Goal: Task Accomplishment & Management: Manage account settings

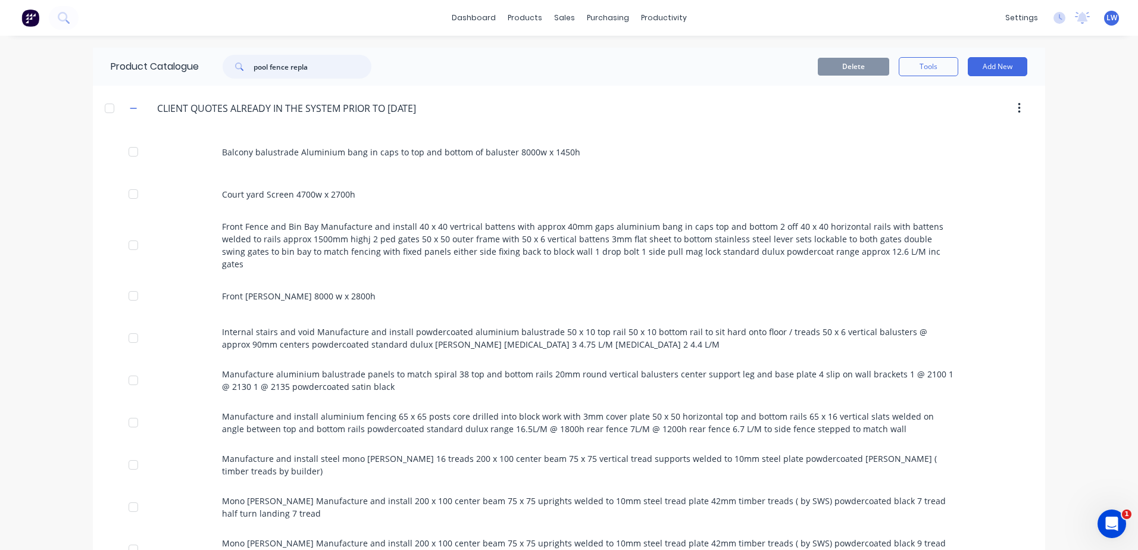
drag, startPoint x: 349, startPoint y: 68, endPoint x: 139, endPoint y: 66, distance: 209.5
click at [139, 66] on div "Product Catalogue pool fence repla" at bounding box center [247, 67] width 308 height 38
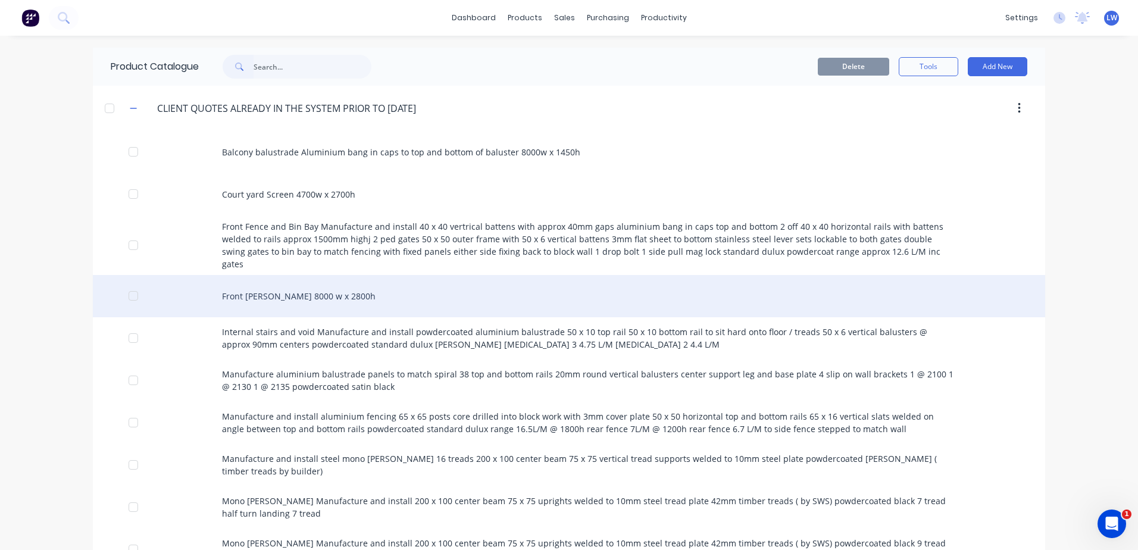
click at [623, 275] on div "Front [PERSON_NAME] 8000 w x 2800h" at bounding box center [569, 296] width 952 height 42
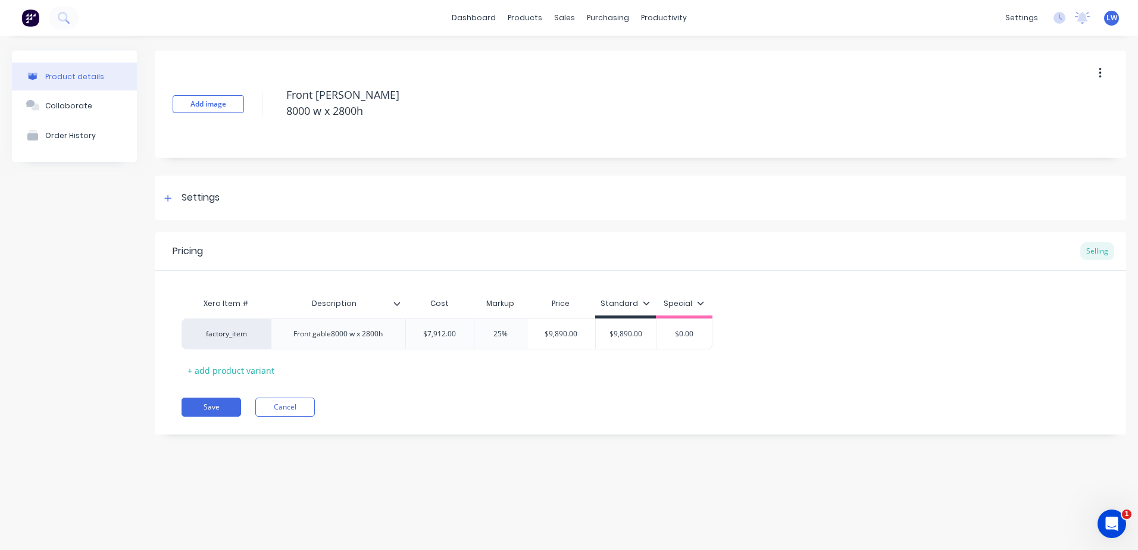
type textarea "x"
click at [573, 24] on div "sales" at bounding box center [564, 18] width 33 height 18
click at [591, 55] on div "Sales Orders" at bounding box center [608, 57] width 49 height 11
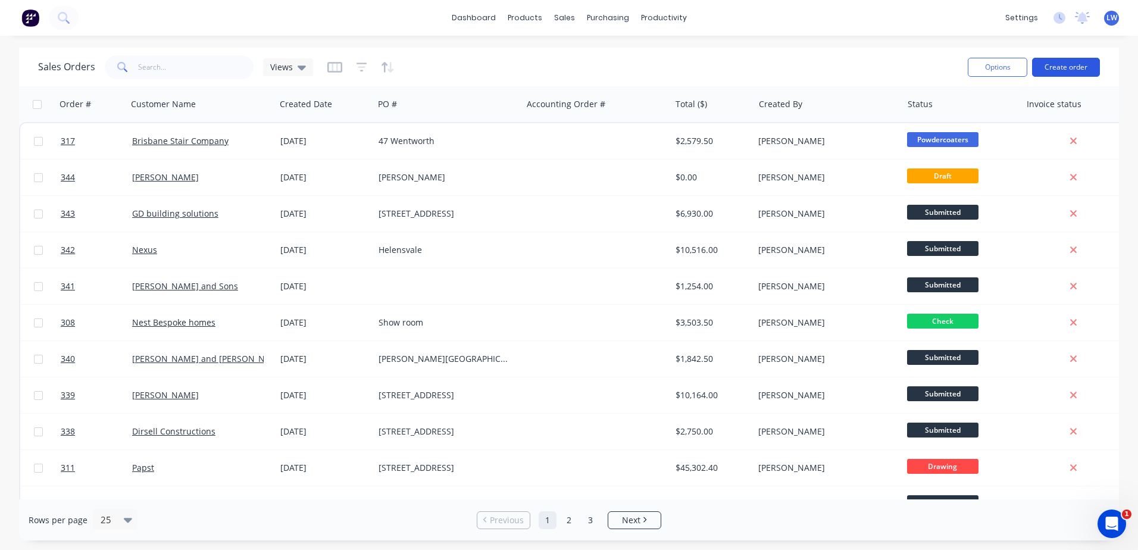
click at [1081, 69] on button "Create order" at bounding box center [1066, 67] width 68 height 19
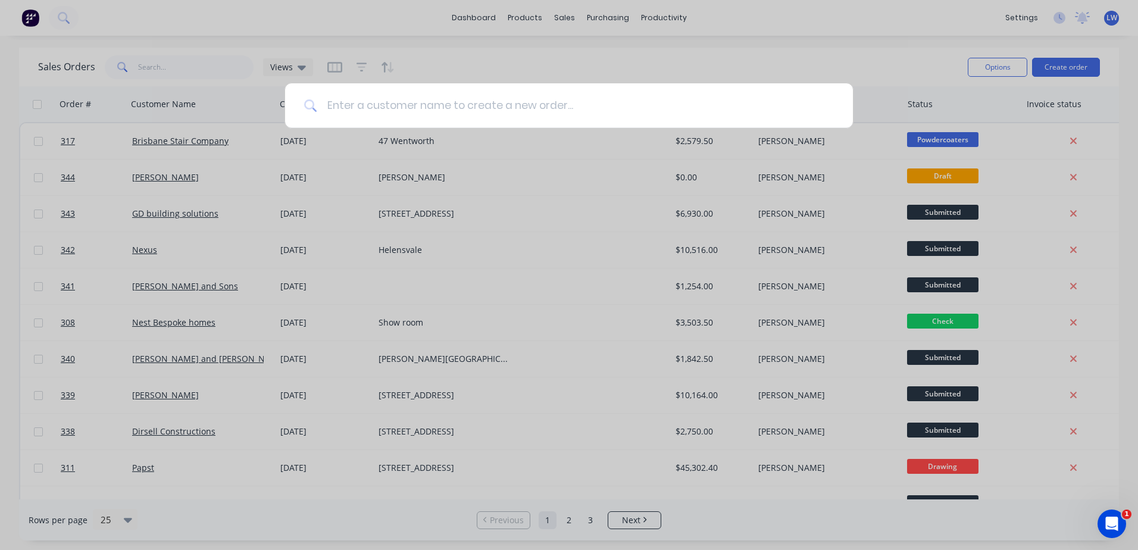
click at [465, 104] on input at bounding box center [575, 105] width 517 height 45
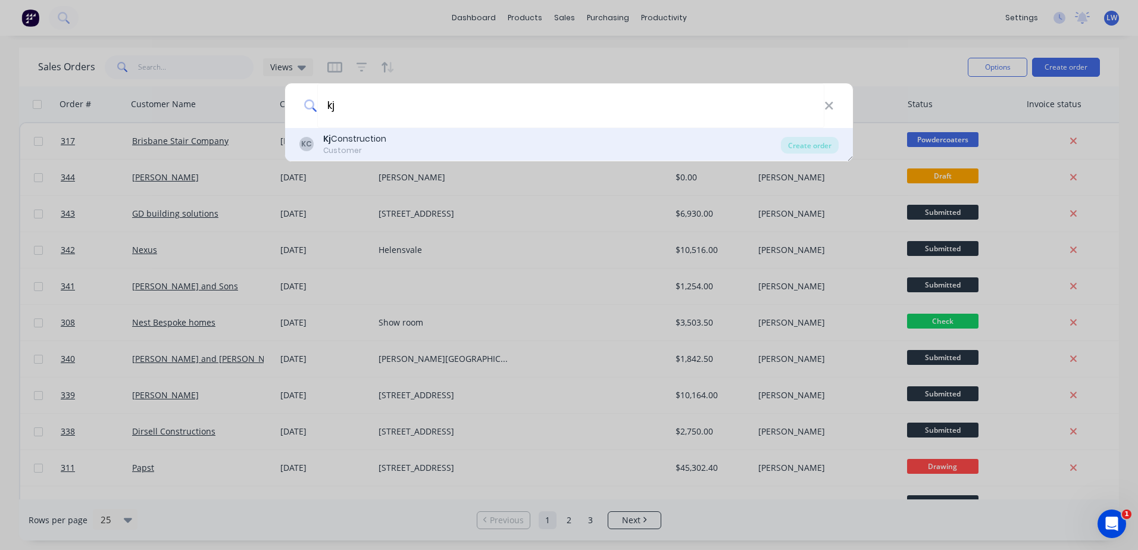
type input "kj"
click at [377, 146] on div "Customer" at bounding box center [354, 150] width 63 height 11
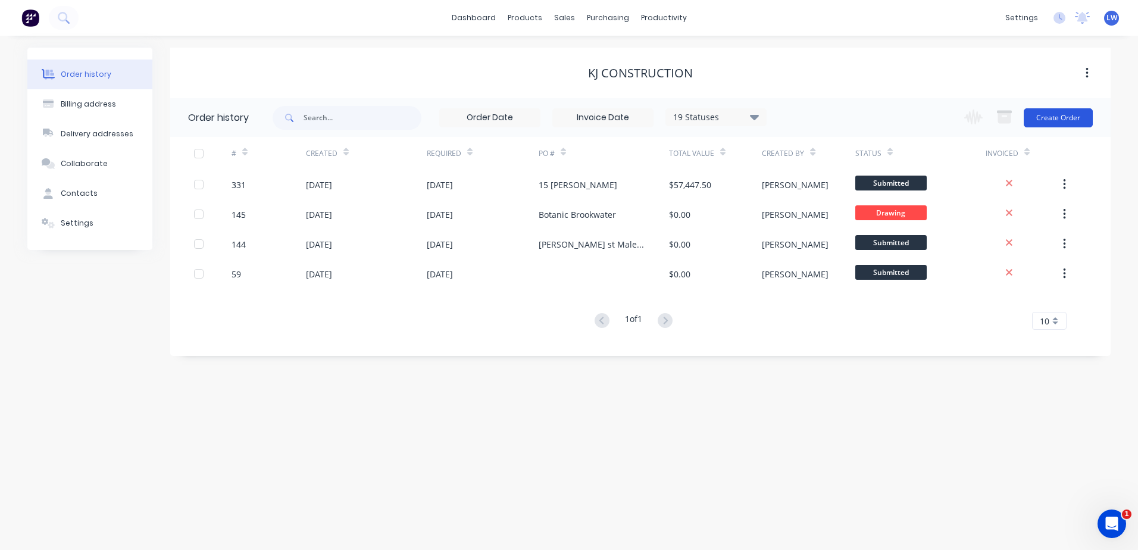
click at [1043, 114] on button "Create Order" at bounding box center [1058, 117] width 69 height 19
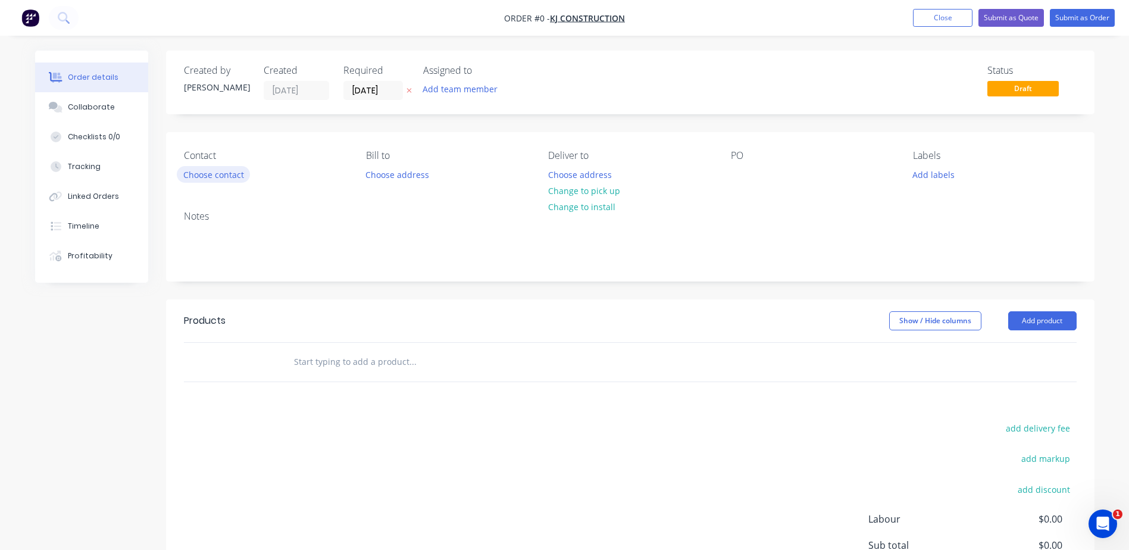
click at [215, 170] on button "Choose contact" at bounding box center [213, 174] width 73 height 16
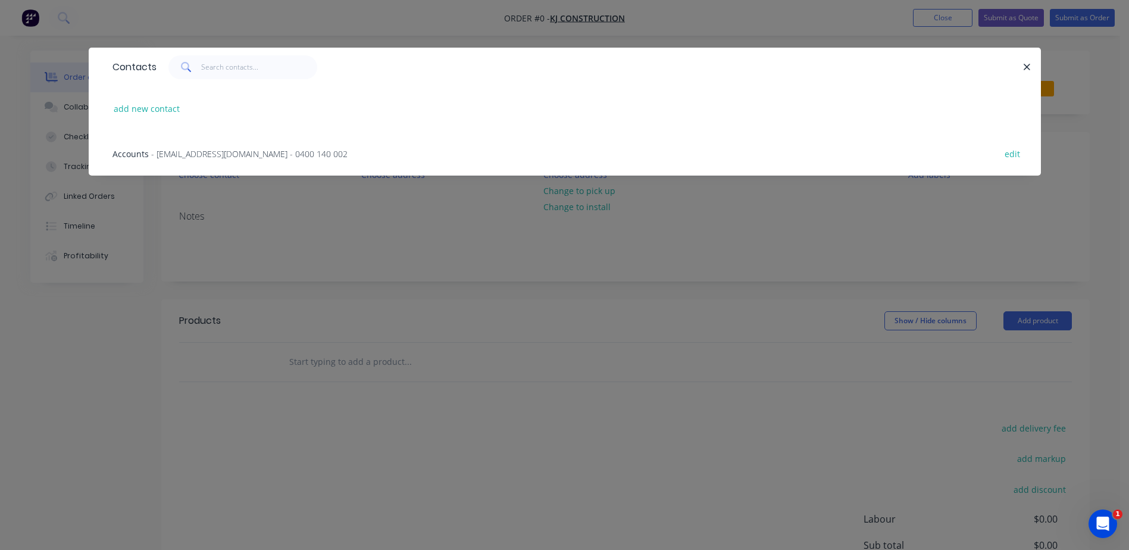
click at [212, 153] on span "- [EMAIL_ADDRESS][DOMAIN_NAME] - 0400 140 002" at bounding box center [249, 153] width 196 height 11
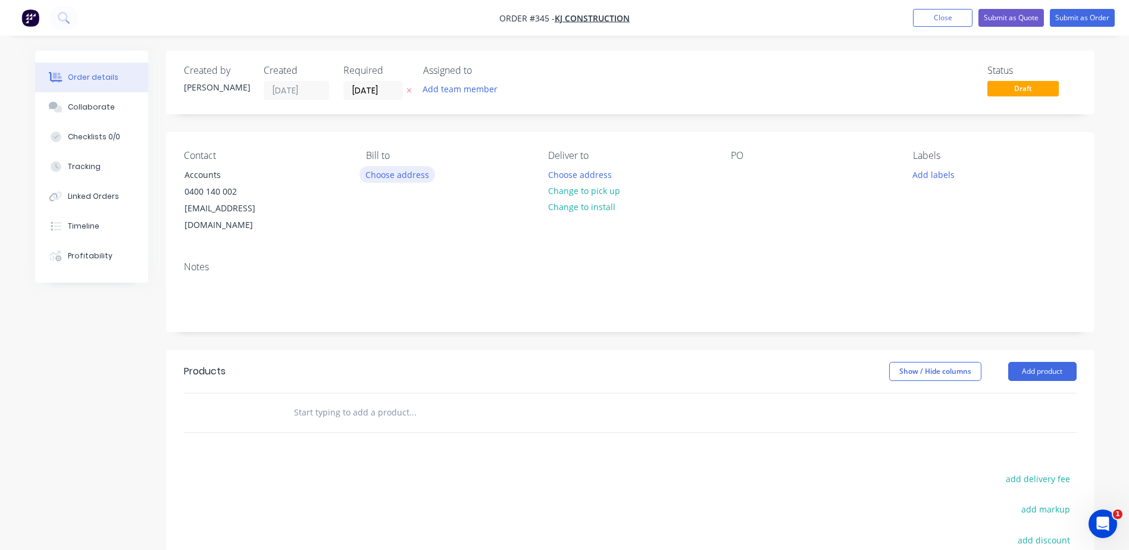
click at [407, 177] on button "Choose address" at bounding box center [397, 174] width 76 height 16
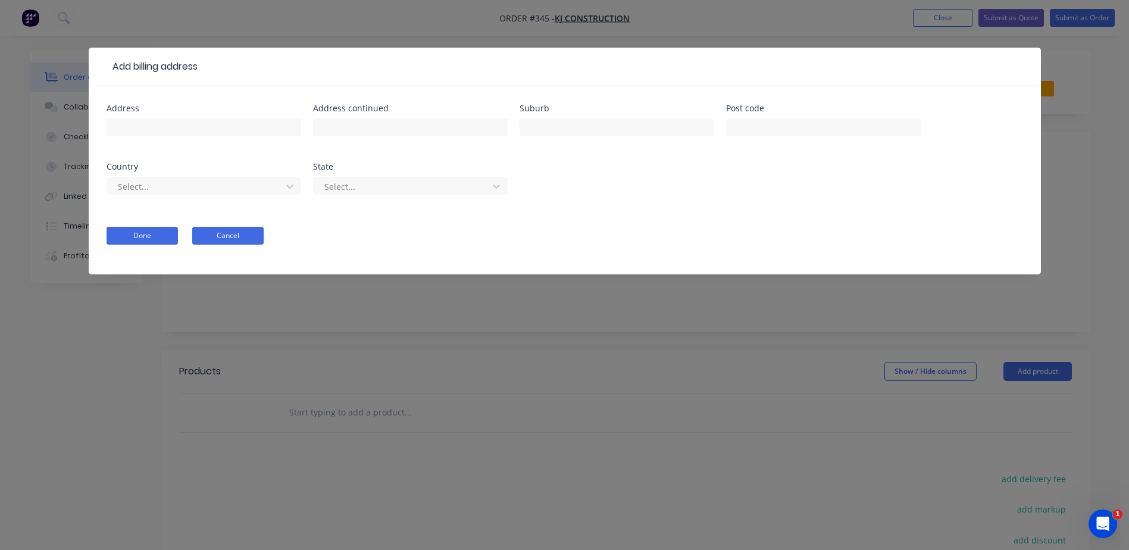
click at [241, 237] on button "Cancel" at bounding box center [227, 236] width 71 height 18
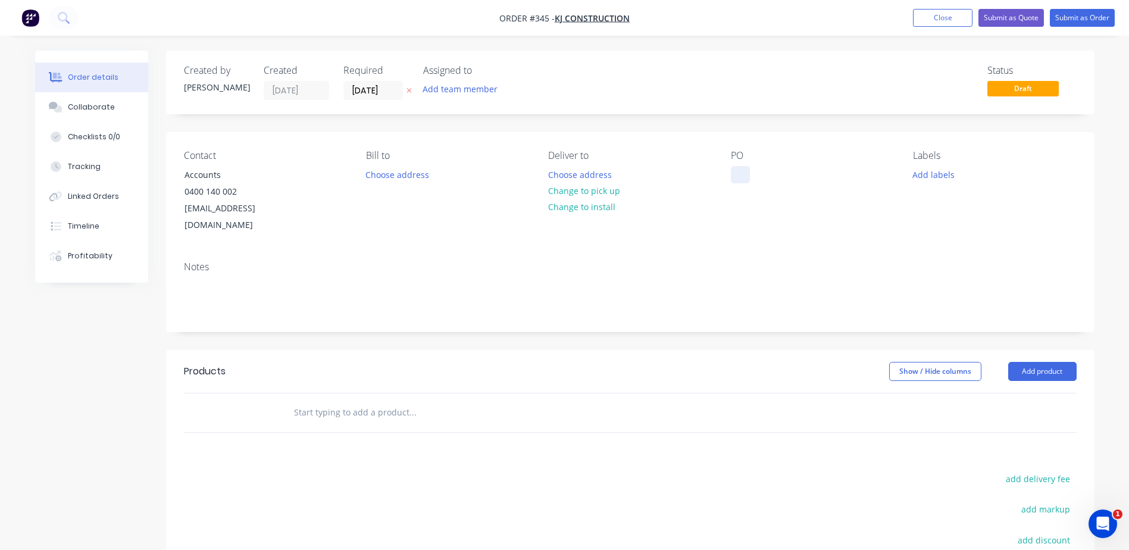
click at [746, 178] on div at bounding box center [740, 174] width 19 height 17
click at [1051, 362] on button "Add product" at bounding box center [1042, 371] width 68 height 19
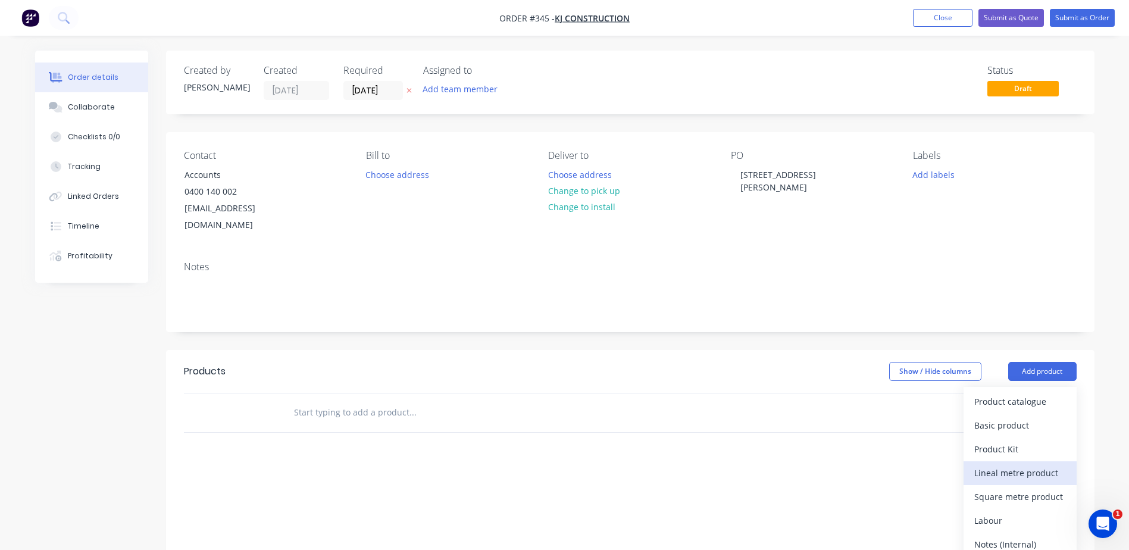
click at [992, 464] on div "Lineal metre product" at bounding box center [1020, 472] width 92 height 17
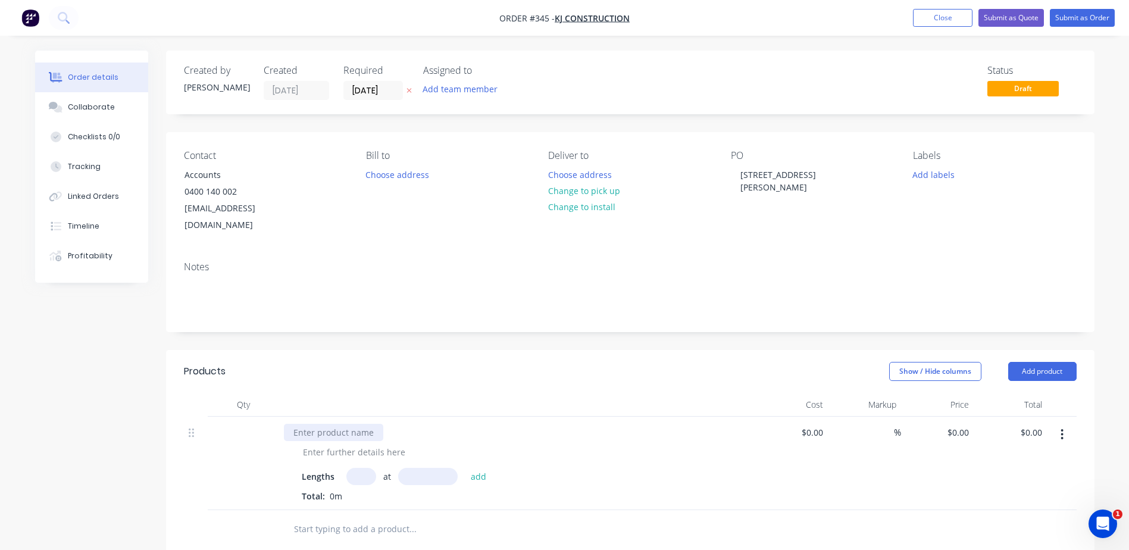
click at [319, 424] on div at bounding box center [333, 432] width 99 height 17
click at [399, 424] on div "Pool Fencing" at bounding box center [517, 432] width 467 height 17
click at [1026, 362] on button "Add product" at bounding box center [1042, 371] width 68 height 19
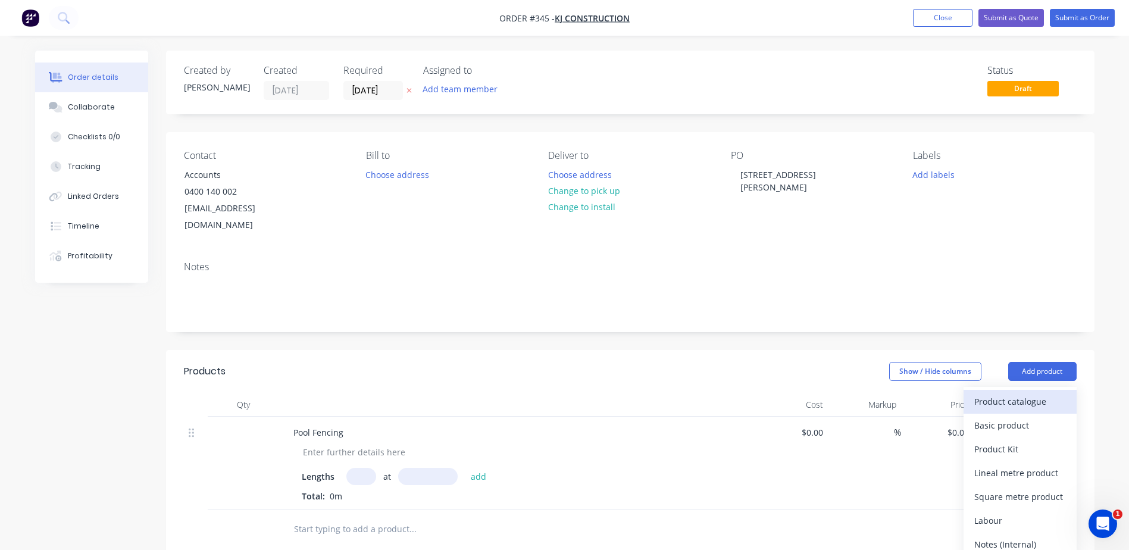
click at [1005, 393] on div "Product catalogue" at bounding box center [1020, 401] width 92 height 17
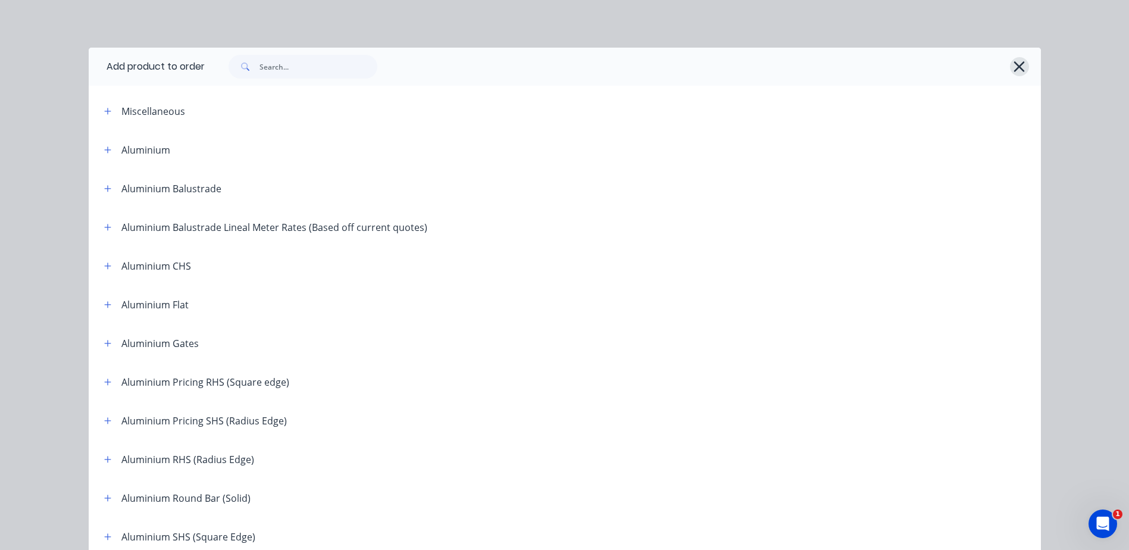
click at [1023, 63] on button "button" at bounding box center [1019, 66] width 19 height 19
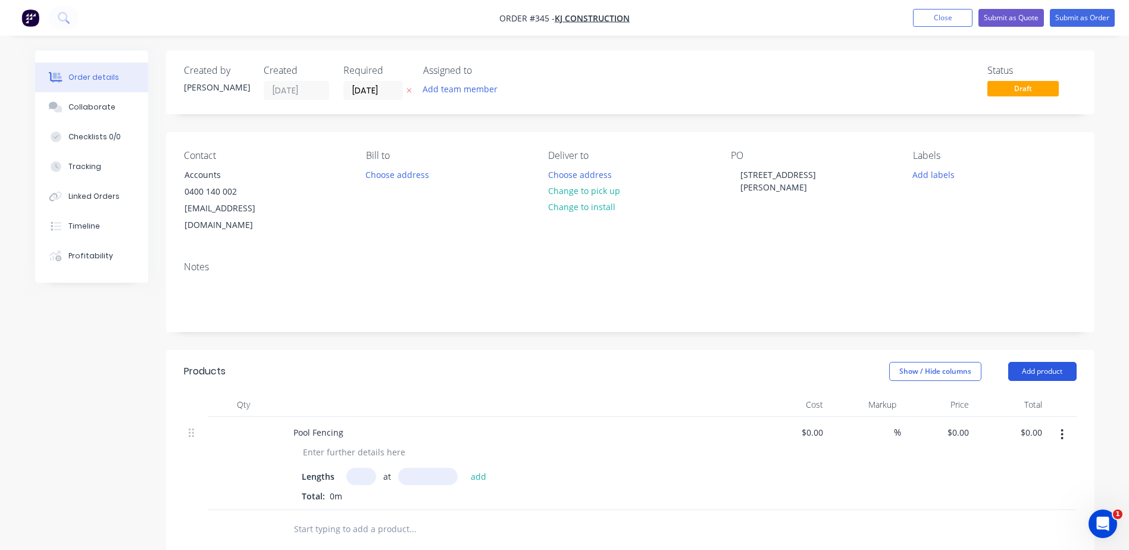
click at [1040, 362] on button "Add product" at bounding box center [1042, 371] width 68 height 19
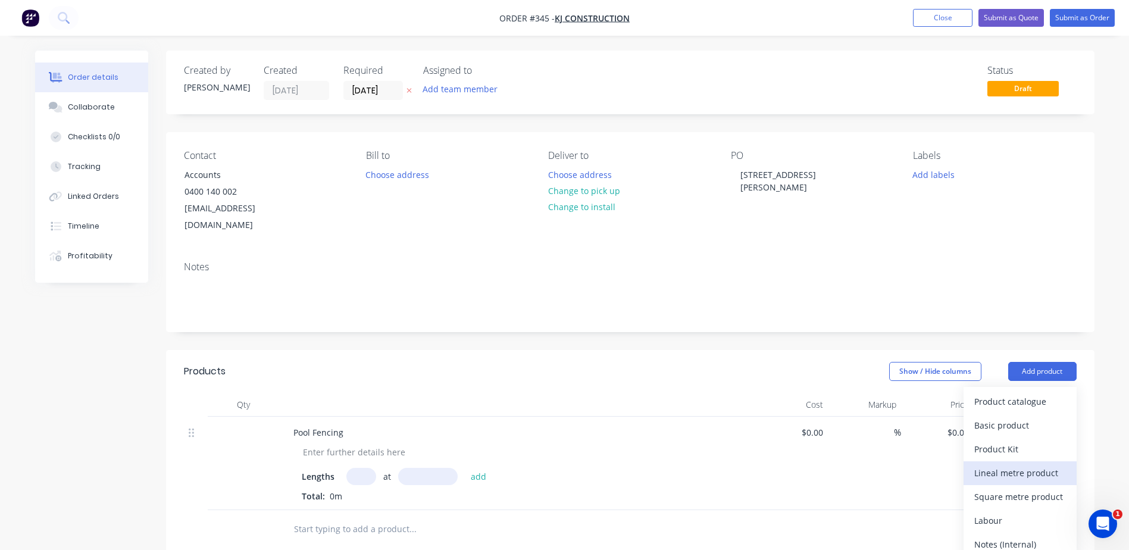
click at [986, 464] on div "Lineal metre product" at bounding box center [1020, 472] width 92 height 17
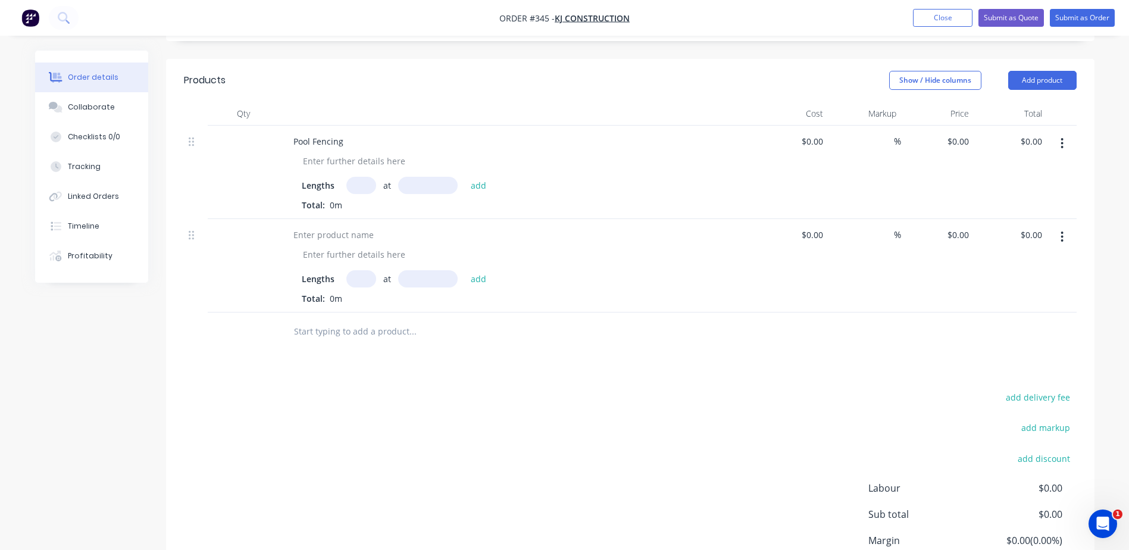
scroll to position [298, 0]
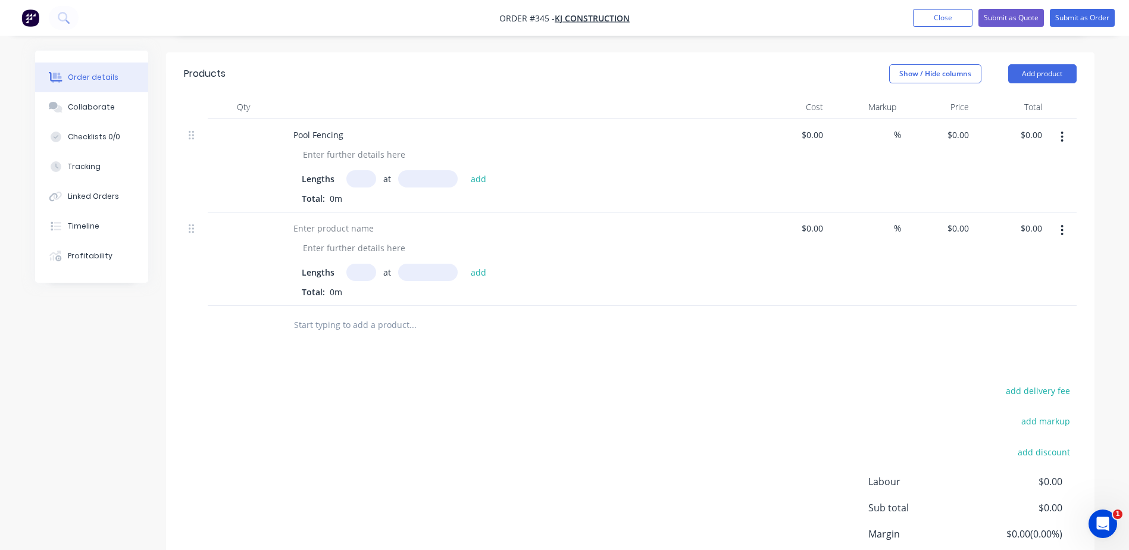
click at [360, 264] on input "text" at bounding box center [361, 272] width 30 height 17
click at [352, 220] on div at bounding box center [333, 228] width 99 height 17
click at [1042, 64] on button "Add product" at bounding box center [1042, 73] width 68 height 19
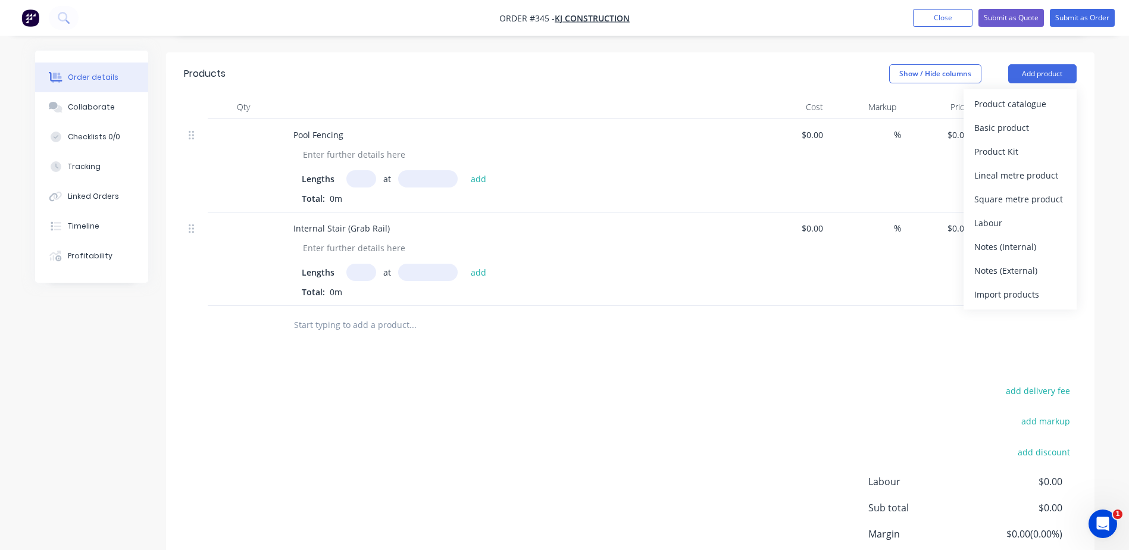
click at [1002, 167] on div "Lineal metre product" at bounding box center [1020, 175] width 92 height 17
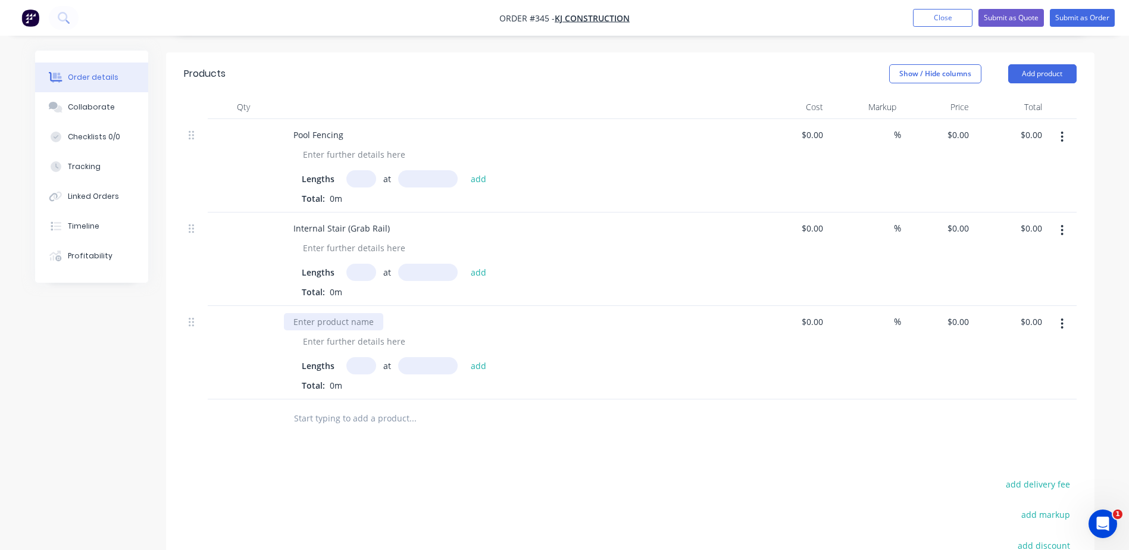
click at [351, 313] on div at bounding box center [333, 321] width 99 height 17
click at [392, 313] on div "Internal Stair Balustrade" at bounding box center [342, 321] width 117 height 17
click at [401, 313] on div "Internal Stair Balustrade 65x10 Top Rail," at bounding box center [373, 321] width 179 height 17
click at [448, 313] on div "Internal Stair Balustrade 60x10 Top Rail," at bounding box center [373, 321] width 179 height 17
drag, startPoint x: 501, startPoint y: 304, endPoint x: 387, endPoint y: 305, distance: 113.1
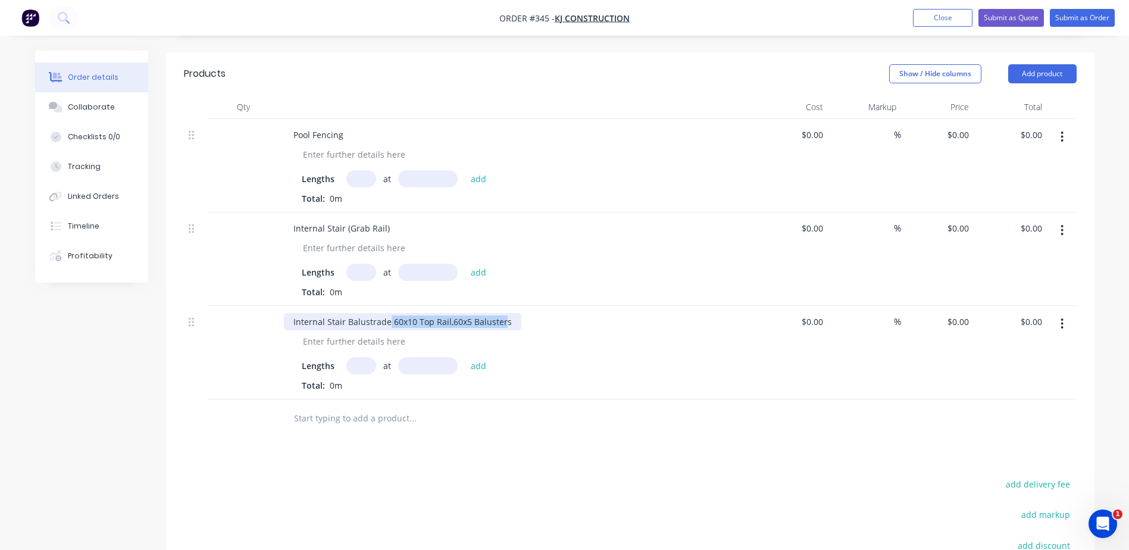
click at [387, 313] on div "Internal Stair Balustrade 60x10 Top Rail,60x5 Balusters" at bounding box center [402, 321] width 237 height 17
click at [367, 333] on div at bounding box center [353, 341] width 121 height 17
click at [370, 333] on div at bounding box center [353, 341] width 121 height 17
paste div
drag, startPoint x: 412, startPoint y: 323, endPoint x: 360, endPoint y: 321, distance: 52.4
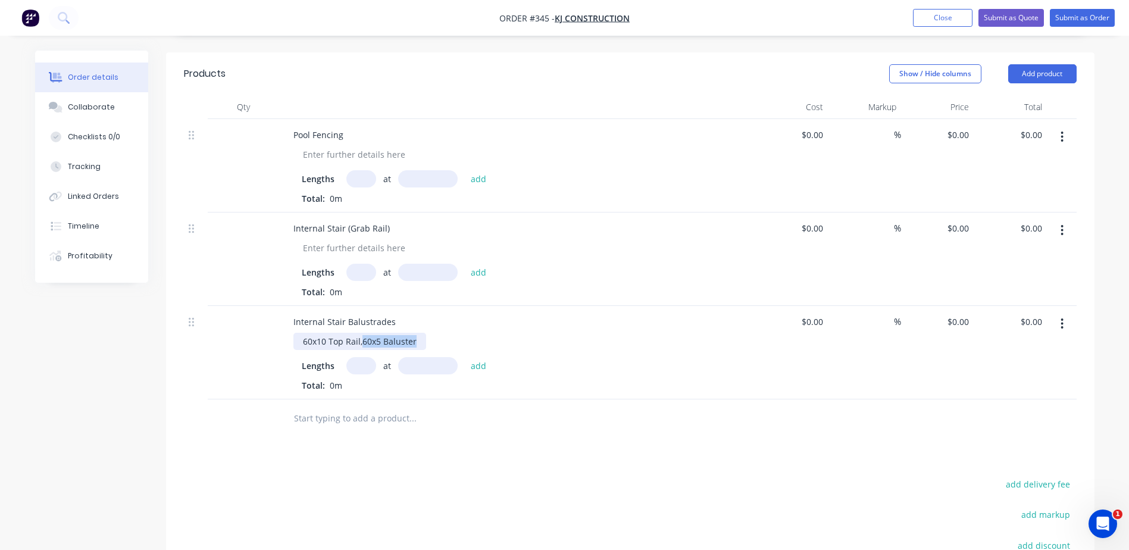
click at [360, 333] on div "60x10 Top Rail,60x5 Baluster" at bounding box center [359, 341] width 133 height 17
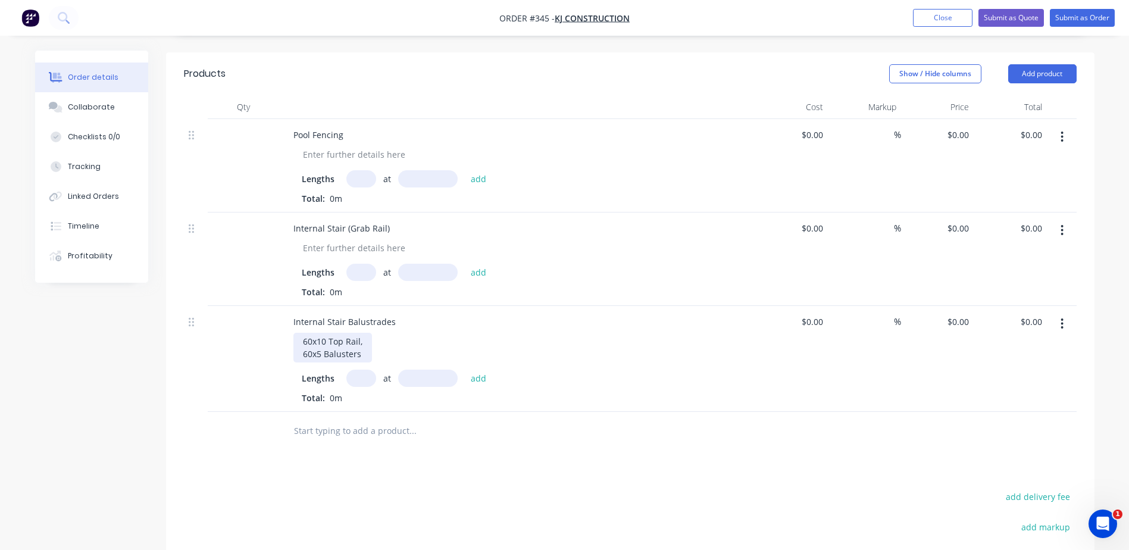
click at [364, 333] on div "60x10 Top Rail, 60x5 Balusters" at bounding box center [332, 348] width 79 height 30
click at [360, 339] on div "60x10 Top Rail 60x5 Balusters" at bounding box center [331, 348] width 77 height 30
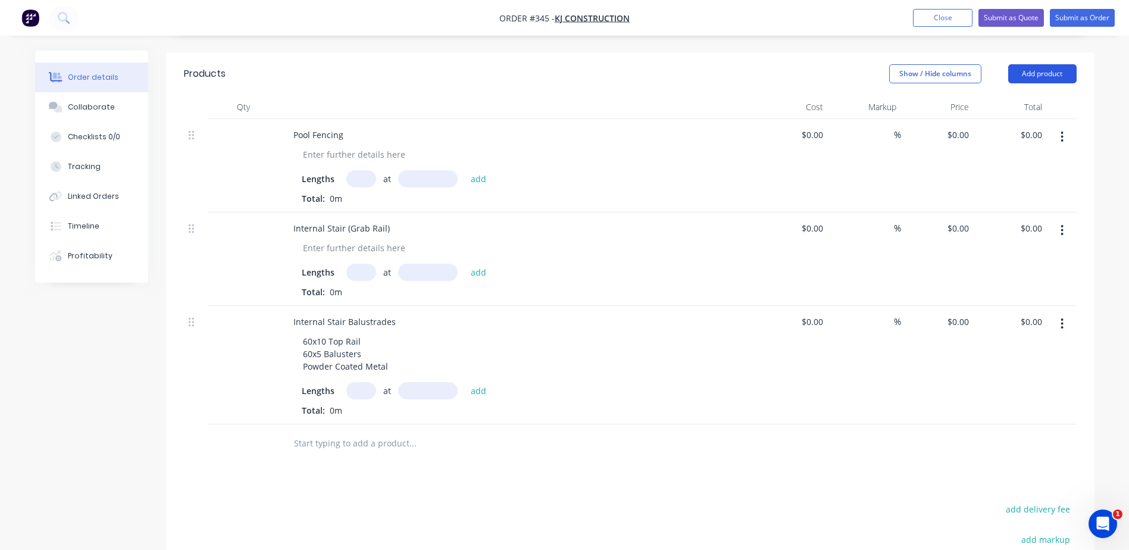
click at [1048, 64] on button "Add product" at bounding box center [1042, 73] width 68 height 19
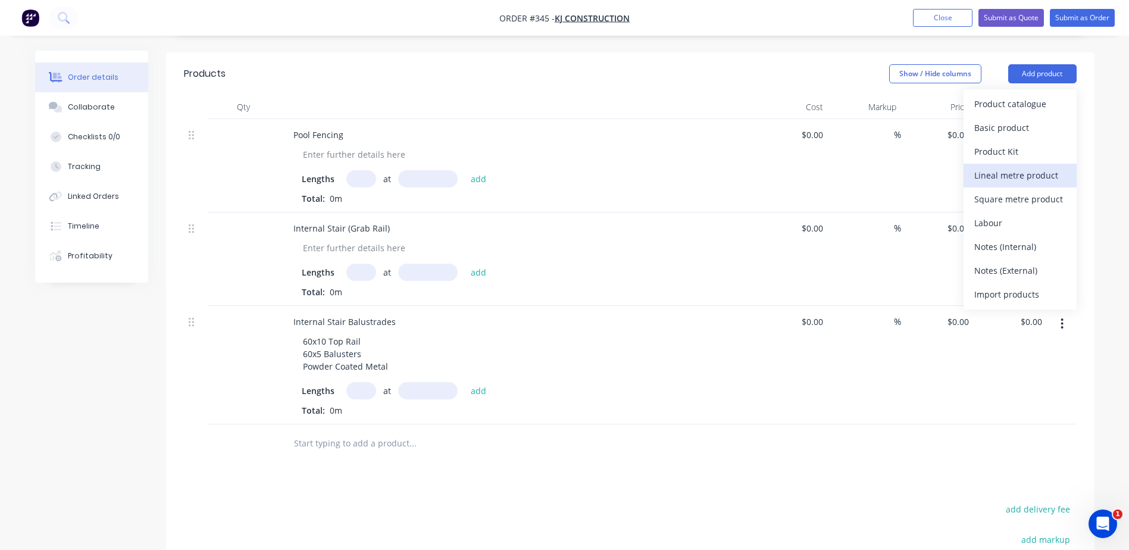
click at [987, 167] on div "Lineal metre product" at bounding box center [1020, 175] width 92 height 17
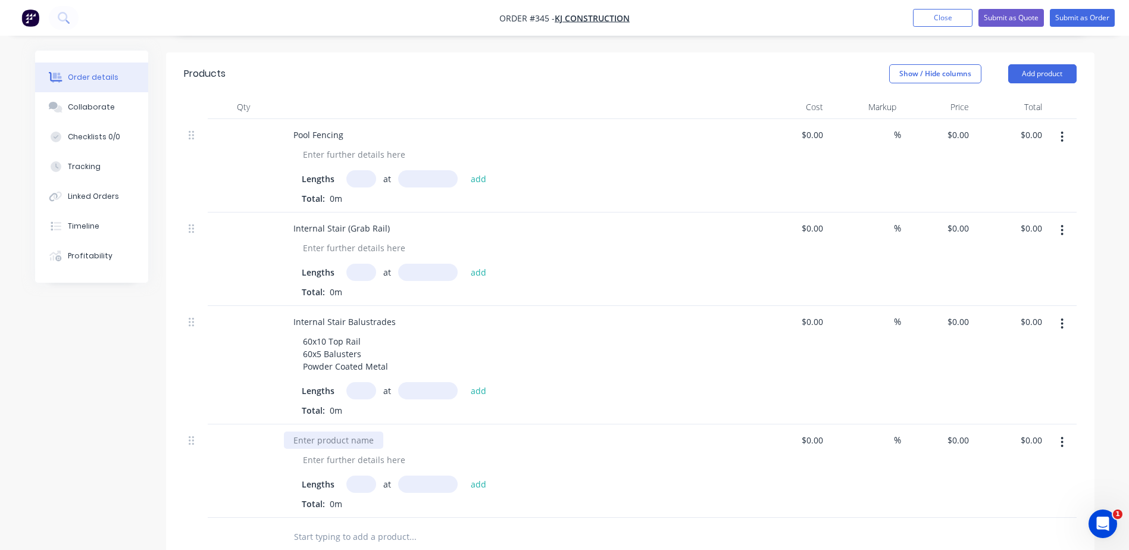
click at [336, 432] on div at bounding box center [333, 440] width 99 height 17
click at [1030, 64] on button "Add product" at bounding box center [1042, 73] width 68 height 19
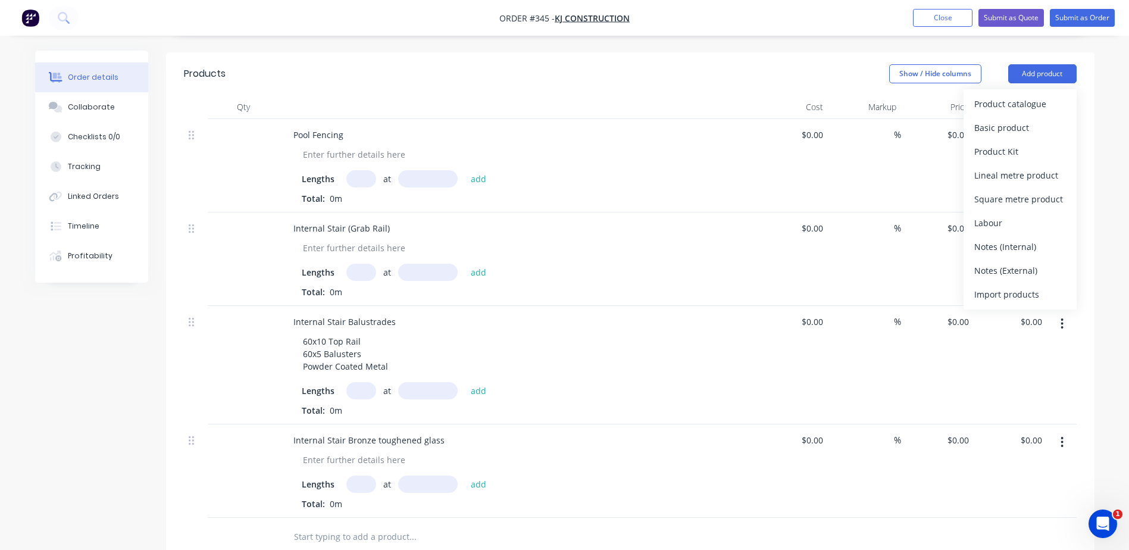
click at [990, 167] on div "Lineal metre product" at bounding box center [1020, 175] width 92 height 17
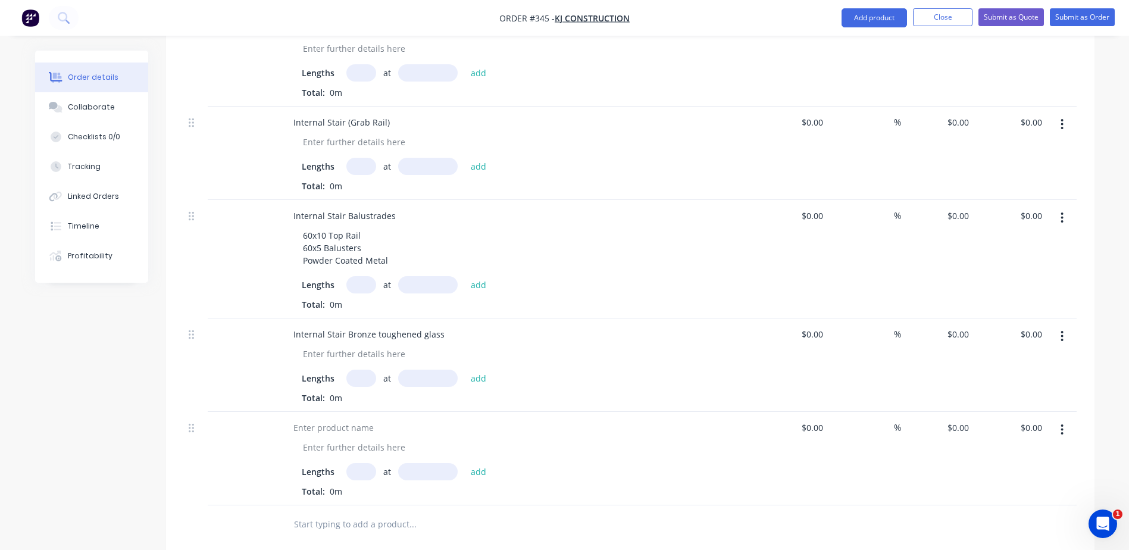
scroll to position [417, 0]
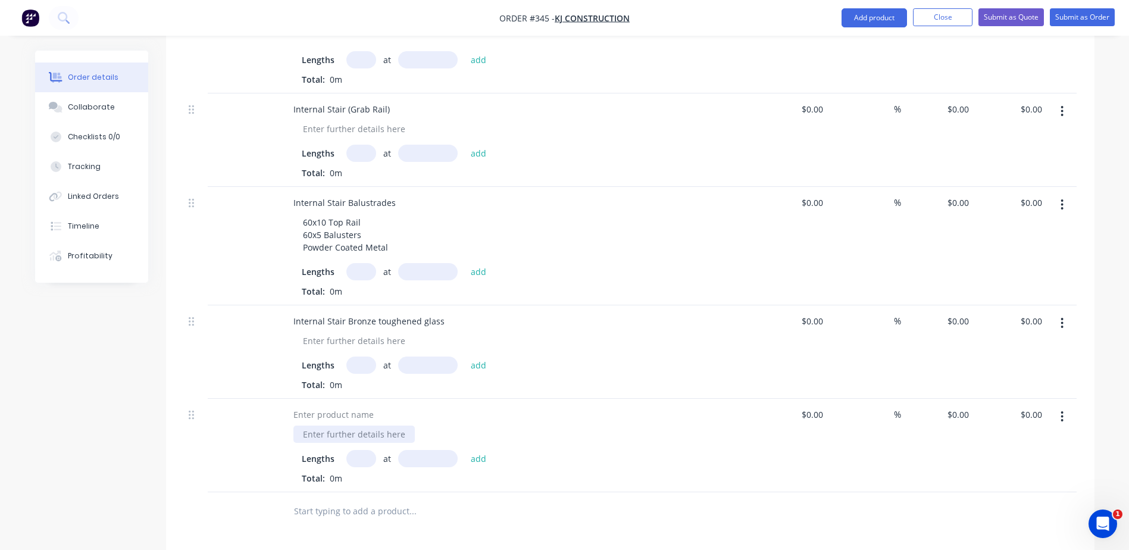
click at [326, 426] on div at bounding box center [353, 434] width 121 height 17
click at [411, 426] on div "Pool Fencing" at bounding box center [521, 434] width 457 height 17
drag, startPoint x: 359, startPoint y: 421, endPoint x: 275, endPoint y: 414, distance: 84.2
click at [275, 414] on div "Pool Fencing Lengths at add Total: 0m $0.00 $0.00 % $0.00 $0.00 $0.00 $0.00" at bounding box center [630, 445] width 893 height 93
click at [324, 406] on div at bounding box center [333, 414] width 99 height 17
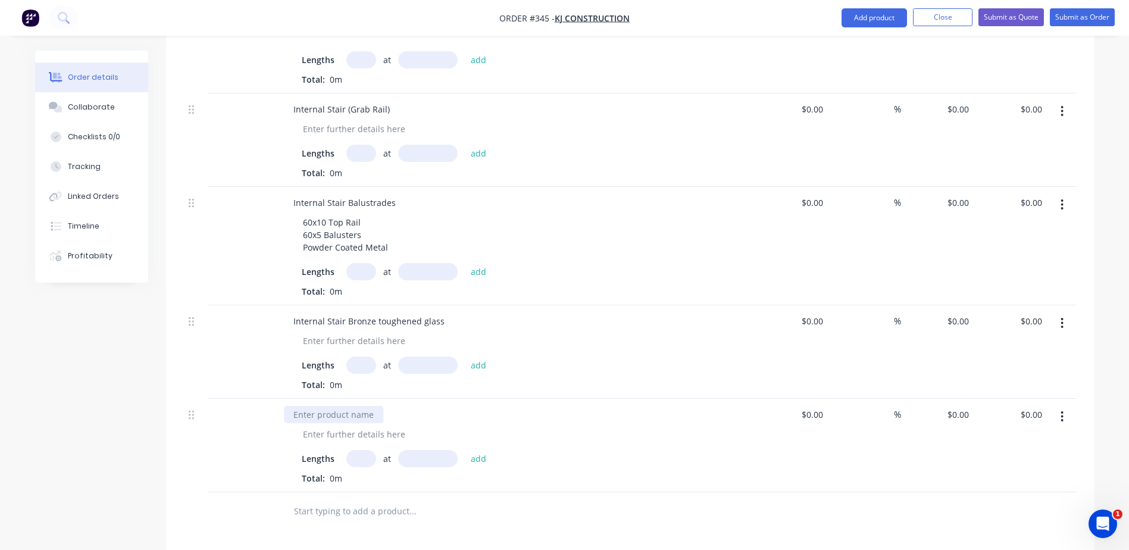
paste div
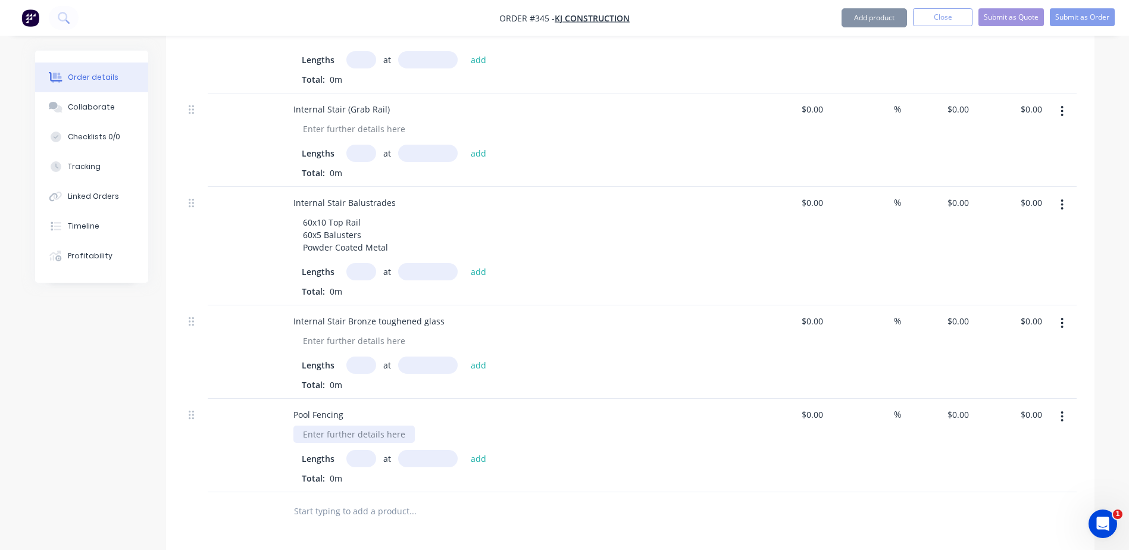
click at [370, 426] on div at bounding box center [353, 434] width 121 height 17
click at [362, 426] on div at bounding box center [353, 434] width 121 height 17
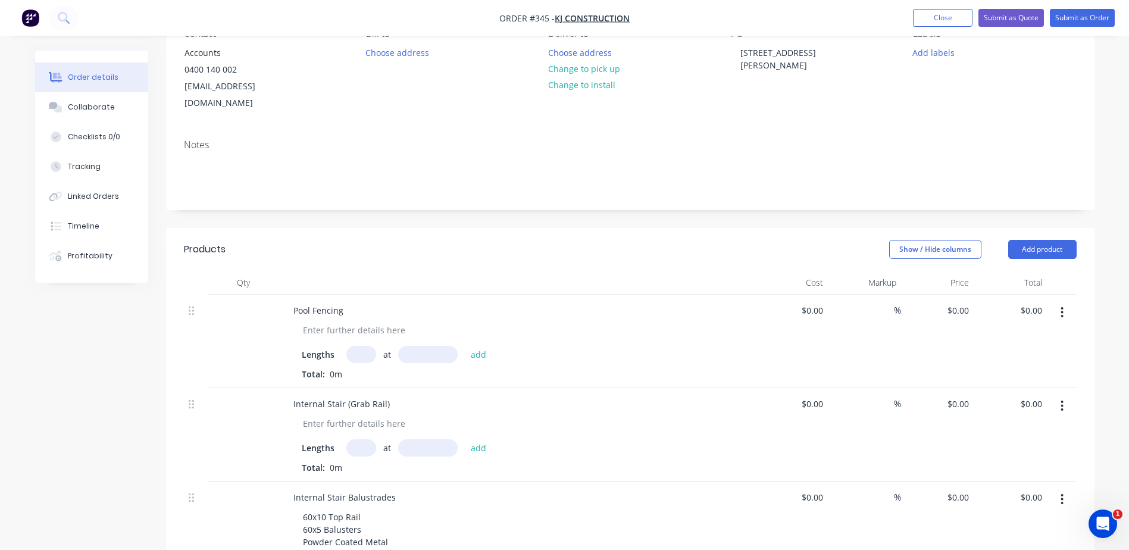
scroll to position [119, 0]
click at [1029, 243] on button "Add product" at bounding box center [1042, 252] width 68 height 19
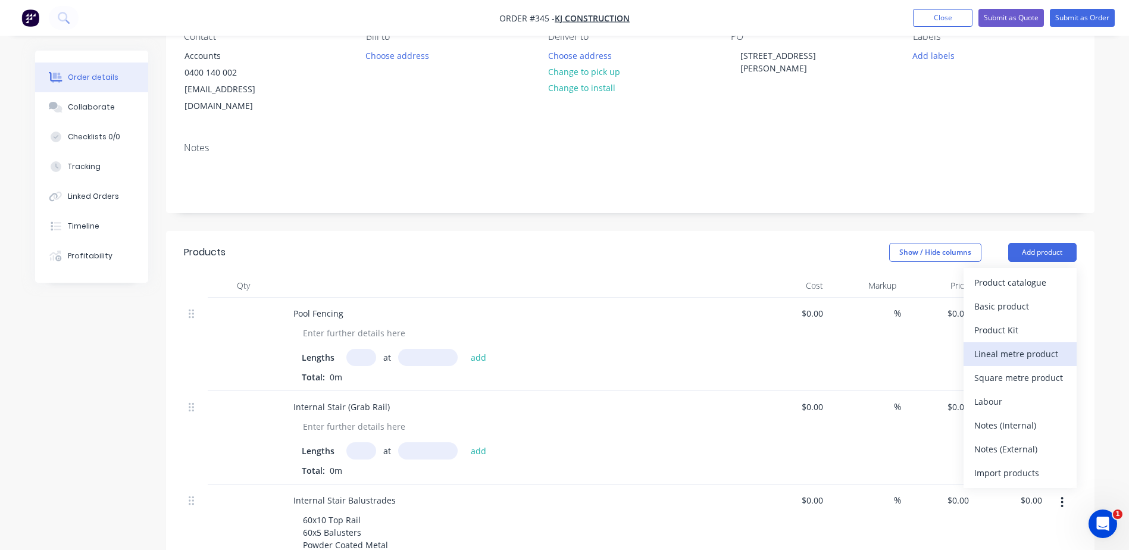
click at [993, 345] on div "Lineal metre product" at bounding box center [1020, 353] width 92 height 17
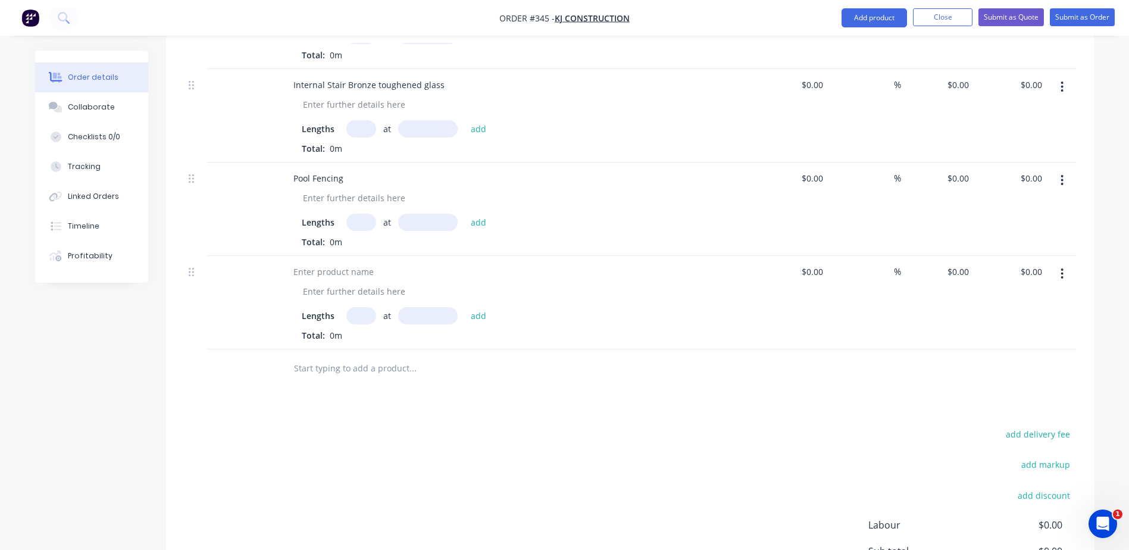
scroll to position [655, 0]
click at [309, 261] on div at bounding box center [333, 269] width 99 height 17
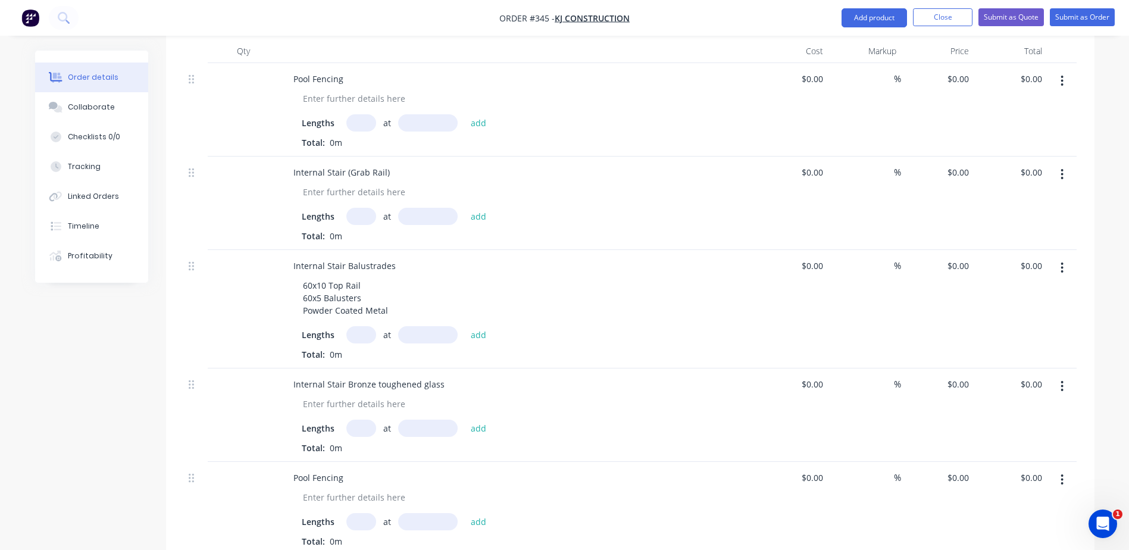
scroll to position [238, 0]
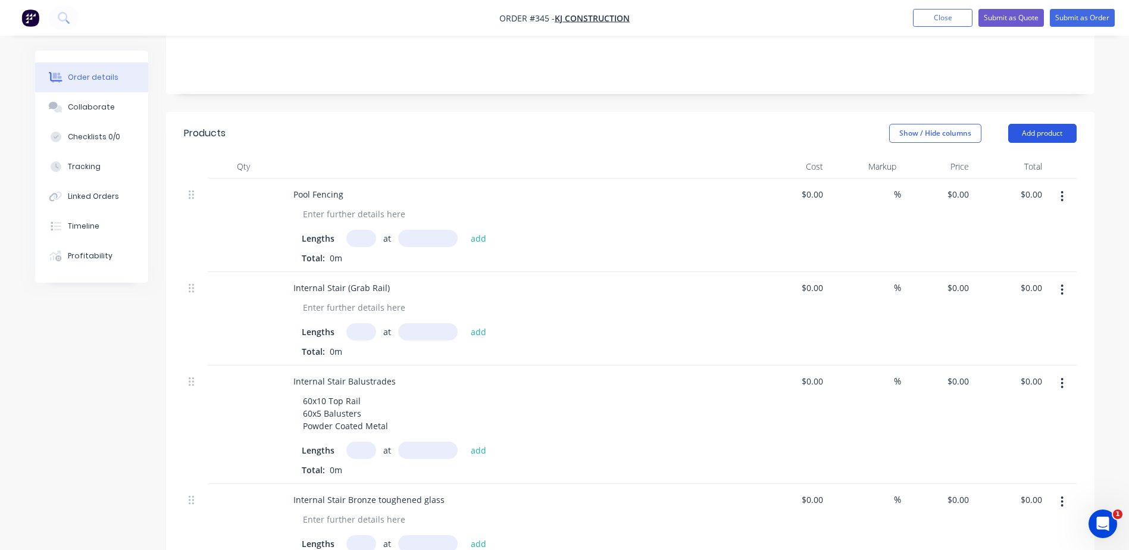
click at [1040, 124] on button "Add product" at bounding box center [1042, 133] width 68 height 19
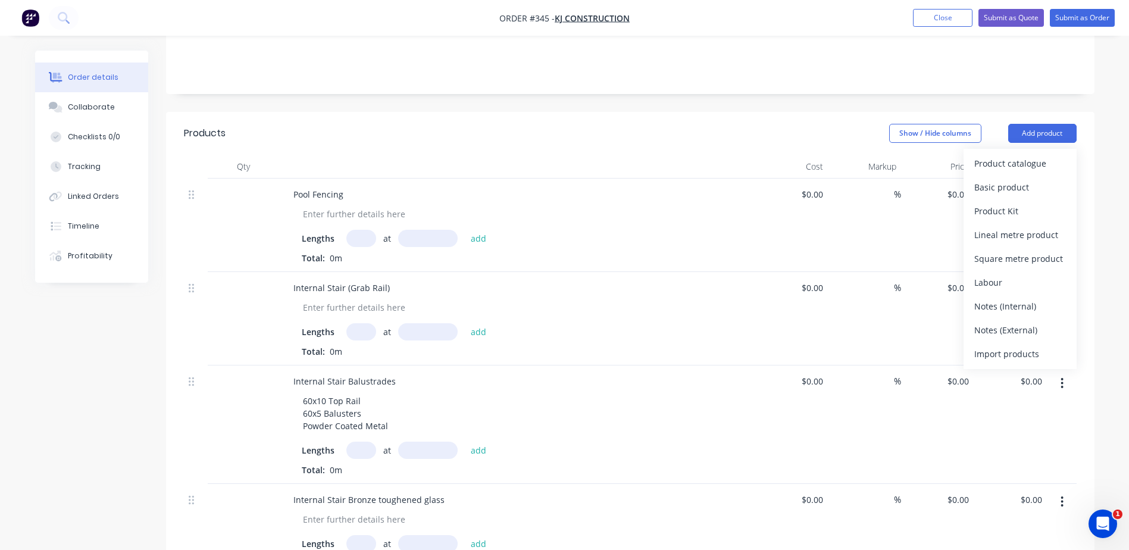
click at [993, 226] on div "Lineal metre product" at bounding box center [1020, 234] width 92 height 17
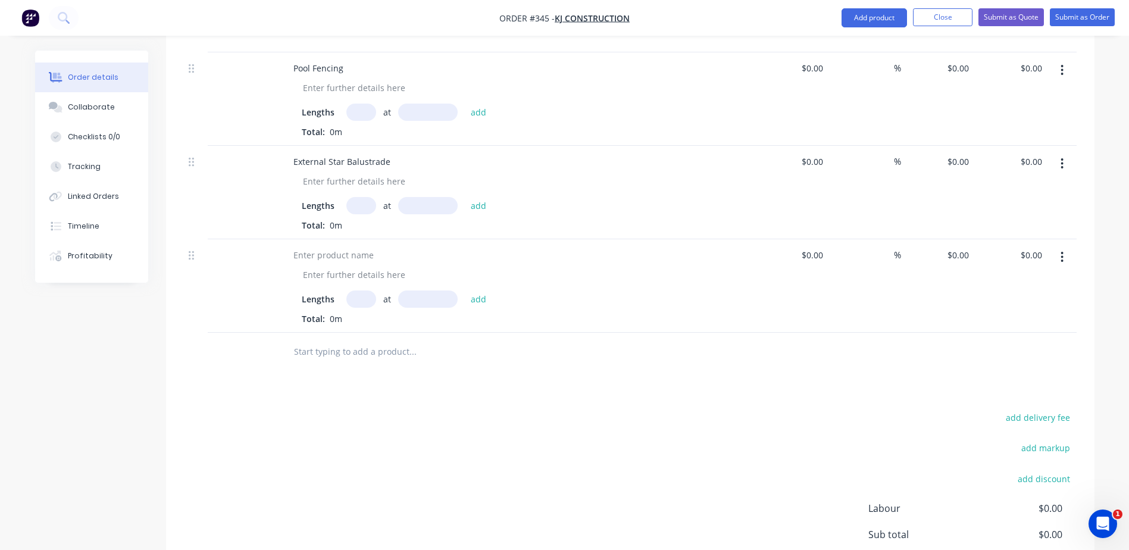
scroll to position [774, 0]
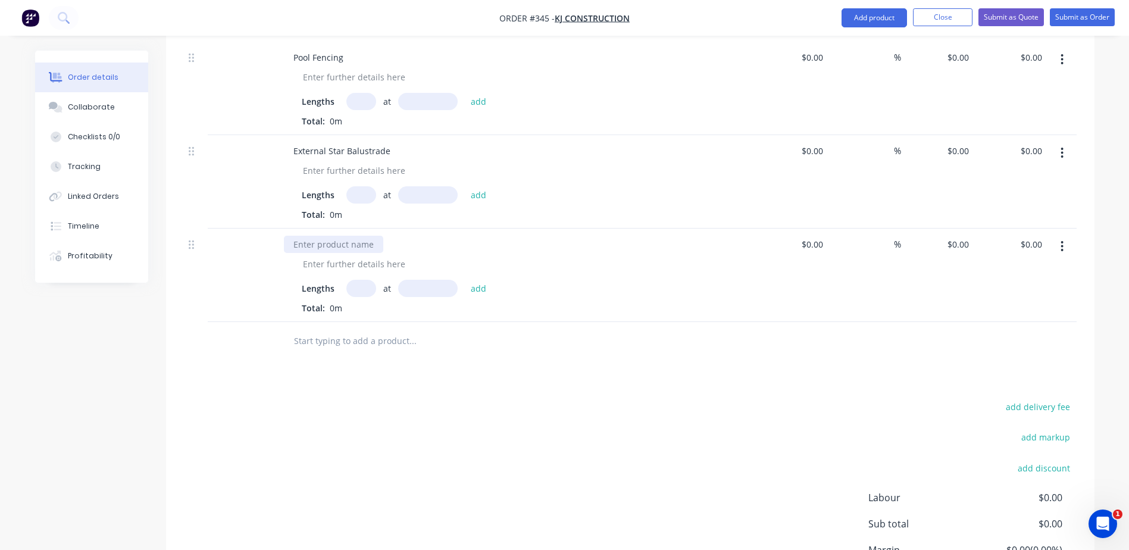
click at [334, 236] on div at bounding box center [333, 244] width 99 height 17
click at [320, 236] on div "Balcoy Balustrade" at bounding box center [329, 244] width 90 height 17
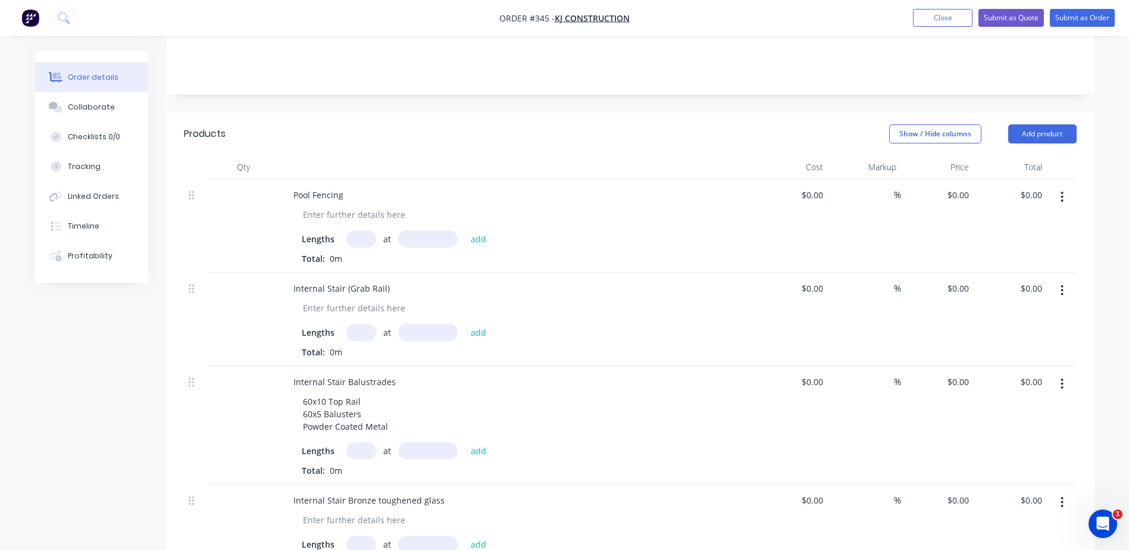
scroll to position [60, 0]
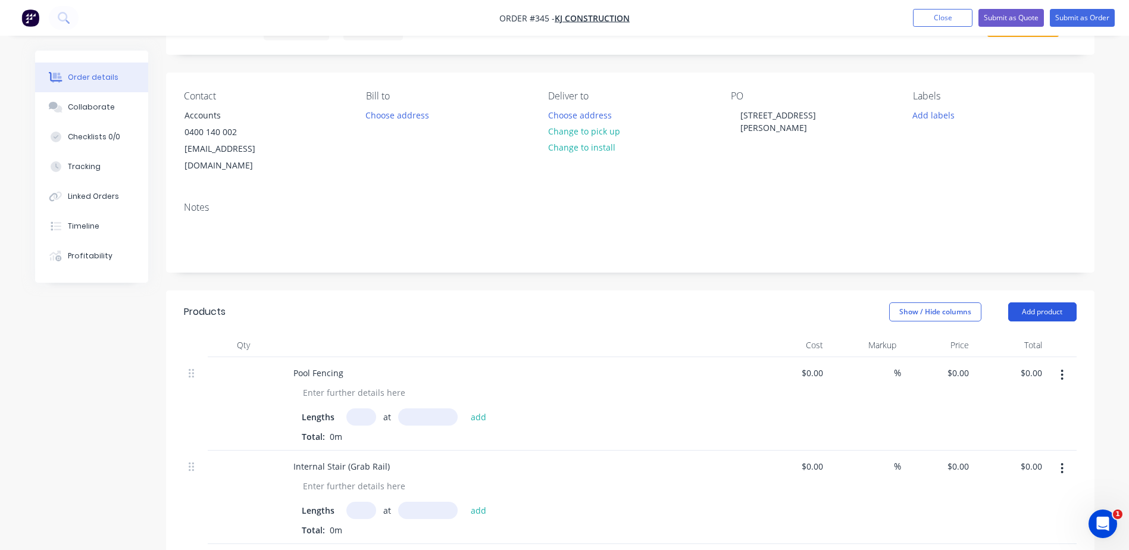
click at [1060, 302] on button "Add product" at bounding box center [1042, 311] width 68 height 19
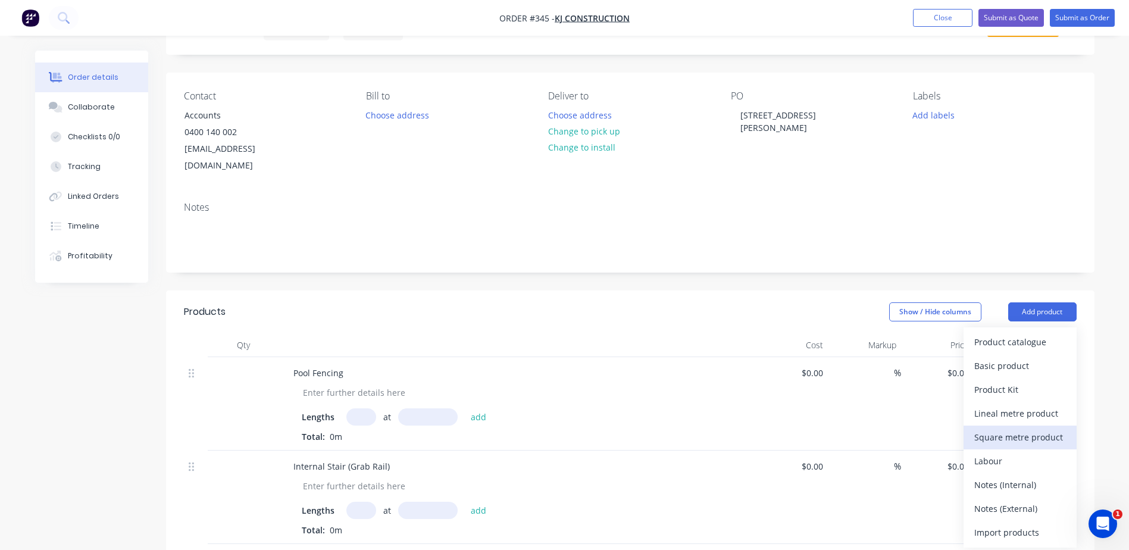
click at [1036, 429] on div "Square metre product" at bounding box center [1020, 437] width 92 height 17
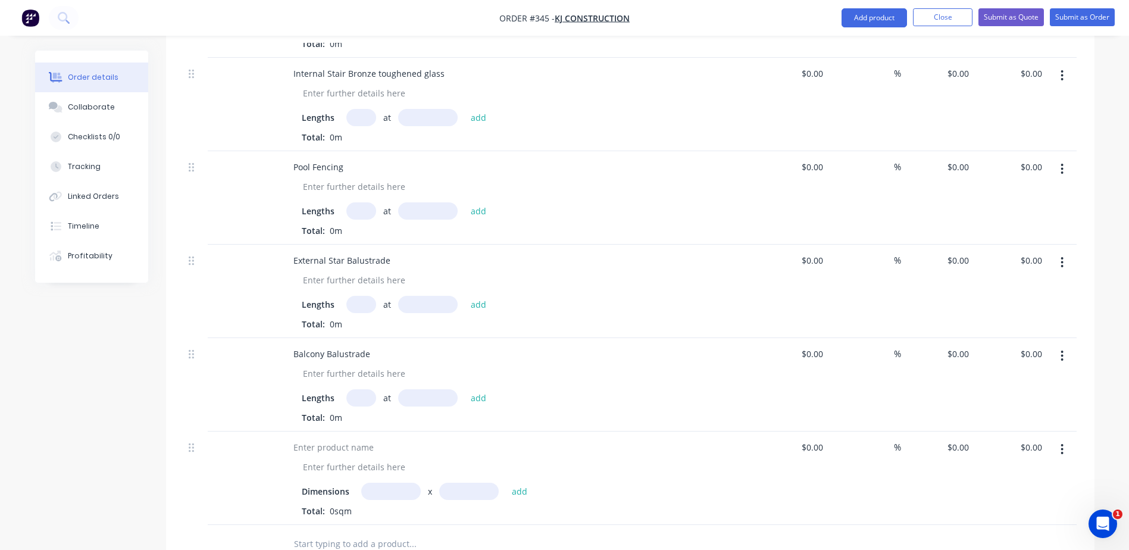
scroll to position [833, 0]
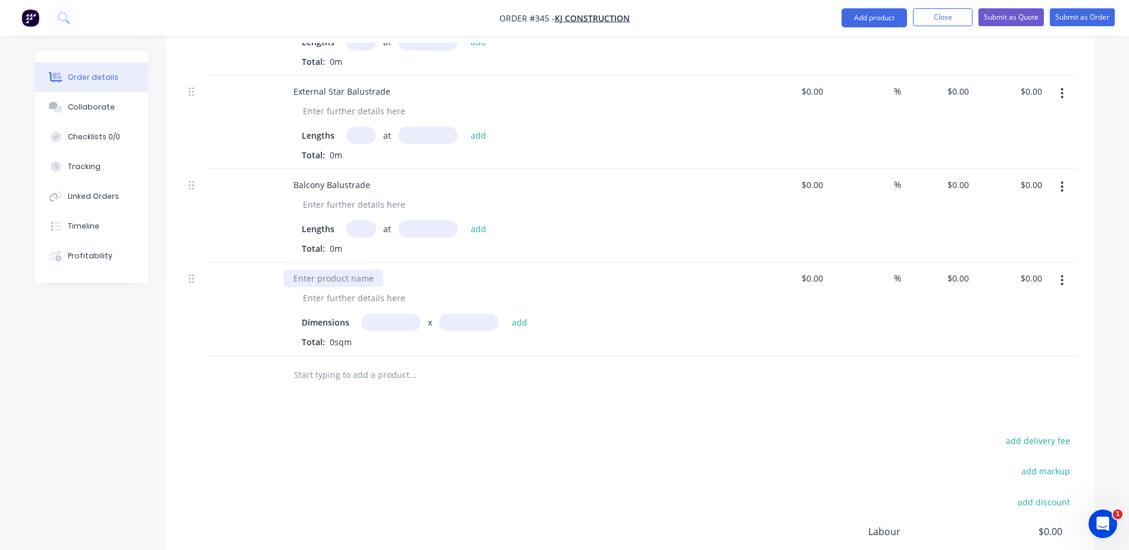
click at [314, 270] on div at bounding box center [333, 278] width 99 height 17
click at [372, 289] on div at bounding box center [353, 297] width 121 height 17
click at [379, 314] on input "text" at bounding box center [391, 322] width 60 height 17
type input "5m"
click at [484, 314] on input "text" at bounding box center [469, 322] width 60 height 17
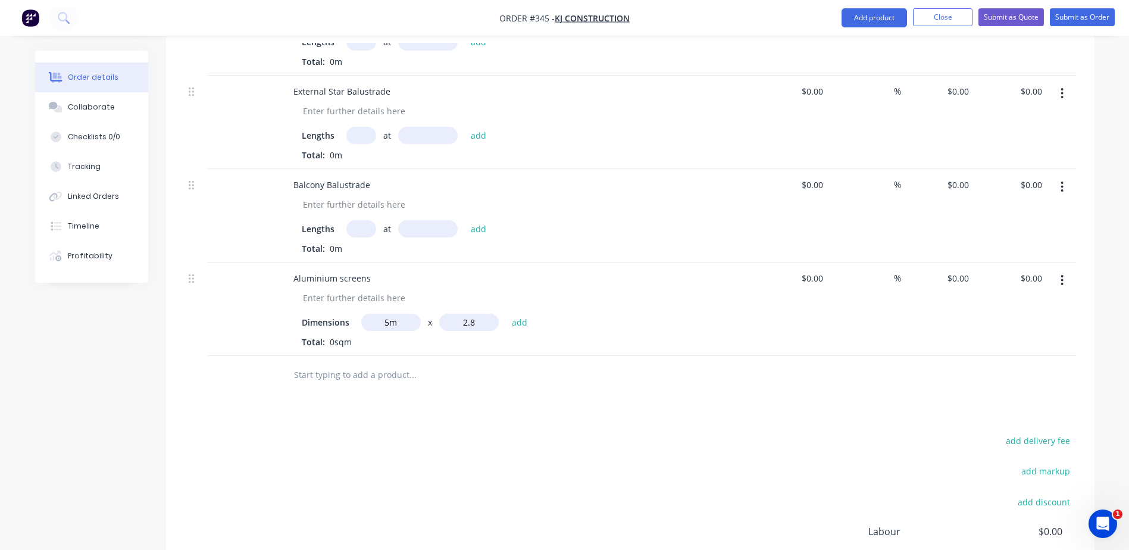
type input "2.8"
click at [506, 314] on button "add" at bounding box center [520, 322] width 28 height 16
click at [376, 314] on input "text" at bounding box center [391, 322] width 60 height 17
type input "4.4m"
click at [445, 314] on input "text" at bounding box center [469, 322] width 60 height 17
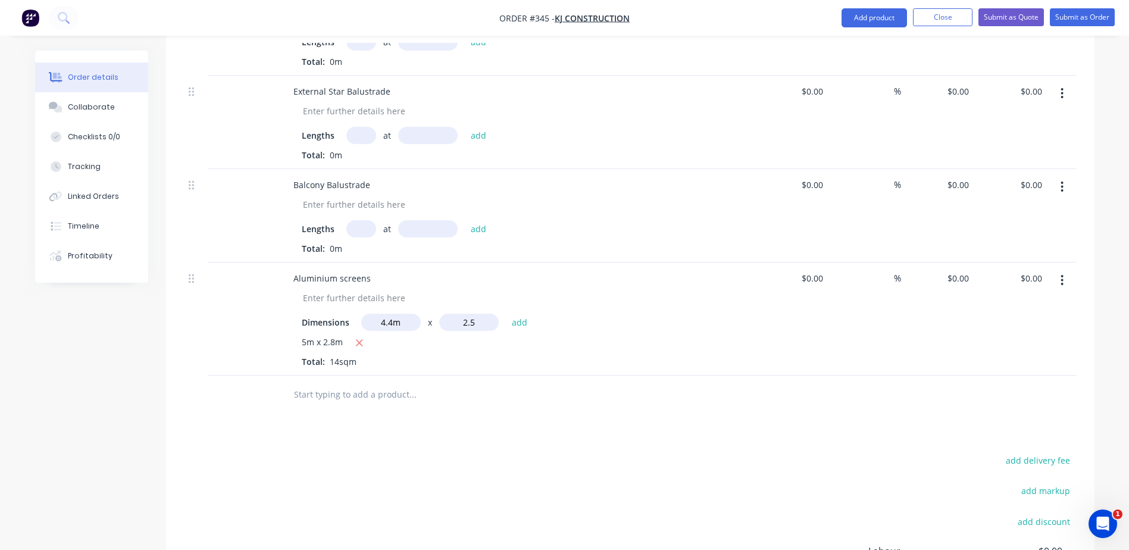
type input "2.5"
click at [506, 314] on button "add" at bounding box center [520, 322] width 28 height 16
click at [402, 314] on input "text" at bounding box center [391, 322] width 60 height 17
type input "4.2m"
click at [459, 314] on input "text" at bounding box center [469, 322] width 60 height 17
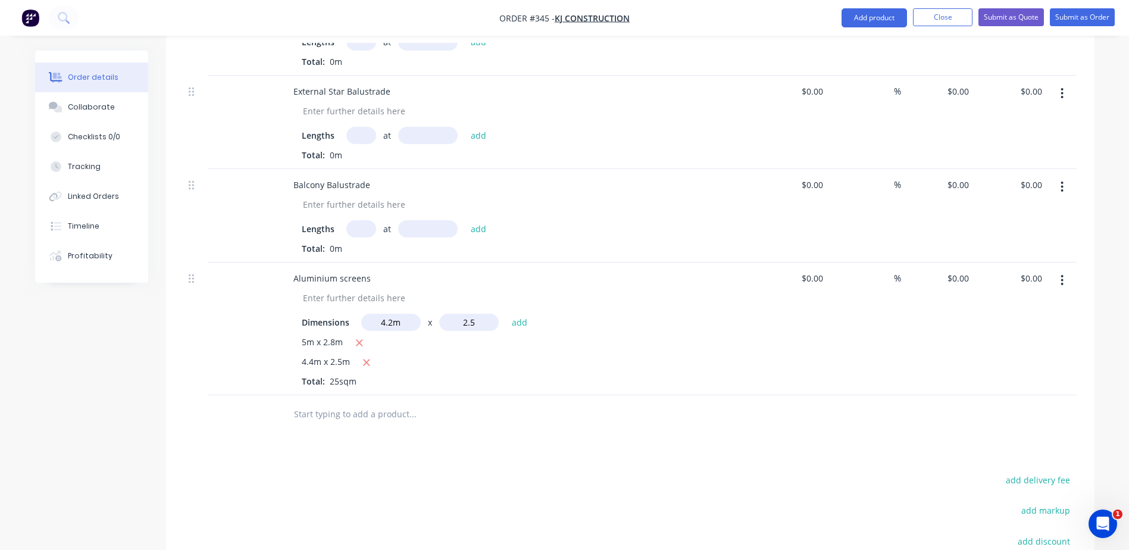
type input "2.5"
click at [506, 314] on button "add" at bounding box center [520, 322] width 28 height 16
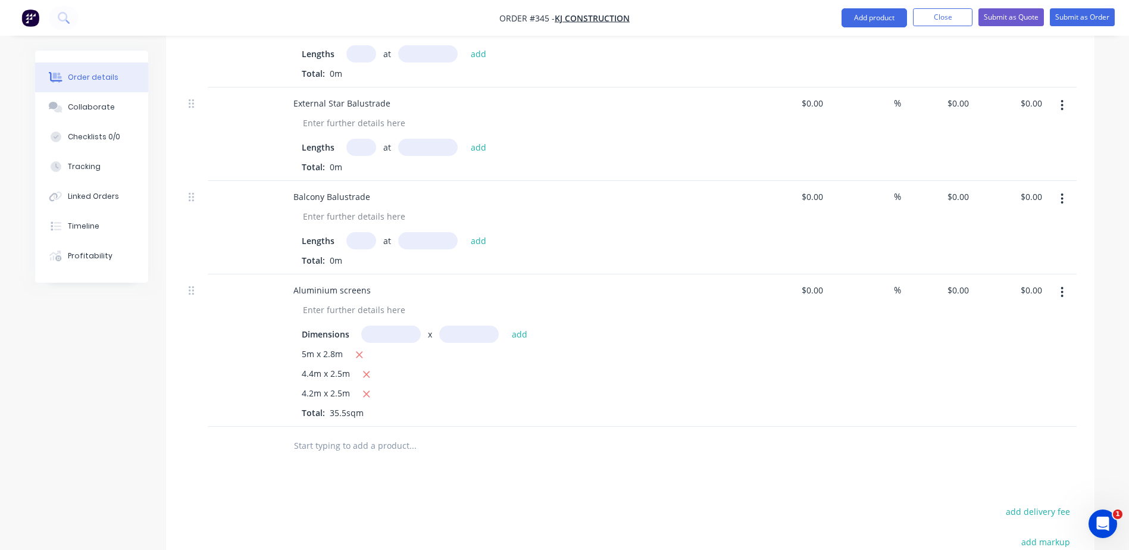
scroll to position [786, 0]
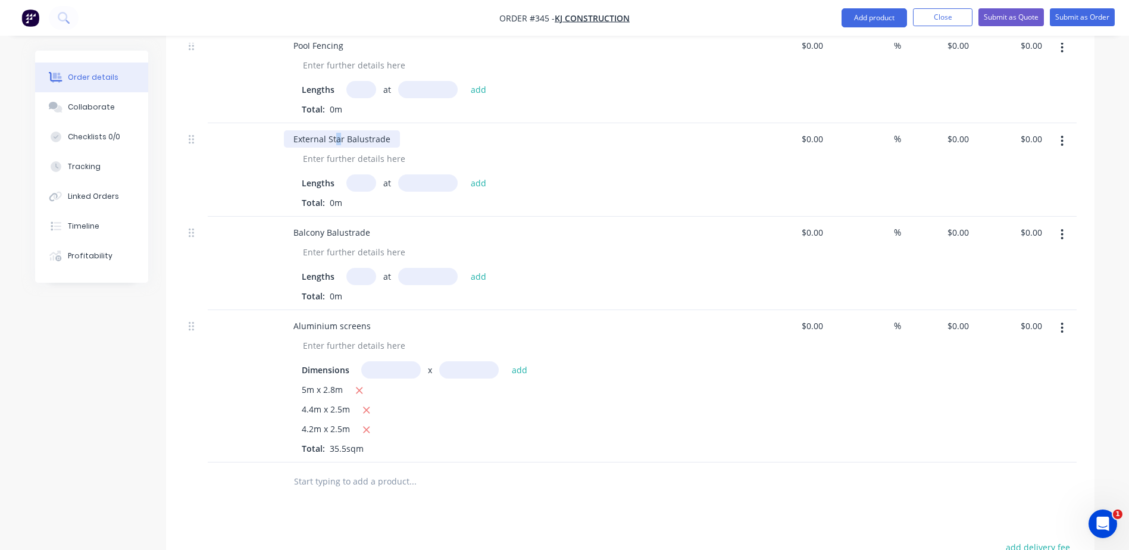
click at [337, 130] on div "External Star Balustrade" at bounding box center [342, 138] width 116 height 17
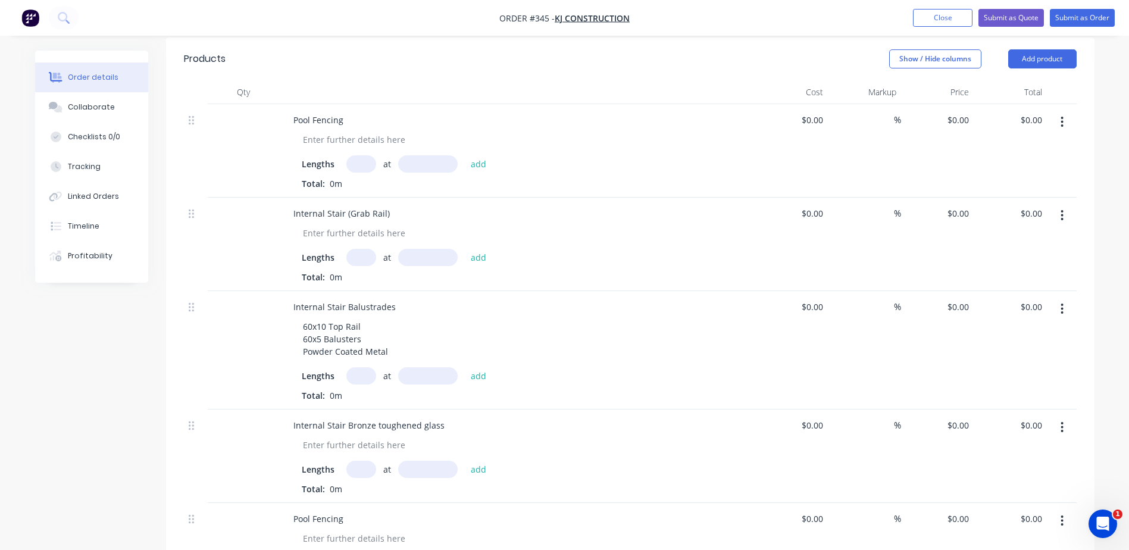
scroll to position [309, 0]
click at [1062, 118] on icon "button" at bounding box center [1062, 124] width 3 height 13
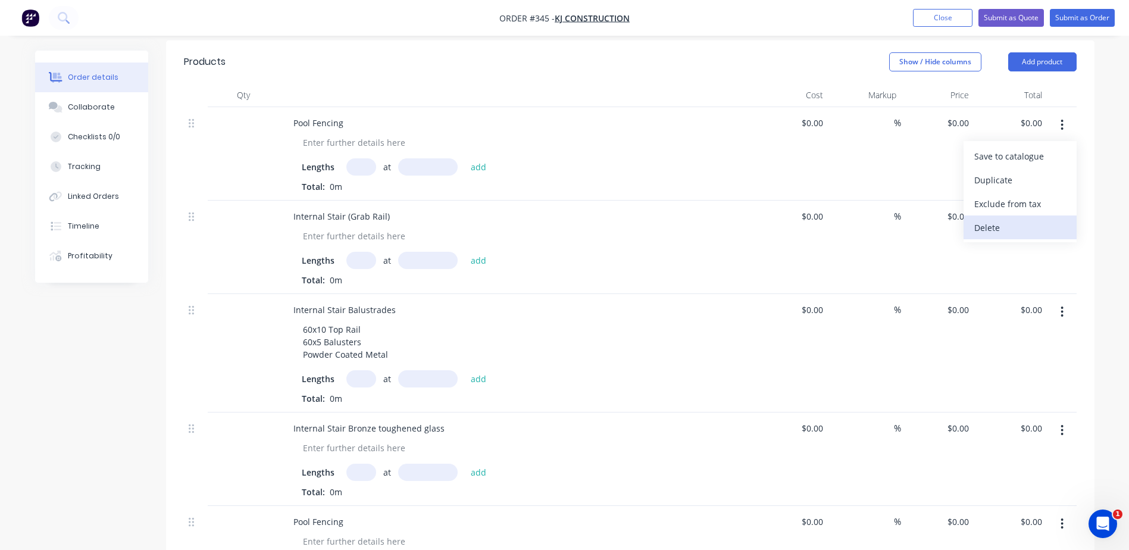
click at [993, 219] on div "Delete" at bounding box center [1020, 227] width 92 height 17
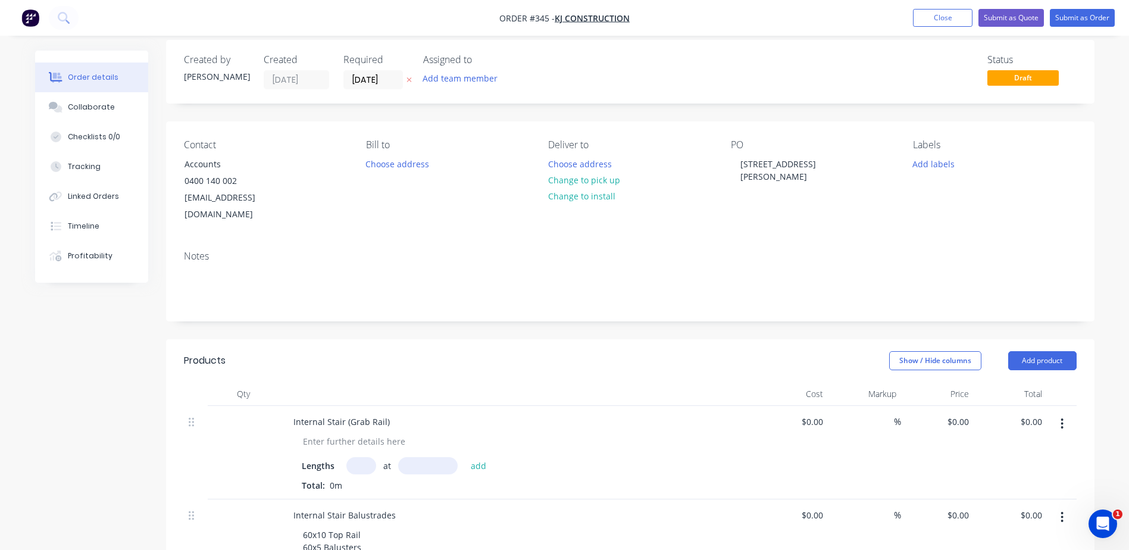
scroll to position [0, 0]
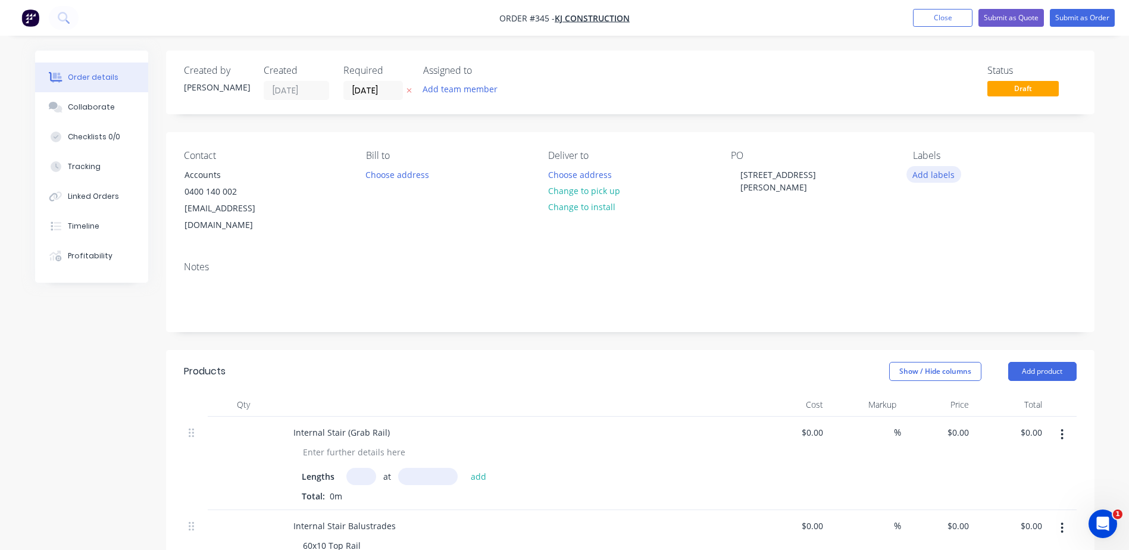
click at [949, 176] on button "Add labels" at bounding box center [933, 174] width 55 height 16
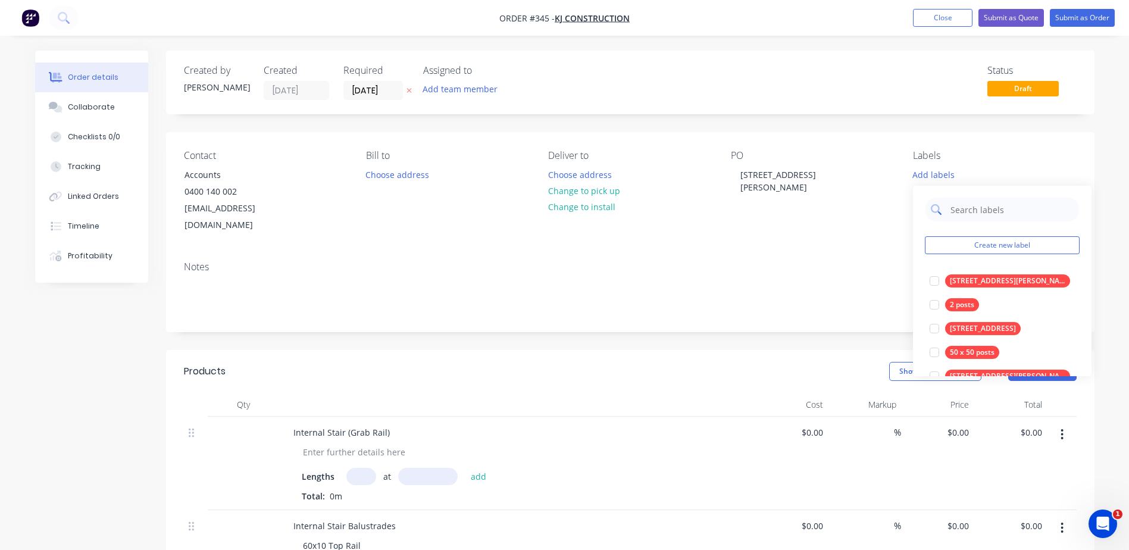
click at [956, 205] on input "text" at bounding box center [1011, 210] width 124 height 24
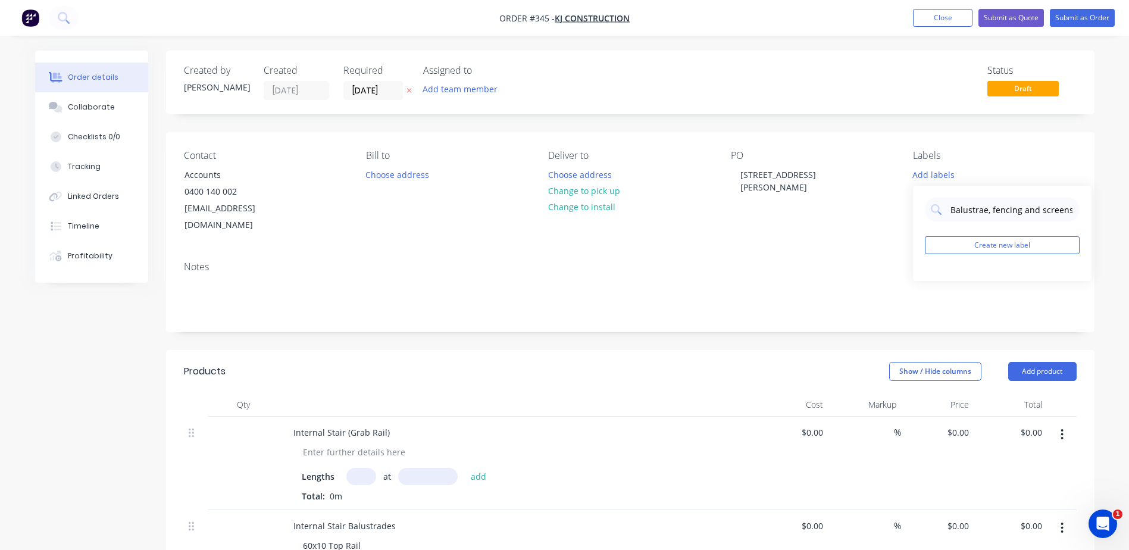
type input "Balustrade, fencing and screens"
click at [786, 252] on div "Notes" at bounding box center [630, 292] width 928 height 80
click at [930, 172] on button "Add labels" at bounding box center [933, 174] width 55 height 16
click at [996, 246] on button "Create new label" at bounding box center [1002, 245] width 155 height 18
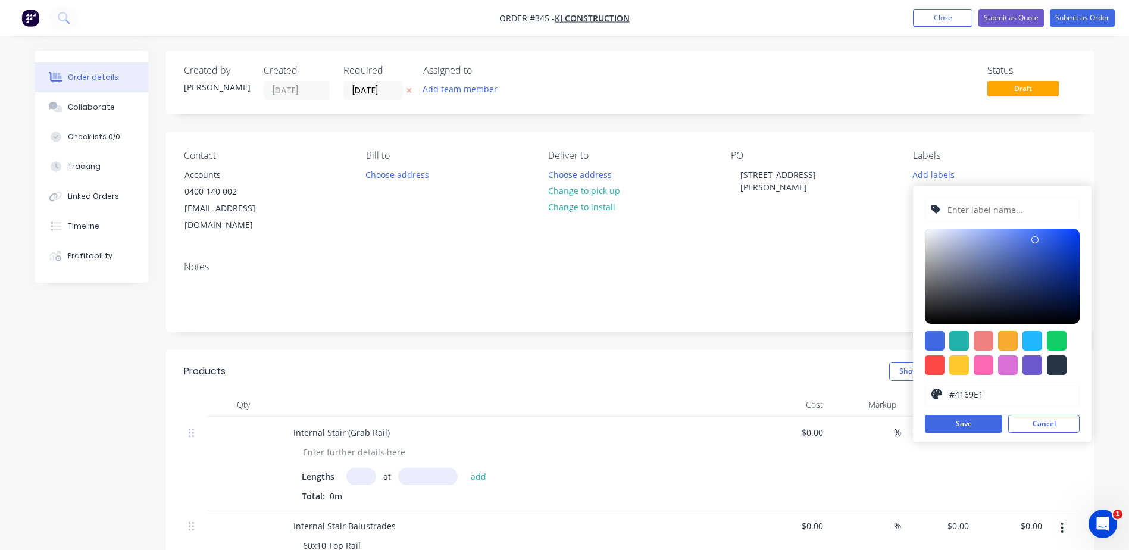
type input "#6677AB"
click at [987, 260] on div at bounding box center [1002, 276] width 155 height 95
click at [974, 420] on button "Save" at bounding box center [963, 424] width 77 height 18
click at [1010, 208] on input "text" at bounding box center [1009, 209] width 127 height 23
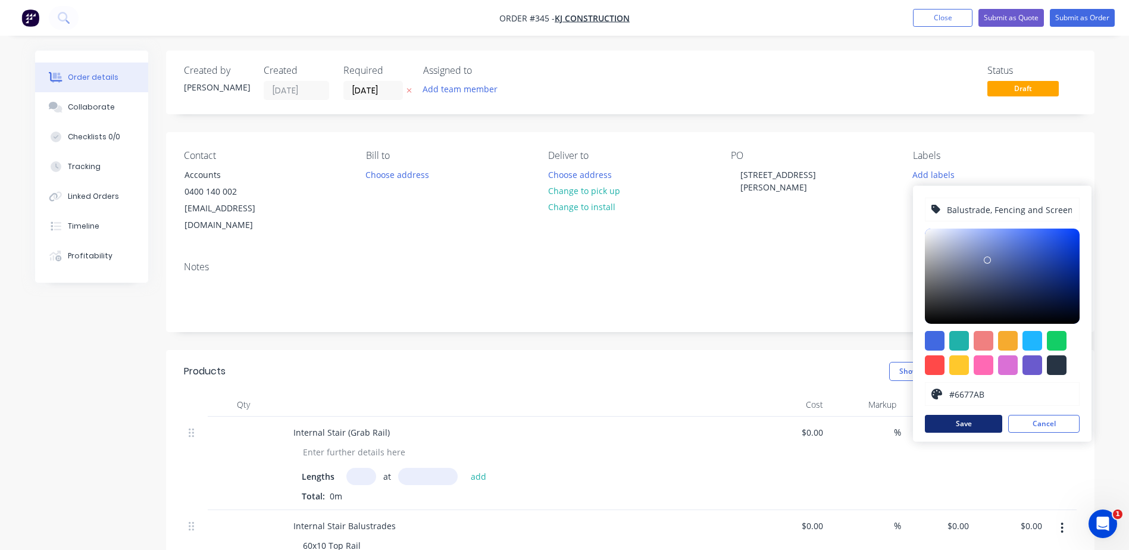
type input "Balustrade, Fencing and Screens"
click at [971, 429] on button "Save" at bounding box center [963, 424] width 77 height 18
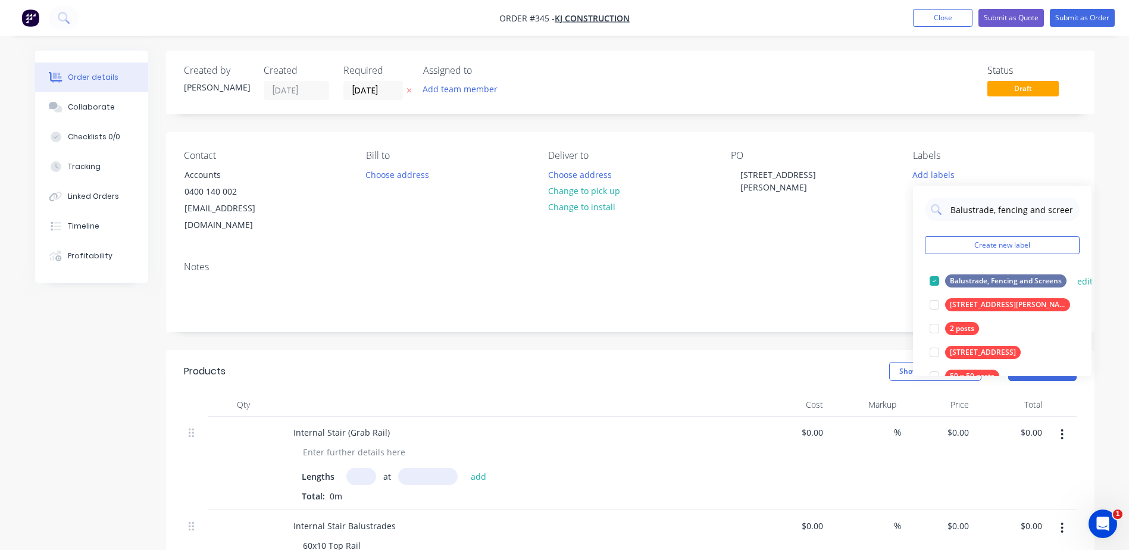
click at [969, 282] on div "Balustrade, Fencing and Screens" at bounding box center [1005, 280] width 121 height 13
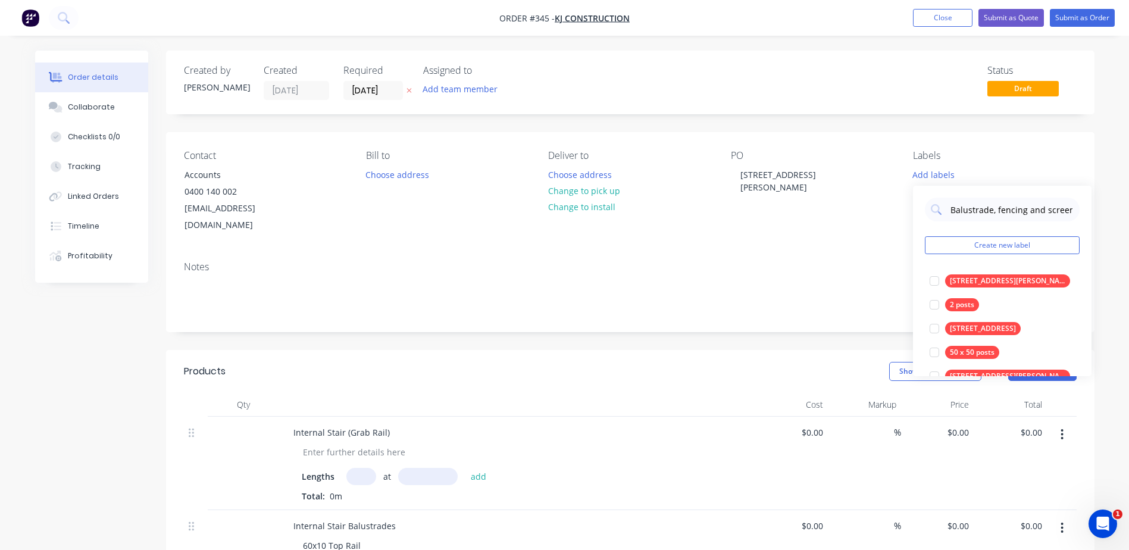
click at [969, 282] on div "[STREET_ADDRESS][PERSON_NAME]" at bounding box center [1007, 280] width 125 height 13
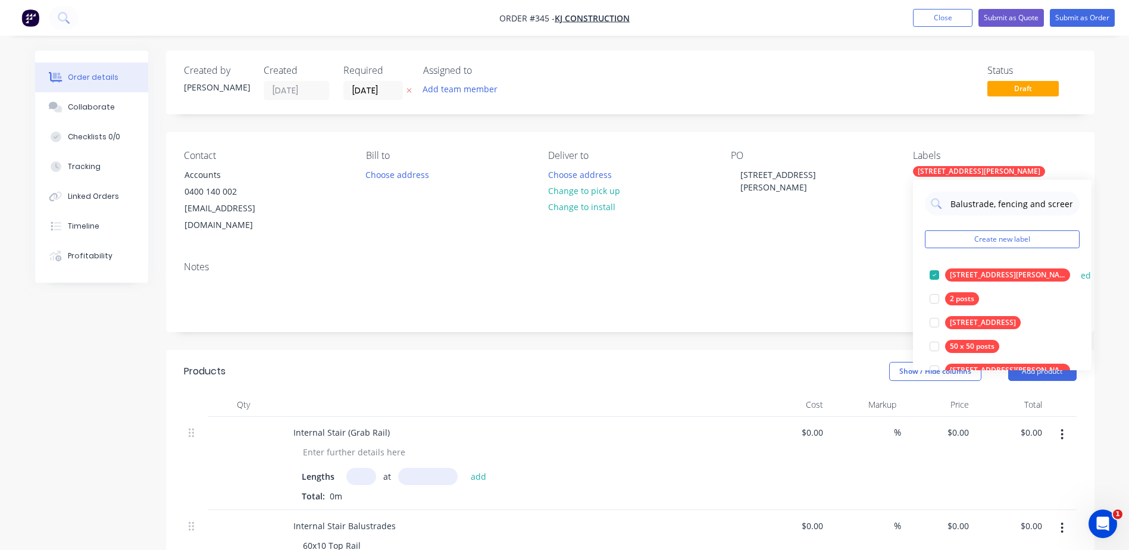
click at [936, 272] on div at bounding box center [935, 275] width 24 height 24
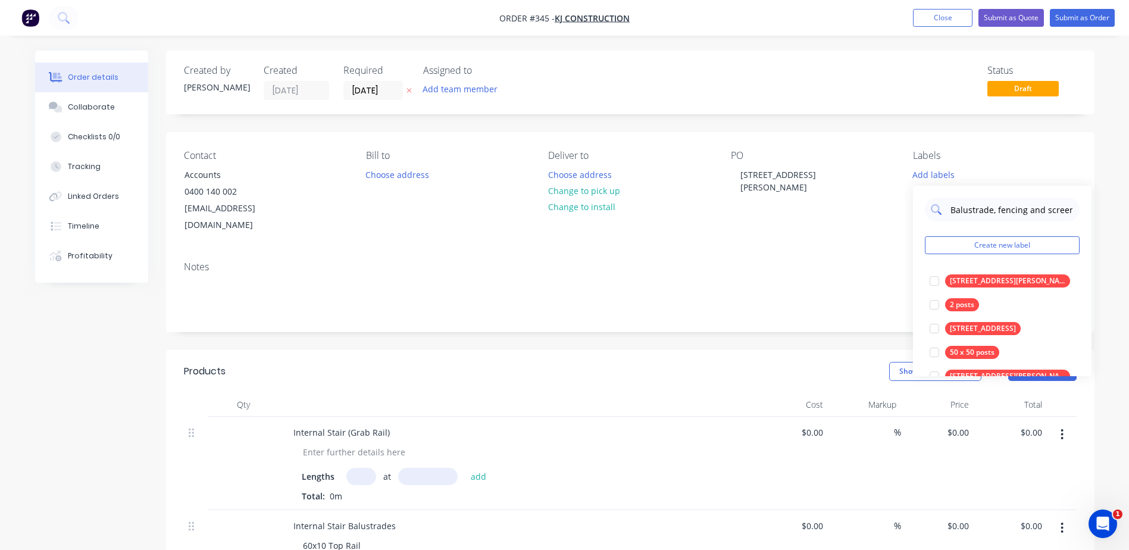
click at [982, 212] on input "Balustrade, fencing and screens" at bounding box center [1011, 210] width 124 height 24
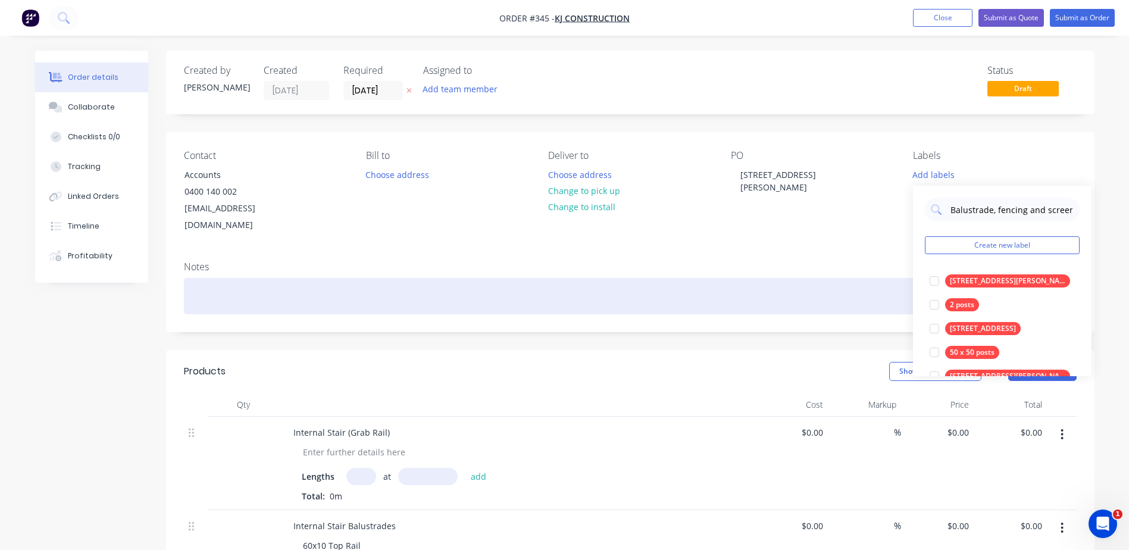
click at [887, 278] on div at bounding box center [630, 296] width 893 height 36
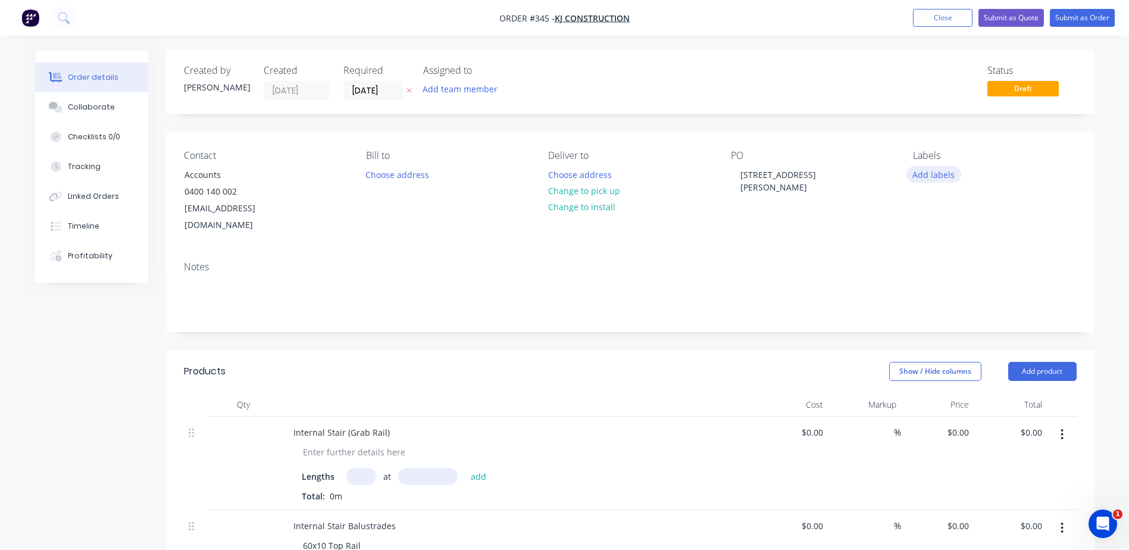
click at [940, 176] on button "Add labels" at bounding box center [933, 174] width 55 height 16
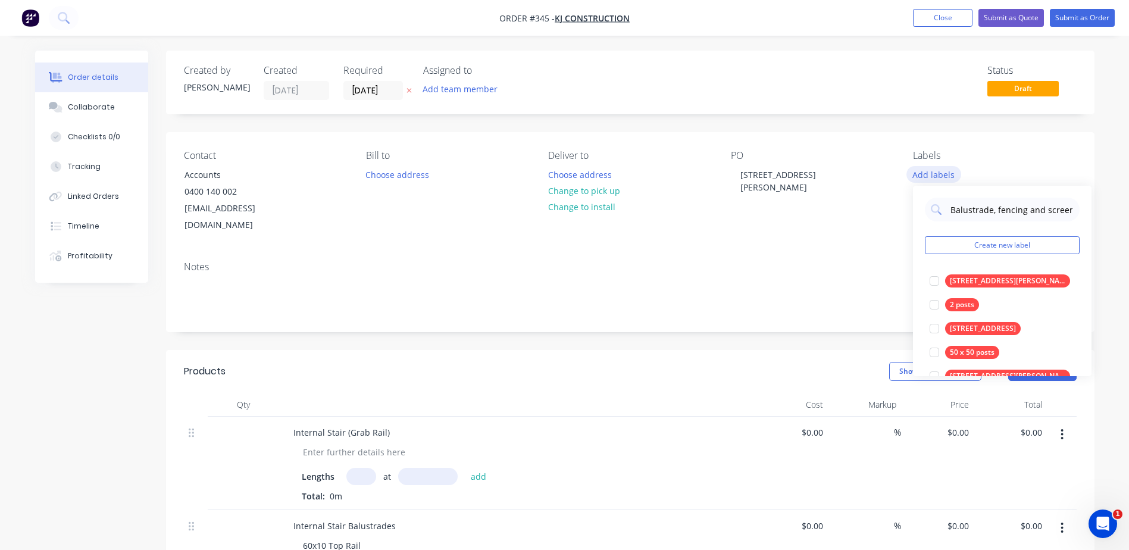
scroll to position [0, 10]
click at [1023, 210] on input "Balustrade, fencing and screens" at bounding box center [1011, 210] width 124 height 24
drag, startPoint x: 1052, startPoint y: 210, endPoint x: 713, endPoint y: 208, distance: 338.7
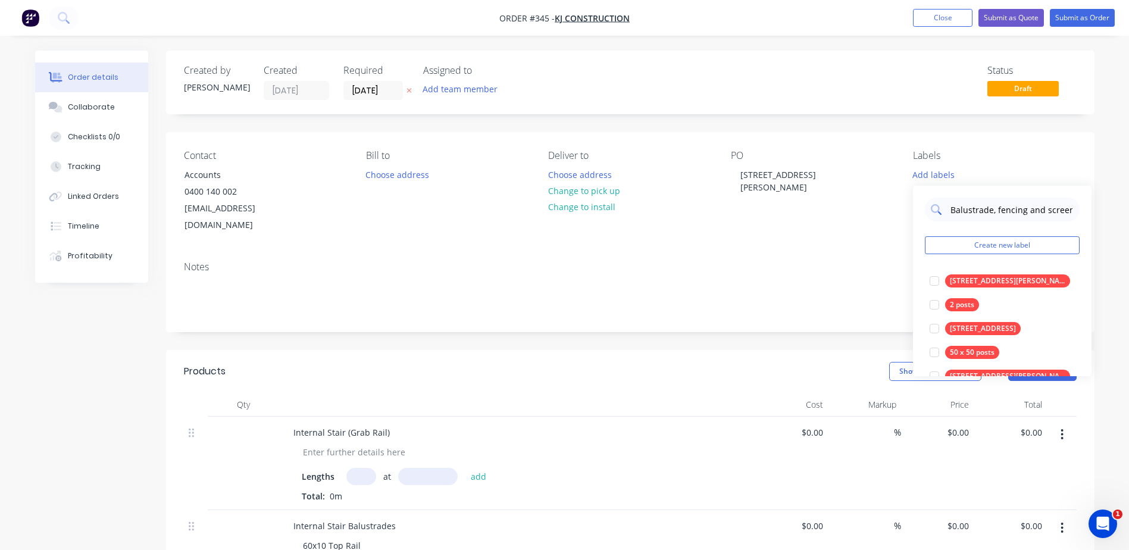
drag, startPoint x: 1014, startPoint y: 208, endPoint x: 955, endPoint y: 204, distance: 59.1
click at [955, 204] on input "Balustrade, fencing and screens" at bounding box center [1011, 210] width 124 height 24
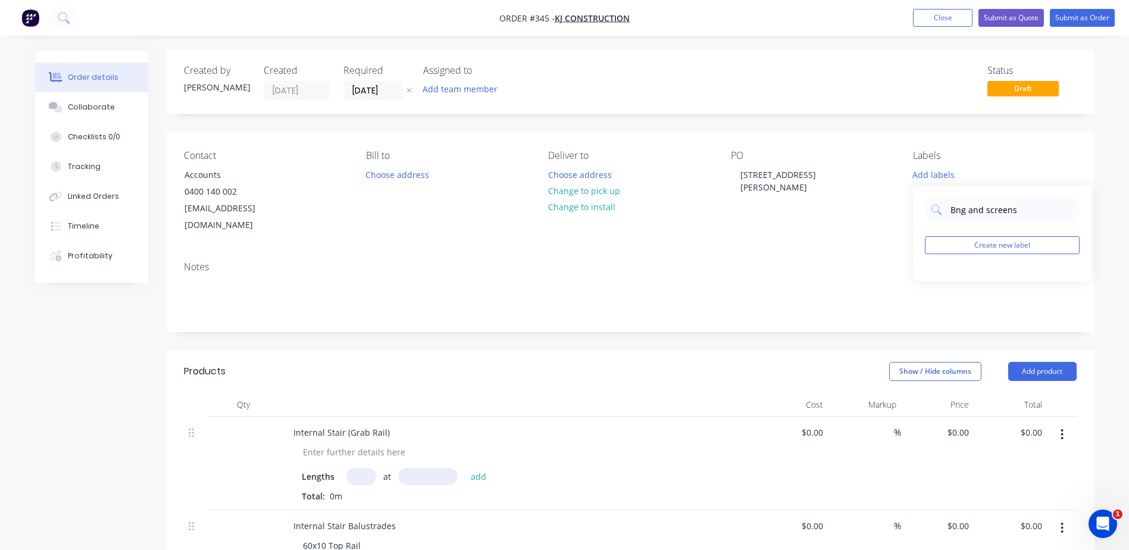
drag, startPoint x: 958, startPoint y: 215, endPoint x: 903, endPoint y: 215, distance: 54.8
drag, startPoint x: 1026, startPoint y: 209, endPoint x: 877, endPoint y: 207, distance: 149.4
type input "Bng and scree"
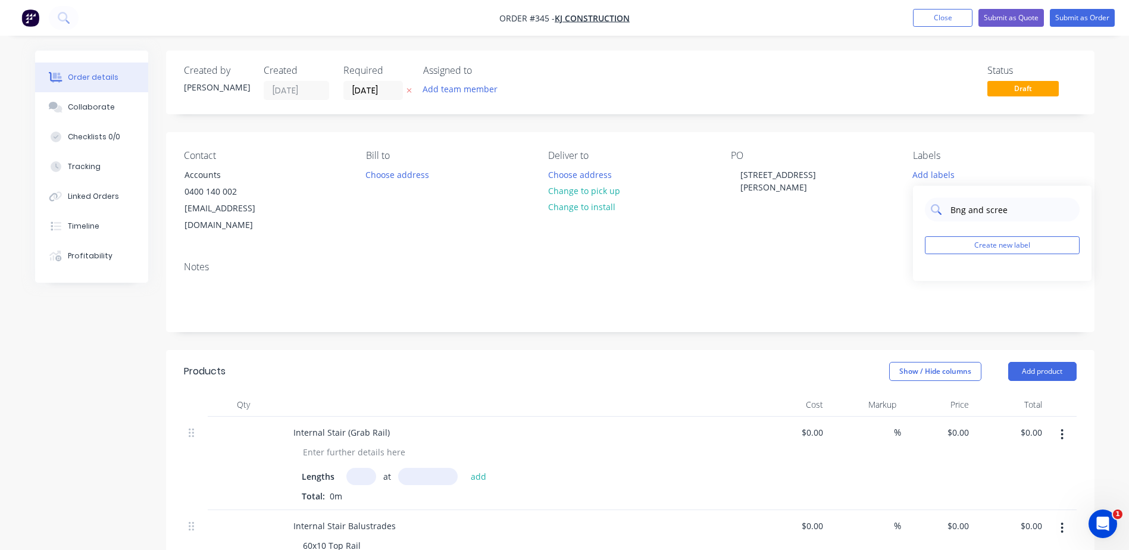
drag, startPoint x: 1012, startPoint y: 209, endPoint x: 940, endPoint y: 209, distance: 72.0
click at [940, 209] on div "Bng and scree" at bounding box center [1002, 210] width 155 height 24
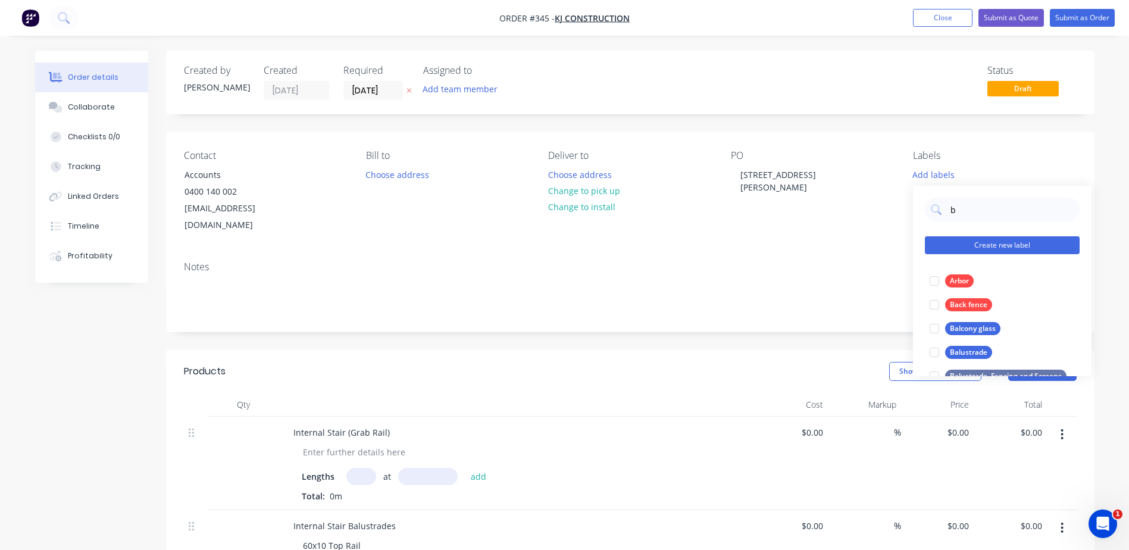
type input "Balustrade, fencing and screens"
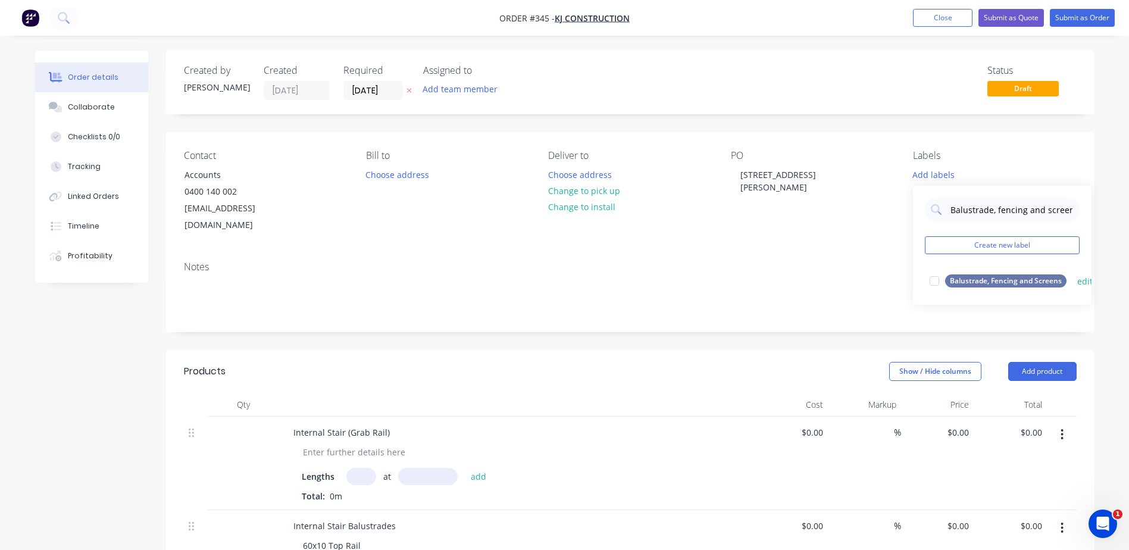
click at [995, 278] on div "Balustrade, Fencing and Screens" at bounding box center [1005, 280] width 121 height 13
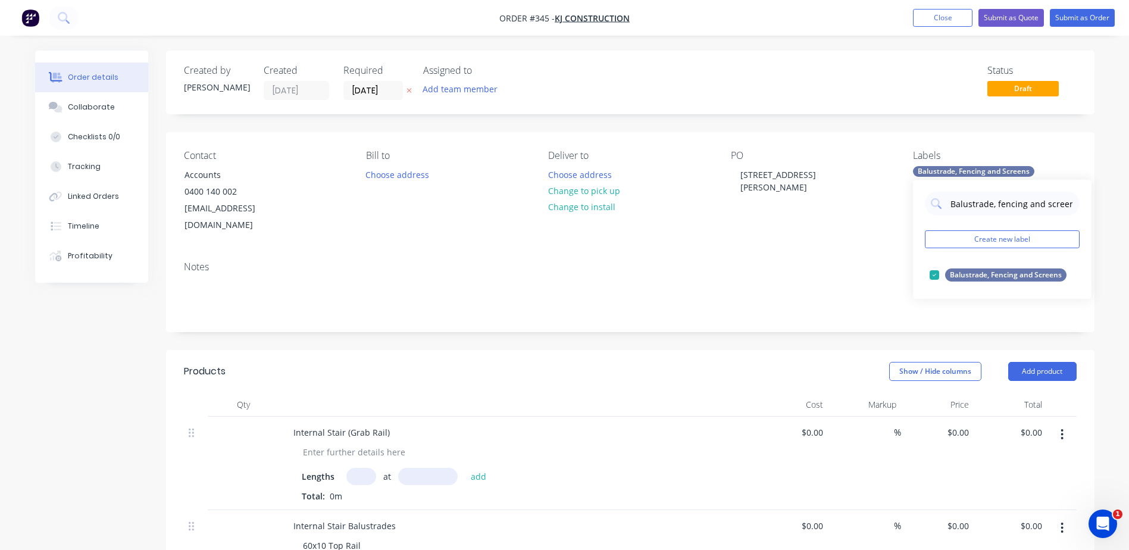
click at [829, 261] on div "Notes" at bounding box center [630, 266] width 893 height 11
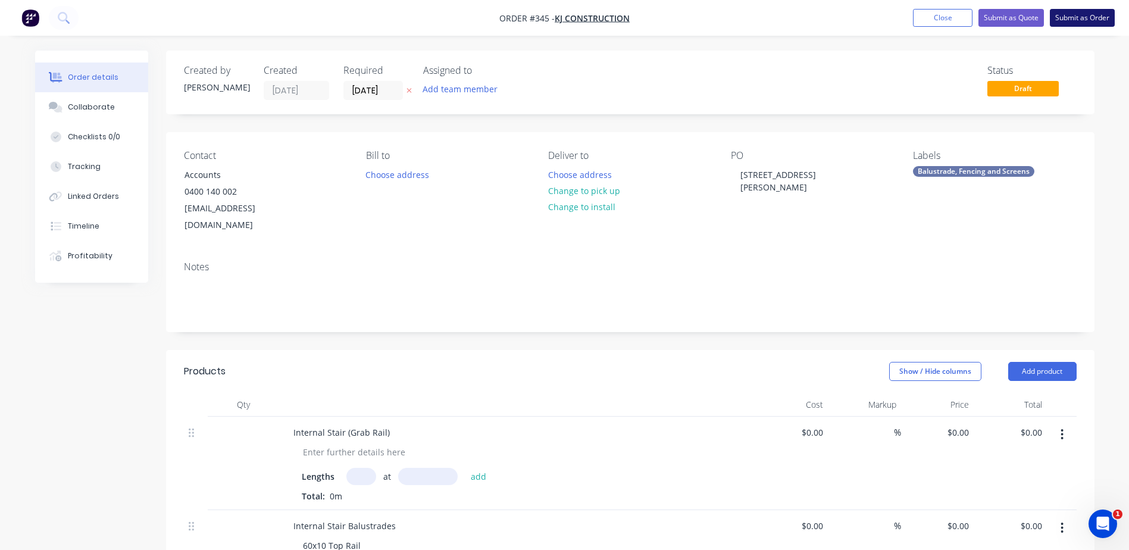
click at [1076, 17] on button "Submit as Order" at bounding box center [1082, 18] width 65 height 18
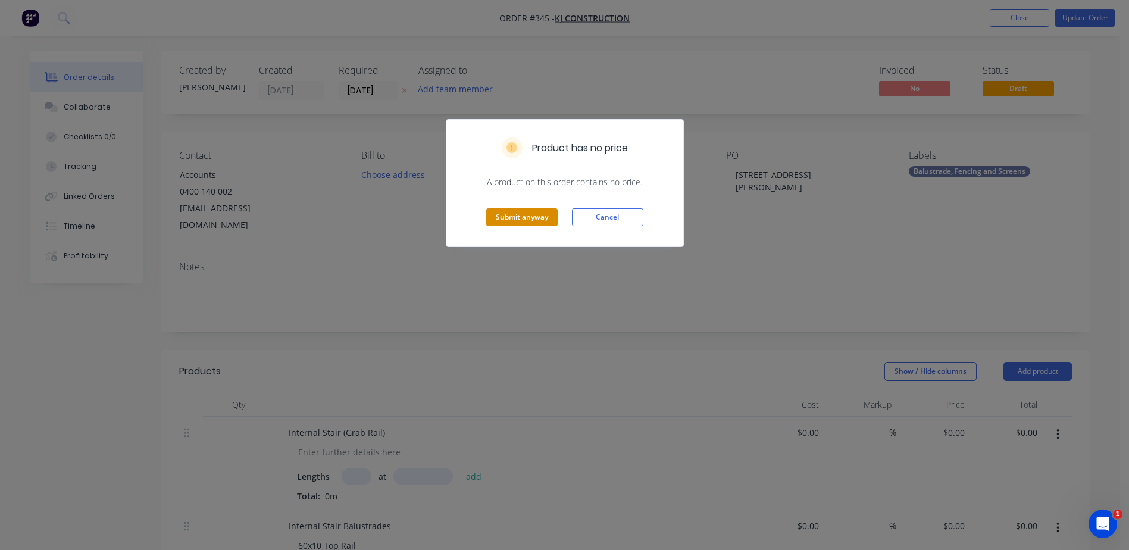
click at [519, 214] on button "Submit anyway" at bounding box center [521, 217] width 71 height 18
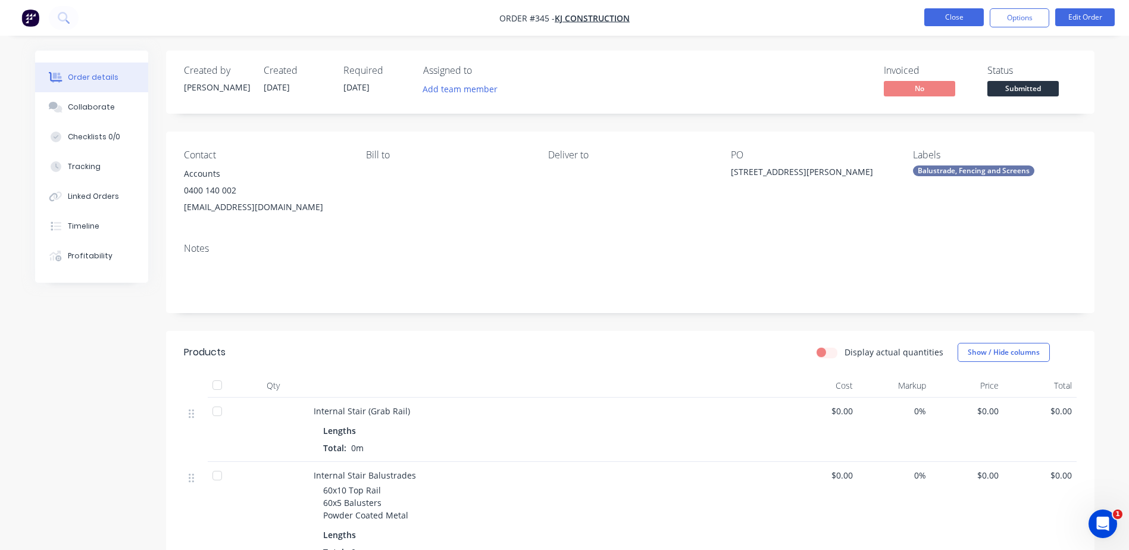
click at [946, 18] on button "Close" at bounding box center [954, 17] width 60 height 18
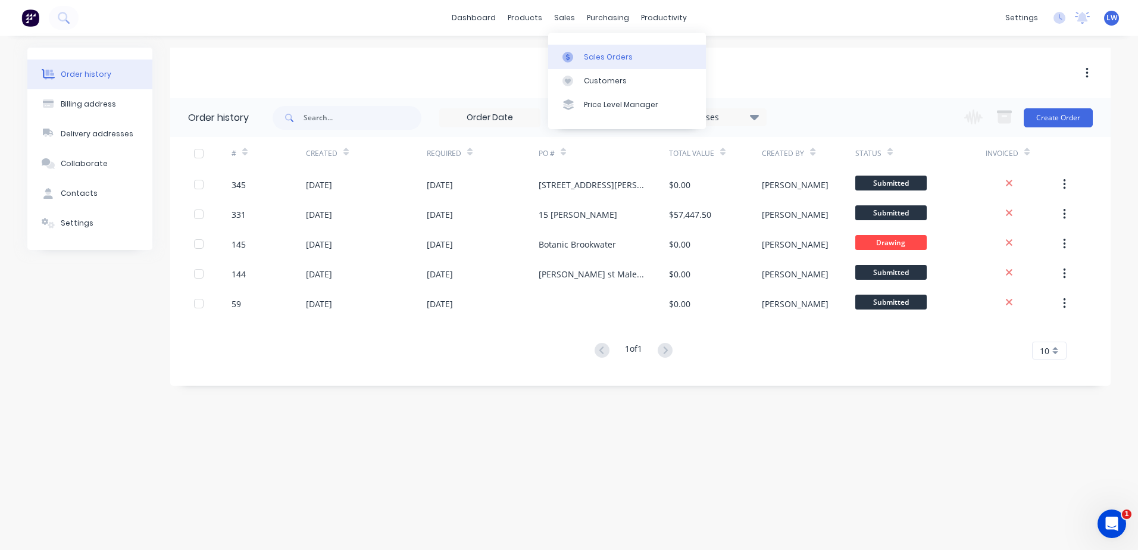
click at [591, 55] on div "Sales Orders" at bounding box center [608, 57] width 49 height 11
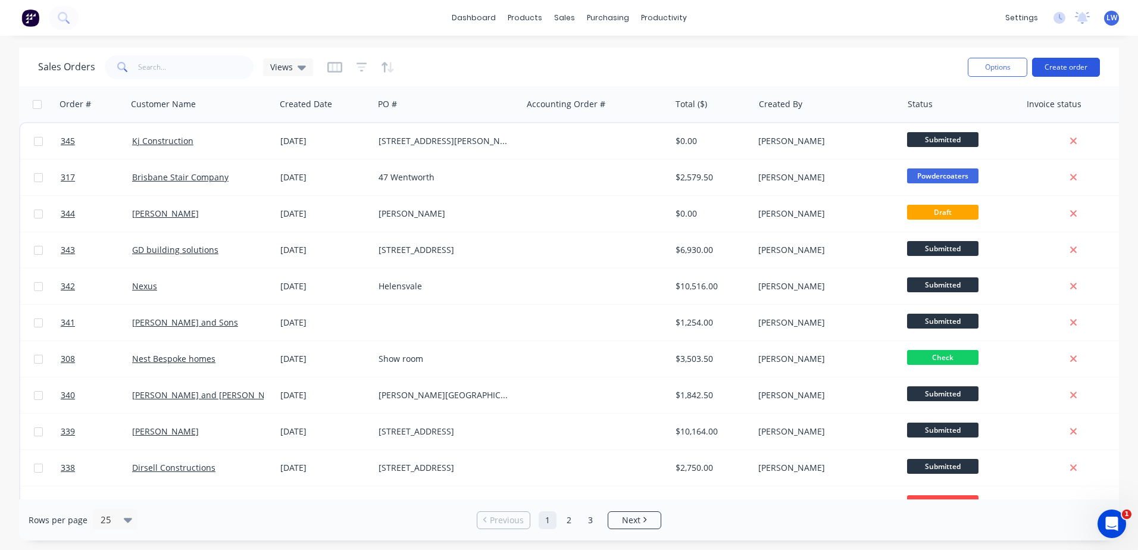
click at [1064, 67] on button "Create order" at bounding box center [1066, 67] width 68 height 19
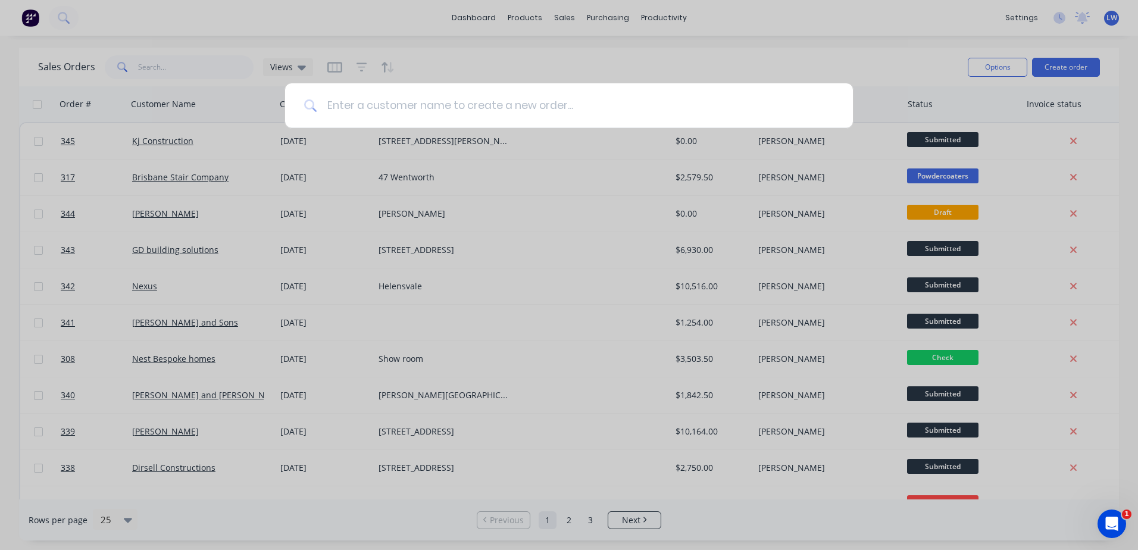
click at [440, 105] on input at bounding box center [575, 105] width 517 height 45
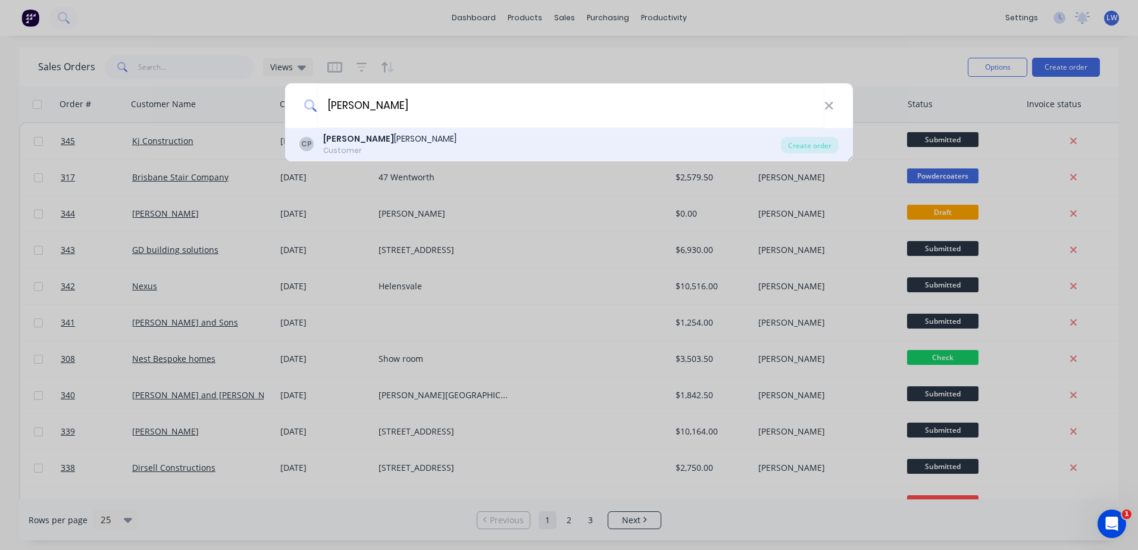
type input "[PERSON_NAME]"
click at [334, 146] on div "Customer" at bounding box center [389, 150] width 133 height 11
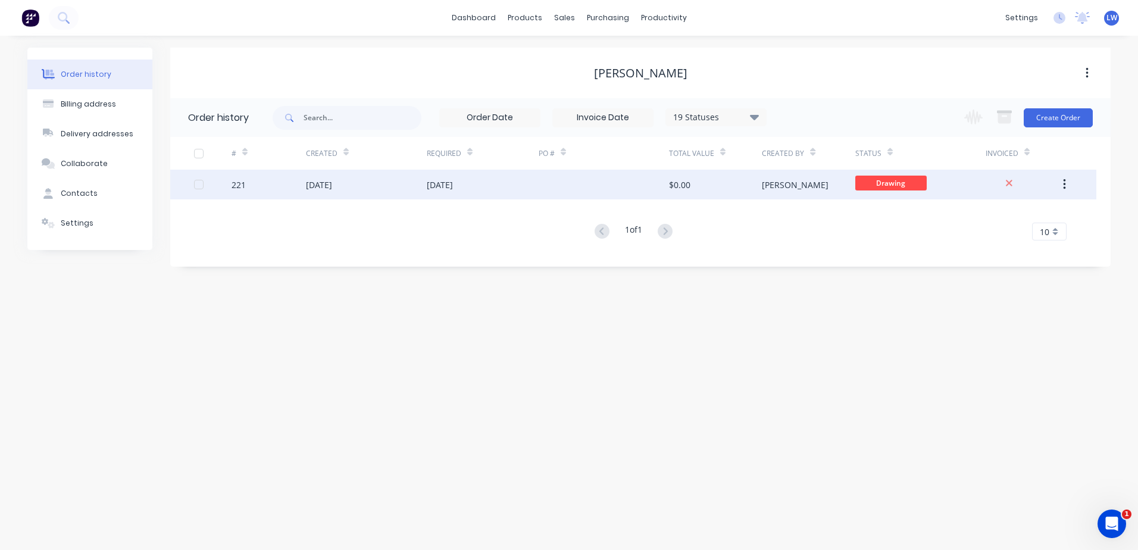
click at [439, 186] on div "[DATE]" at bounding box center [440, 185] width 26 height 12
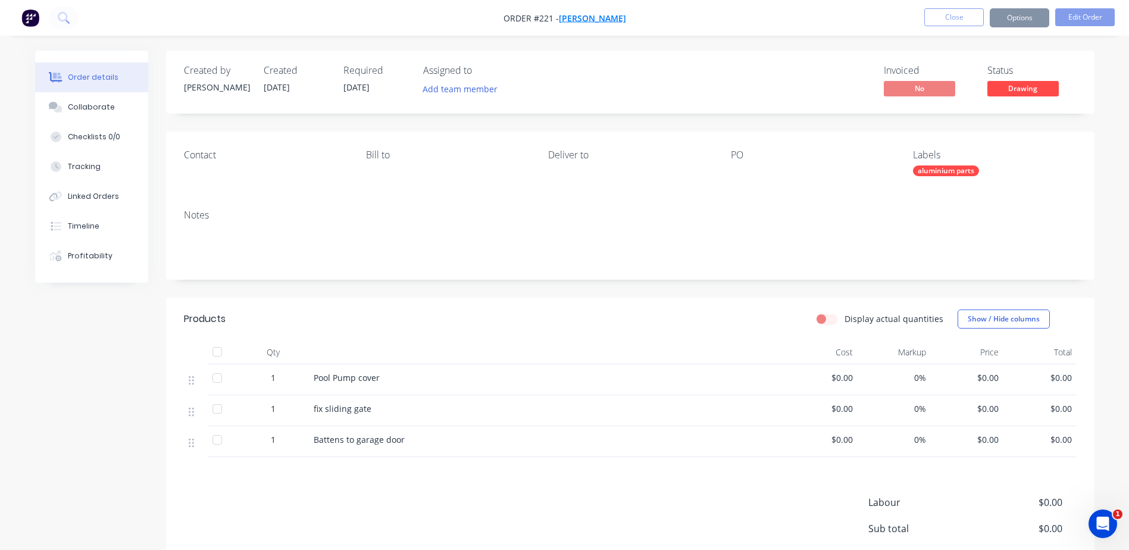
click at [600, 20] on span "[PERSON_NAME]" at bounding box center [592, 17] width 67 height 11
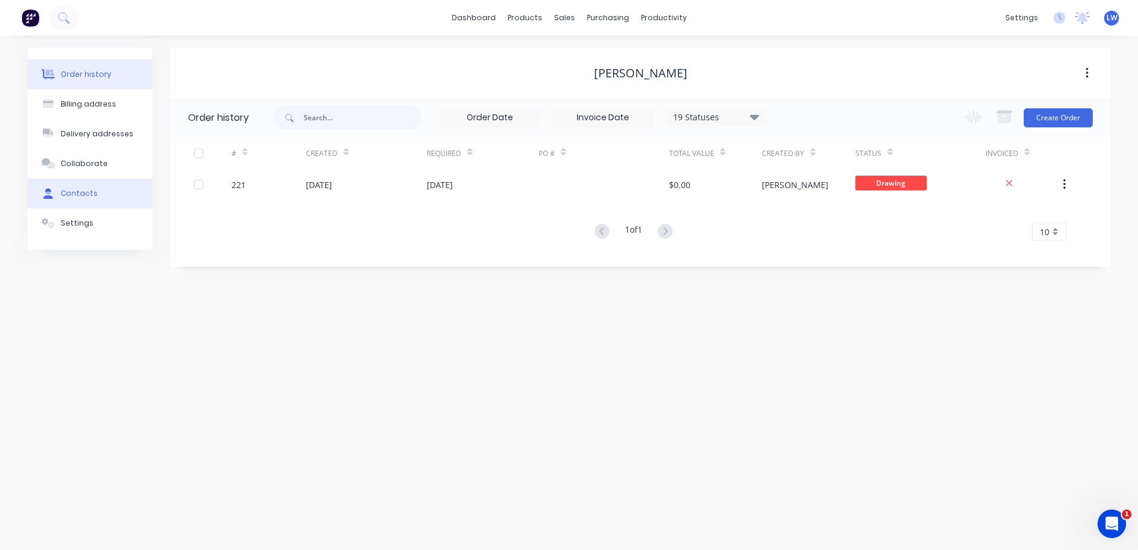
click at [77, 195] on div "Contacts" at bounding box center [79, 193] width 37 height 11
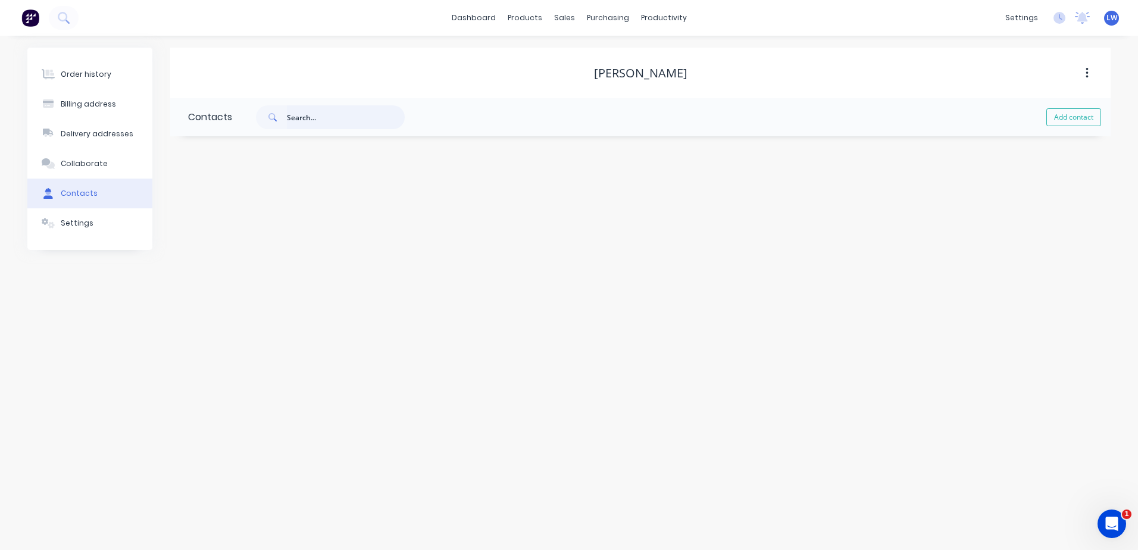
click at [312, 112] on input "text" at bounding box center [346, 117] width 118 height 24
click at [1077, 120] on button "Add contact" at bounding box center [1073, 117] width 55 height 18
select select "AU"
click at [237, 205] on input "text" at bounding box center [285, 205] width 195 height 18
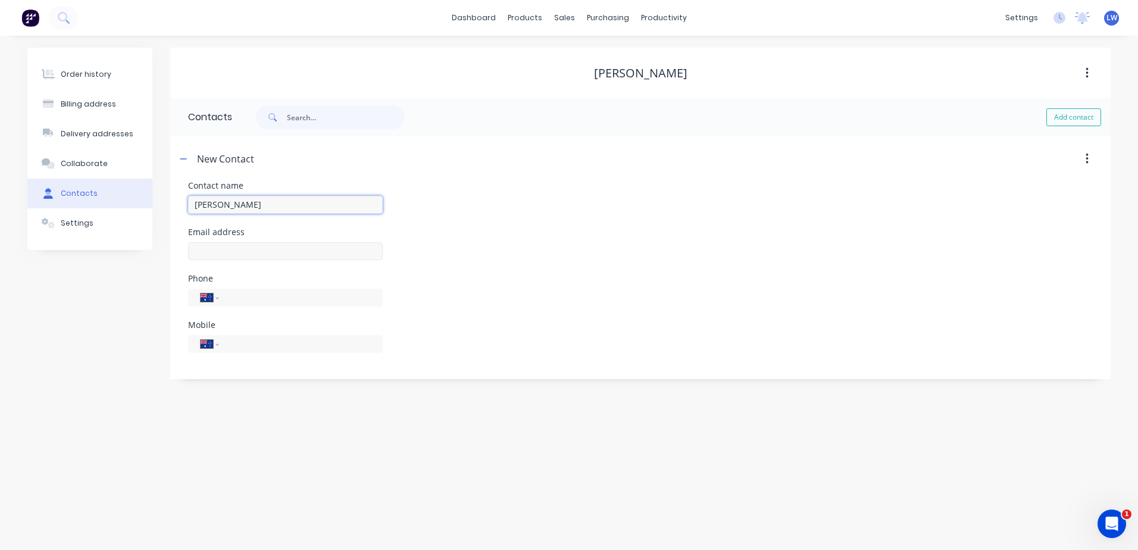
type input "[PERSON_NAME]"
select select "AU"
click at [251, 251] on input "text" at bounding box center [285, 251] width 195 height 18
type input "[PERSON_NAME][EMAIL_ADDRESS][DOMAIN_NAME]"
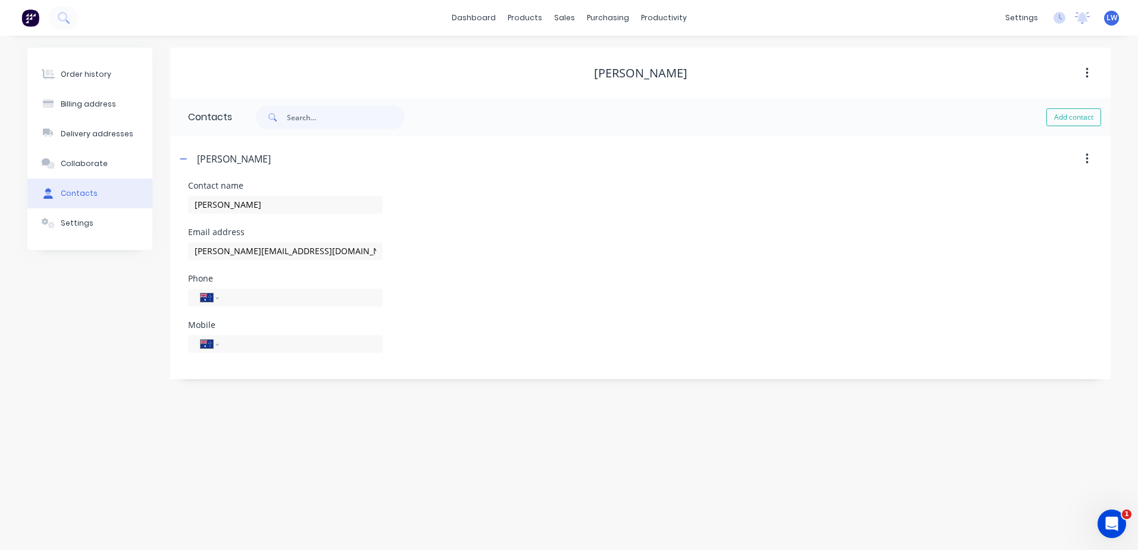
click at [459, 277] on div "Phone International [GEOGRAPHIC_DATA] [GEOGRAPHIC_DATA] [GEOGRAPHIC_DATA] [GEOG…" at bounding box center [640, 297] width 905 height 46
click at [118, 361] on div "Order history Billing address Delivery addresses Collaborate Contacts Settings" at bounding box center [89, 214] width 125 height 332
click at [93, 101] on div "Billing address" at bounding box center [88, 104] width 55 height 11
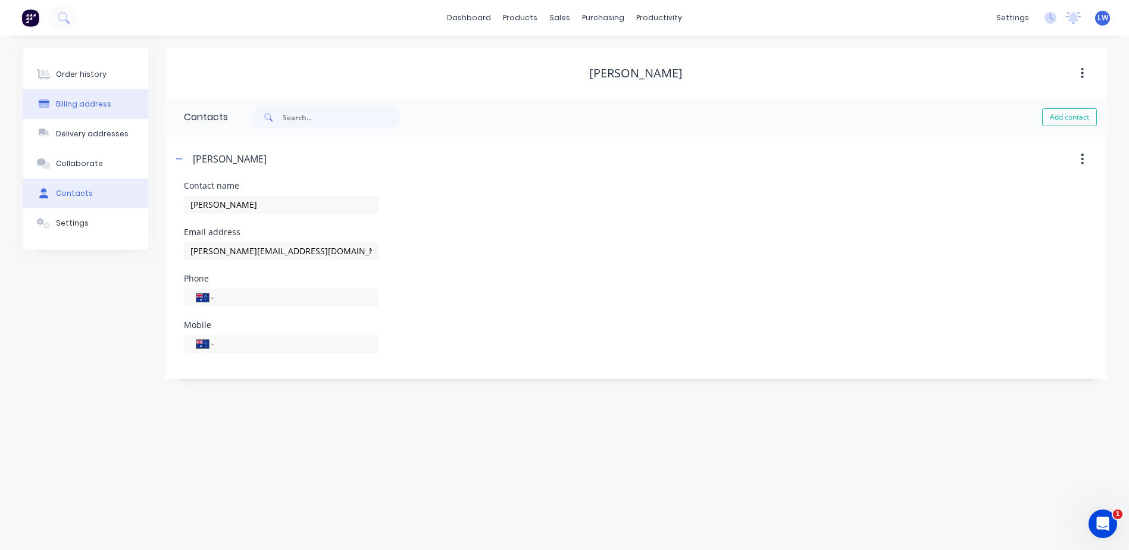
select select "AU"
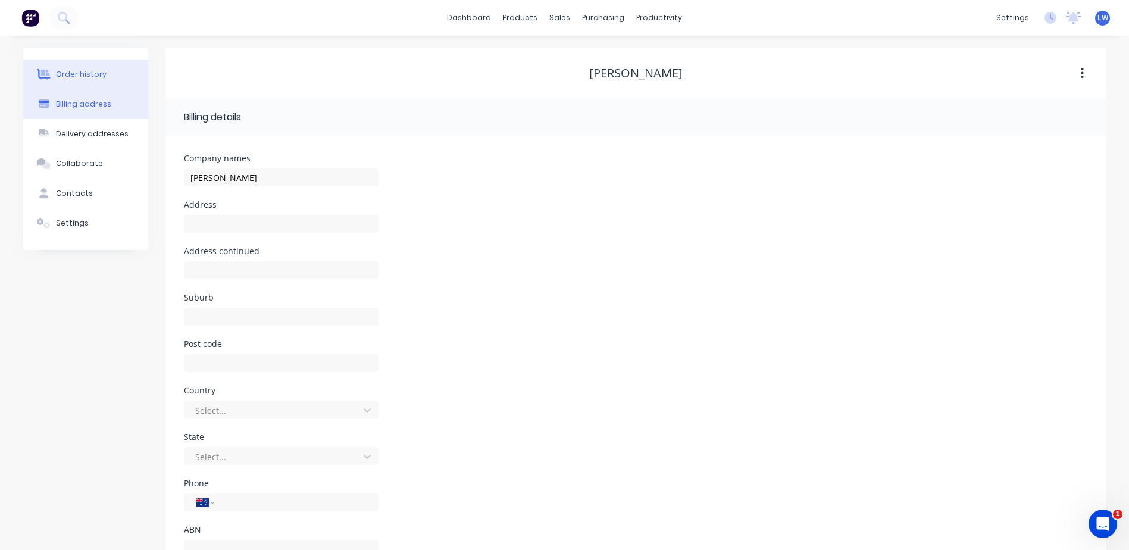
click at [87, 76] on div "Order history" at bounding box center [81, 74] width 51 height 11
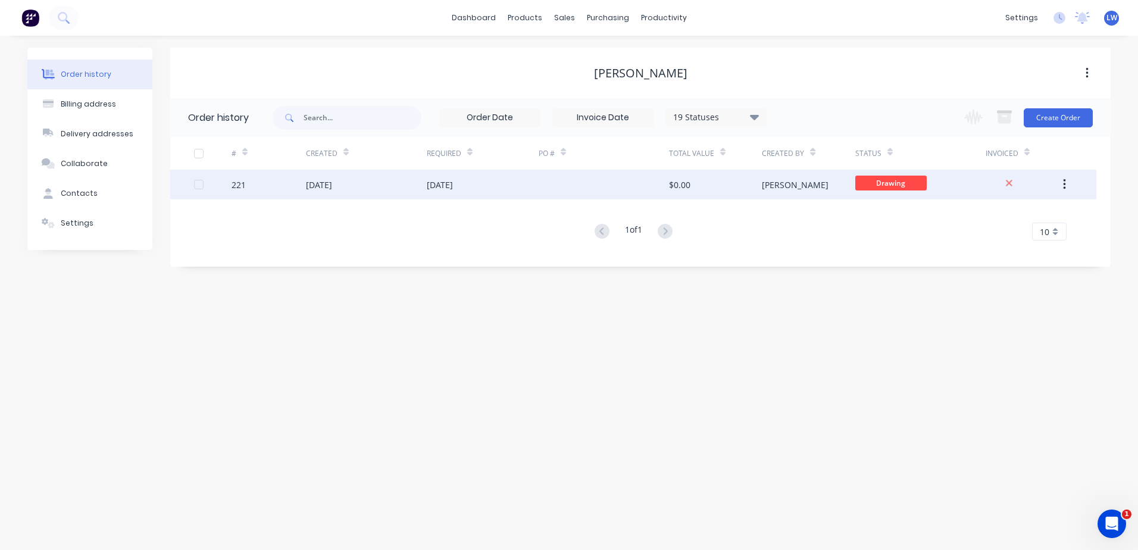
click at [452, 186] on div "[DATE]" at bounding box center [440, 185] width 26 height 12
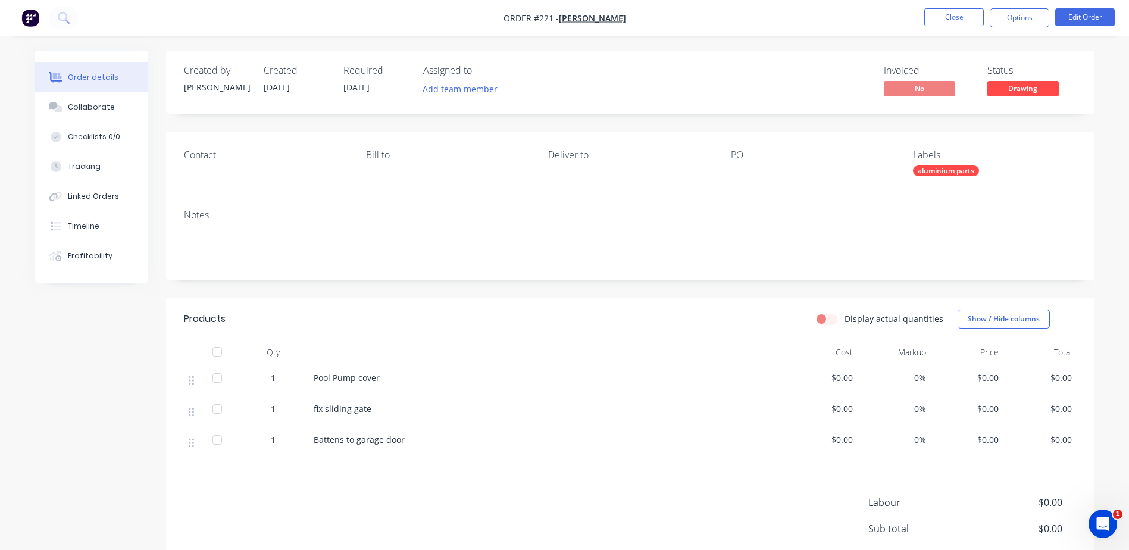
click at [746, 170] on div at bounding box center [805, 173] width 149 height 17
click at [701, 183] on div "Contact Bill to Deliver to PO Labels aluminium parts" at bounding box center [630, 166] width 928 height 68
click at [201, 170] on div "Contact" at bounding box center [265, 165] width 163 height 33
click at [196, 152] on div "Contact" at bounding box center [265, 154] width 163 height 11
click at [1086, 15] on button "Edit Order" at bounding box center [1085, 17] width 60 height 18
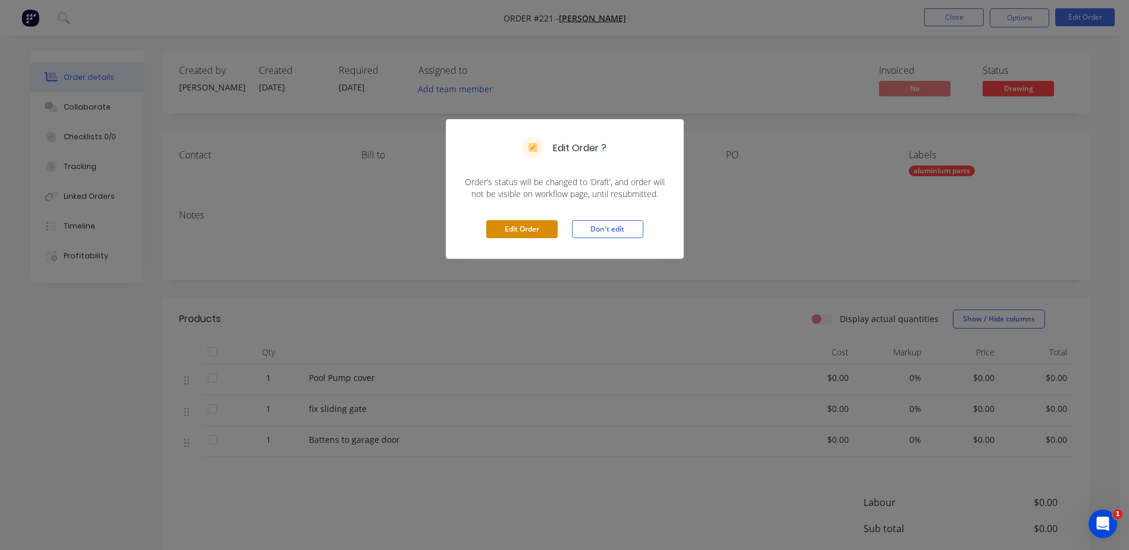
click at [530, 225] on button "Edit Order" at bounding box center [521, 229] width 71 height 18
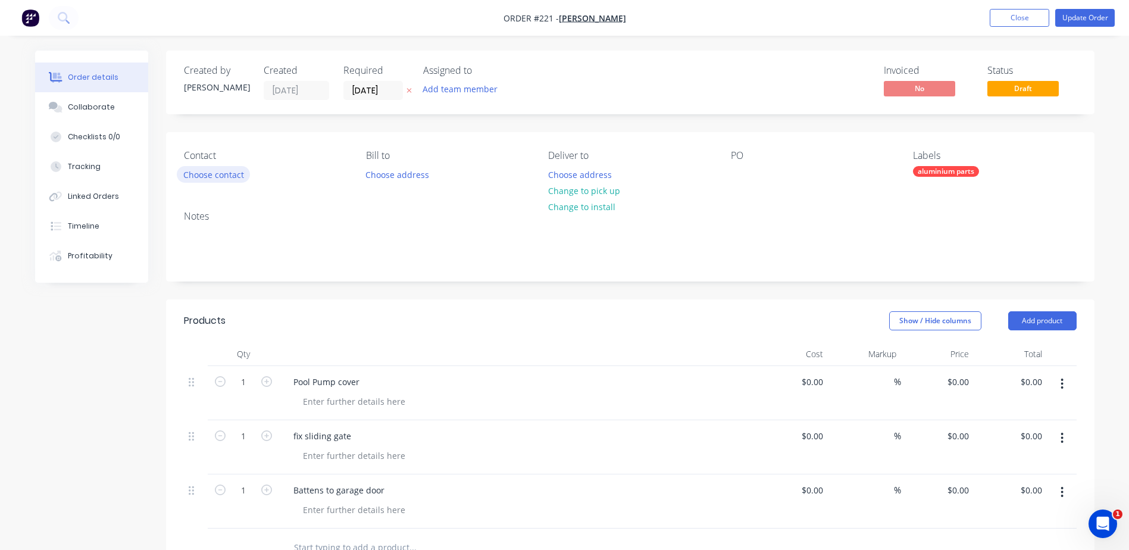
click at [208, 171] on button "Choose contact" at bounding box center [213, 174] width 73 height 16
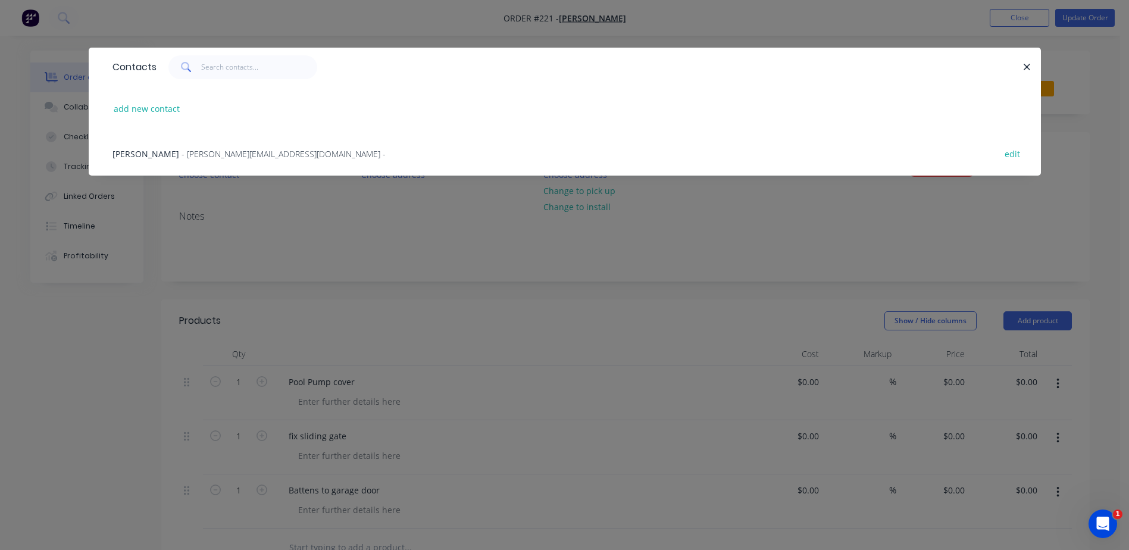
click at [154, 152] on span "[PERSON_NAME]" at bounding box center [145, 153] width 67 height 11
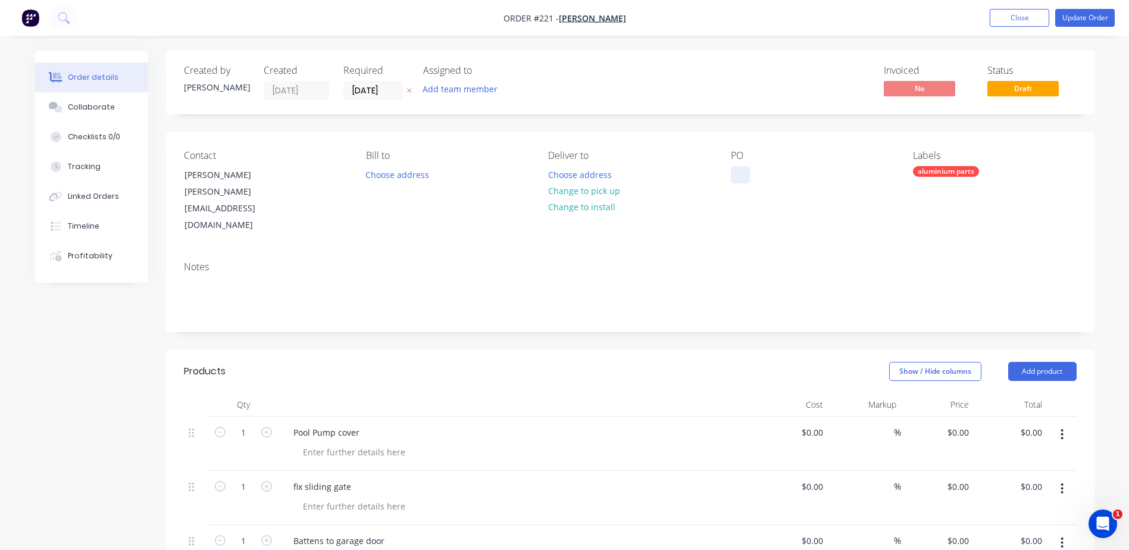
drag, startPoint x: 738, startPoint y: 166, endPoint x: 737, endPoint y: 173, distance: 7.2
click at [738, 171] on div at bounding box center [740, 174] width 19 height 17
click at [1070, 21] on button "Update Order" at bounding box center [1085, 18] width 60 height 18
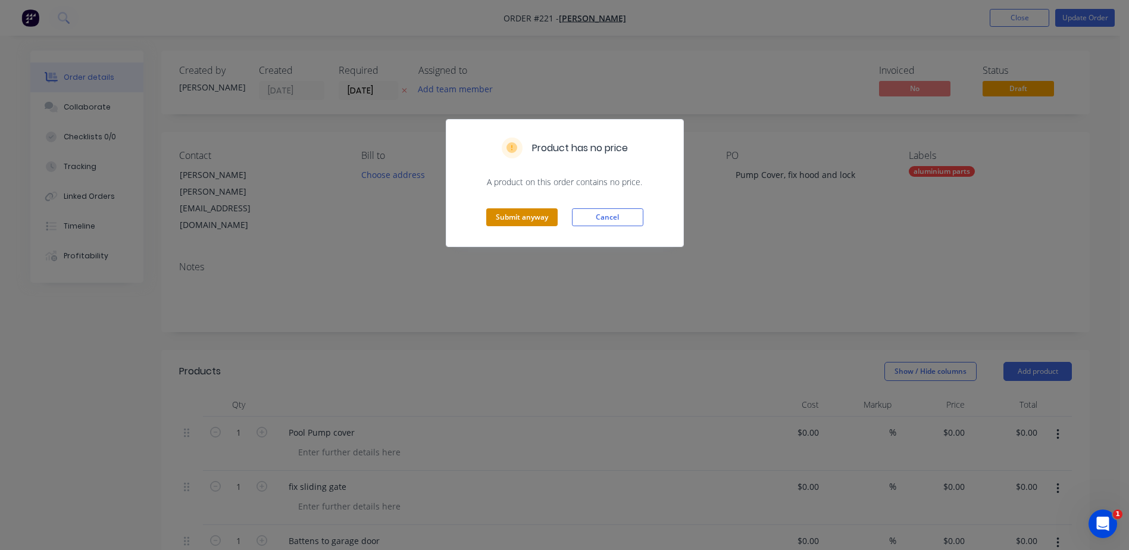
click at [501, 220] on button "Submit anyway" at bounding box center [521, 217] width 71 height 18
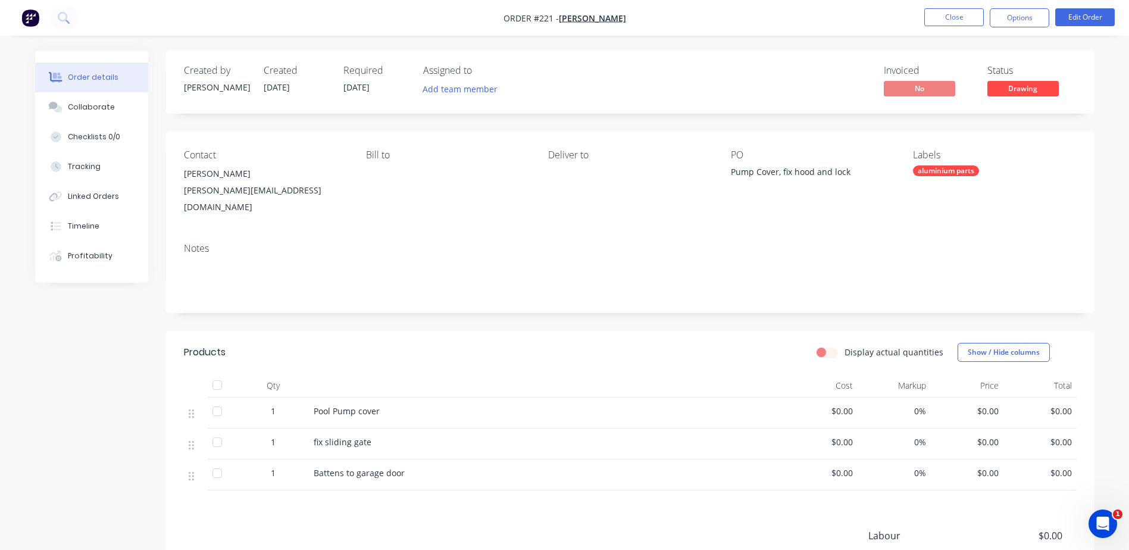
click at [845, 346] on label "Display actual quantities" at bounding box center [894, 352] width 99 height 12
click at [826, 346] on input "Display actual quantities" at bounding box center [822, 351] width 10 height 11
click at [845, 346] on label "Display actual quantities" at bounding box center [894, 352] width 99 height 12
click at [826, 346] on input "Display actual quantities" at bounding box center [822, 351] width 10 height 11
checkbox input "false"
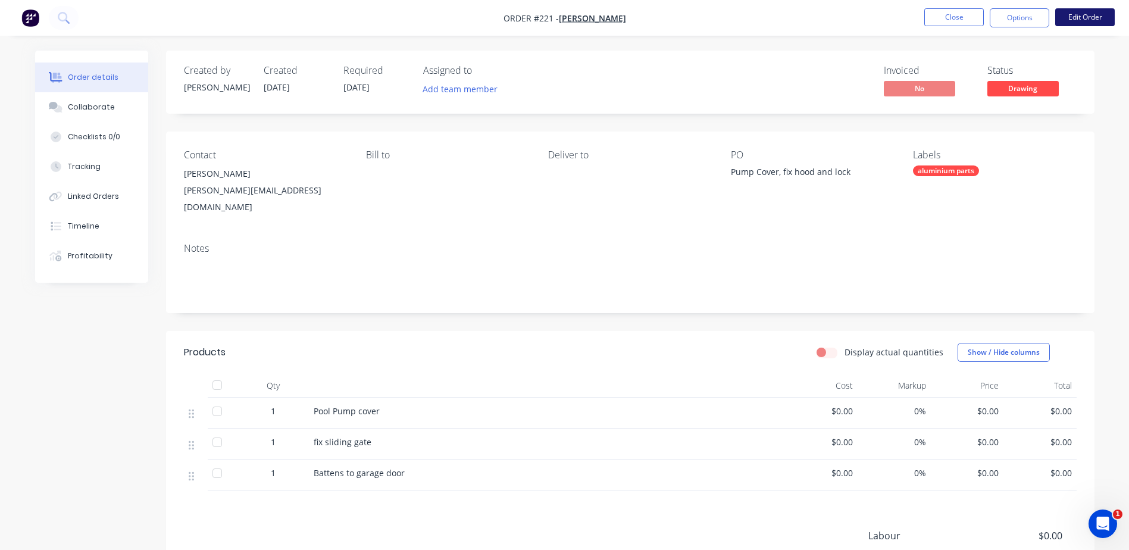
click at [1090, 22] on button "Edit Order" at bounding box center [1085, 17] width 60 height 18
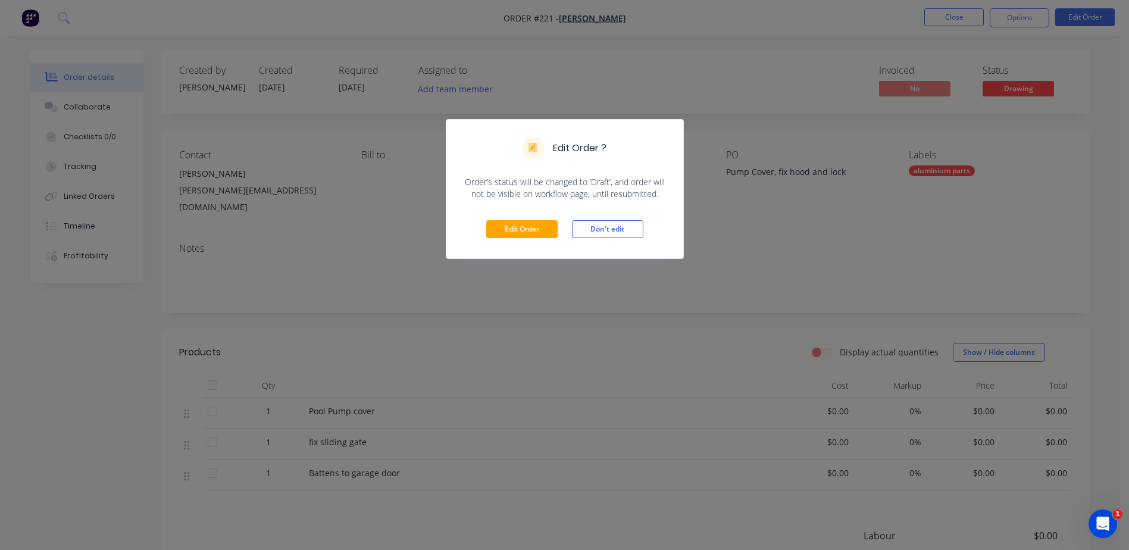
click at [597, 315] on div "Edit Order ? Order’s status will be changed to ‘Draft’, and order will not be v…" at bounding box center [564, 275] width 1129 height 550
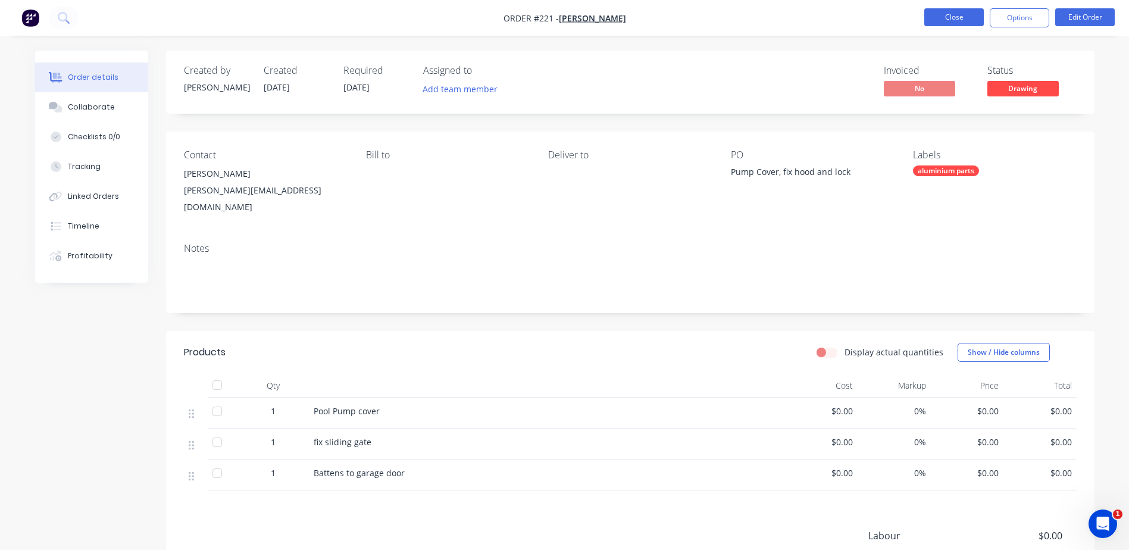
click at [960, 15] on button "Close" at bounding box center [954, 17] width 60 height 18
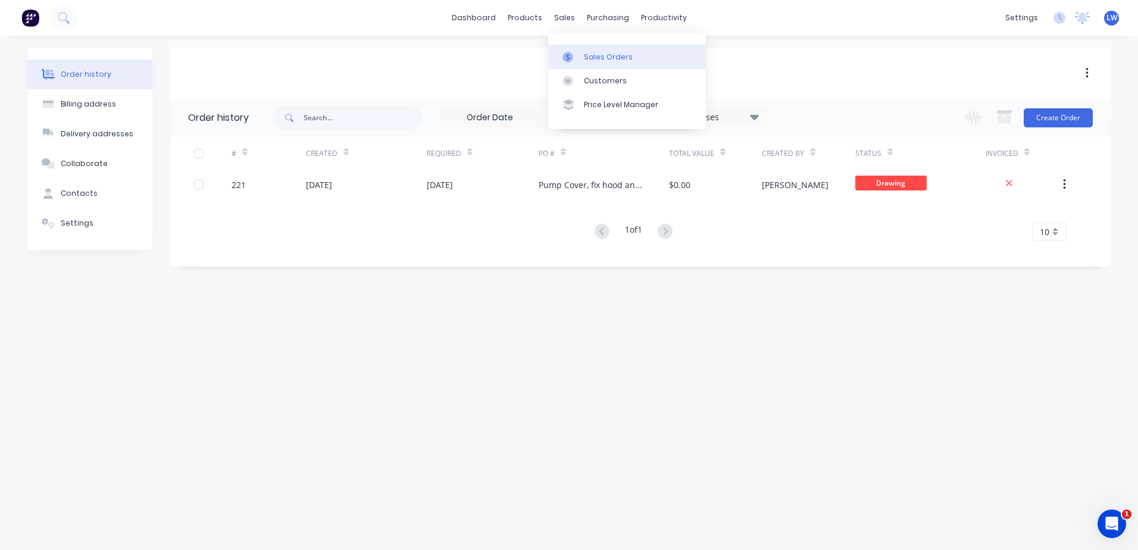
click at [579, 54] on div at bounding box center [571, 57] width 18 height 11
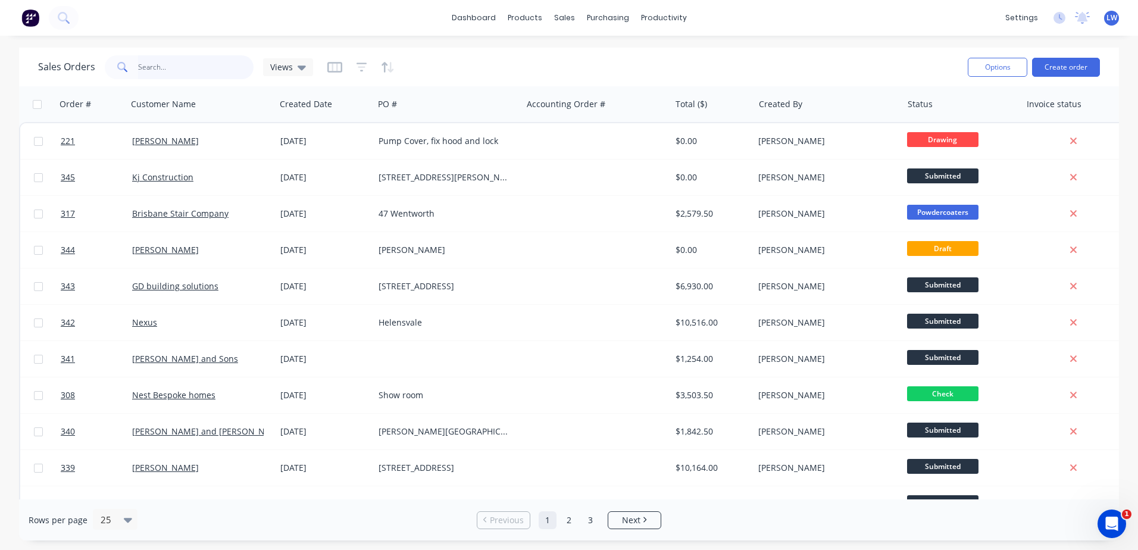
click at [173, 71] on input "text" at bounding box center [196, 67] width 116 height 24
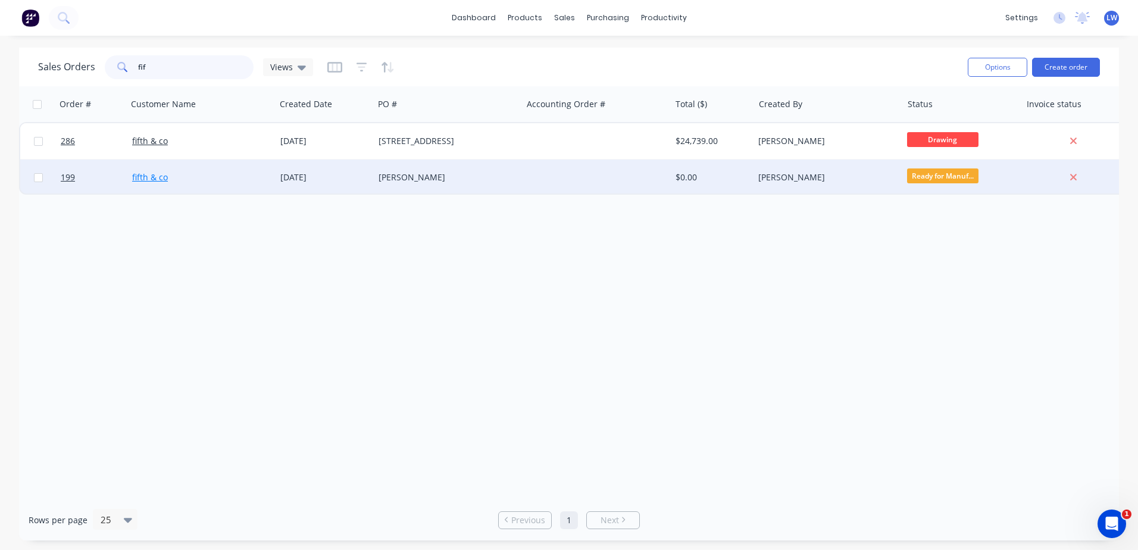
type input "fif"
click at [158, 174] on link "fifth & co" at bounding box center [150, 176] width 36 height 11
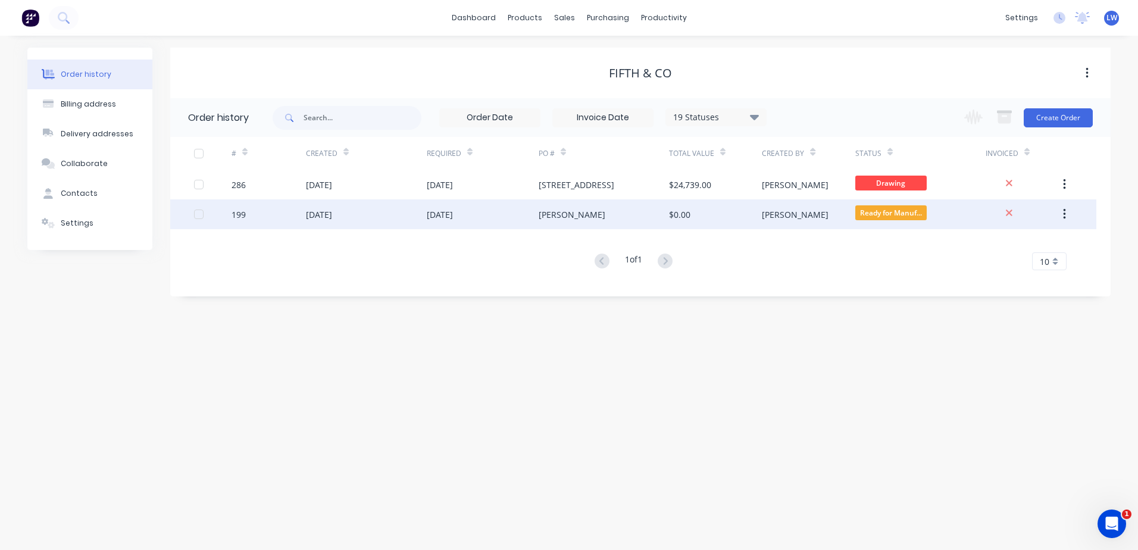
click at [304, 215] on div "199" at bounding box center [269, 214] width 74 height 30
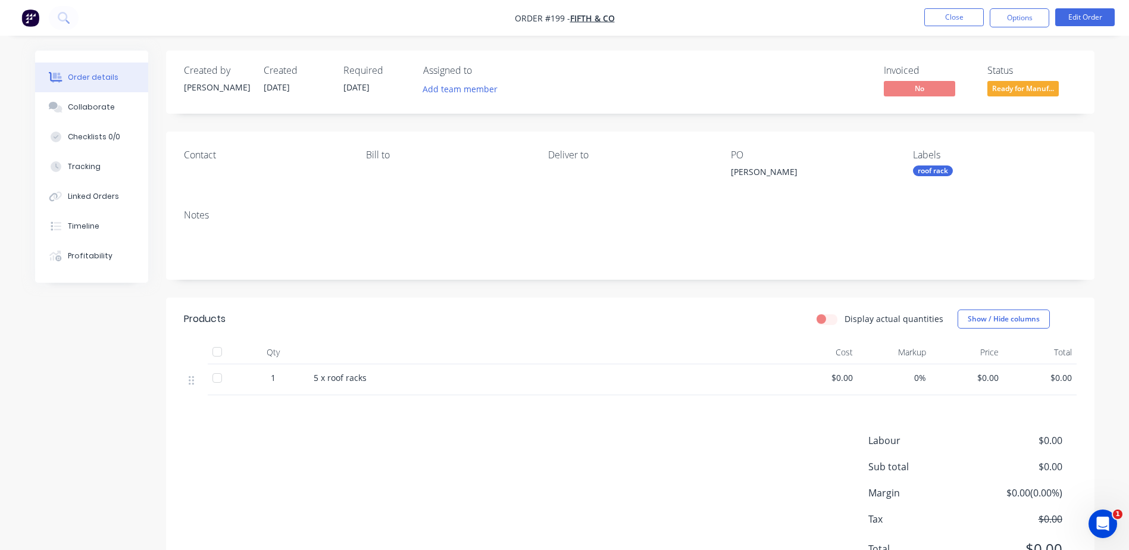
click at [380, 165] on div "Bill to" at bounding box center [447, 165] width 163 height 33
click at [1075, 13] on button "Edit Order" at bounding box center [1085, 17] width 60 height 18
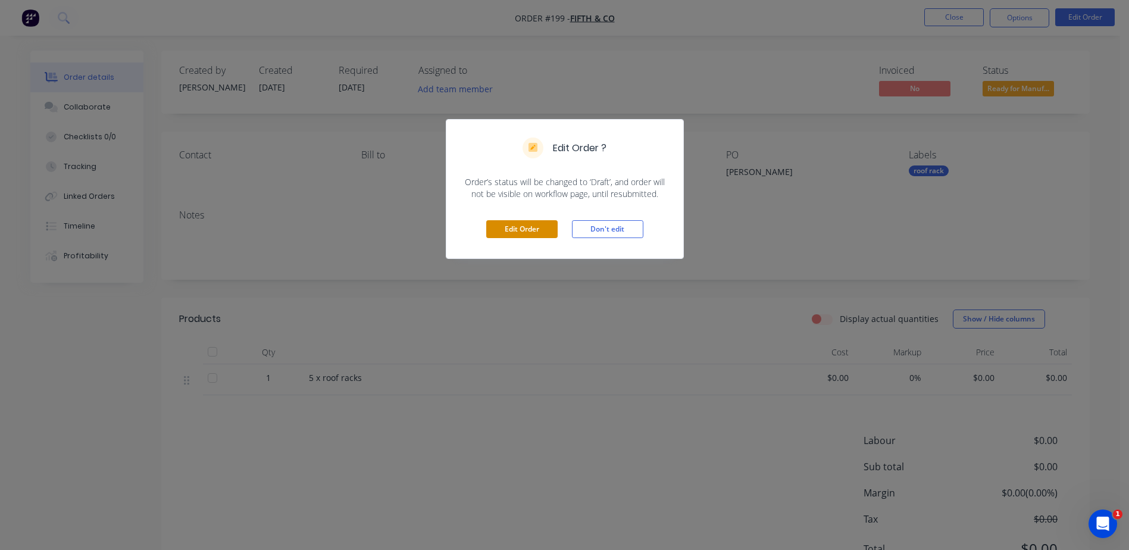
click at [515, 230] on button "Edit Order" at bounding box center [521, 229] width 71 height 18
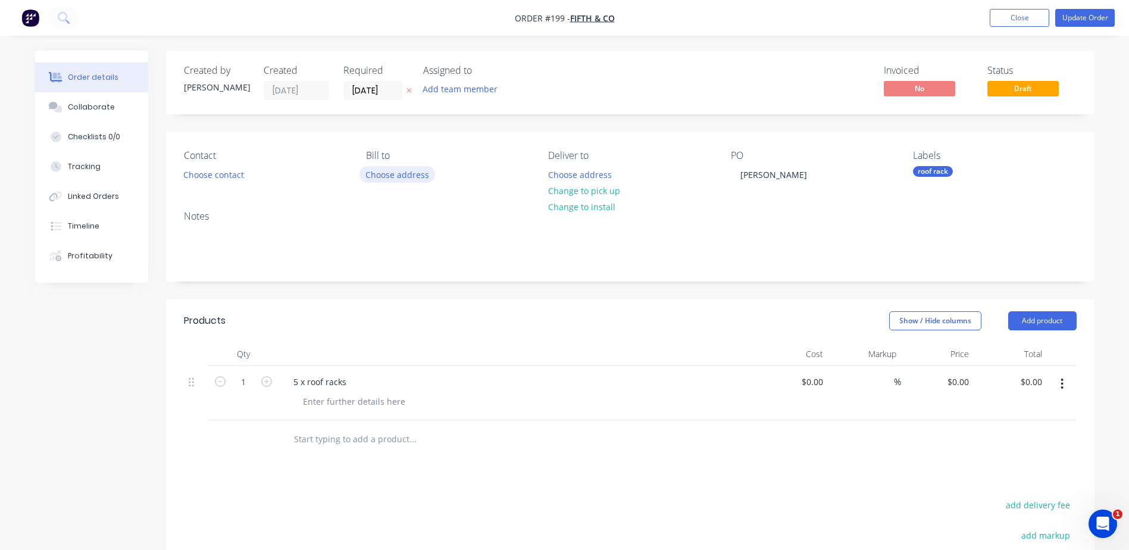
click at [399, 177] on button "Choose address" at bounding box center [397, 174] width 76 height 16
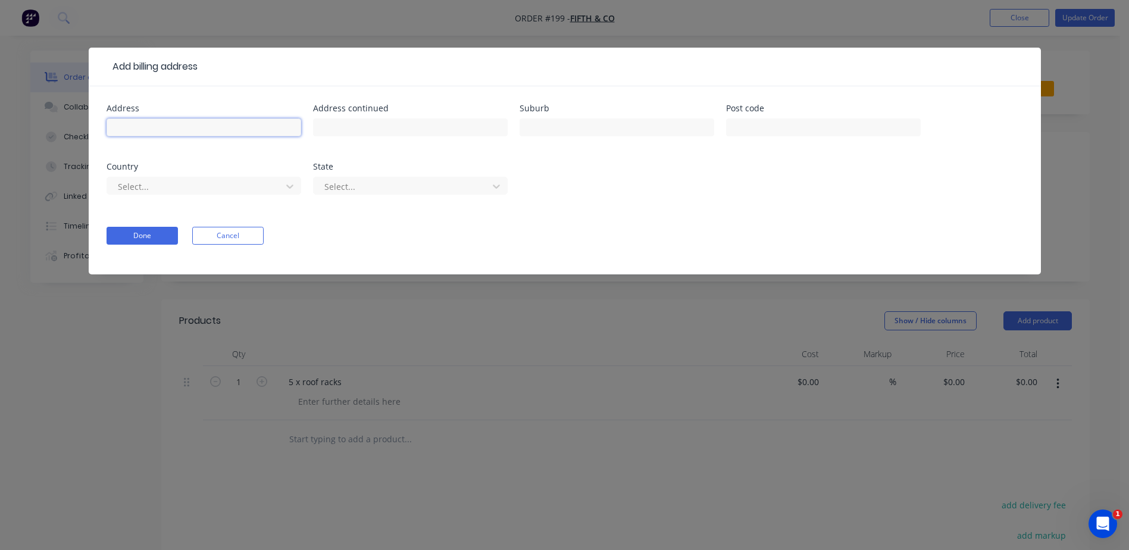
click at [228, 125] on input "text" at bounding box center [204, 127] width 195 height 18
type input "[STREET_ADDRESS]"
click at [560, 130] on input "text" at bounding box center [617, 127] width 195 height 18
type input "Balmoral"
click at [754, 120] on input "text" at bounding box center [823, 127] width 195 height 18
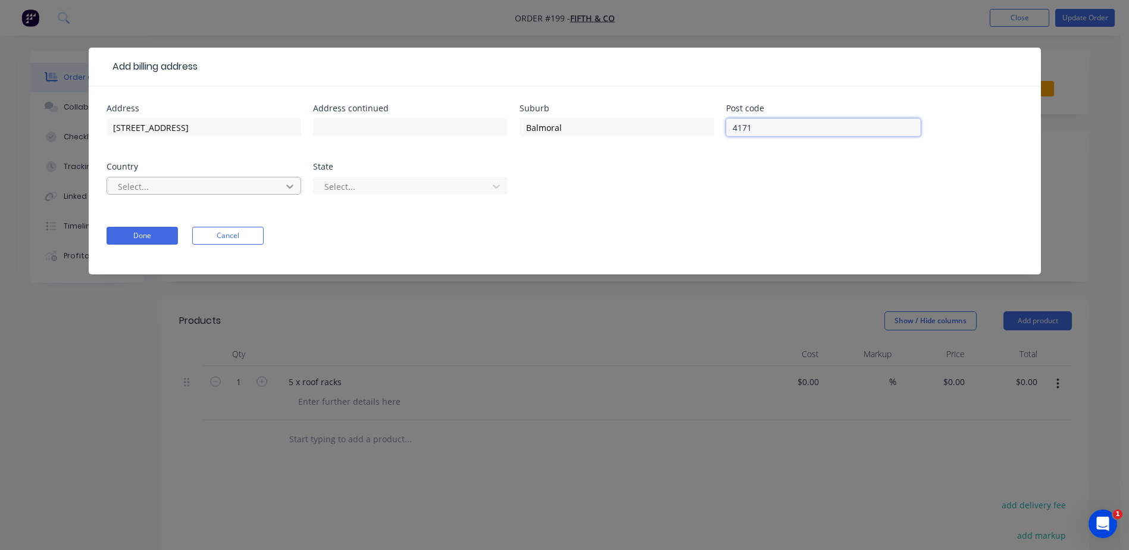
type input "4171"
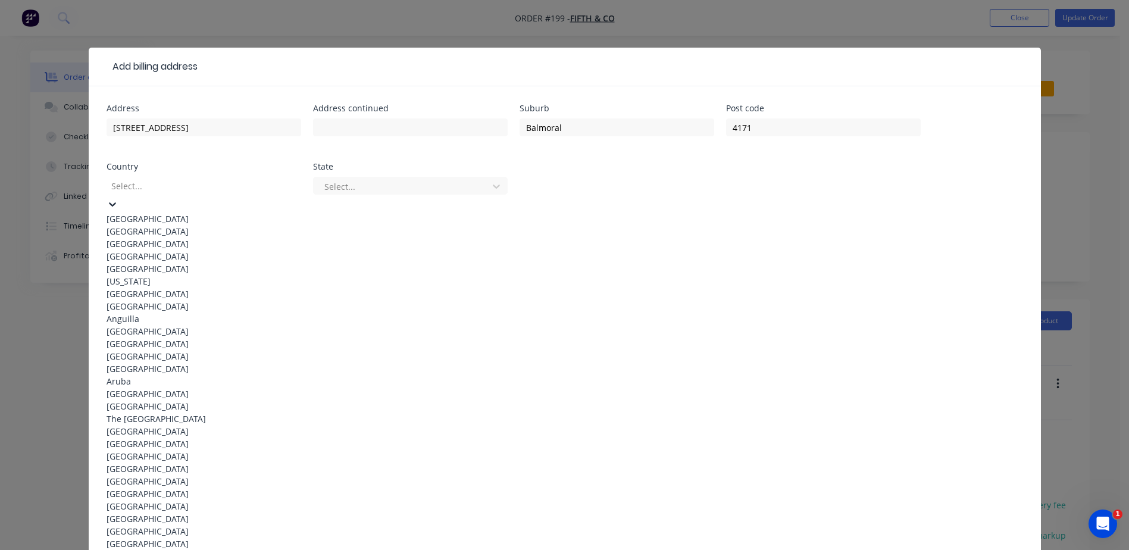
click at [153, 212] on div "[GEOGRAPHIC_DATA]" at bounding box center [204, 218] width 195 height 12
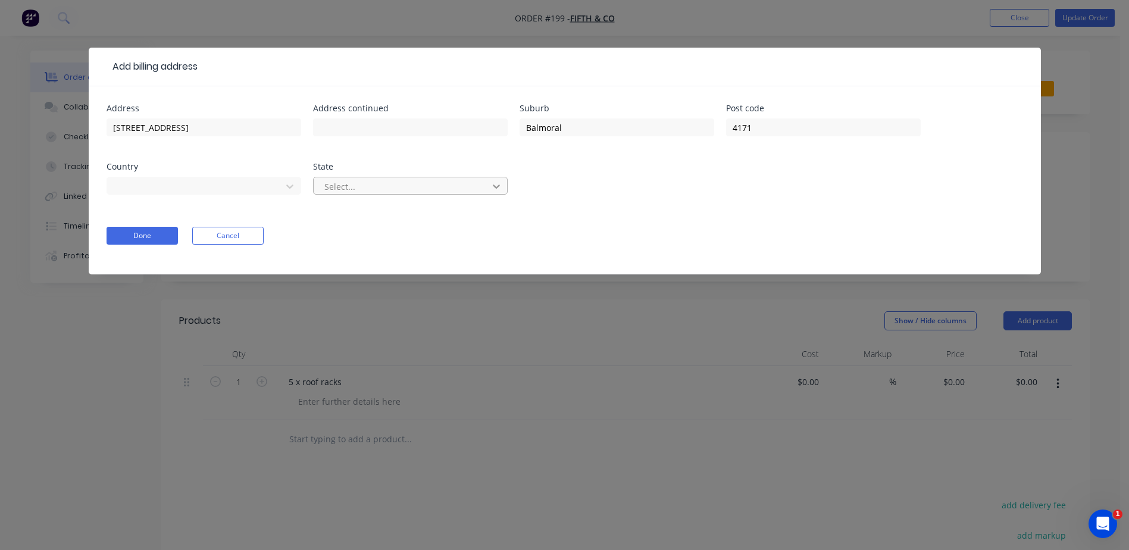
click at [497, 187] on icon at bounding box center [496, 187] width 7 height 4
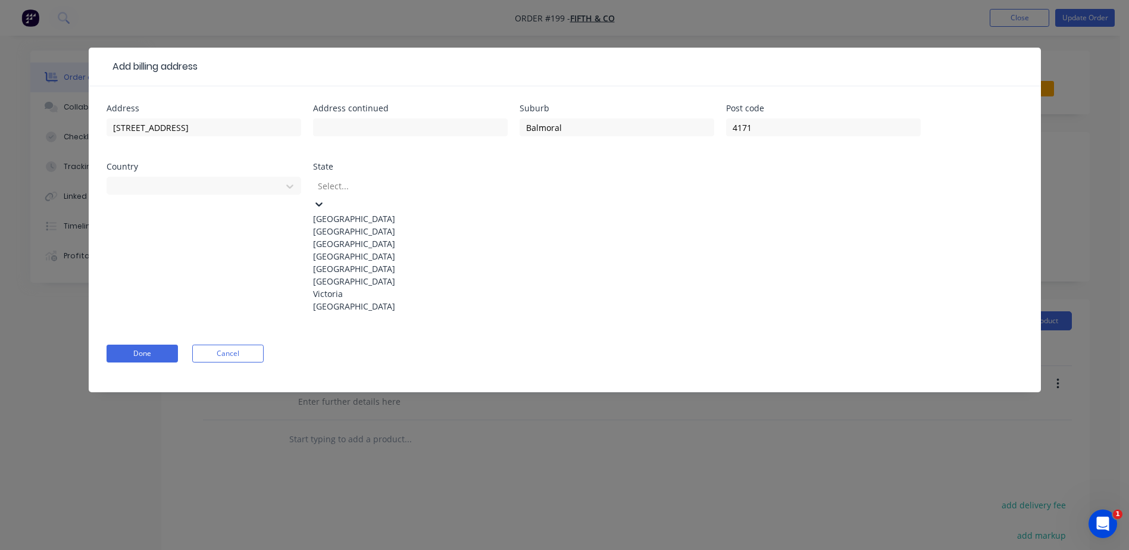
click at [357, 262] on div "[GEOGRAPHIC_DATA]" at bounding box center [410, 256] width 195 height 12
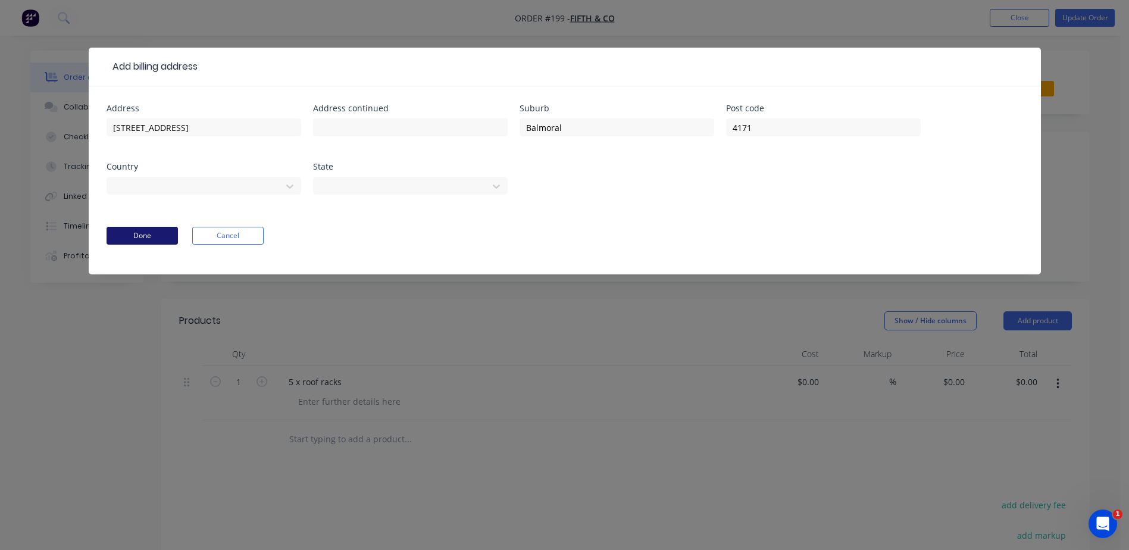
click at [150, 232] on button "Done" at bounding box center [142, 236] width 71 height 18
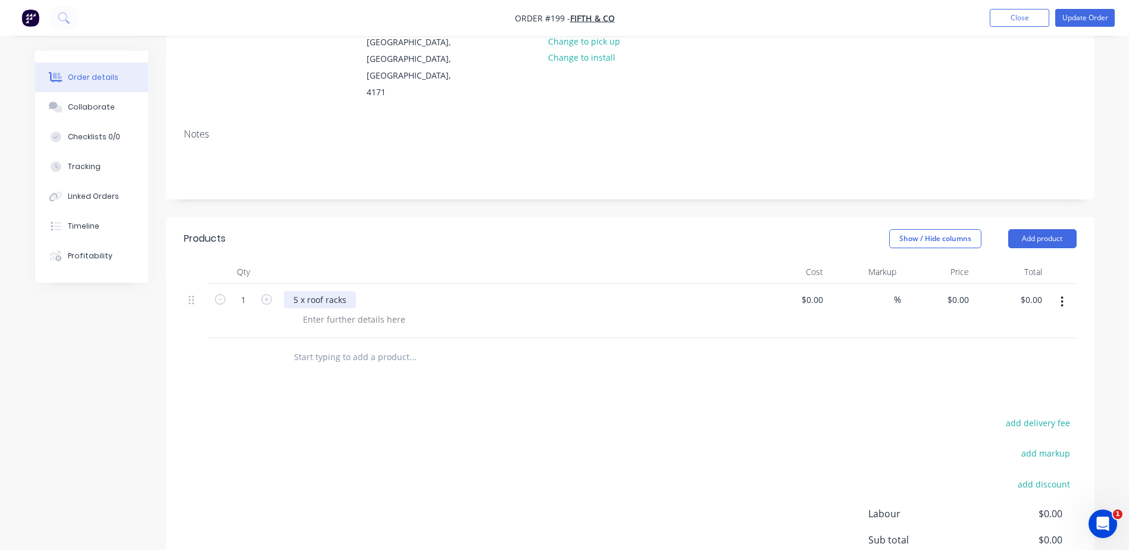
scroll to position [179, 0]
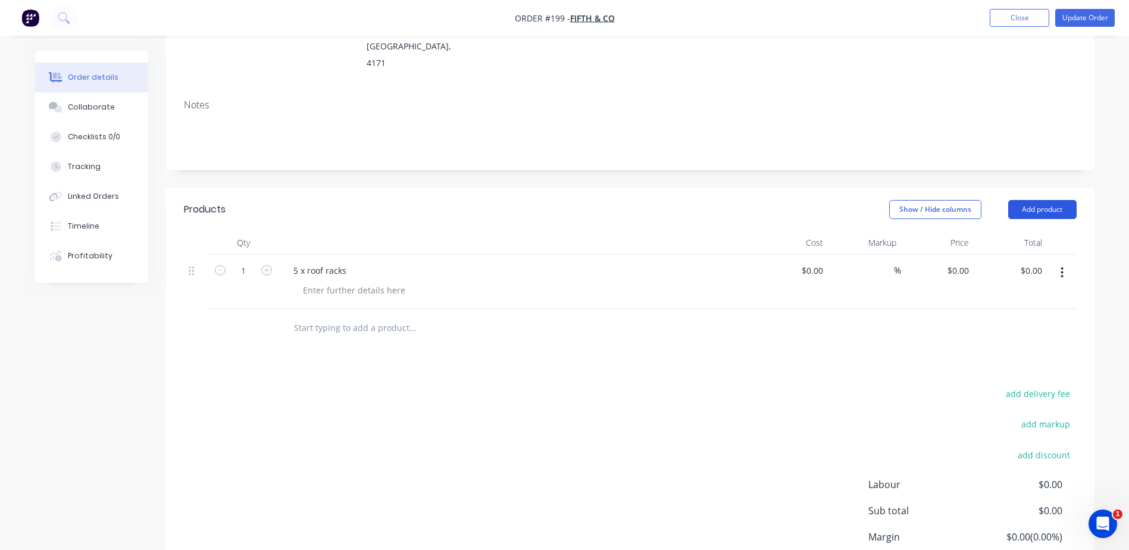
click at [1048, 200] on button "Add product" at bounding box center [1042, 209] width 68 height 19
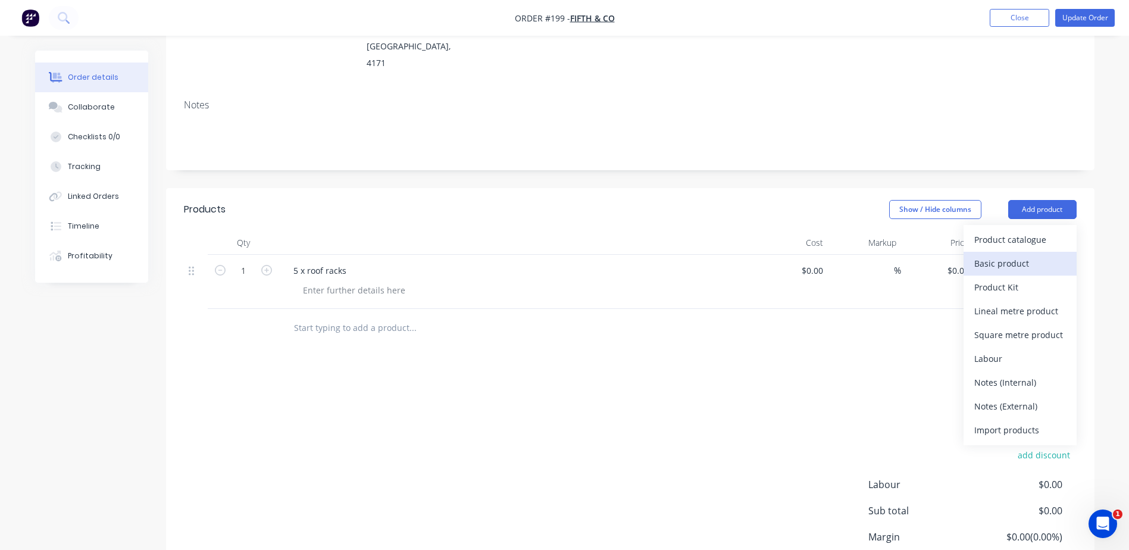
click at [1005, 255] on div "Basic product" at bounding box center [1020, 263] width 92 height 17
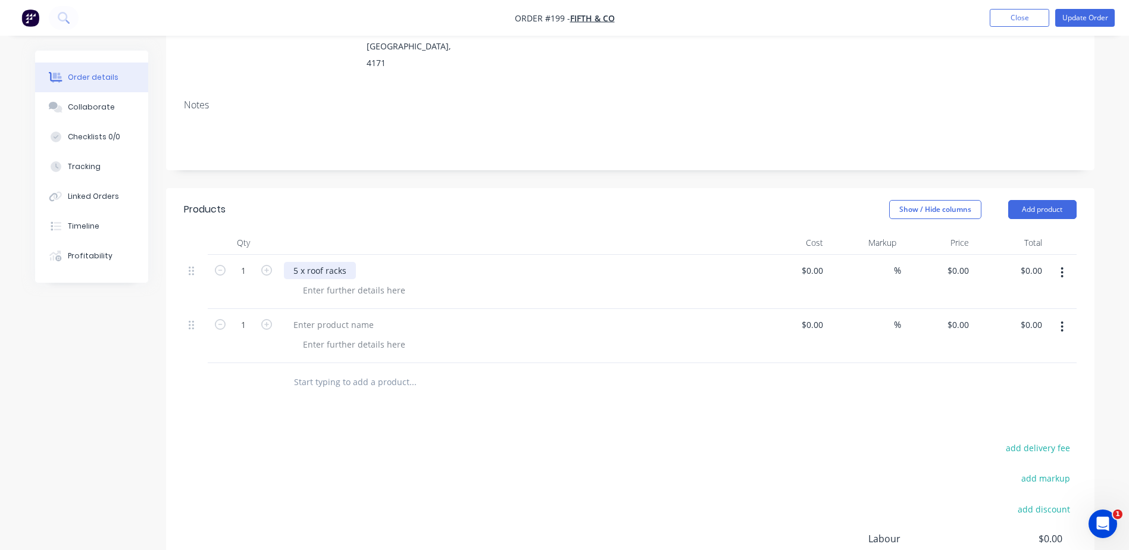
click at [297, 262] on div "5 x roof racks" at bounding box center [320, 270] width 72 height 17
click at [382, 282] on div at bounding box center [353, 290] width 121 height 17
click at [381, 282] on div at bounding box center [353, 290] width 121 height 17
click at [320, 282] on div "1380x 75" at bounding box center [320, 290] width 54 height 17
drag, startPoint x: 310, startPoint y: 235, endPoint x: 291, endPoint y: 237, distance: 19.2
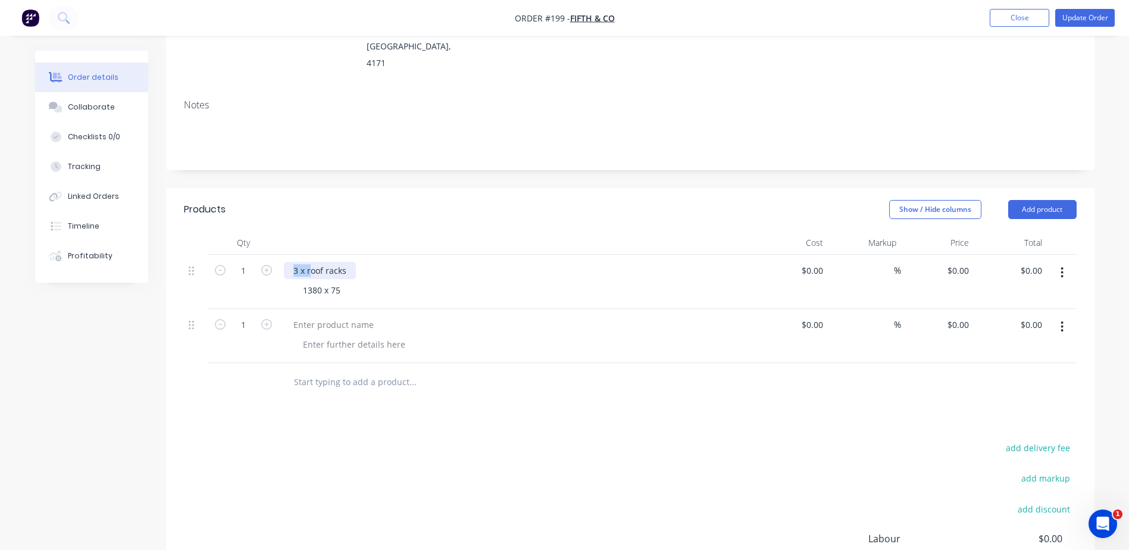
click at [291, 262] on div "3 x roof racks" at bounding box center [320, 270] width 72 height 17
click at [263, 265] on icon "button" at bounding box center [266, 270] width 11 height 11
type input "3"
click at [264, 319] on icon "button" at bounding box center [266, 324] width 11 height 11
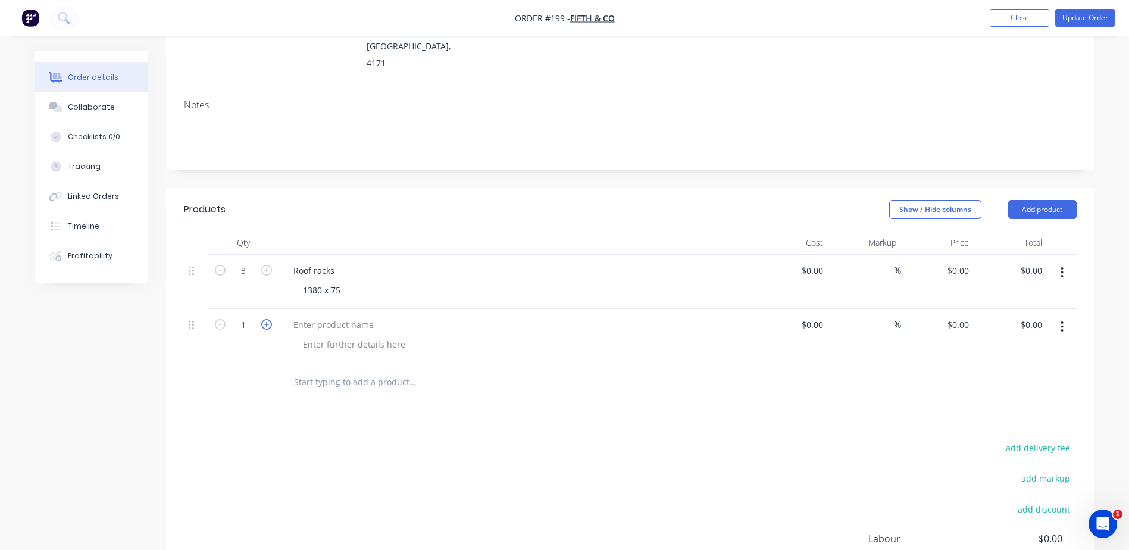
type input "2"
click at [310, 316] on div at bounding box center [333, 324] width 99 height 17
click at [324, 336] on div at bounding box center [353, 344] width 121 height 17
click at [325, 336] on div at bounding box center [353, 344] width 121 height 17
click at [434, 400] on div "Products Show / Hide columns Add product Qty Cost Markup Price Total 3 Roof rac…" at bounding box center [630, 437] width 928 height 499
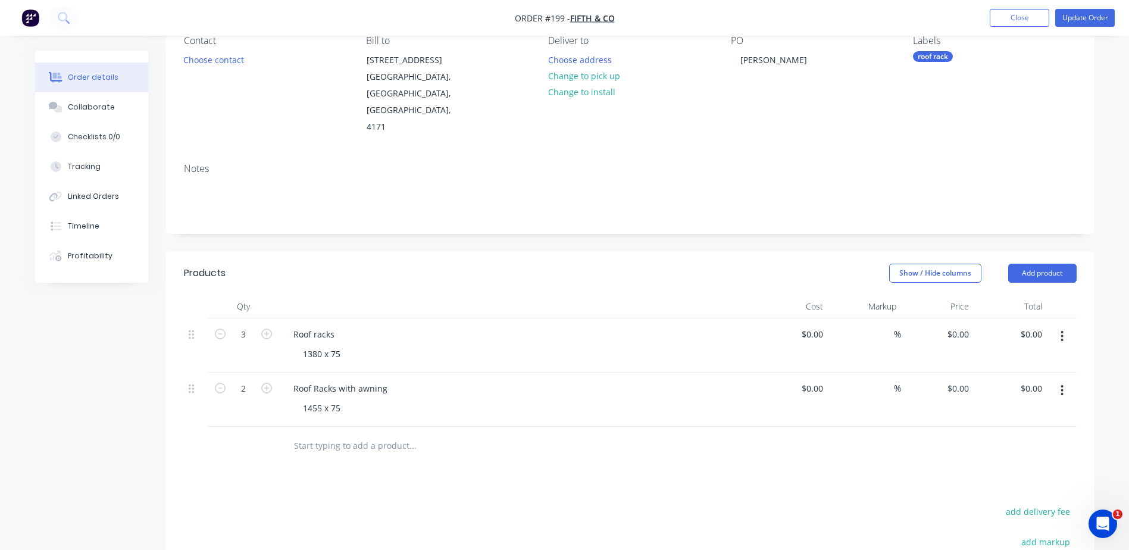
scroll to position [0, 0]
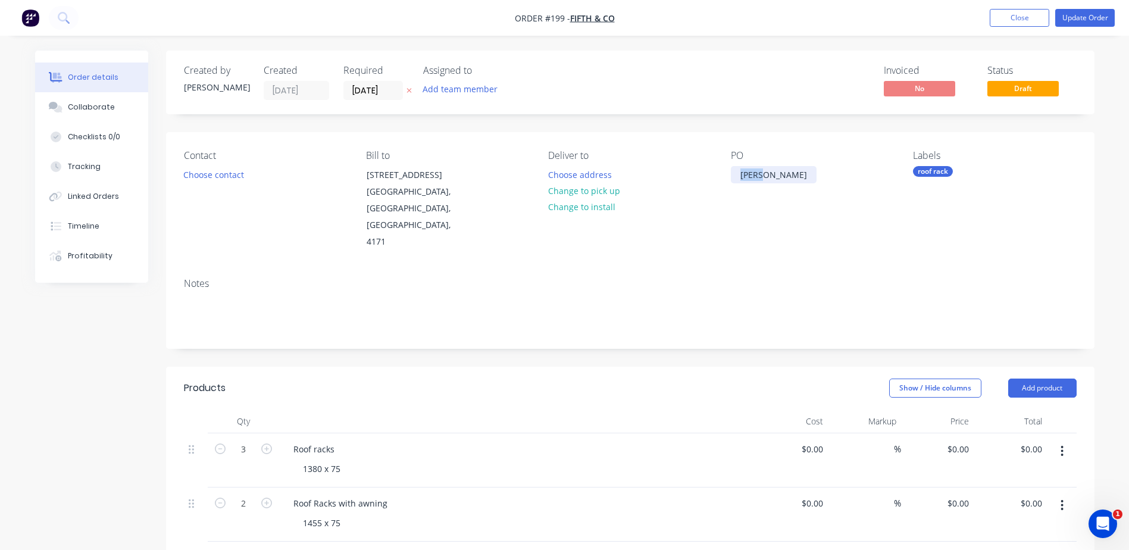
drag, startPoint x: 768, startPoint y: 175, endPoint x: 721, endPoint y: 178, distance: 47.1
click at [721, 178] on div "Contact Choose contact [PERSON_NAME] to [STREET_ADDRESS] Deliver to Choose addr…" at bounding box center [630, 200] width 928 height 136
click at [736, 232] on div "Contact Choose contact Bill to [STREET_ADDRESS] Deliver to Choose address Chang…" at bounding box center [630, 200] width 928 height 136
click at [1087, 8] on nav "Order #199 - fifth & co Add product Close Update Order" at bounding box center [564, 18] width 1129 height 36
click at [1083, 19] on button "Update Order" at bounding box center [1085, 18] width 60 height 18
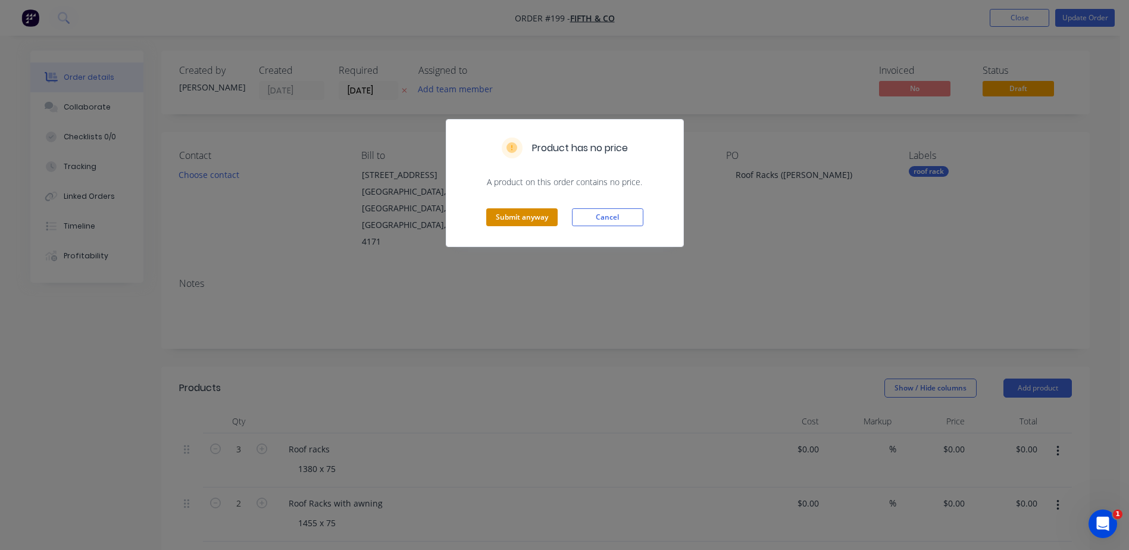
click at [514, 215] on button "Submit anyway" at bounding box center [521, 217] width 71 height 18
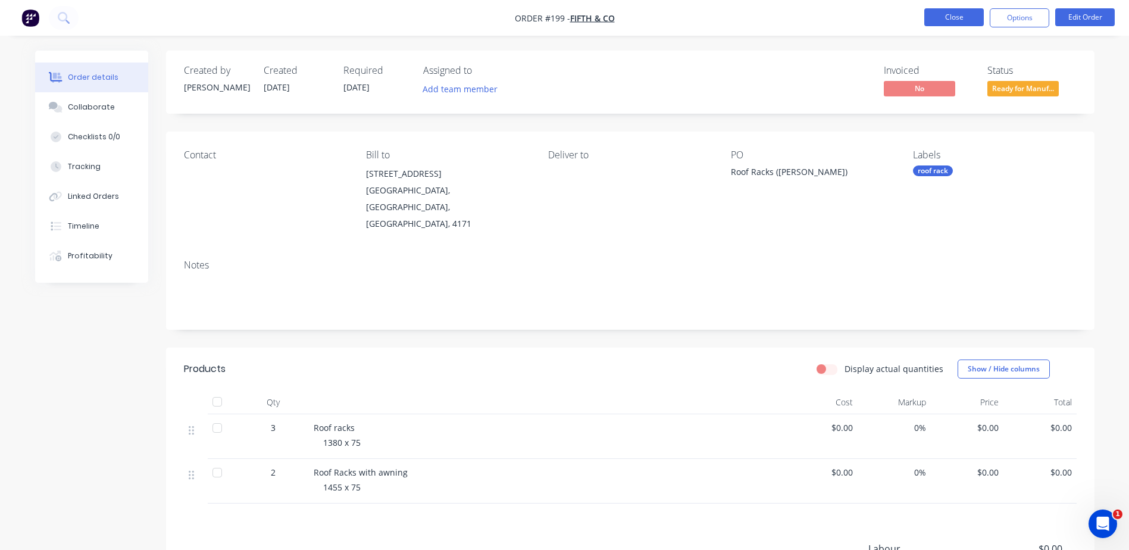
click at [936, 15] on button "Close" at bounding box center [954, 17] width 60 height 18
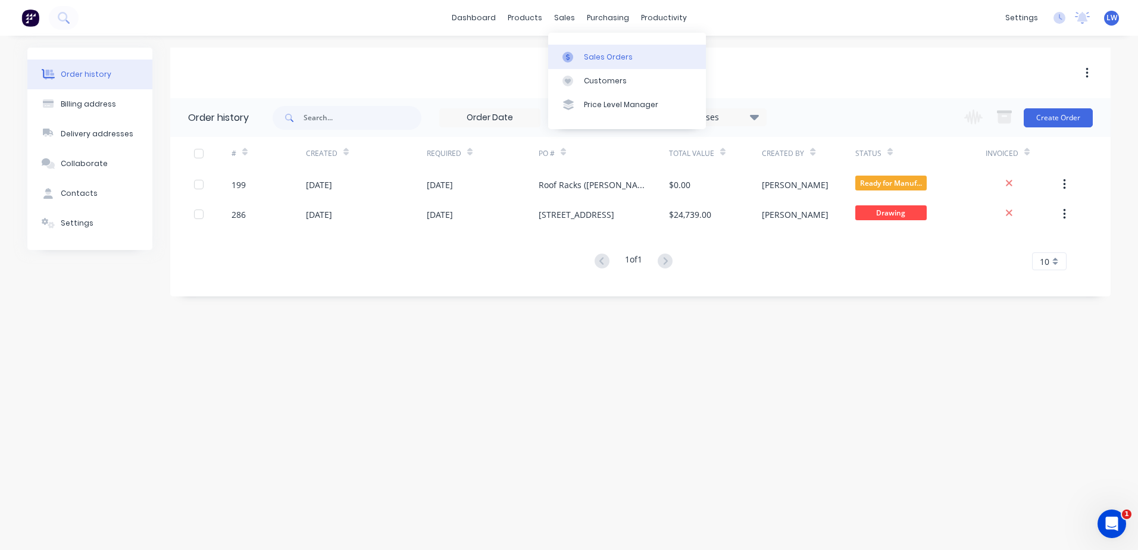
click at [596, 57] on div "Sales Orders" at bounding box center [608, 57] width 49 height 11
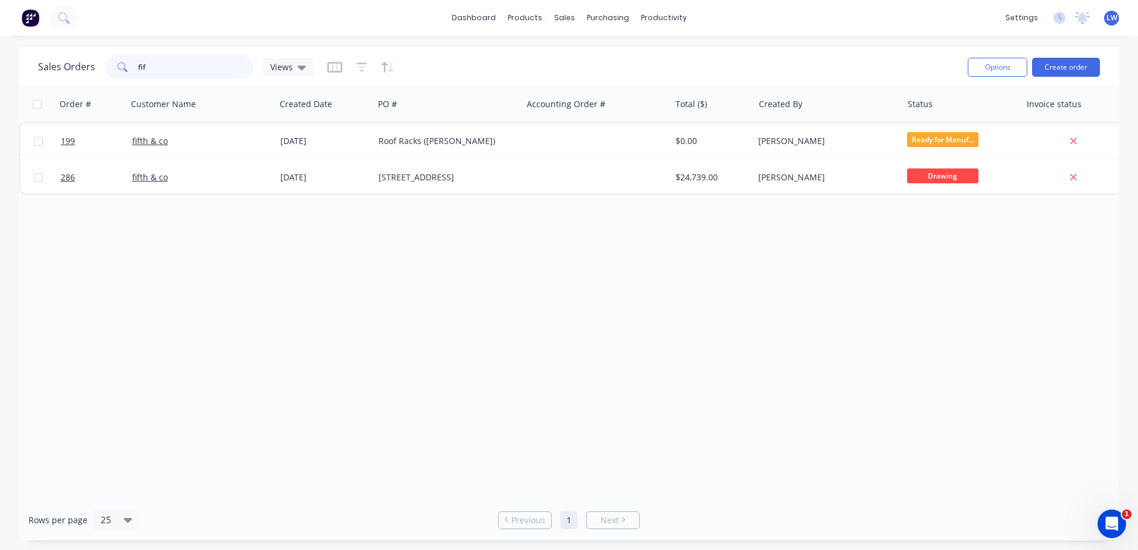
drag, startPoint x: 164, startPoint y: 65, endPoint x: 95, endPoint y: 65, distance: 69.6
click at [95, 65] on div "Sales Orders fif Views" at bounding box center [175, 67] width 275 height 24
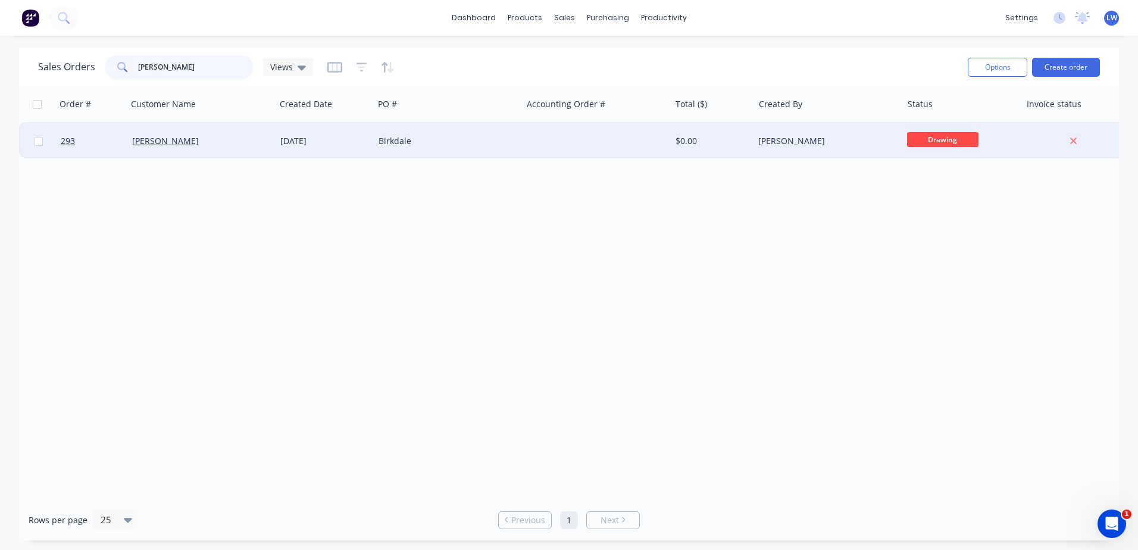
type input "[PERSON_NAME]"
click at [795, 145] on div "[PERSON_NAME]" at bounding box center [824, 141] width 132 height 12
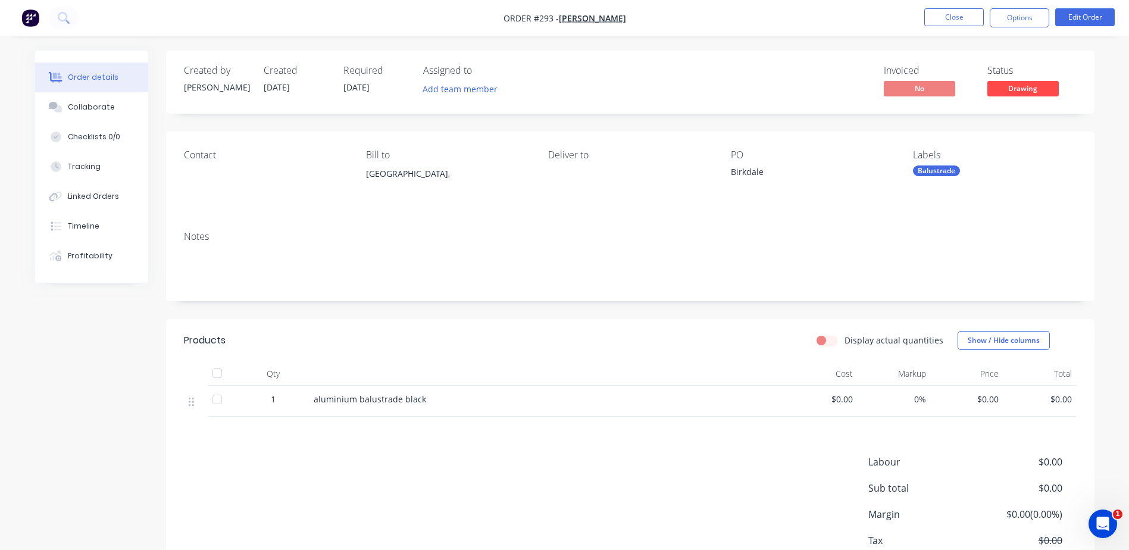
click at [340, 401] on span "aluminium balustrade black" at bounding box center [370, 398] width 112 height 11
click at [1083, 20] on button "Edit Order" at bounding box center [1085, 17] width 60 height 18
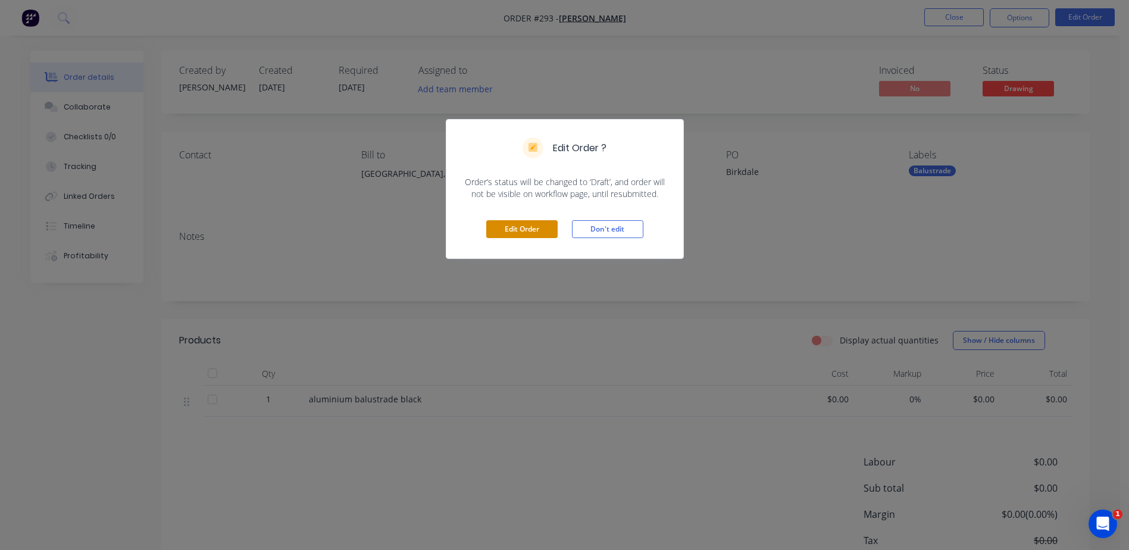
click at [502, 229] on button "Edit Order" at bounding box center [521, 229] width 71 height 18
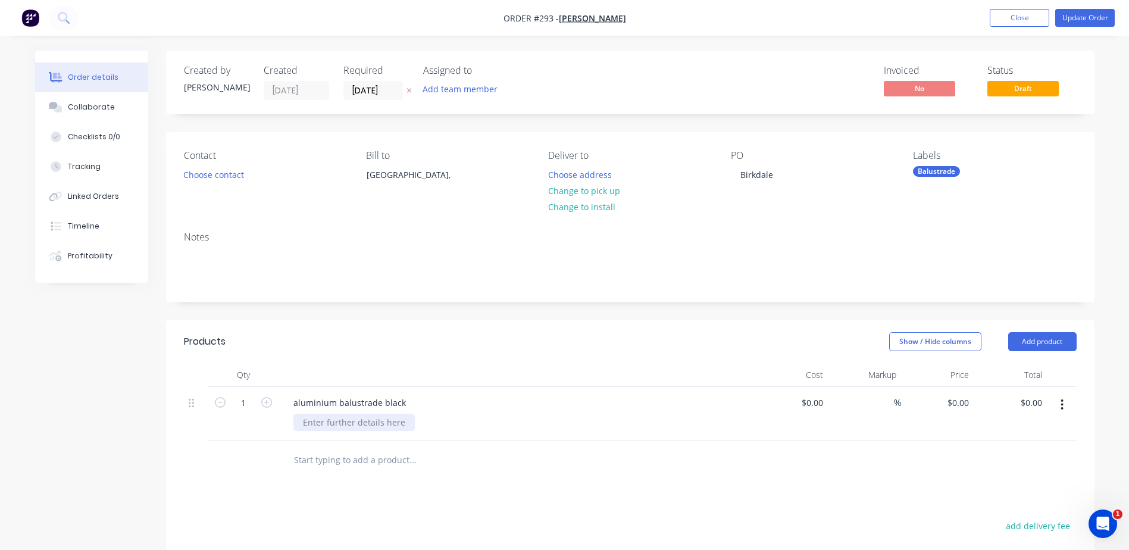
click at [387, 429] on div at bounding box center [353, 422] width 121 height 17
click at [1077, 18] on button "Update Order" at bounding box center [1085, 18] width 60 height 18
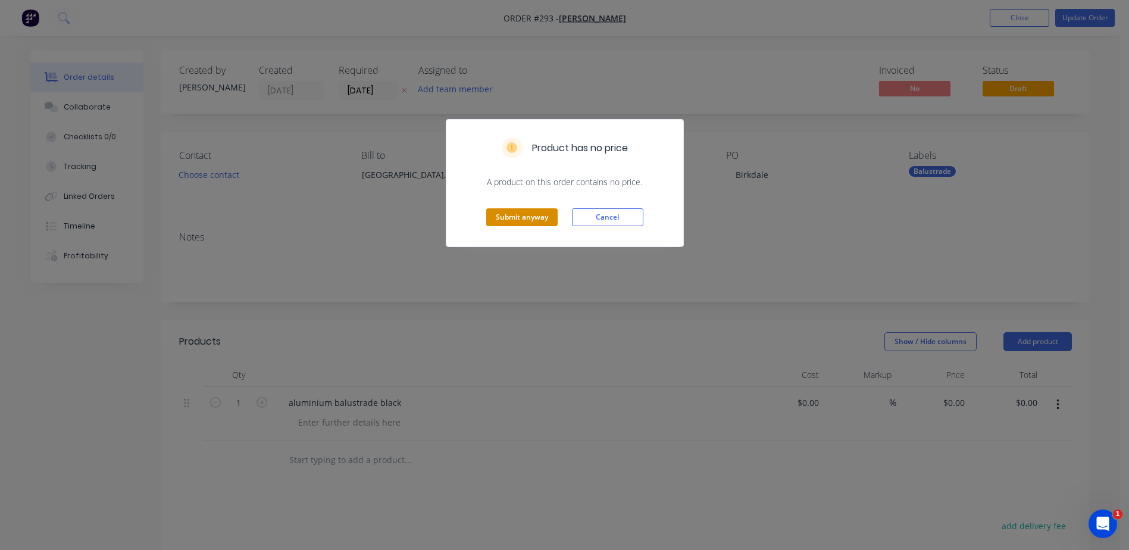
click at [533, 221] on button "Submit anyway" at bounding box center [521, 217] width 71 height 18
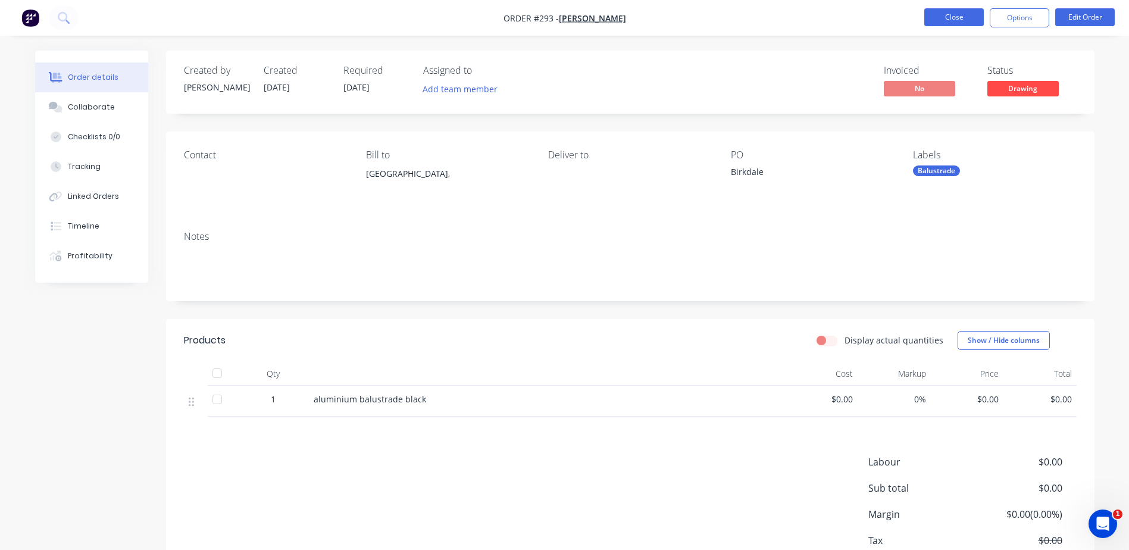
click at [963, 23] on button "Close" at bounding box center [954, 17] width 60 height 18
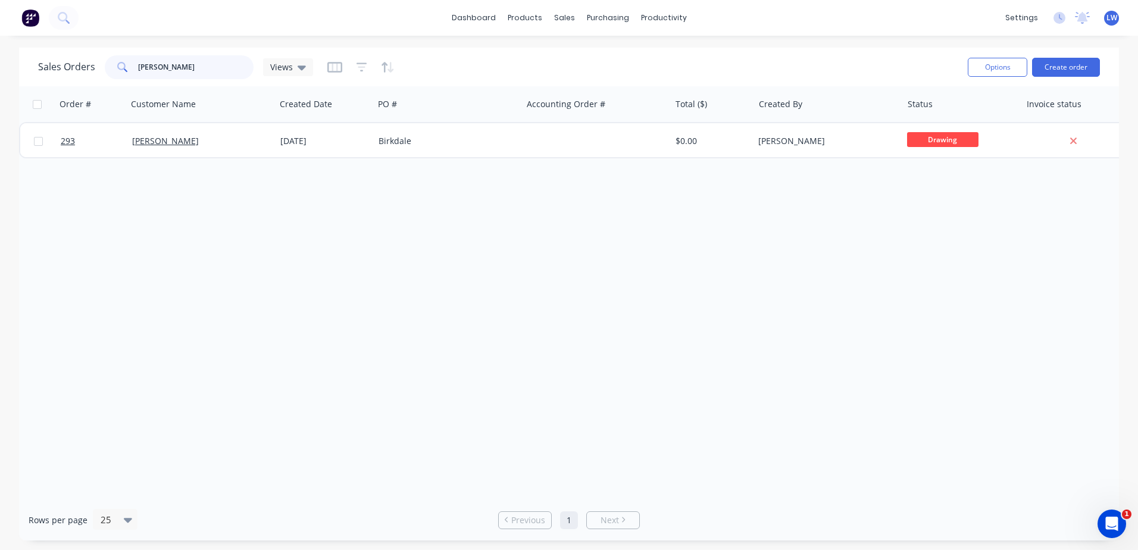
drag, startPoint x: 130, startPoint y: 65, endPoint x: 107, endPoint y: 65, distance: 23.2
click at [107, 65] on div "[PERSON_NAME]" at bounding box center [179, 67] width 149 height 24
drag, startPoint x: 179, startPoint y: 74, endPoint x: 76, endPoint y: 69, distance: 102.5
click at [77, 69] on div "Sales Orders [PERSON_NAME] Views" at bounding box center [175, 67] width 275 height 24
type input "boat rail"
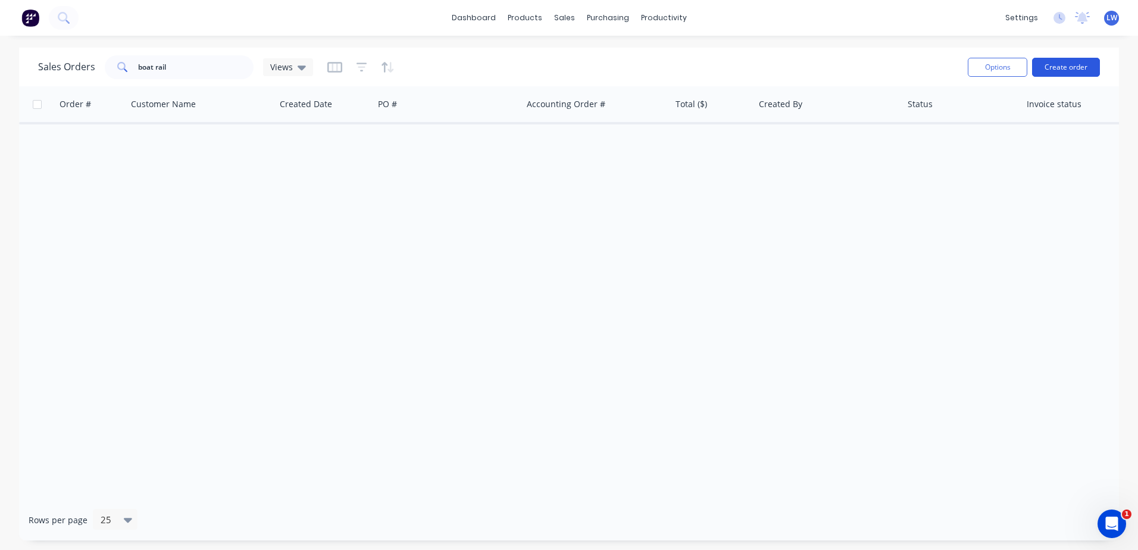
click at [1058, 65] on button "Create order" at bounding box center [1066, 67] width 68 height 19
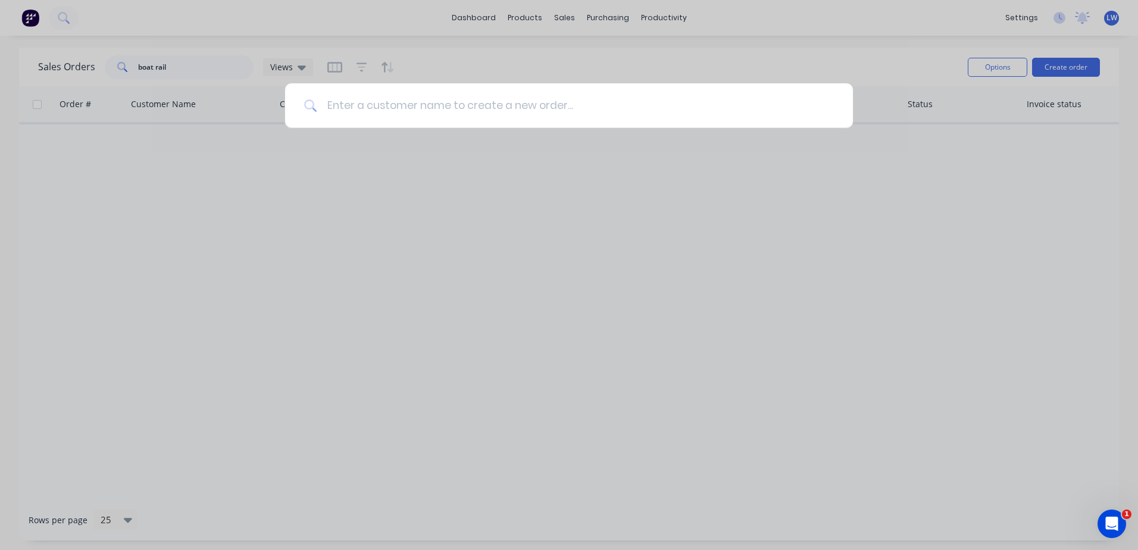
click at [345, 99] on input at bounding box center [575, 105] width 517 height 45
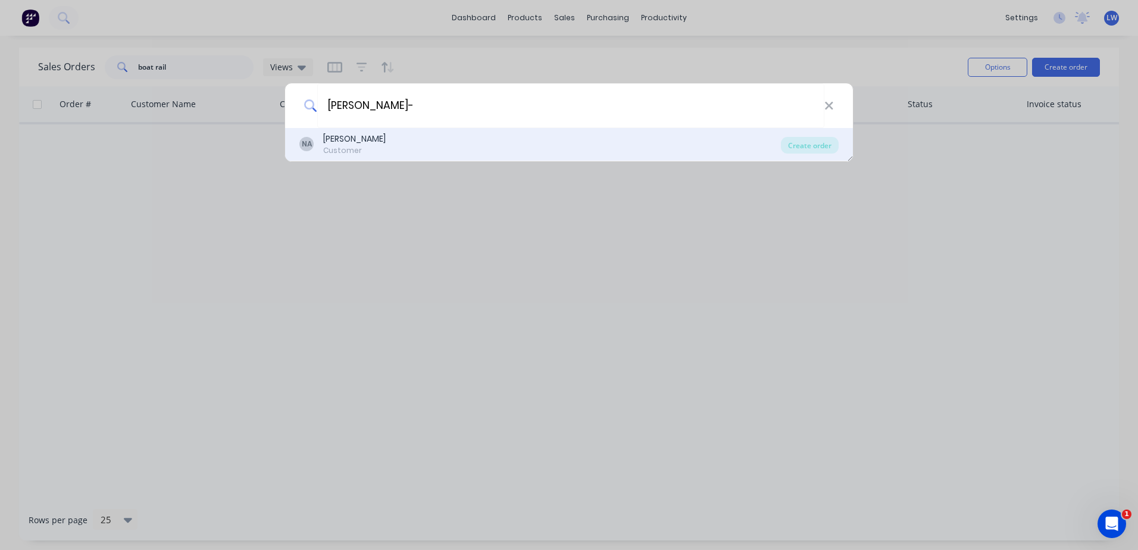
type input "[PERSON_NAME]-"
click at [361, 144] on div "[PERSON_NAME]" at bounding box center [354, 139] width 62 height 12
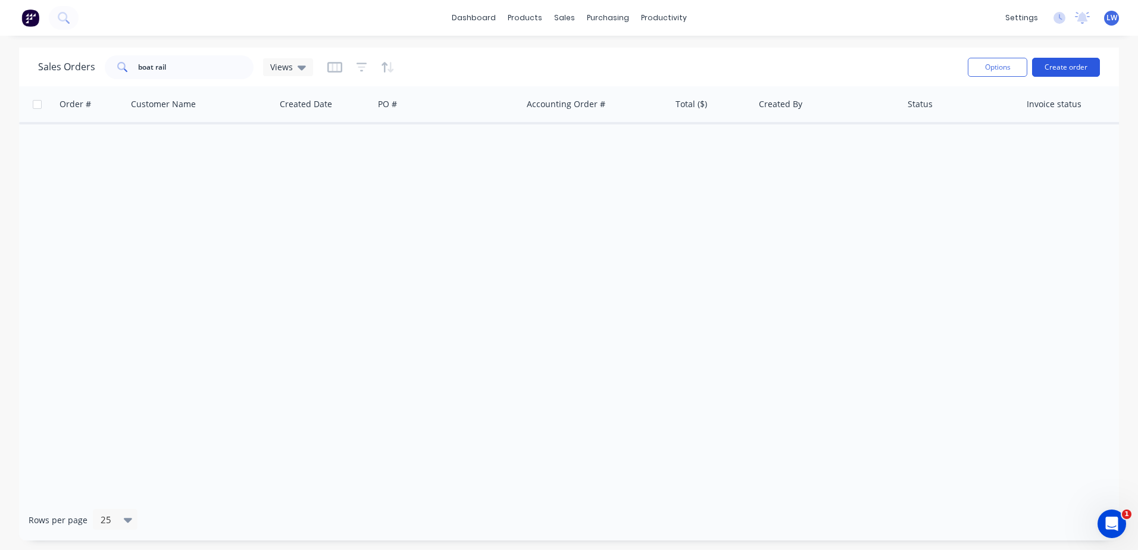
click at [1073, 59] on button "Create order" at bounding box center [1066, 67] width 68 height 19
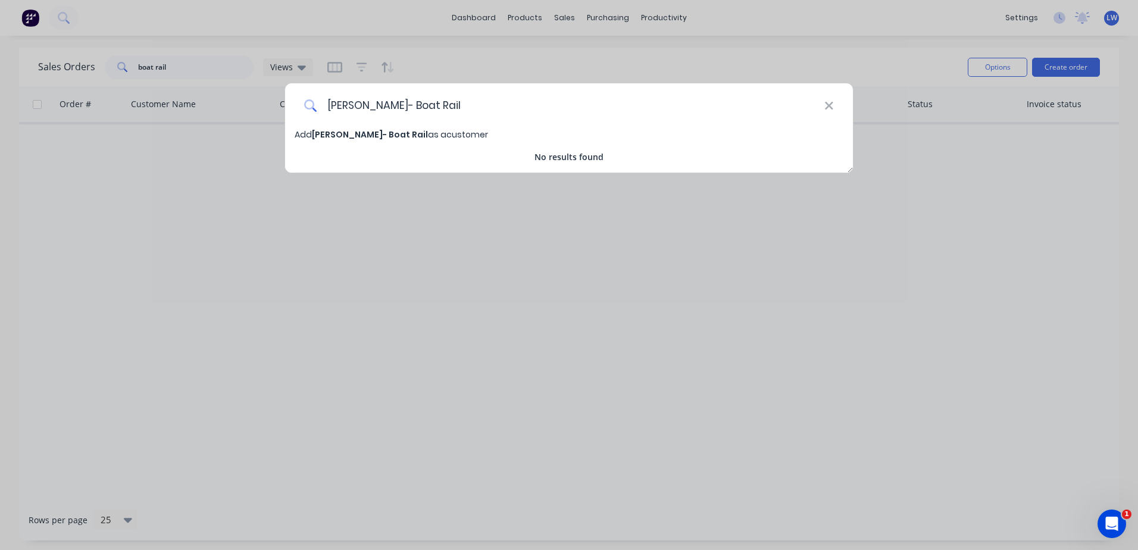
type input "[PERSON_NAME]- Boat Rail"
click at [515, 262] on div "[PERSON_NAME]- Boat Rail Add [PERSON_NAME]- Boat Rail as a customer No results …" at bounding box center [569, 275] width 1138 height 550
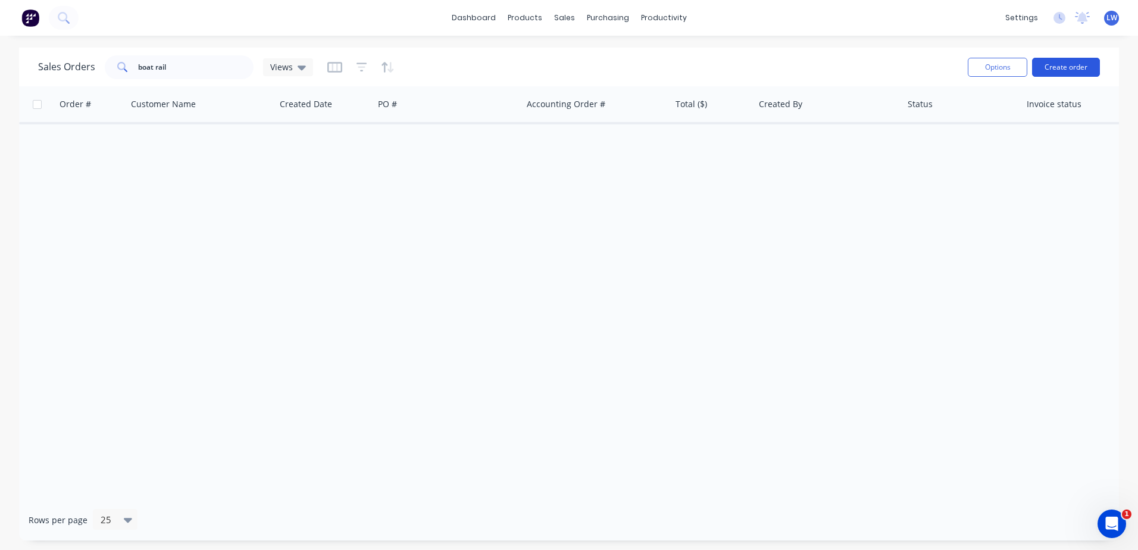
click at [1086, 72] on button "Create order" at bounding box center [1066, 67] width 68 height 19
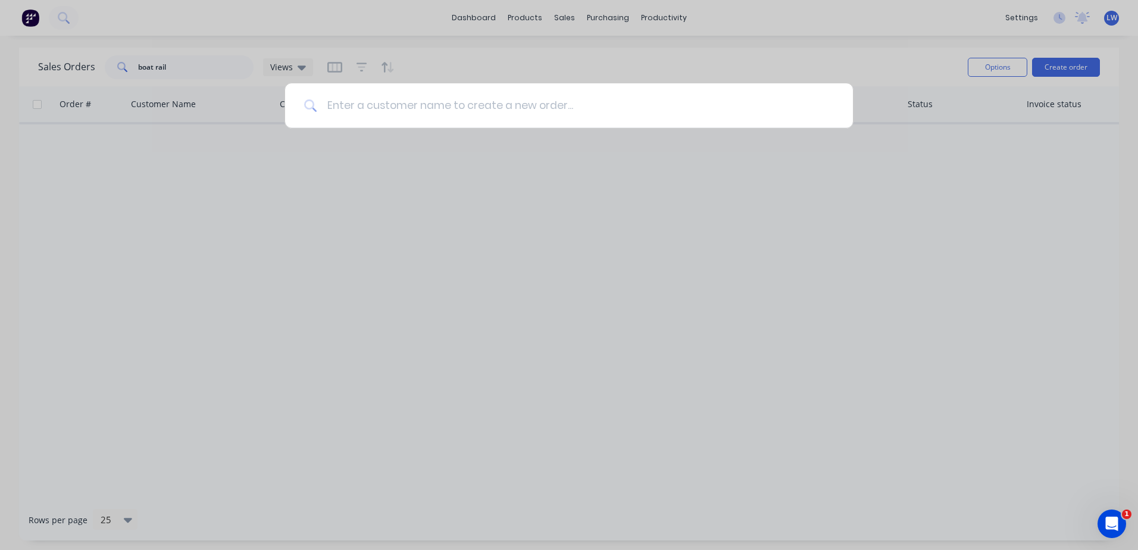
click at [350, 103] on input at bounding box center [575, 105] width 517 height 45
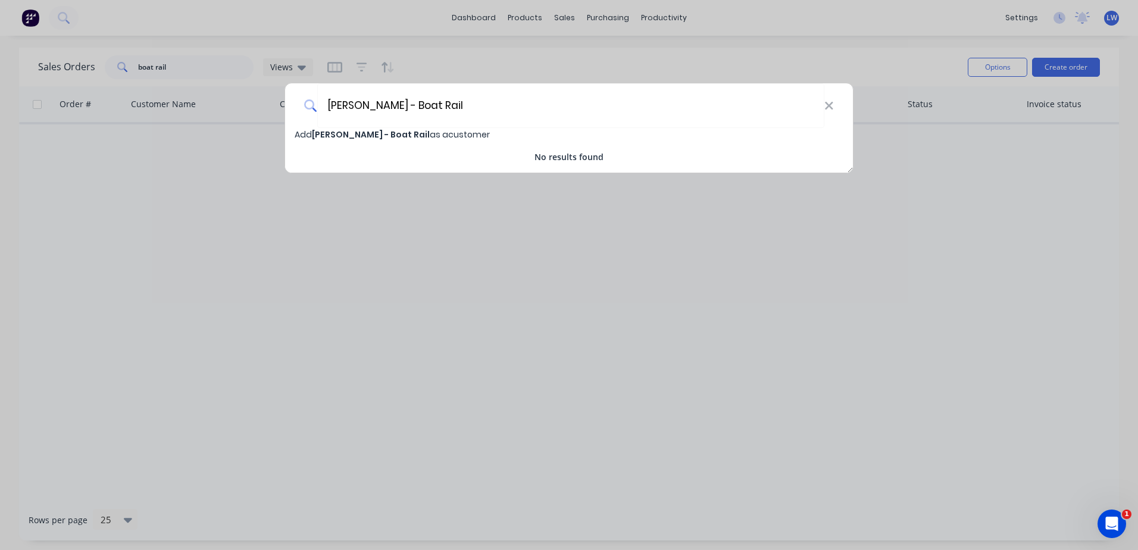
type input "[PERSON_NAME] - Boat Rail"
click at [363, 134] on span "[PERSON_NAME] - Boat Rail" at bounding box center [371, 135] width 118 height 12
select select "AU"
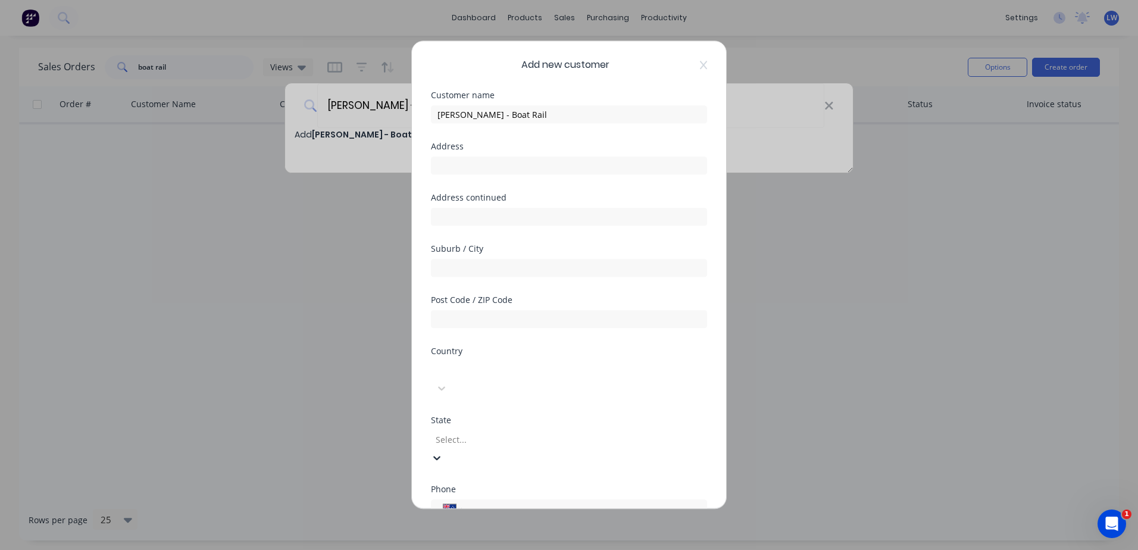
click at [443, 452] on icon at bounding box center [437, 458] width 12 height 12
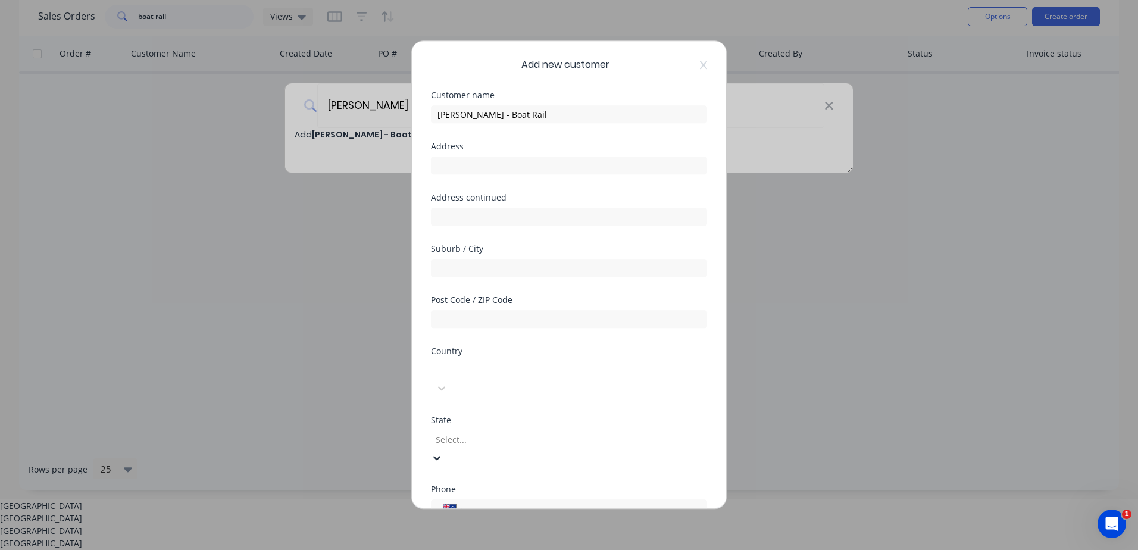
click at [474, 537] on div "[GEOGRAPHIC_DATA]" at bounding box center [569, 543] width 1138 height 12
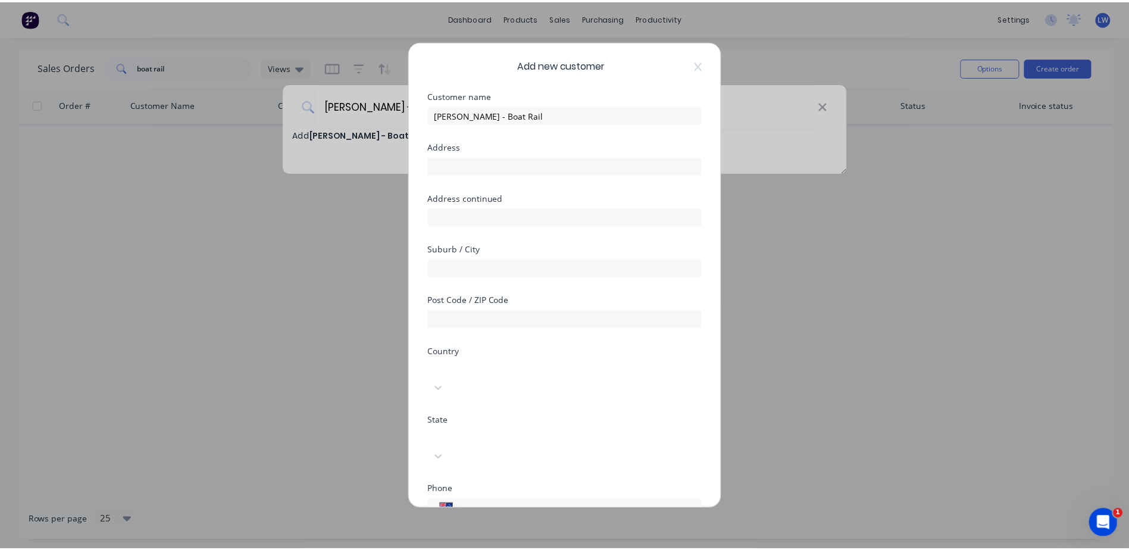
scroll to position [114, 0]
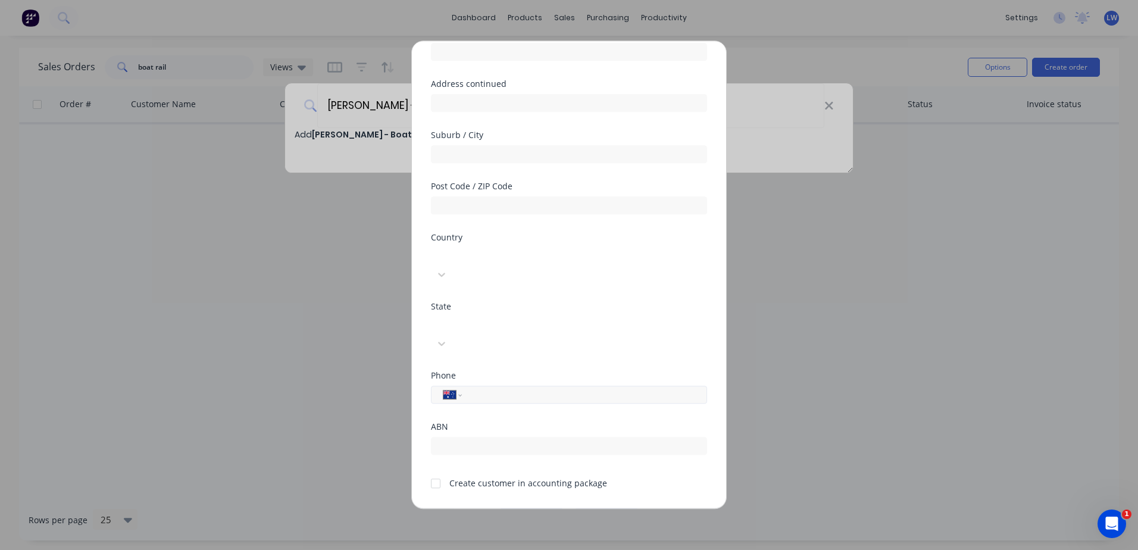
click at [505, 388] on input "tel" at bounding box center [582, 395] width 224 height 14
type input "0439 727 911"
click at [528, 508] on button "Save" at bounding box center [531, 517] width 65 height 19
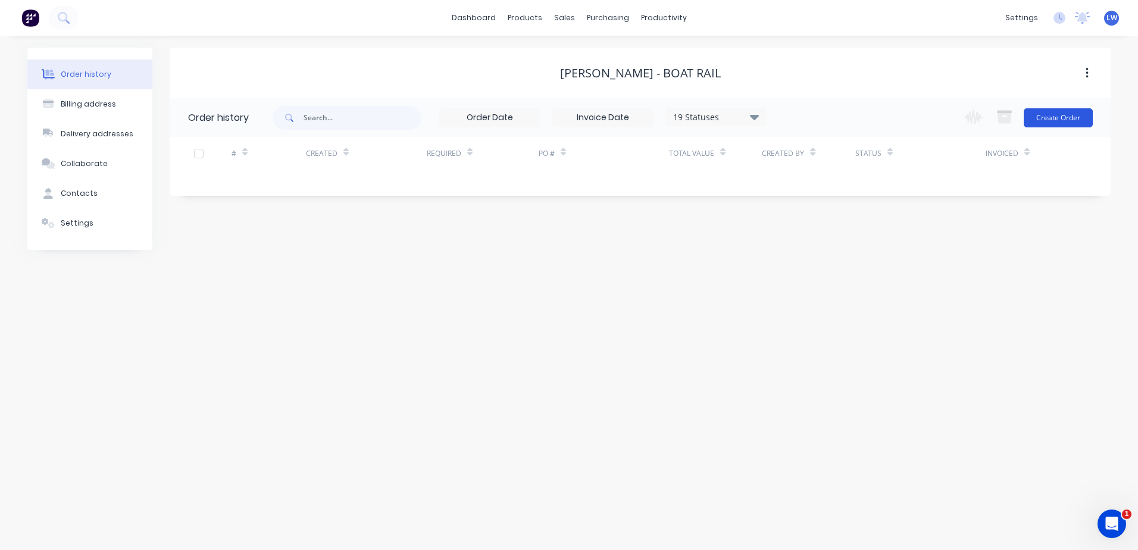
click at [1052, 117] on button "Create Order" at bounding box center [1058, 117] width 69 height 19
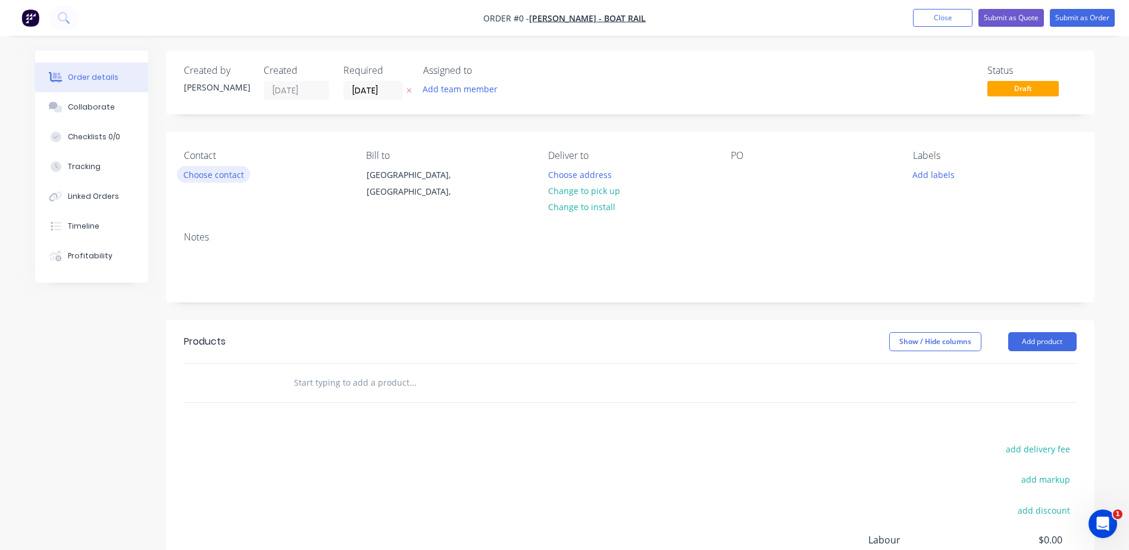
click at [199, 177] on button "Choose contact" at bounding box center [213, 174] width 73 height 16
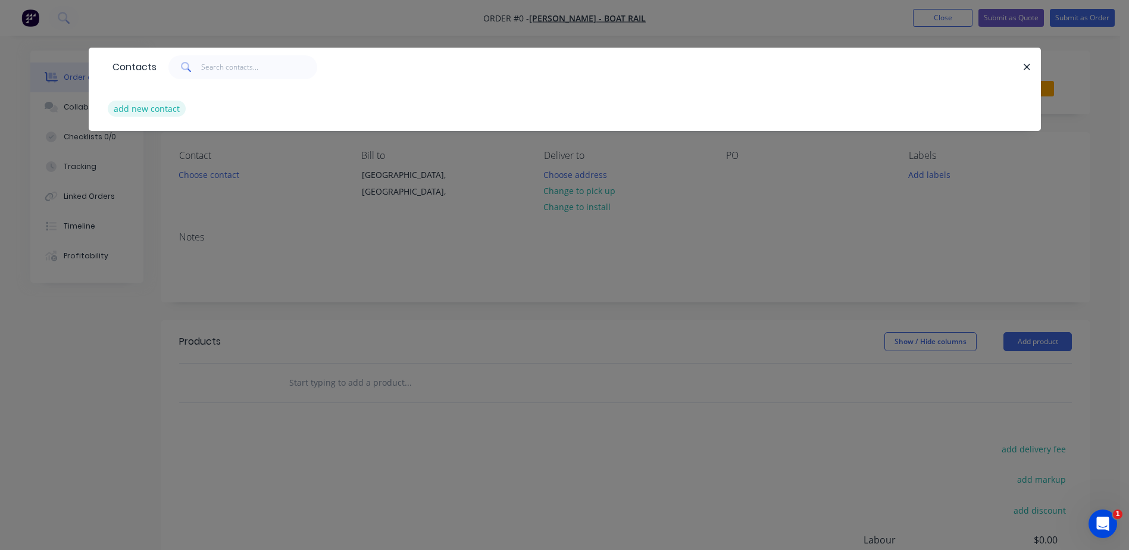
click at [148, 108] on button "add new contact" at bounding box center [147, 109] width 79 height 16
select select "AU"
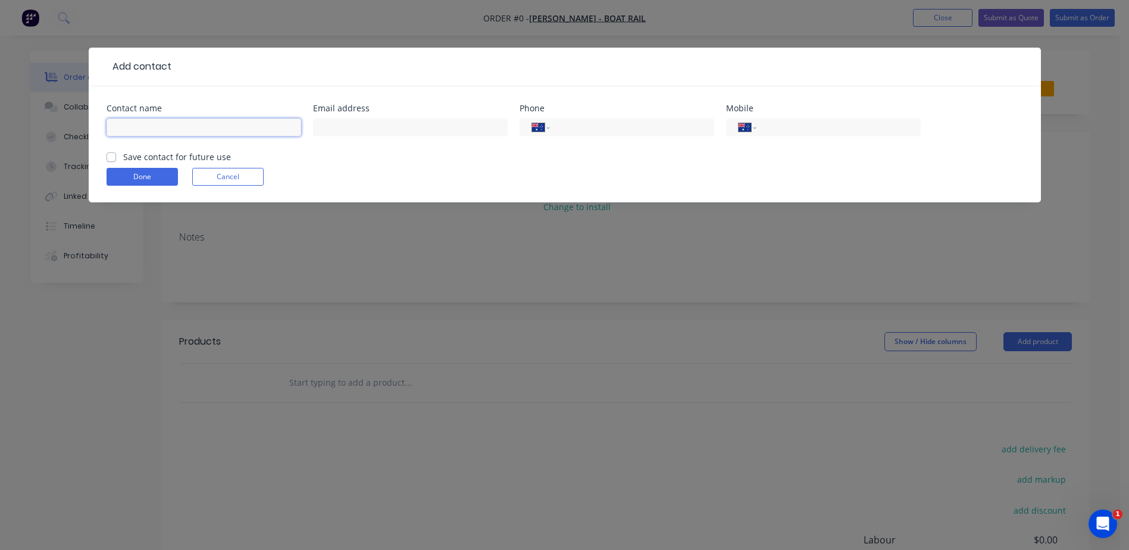
click at [165, 121] on input "text" at bounding box center [204, 127] width 195 height 18
type input "[PERSON_NAME]"
click at [590, 131] on input "tel" at bounding box center [629, 128] width 143 height 14
type input "0439 727 911"
drag, startPoint x: 620, startPoint y: 129, endPoint x: 439, endPoint y: 105, distance: 182.5
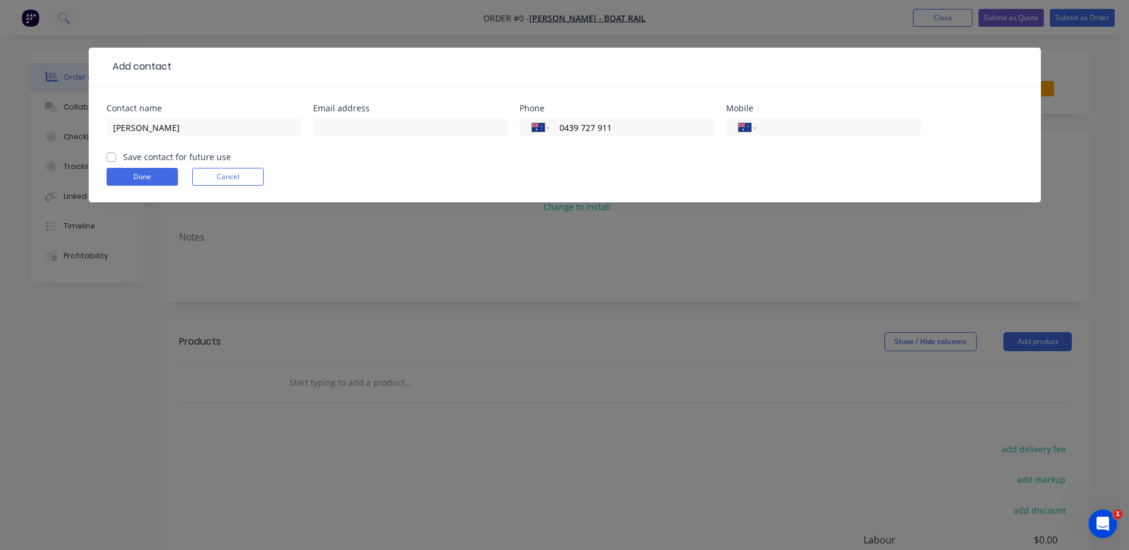
click at [439, 105] on div "Contact name [PERSON_NAME] address Phone International [GEOGRAPHIC_DATA] [GEOGR…" at bounding box center [565, 127] width 917 height 46
click at [770, 130] on input "tel" at bounding box center [836, 128] width 143 height 14
paste input "0439 727 911"
type input "0439 727 911"
click at [123, 154] on label "Save contact for future use" at bounding box center [177, 157] width 108 height 12
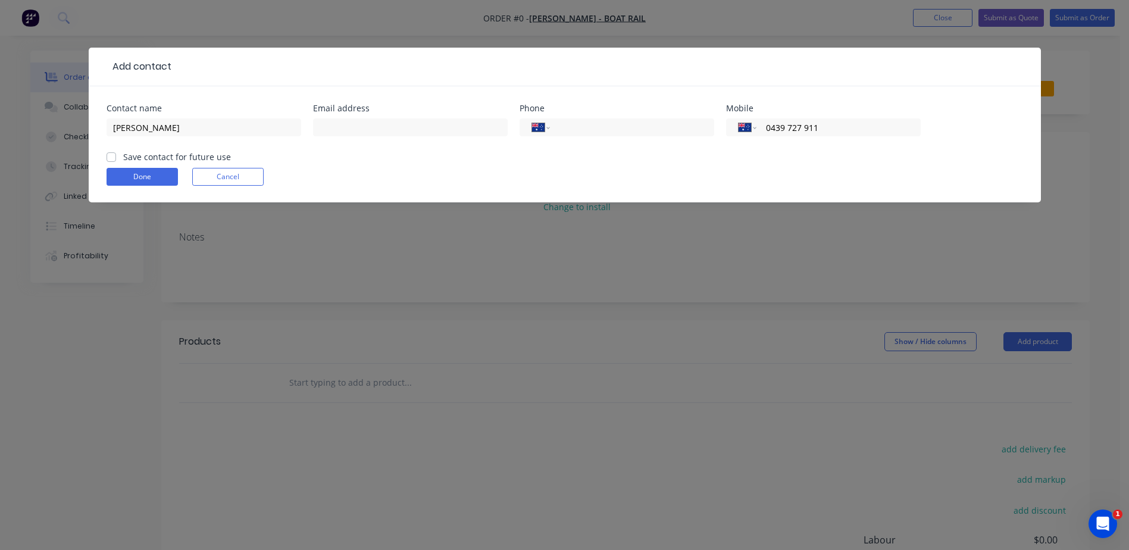
click at [109, 154] on input "Save contact for future use" at bounding box center [112, 156] width 10 height 11
checkbox input "true"
click at [125, 179] on button "Done" at bounding box center [142, 177] width 71 height 18
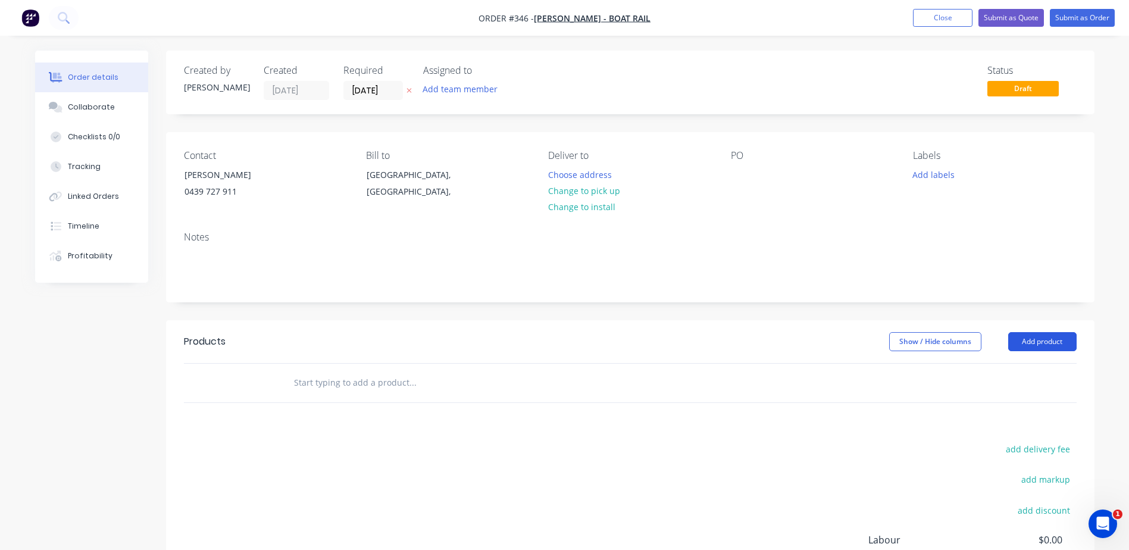
click at [1023, 342] on button "Add product" at bounding box center [1042, 341] width 68 height 19
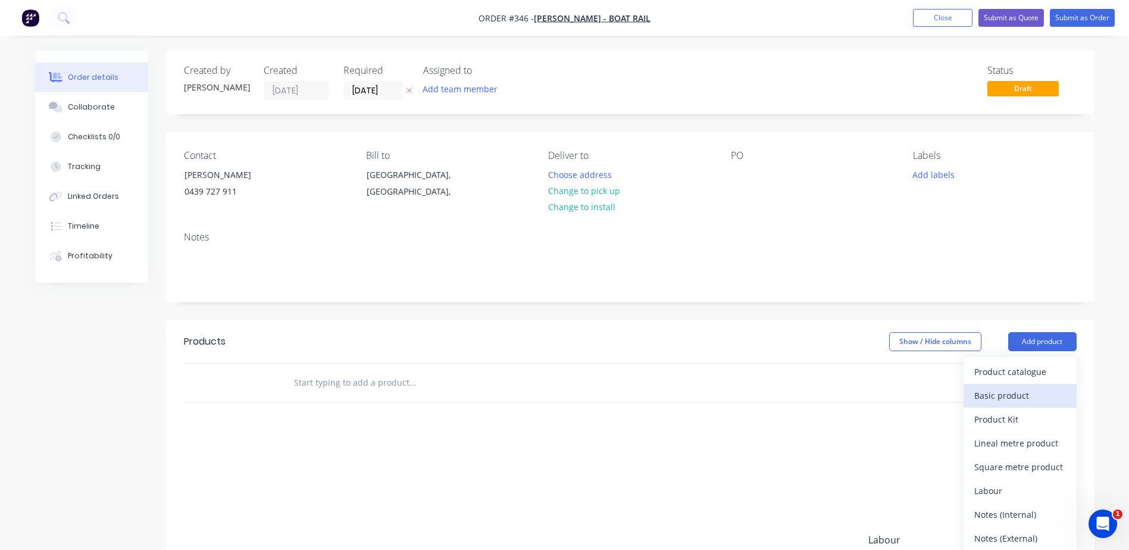
click at [992, 400] on div "Basic product" at bounding box center [1020, 395] width 92 height 17
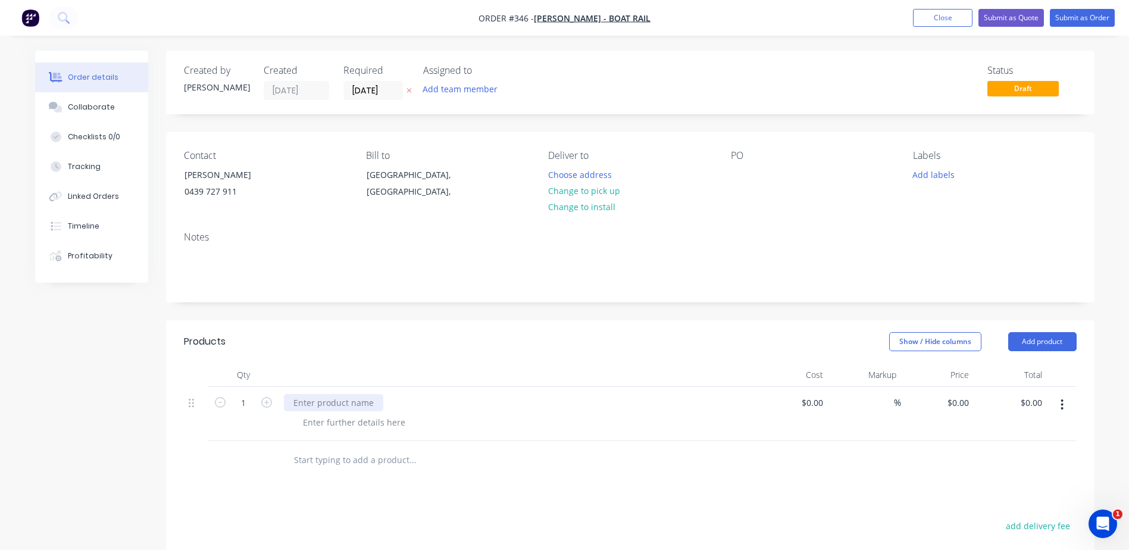
click at [340, 408] on div at bounding box center [333, 402] width 99 height 17
click at [414, 438] on div "Remake Bow Rails" at bounding box center [517, 414] width 476 height 54
click at [1104, 17] on button "Submit as Order" at bounding box center [1082, 18] width 65 height 18
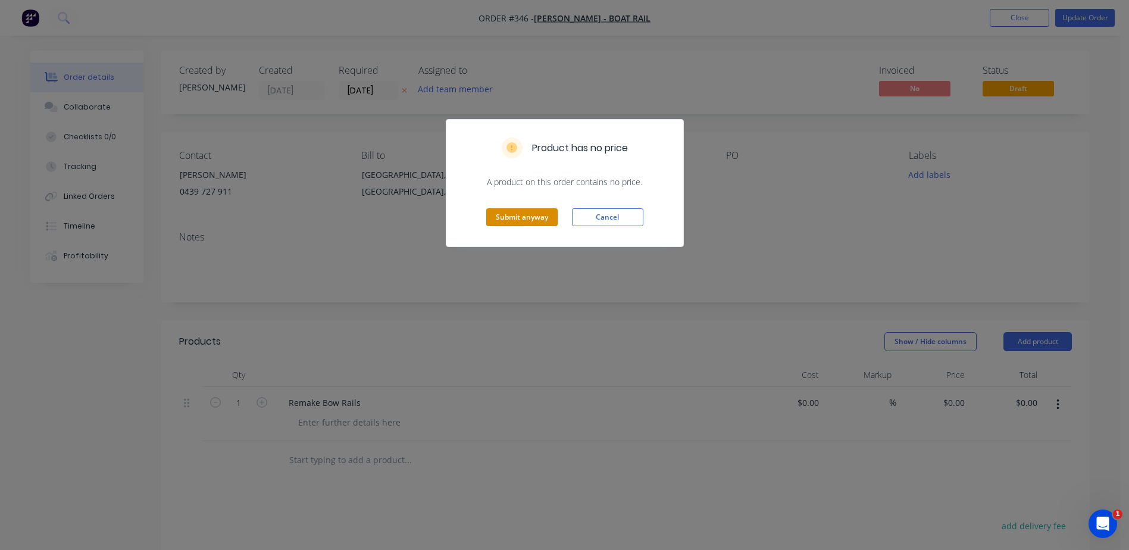
click at [487, 211] on button "Submit anyway" at bounding box center [521, 217] width 71 height 18
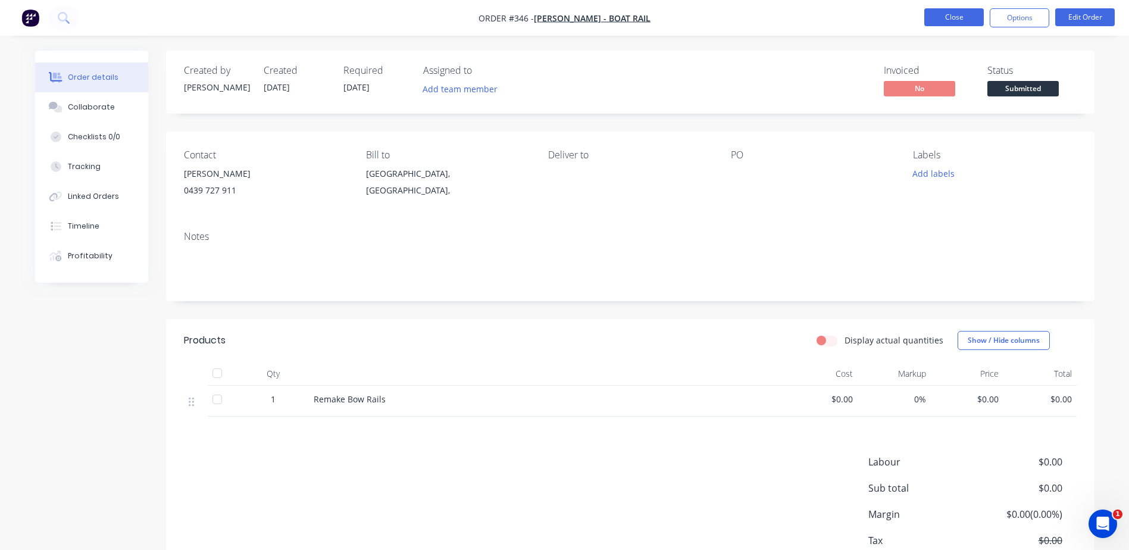
click at [962, 21] on button "Close" at bounding box center [954, 17] width 60 height 18
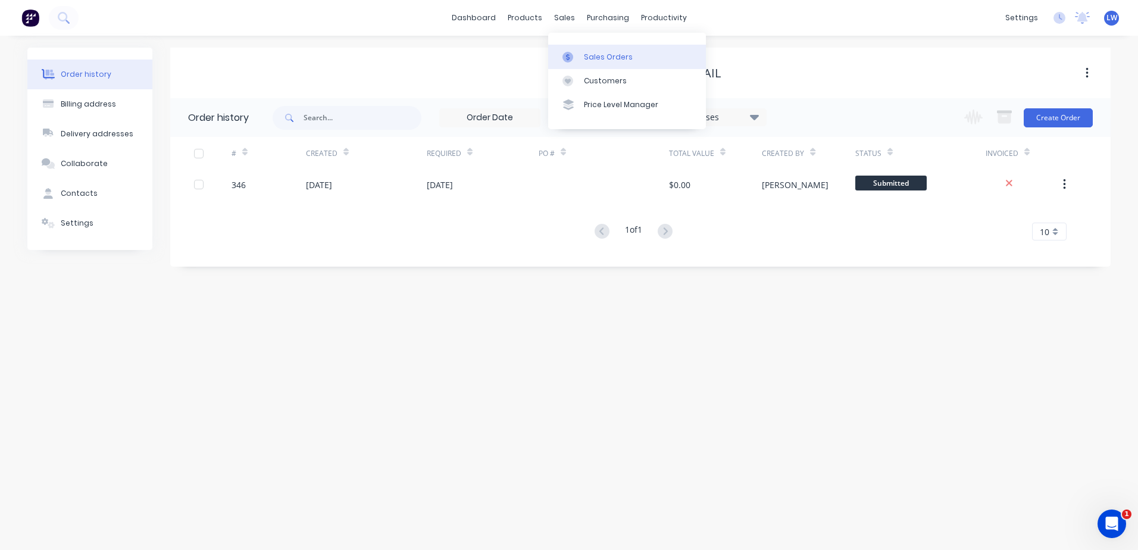
click at [581, 58] on link "Sales Orders" at bounding box center [627, 57] width 158 height 24
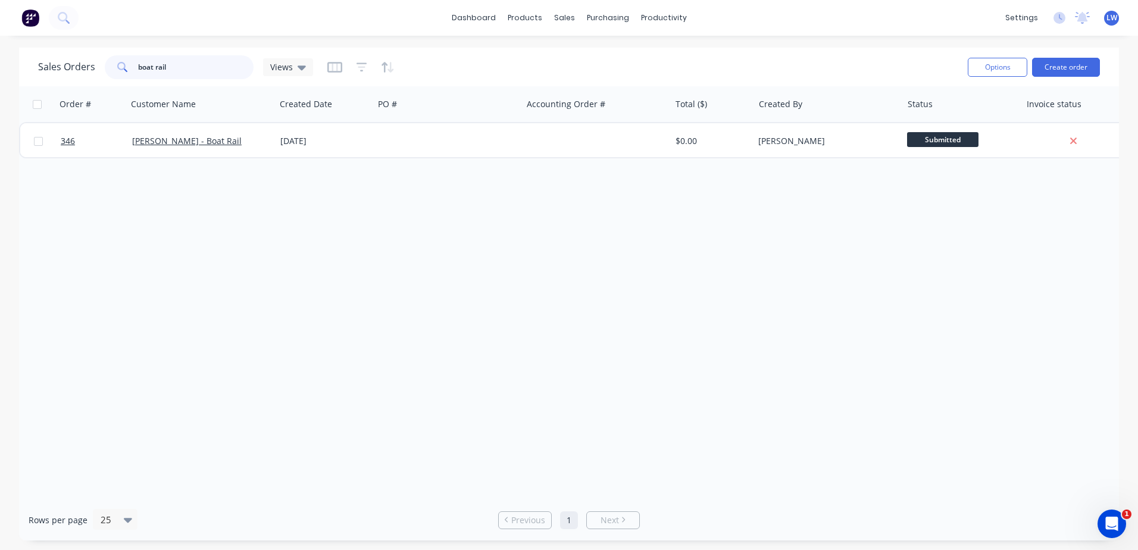
drag, startPoint x: 174, startPoint y: 64, endPoint x: 88, endPoint y: 61, distance: 85.8
click at [88, 61] on div "Sales Orders boat rail Views" at bounding box center [175, 67] width 275 height 24
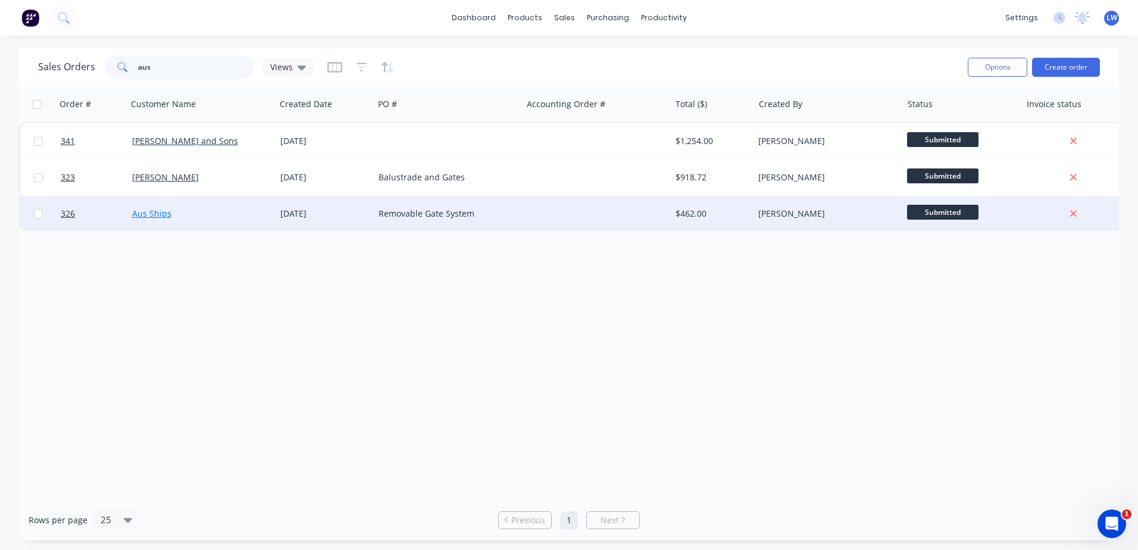
type input "aus"
click at [153, 217] on link "Aus Ships" at bounding box center [151, 213] width 39 height 11
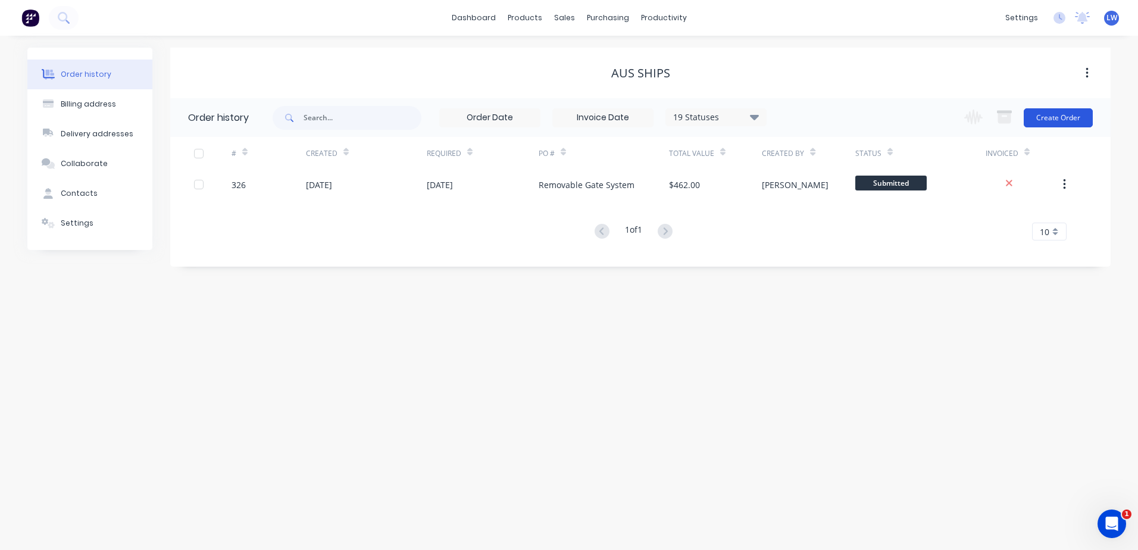
click at [1054, 121] on button "Create Order" at bounding box center [1058, 117] width 69 height 19
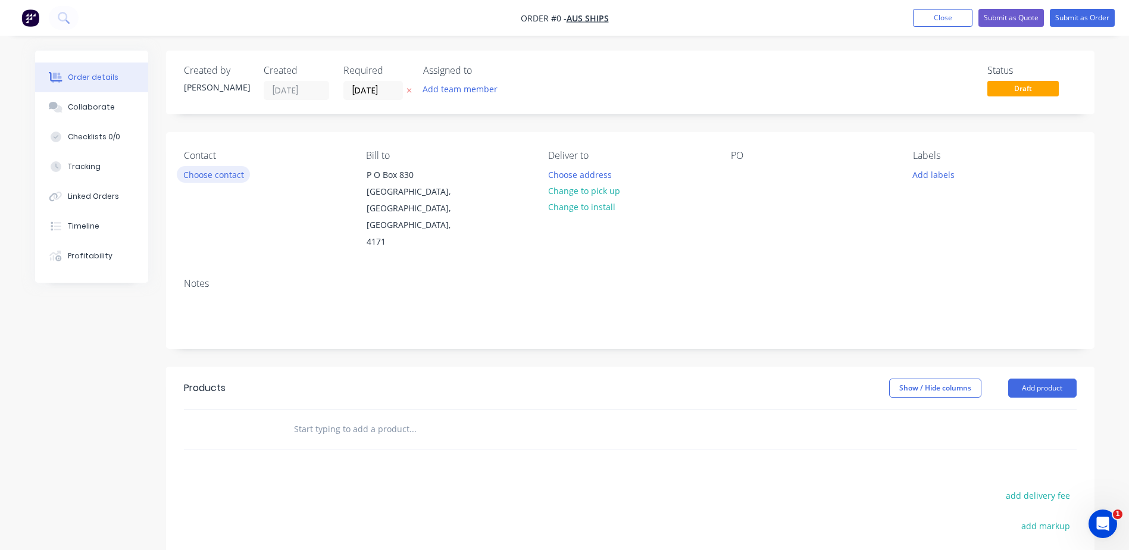
click at [233, 172] on button "Choose contact" at bounding box center [213, 174] width 73 height 16
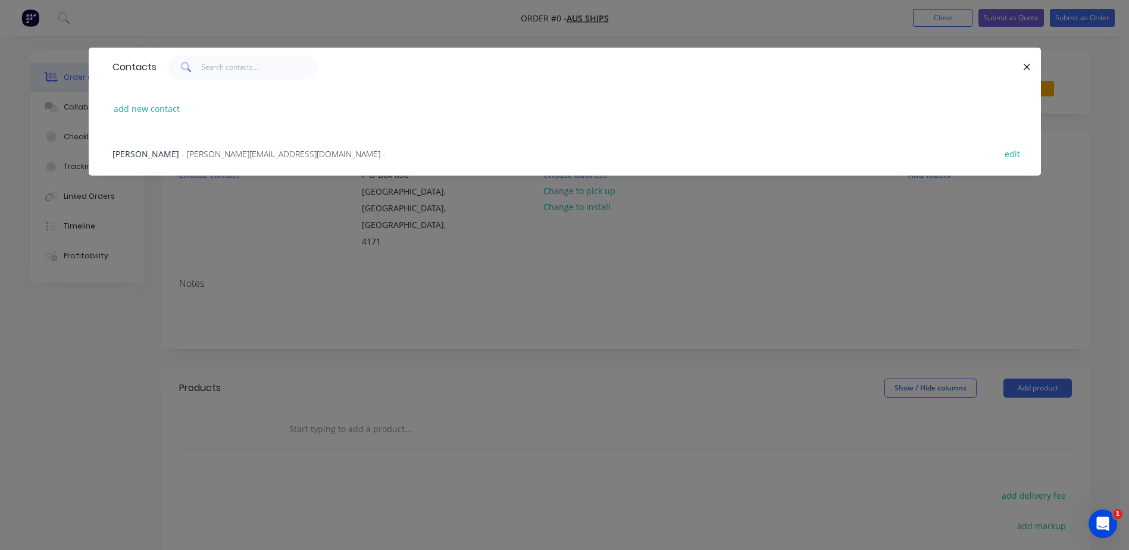
click at [233, 155] on span "- [PERSON_NAME][EMAIL_ADDRESS][DOMAIN_NAME] -" at bounding box center [284, 153] width 204 height 11
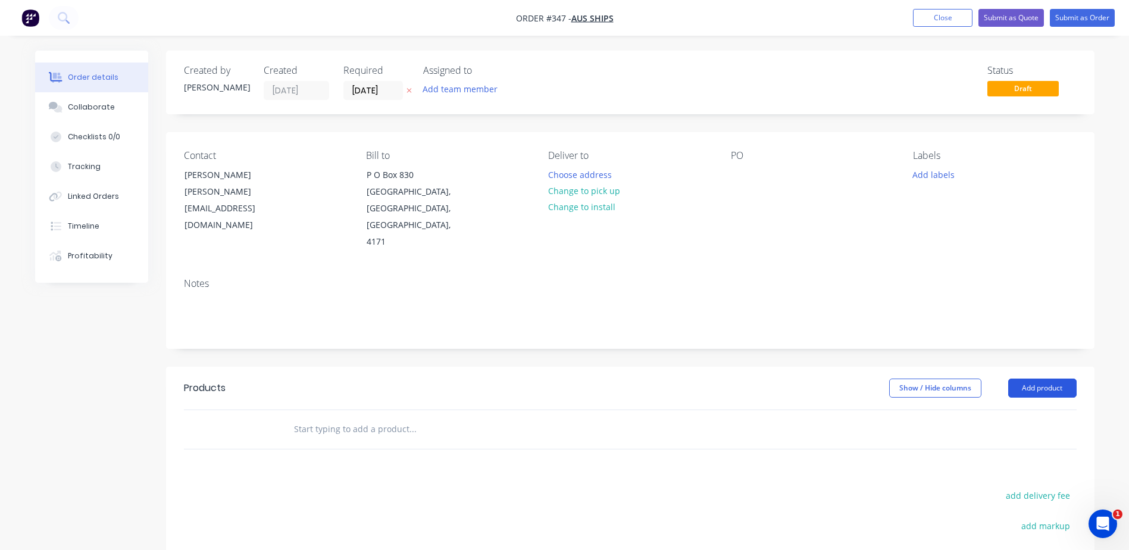
click at [1049, 379] on button "Add product" at bounding box center [1042, 388] width 68 height 19
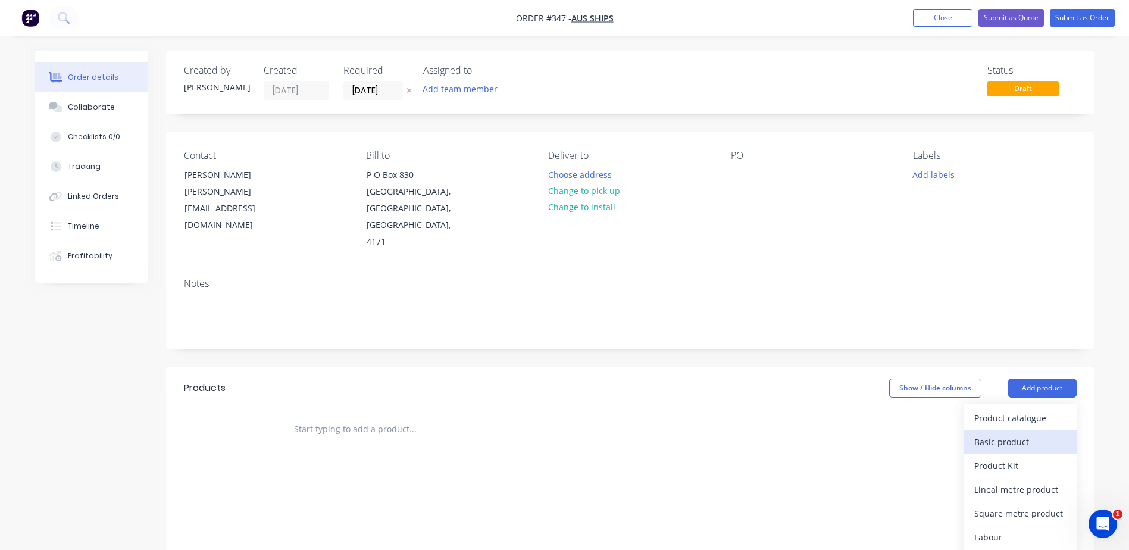
click at [996, 433] on div "Basic product" at bounding box center [1020, 441] width 92 height 17
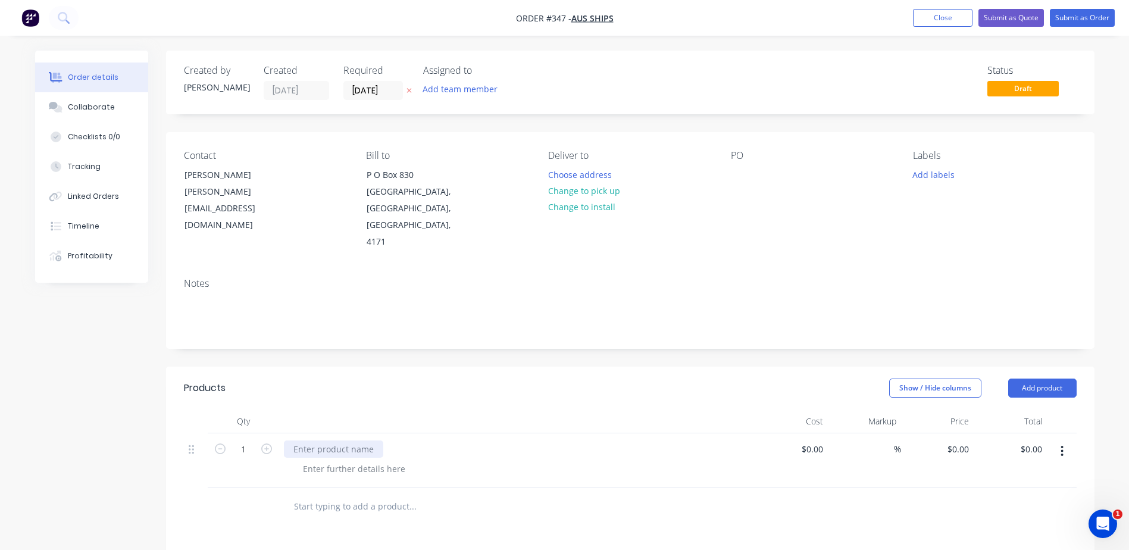
click at [362, 440] on div at bounding box center [333, 448] width 99 height 17
click at [337, 460] on div at bounding box center [353, 468] width 121 height 17
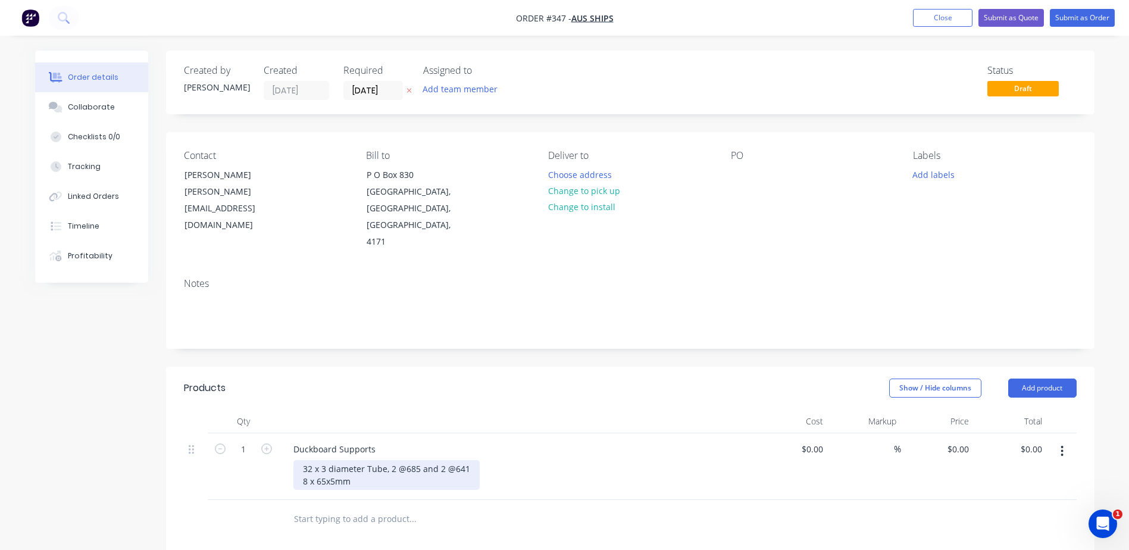
click at [312, 460] on div "32 x 3 diameter Tube, 2 @685 and 2 @641 8 x 65x5mm" at bounding box center [386, 475] width 186 height 30
click at [366, 460] on div "32 x 3 diameter Tube, 2 @685 and 2 @641 8 off 65x5mm" at bounding box center [386, 475] width 186 height 30
click at [267, 443] on icon "button" at bounding box center [266, 448] width 11 height 11
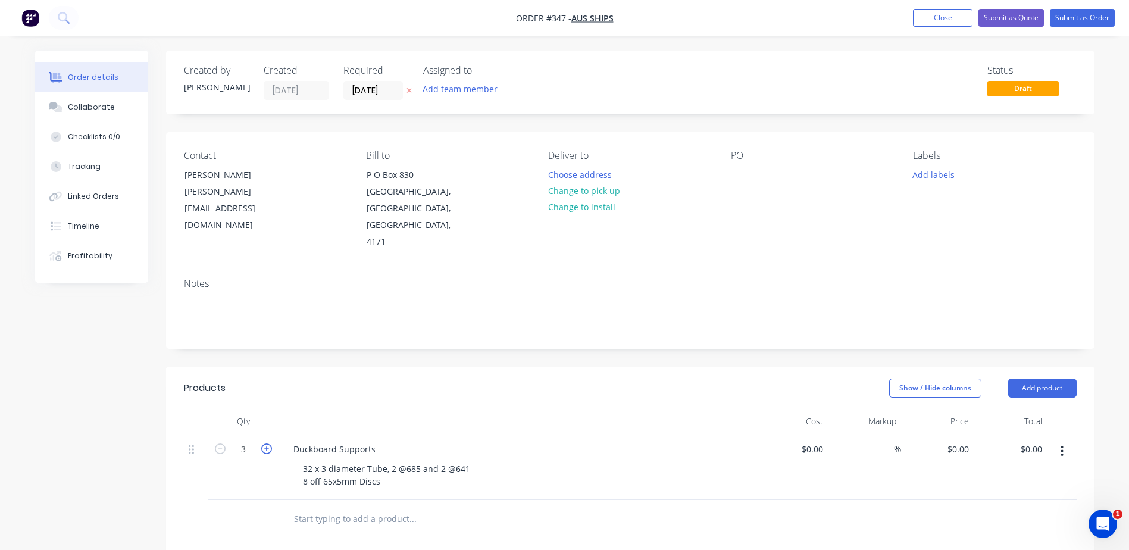
type input "4"
click at [1045, 379] on button "Add product" at bounding box center [1042, 388] width 68 height 19
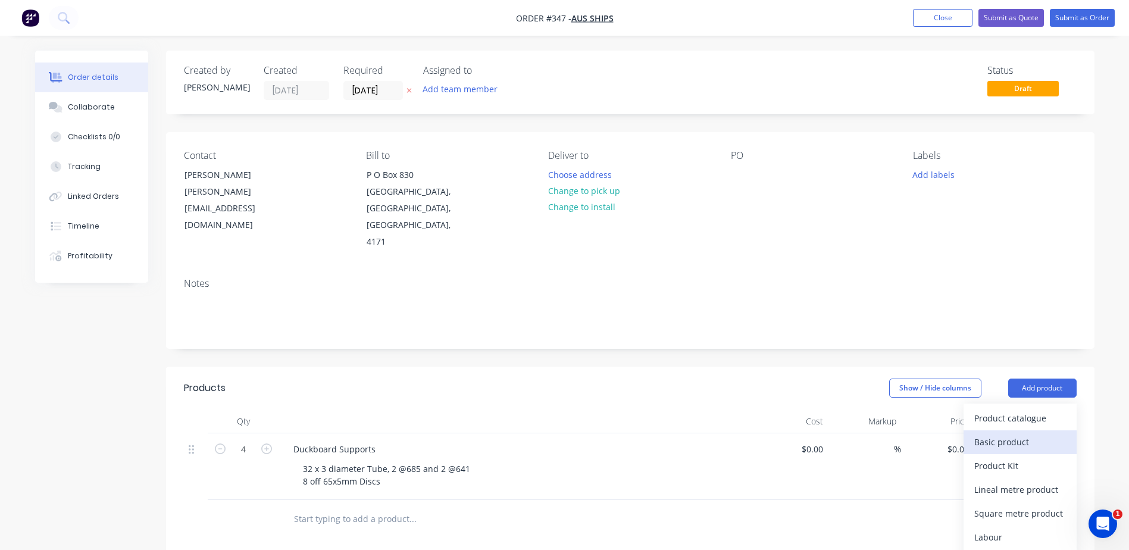
click at [1000, 433] on div "Basic product" at bounding box center [1020, 441] width 92 height 17
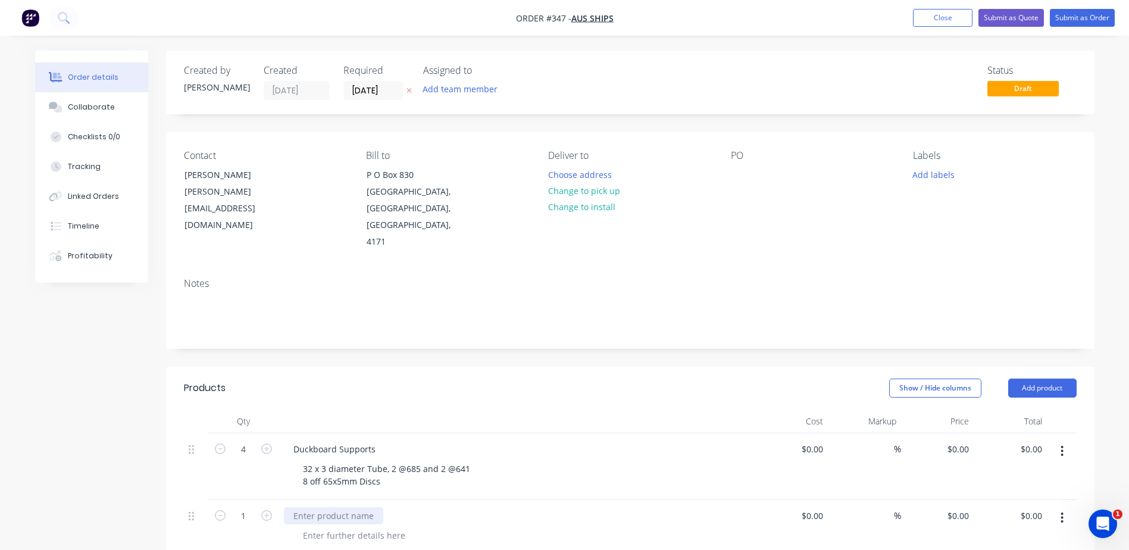
click at [329, 507] on div at bounding box center [333, 515] width 99 height 17
click at [264, 510] on icon "button" at bounding box center [266, 515] width 11 height 11
type input "2"
click at [303, 507] on div at bounding box center [333, 515] width 99 height 17
click at [371, 527] on div at bounding box center [353, 535] width 121 height 17
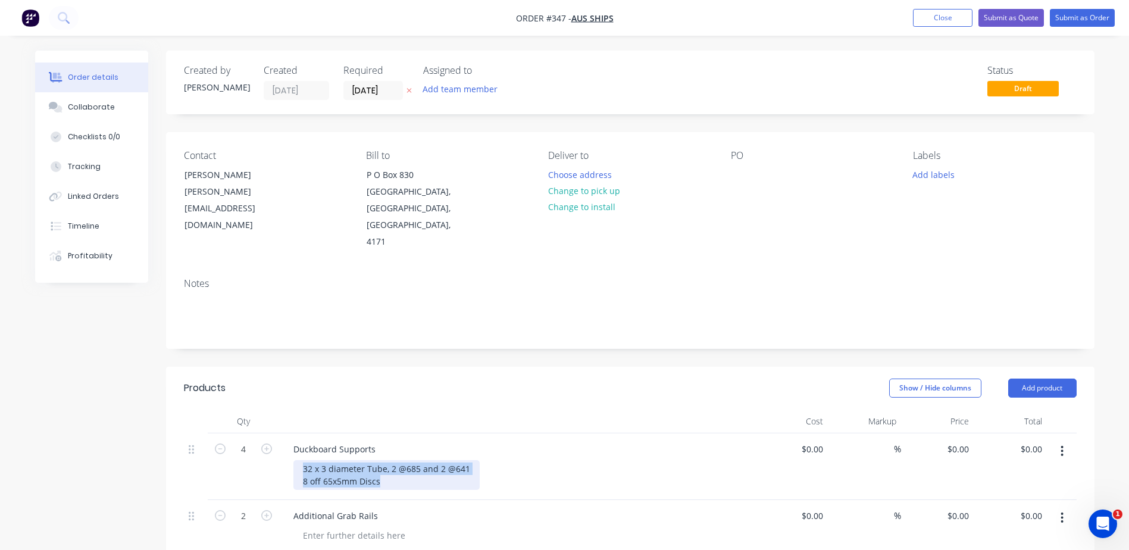
drag, startPoint x: 401, startPoint y: 451, endPoint x: 298, endPoint y: 433, distance: 104.0
click at [298, 460] on div "32 x 3 diameter Tube, 2 @685 and 2 @641 8 off 65x5mm Discs" at bounding box center [386, 475] width 186 height 30
copy div "32 x 3 diameter Tube, 2 @685 and 2 @641 8 off 65x5mm Discs"
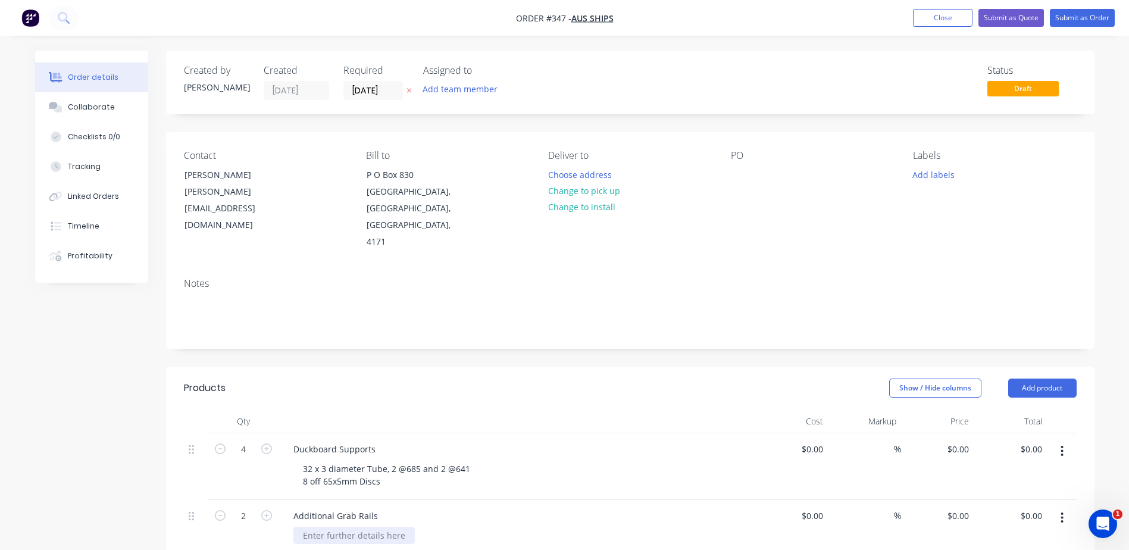
click at [337, 527] on div at bounding box center [353, 535] width 121 height 17
paste div
click at [326, 527] on div "32 x 3 diameter Tube, 2 @685 and 2 @641 8 off 65x5mm Discs" at bounding box center [386, 542] width 186 height 30
click at [426, 527] on div "32 x 1.6 diameter Tube, 2 @685 and 2 @641 8 off 65x5mm Discs" at bounding box center [389, 542] width 193 height 30
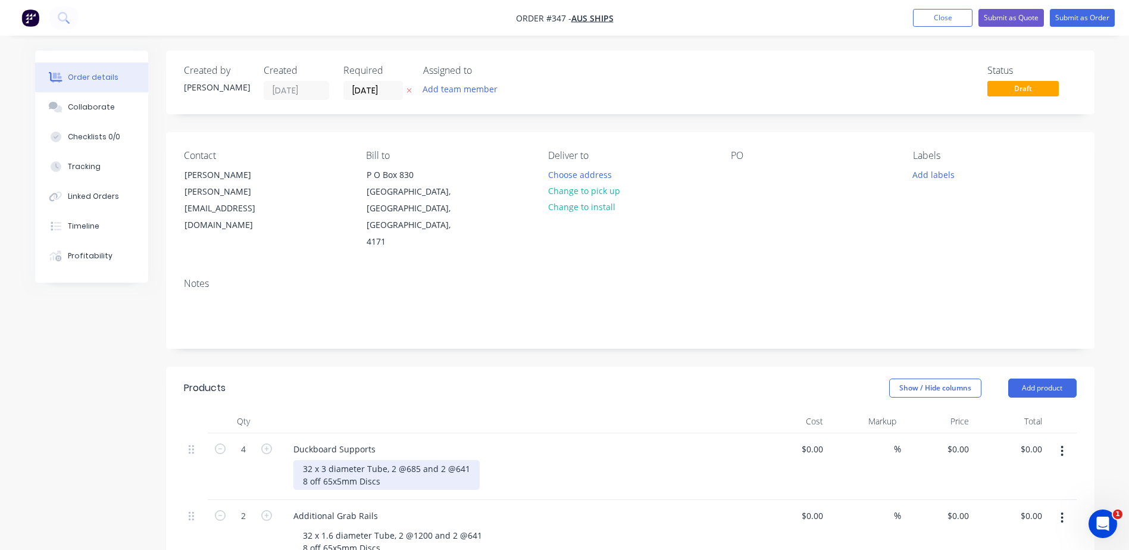
click at [306, 460] on div "32 x 3 diameter Tube, 2 @685 and 2 @641 8 off 65x5mm Discs" at bounding box center [386, 475] width 186 height 30
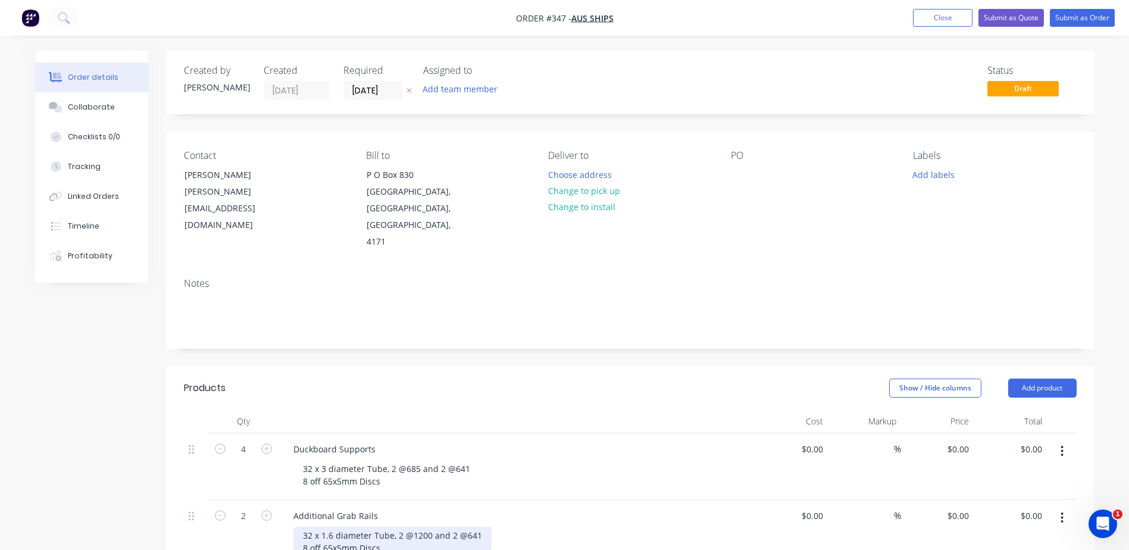
click at [308, 527] on div "32 x 1.6 diameter Tube, 2 @1200 and 2 @641 8 off 65x5mm Discs" at bounding box center [392, 542] width 198 height 30
click at [327, 527] on div "32 x 1.6 diameter Tube, 2 @1200 and 2 @641 2 off 65x5mm Discs" at bounding box center [392, 542] width 198 height 30
click at [337, 527] on div "32 x 1.6 diameter Tube, 2 @1200 and 2 @641 2 off 75x5mm Discs" at bounding box center [392, 542] width 198 height 30
click at [339, 527] on div "32 x 1.6 diameter Tube, 2 @1200 and 2 @641 2 off 75x5mm Discs" at bounding box center [392, 542] width 198 height 30
click at [393, 527] on div "32 x 1.6 diameter Tube, 2 @1200 and 2 @641 2 off 75x3mm Discs" at bounding box center [392, 542] width 198 height 30
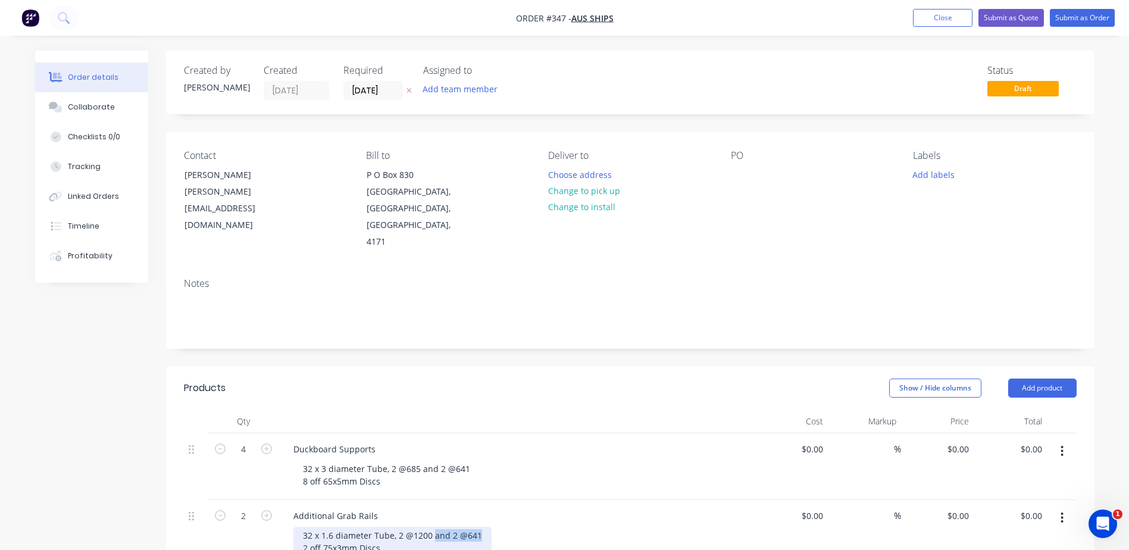
drag, startPoint x: 476, startPoint y: 504, endPoint x: 432, endPoint y: 504, distance: 44.0
click at [432, 527] on div "32 x 1.6 diameter Tube, 2 @1200 and 2 @641 2 off 75x3mm Discs" at bounding box center [392, 542] width 198 height 30
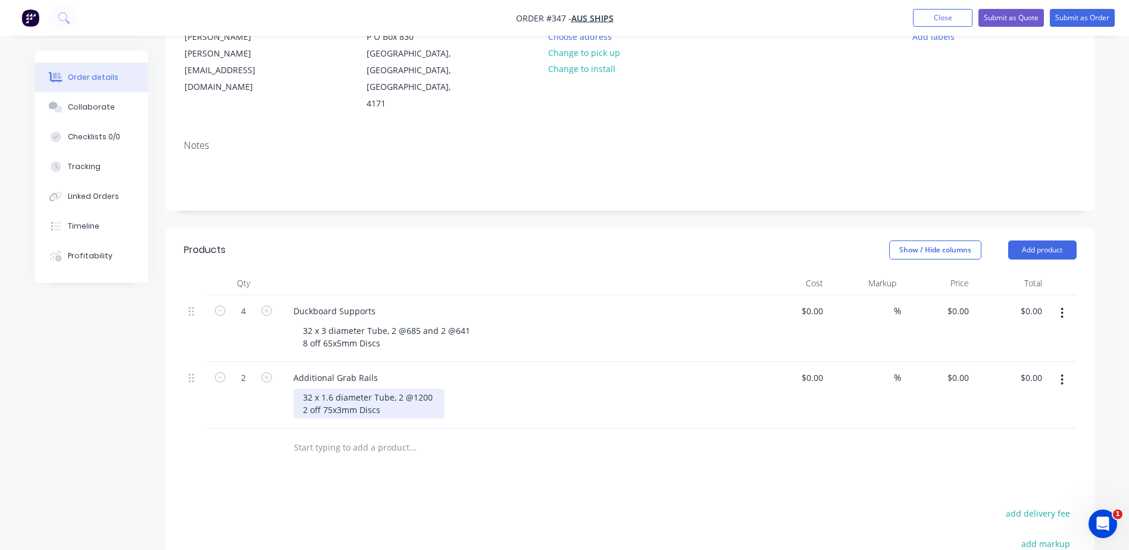
scroll to position [179, 0]
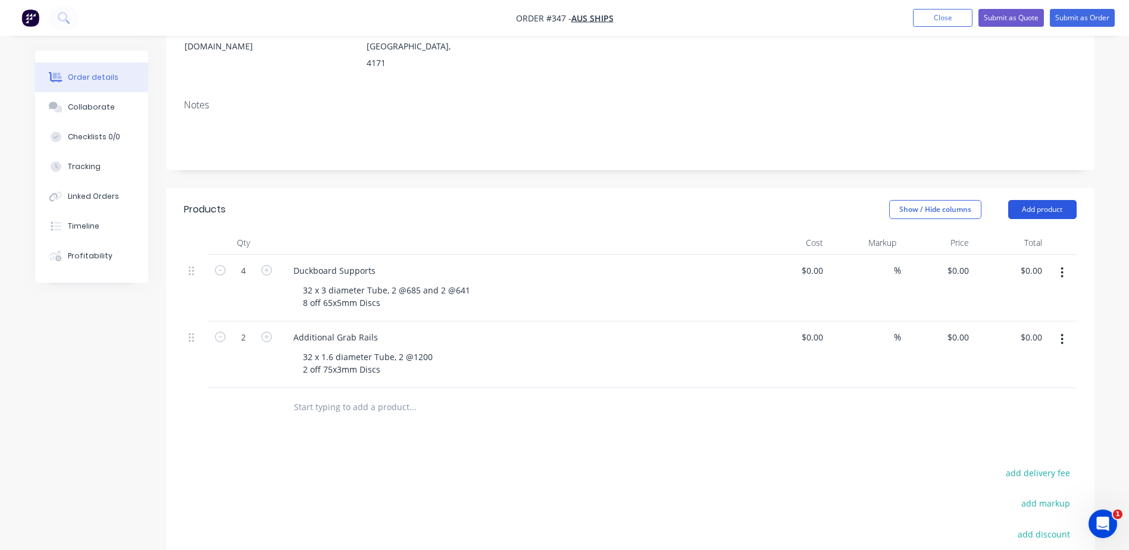
click at [1042, 200] on button "Add product" at bounding box center [1042, 209] width 68 height 19
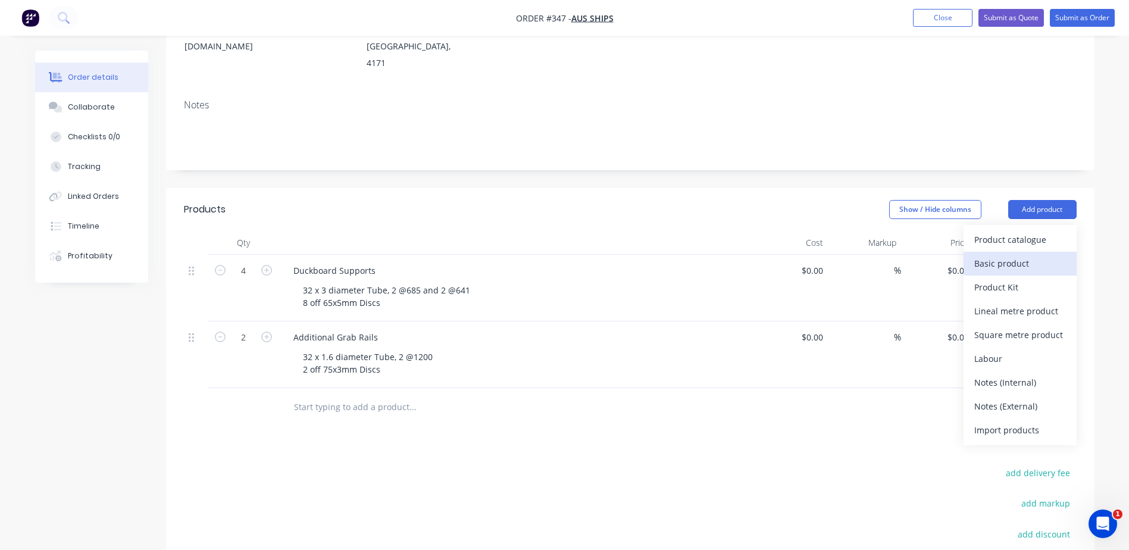
click at [990, 255] on div "Basic product" at bounding box center [1020, 263] width 92 height 17
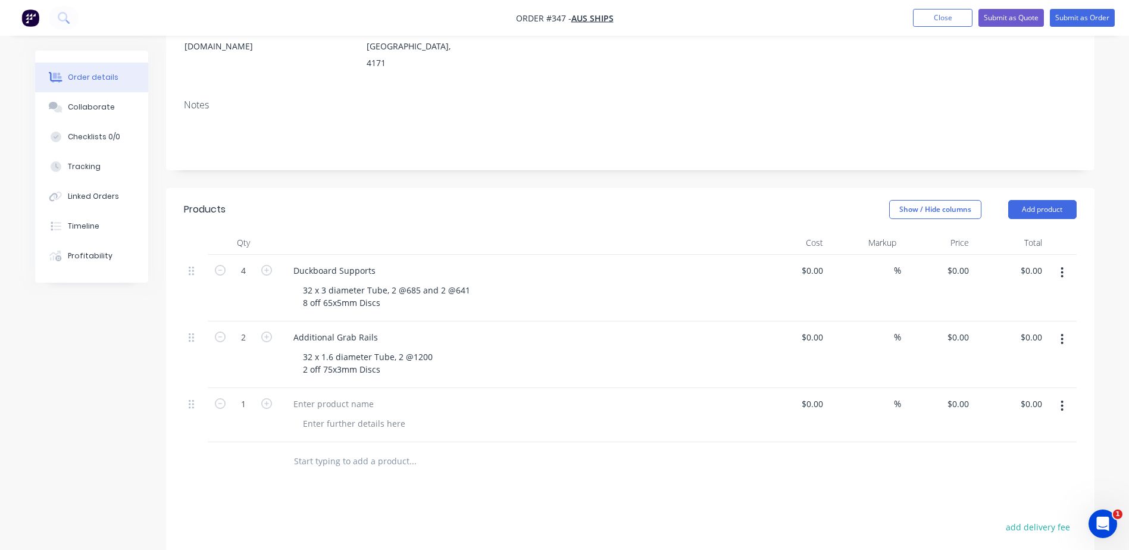
click at [330, 352] on div "Additional Grab Rails 32 x 1.6 diameter Tube, 2 @1200 2 off 75x3mm Discs" at bounding box center [517, 354] width 476 height 67
click at [323, 395] on div at bounding box center [333, 403] width 99 height 17
drag, startPoint x: 339, startPoint y: 365, endPoint x: 258, endPoint y: 371, distance: 81.8
click at [258, 388] on div "1 aft fly rails $0.00 $0.00 % $0.00 $0.00 $0.00 $0.00" at bounding box center [630, 415] width 893 height 54
click at [380, 415] on div at bounding box center [353, 423] width 121 height 17
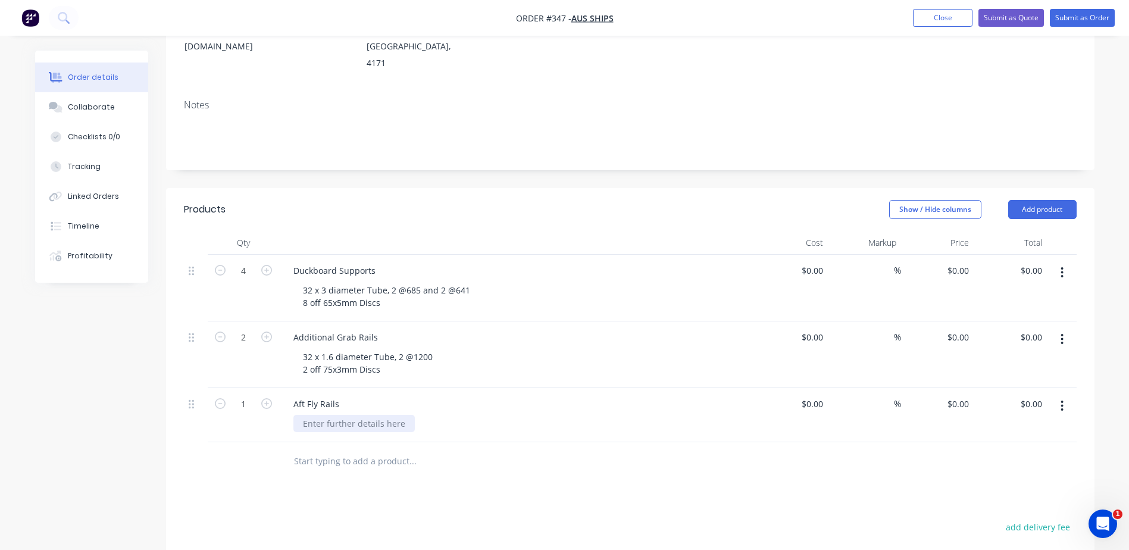
click at [383, 415] on div at bounding box center [353, 423] width 121 height 17
drag, startPoint x: 390, startPoint y: 341, endPoint x: 296, endPoint y: 325, distance: 95.4
click at [296, 348] on div "32 x 1.6 diameter Tube, 2 @1200 2 off 75x3mm Discs" at bounding box center [368, 363] width 151 height 30
copy div "32 x 1.6 diameter Tube, 2 @1200 2 off 75x3mm Discs"
click at [321, 415] on div at bounding box center [353, 423] width 121 height 17
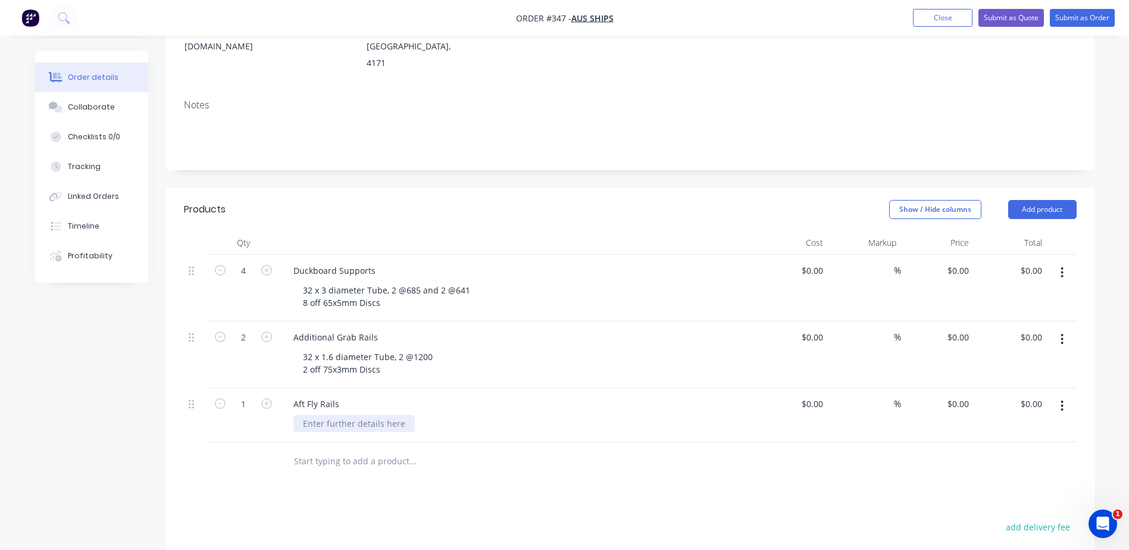
paste div
click at [264, 398] on icon "button" at bounding box center [266, 403] width 11 height 11
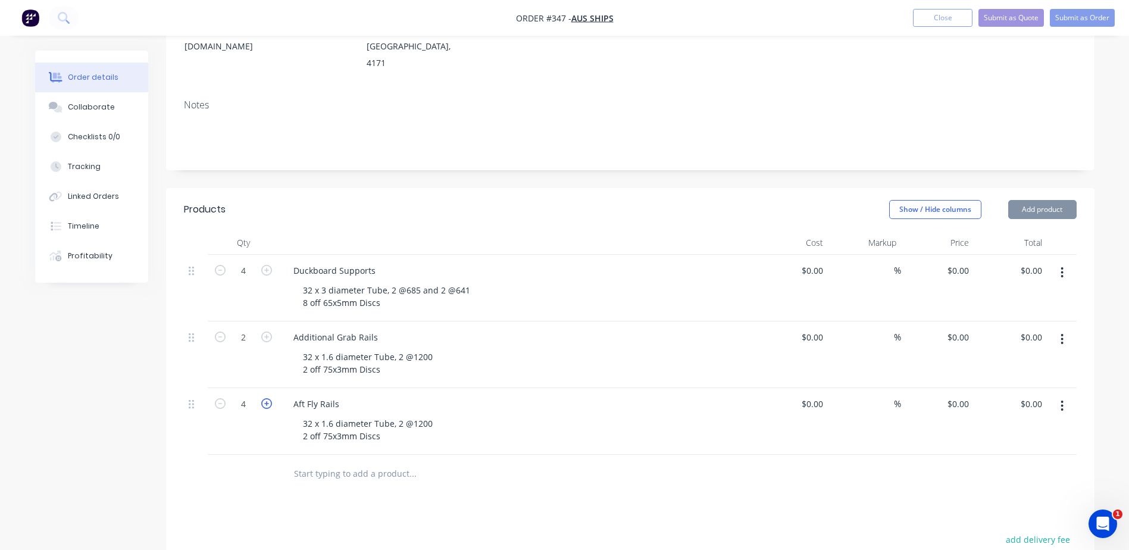
click at [264, 398] on icon "button" at bounding box center [266, 403] width 11 height 11
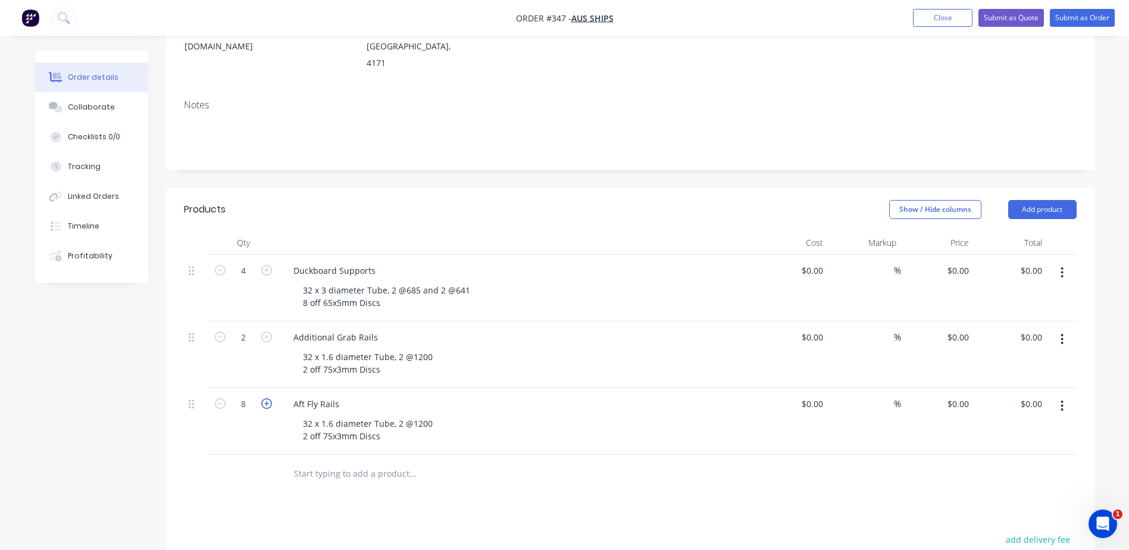
type input "9"
click at [434, 415] on div "32 x 1.6 diameter Tube, 2 @1200 2 off 75x3mm Discs" at bounding box center [368, 430] width 151 height 30
drag, startPoint x: 433, startPoint y: 392, endPoint x: 396, endPoint y: 393, distance: 36.4
click at [396, 415] on div "32 x 1.6 diameter Tube, 2 @1200 2 off 75x3mm Discs" at bounding box center [368, 430] width 151 height 30
copy div "2 @1200"
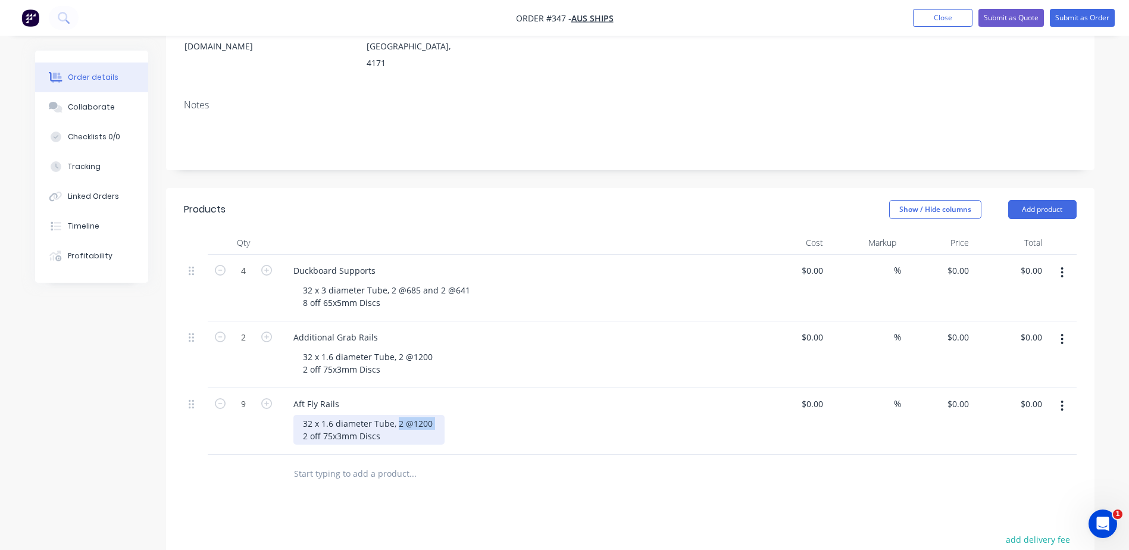
click at [433, 415] on div "32 x 1.6 diameter Tube, 2 @1200 2 off 75x3mm Discs" at bounding box center [368, 430] width 151 height 30
click at [430, 415] on div "32 x 1.6 diameter Tube, 2 @1200 2 off 75x3mm Discs" at bounding box center [368, 430] width 151 height 30
click at [399, 415] on div "32 x 1.6 diameter Tube, 2 @1200,2 @1200,2 @1200 2 off 75x3mm Discs" at bounding box center [404, 430] width 223 height 30
click at [426, 415] on div "32 x 1.6 diameter Tube, 6 @1200,2 @1200,2 @1200 2 off 75x3mm Discs" at bounding box center [404, 430] width 223 height 30
click at [427, 415] on div "32 x 1.6 diameter Tube, 6 @1200,2 @1200,2 @1200 2 off 75x3mm Discs" at bounding box center [404, 430] width 223 height 30
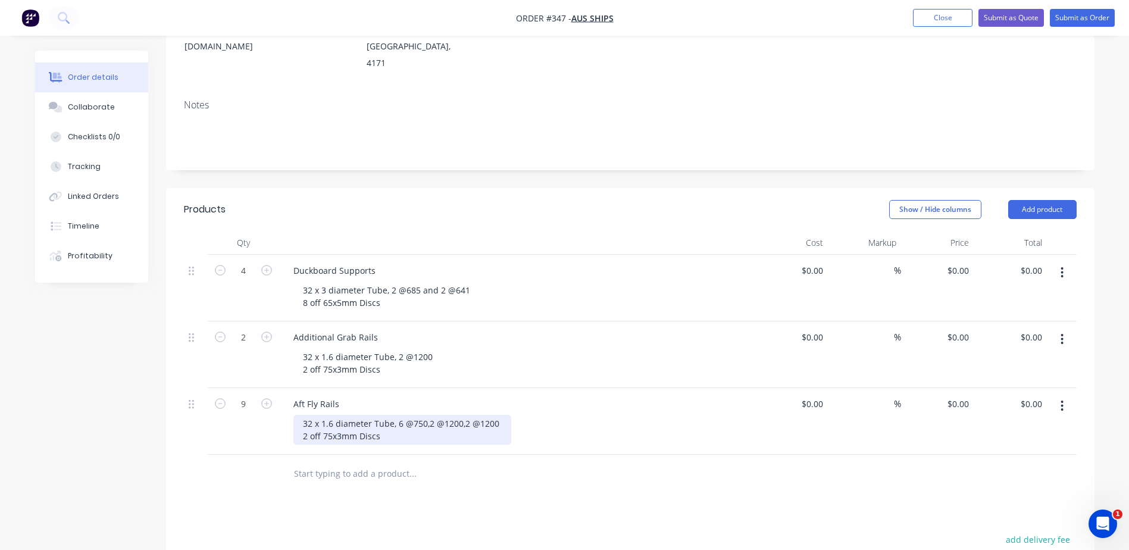
click at [450, 415] on div "32 x 1.6 diameter Tube, 6 @750,2 @1200,2 @1200 2 off 75x3mm Discs" at bounding box center [402, 430] width 218 height 30
click at [426, 415] on div "32 x 1.6 diameter Tube, 6 @750,2 @1500,2 @1200 2 off 75x3mm Discs" at bounding box center [402, 430] width 218 height 30
click at [464, 415] on div "32 x 1.6 diameter Tube, 6 @750, 2 @1500,2 @1200 2 off 75x3mm Discs" at bounding box center [403, 430] width 220 height 30
click at [484, 415] on div "32 x 1.6 diameter Tube, 6 @750, 2 @1500 and 2 @1200 2 off 75x3mm Discs" at bounding box center [412, 430] width 239 height 30
click at [498, 415] on div "32 x 1.6 diameter Tube, 6 @750, 2 @1500 and 1 @1200 2 off 75x3mm Discs" at bounding box center [412, 430] width 239 height 30
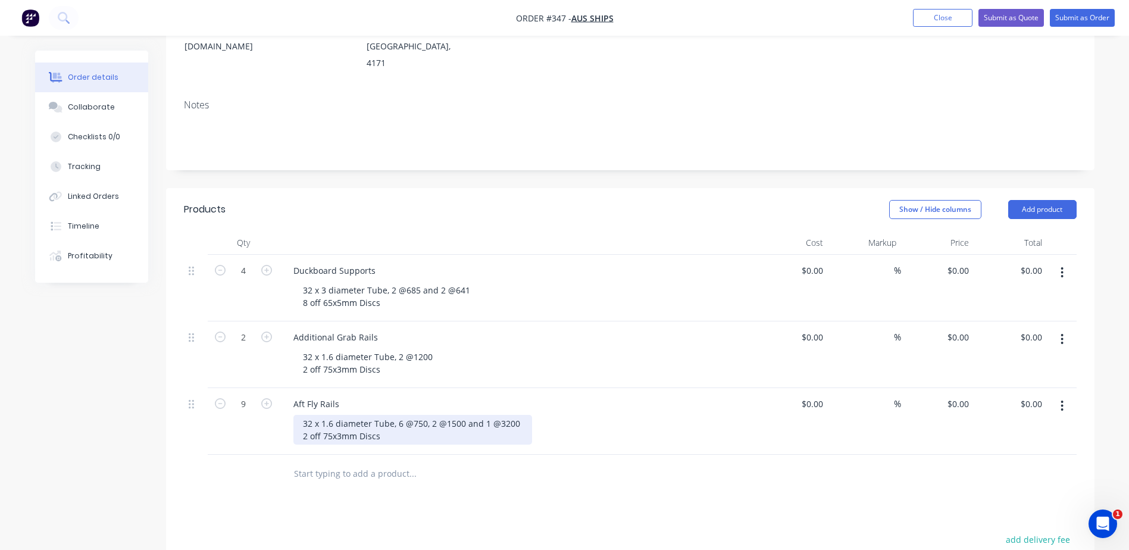
click at [305, 415] on div "32 x 1.6 diameter Tube, 6 @750, 2 @1500 and 1 @3200 2 off 75x3mm Discs" at bounding box center [412, 430] width 239 height 30
click at [358, 455] on div at bounding box center [493, 474] width 429 height 39
click at [370, 462] on input "text" at bounding box center [412, 474] width 238 height 24
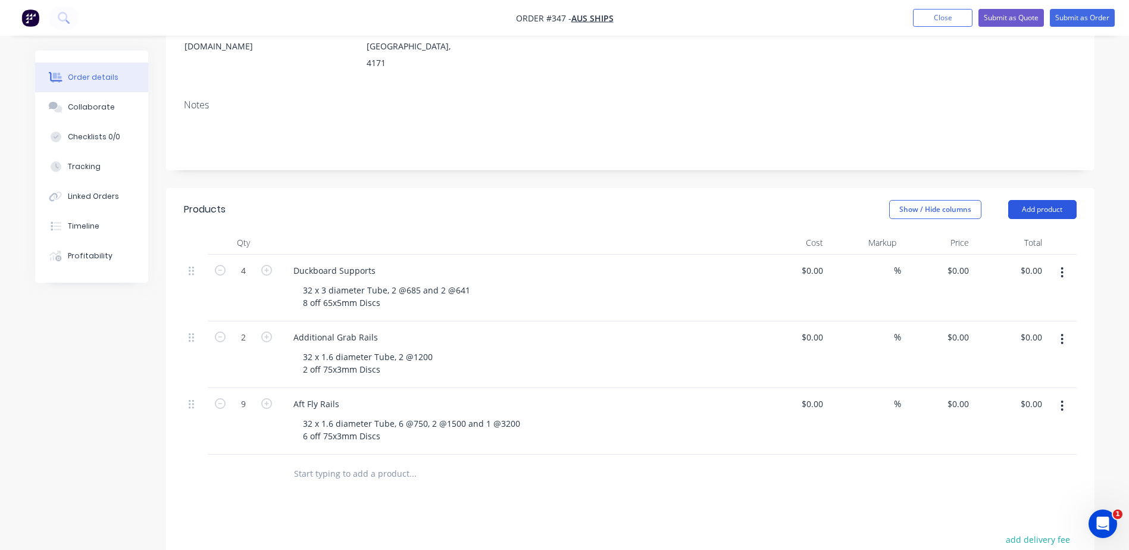
click at [1045, 200] on button "Add product" at bounding box center [1042, 209] width 68 height 19
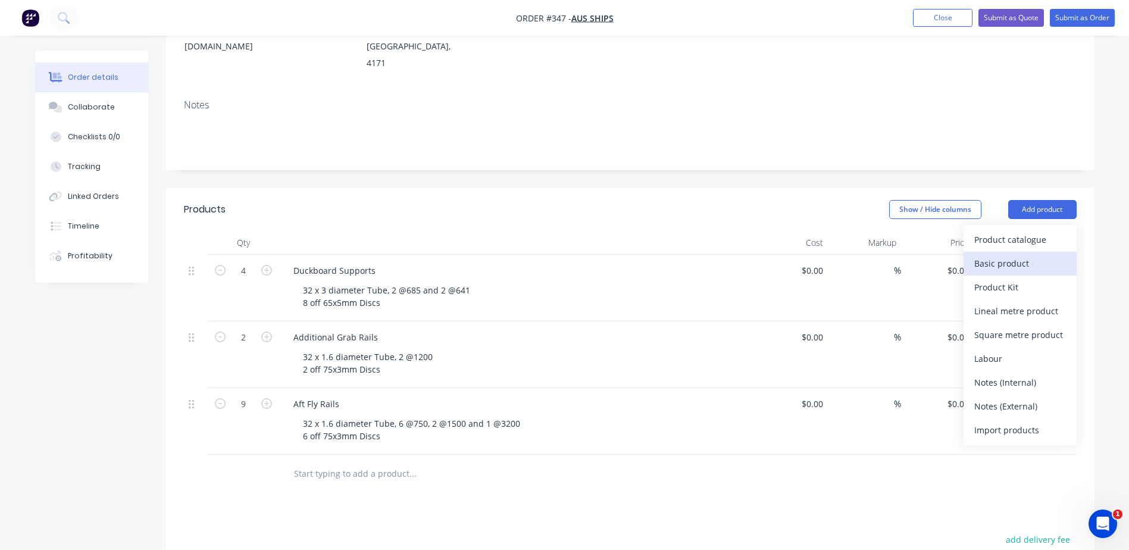
click at [995, 255] on div "Basic product" at bounding box center [1020, 263] width 92 height 17
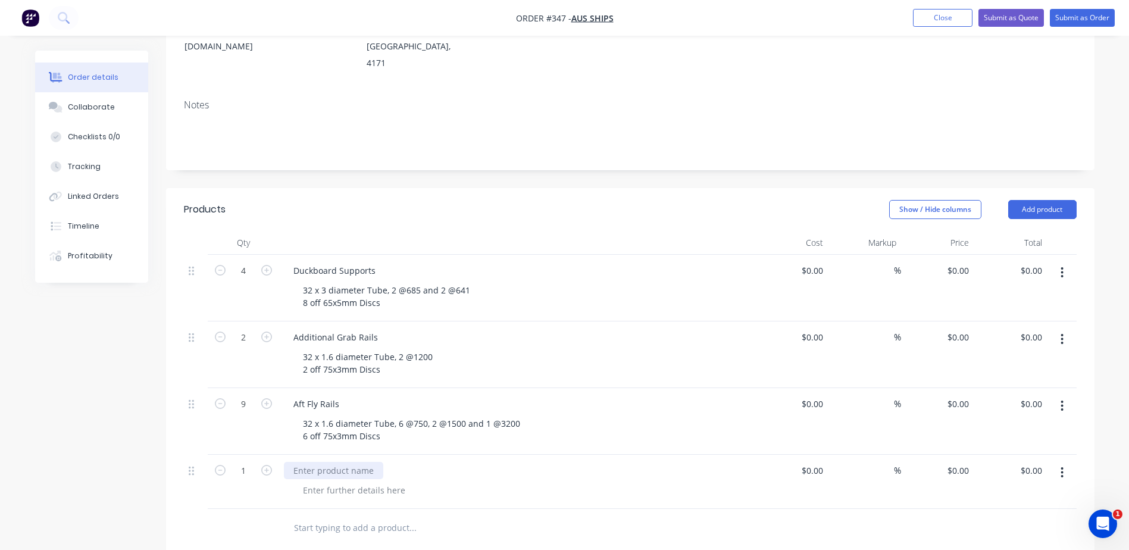
click at [326, 462] on div at bounding box center [333, 470] width 99 height 17
click at [265, 465] on icon "button" at bounding box center [266, 470] width 11 height 11
type input "2"
click at [362, 482] on div at bounding box center [353, 490] width 121 height 17
drag, startPoint x: 829, startPoint y: 440, endPoint x: 792, endPoint y: 439, distance: 36.3
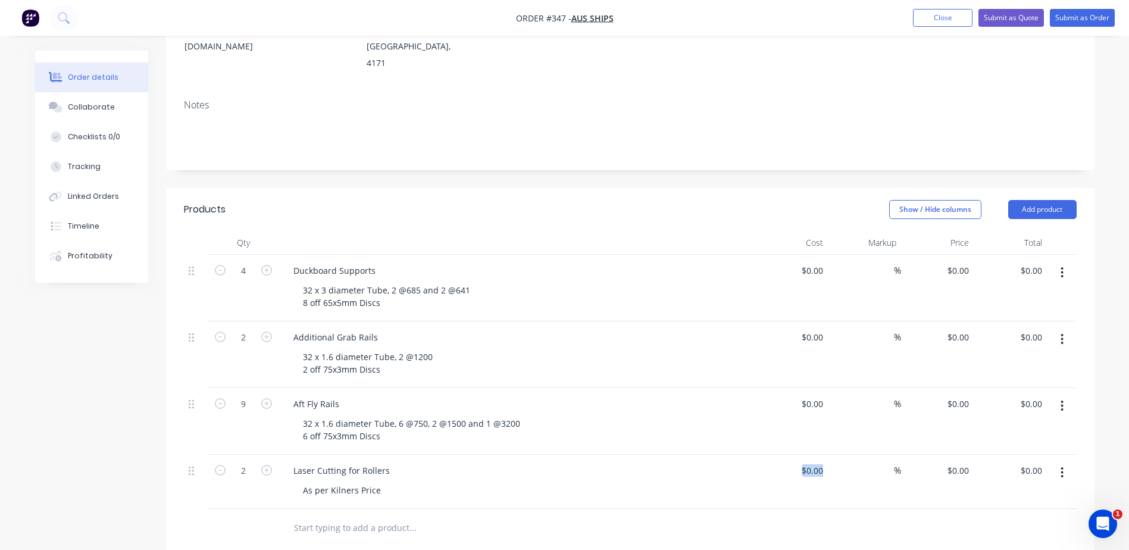
click at [792, 455] on div "2 Laser Cutting for Rollers As per Kilners Price $0.00 $0.00 % $0.00 $0.00 $0.0…" at bounding box center [630, 482] width 893 height 54
drag, startPoint x: 792, startPoint y: 439, endPoint x: 827, endPoint y: 442, distance: 34.6
click at [827, 462] on div at bounding box center [821, 470] width 14 height 17
type input "$1,435.00"
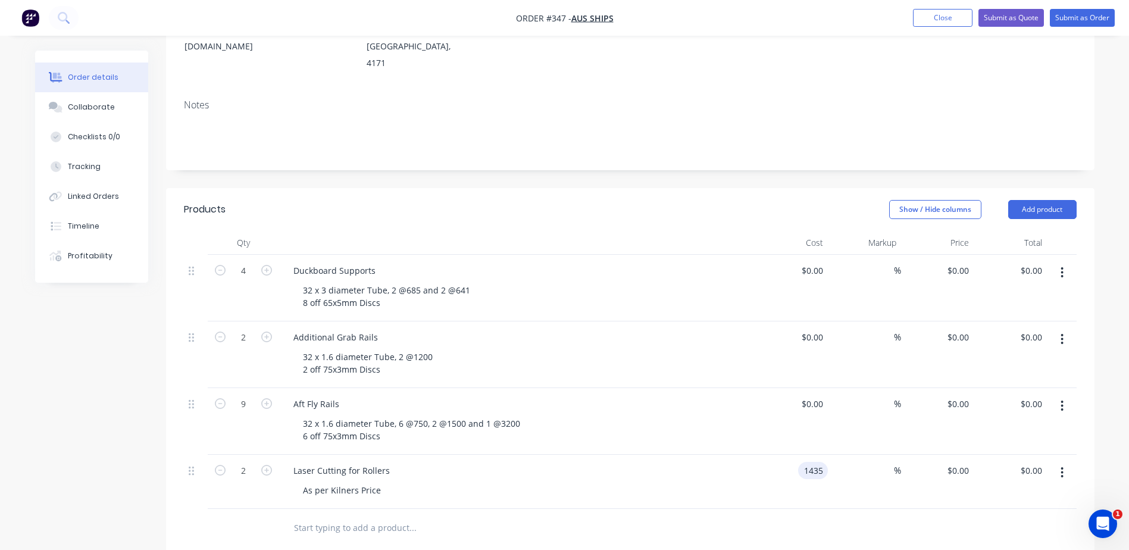
type input "$2,870.00"
click at [863, 455] on div "%" at bounding box center [864, 482] width 73 height 54
click at [828, 455] on div "%" at bounding box center [864, 482] width 73 height 54
type input "$717.50"
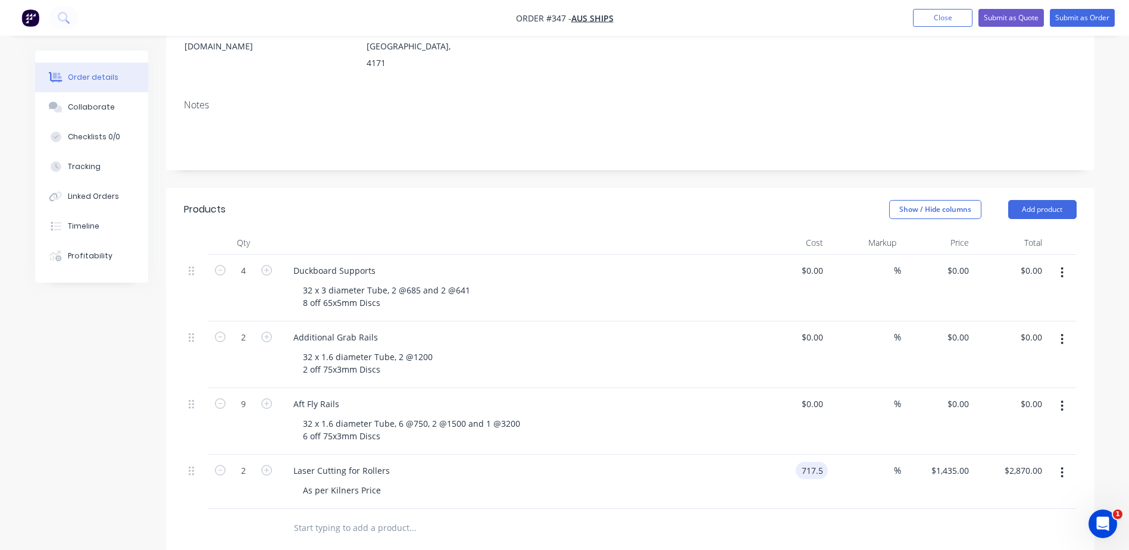
type input "$1,435.00"
click at [728, 468] on div "Laser Cutting for Rollers As per Kilners Price" at bounding box center [517, 482] width 476 height 54
click at [890, 462] on input at bounding box center [887, 470] width 14 height 17
type input "25"
type input "$896.875"
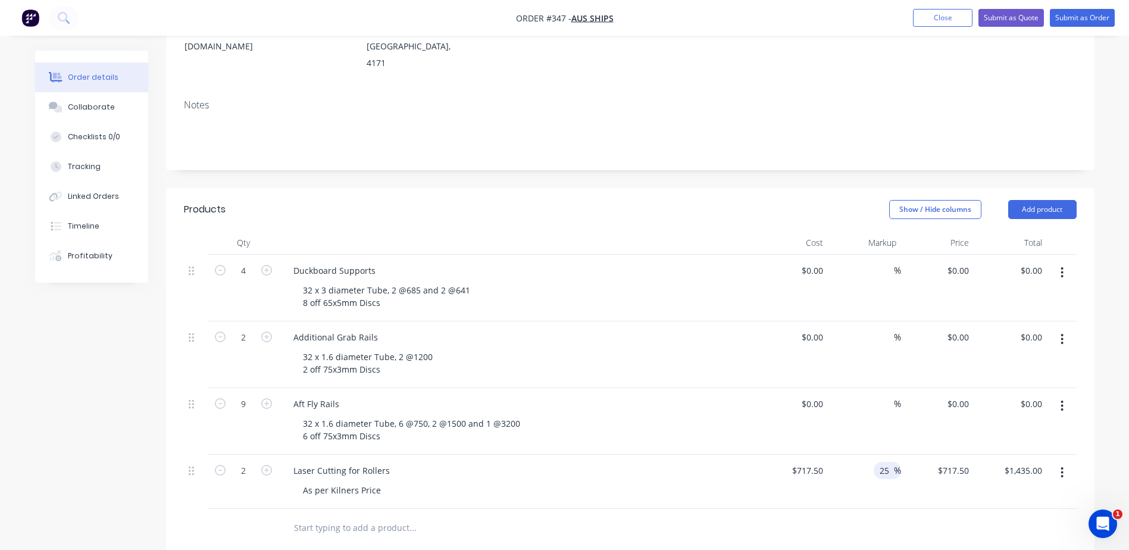
type input "$1,793.75"
click at [696, 395] on div "Aft Fly Rails" at bounding box center [517, 403] width 467 height 17
click at [1047, 200] on button "Add product" at bounding box center [1042, 209] width 68 height 19
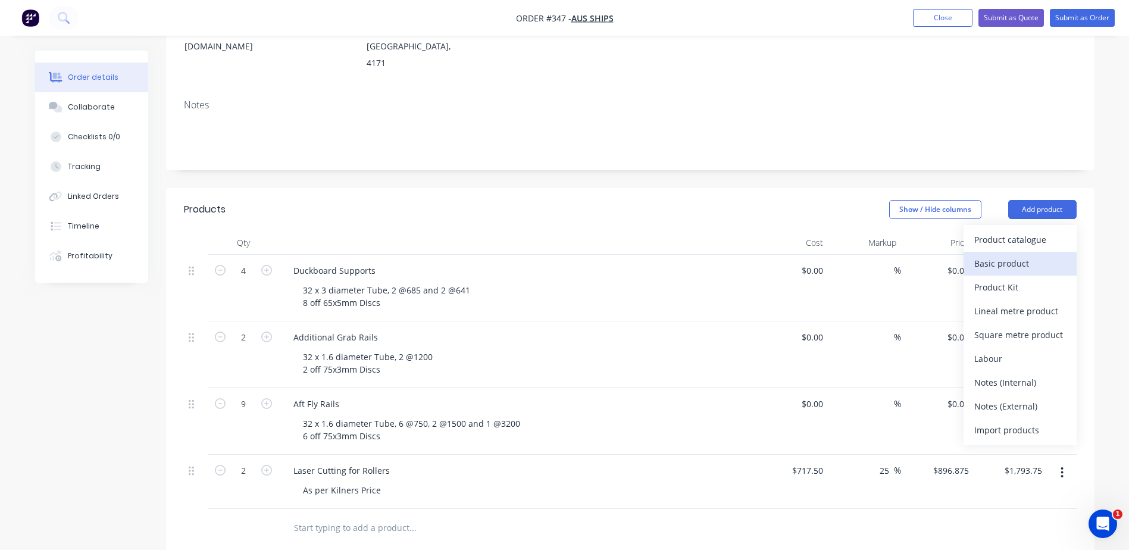
click at [1013, 255] on div "Basic product" at bounding box center [1020, 263] width 92 height 17
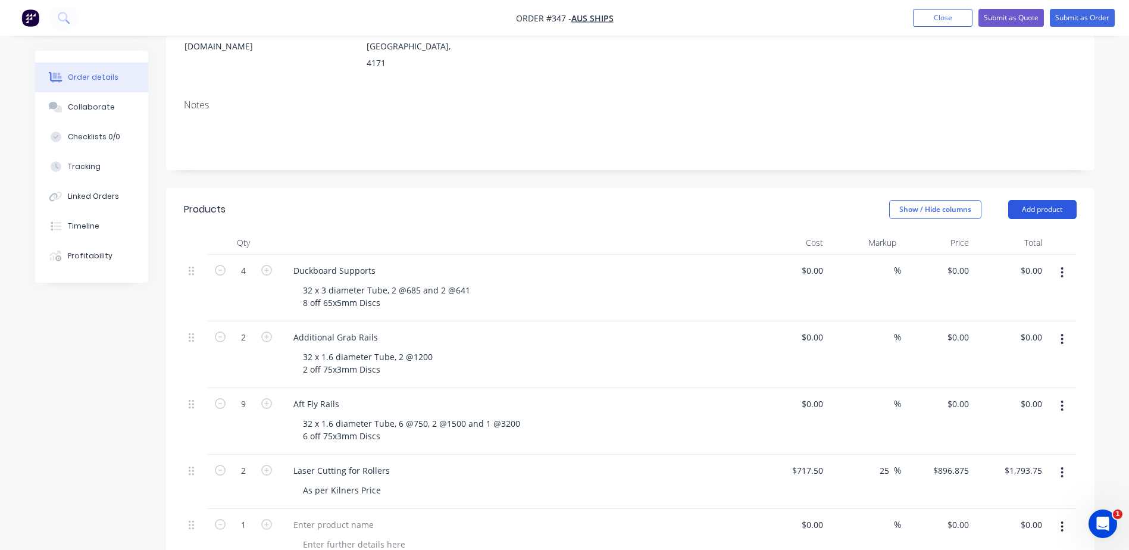
click at [1057, 200] on button "Add product" at bounding box center [1042, 209] width 68 height 19
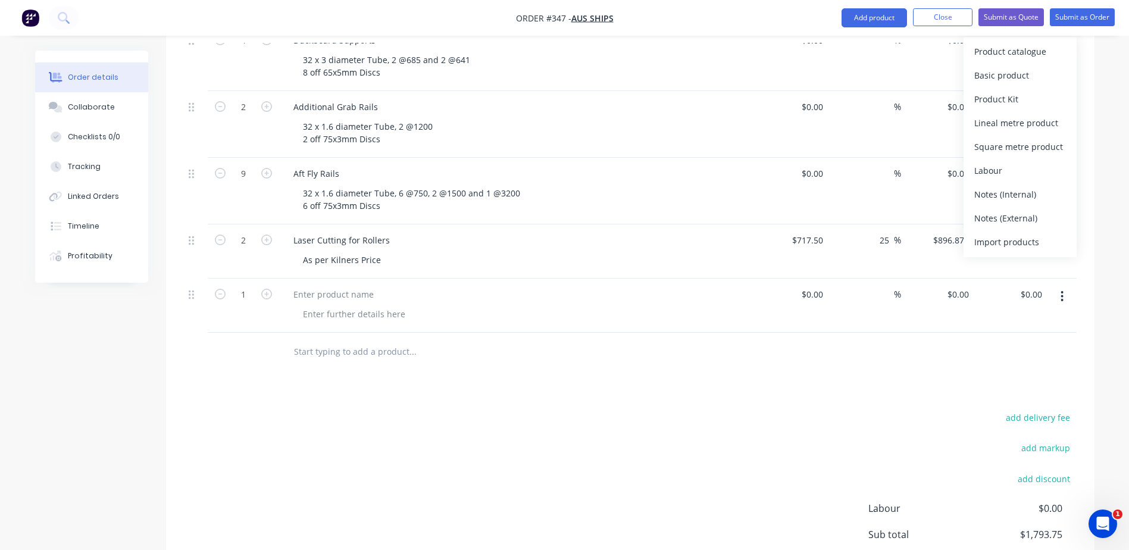
scroll to position [417, 0]
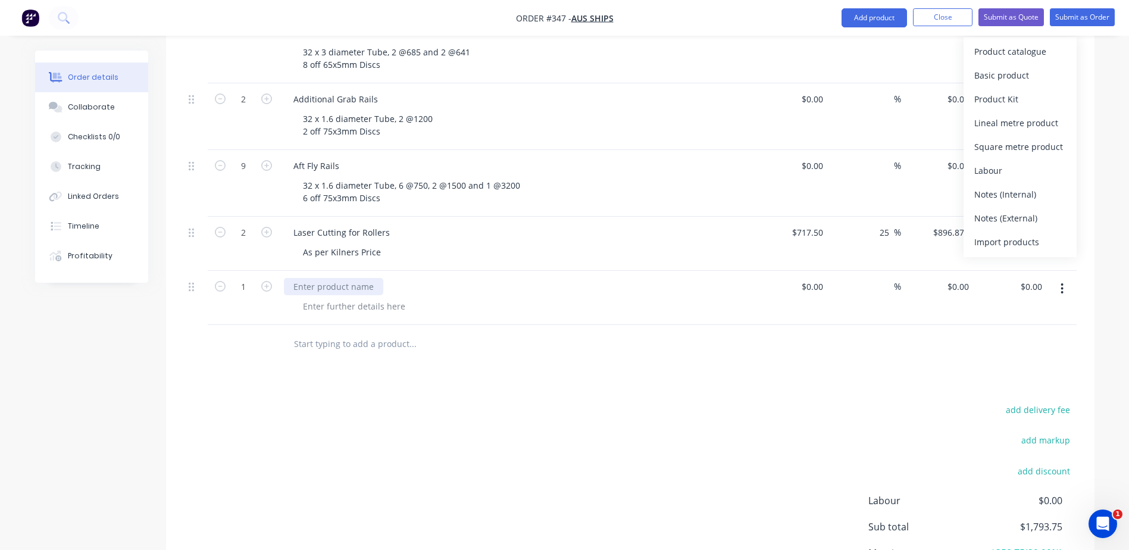
click at [323, 278] on div at bounding box center [333, 286] width 99 height 17
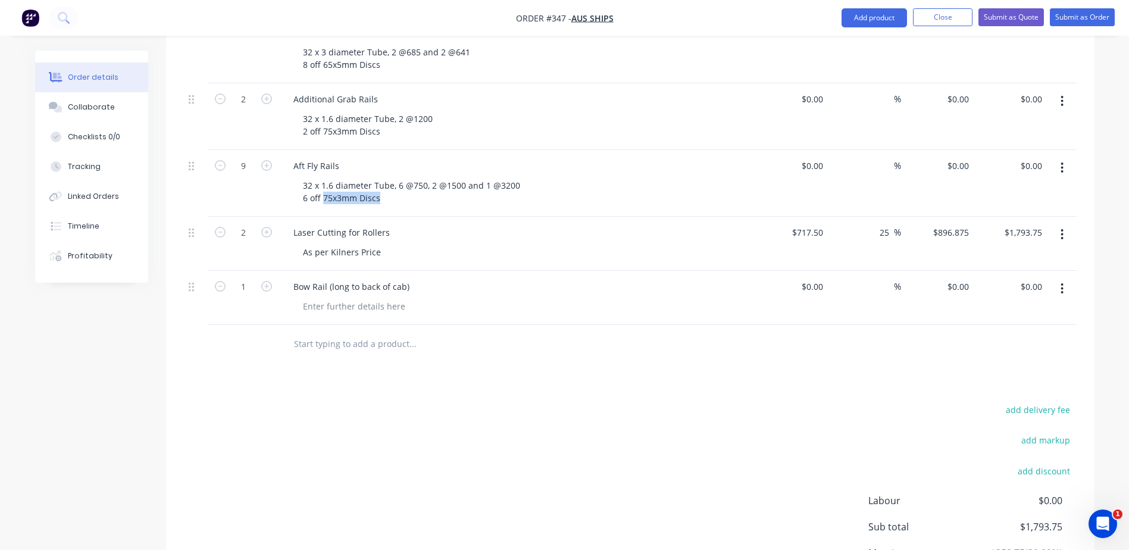
drag, startPoint x: 392, startPoint y: 169, endPoint x: 279, endPoint y: 158, distance: 113.6
click at [279, 158] on div "Aft Fly Rails 32 x 1.6 diameter Tube, 6 @750, 2 @1500 and 1 @3200 6 off 75x3mm …" at bounding box center [517, 183] width 476 height 67
click at [384, 177] on div "32 x 1.6 diameter Tube, 6 @750, 2 @1500 and 1 @3200 6 off 75x3mm Discs" at bounding box center [412, 192] width 239 height 30
drag, startPoint x: 389, startPoint y: 165, endPoint x: 274, endPoint y: 142, distance: 116.6
click at [274, 150] on div "9 Aft Fly Rails 32 x 1.6 diameter Tube, 6 @750, 2 @1500 and 1 @3200 6 off 75x3m…" at bounding box center [630, 183] width 893 height 67
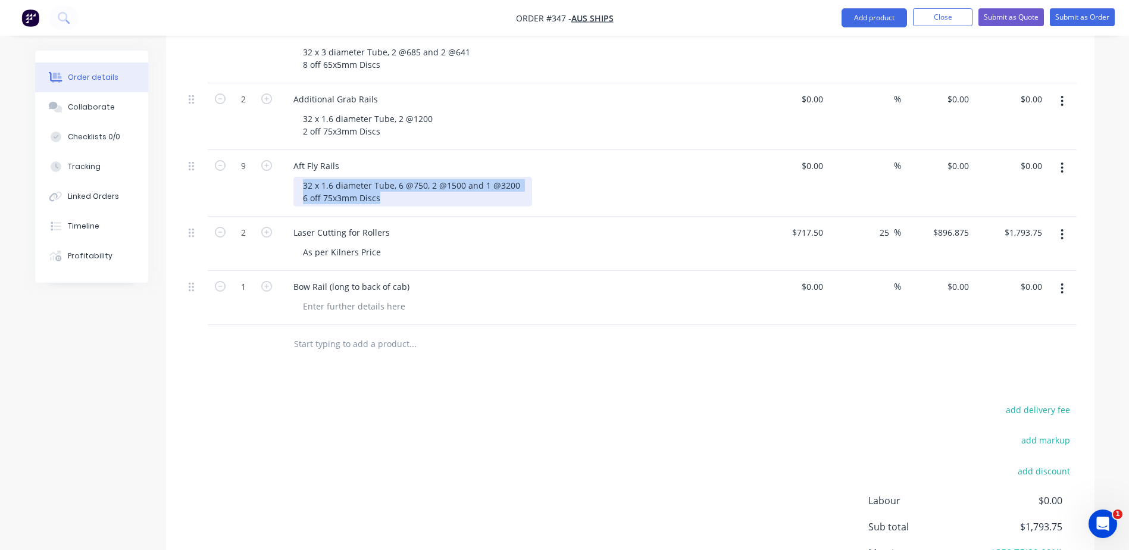
copy div "32 x 1.6 diameter Tube, 6 @750, 2 @1500 and 1 @3200 6 off 75x3mm Discs"
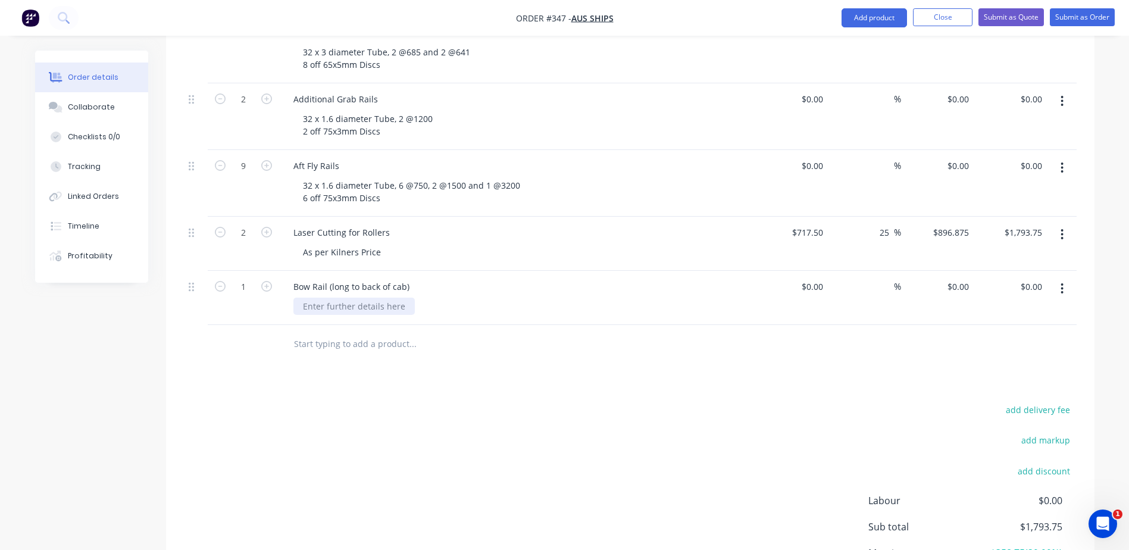
click at [329, 298] on div at bounding box center [353, 306] width 121 height 17
paste div
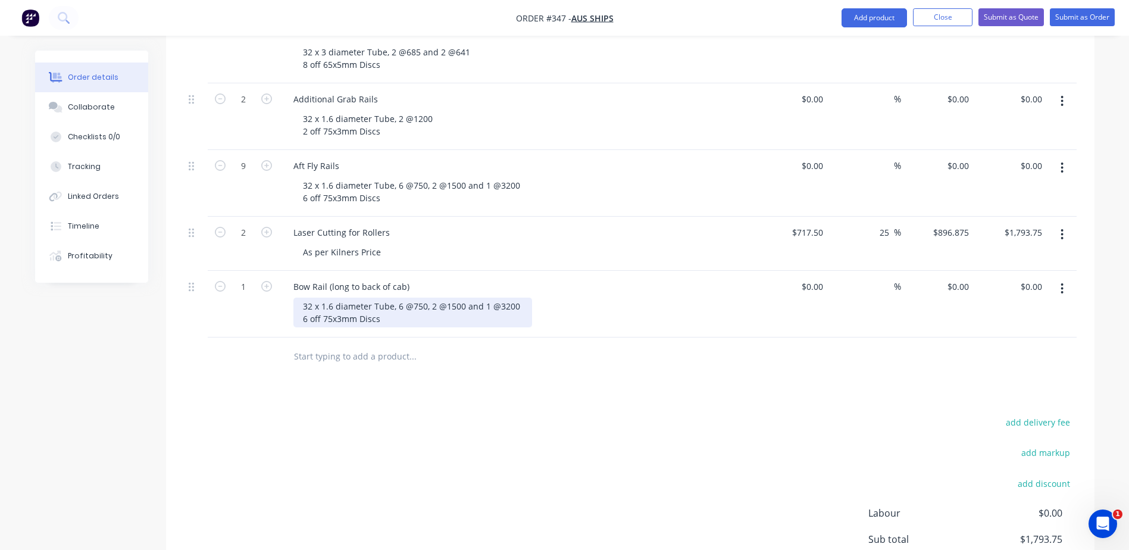
click at [402, 298] on div "32 x 1.6 diameter Tube, 6 @750, 2 @1500 and 1 @3200 6 off 75x3mm Discs" at bounding box center [412, 313] width 239 height 30
drag, startPoint x: 428, startPoint y: 274, endPoint x: 416, endPoint y: 272, distance: 12.0
click at [416, 298] on div "32 x 1.6 diameter Tube, 12 @750, 2 @1500 and 1 @3200 6 off 75x3mm Discs" at bounding box center [414, 313] width 243 height 30
click at [454, 298] on div "32 x 1.6 diameter Tube, 12 @800, 2 @1500 and 1 @3200 6 off 75x3mm Discs" at bounding box center [414, 313] width 243 height 30
click at [458, 298] on div "32 x 1.6 diameter Tube, 12 @800, 2 @1500 and 1 @3200 6 off 75x3mm Discs" at bounding box center [414, 313] width 243 height 30
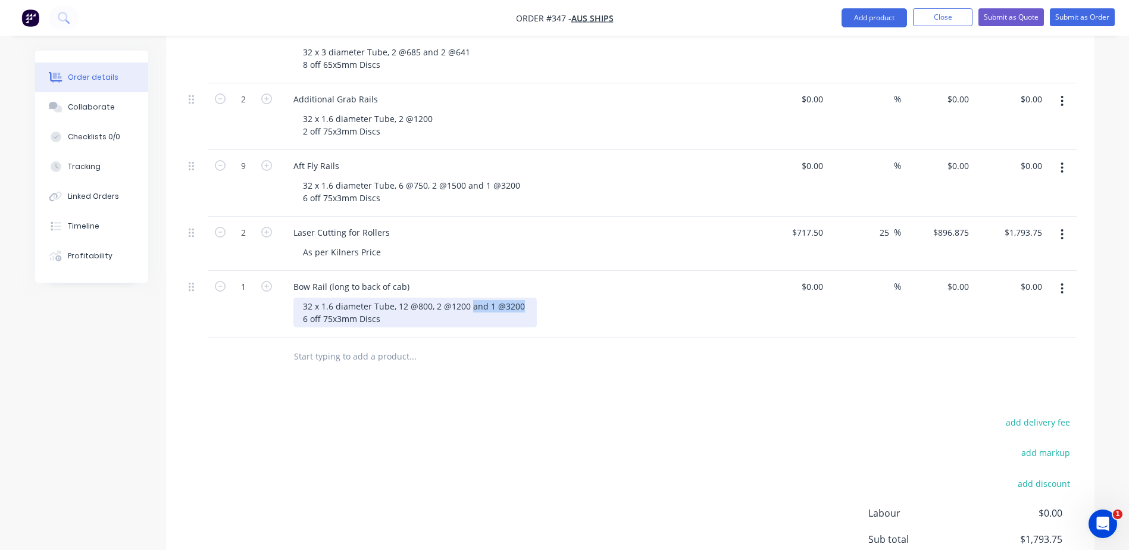
drag, startPoint x: 520, startPoint y: 270, endPoint x: 470, endPoint y: 268, distance: 50.6
click at [470, 298] on div "32 x 1.6 diameter Tube, 12 @800, 2 @1200 and 1 @3200 6 off 75x3mm Discs" at bounding box center [414, 313] width 243 height 30
click at [268, 281] on icon "button" at bounding box center [266, 286] width 11 height 11
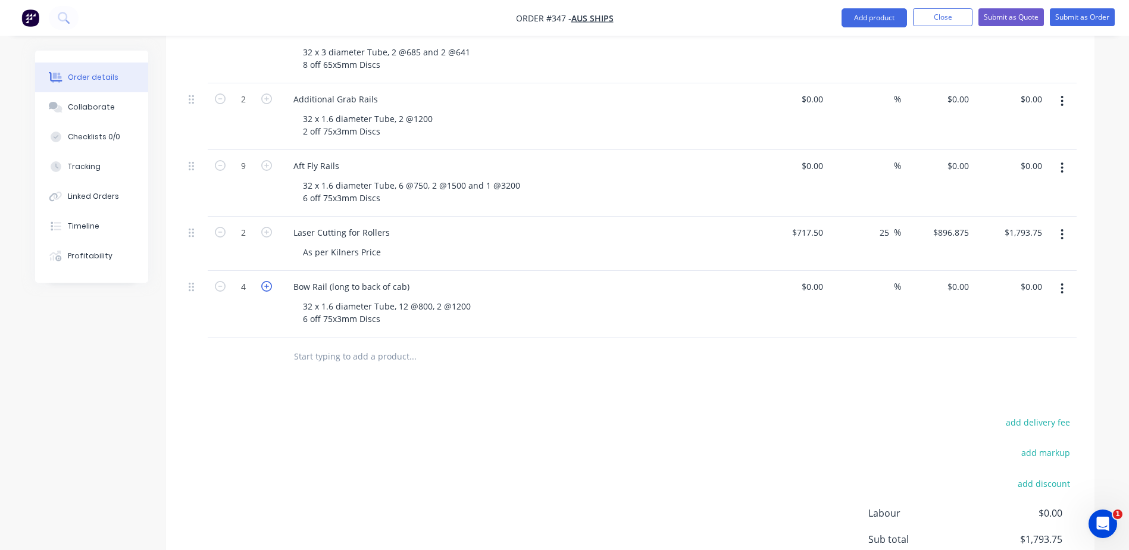
click at [268, 281] on icon "button" at bounding box center [266, 286] width 11 height 11
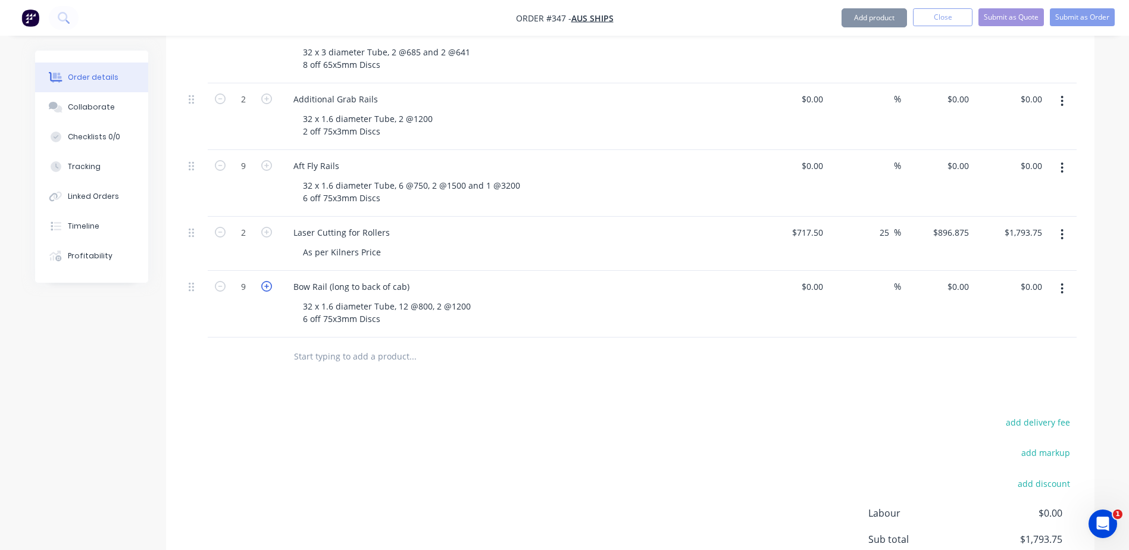
click at [268, 281] on icon "button" at bounding box center [266, 286] width 11 height 11
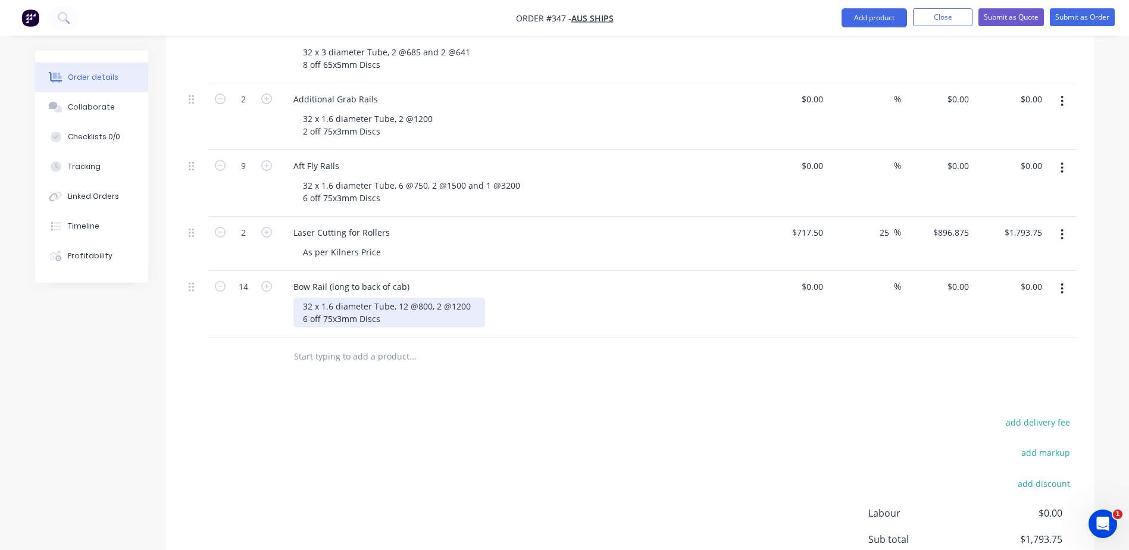
click at [469, 298] on div "32 x 1.6 diameter Tube, 12 @800, 2 @1200 6 off 75x3mm Discs" at bounding box center [389, 313] width 192 height 30
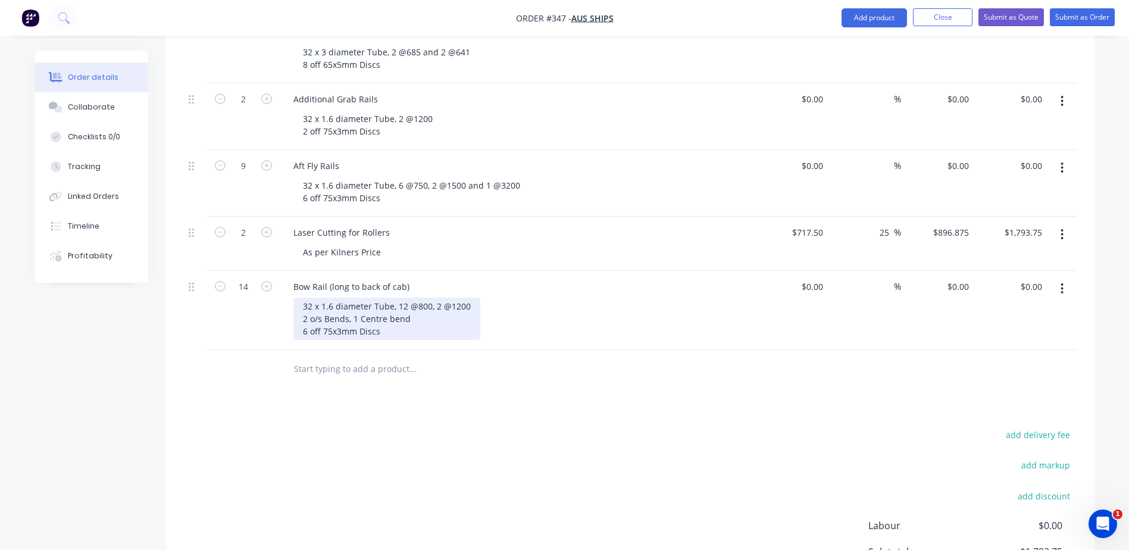
click at [308, 298] on div "32 x 1.6 diameter Tube, 12 @800, 2 @1200 2 o/s Bends, 1 Centre bend 6 off 75x3m…" at bounding box center [386, 319] width 187 height 42
click at [389, 298] on div "32 x 1.6 diameter Tube, 12 @800, 2 @1200 2 o/s Bends, 1 Centre bend 4 off 75x3m…" at bounding box center [386, 319] width 187 height 42
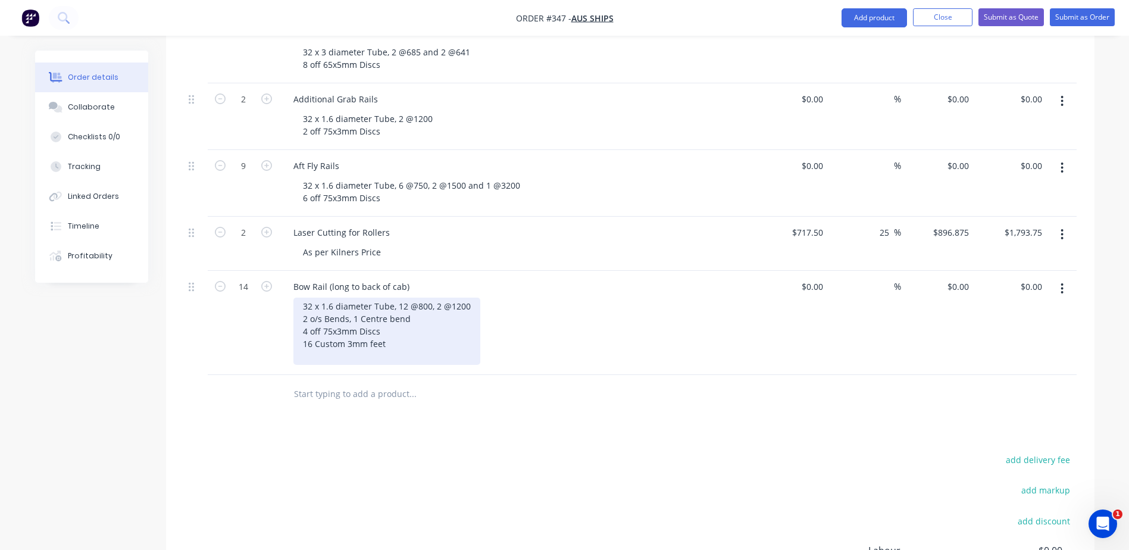
drag, startPoint x: 471, startPoint y: 277, endPoint x: 304, endPoint y: 266, distance: 167.0
click at [304, 298] on div "32 x 1.6 diameter Tube, 12 @800, 2 @1200 2 o/s Bends, 1 Centre bend 4 off 75x3m…" at bounding box center [386, 331] width 187 height 67
copy div "32 x 1.6 diameter Tube, 12 @800, 2 @1200"
click at [305, 319] on div "32 x 1.6 diameter Tube, 12 @800, 2 @1200 2 o/s Bends, 1 Centre bend 4 off 75x3m…" at bounding box center [386, 331] width 187 height 67
click at [311, 321] on div "32 x 1.6 diameter Tube, 12 @800, 2 @1200 2 o/s Bends, 1 Centre bend 4 off 75x3m…" at bounding box center [386, 331] width 187 height 67
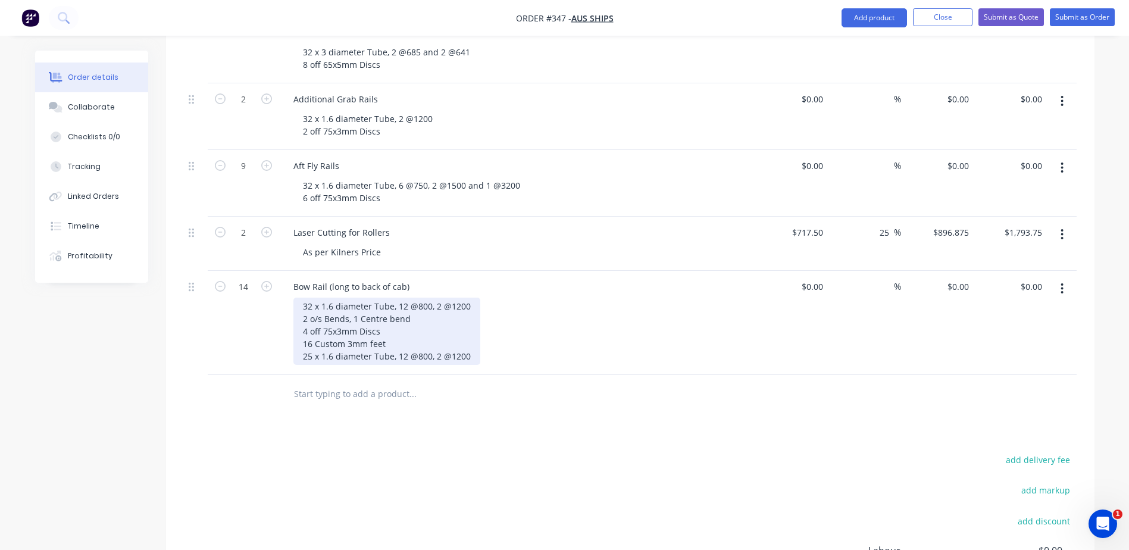
click at [437, 323] on div "32 x 1.6 diameter Tube, 12 @800, 2 @1200 2 o/s Bends, 1 Centre bend 4 off 75x3m…" at bounding box center [386, 331] width 187 height 67
click at [432, 326] on div "32 x 1.6 diameter Tube, 12 @800, 2 @1200 2 o/s Bends, 1 Centre bend 4 off 75x3m…" at bounding box center [386, 331] width 187 height 67
click at [434, 323] on div "32 x 1.6 diameter Tube, 12 @800, 2 @1200 2 o/s Bends, 1 Centre bend 4 off 75x3m…" at bounding box center [386, 331] width 187 height 67
drag, startPoint x: 437, startPoint y: 325, endPoint x: 396, endPoint y: 326, distance: 41.1
click at [396, 326] on div "32 x 1.6 diameter Tube, 12 @800, 2 @1200 2 o/s Bends, 1 Centre bend 4 off 75x3m…" at bounding box center [386, 338] width 187 height 80
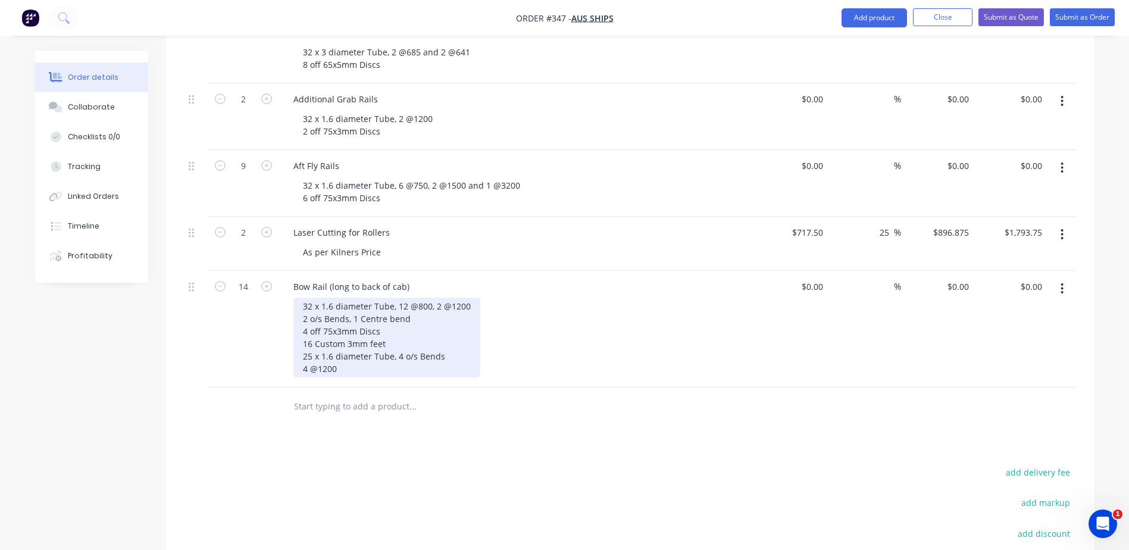
click at [334, 342] on div "32 x 1.6 diameter Tube, 12 @800, 2 @1200 2 o/s Bends, 1 Centre bend 4 off 75x3m…" at bounding box center [386, 338] width 187 height 80
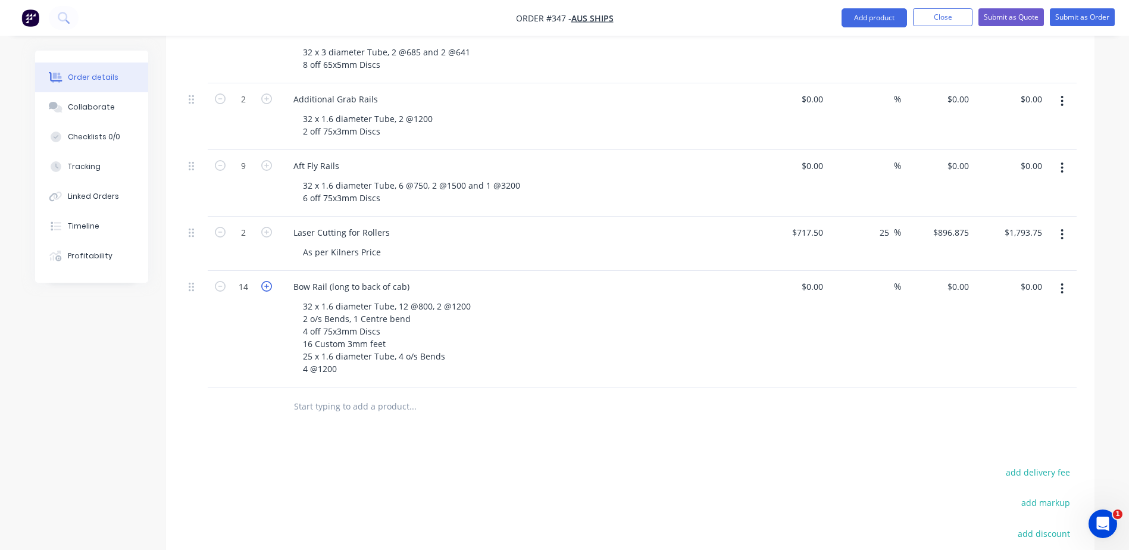
click at [264, 281] on icon "button" at bounding box center [266, 286] width 11 height 11
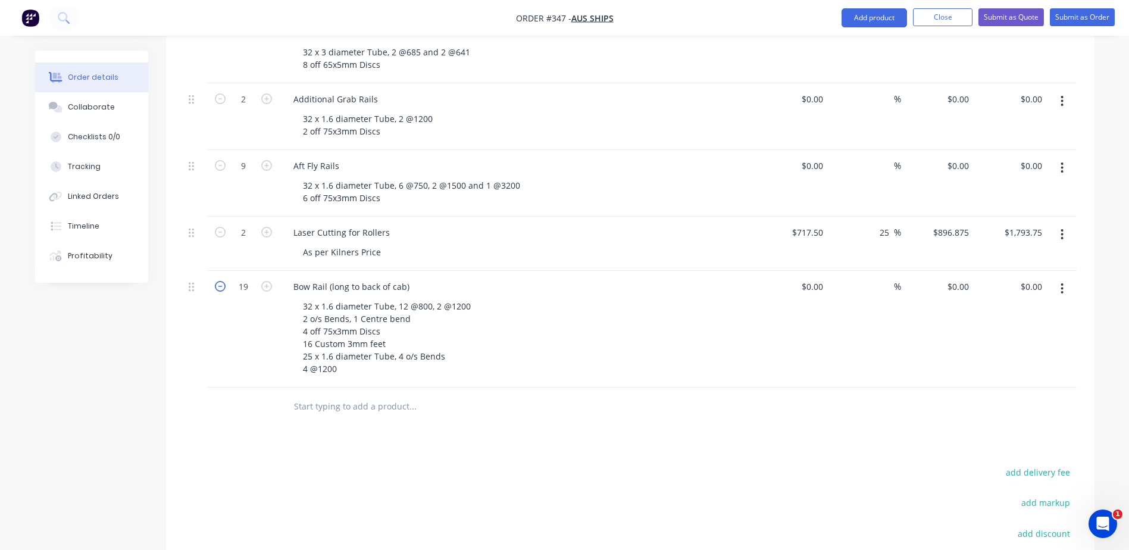
click at [218, 281] on icon "button" at bounding box center [220, 286] width 11 height 11
type input "18"
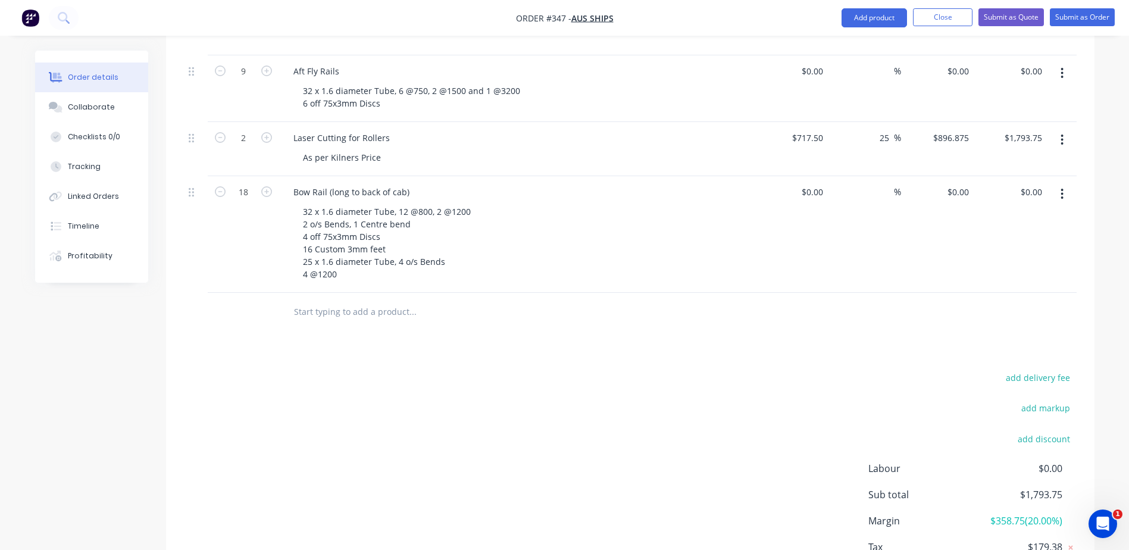
scroll to position [536, 0]
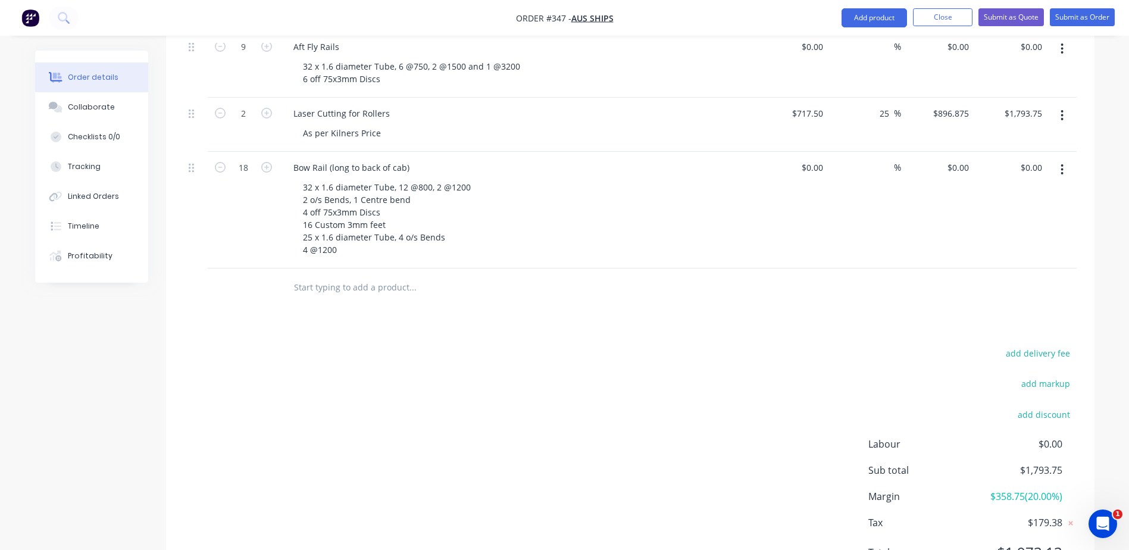
click at [331, 276] on input "text" at bounding box center [412, 288] width 238 height 24
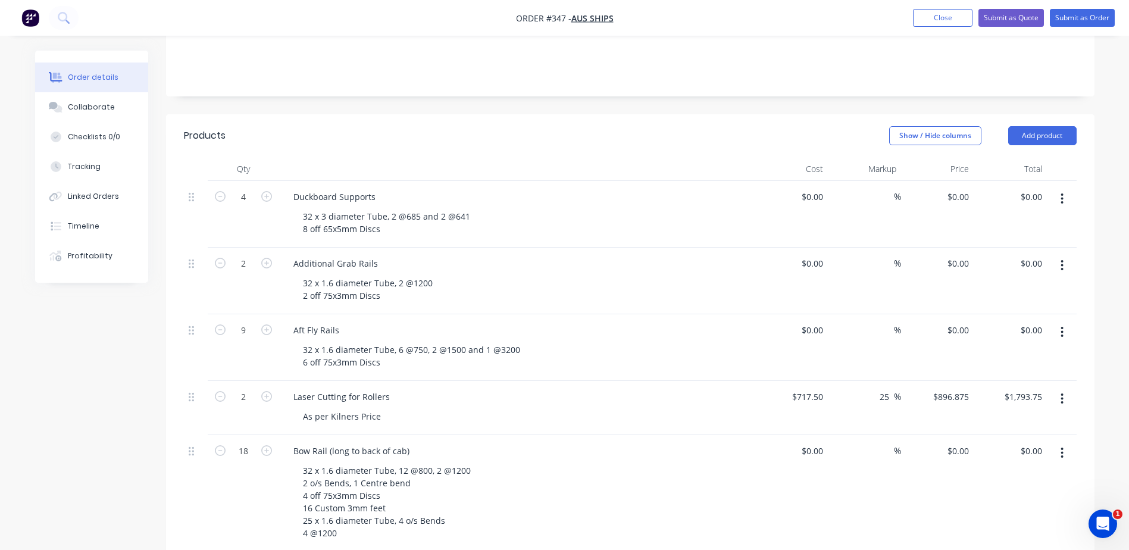
scroll to position [238, 0]
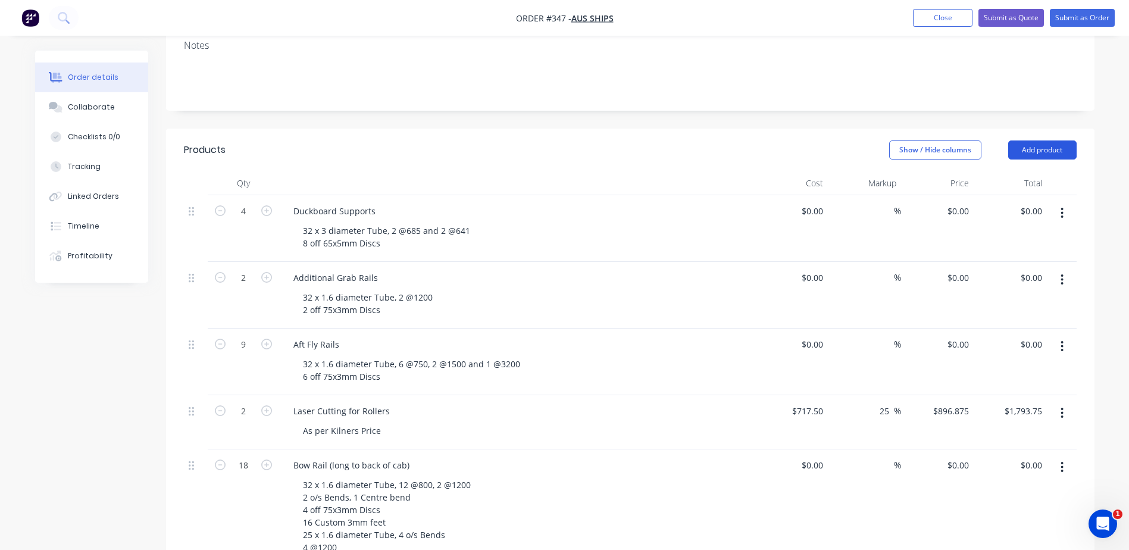
type input "basic"
click at [1038, 140] on button "Add product" at bounding box center [1042, 149] width 68 height 19
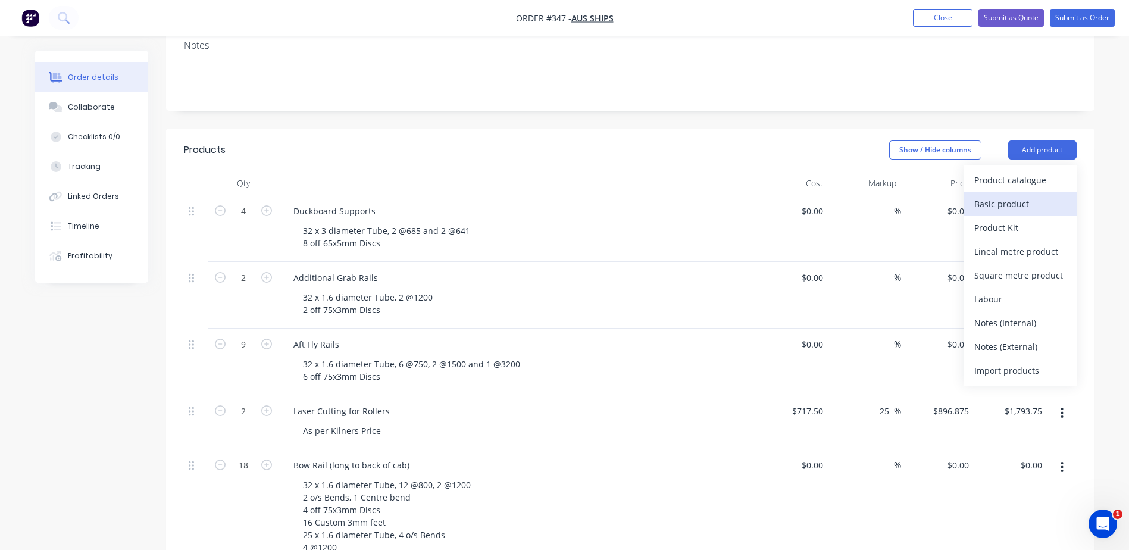
click at [987, 195] on div "Basic product" at bounding box center [1020, 203] width 92 height 17
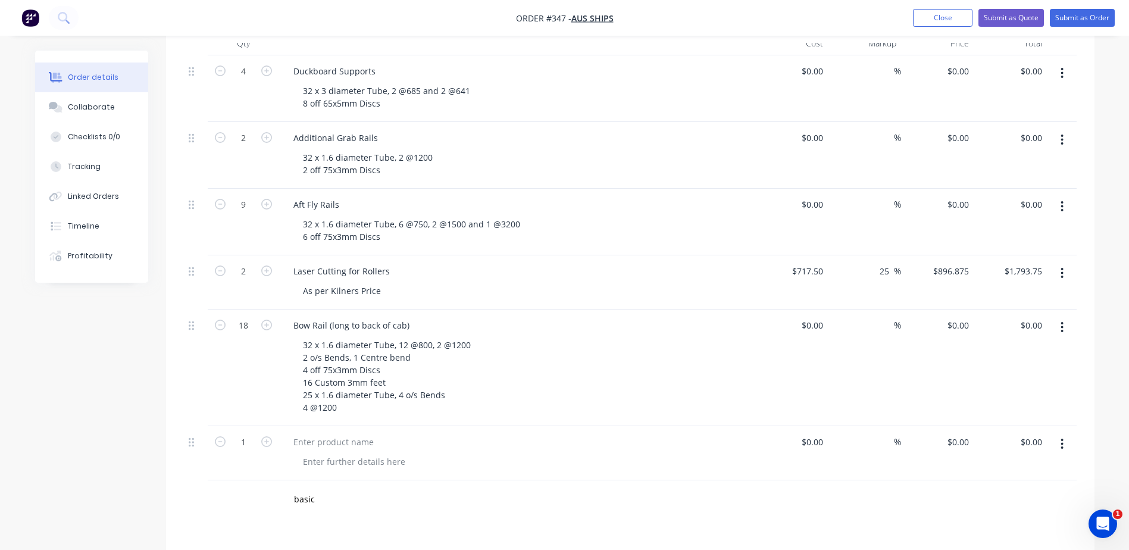
scroll to position [536, 0]
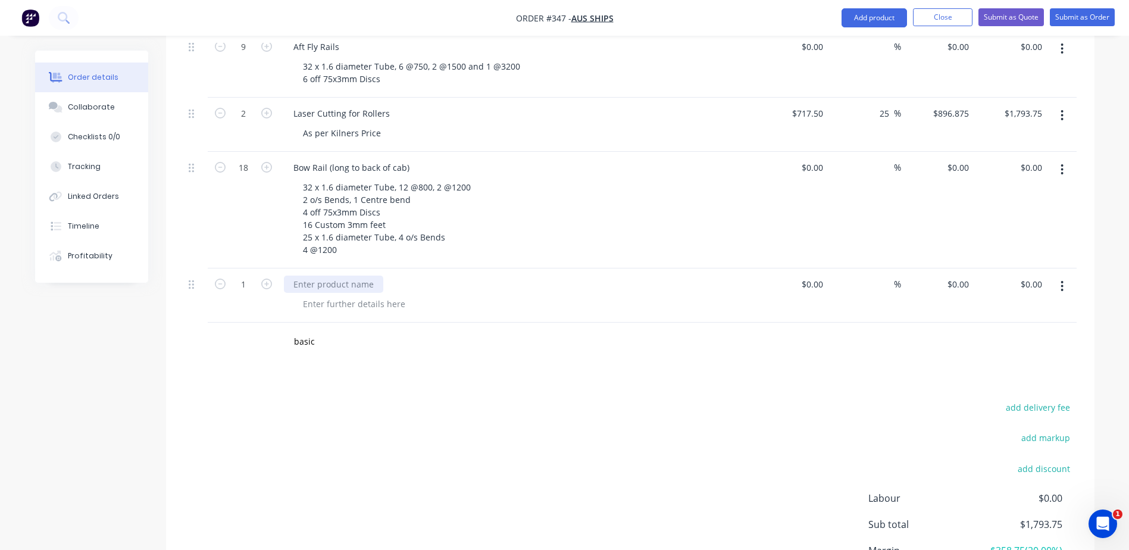
click at [342, 276] on div at bounding box center [333, 284] width 99 height 17
click at [827, 276] on input at bounding box center [814, 284] width 27 height 17
type input "$0.00"
click at [446, 276] on div "Posts (2x Comp, Fly console and seat)" at bounding box center [367, 284] width 166 height 17
click at [440, 276] on div "Posts (2x Comp, Fly console and seat)" at bounding box center [367, 284] width 166 height 17
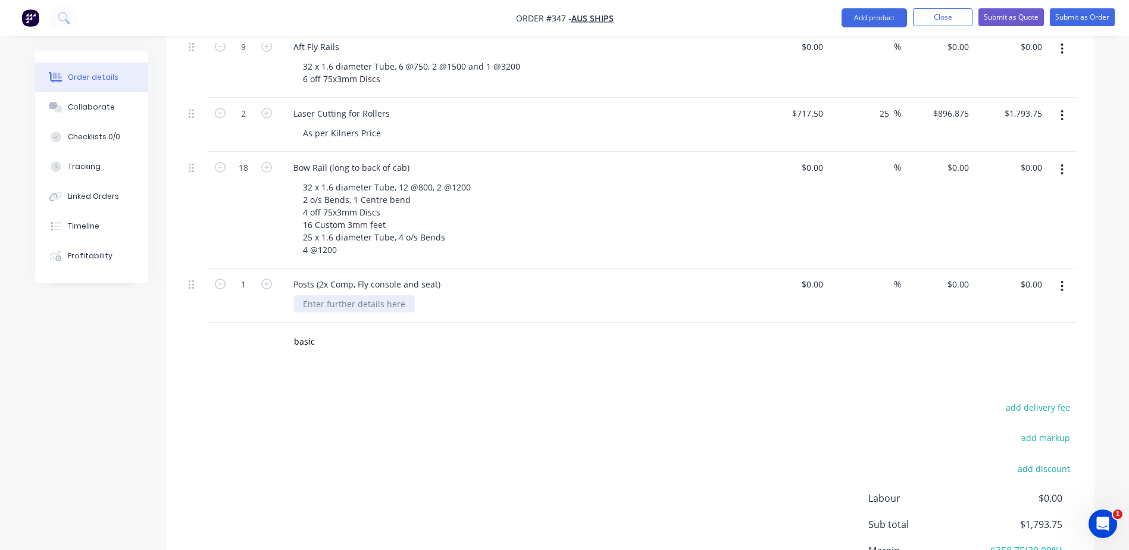
click at [373, 295] on div at bounding box center [353, 303] width 121 height 17
click at [371, 295] on div at bounding box center [353, 303] width 121 height 17
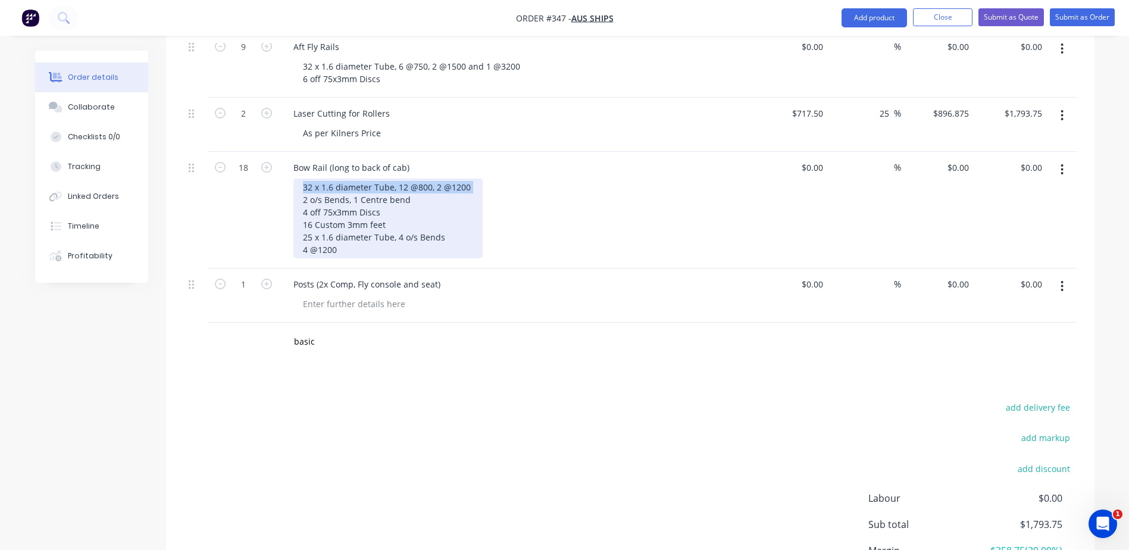
drag, startPoint x: 472, startPoint y: 152, endPoint x: 301, endPoint y: 152, distance: 170.8
click at [301, 179] on div "32 x 1.6 diameter Tube, 12 @800, 2 @1200 2 o/s Bends, 1 Centre bend 4 off 75x3m…" at bounding box center [387, 219] width 189 height 80
copy div "32 x 1.6 diameter Tube, 12 @800, 2 @1200"
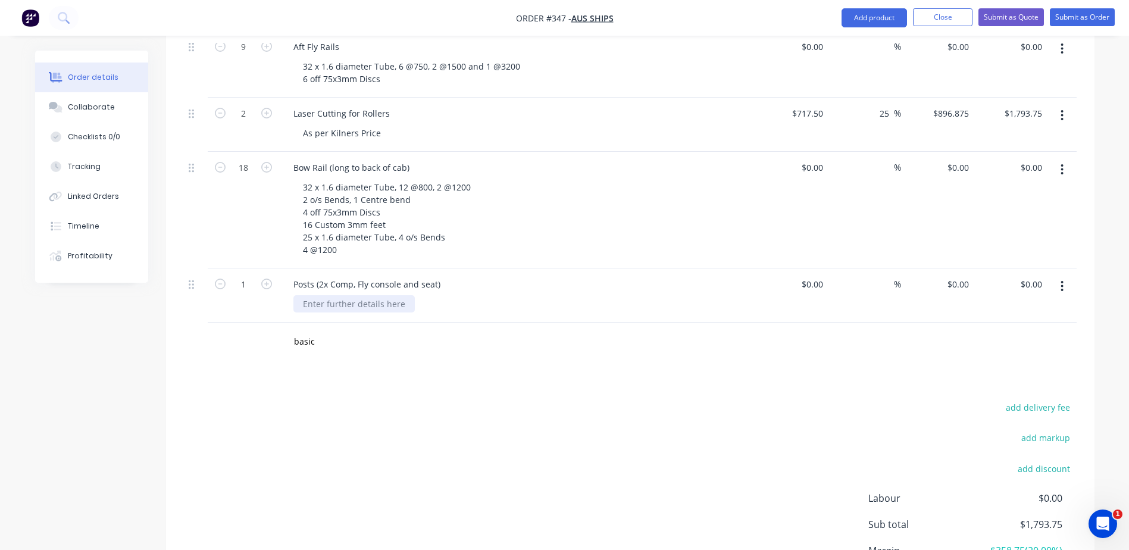
click at [305, 295] on div at bounding box center [353, 303] width 121 height 17
paste div
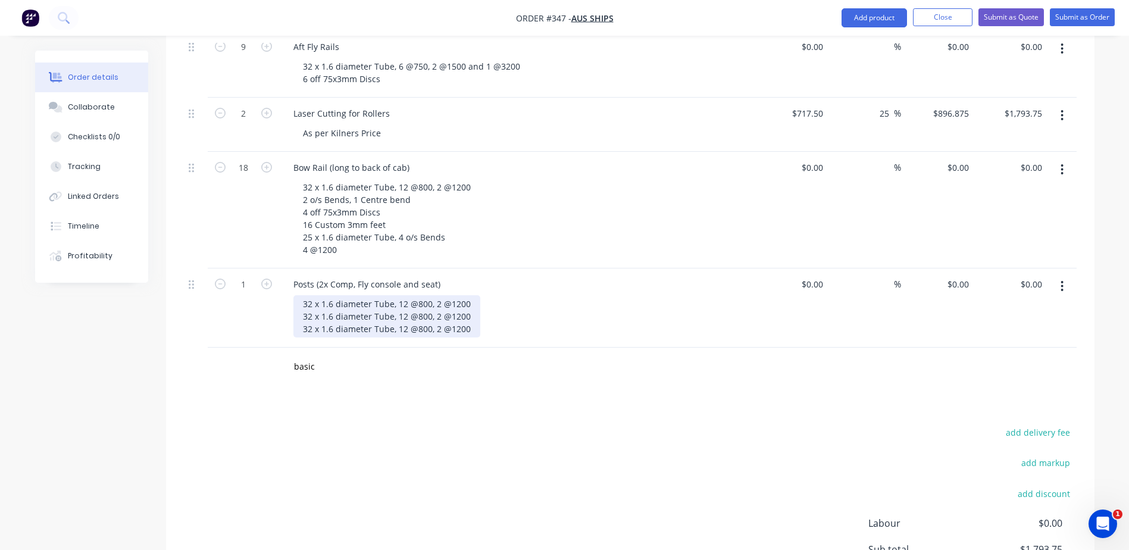
click at [311, 295] on div "32 x 1.6 diameter Tube, 12 @800, 2 @1200 32 x 1.6 diameter Tube, 12 @800, 2 @12…" at bounding box center [386, 316] width 187 height 42
drag, startPoint x: 468, startPoint y: 271, endPoint x: 300, endPoint y: 271, distance: 168.4
click at [300, 295] on div "76 x 1.6 diameter Tube, 12 @800, 2 @1200 32 x 1.6 diameter Tube, 12 @800, 2 @12…" at bounding box center [386, 316] width 187 height 42
copy div "76 x 1.6 diameter Tube, 12 @800, 2 @1200"
click at [469, 295] on div "76 x 1.6 diameter Tube, 12 @800, 2 @1200 32 x 1.6 diameter Tube, 12 @800, 2 @12…" at bounding box center [386, 316] width 187 height 42
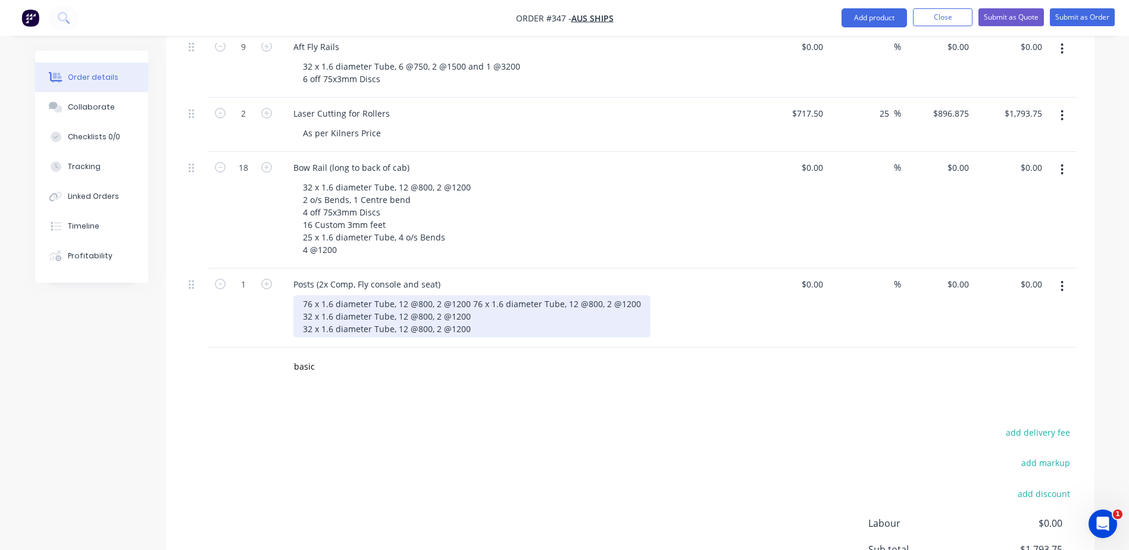
click at [405, 295] on div "76 x 1.6 diameter Tube, 12 @800, 2 @1200 76 x 1.6 diameter Tube, 12 @800, 2 @12…" at bounding box center [471, 316] width 357 height 42
drag, startPoint x: 464, startPoint y: 269, endPoint x: 425, endPoint y: 274, distance: 39.6
click at [425, 295] on div "76 x 1.6 diameter Tube, 1 @800, 2 @1200 76 x 1.6 diameter Tube, 12 @800, 2 @120…" at bounding box center [469, 316] width 352 height 42
click at [438, 295] on div "76 x 1.6 diameter Tube, 1 @800, 76 x 1.6 diameter Tube, 12 @800, 2 @1200 32 x 1…" at bounding box center [451, 316] width 316 height 42
click at [534, 295] on div "76 x 1.6 diameter Tube, 1 @800, 101 x 1.6 diameter Tube, 12 @800, 2 @1200 32 x …" at bounding box center [453, 316] width 321 height 42
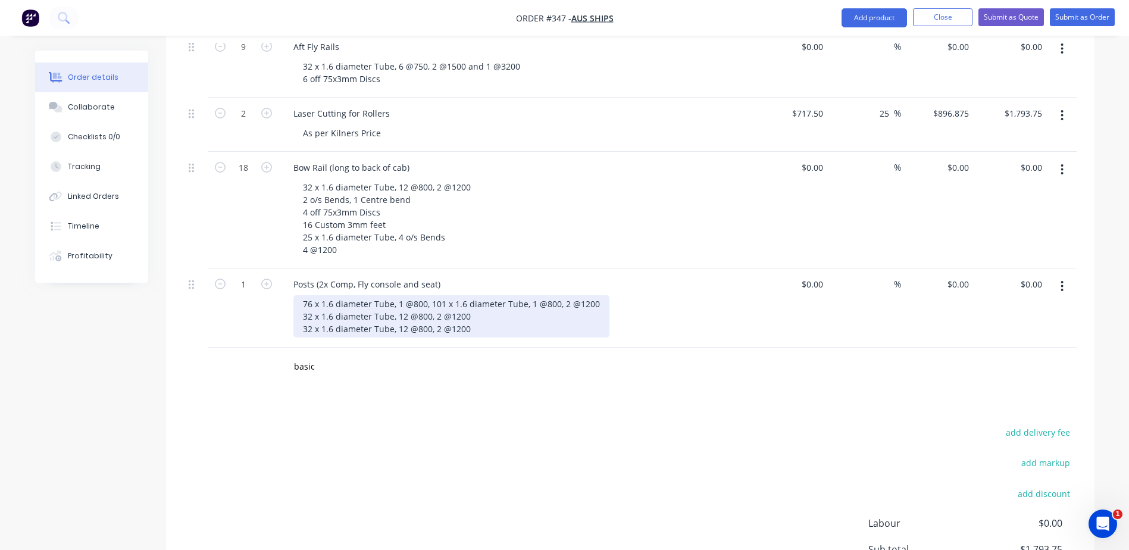
click at [562, 295] on div "76 x 1.6 diameter Tube, 1 @800, 101 x 1.6 diameter Tube, 1 @800, 2 @1200 32 x 1…" at bounding box center [451, 316] width 316 height 42
drag, startPoint x: 463, startPoint y: 270, endPoint x: 430, endPoint y: 268, distance: 33.4
click at [430, 295] on div "76 x 1.6 diameter Tube, 1 @800, 101 x 1.6 diameter Tube, 1 @800, 4x Laser Flang…" at bounding box center [467, 316] width 348 height 42
copy div "101 x 1.6"
drag, startPoint x: 332, startPoint y: 283, endPoint x: 302, endPoint y: 283, distance: 29.8
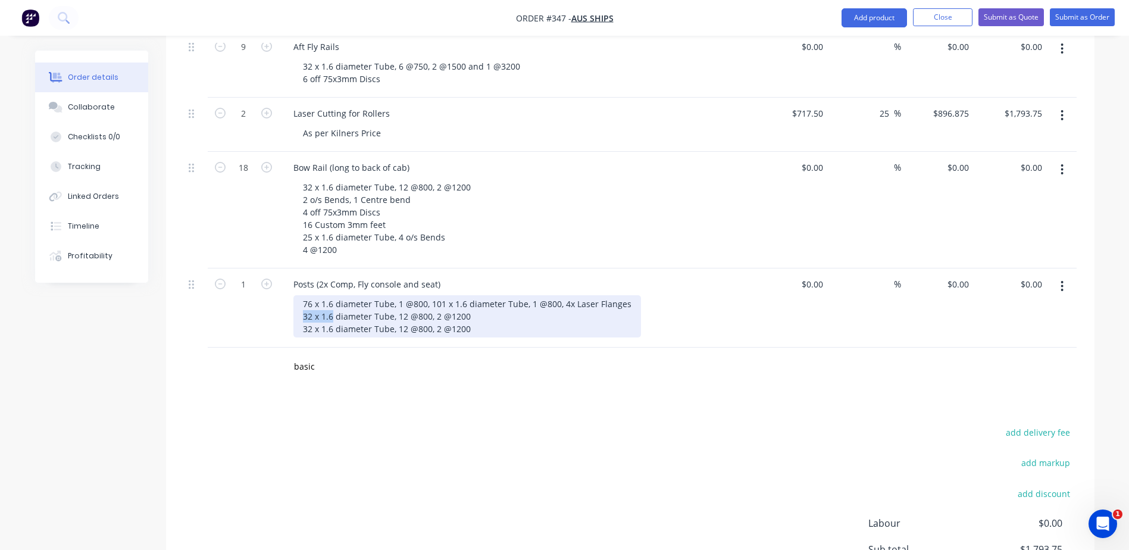
click at [302, 295] on div "76 x 1.6 diameter Tube, 1 @800, 101 x 1.6 diameter Tube, 1 @800, 4x Laser Flang…" at bounding box center [467, 316] width 348 height 42
drag, startPoint x: 332, startPoint y: 296, endPoint x: 296, endPoint y: 296, distance: 35.1
click at [296, 296] on div "76 x 1.6 diameter Tube, 1 @800, 101 x 1.6 diameter Tube, 1 @800, 4x Laser Flang…" at bounding box center [467, 316] width 348 height 42
click at [405, 295] on div "76 x 1.6 diameter Tube, 1 @800, 101 x 1.6 diameter Tube, 1 @800, 4x Laser Flang…" at bounding box center [467, 316] width 348 height 42
drag, startPoint x: 471, startPoint y: 285, endPoint x: 415, endPoint y: 286, distance: 56.0
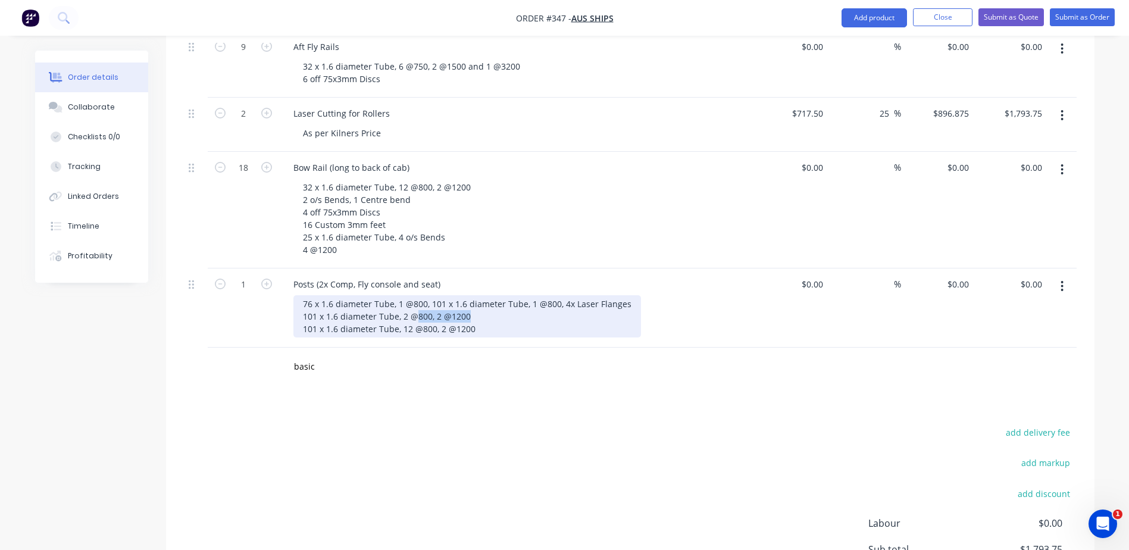
click at [415, 295] on div "76 x 1.6 diameter Tube, 1 @800, 101 x 1.6 diameter Tube, 1 @800, 4x Laser Flang…" at bounding box center [467, 316] width 348 height 42
drag, startPoint x: 480, startPoint y: 295, endPoint x: 402, endPoint y: 296, distance: 77.4
click at [402, 296] on div "76 x 1.6 diameter Tube, 1 @800, 101 x 1.6 diameter Tube, 1 @800, 4x Laser Flang…" at bounding box center [467, 316] width 348 height 42
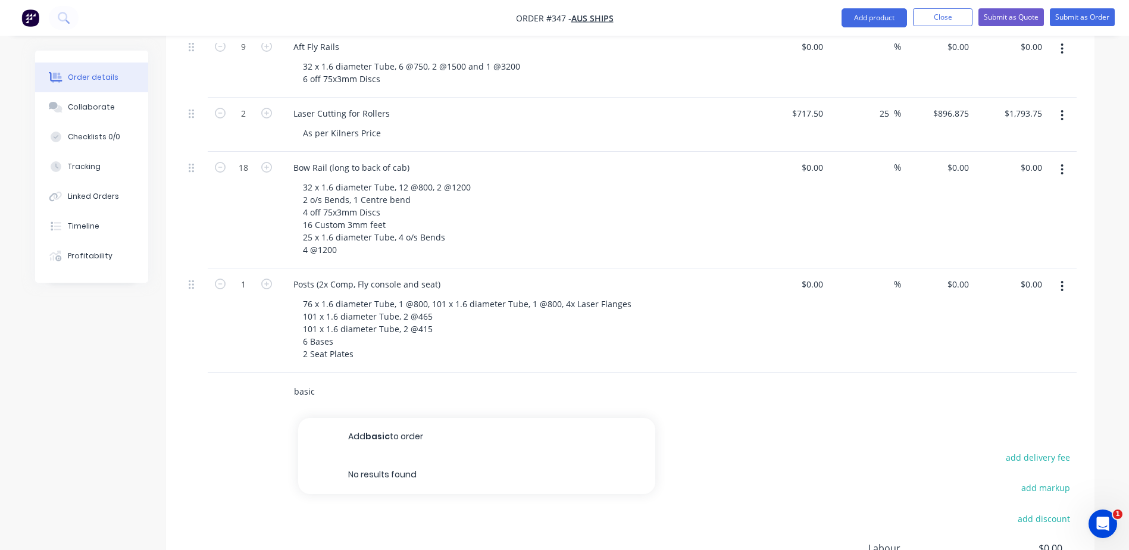
drag, startPoint x: 345, startPoint y: 376, endPoint x: 231, endPoint y: 376, distance: 113.7
click at [236, 376] on div "basic Add basic to order No results found" at bounding box center [630, 392] width 893 height 39
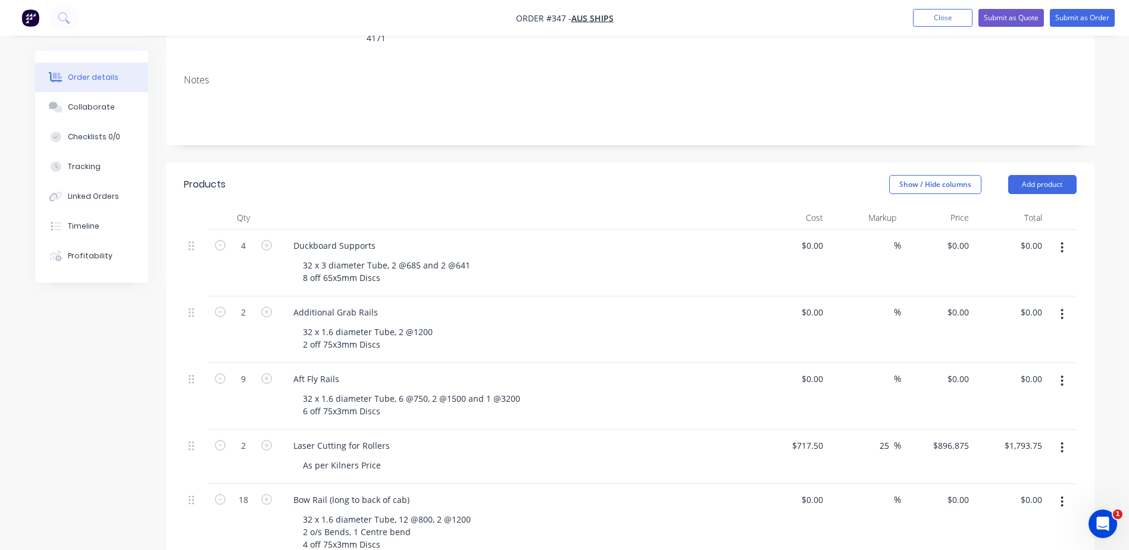
scroll to position [191, 0]
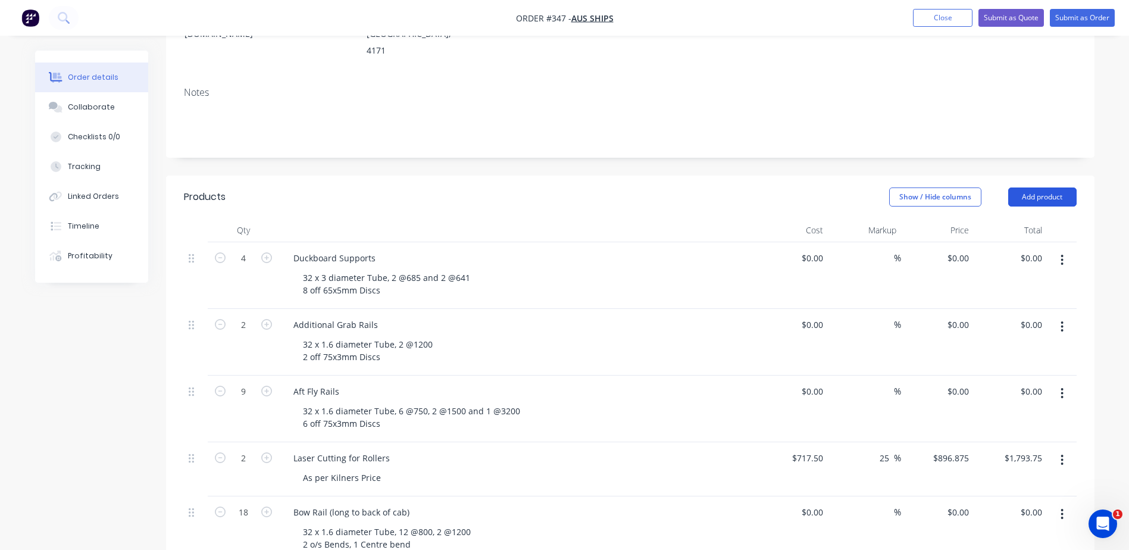
click at [1039, 187] on button "Add product" at bounding box center [1042, 196] width 68 height 19
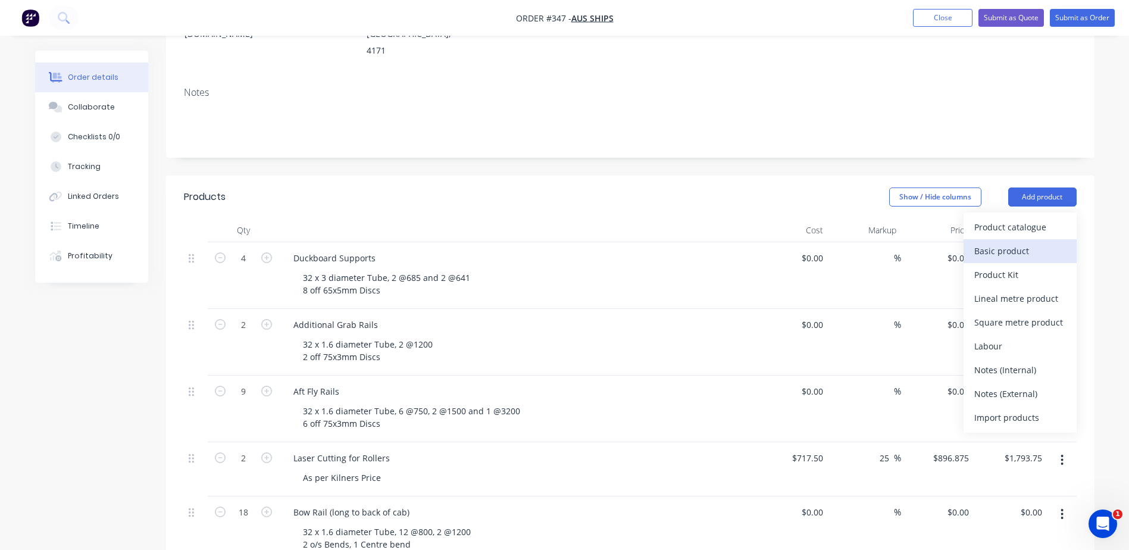
click at [1006, 242] on div "Basic product" at bounding box center [1020, 250] width 92 height 17
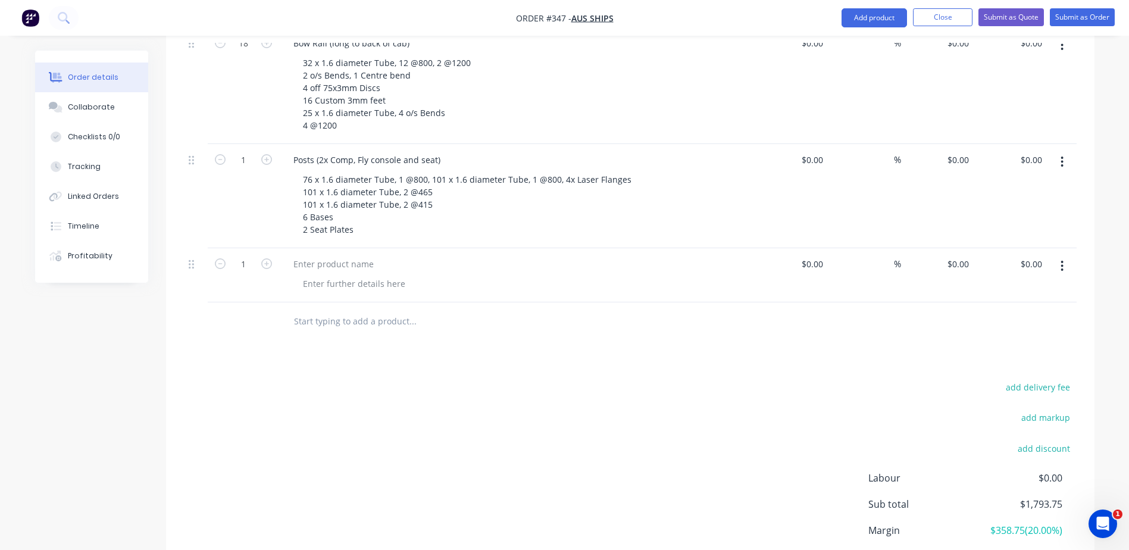
scroll to position [667, 0]
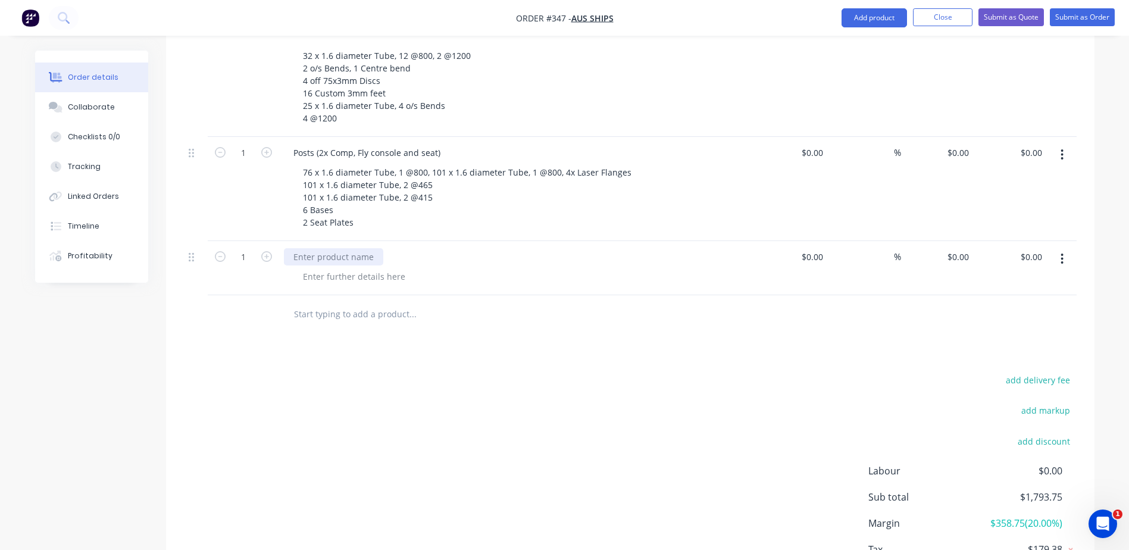
click at [304, 248] on div at bounding box center [333, 256] width 99 height 17
click at [339, 256] on div "Roof Forward Supports" at bounding box center [517, 268] width 476 height 54
click at [340, 268] on div at bounding box center [353, 276] width 121 height 17
click at [508, 372] on div "add delivery fee add markup add discount Labour $0.00 Sub total $1,793.75 Margi…" at bounding box center [630, 487] width 893 height 230
click at [267, 251] on icon "button" at bounding box center [266, 256] width 11 height 11
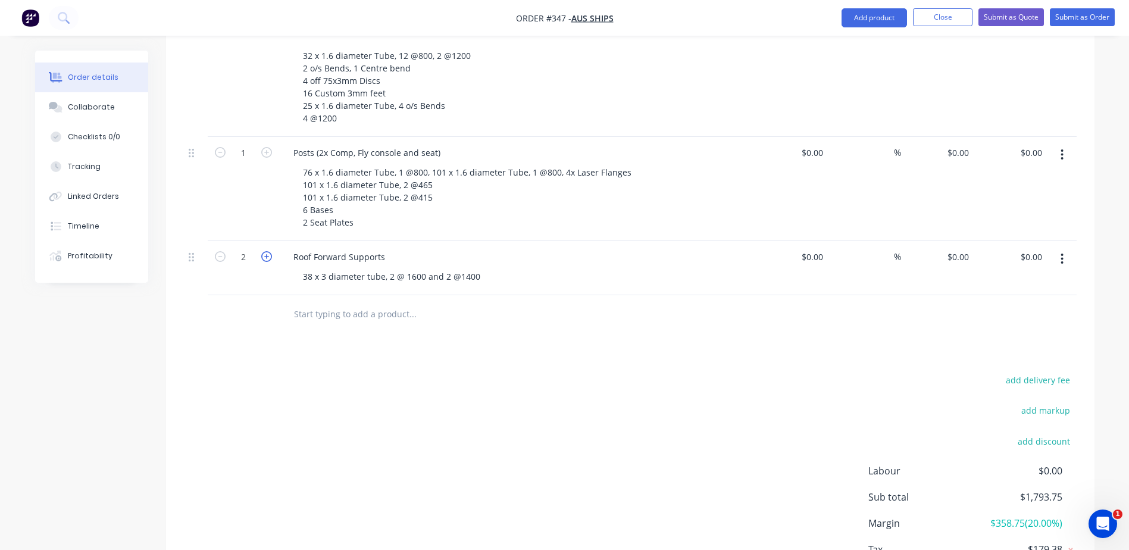
click at [267, 251] on icon "button" at bounding box center [266, 256] width 11 height 11
type input "4"
click at [269, 147] on icon "button" at bounding box center [266, 152] width 11 height 11
click at [360, 144] on div "Posts (2x Comp, Fly console and seat)" at bounding box center [367, 152] width 166 height 17
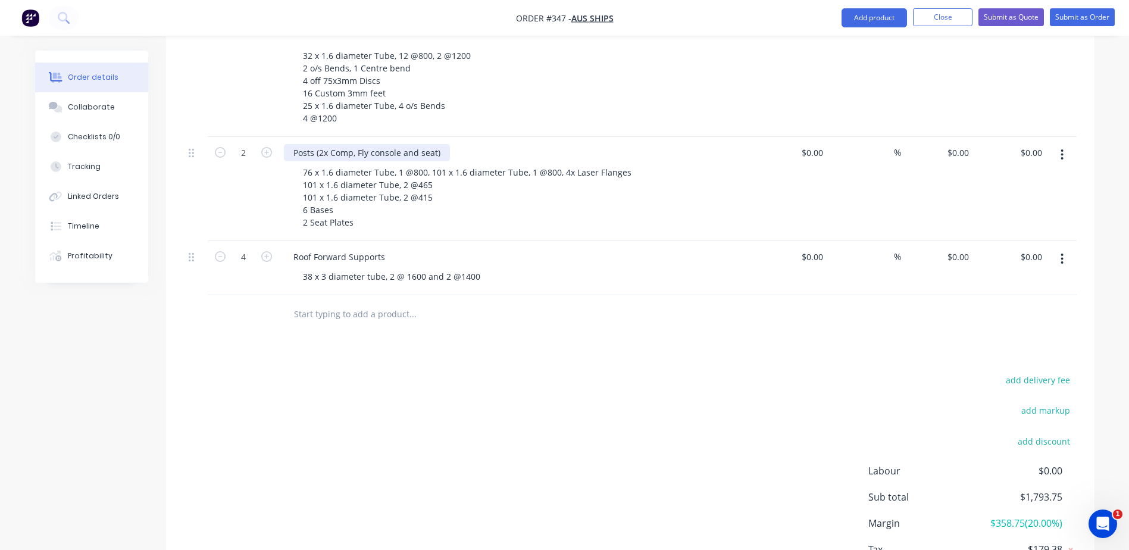
click at [357, 144] on div "Posts (2x Comp, Fly console and seat)" at bounding box center [367, 152] width 166 height 17
click at [432, 144] on div "Posts (2x Comp, 2 xFly console and seat)" at bounding box center [372, 152] width 177 height 17
click at [266, 147] on icon "button" at bounding box center [266, 152] width 11 height 11
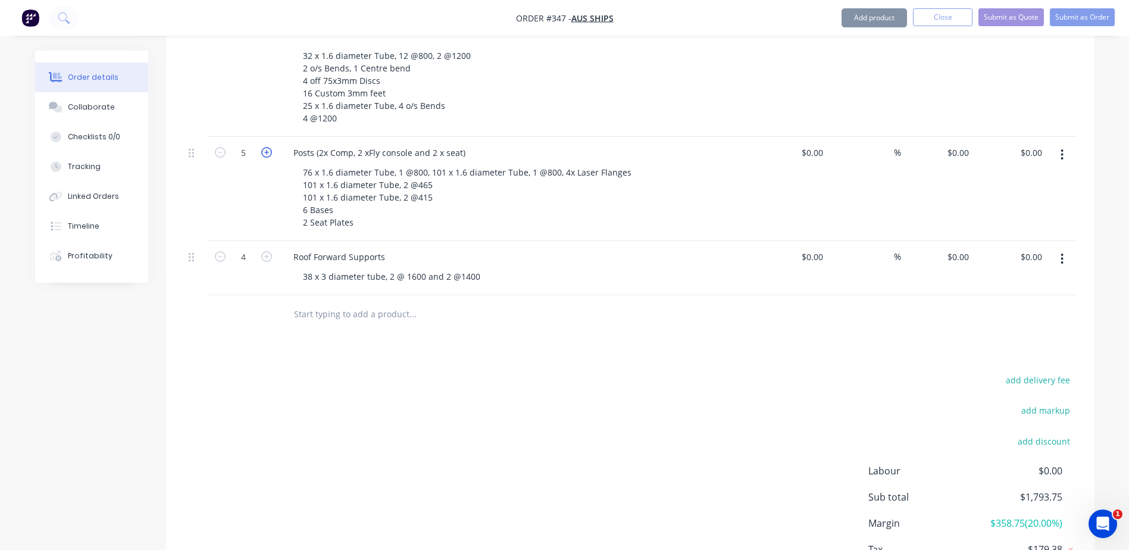
click at [266, 147] on icon "button" at bounding box center [266, 152] width 11 height 11
type input "6"
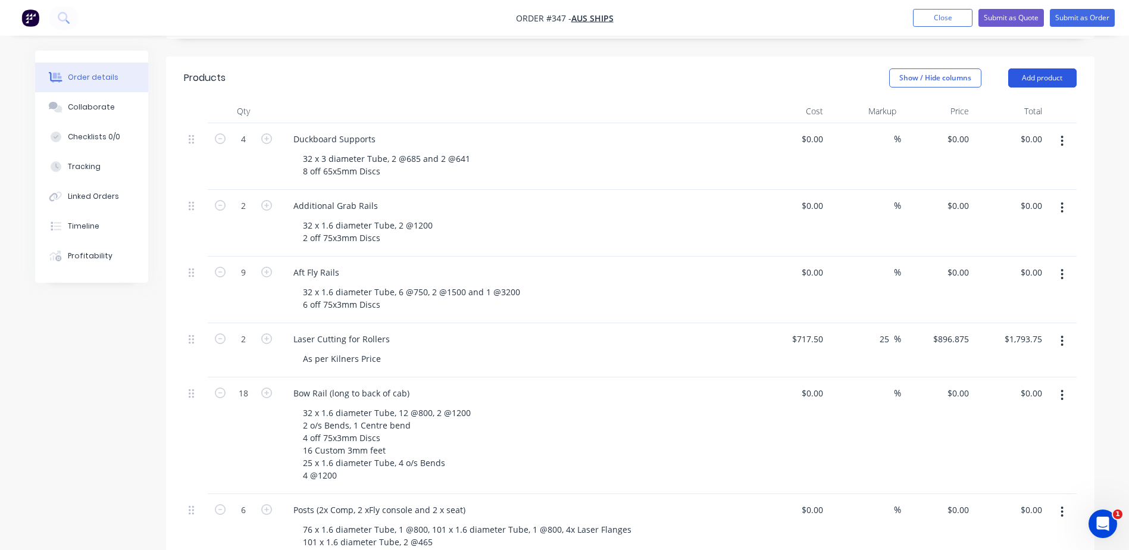
click at [1061, 68] on button "Add product" at bounding box center [1042, 77] width 68 height 19
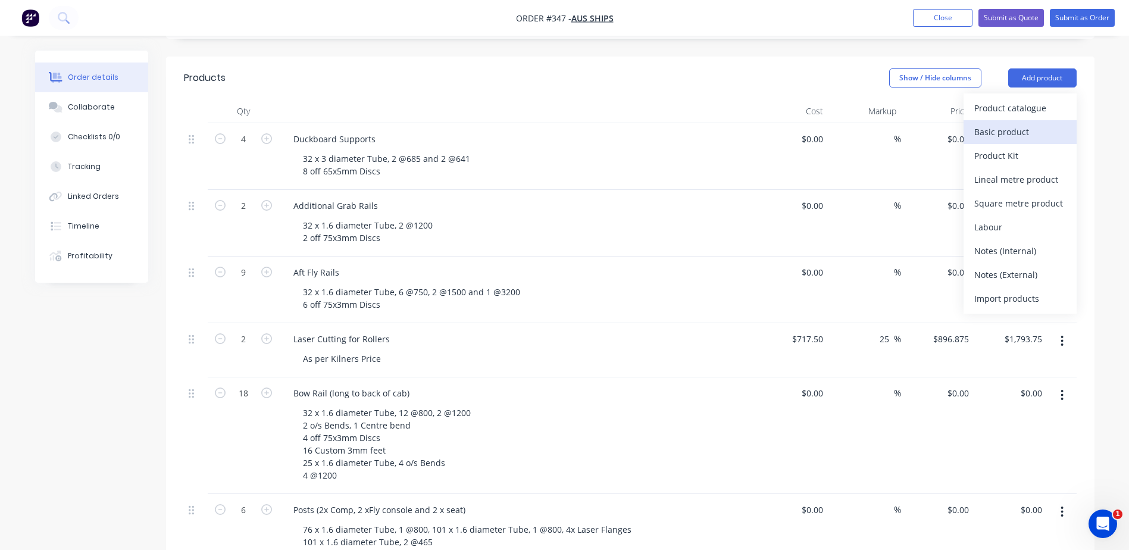
click at [993, 123] on div "Basic product" at bounding box center [1020, 131] width 92 height 17
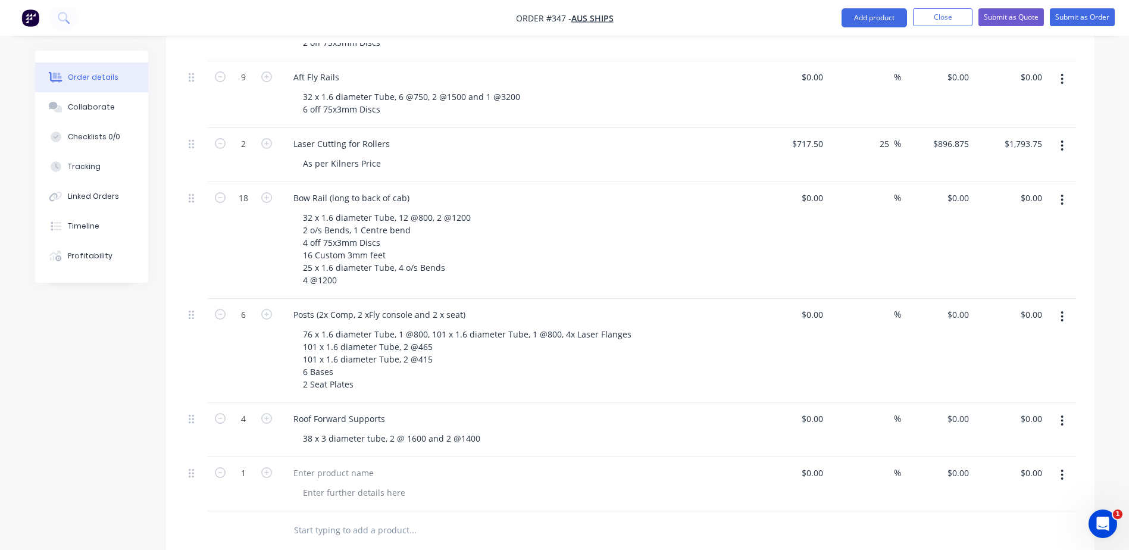
scroll to position [608, 0]
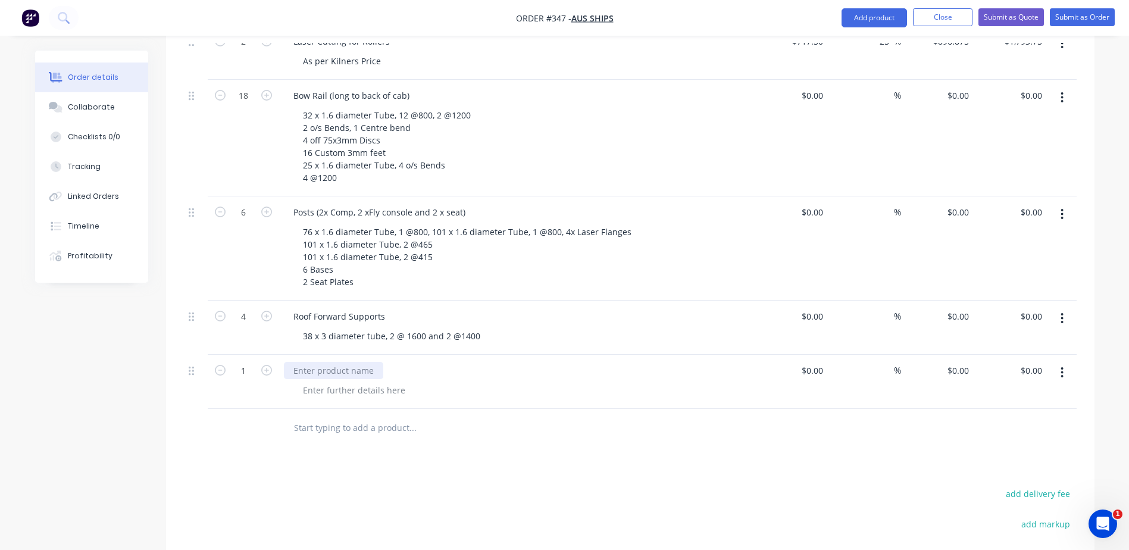
click at [361, 362] on div at bounding box center [333, 370] width 99 height 17
click at [338, 362] on div "Cable Pad eye" at bounding box center [321, 370] width 75 height 17
click at [362, 382] on div at bounding box center [353, 390] width 121 height 17
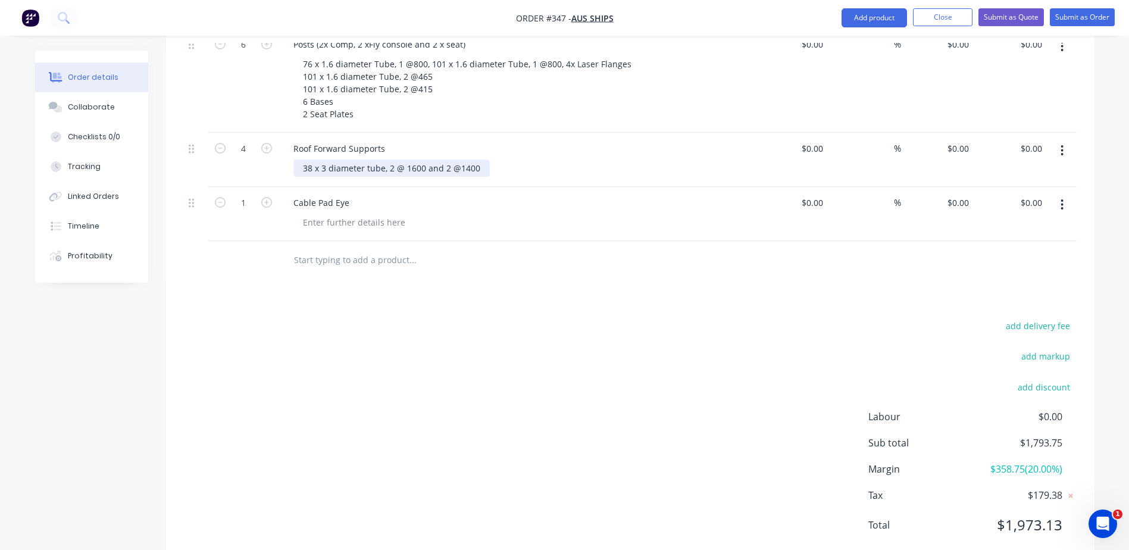
click at [481, 160] on div "38 x 3 diameter tube, 2 @ 1600 and 2 @1400" at bounding box center [391, 168] width 196 height 17
click at [353, 214] on div at bounding box center [353, 222] width 121 height 17
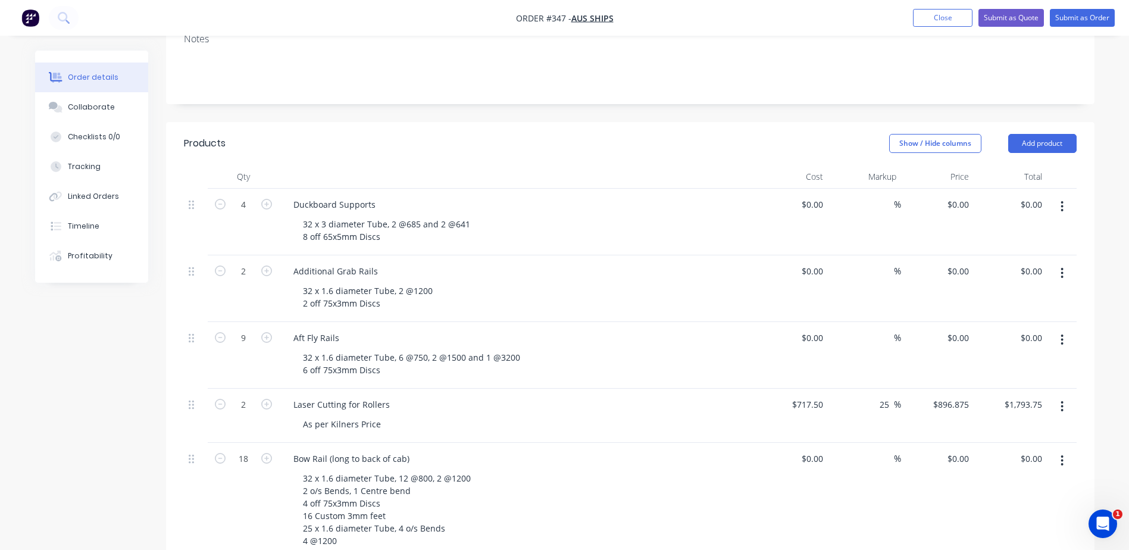
scroll to position [240, 0]
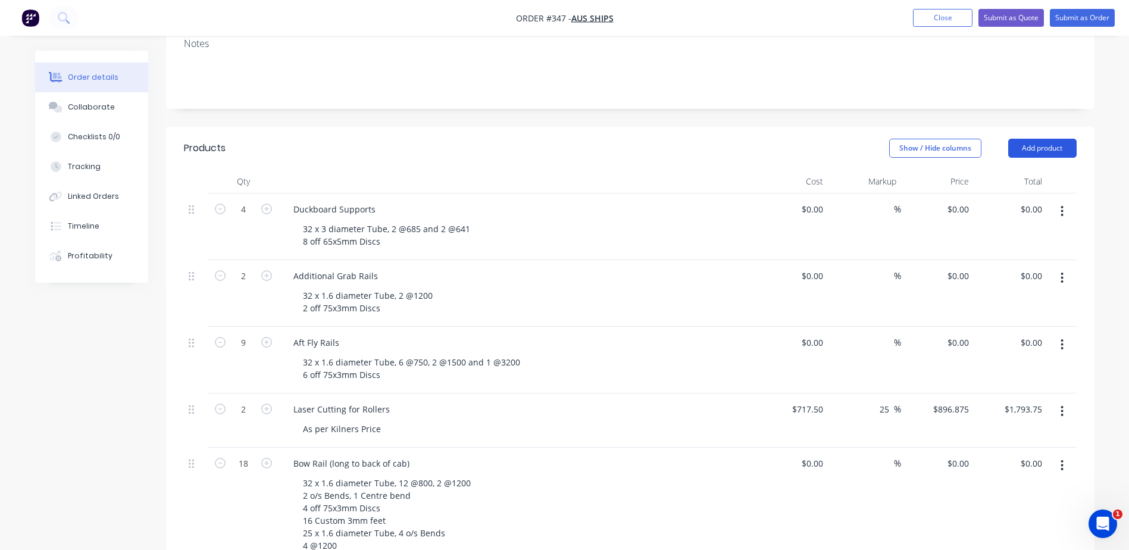
click at [1040, 139] on button "Add product" at bounding box center [1042, 148] width 68 height 19
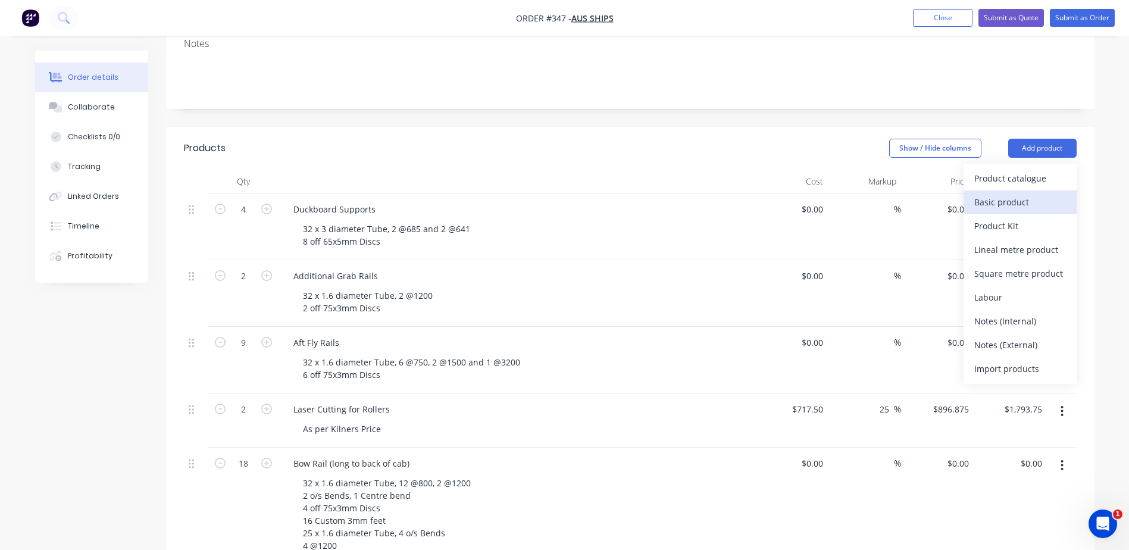
click at [1014, 193] on div "Basic product" at bounding box center [1020, 201] width 92 height 17
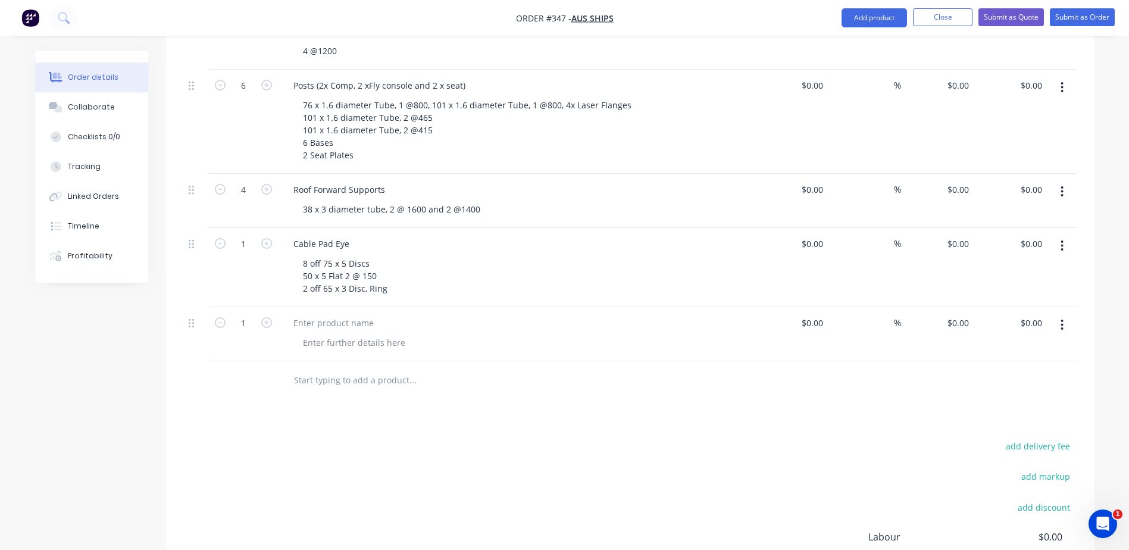
scroll to position [776, 0]
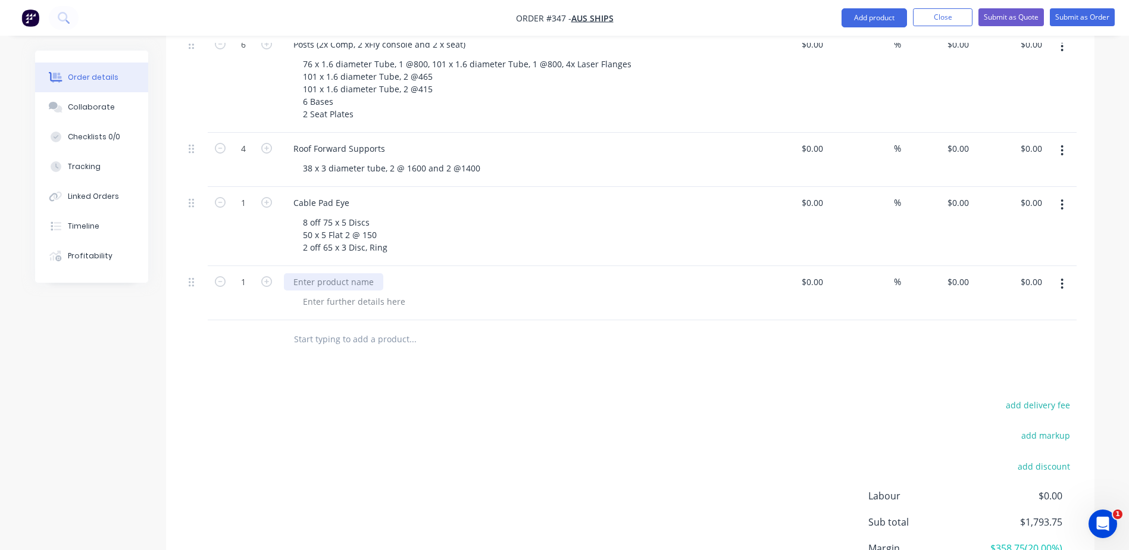
click at [296, 273] on div at bounding box center [333, 281] width 99 height 17
click at [345, 293] on div at bounding box center [353, 301] width 121 height 17
click at [379, 293] on div at bounding box center [353, 301] width 121 height 17
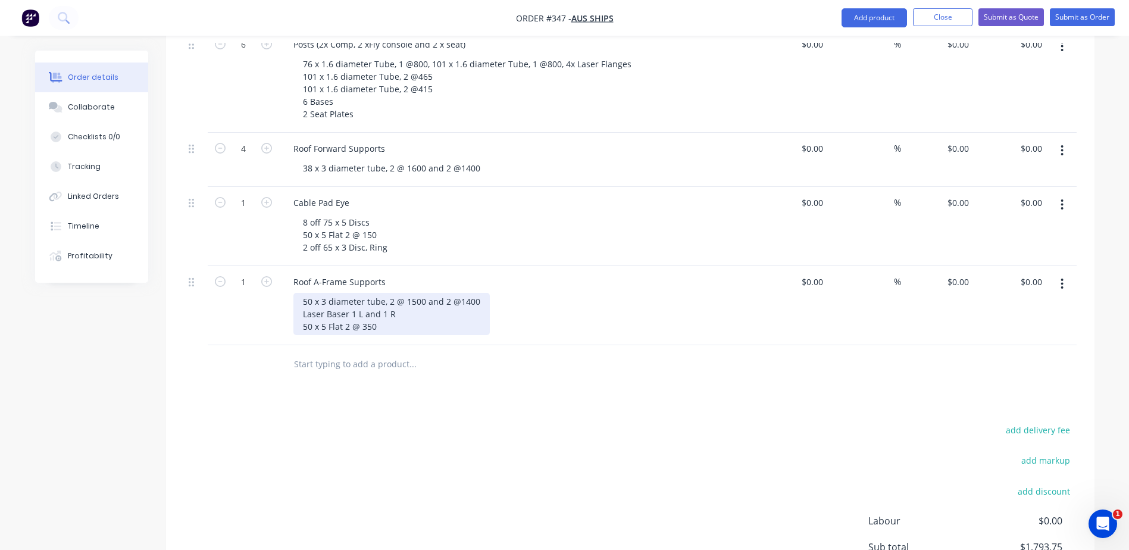
click at [395, 293] on div "50 x 3 diameter tube, 2 @ 1500 and 2 @1400 Laser Baser 1 L and 1 R 50 x 5 Flat …" at bounding box center [391, 314] width 196 height 42
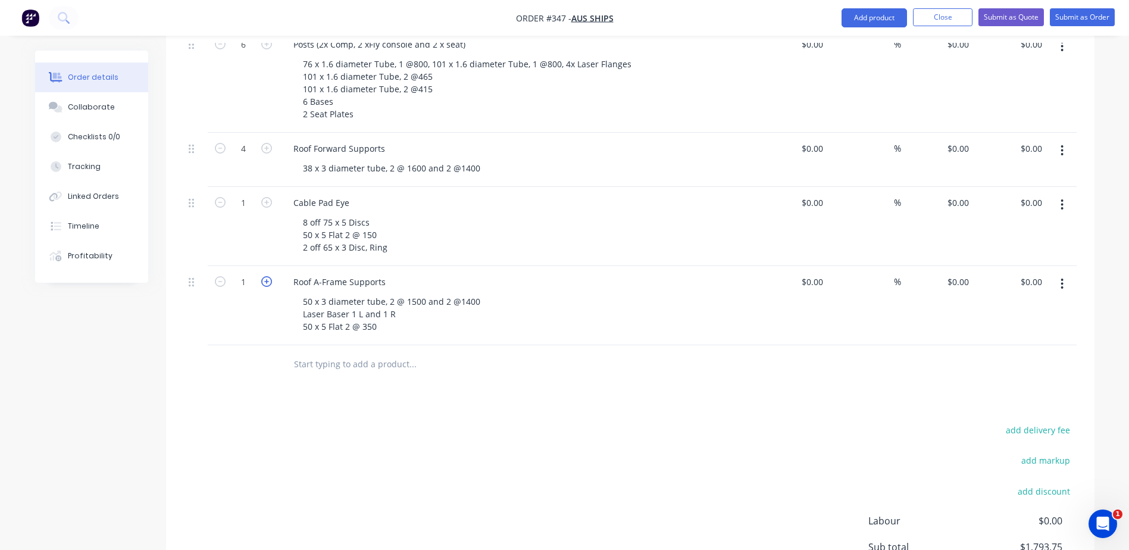
click at [265, 276] on icon "button" at bounding box center [266, 281] width 11 height 11
type input "4"
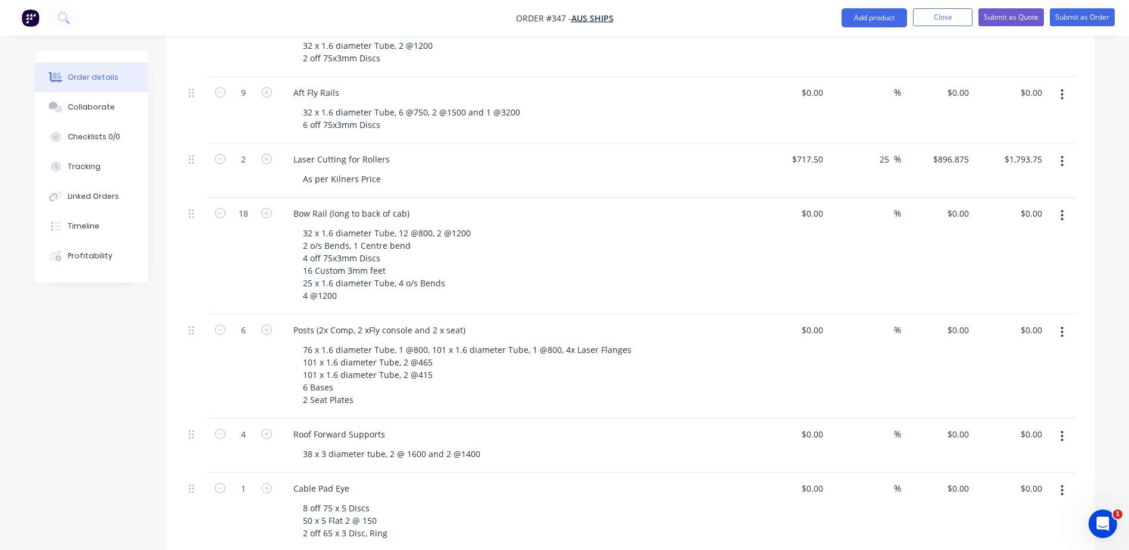
scroll to position [285, 0]
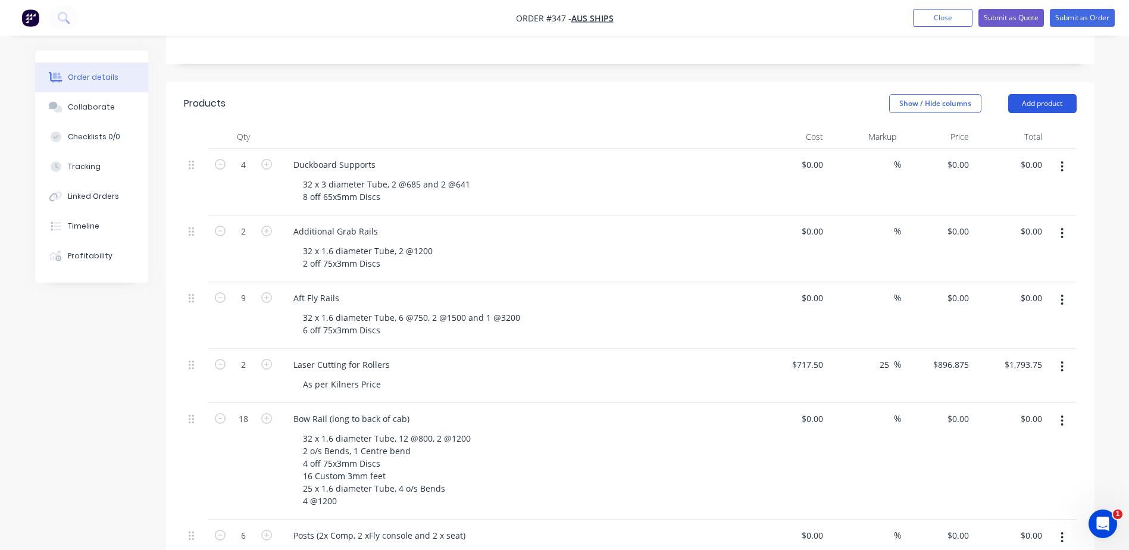
click at [1044, 94] on button "Add product" at bounding box center [1042, 103] width 68 height 19
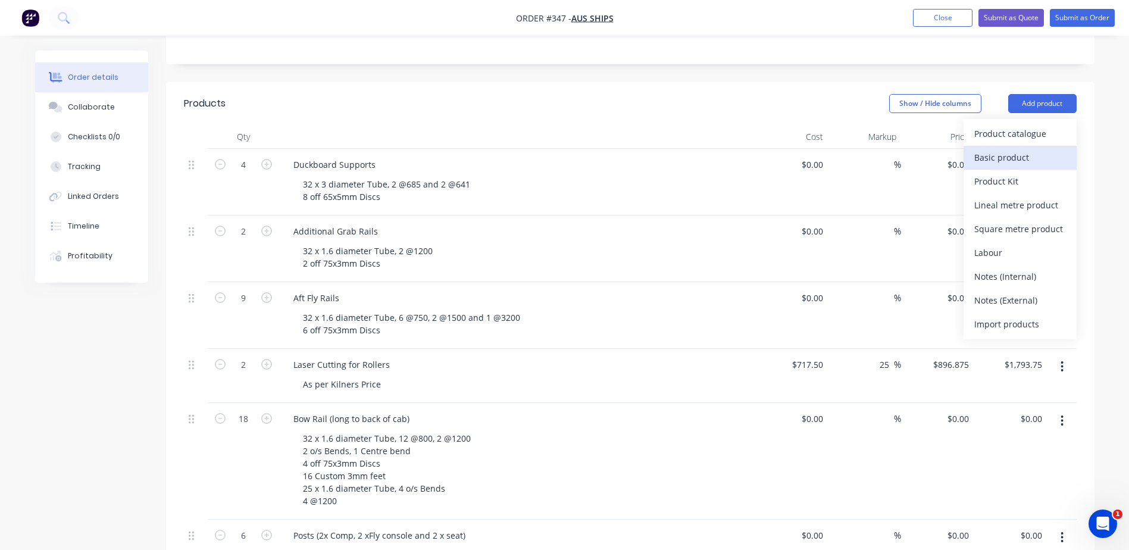
click at [1006, 149] on div "Basic product" at bounding box center [1020, 157] width 92 height 17
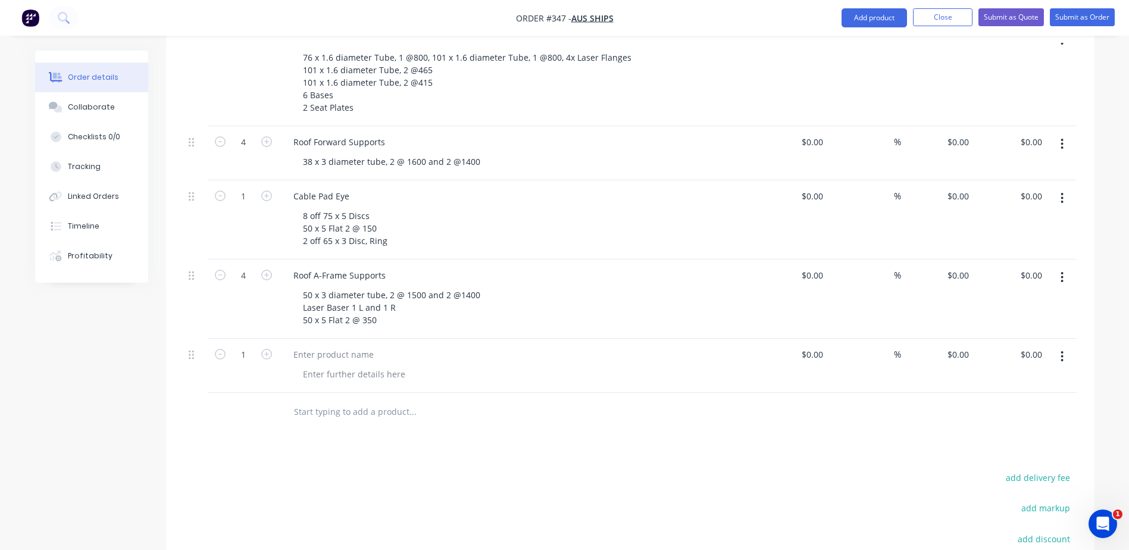
scroll to position [880, 0]
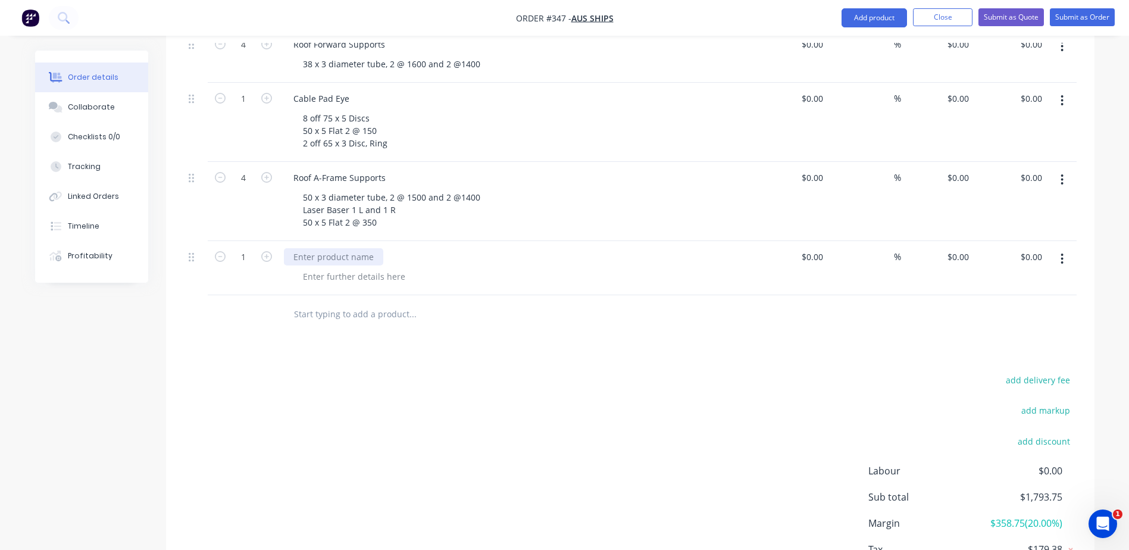
click at [335, 248] on div at bounding box center [333, 256] width 99 height 17
click at [318, 268] on div at bounding box center [353, 276] width 121 height 17
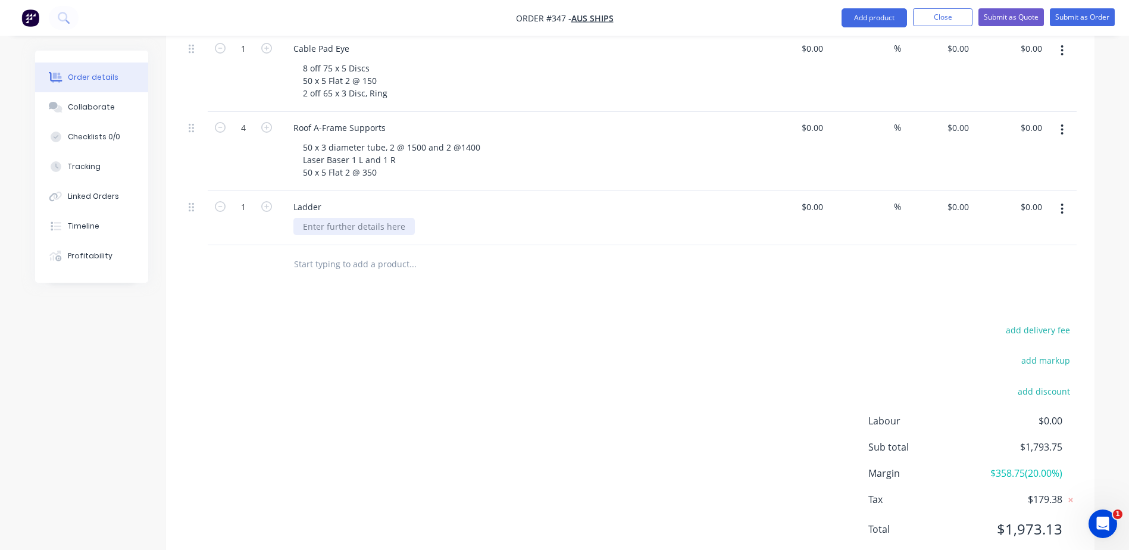
scroll to position [934, 0]
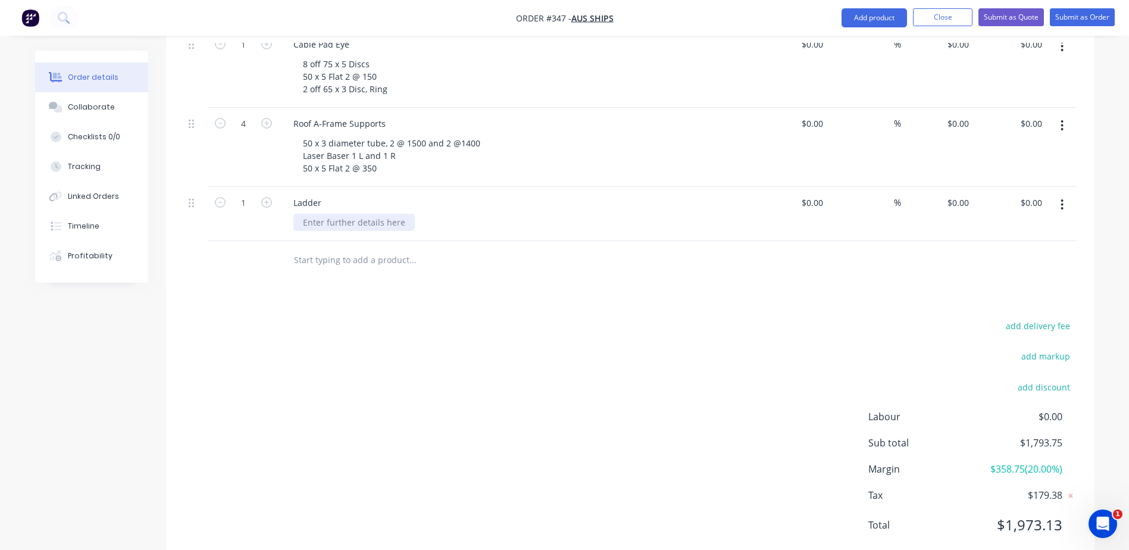
click at [321, 214] on div at bounding box center [353, 222] width 121 height 17
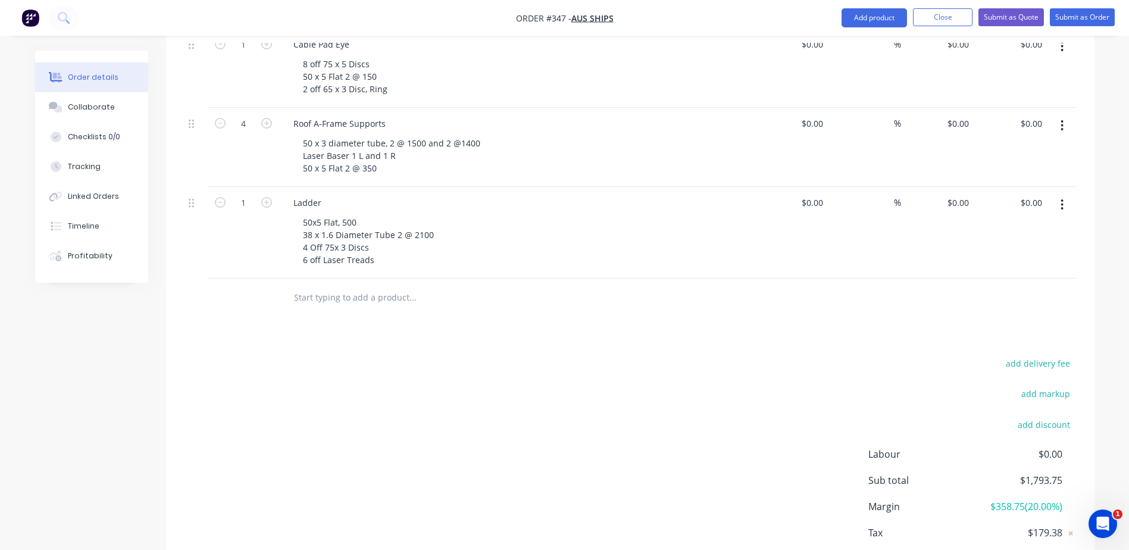
click at [344, 286] on input "text" at bounding box center [412, 298] width 238 height 24
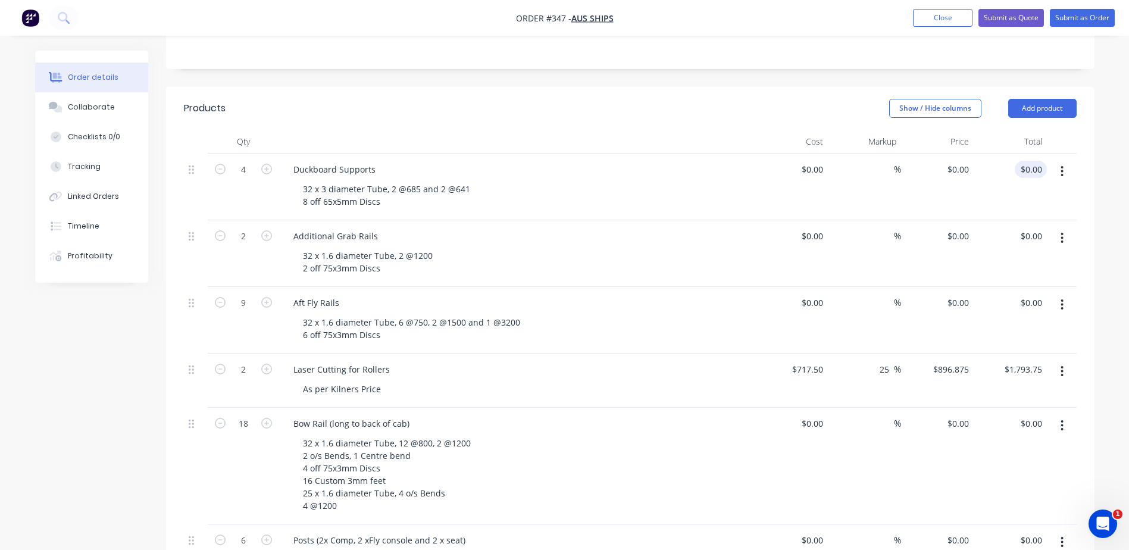
scroll to position [279, 0]
click at [1049, 99] on button "Add product" at bounding box center [1042, 108] width 68 height 19
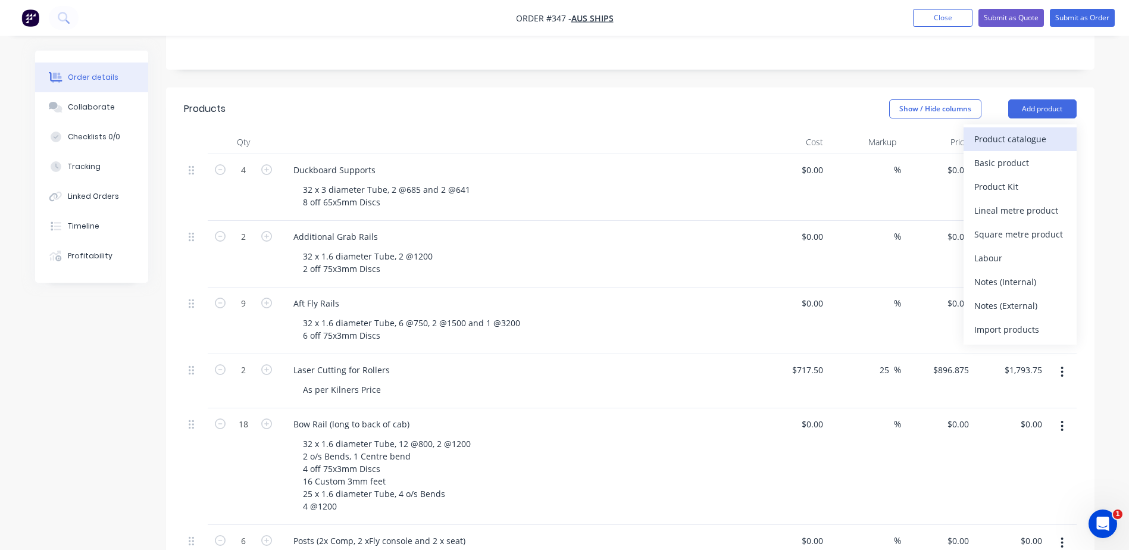
click at [1009, 130] on div "Product catalogue" at bounding box center [1020, 138] width 92 height 17
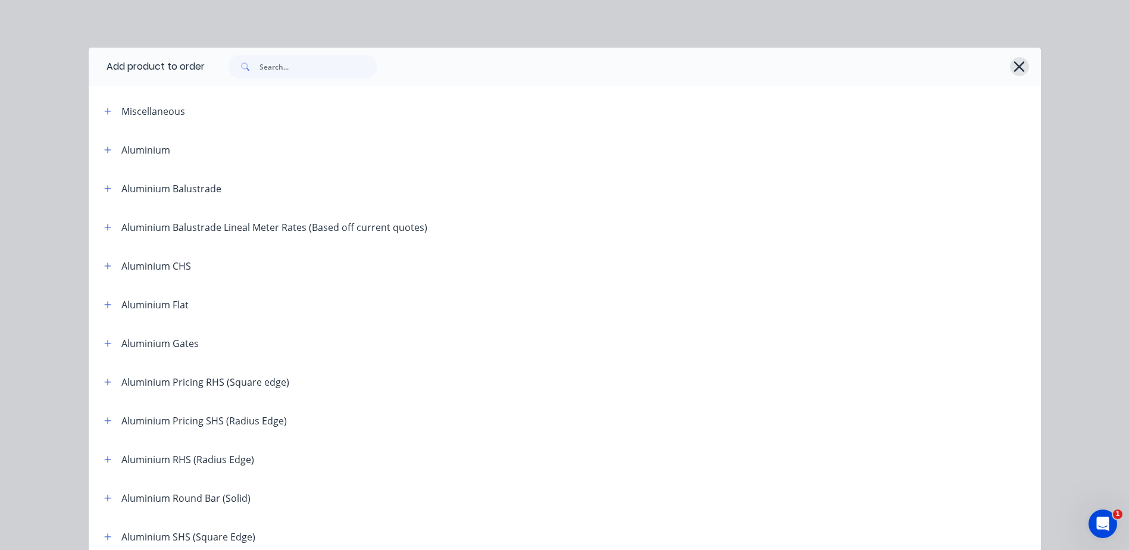
click at [1013, 68] on icon "button" at bounding box center [1019, 66] width 12 height 17
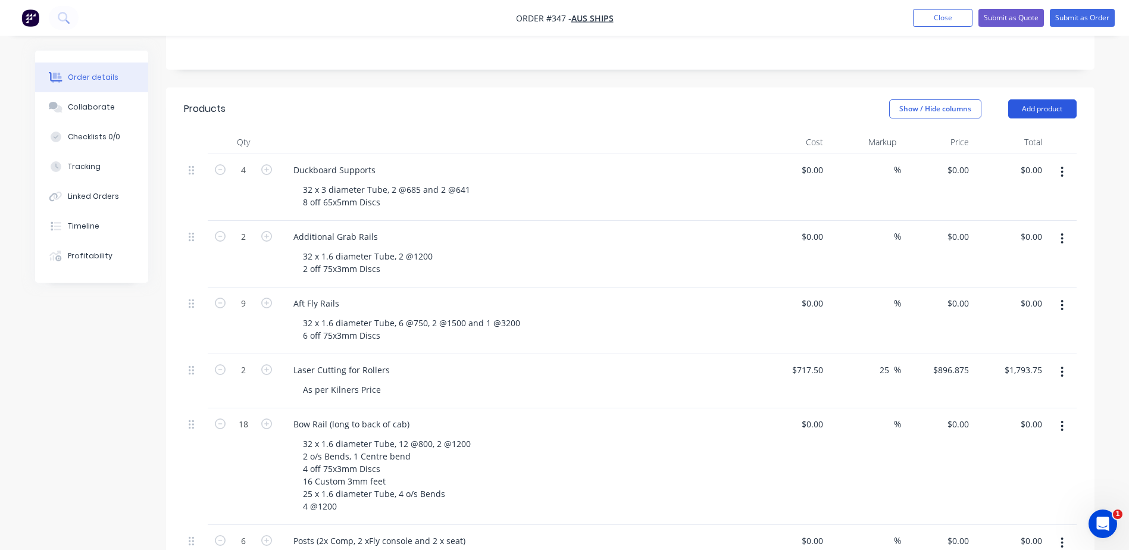
click at [1033, 99] on button "Add product" at bounding box center [1042, 108] width 68 height 19
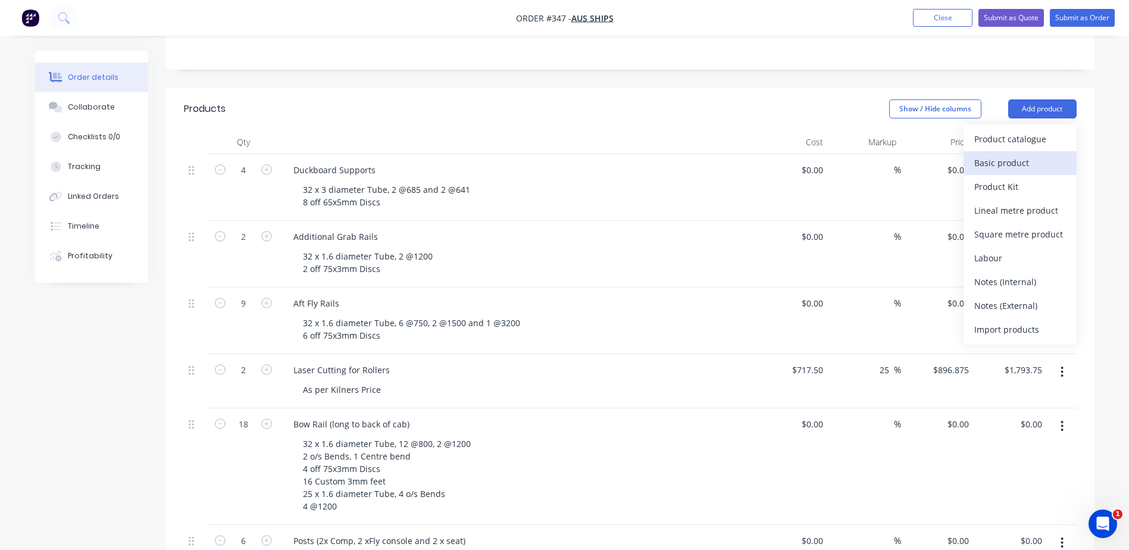
click at [992, 154] on div "Basic product" at bounding box center [1020, 162] width 92 height 17
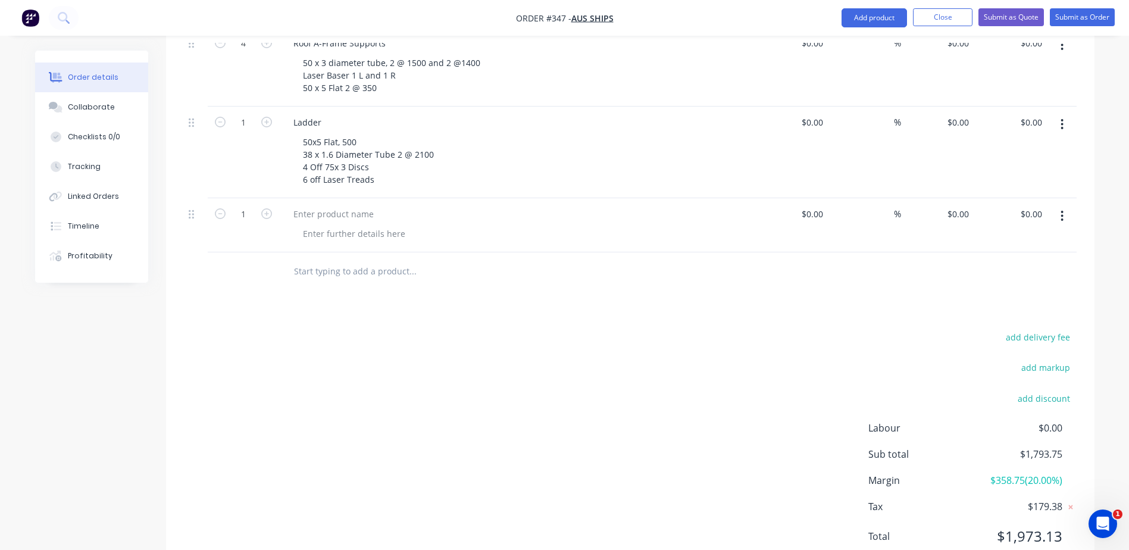
scroll to position [1026, 0]
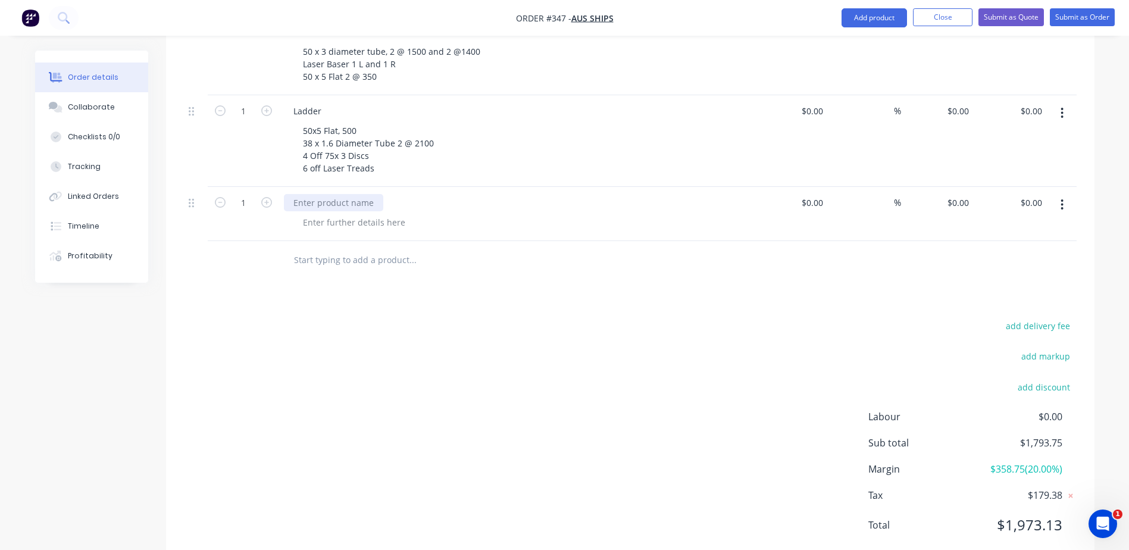
click at [334, 194] on div at bounding box center [333, 202] width 99 height 17
click at [336, 214] on div at bounding box center [353, 222] width 121 height 17
click at [312, 214] on div at bounding box center [353, 222] width 121 height 17
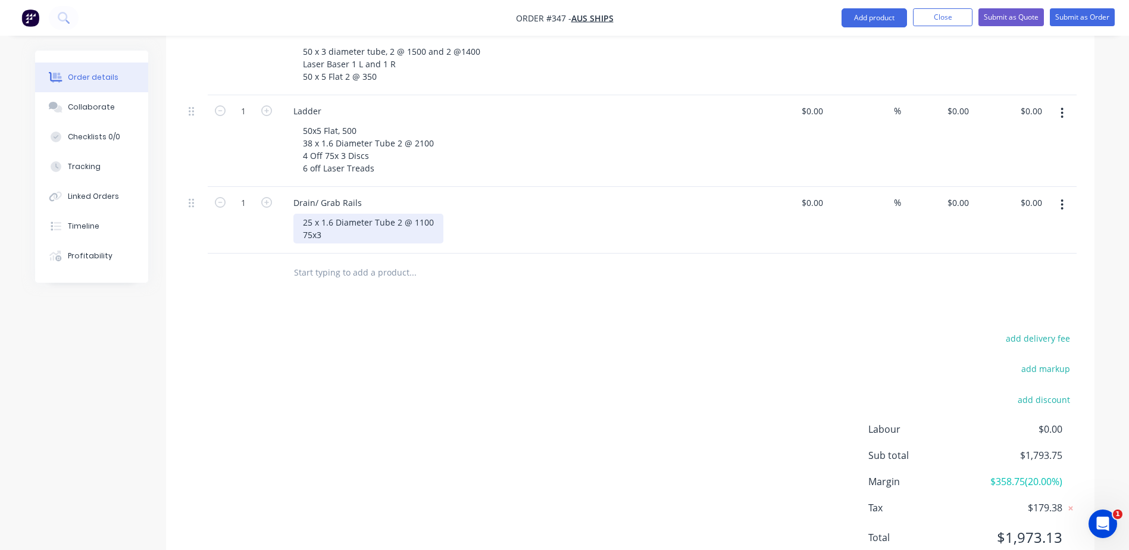
click at [304, 214] on div "25 x 1.6 Diameter Tube 2 @ 1100 75x3" at bounding box center [368, 229] width 150 height 30
click at [345, 214] on div "25 x 1.6 Diameter Tube 2 @ 1100 4 off 75x3" at bounding box center [368, 229] width 150 height 30
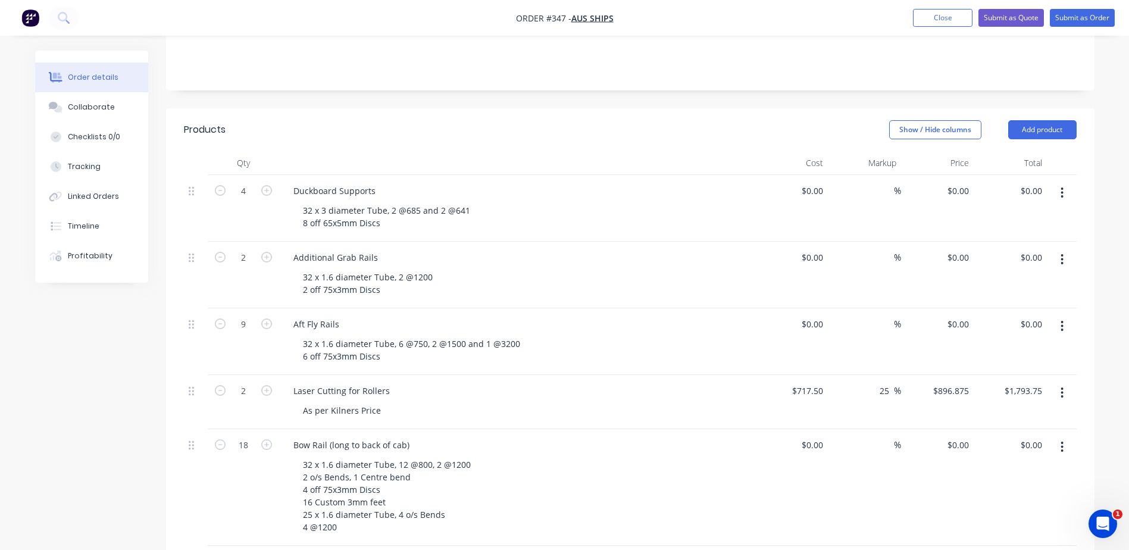
scroll to position [252, 0]
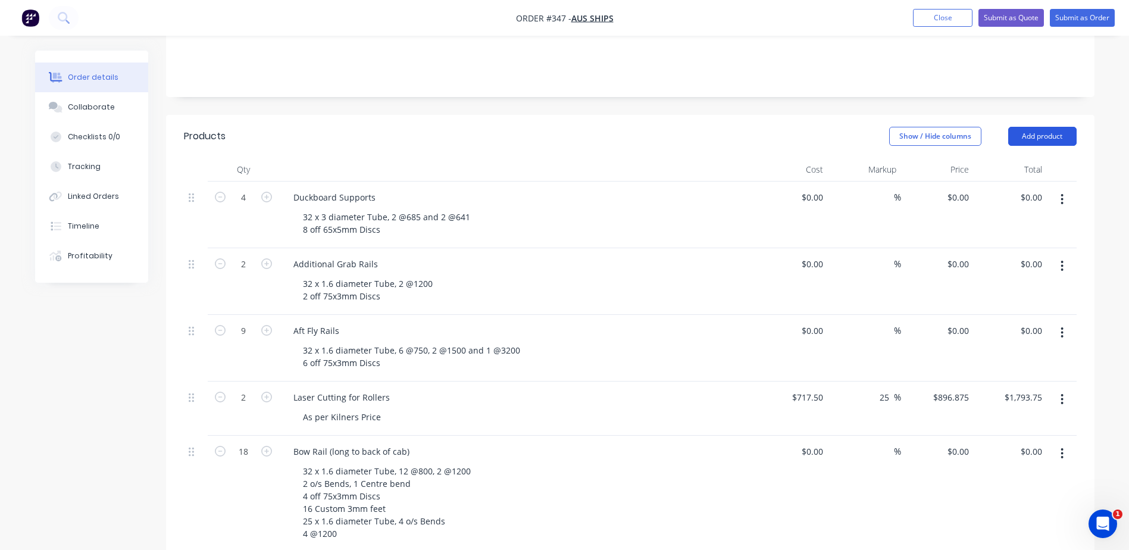
click at [1036, 127] on button "Add product" at bounding box center [1042, 136] width 68 height 19
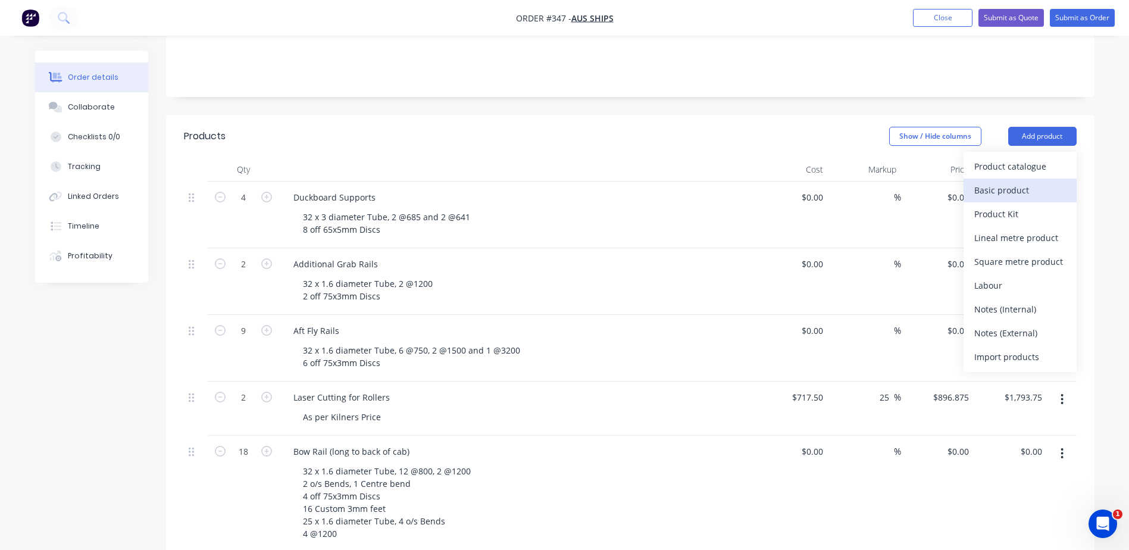
click at [997, 182] on div "Basic product" at bounding box center [1020, 190] width 92 height 17
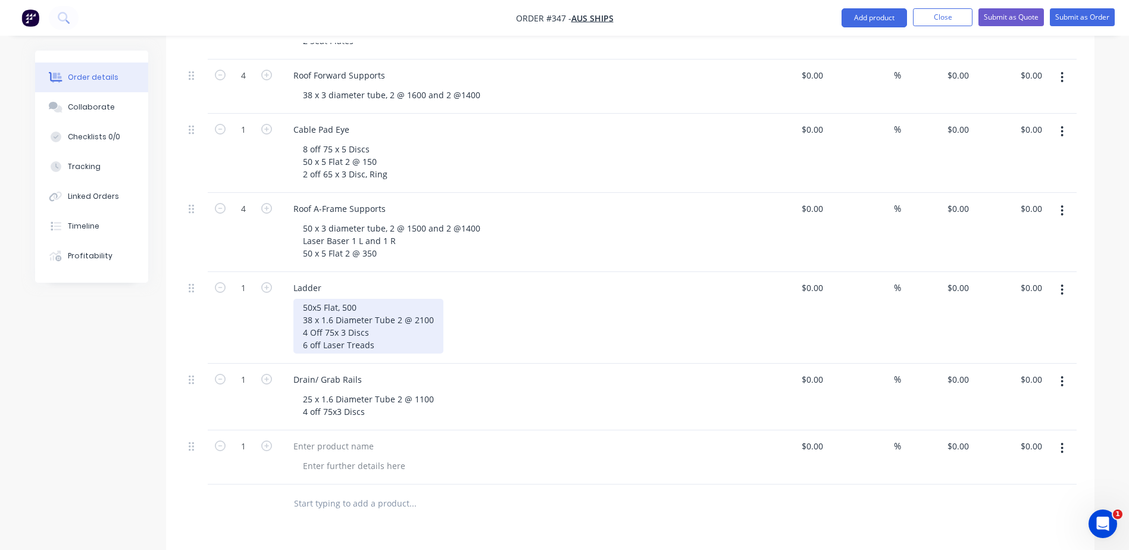
scroll to position [847, 0]
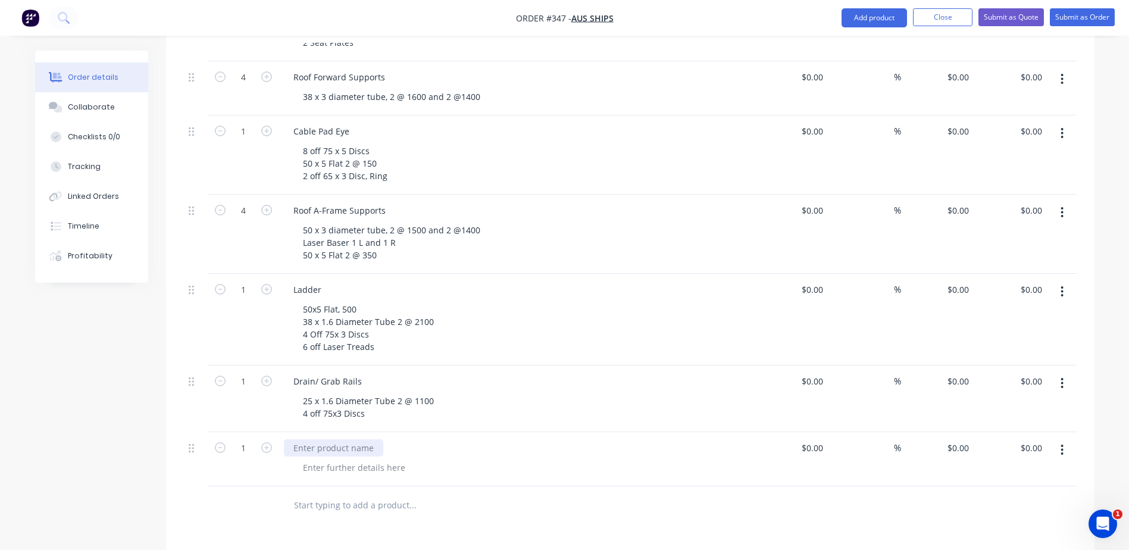
click at [346, 439] on div at bounding box center [333, 447] width 99 height 17
click at [380, 459] on div at bounding box center [353, 467] width 121 height 17
click at [338, 459] on div at bounding box center [353, 467] width 121 height 17
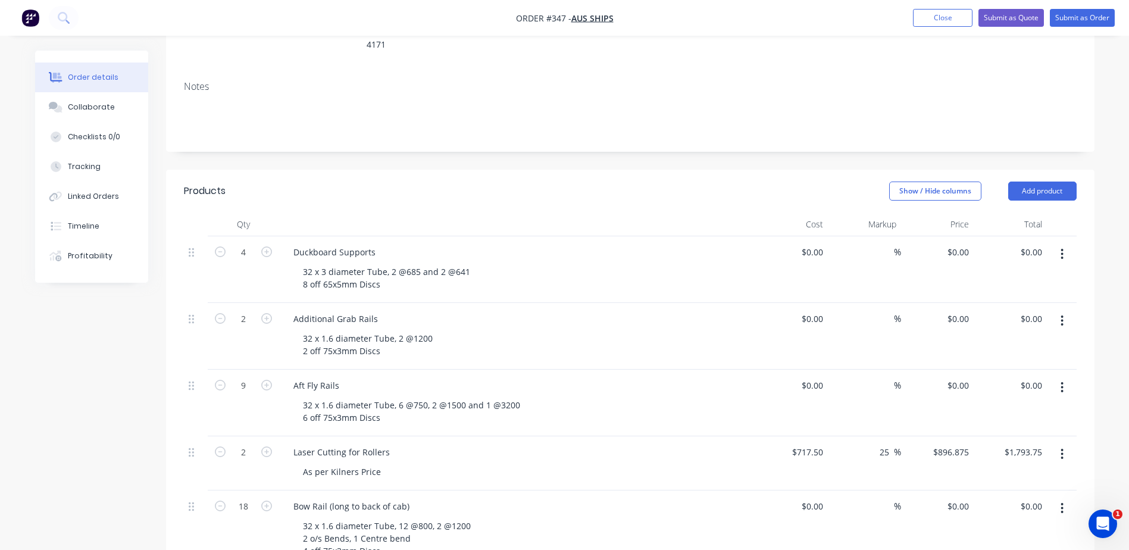
scroll to position [192, 0]
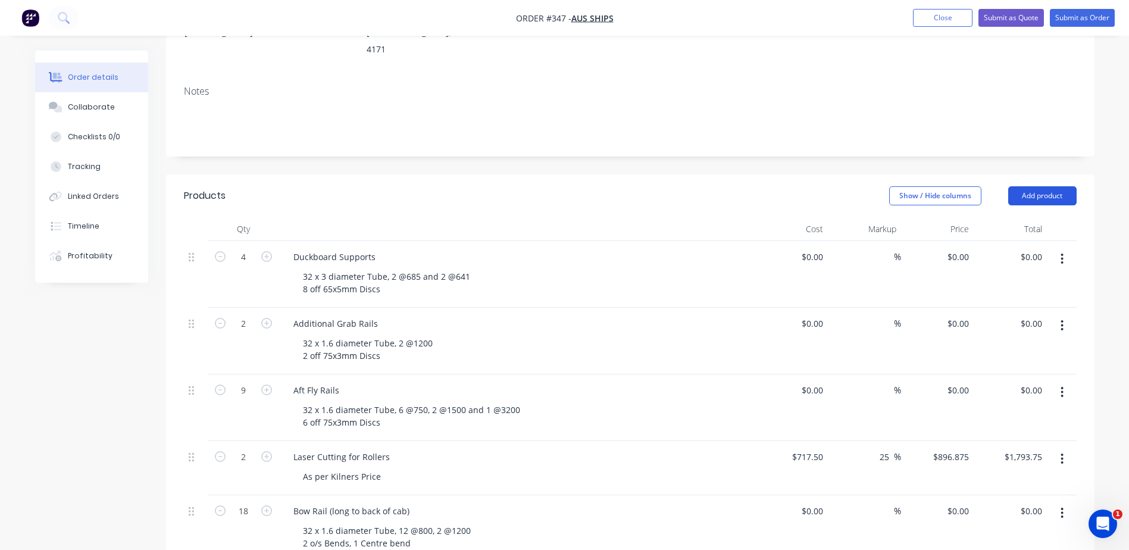
click at [1042, 186] on button "Add product" at bounding box center [1042, 195] width 68 height 19
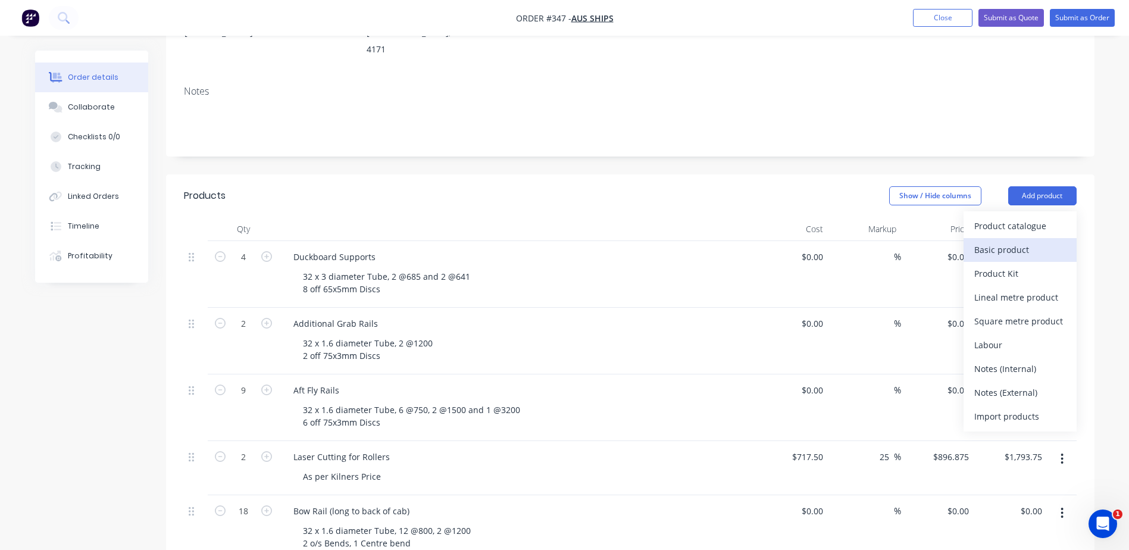
click at [1000, 241] on div "Basic product" at bounding box center [1020, 249] width 92 height 17
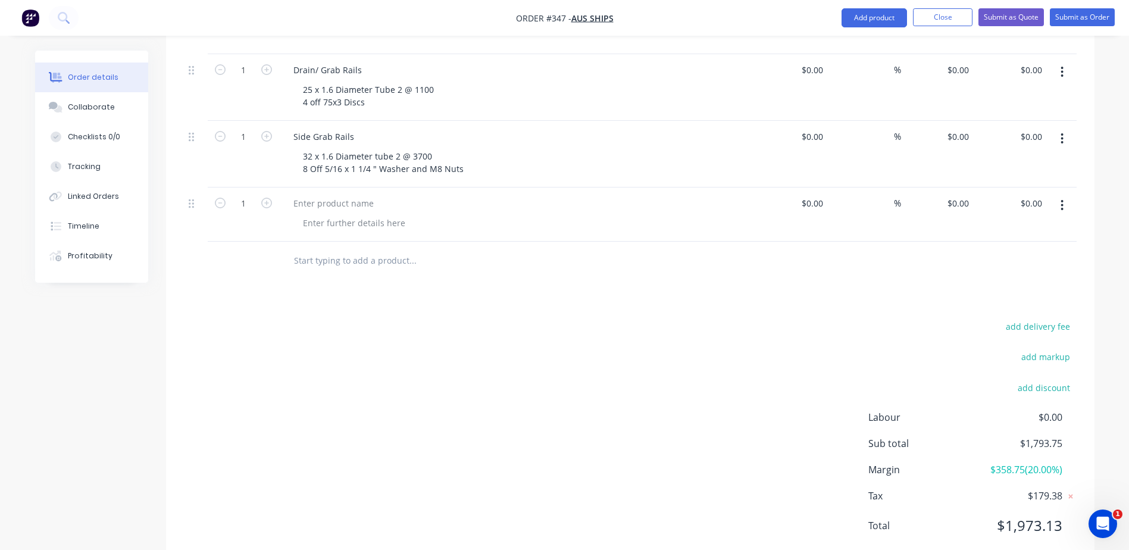
scroll to position [1159, 0]
click at [309, 194] on div at bounding box center [333, 202] width 99 height 17
click at [329, 214] on div at bounding box center [353, 222] width 121 height 17
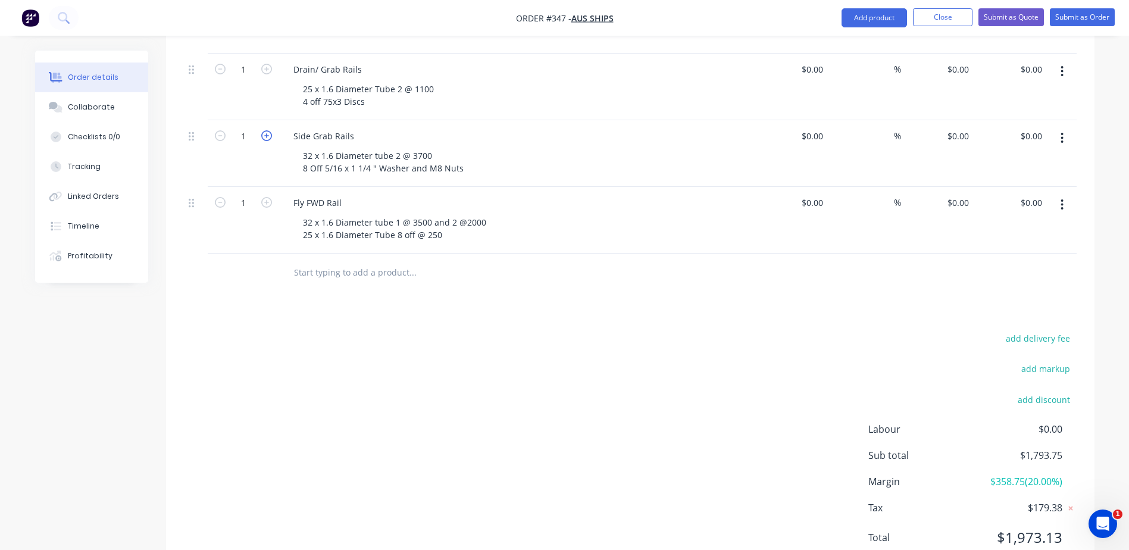
click at [266, 130] on icon "button" at bounding box center [266, 135] width 11 height 11
type input "2"
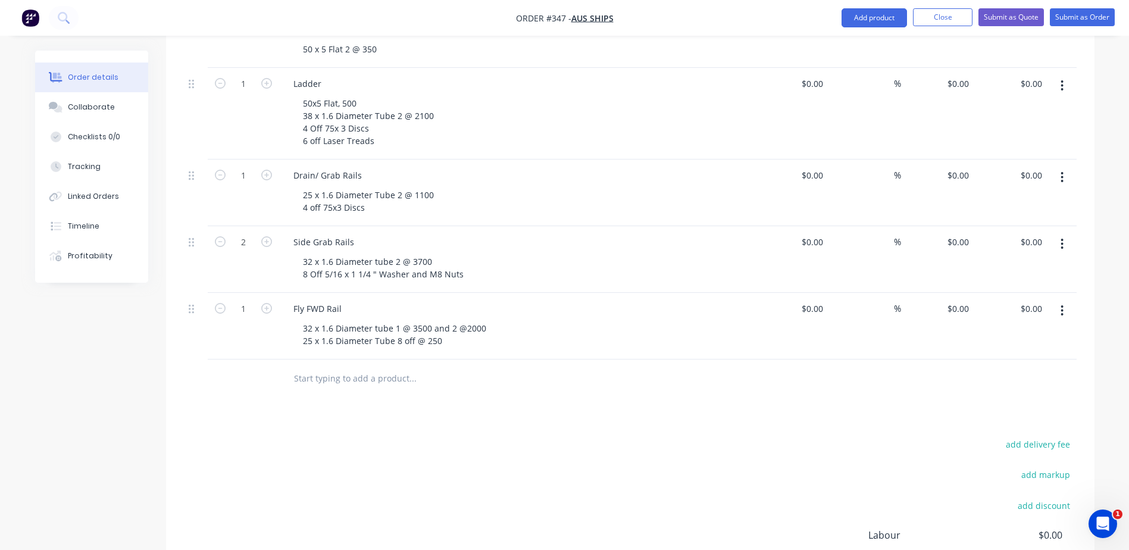
scroll to position [1040, 0]
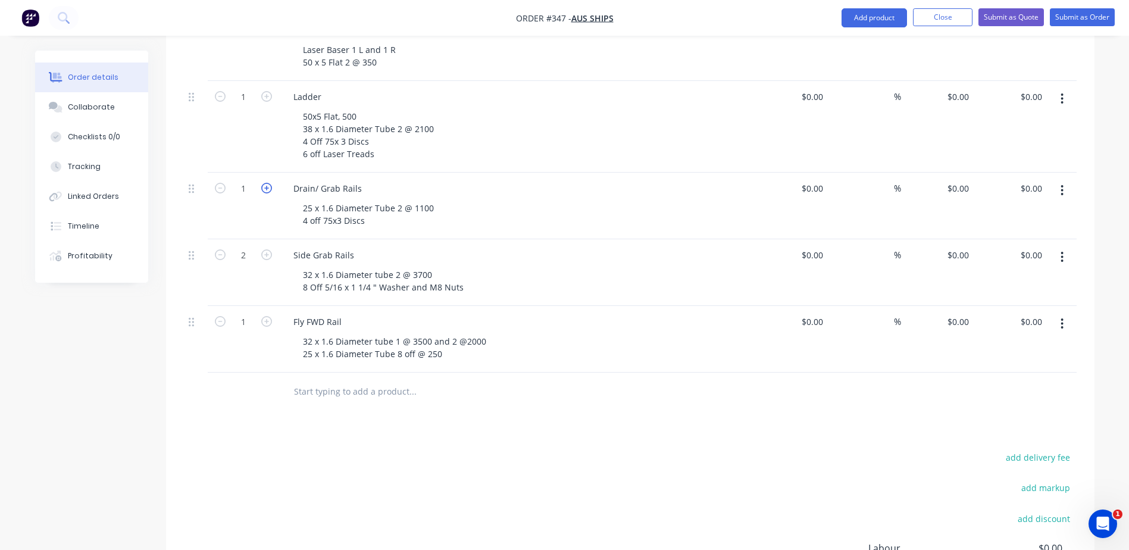
click at [267, 183] on icon "button" at bounding box center [266, 188] width 11 height 11
type input "2"
click at [267, 91] on icon "button" at bounding box center [266, 96] width 11 height 11
type input "2"
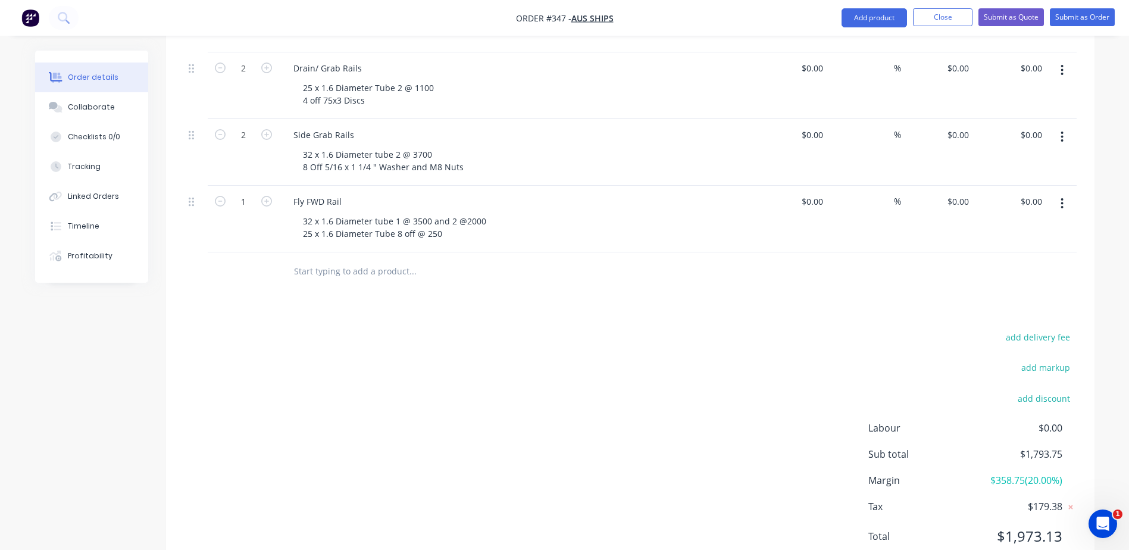
scroll to position [1171, 0]
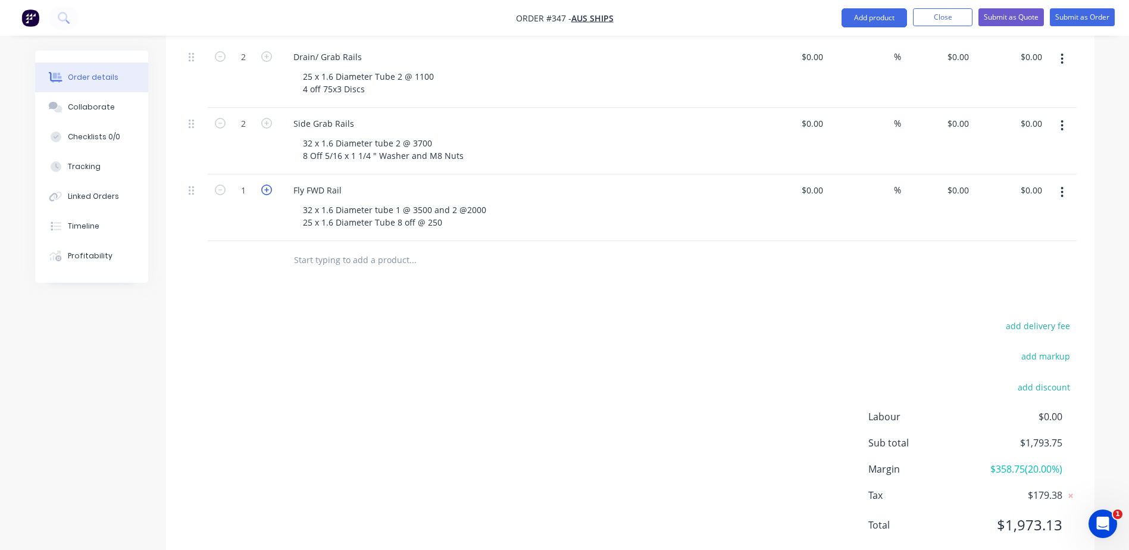
click at [267, 185] on icon "button" at bounding box center [266, 190] width 11 height 11
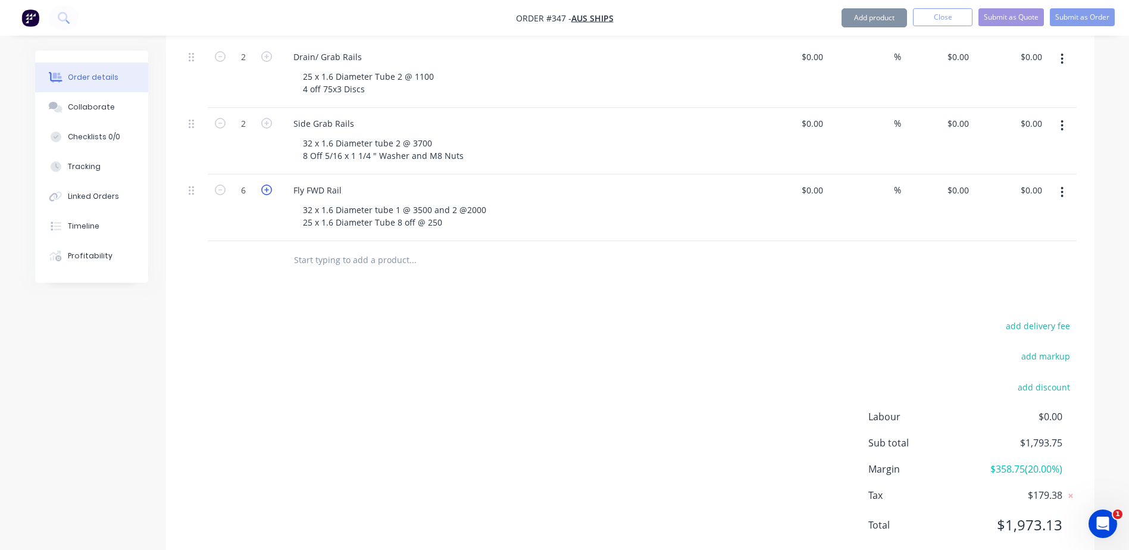
click at [267, 185] on icon "button" at bounding box center [266, 190] width 11 height 11
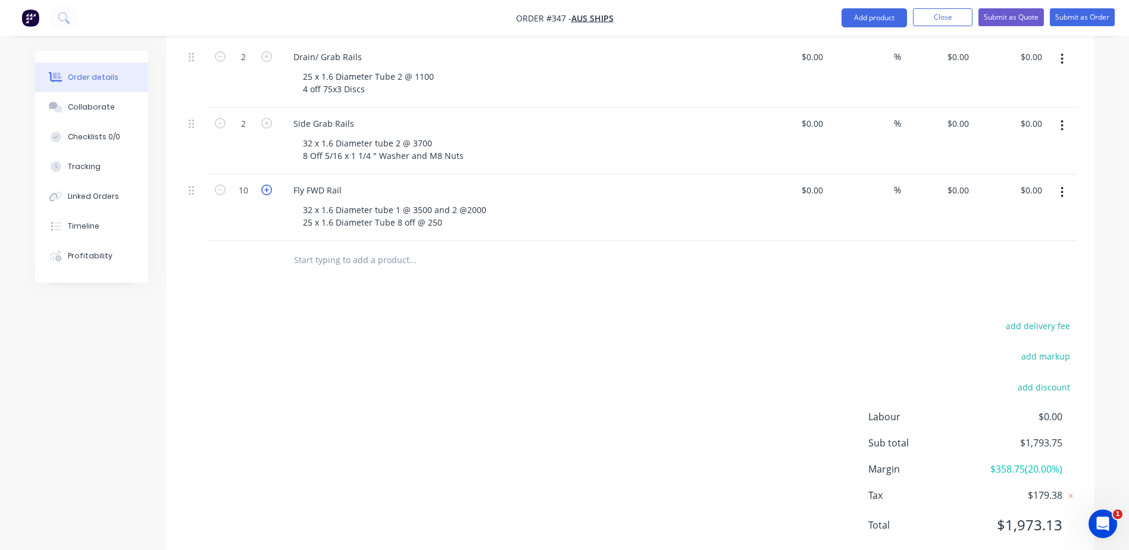
type input "11"
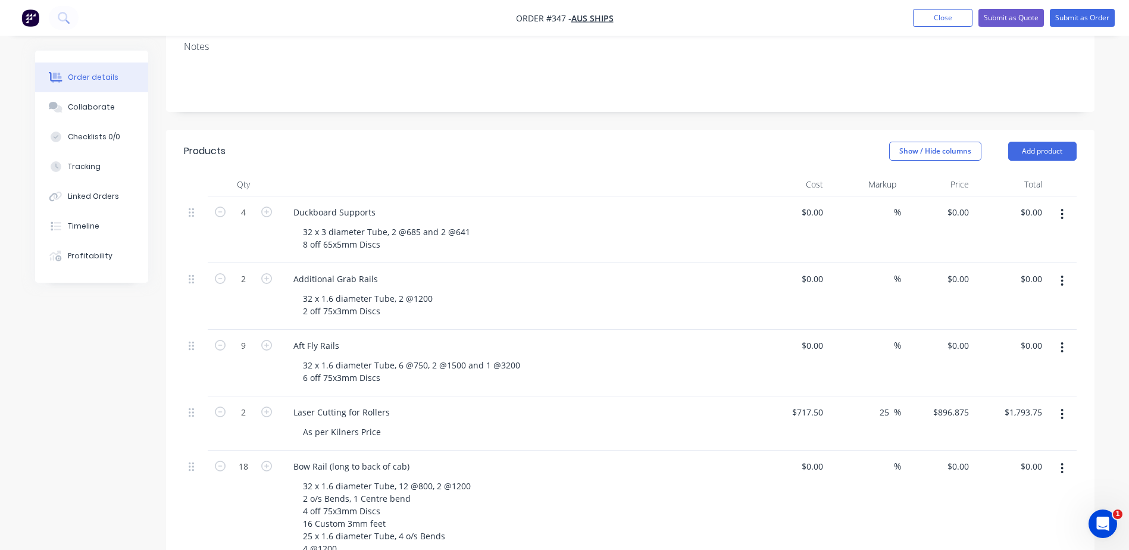
scroll to position [160, 0]
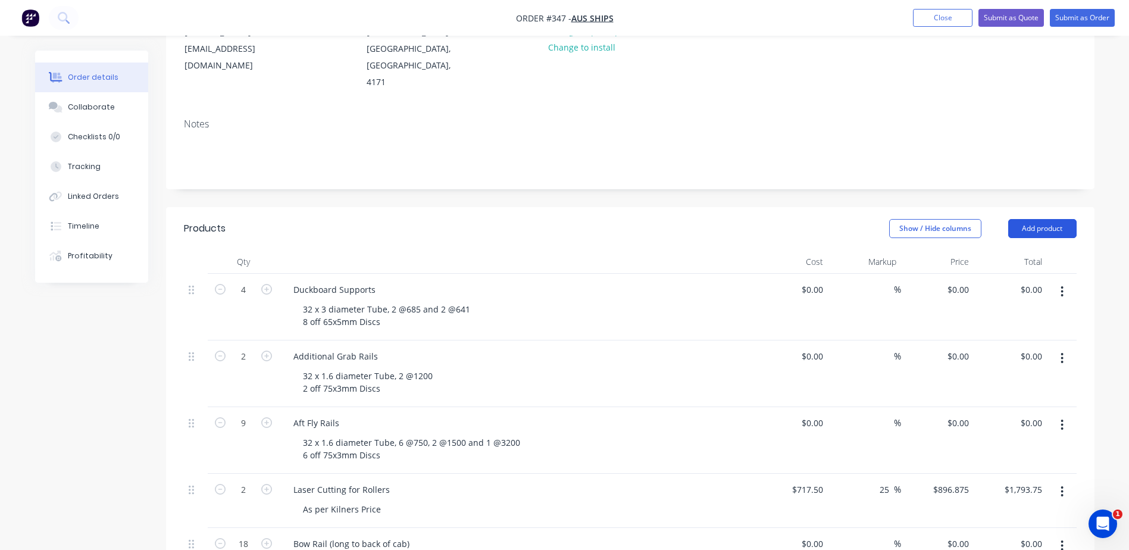
click at [1032, 219] on button "Add product" at bounding box center [1042, 228] width 68 height 19
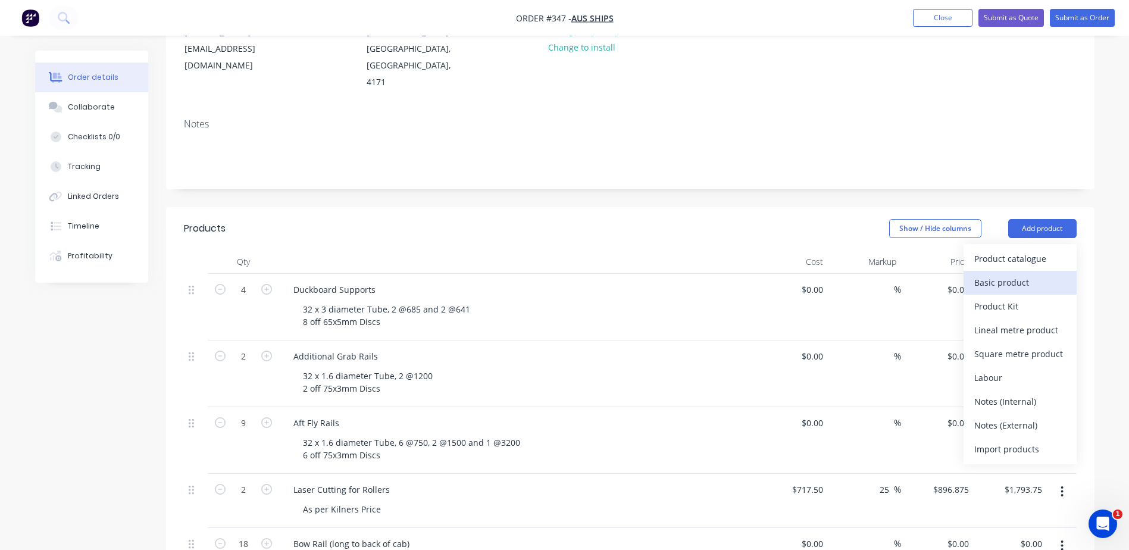
click at [998, 274] on div "Basic product" at bounding box center [1020, 282] width 92 height 17
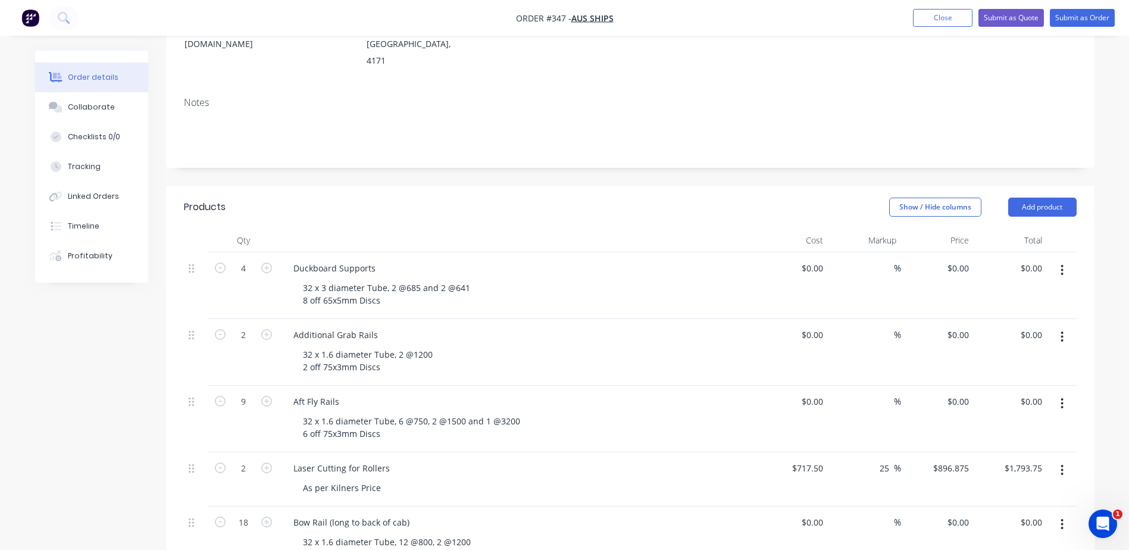
scroll to position [40, 0]
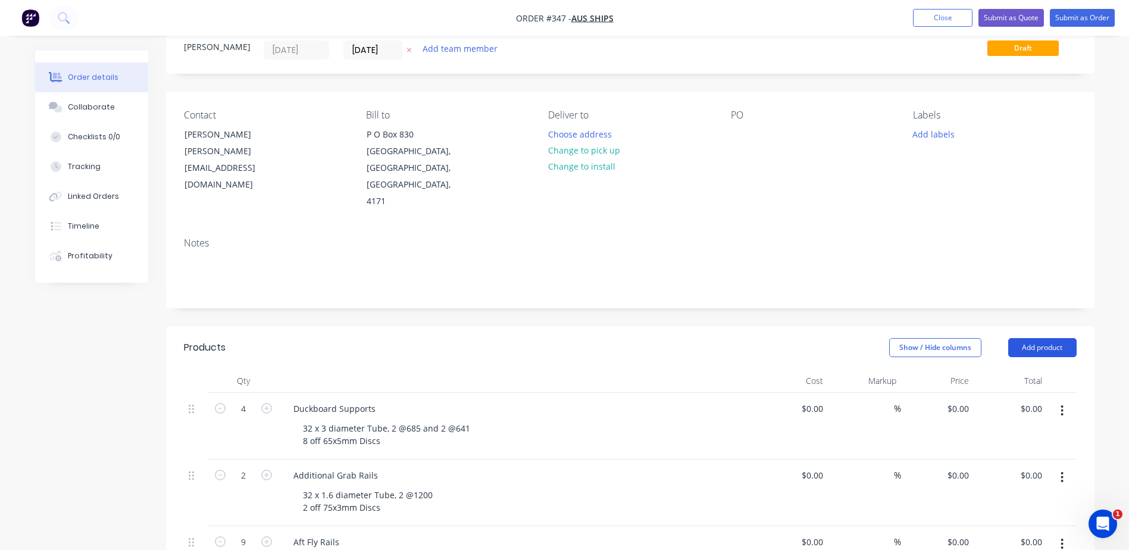
click at [1031, 338] on button "Add product" at bounding box center [1042, 347] width 68 height 19
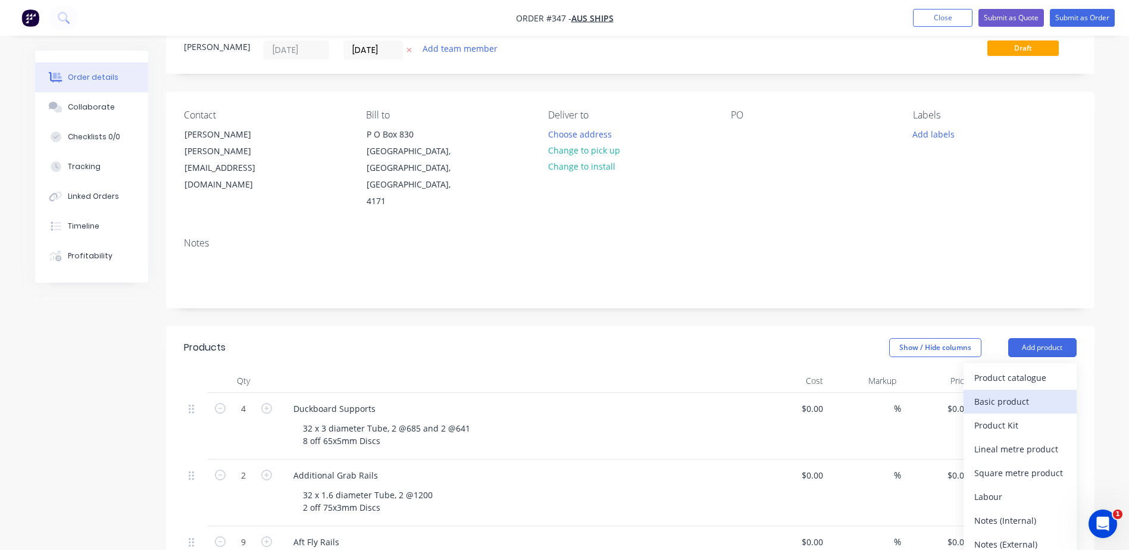
click at [980, 393] on div "Basic product" at bounding box center [1020, 401] width 92 height 17
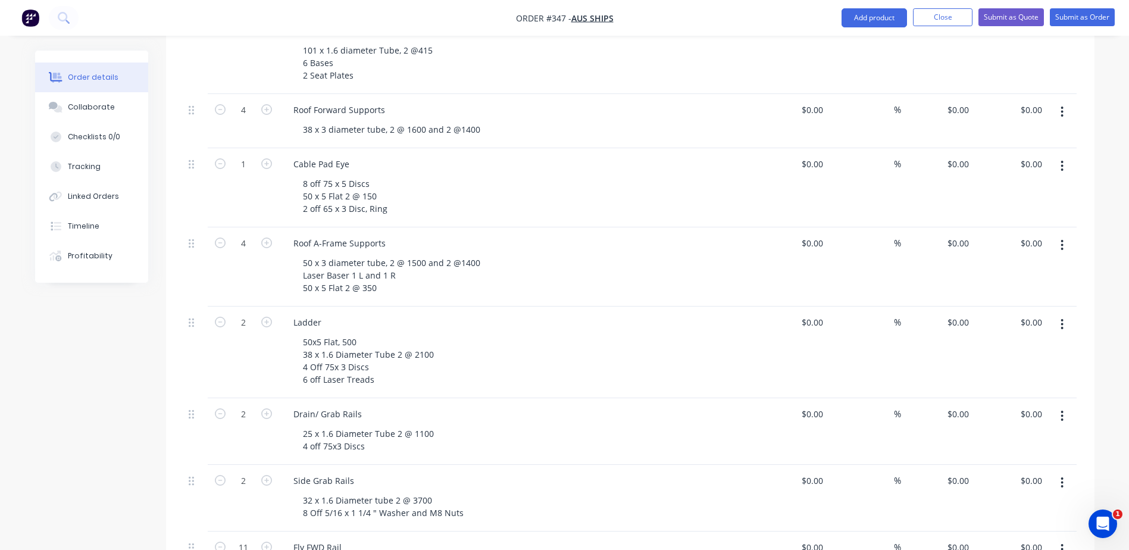
scroll to position [1171, 0]
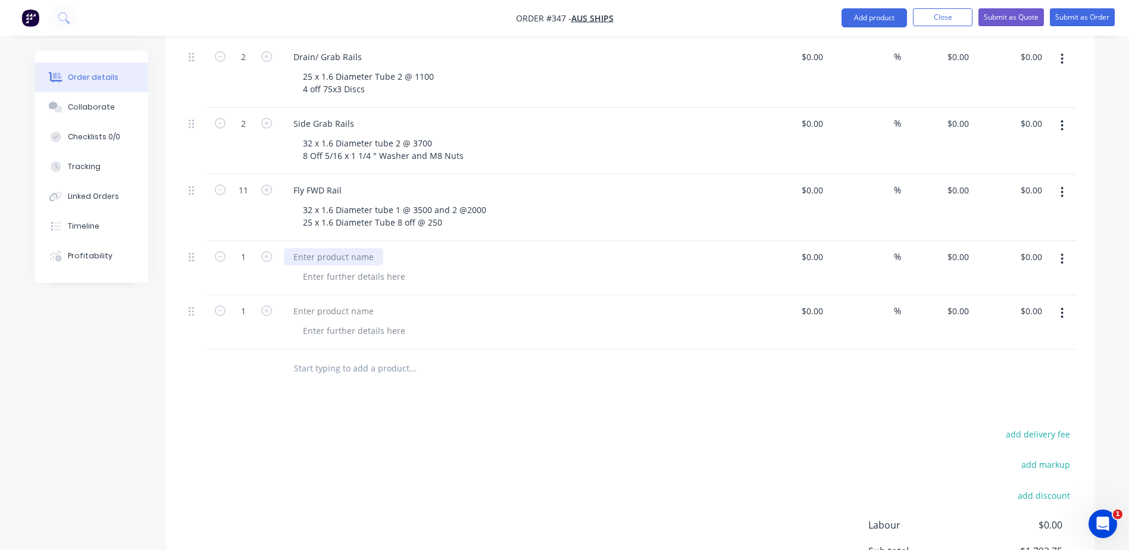
click at [329, 248] on div at bounding box center [333, 256] width 99 height 17
click at [332, 268] on div at bounding box center [353, 276] width 121 height 17
click at [333, 268] on div at bounding box center [353, 276] width 121 height 17
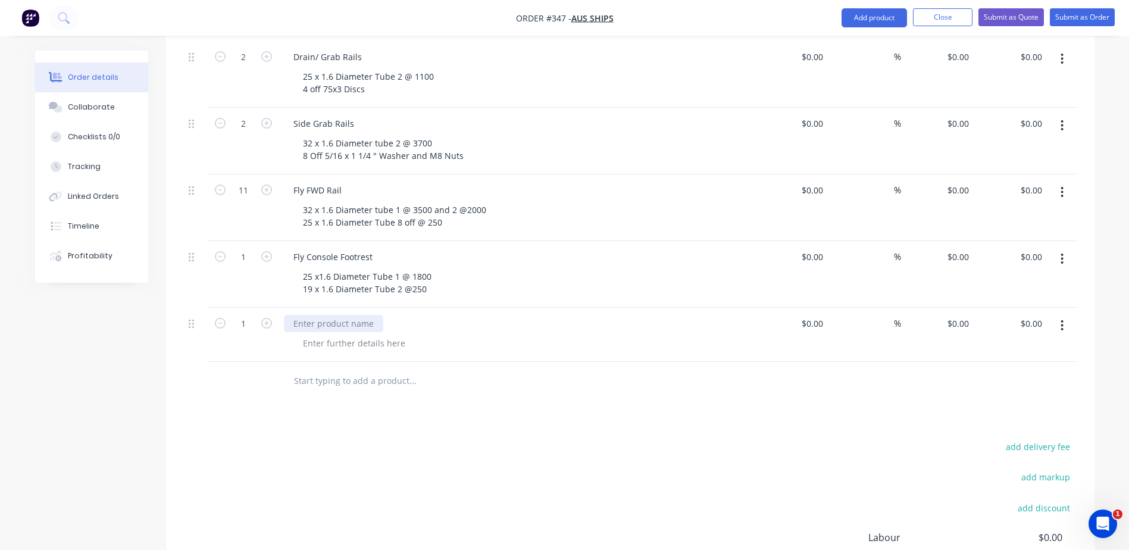
click at [365, 315] on div at bounding box center [333, 323] width 99 height 17
click at [436, 268] on div "25 x1.6 Diameter Tube 1 @ 1800 19 x 1.6 Diameter Tube 2 @250" at bounding box center [367, 283] width 148 height 30
click at [425, 268] on div "25 x1.6 Diameter Tube 1 @ 1800 19 x 1.6 Diameter Tube 2 @250" at bounding box center [367, 283] width 148 height 30
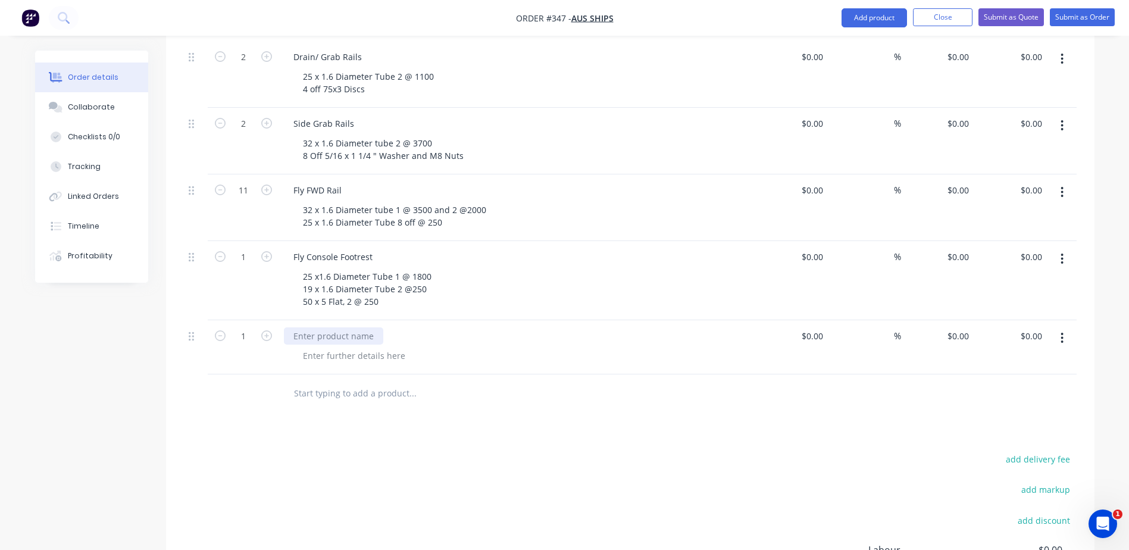
click at [308, 327] on div at bounding box center [333, 335] width 99 height 17
click at [324, 347] on div at bounding box center [353, 355] width 121 height 17
click at [348, 347] on div at bounding box center [353, 355] width 121 height 17
click at [479, 374] on div at bounding box center [493, 393] width 429 height 39
click at [458, 347] on div "25 x 1.6 Diameter Tube @ 3000 approx" at bounding box center [379, 355] width 173 height 17
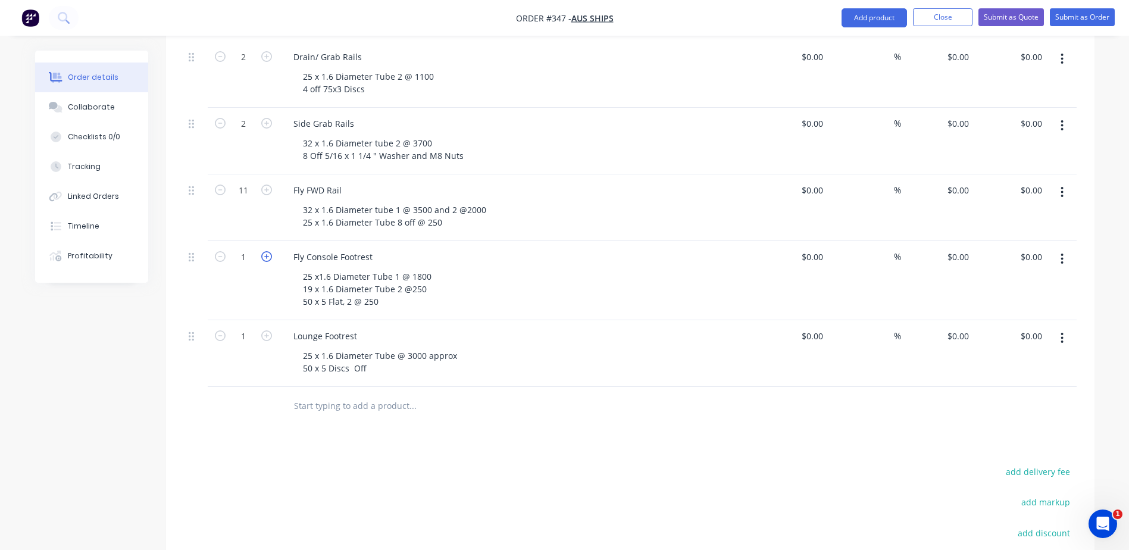
click at [265, 251] on icon "button" at bounding box center [266, 256] width 11 height 11
type input "3"
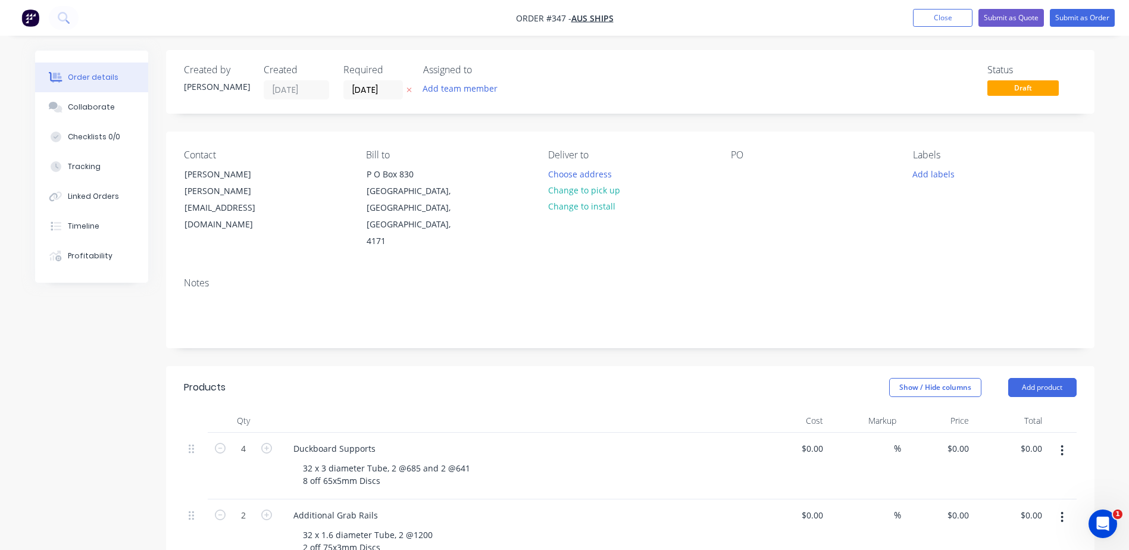
scroll to position [0, 0]
click at [1081, 21] on button "Submit as Order" at bounding box center [1082, 18] width 65 height 18
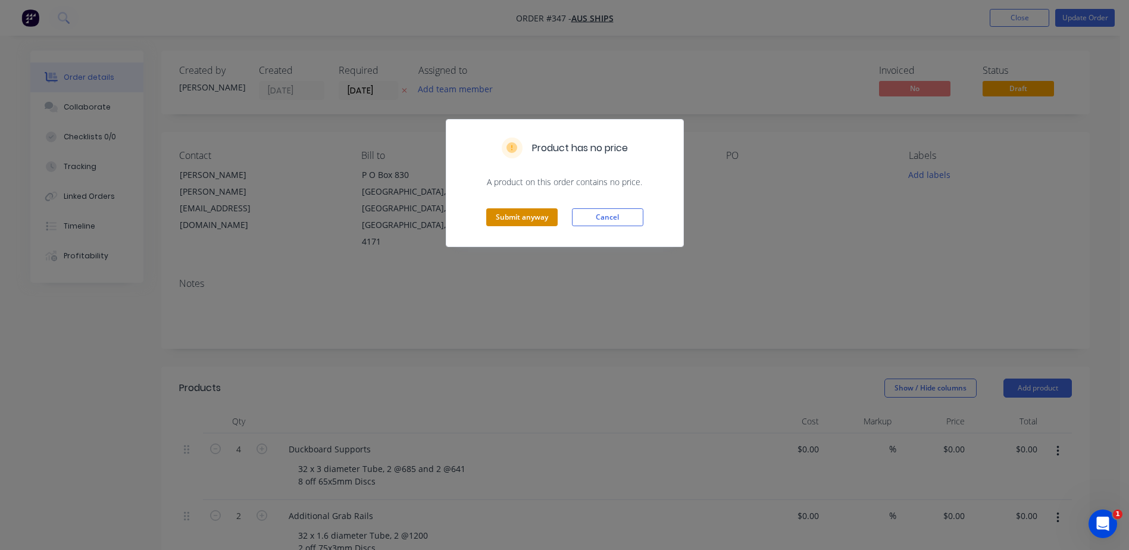
click at [528, 220] on button "Submit anyway" at bounding box center [521, 217] width 71 height 18
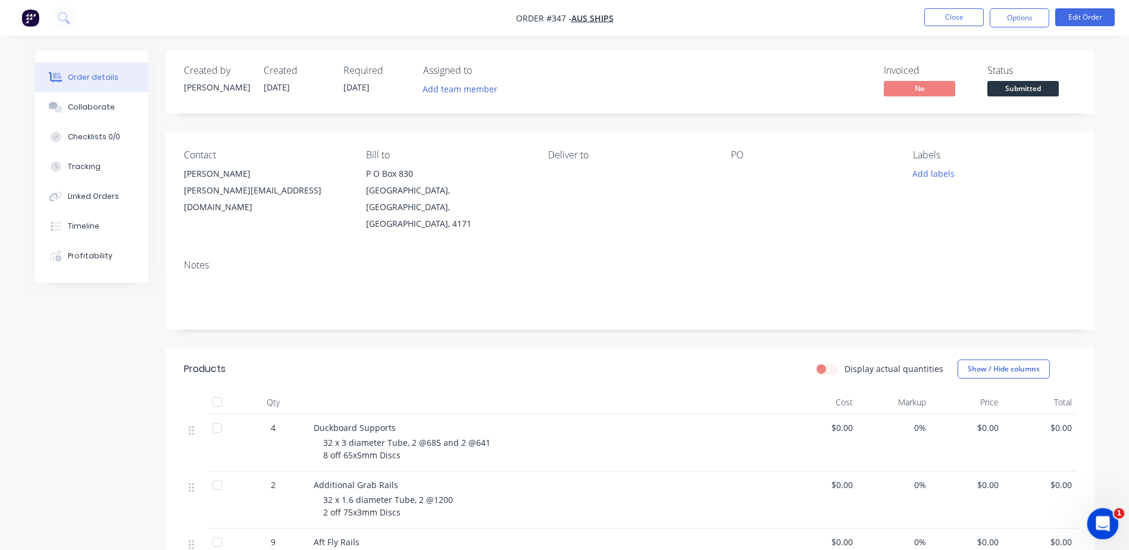
click at [1104, 510] on div "Open Intercom Messenger" at bounding box center [1100, 521] width 39 height 39
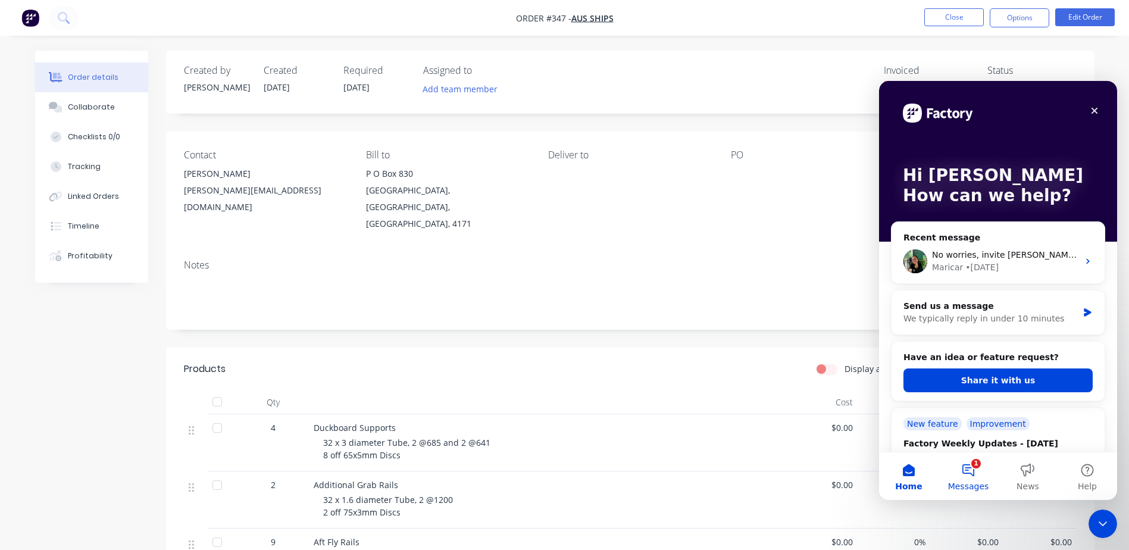
click at [974, 477] on button "1 Messages" at bounding box center [969, 476] width 60 height 48
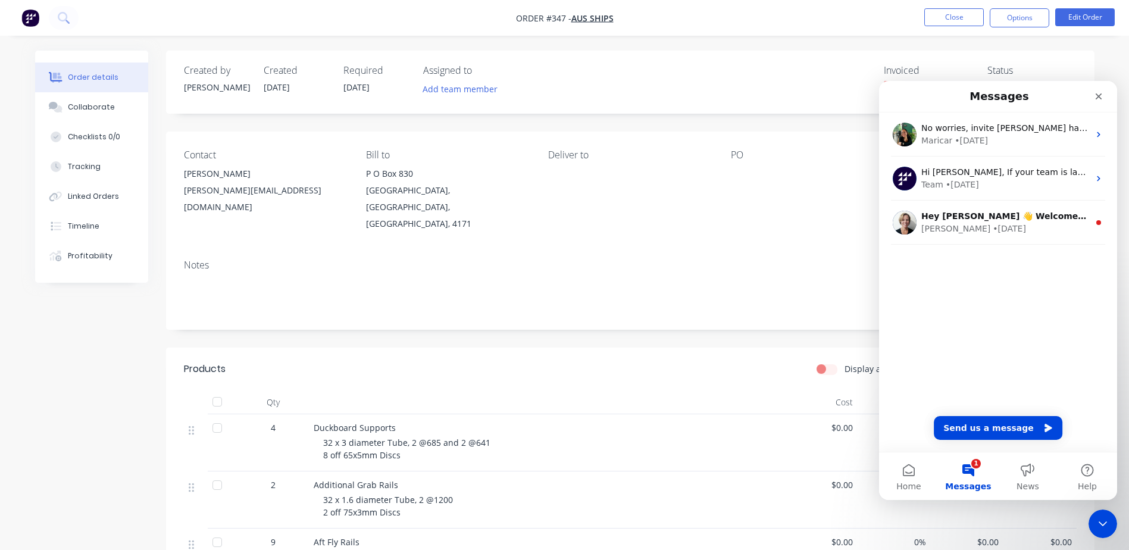
click at [931, 338] on div "No worries, invite [PERSON_NAME] has been sent :) [GEOGRAPHIC_DATA] • [DATE] Hi…" at bounding box center [998, 281] width 238 height 339
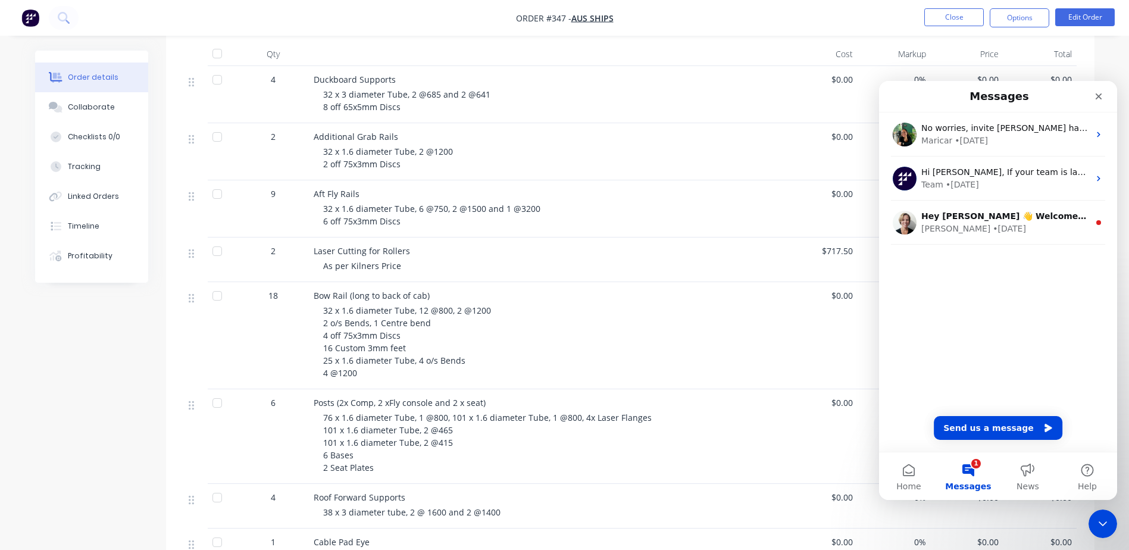
scroll to position [357, 0]
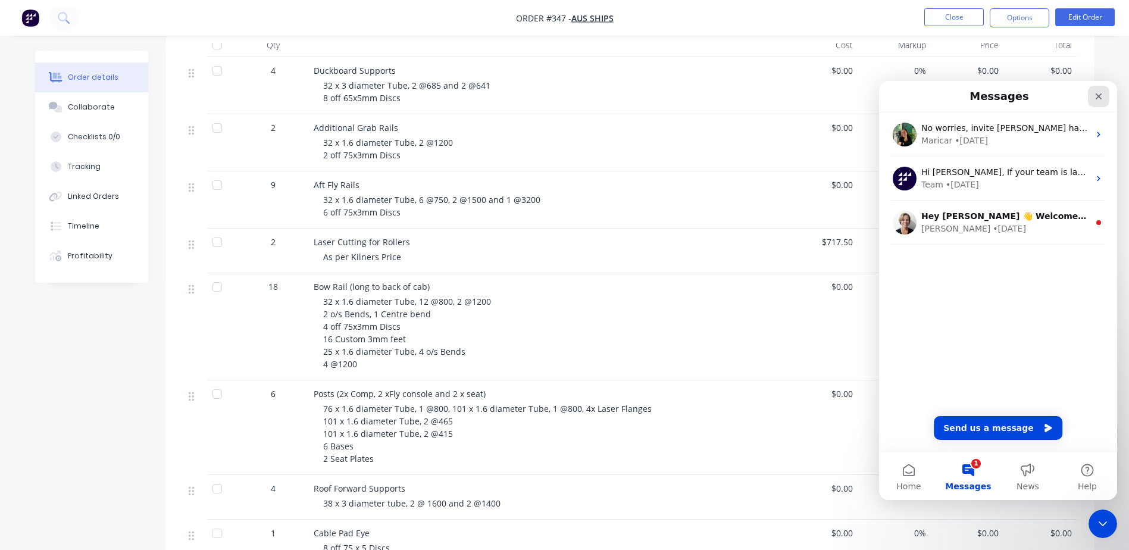
click at [1094, 99] on icon "Close" at bounding box center [1099, 97] width 10 height 10
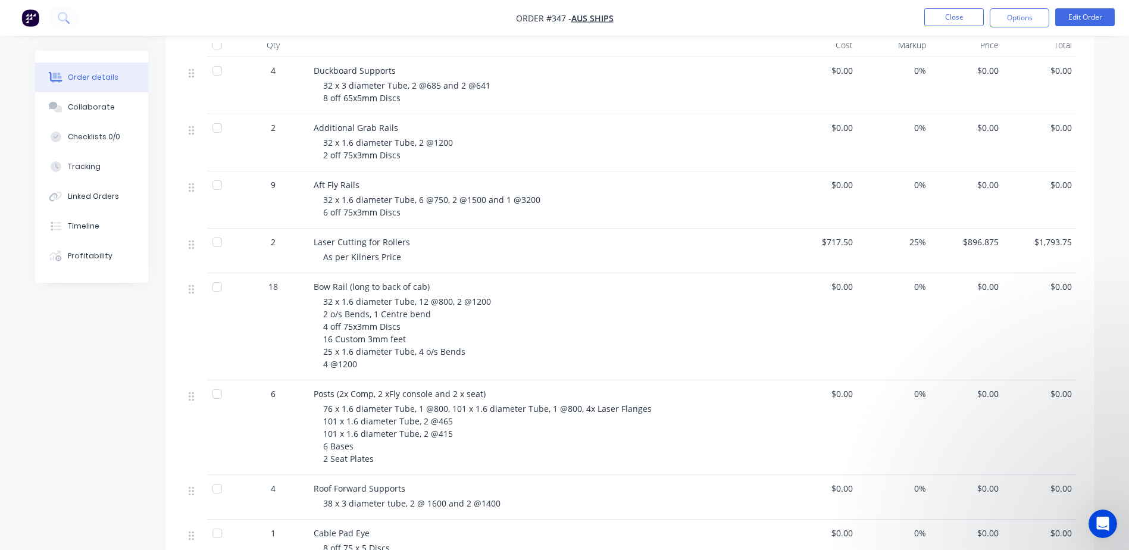
scroll to position [0, 0]
click at [1098, 22] on button "Edit Order" at bounding box center [1085, 17] width 60 height 18
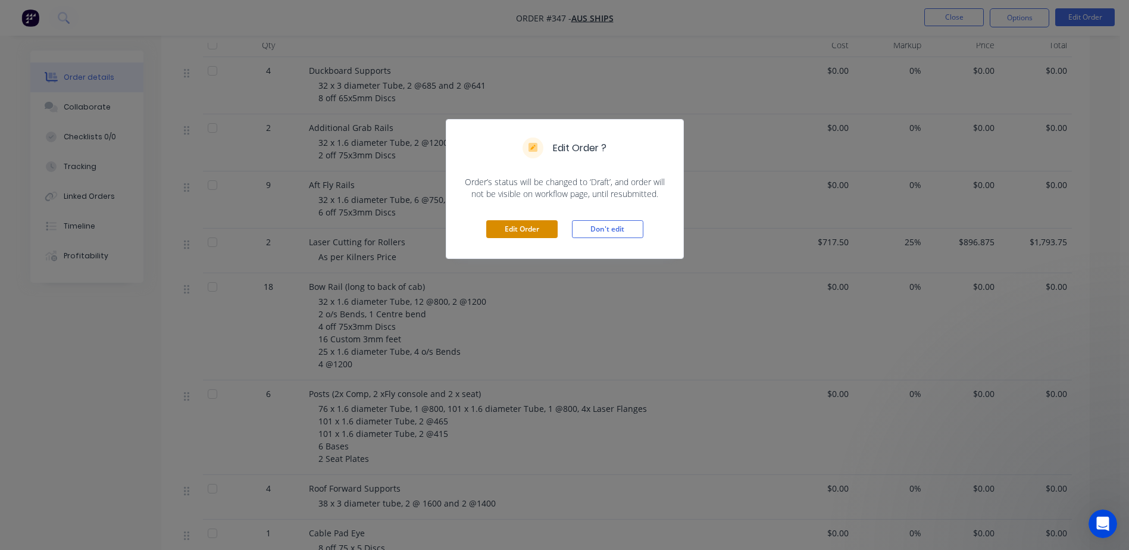
click at [517, 231] on button "Edit Order" at bounding box center [521, 229] width 71 height 18
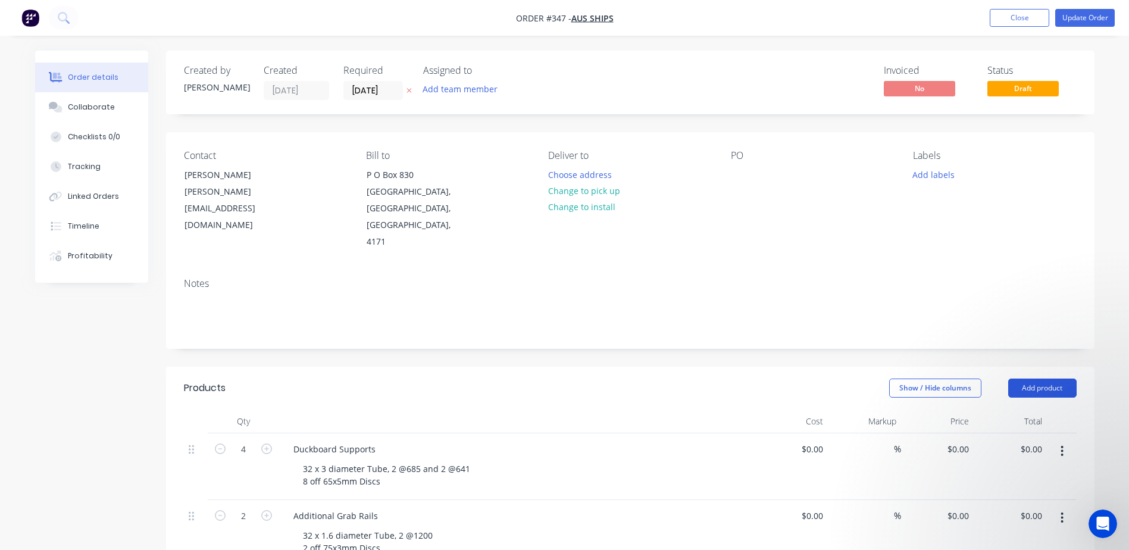
click at [1036, 379] on button "Add product" at bounding box center [1042, 388] width 68 height 19
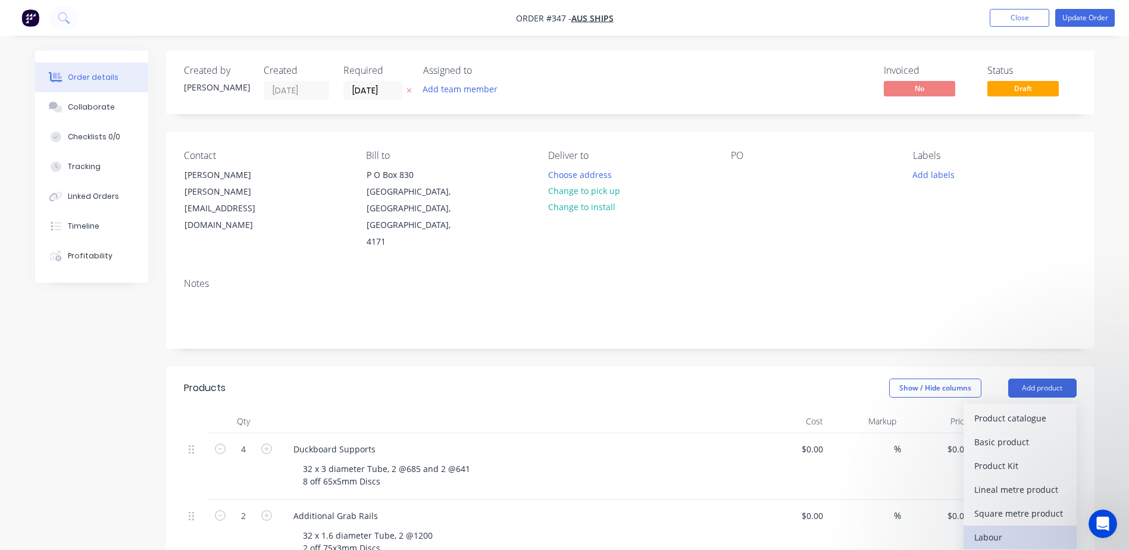
click at [981, 529] on div "Labour" at bounding box center [1020, 537] width 92 height 17
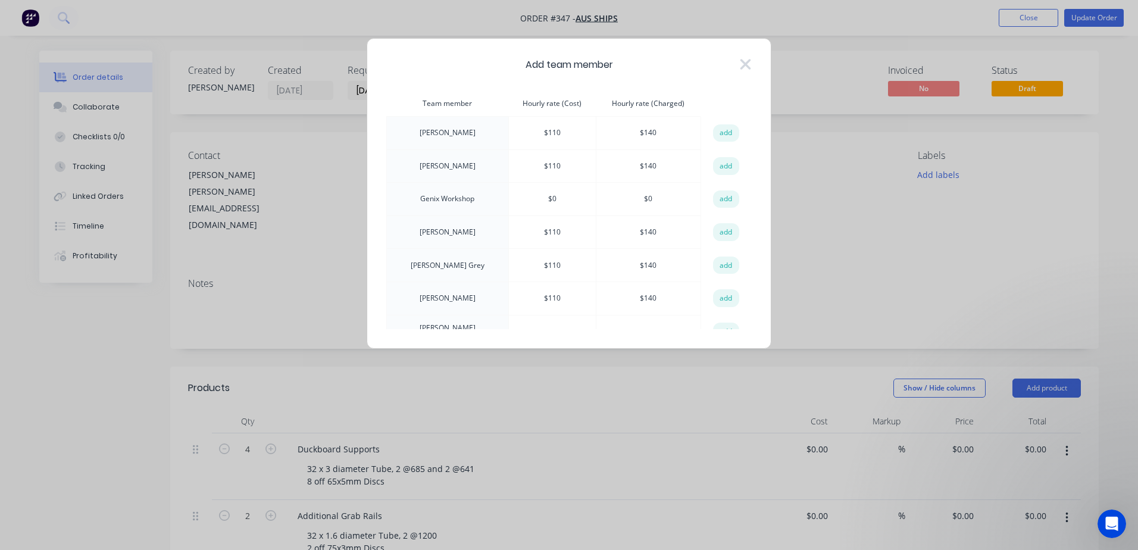
click at [720, 162] on button "add" at bounding box center [726, 166] width 26 height 18
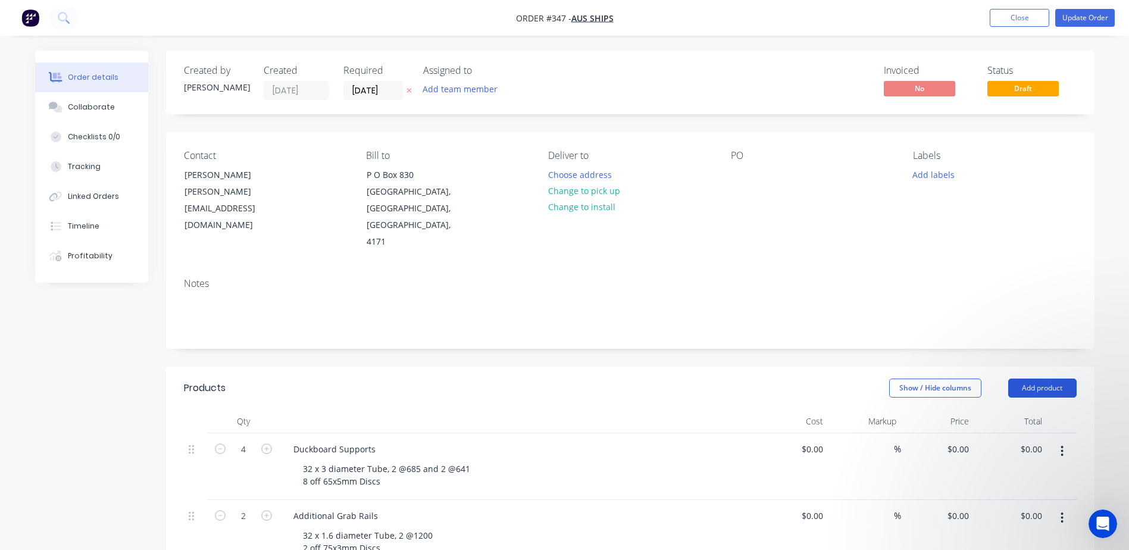
click at [1027, 379] on button "Add product" at bounding box center [1042, 388] width 68 height 19
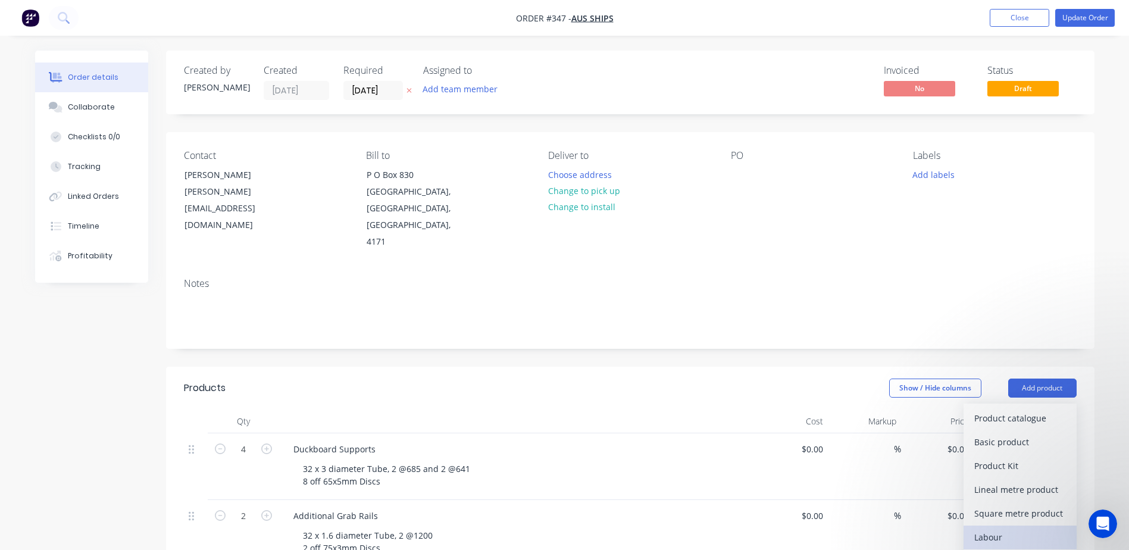
click at [993, 529] on div "Labour" at bounding box center [1020, 537] width 92 height 17
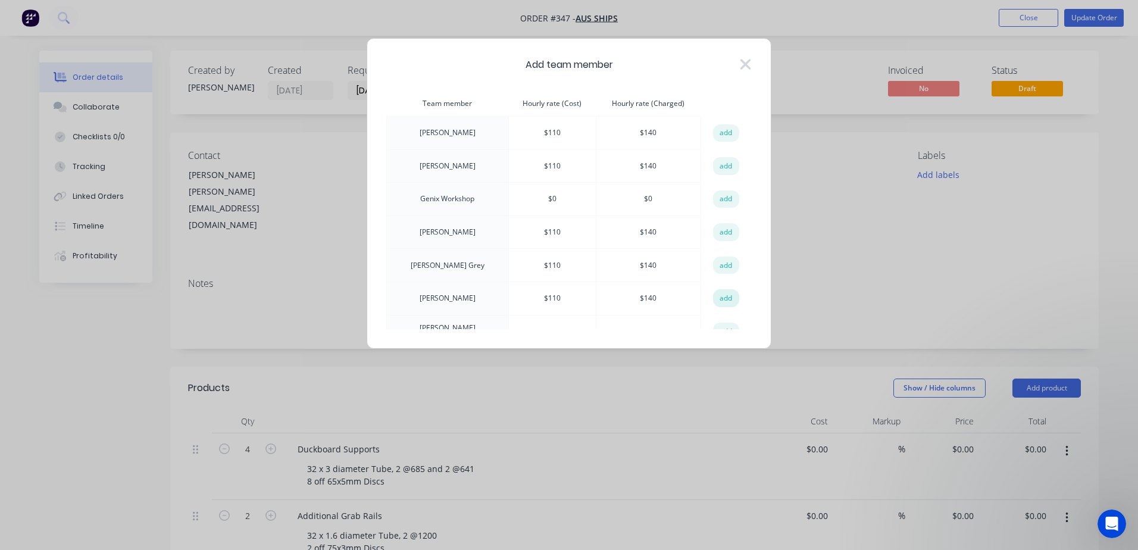
click at [723, 298] on button "add" at bounding box center [726, 298] width 26 height 18
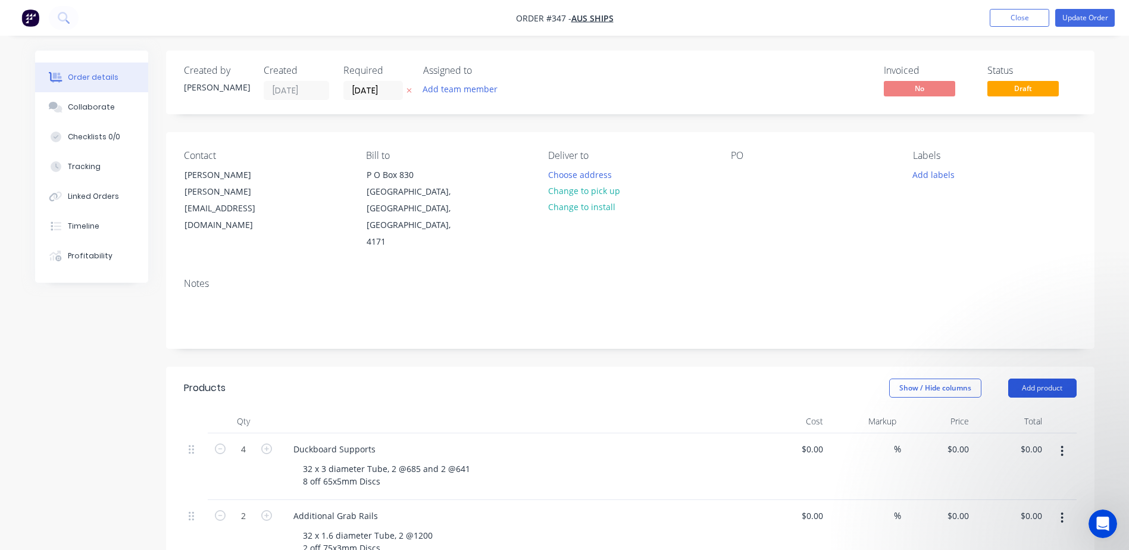
click at [1049, 379] on button "Add product" at bounding box center [1042, 388] width 68 height 19
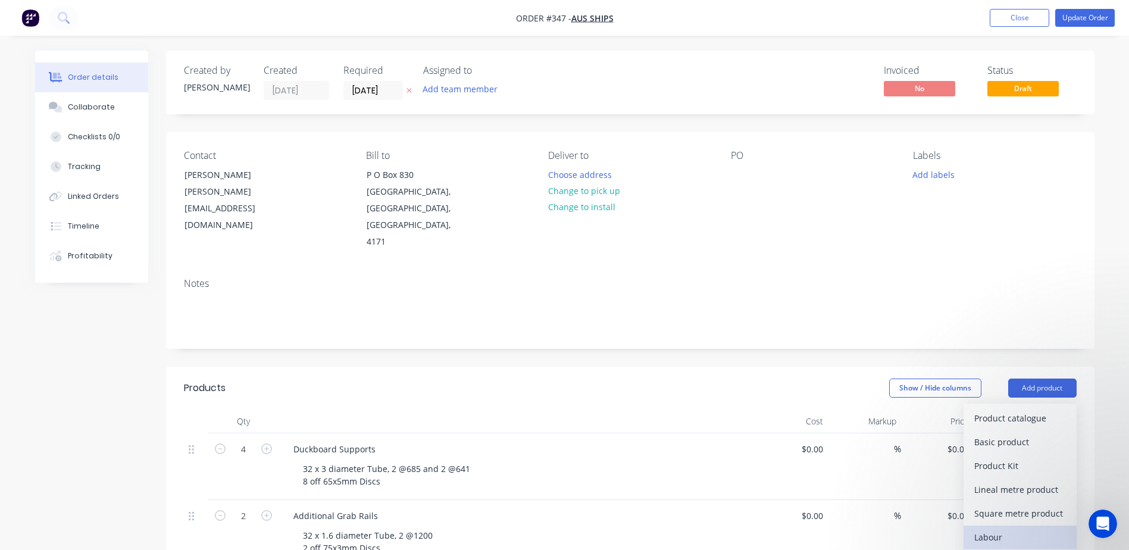
click at [988, 529] on div "Labour" at bounding box center [1020, 537] width 92 height 17
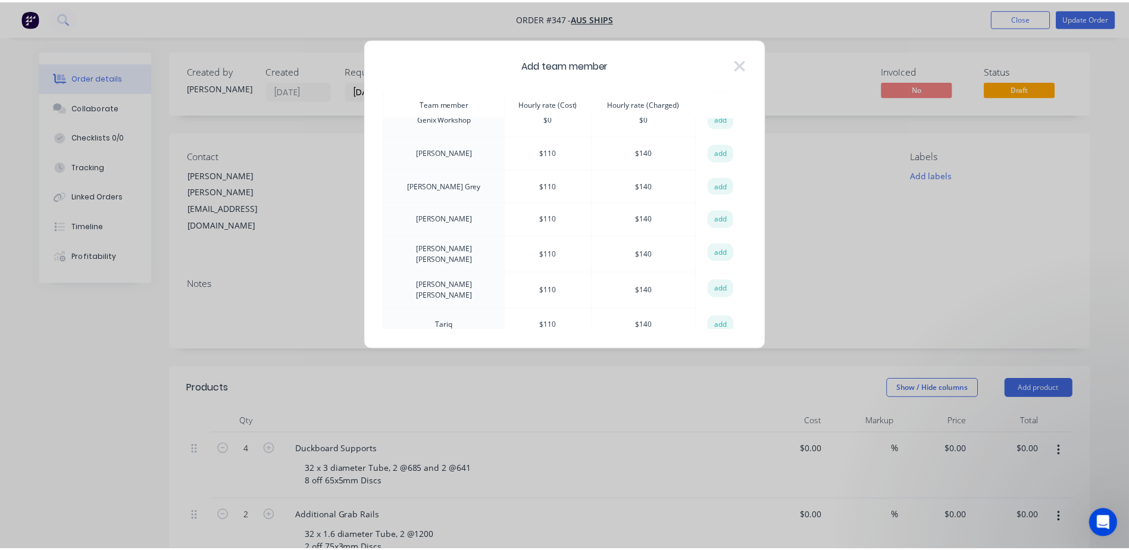
scroll to position [85, 0]
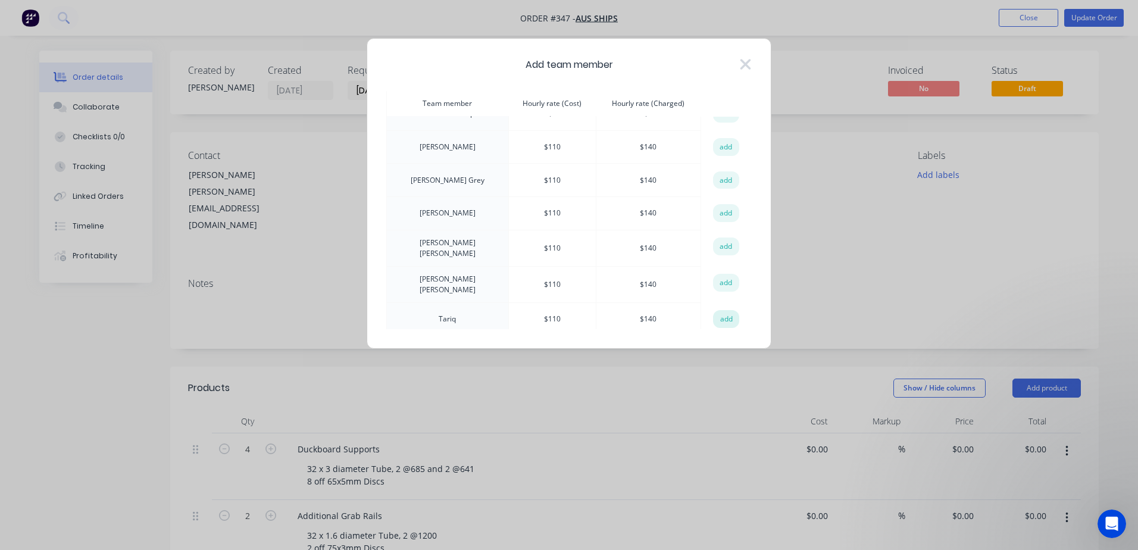
click at [721, 312] on button "add" at bounding box center [726, 319] width 26 height 18
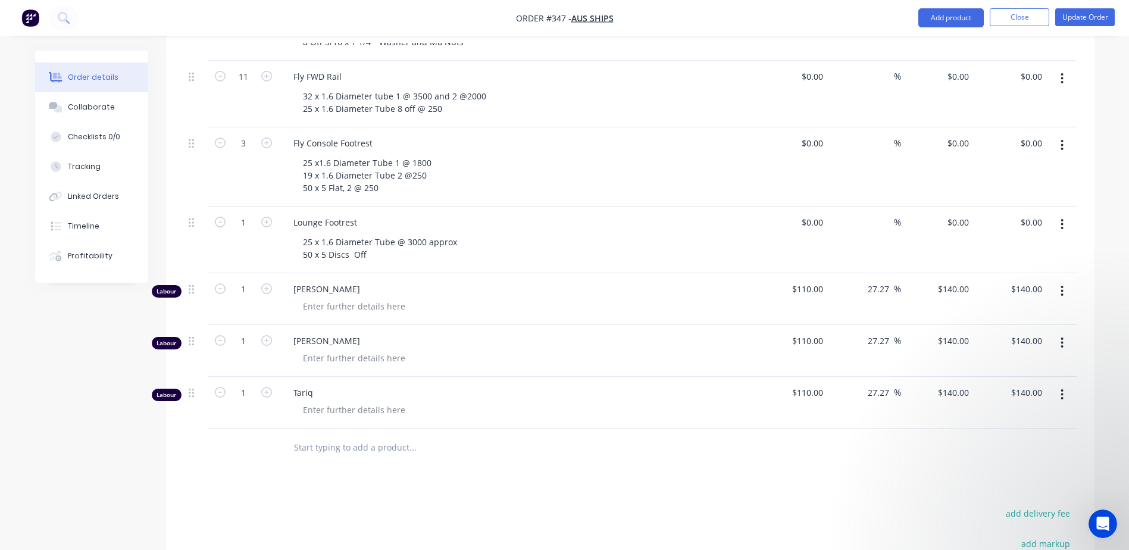
scroll to position [1309, 0]
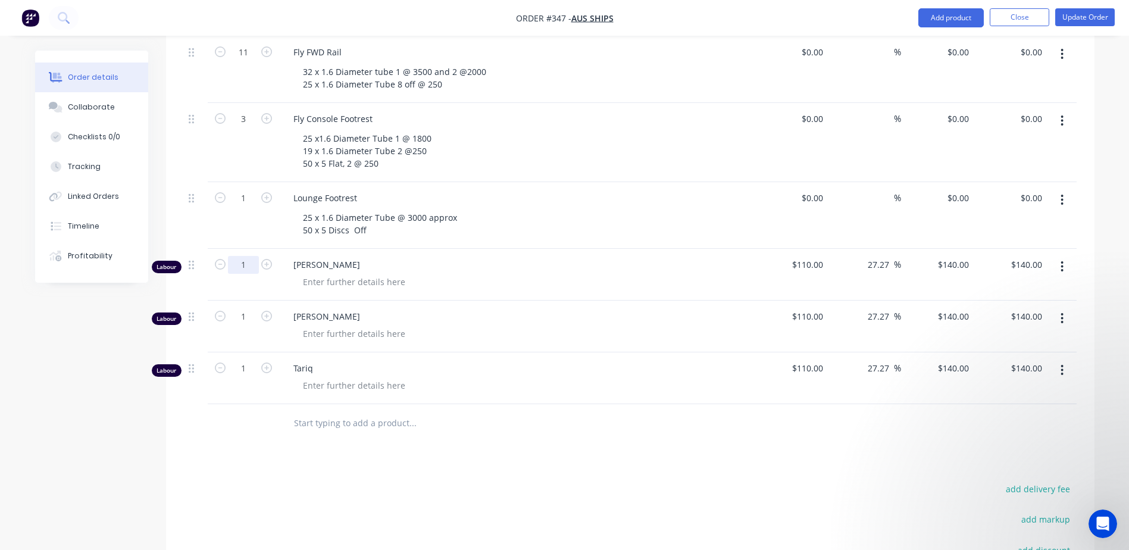
click at [246, 256] on input "1" at bounding box center [243, 265] width 31 height 18
type input "0.5"
type input "$70.00"
click at [255, 301] on div "1" at bounding box center [243, 327] width 71 height 52
click at [244, 359] on input "1" at bounding box center [243, 368] width 31 height 18
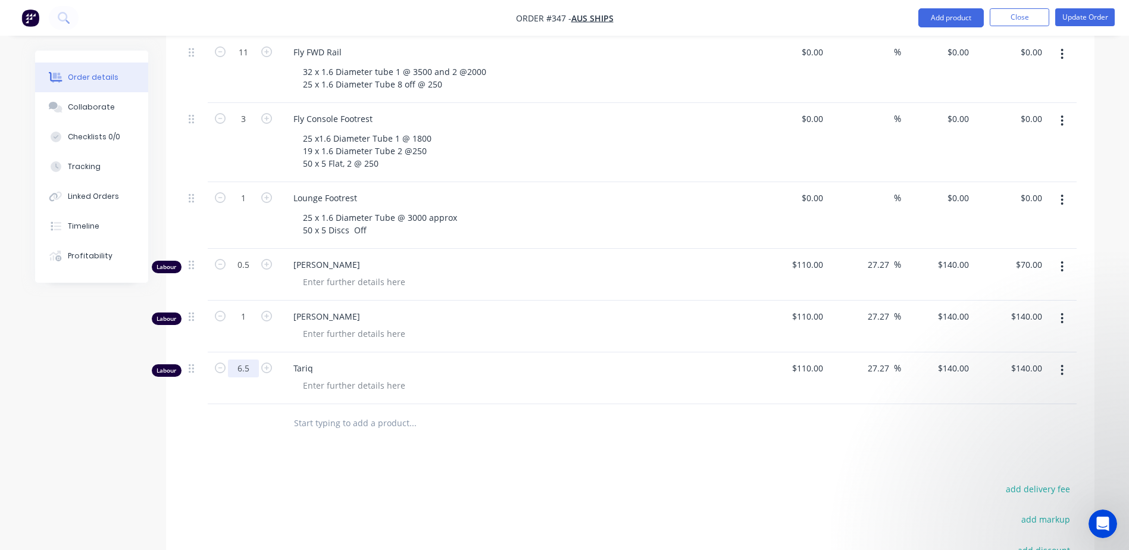
type input "6.5"
type input "$910.00"
click at [1080, 12] on button "Update Order" at bounding box center [1085, 17] width 60 height 18
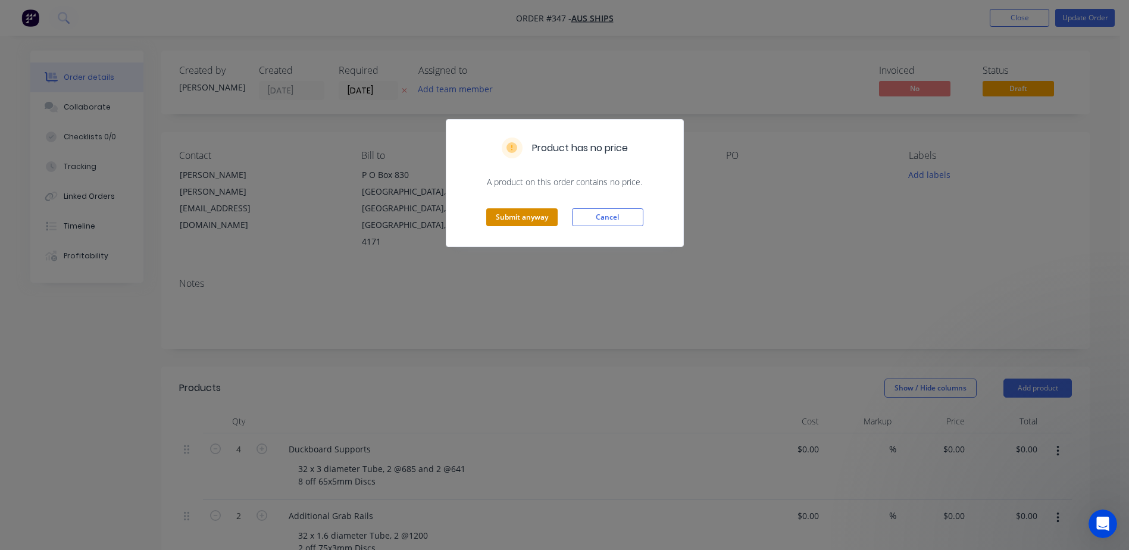
click at [517, 217] on button "Submit anyway" at bounding box center [521, 217] width 71 height 18
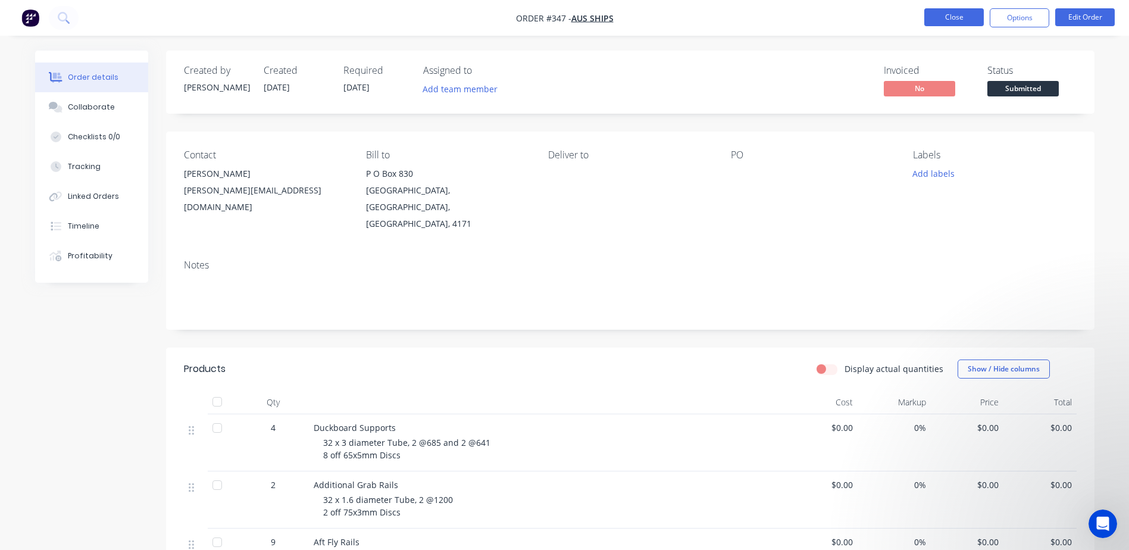
click at [945, 20] on button "Close" at bounding box center [954, 17] width 60 height 18
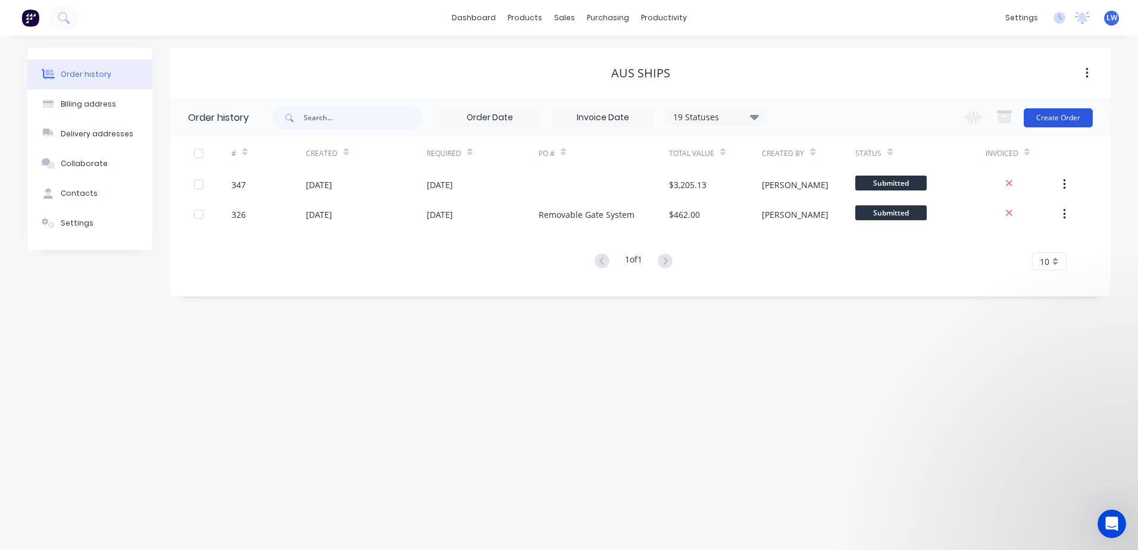
click at [1048, 118] on button "Create Order" at bounding box center [1058, 117] width 69 height 19
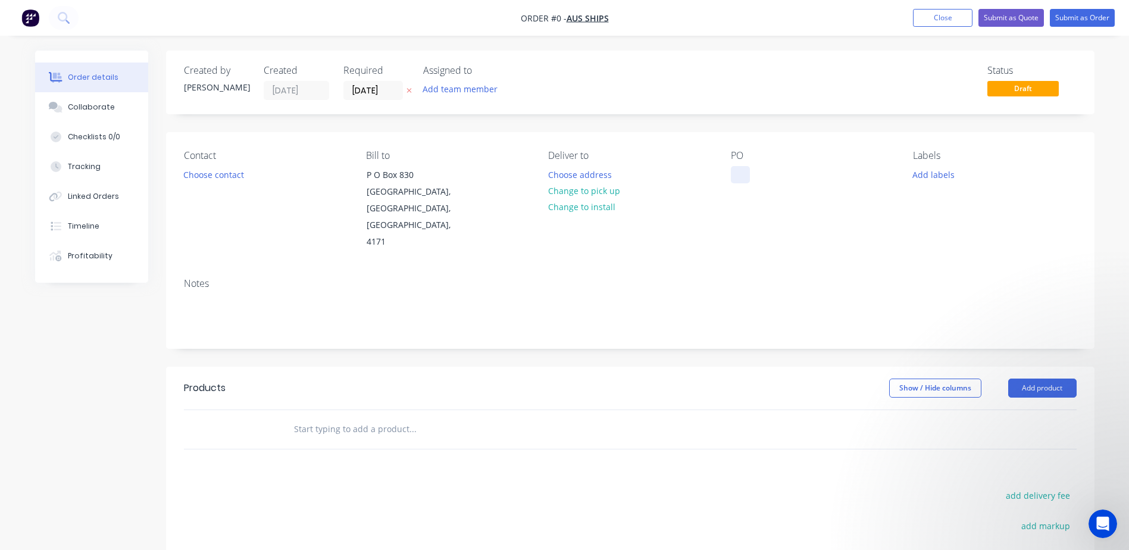
click at [733, 169] on div at bounding box center [740, 174] width 19 height 17
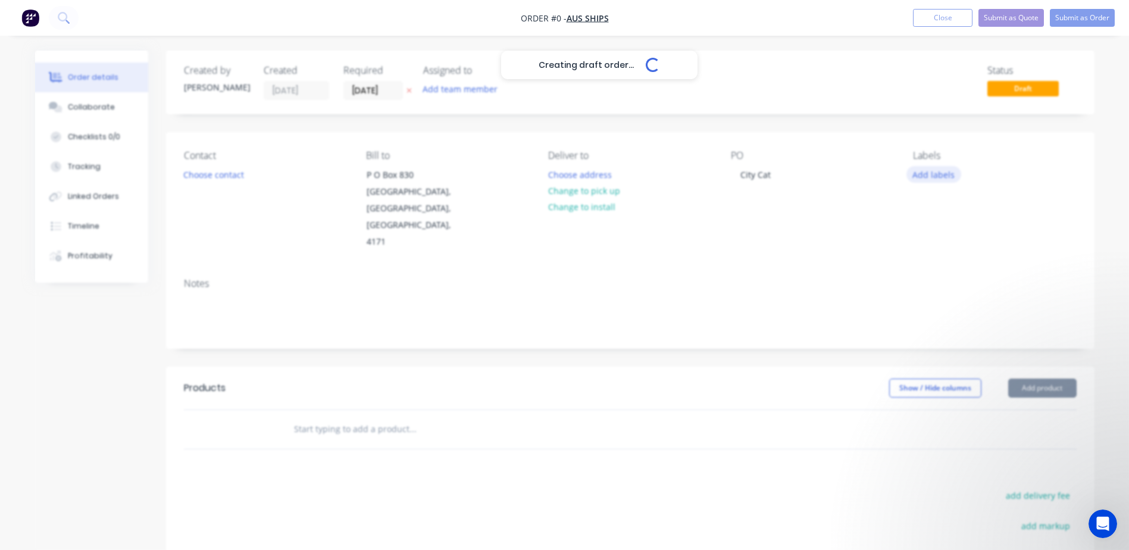
click at [918, 171] on div "Creating draft order... Loading... Order details Collaborate Checklists 0/0 Tra…" at bounding box center [564, 402] width 1083 height 702
click at [918, 171] on button "Add labels" at bounding box center [933, 174] width 55 height 16
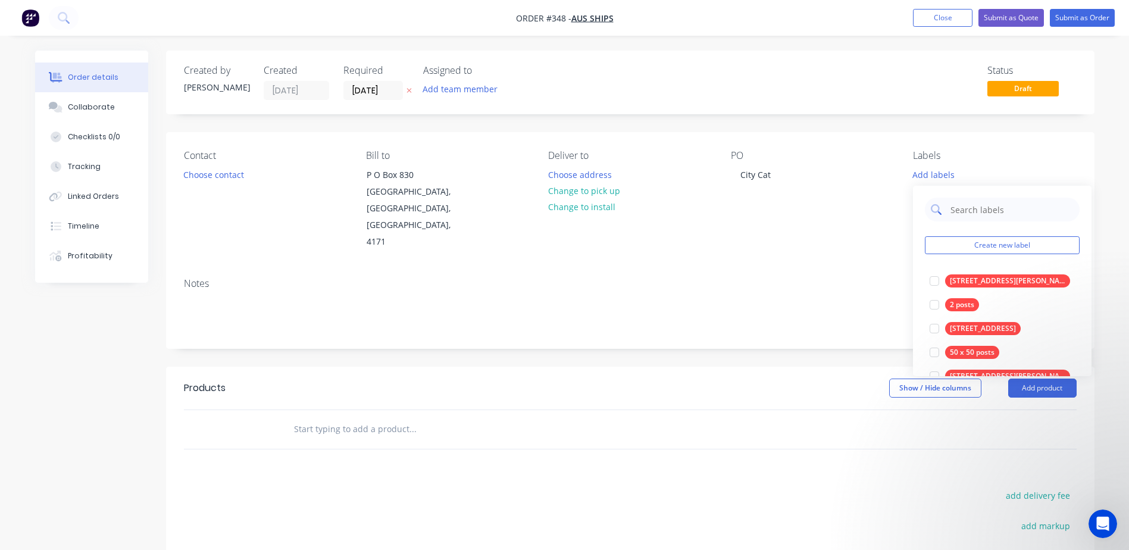
click at [971, 207] on input "text" at bounding box center [1011, 210] width 124 height 24
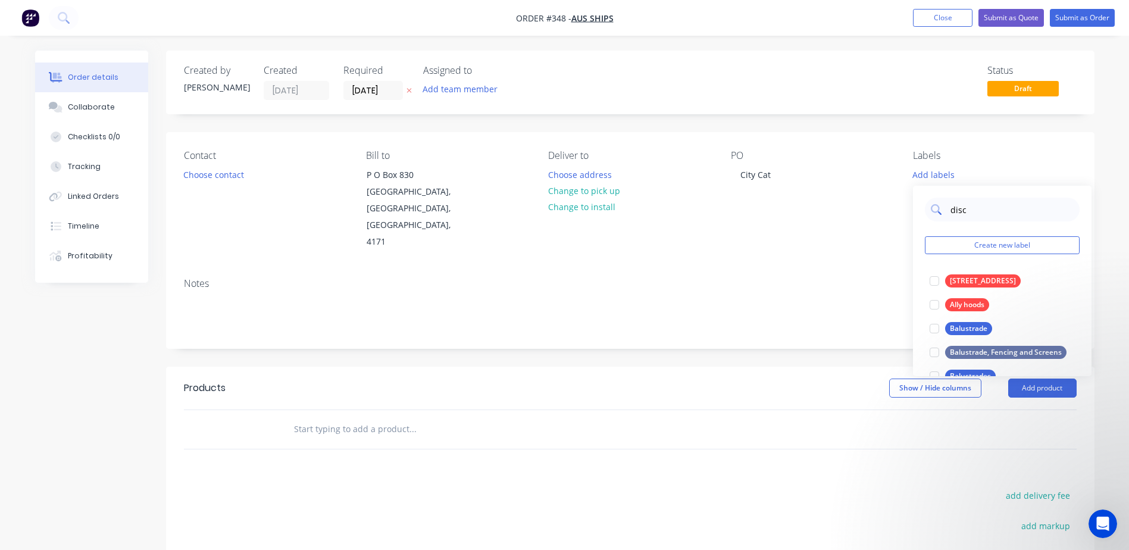
type input "discs"
drag, startPoint x: 972, startPoint y: 207, endPoint x: 914, endPoint y: 205, distance: 57.8
click at [914, 205] on div "discs Create new label" at bounding box center [1002, 233] width 179 height 95
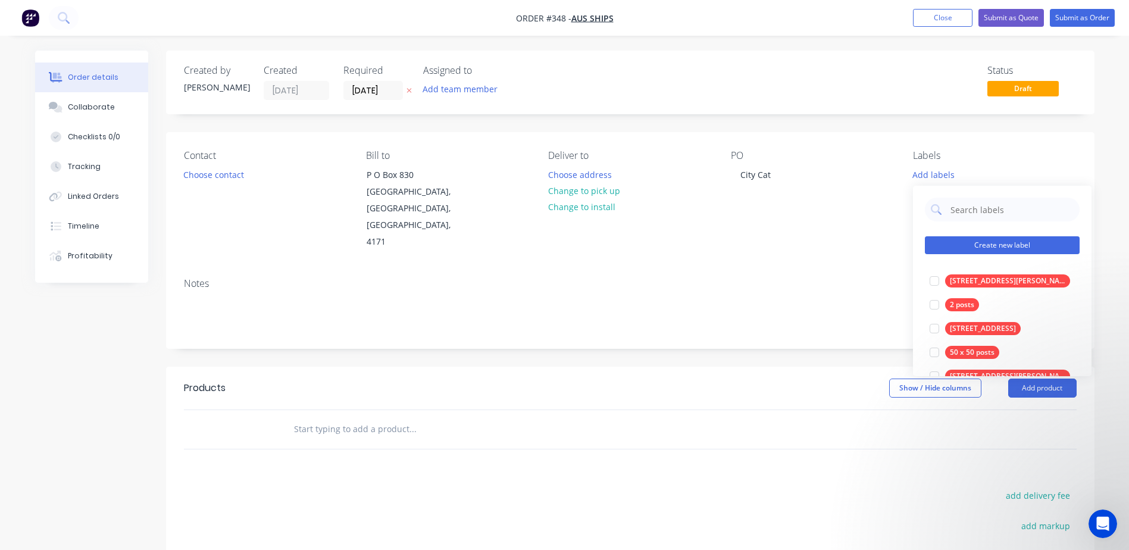
click at [951, 245] on button "Create new label" at bounding box center [1002, 245] width 155 height 18
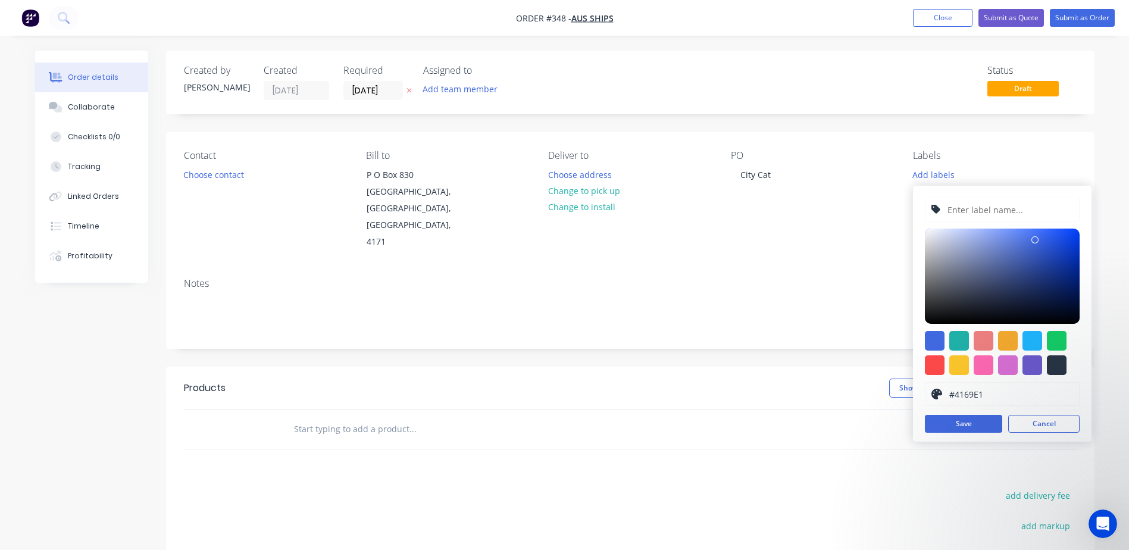
click at [980, 205] on input "text" at bounding box center [1009, 209] width 127 height 23
type input "discs"
click at [981, 337] on div at bounding box center [984, 341] width 20 height 20
type input "#F08080"
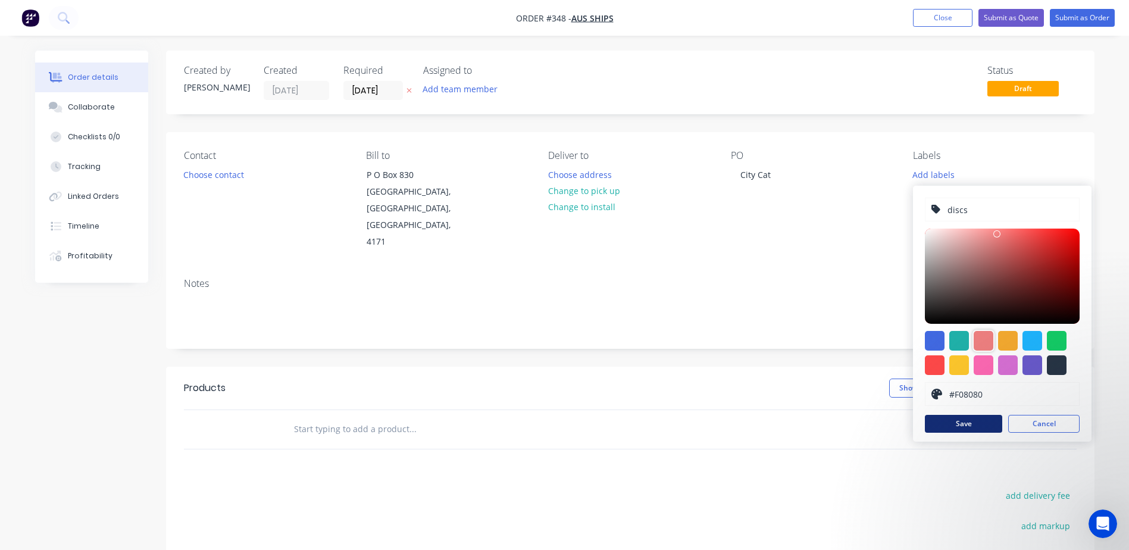
click at [970, 423] on button "Save" at bounding box center [963, 424] width 77 height 18
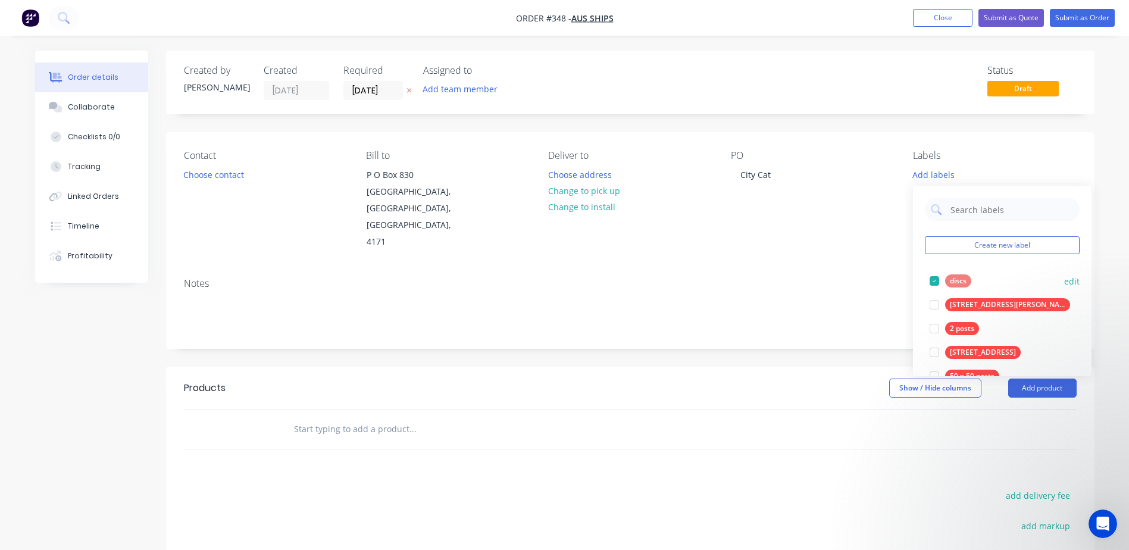
click at [968, 284] on div "discs" at bounding box center [958, 280] width 26 height 13
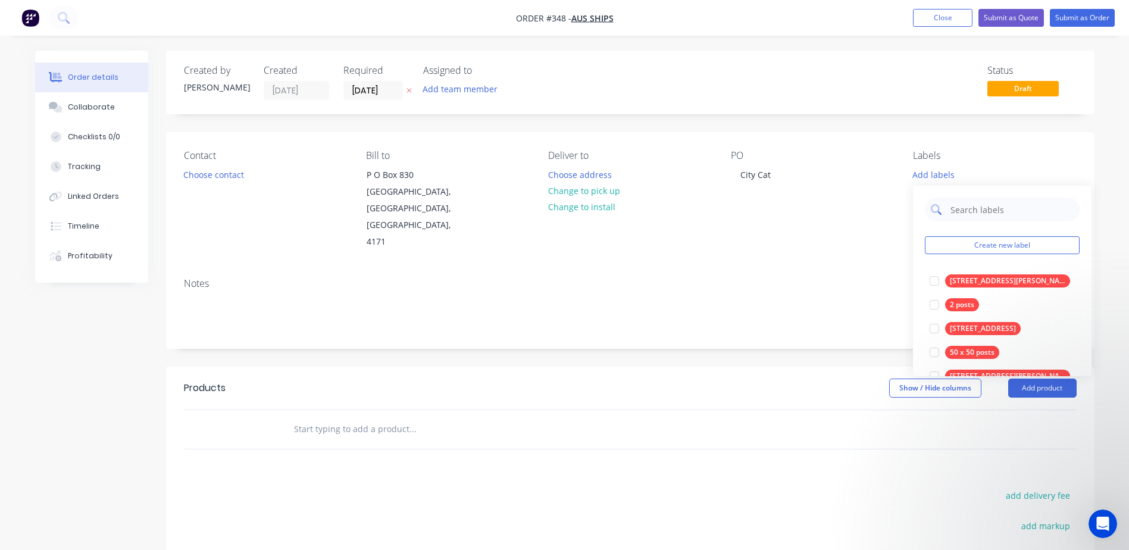
click at [967, 210] on input "text" at bounding box center [1011, 210] width 124 height 24
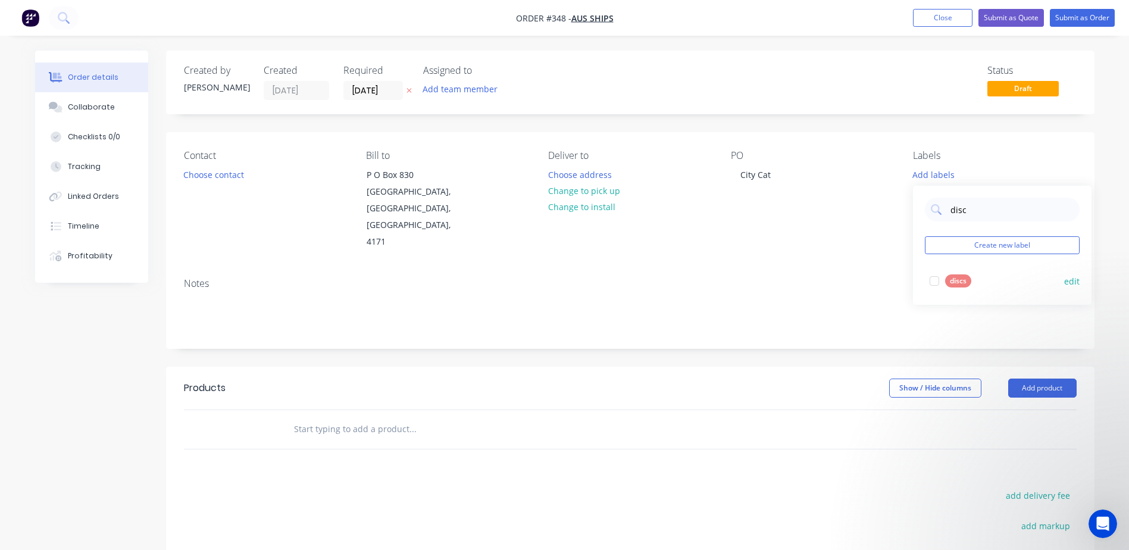
type input "disc"
click at [959, 279] on div "discs" at bounding box center [958, 280] width 26 height 13
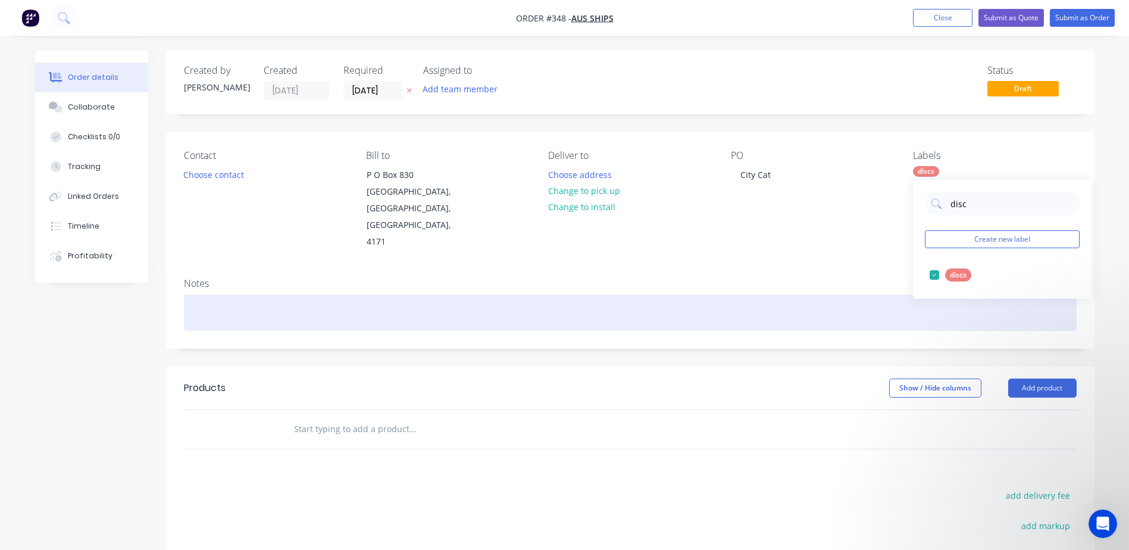
click at [877, 295] on div at bounding box center [630, 313] width 893 height 36
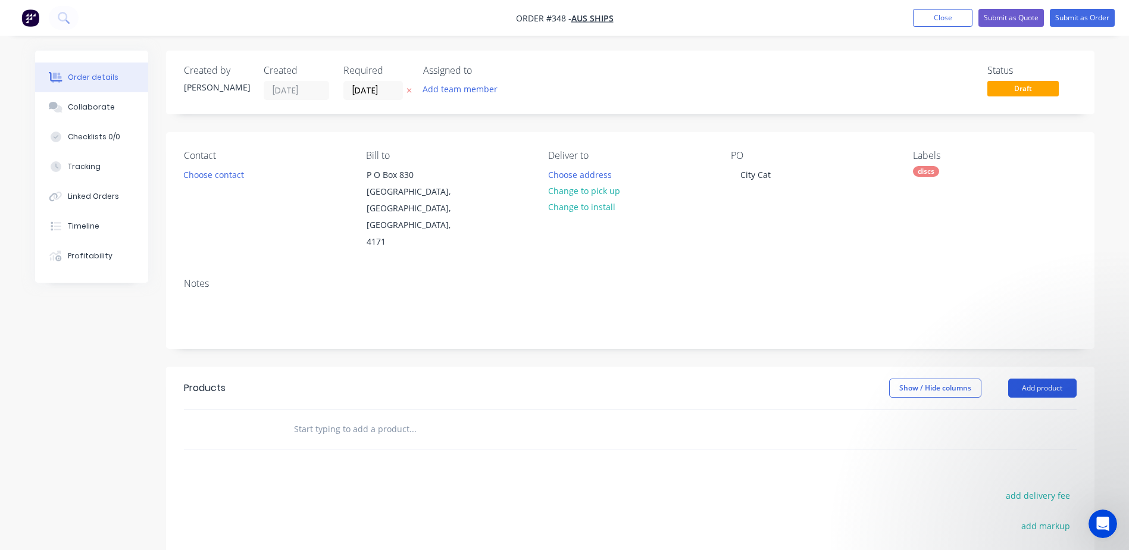
click at [1046, 379] on button "Add product" at bounding box center [1042, 388] width 68 height 19
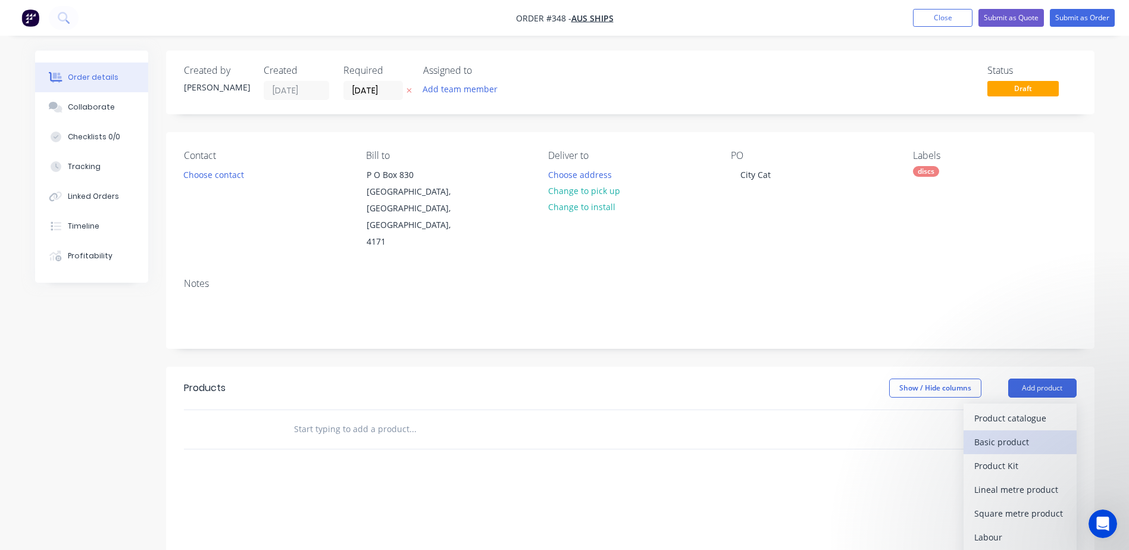
click at [1004, 433] on div "Basic product" at bounding box center [1020, 441] width 92 height 17
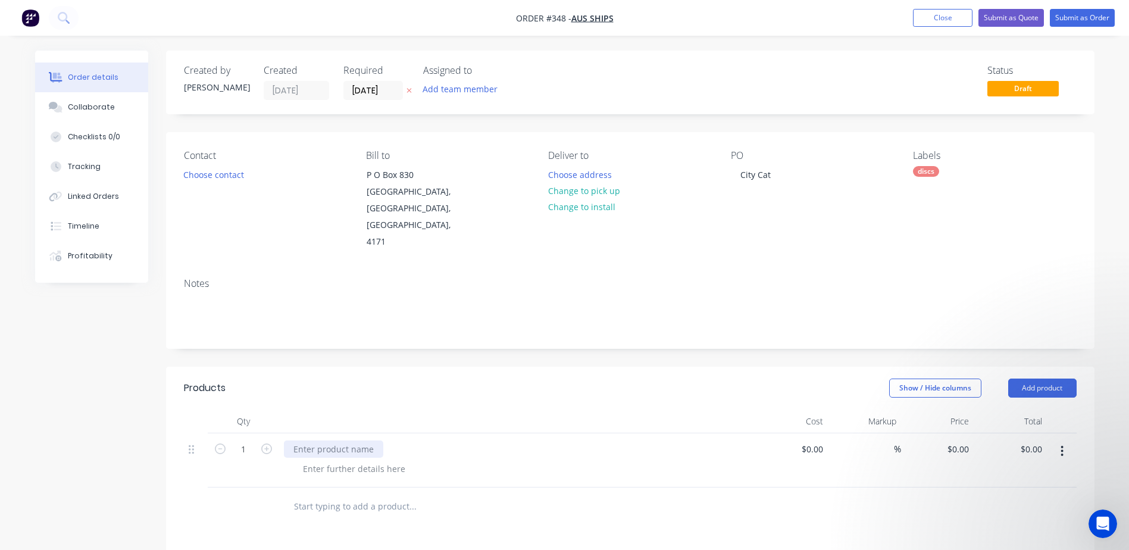
click at [320, 440] on div at bounding box center [333, 448] width 99 height 17
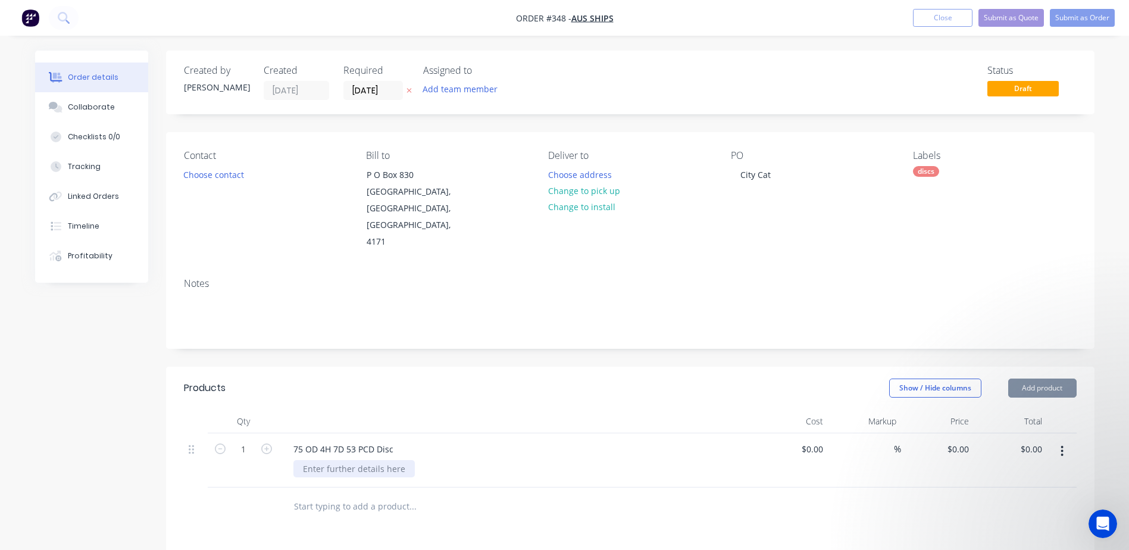
click at [324, 460] on div at bounding box center [353, 468] width 121 height 17
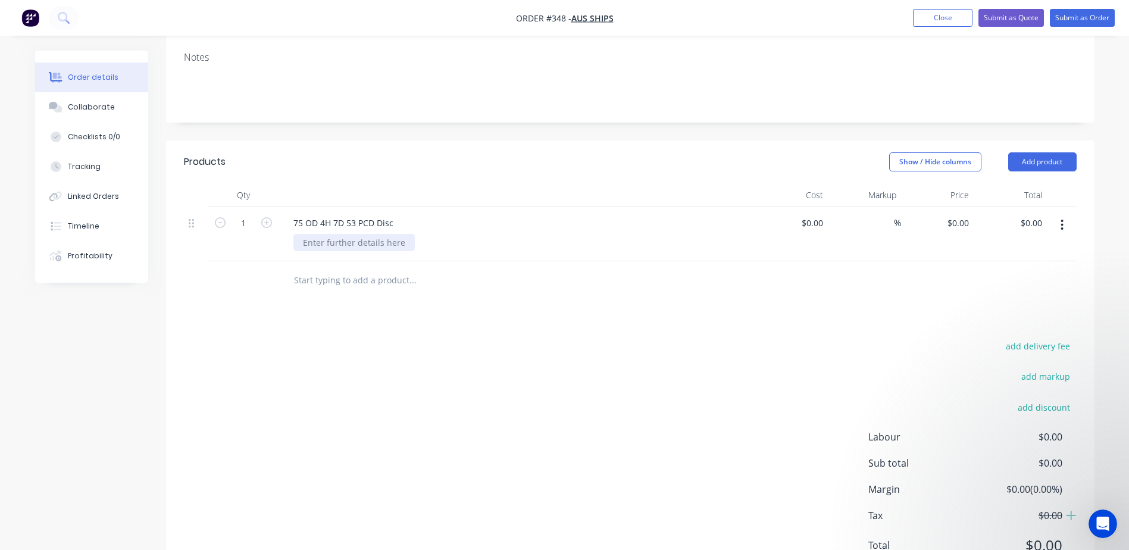
scroll to position [246, 0]
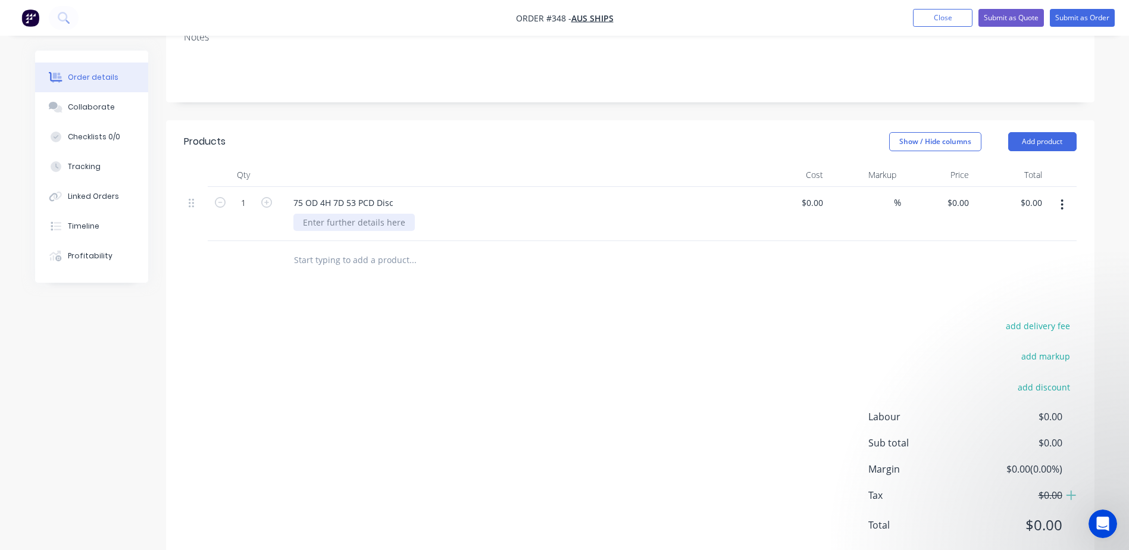
click at [343, 214] on div at bounding box center [353, 222] width 121 height 17
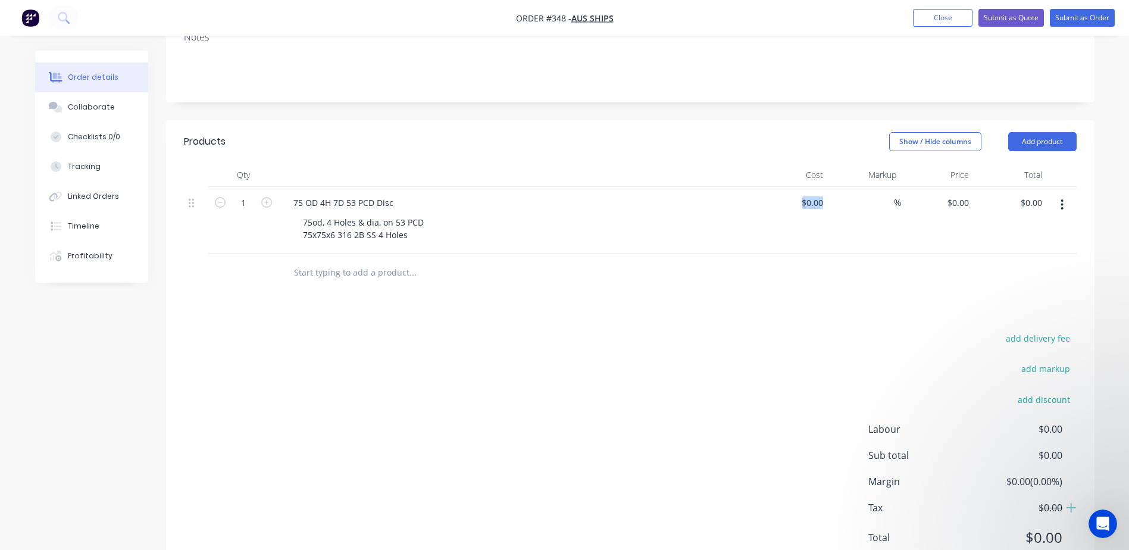
drag, startPoint x: 828, startPoint y: 171, endPoint x: 795, endPoint y: 168, distance: 32.8
click at [795, 187] on div "1 75 OD 4H 7D 53 PCD Disc 75od, 4 Holes & dia, on 53 PCD 75x75x6 316 2B SS 4 Ho…" at bounding box center [630, 220] width 893 height 67
drag, startPoint x: 795, startPoint y: 168, endPoint x: 815, endPoint y: 174, distance: 20.4
click at [815, 194] on input at bounding box center [814, 202] width 27 height 17
type input "$36.00"
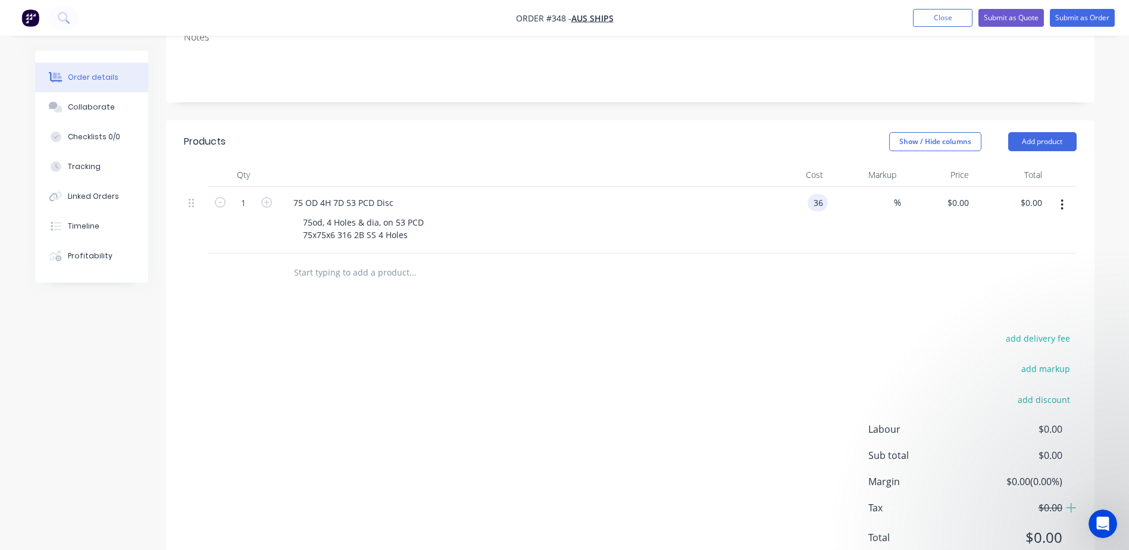
type input "$36.00"
click at [871, 187] on div "%" at bounding box center [864, 220] width 73 height 67
click at [895, 196] on span "%" at bounding box center [897, 203] width 7 height 14
click at [268, 197] on icon "button" at bounding box center [266, 202] width 11 height 11
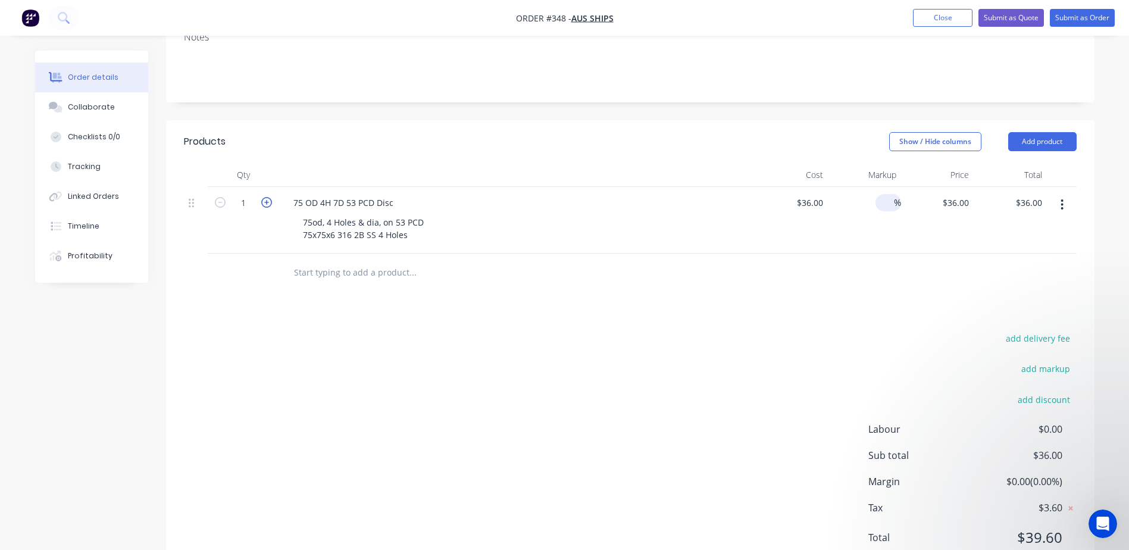
type input "2"
type input "$72.00"
click at [268, 197] on icon "button" at bounding box center [266, 202] width 11 height 11
type input "3"
type input "$108.00"
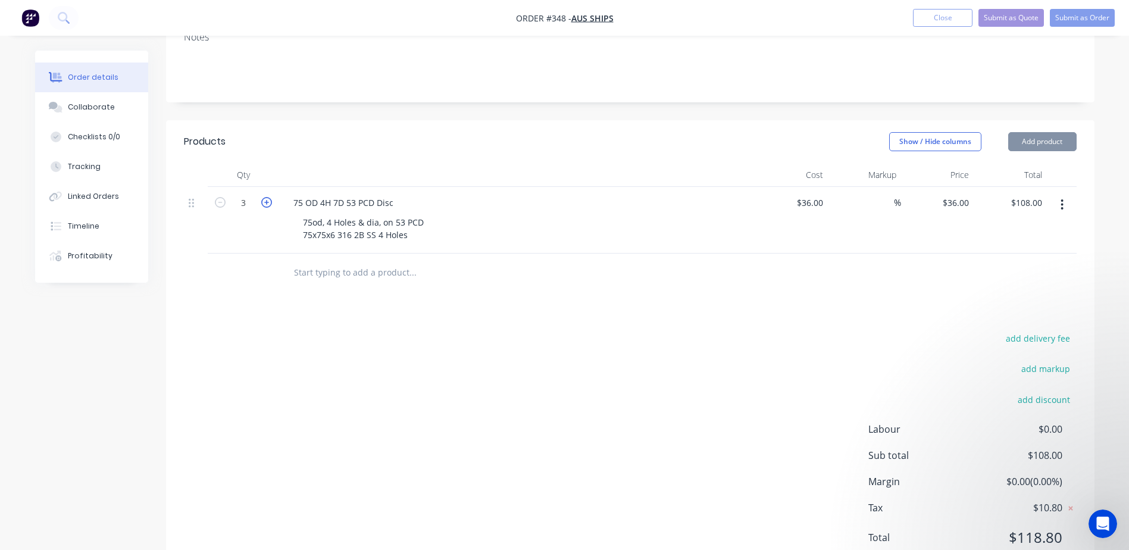
click at [268, 197] on icon "button" at bounding box center [266, 202] width 11 height 11
type input "4"
type input "$144.00"
click at [268, 197] on icon "button" at bounding box center [266, 202] width 11 height 11
type input "5"
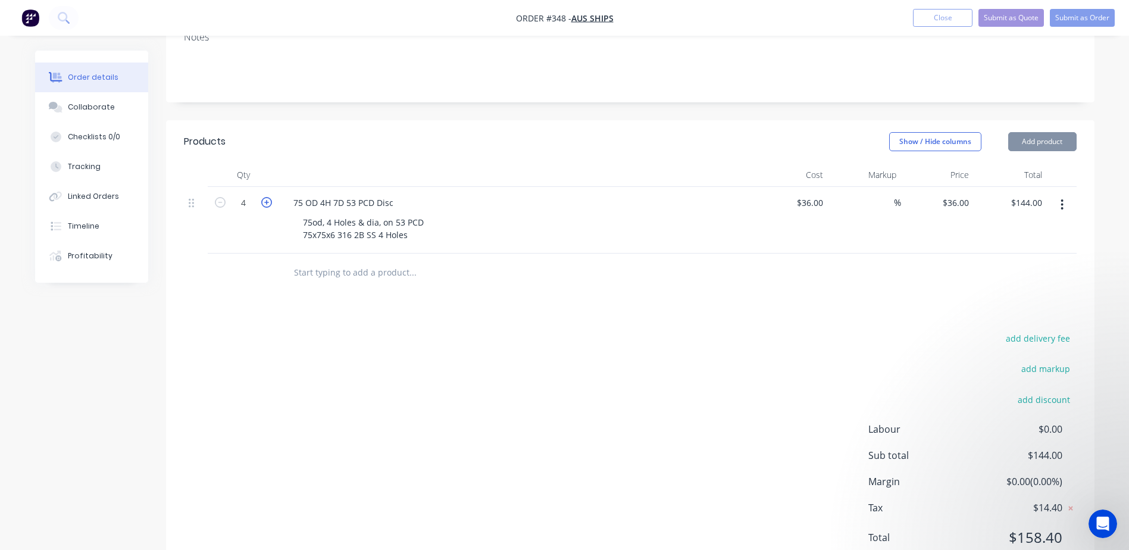
type input "$180.00"
click at [268, 197] on icon "button" at bounding box center [266, 202] width 11 height 11
type input "6"
type input "$216.00"
type input "$12.00"
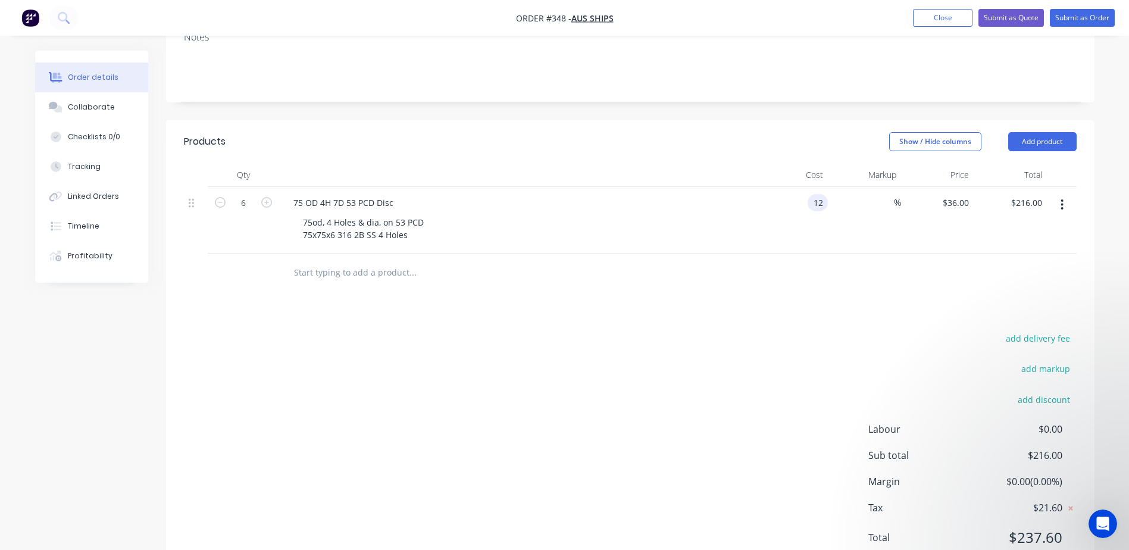
type input "$12.00"
type input "$72.00"
click at [640, 293] on div "Products Show / Hide columns Add product Qty Cost Markup Price Total 6 75 OD 4H…" at bounding box center [630, 349] width 928 height 458
click at [267, 197] on icon "button" at bounding box center [266, 202] width 11 height 11
type input "7"
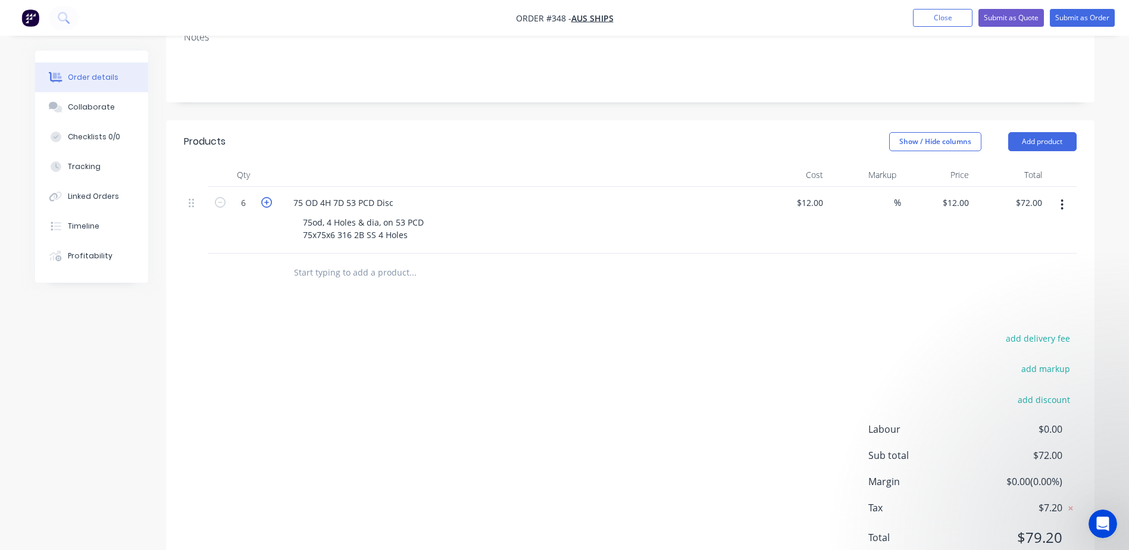
type input "$84.00"
click at [267, 197] on icon "button" at bounding box center [266, 202] width 11 height 11
type input "8"
type input "$96.00"
click at [267, 197] on icon "button" at bounding box center [266, 202] width 11 height 11
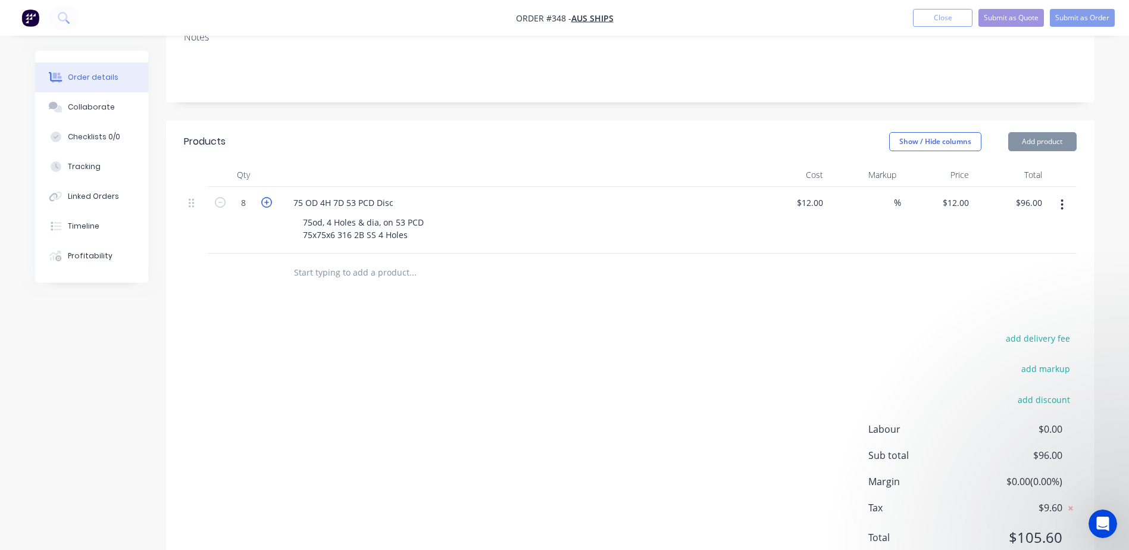
type input "9"
type input "$108.00"
click at [267, 197] on icon "button" at bounding box center [266, 202] width 11 height 11
type input "10"
type input "$120.00"
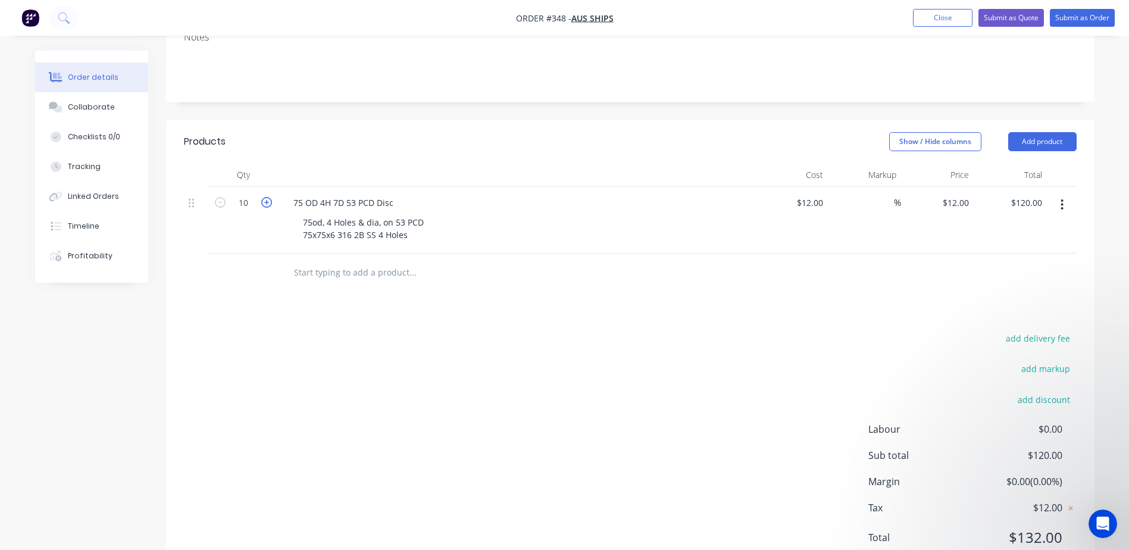
click at [267, 197] on icon "button" at bounding box center [266, 202] width 11 height 11
type input "11"
type input "$132.00"
click at [267, 197] on icon "button" at bounding box center [266, 202] width 11 height 11
type input "12"
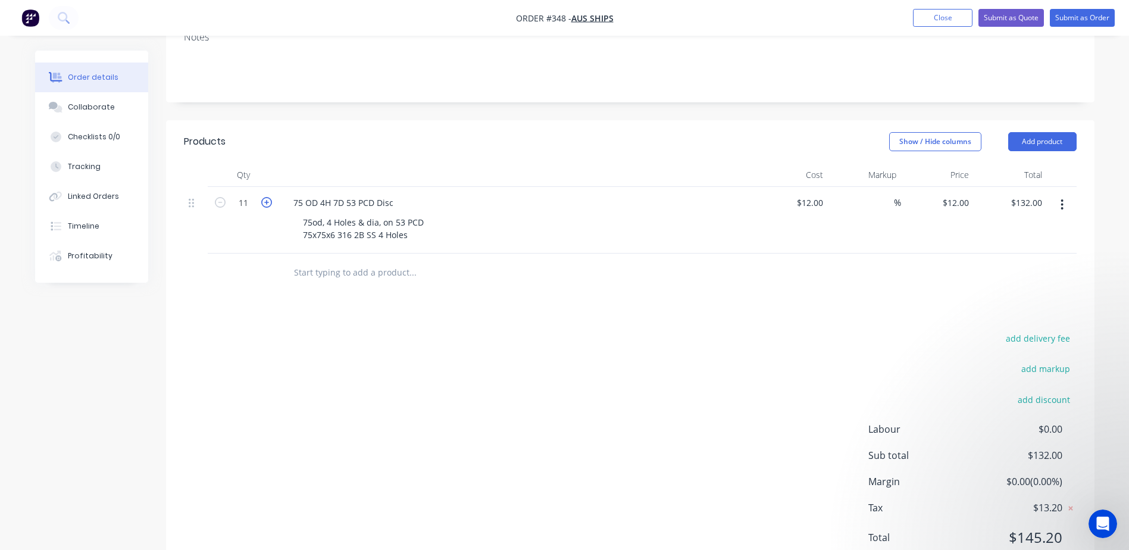
type input "$144.00"
click at [526, 214] on div "75od, 4 Holes & dia, on 53 PCD 75x75x6 316 2B SS 4 Holes" at bounding box center [521, 229] width 457 height 30
click at [267, 197] on icon "button" at bounding box center [266, 202] width 11 height 11
type input "13"
type input "$156.00"
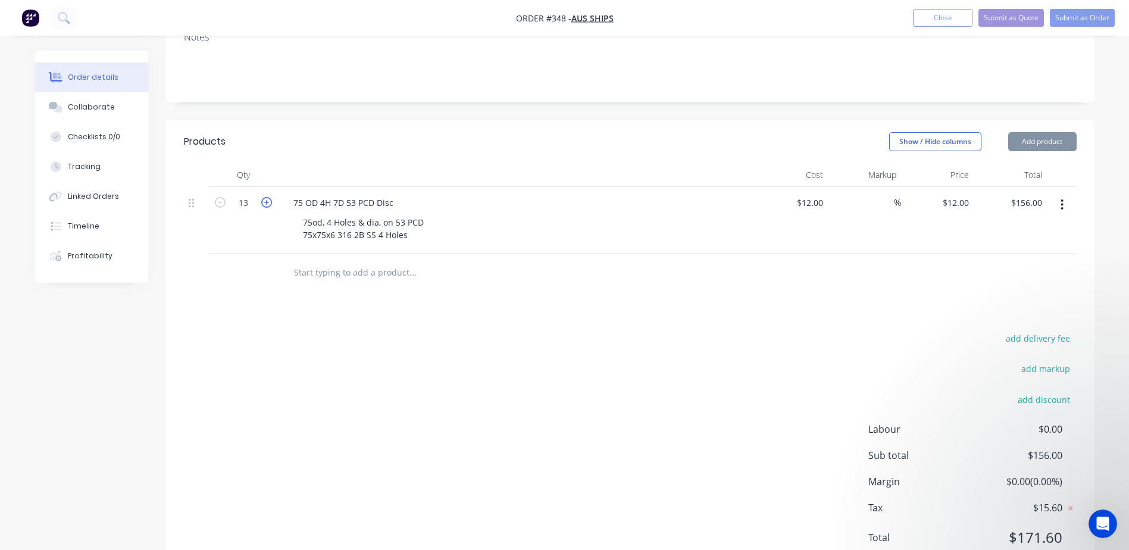
click at [267, 197] on icon "button" at bounding box center [266, 202] width 11 height 11
type input "14"
type input "$168.00"
click at [267, 197] on icon "button" at bounding box center [266, 202] width 11 height 11
type input "15"
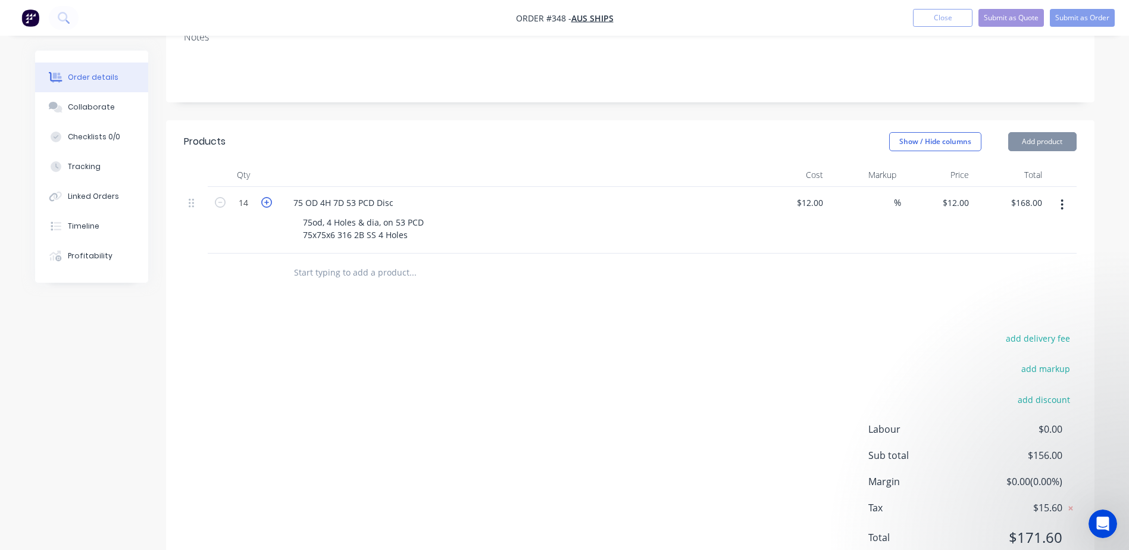
type input "$180.00"
click at [267, 197] on icon "button" at bounding box center [266, 202] width 11 height 11
type input "16"
type input "$192.00"
click at [267, 197] on icon "button" at bounding box center [266, 202] width 11 height 11
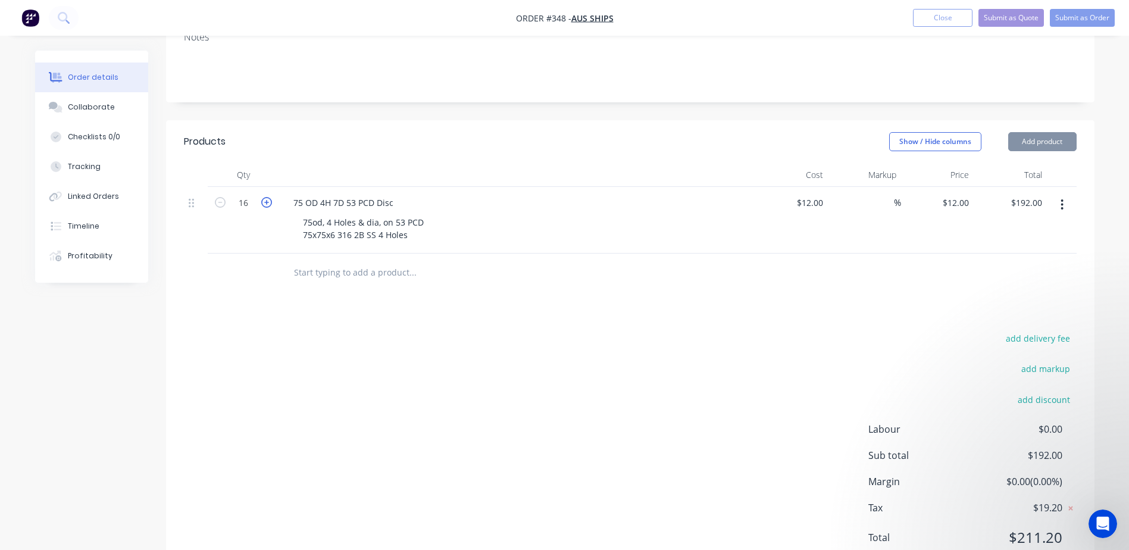
type input "17"
type input "$204.00"
click at [267, 197] on icon "button" at bounding box center [266, 202] width 11 height 11
type input "18"
type input "$216.00"
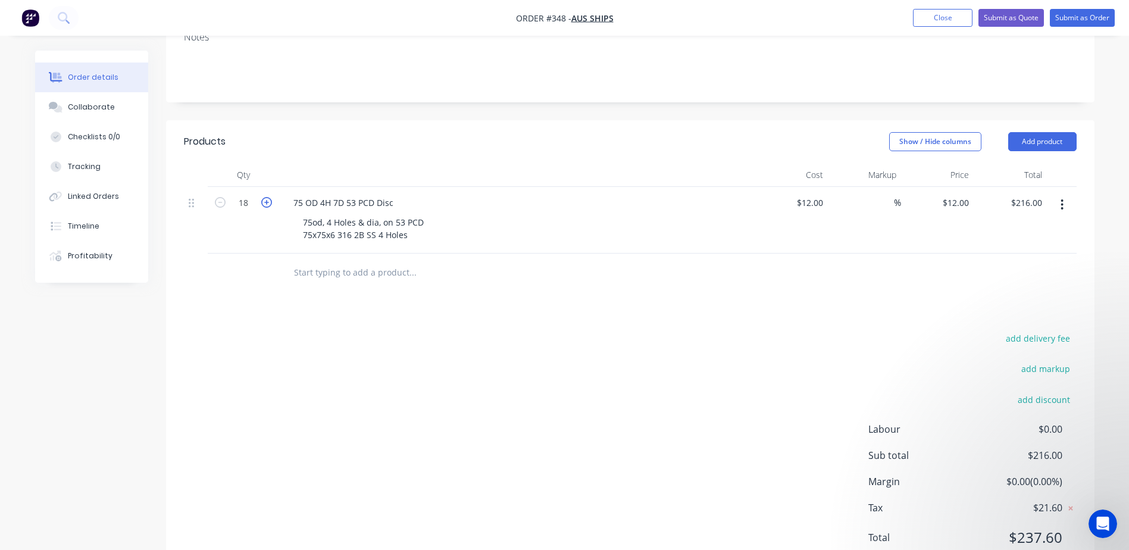
click at [267, 197] on icon "button" at bounding box center [266, 202] width 11 height 11
type input "19"
type input "$228.00"
click at [267, 197] on icon "button" at bounding box center [266, 202] width 11 height 11
type input "20"
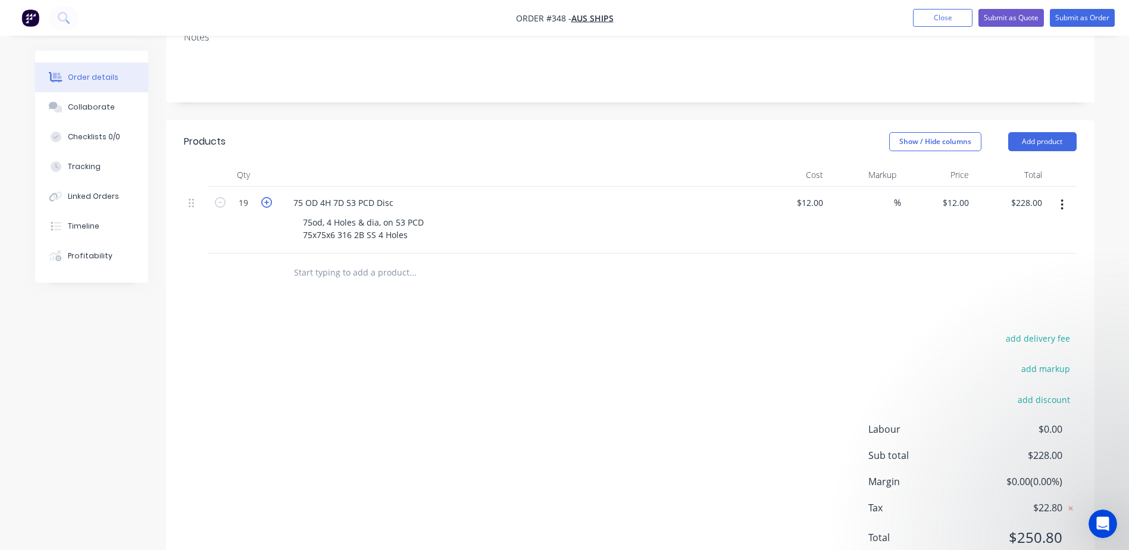
type input "$240.00"
click at [267, 197] on icon "button" at bounding box center [266, 202] width 11 height 11
type input "21"
type input "$252.00"
click at [267, 197] on icon "button" at bounding box center [266, 202] width 11 height 11
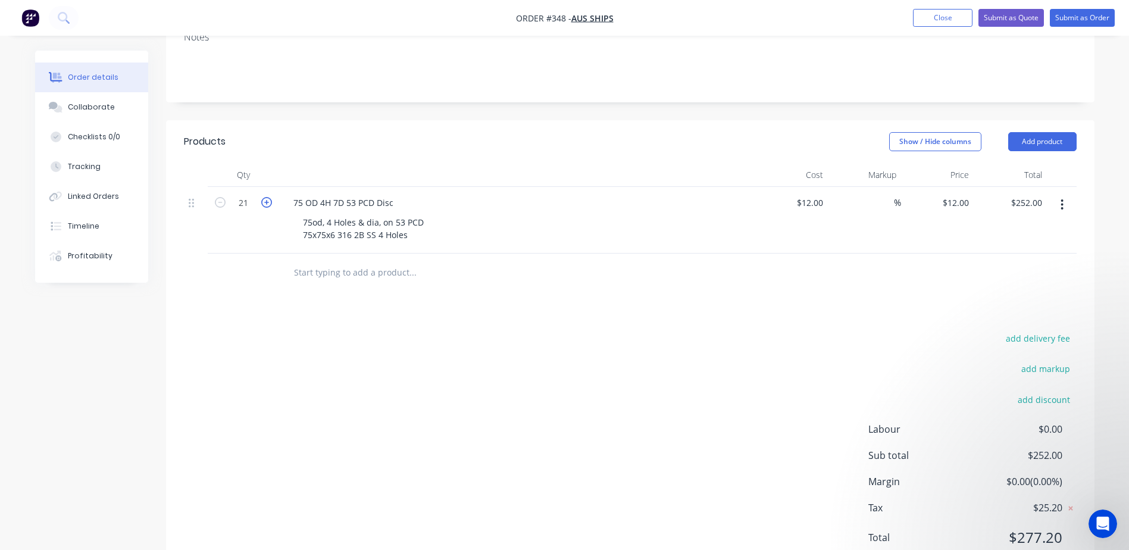
type input "22"
type input "$264.00"
click at [267, 197] on icon "button" at bounding box center [266, 202] width 11 height 11
type input "23"
type input "$276.00"
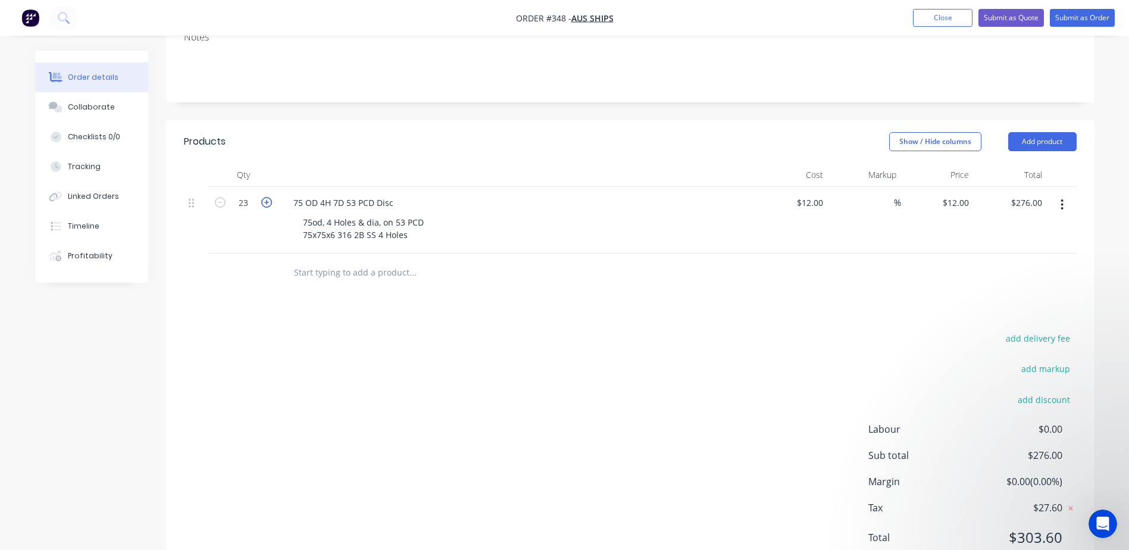
click at [267, 197] on icon "button" at bounding box center [266, 202] width 11 height 11
type input "24"
type input "$288.00"
click at [267, 197] on icon "button" at bounding box center [266, 202] width 11 height 11
type input "25"
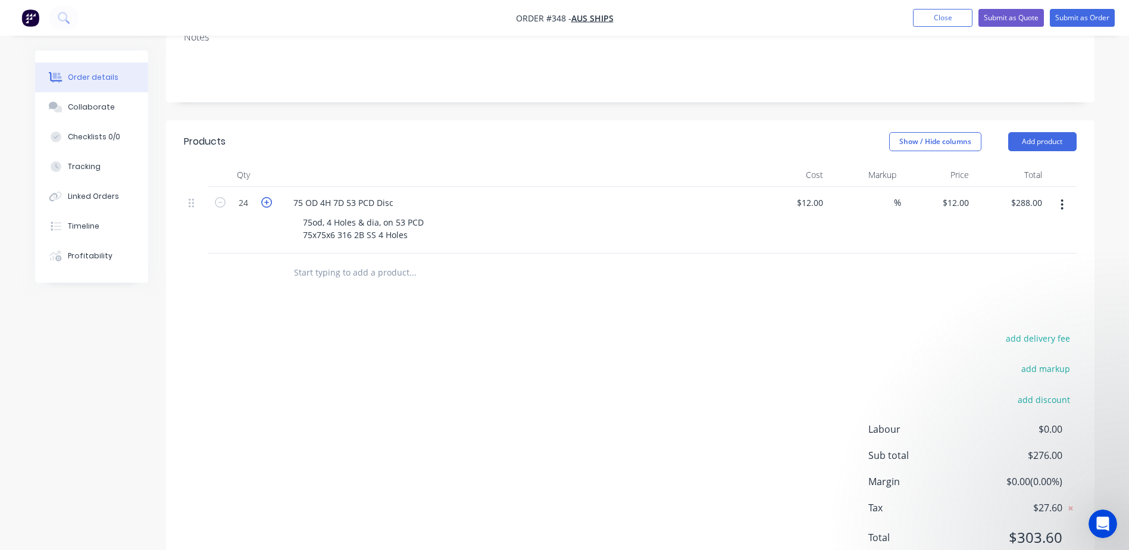
type input "$300.00"
click at [267, 197] on icon "button" at bounding box center [266, 202] width 11 height 11
type input "26"
type input "$312.00"
click at [267, 197] on icon "button" at bounding box center [266, 202] width 11 height 11
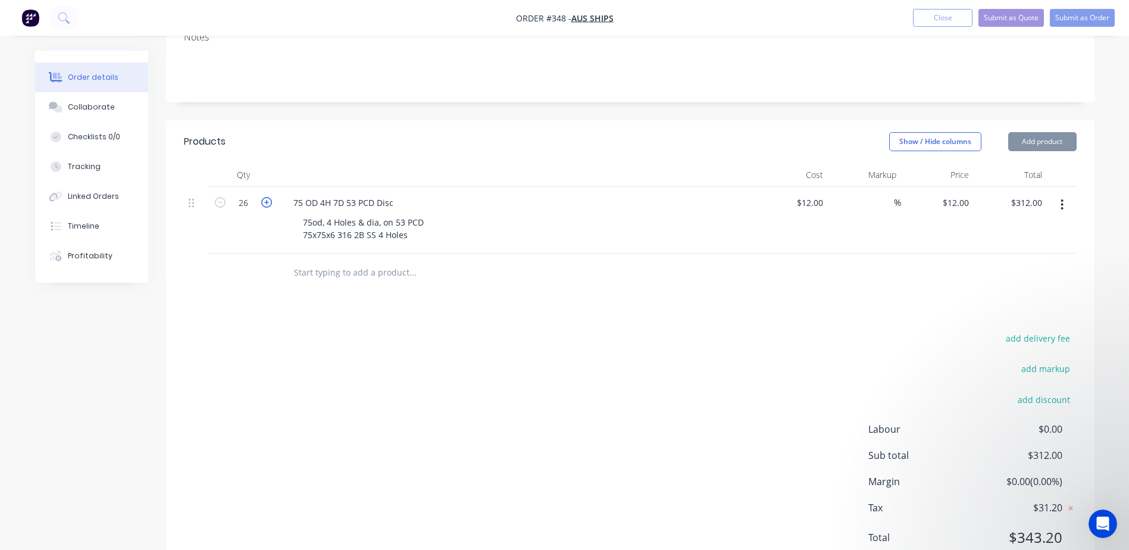
type input "27"
type input "$324.00"
click at [267, 197] on icon "button" at bounding box center [266, 202] width 11 height 11
type input "28"
type input "$336.00"
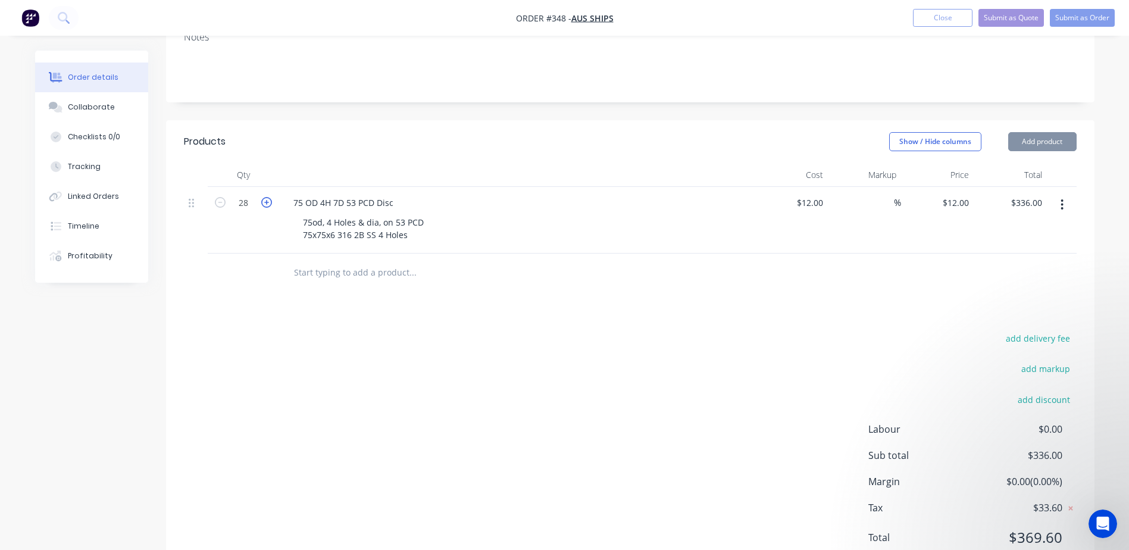
click at [267, 197] on icon "button" at bounding box center [266, 202] width 11 height 11
type input "29"
type input "$348.00"
click at [267, 197] on icon "button" at bounding box center [266, 202] width 11 height 11
type input "30"
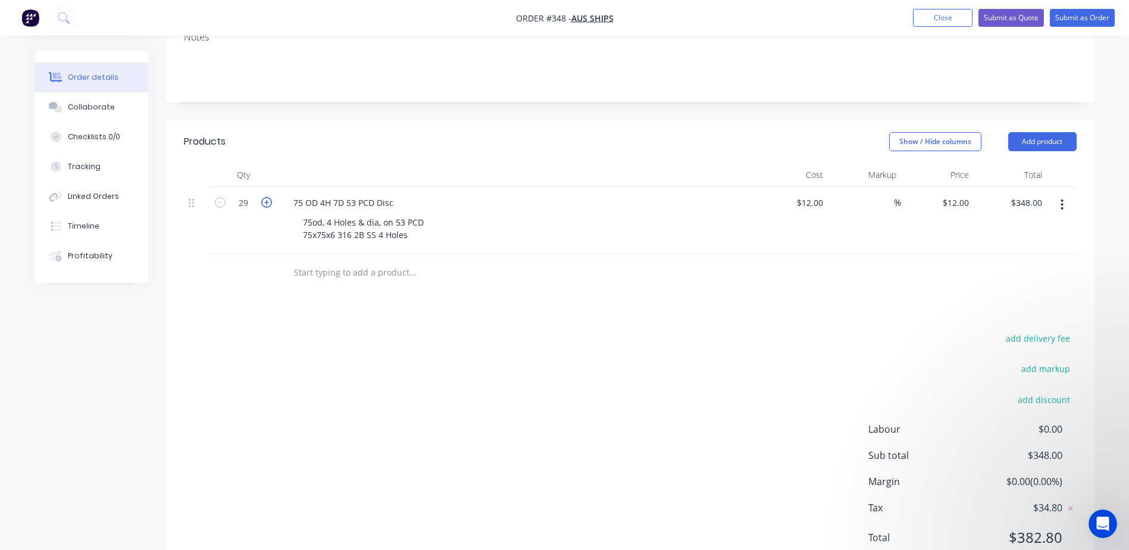
type input "$360.00"
click at [416, 214] on div "75od, 4 Holes & dia, on 53 PCD 75x75x6 316 2B SS 4 Holes" at bounding box center [363, 229] width 140 height 30
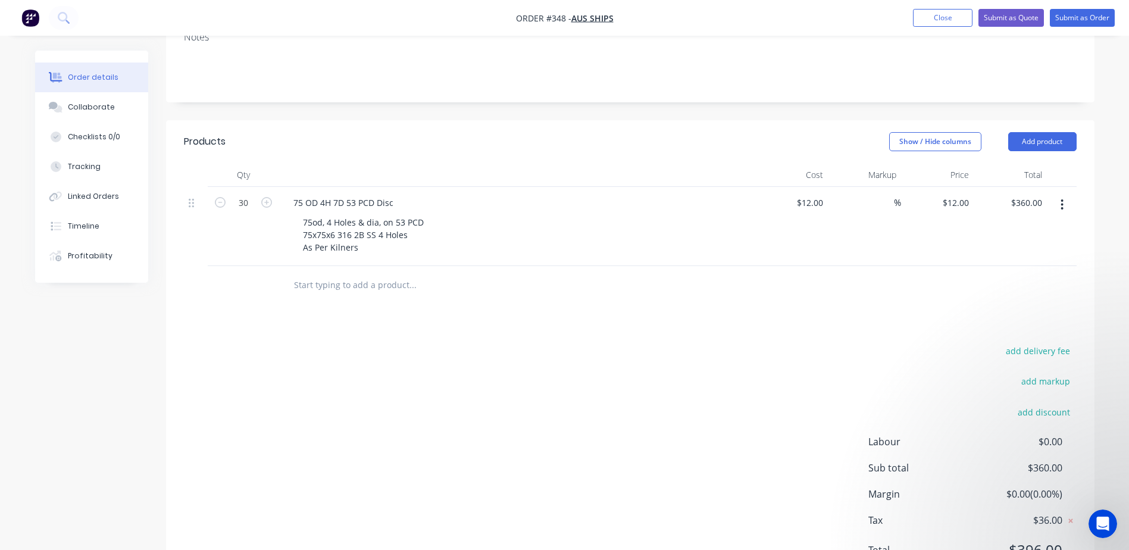
click at [340, 280] on div "Products Show / Hide columns Add product Qty Cost Markup Price Total 30 75 OD 4…" at bounding box center [630, 355] width 928 height 470
click at [883, 194] on input at bounding box center [887, 202] width 14 height 17
type input "25"
click at [532, 398] on div "add delivery fee add markup add discount Labour $0.00 Sub total $450.00 Margin …" at bounding box center [630, 458] width 893 height 230
click at [385, 273] on input "text" at bounding box center [412, 285] width 238 height 24
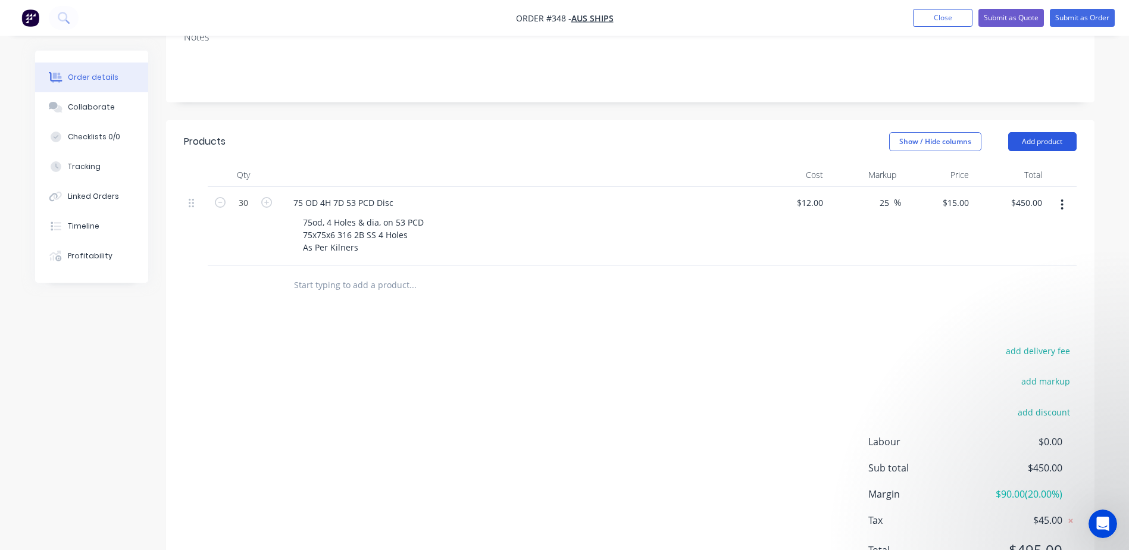
click at [1027, 132] on button "Add product" at bounding box center [1042, 141] width 68 height 19
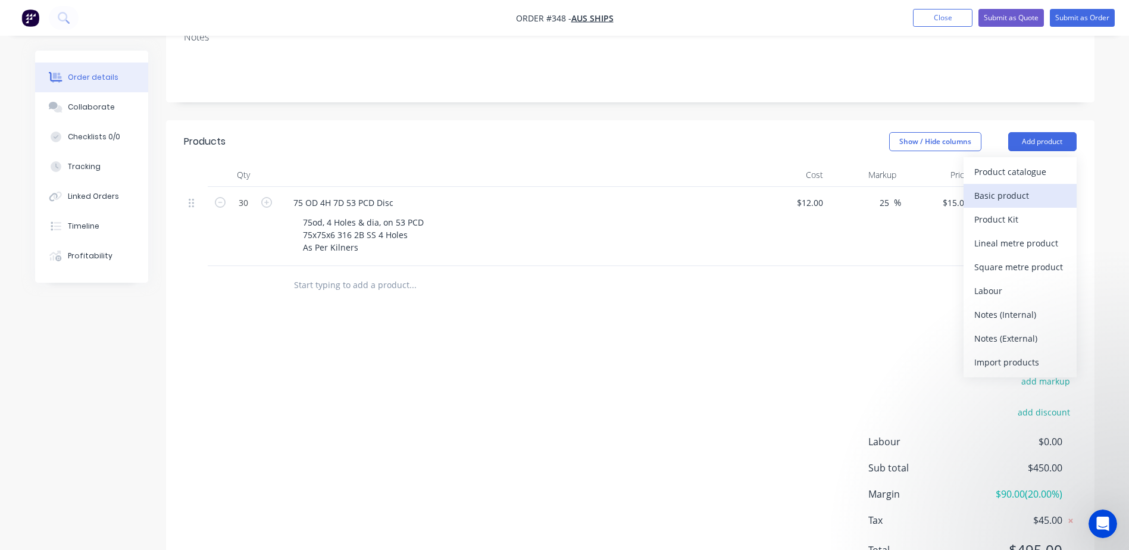
click at [968, 184] on button "Basic product" at bounding box center [1020, 196] width 113 height 24
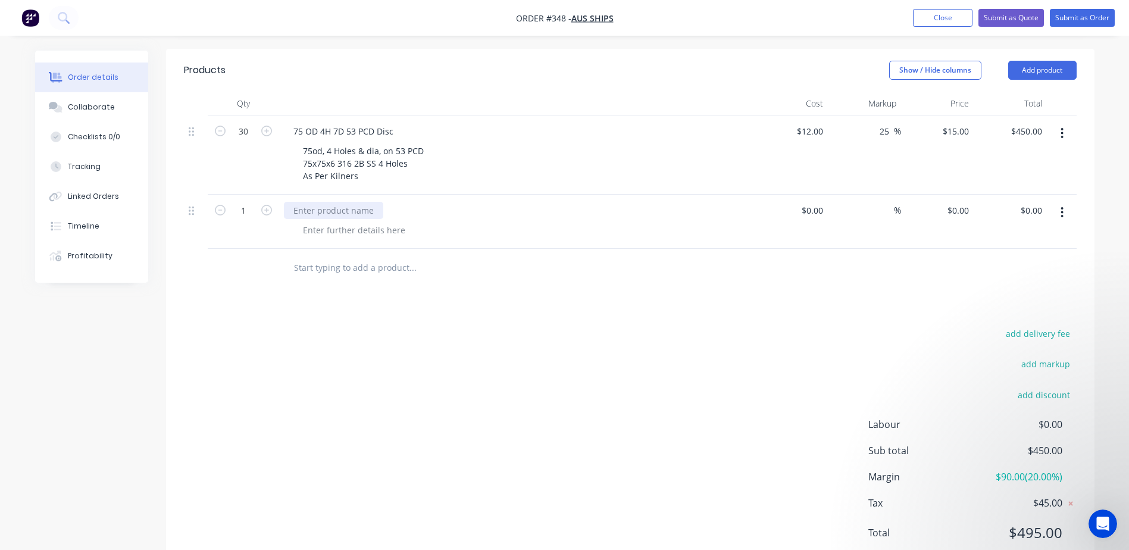
scroll to position [326, 0]
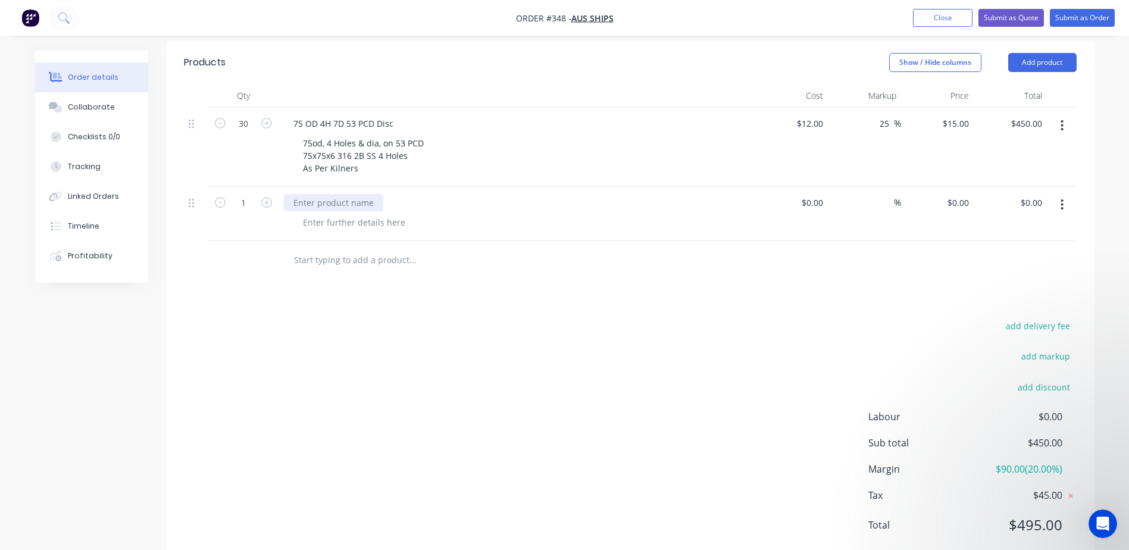
click at [351, 194] on div at bounding box center [333, 202] width 99 height 17
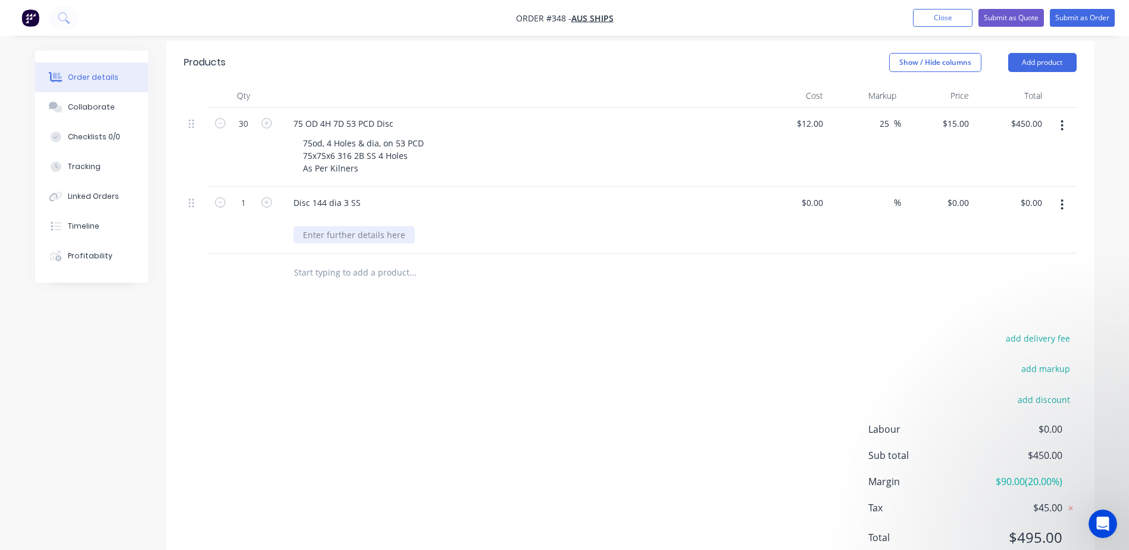
click at [356, 204] on div "Disc 144 dia 3 SS" at bounding box center [517, 220] width 476 height 67
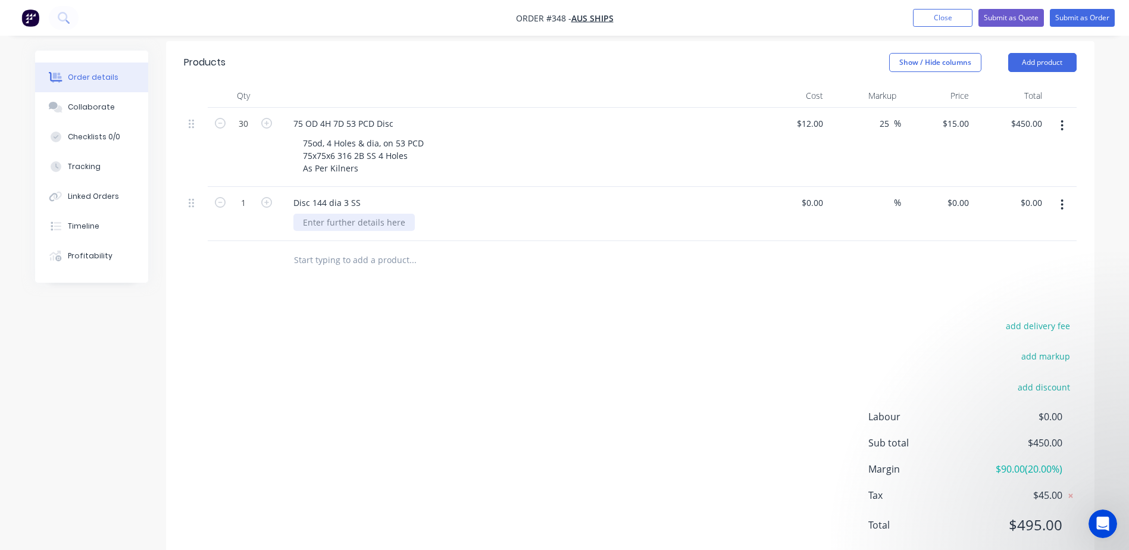
click at [315, 214] on div at bounding box center [353, 222] width 121 height 17
click at [370, 214] on div "144x144x3 316 @B SS" at bounding box center [345, 222] width 105 height 17
click at [490, 244] on div at bounding box center [493, 260] width 429 height 39
click at [815, 194] on input at bounding box center [814, 202] width 27 height 17
click at [767, 241] on div at bounding box center [630, 260] width 893 height 39
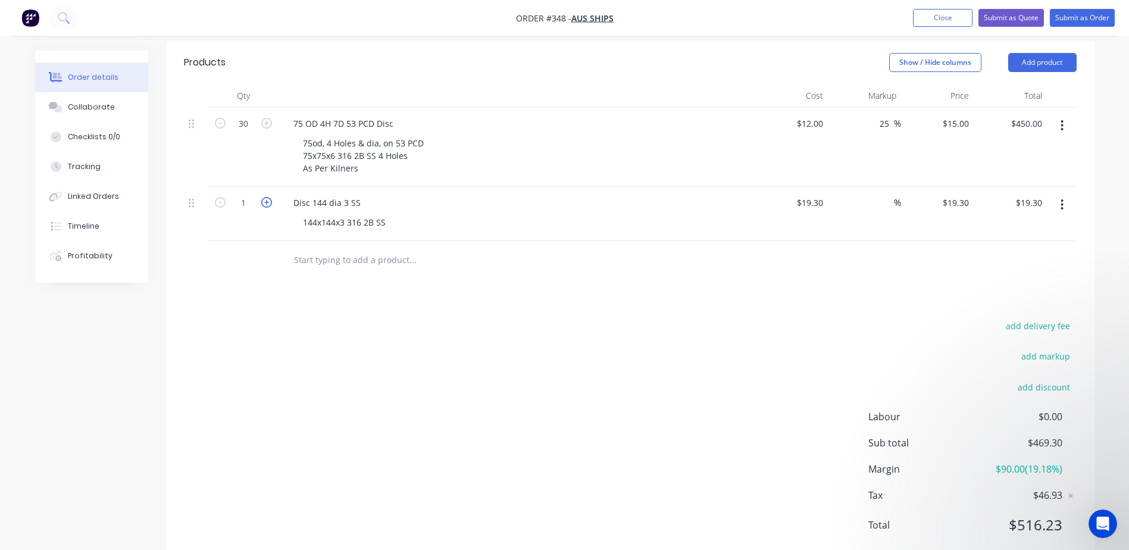
click at [267, 197] on icon "button" at bounding box center [266, 202] width 11 height 11
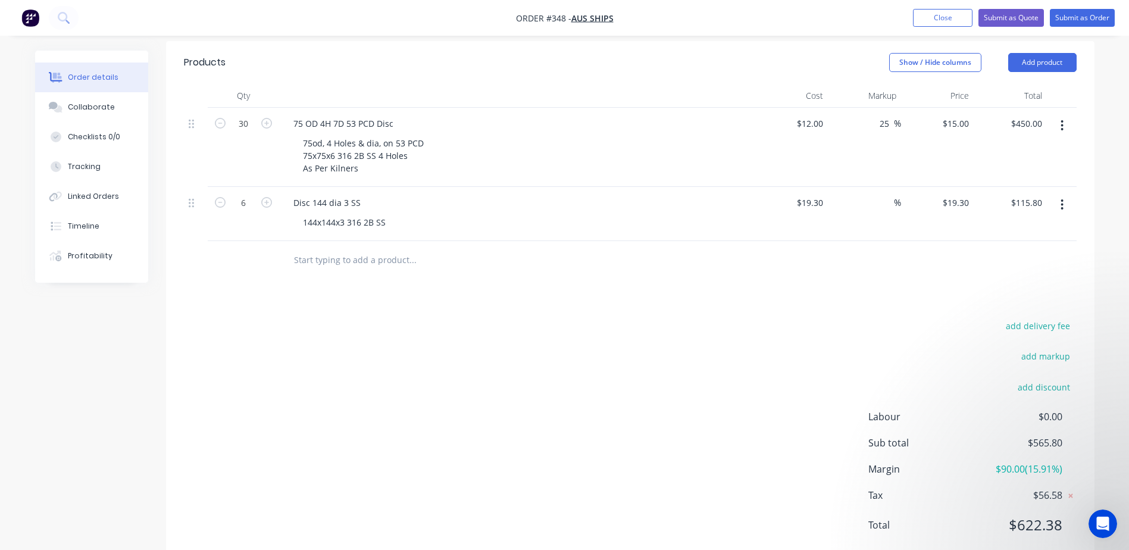
click at [727, 252] on div "Products Show / Hide columns Add product Qty Cost Markup Price Total 30 75 OD 4…" at bounding box center [630, 303] width 928 height 524
click at [905, 187] on div "$19.30 $19.30" at bounding box center [937, 214] width 73 height 54
click at [897, 196] on span "%" at bounding box center [897, 203] width 7 height 14
click at [813, 282] on div "Products Show / Hide columns Add product Qty Cost Markup Price Total 30 75 OD 4…" at bounding box center [630, 303] width 928 height 524
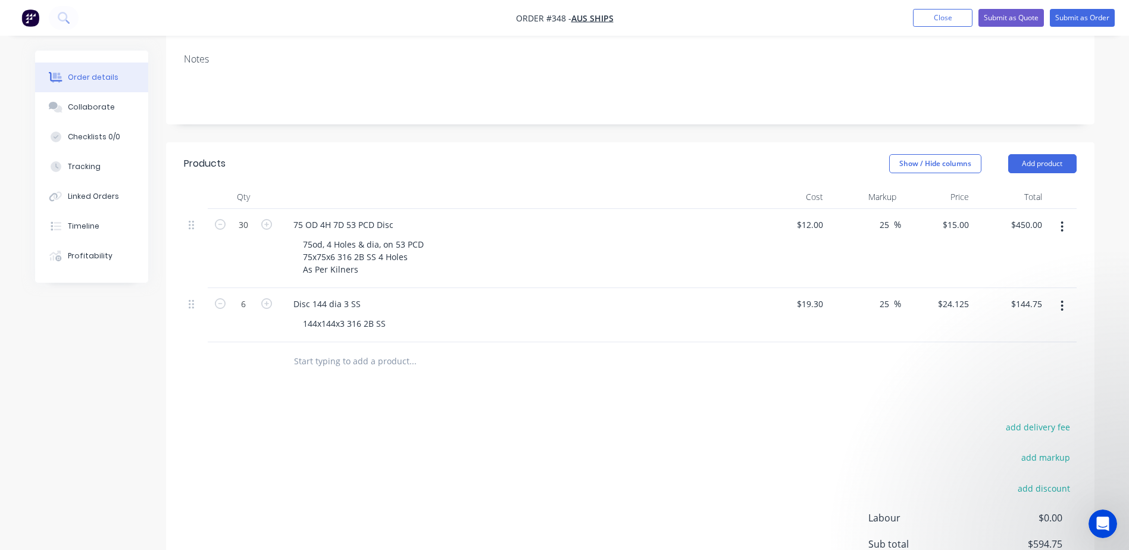
scroll to position [87, 0]
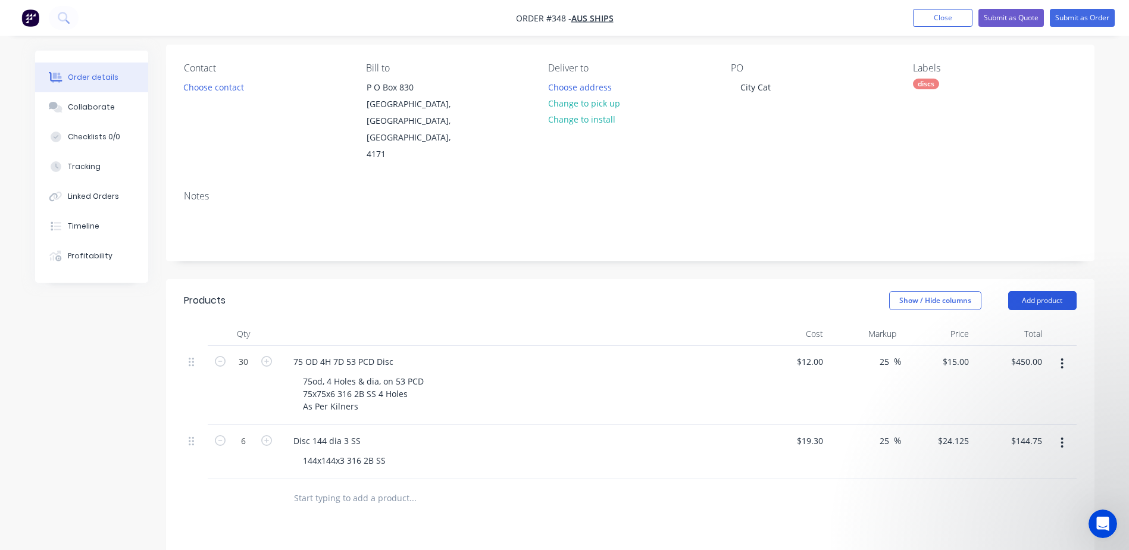
click at [1039, 291] on button "Add product" at bounding box center [1042, 300] width 68 height 19
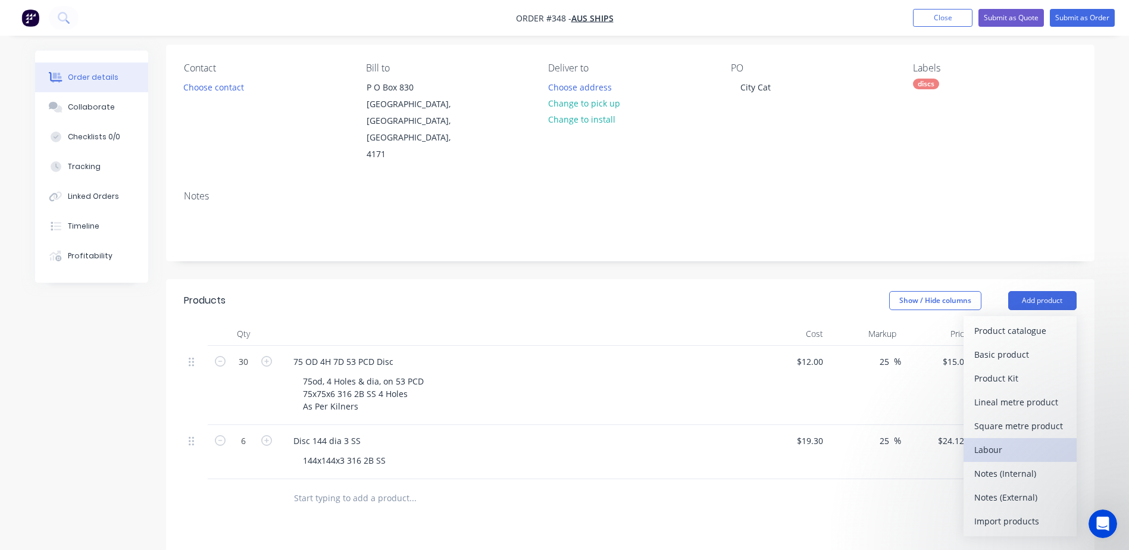
click at [996, 441] on div "Labour" at bounding box center [1020, 449] width 92 height 17
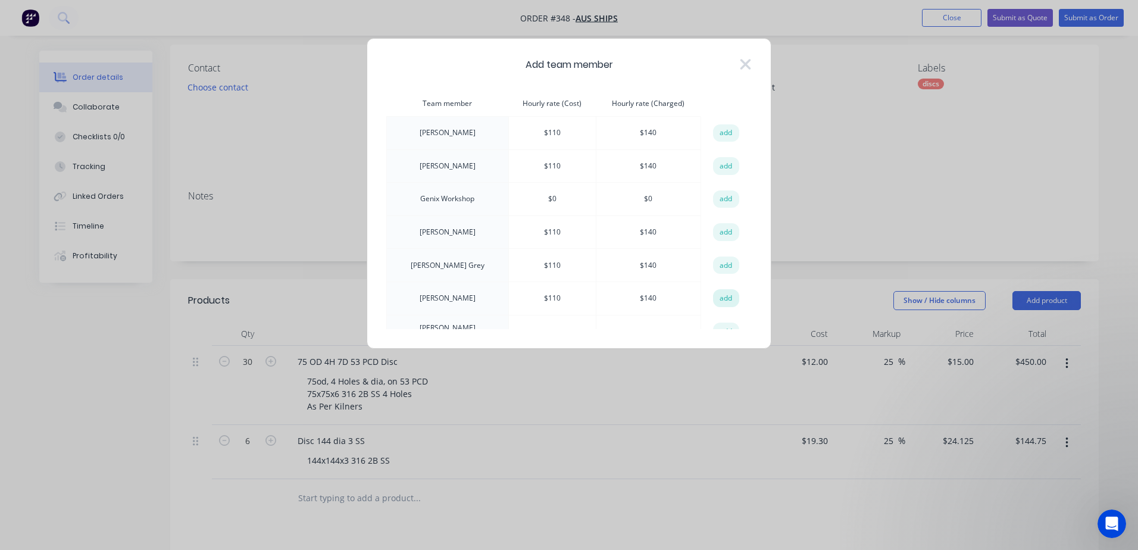
click at [719, 299] on button "add" at bounding box center [726, 298] width 26 height 18
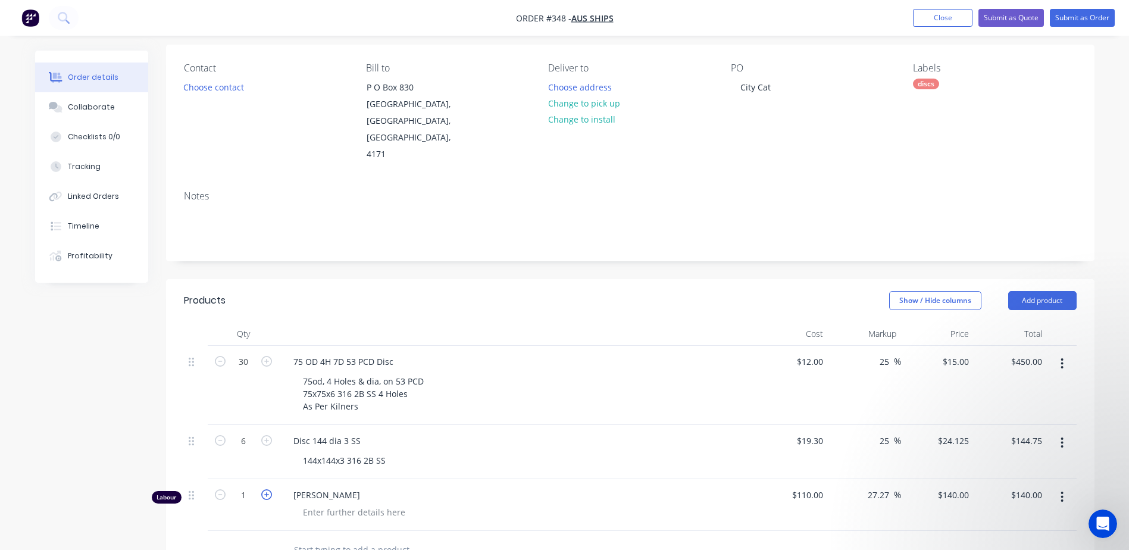
click at [267, 489] on icon "button" at bounding box center [266, 494] width 11 height 11
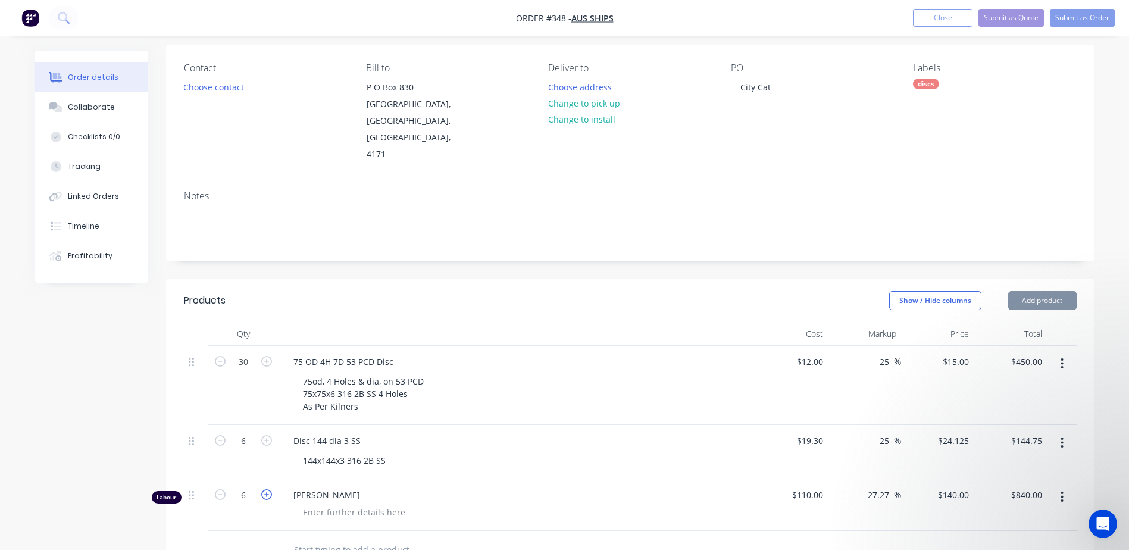
click at [267, 489] on icon "button" at bounding box center [266, 494] width 11 height 11
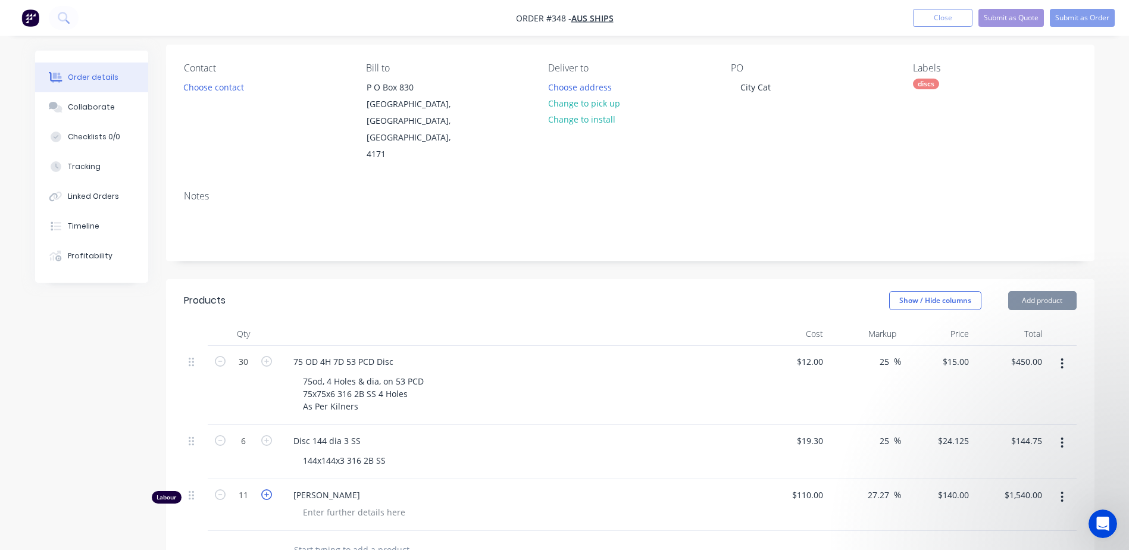
click at [267, 489] on icon "button" at bounding box center [266, 494] width 11 height 11
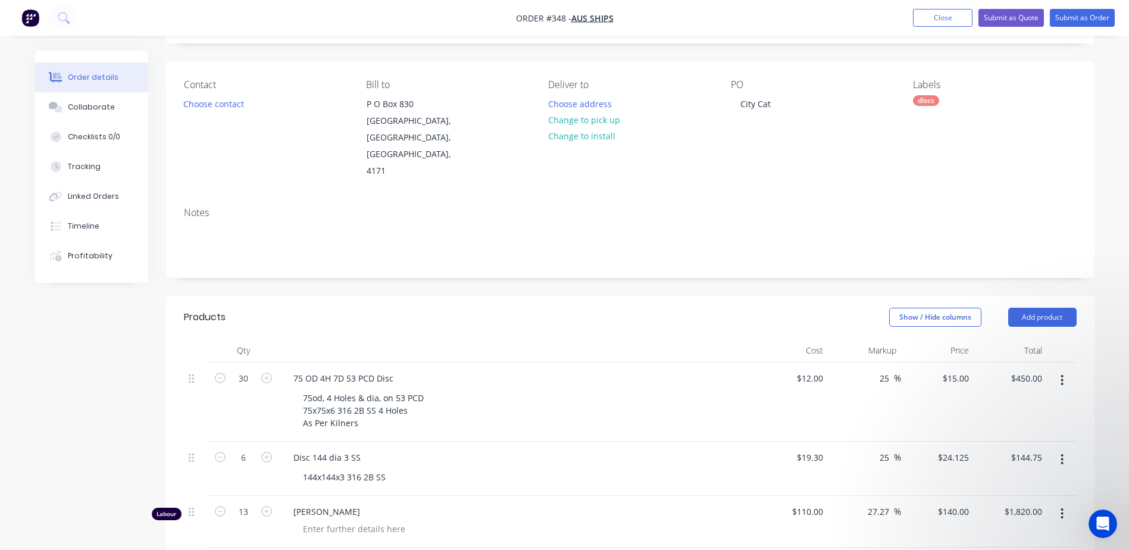
scroll to position [0, 0]
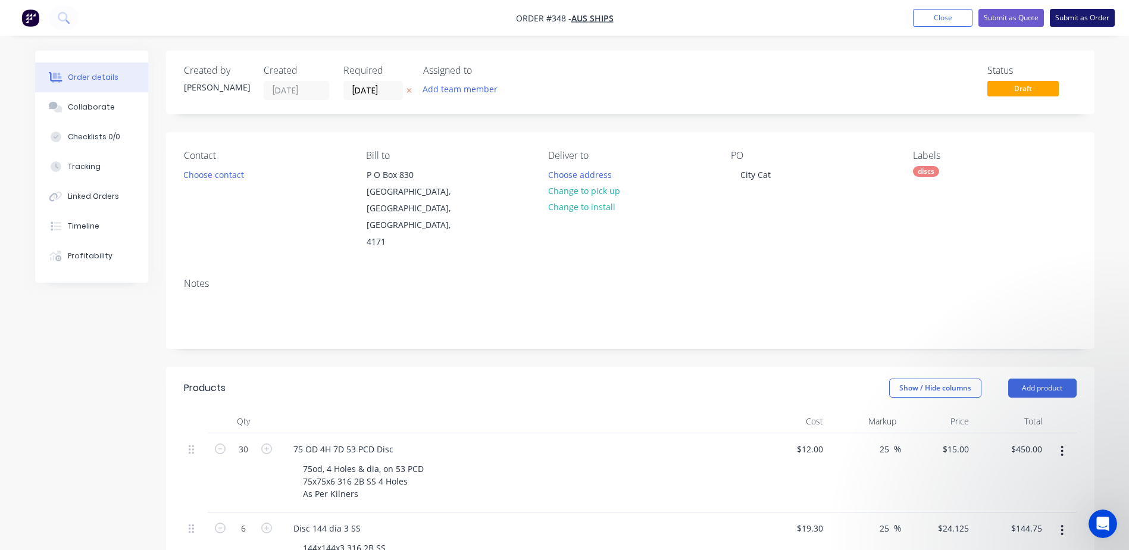
click at [1062, 18] on button "Submit as Order" at bounding box center [1082, 18] width 65 height 18
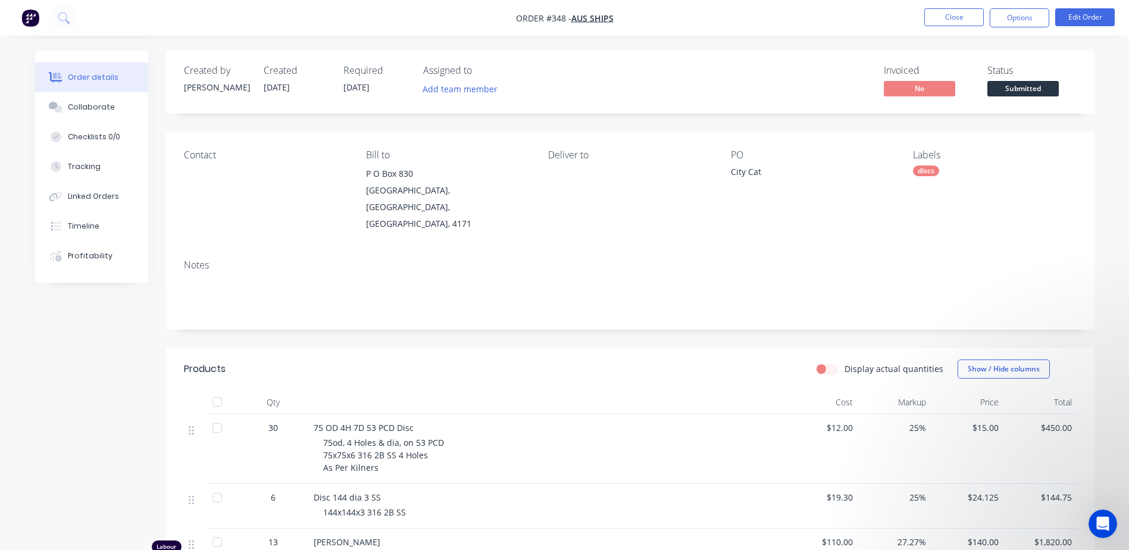
drag, startPoint x: 658, startPoint y: 352, endPoint x: 657, endPoint y: 345, distance: 7.8
click at [658, 353] on header "Products Display actual quantities Show / Hide columns" at bounding box center [630, 369] width 928 height 43
click at [942, 14] on button "Close" at bounding box center [954, 17] width 60 height 18
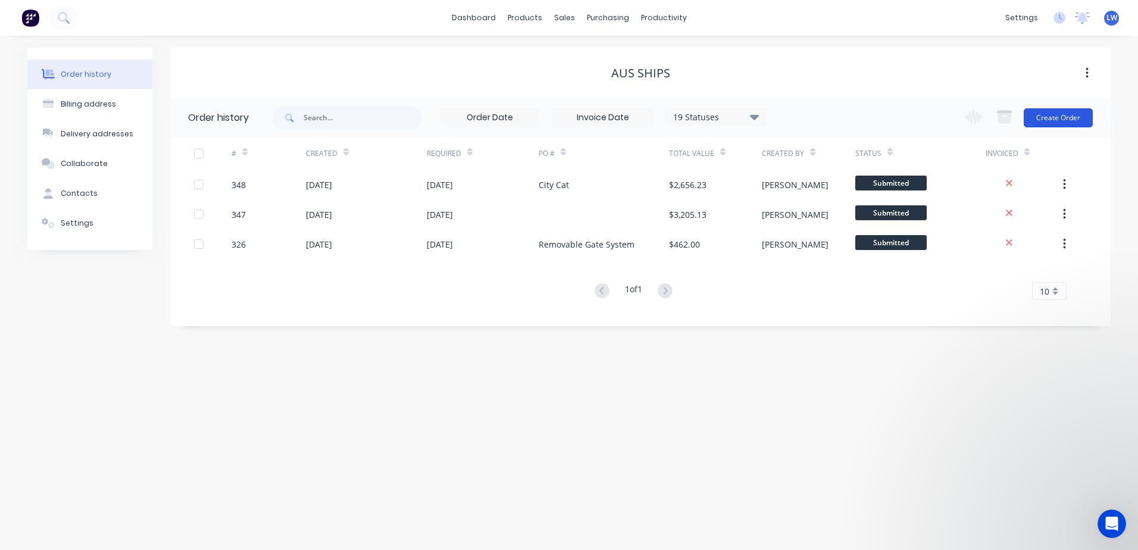
click at [1053, 115] on button "Create Order" at bounding box center [1058, 117] width 69 height 19
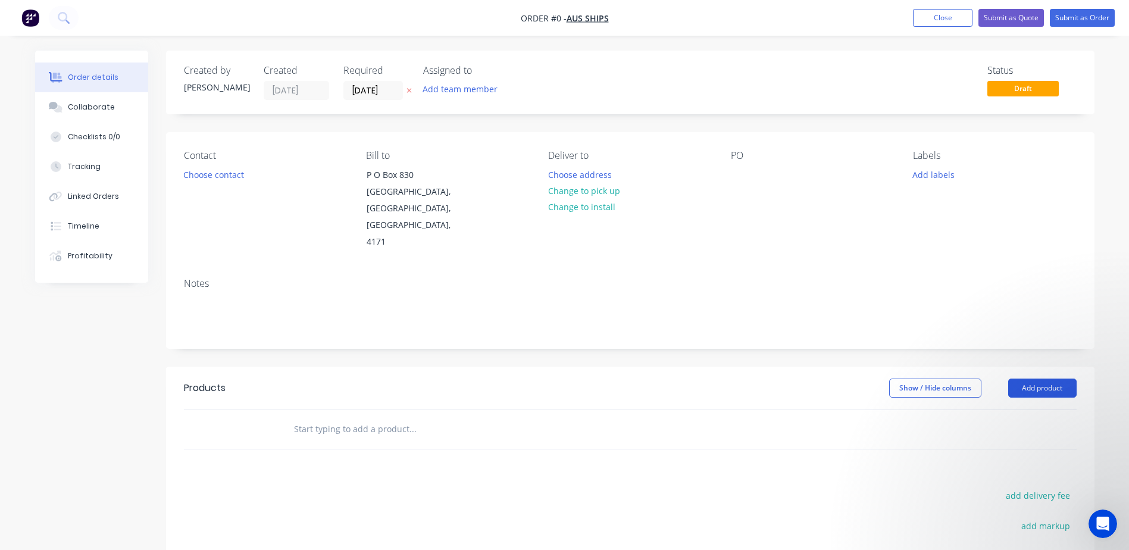
click at [1046, 379] on button "Add product" at bounding box center [1042, 388] width 68 height 19
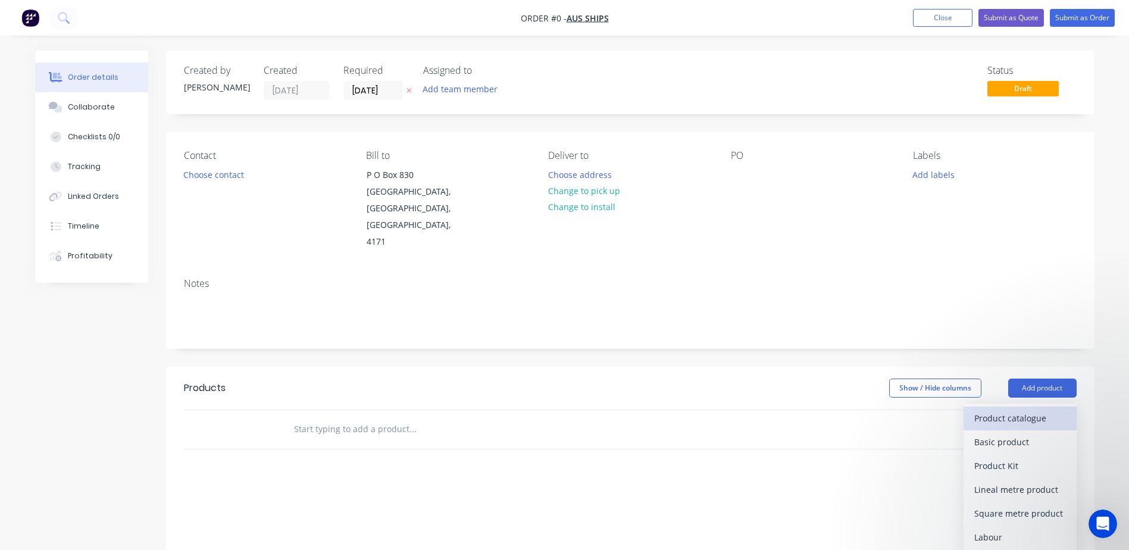
click at [1004, 409] on div "Product catalogue" at bounding box center [1020, 417] width 92 height 17
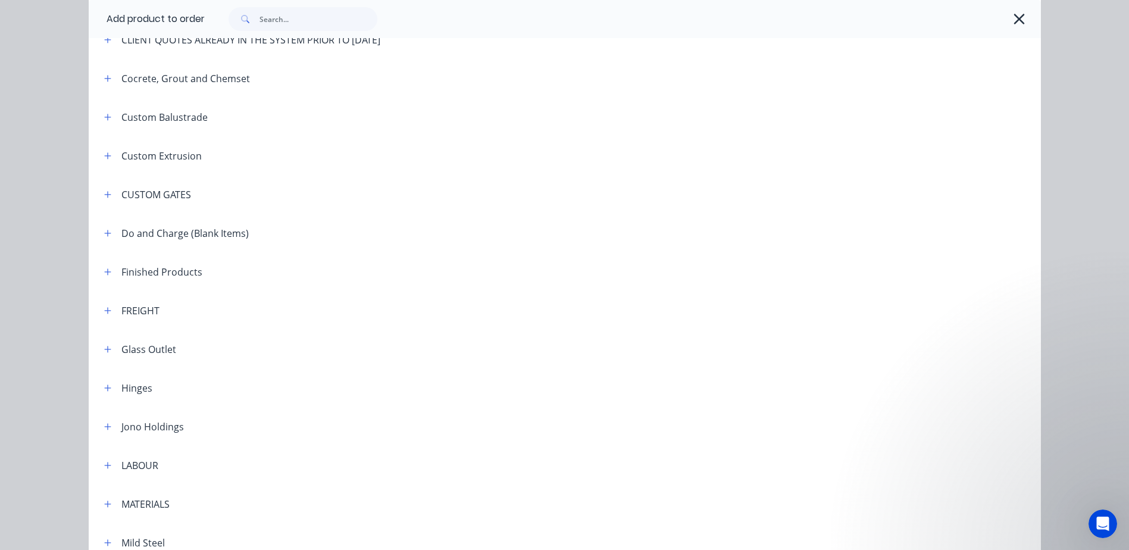
scroll to position [774, 0]
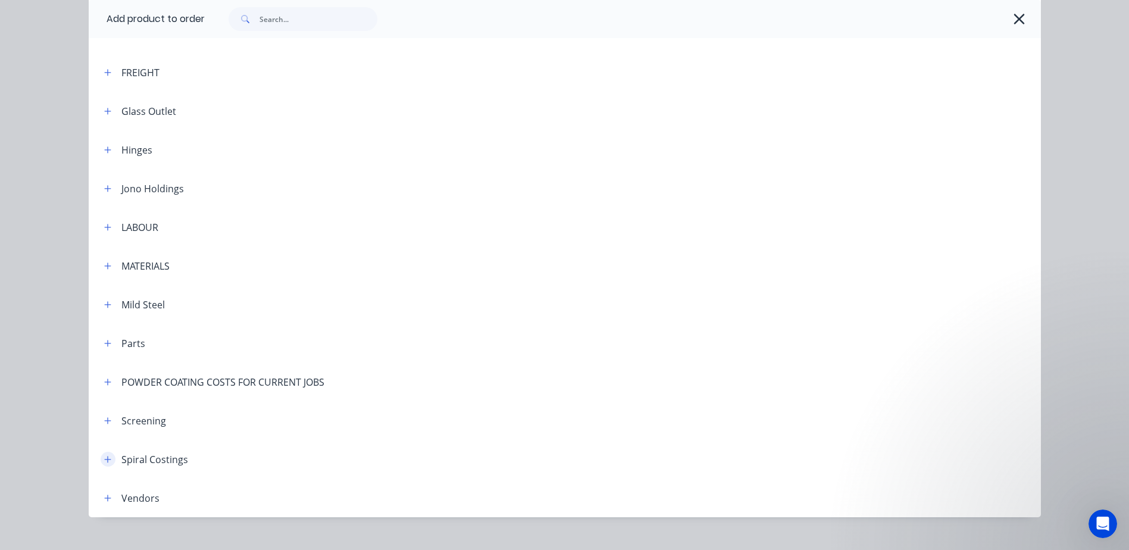
click at [104, 459] on icon "button" at bounding box center [107, 459] width 7 height 7
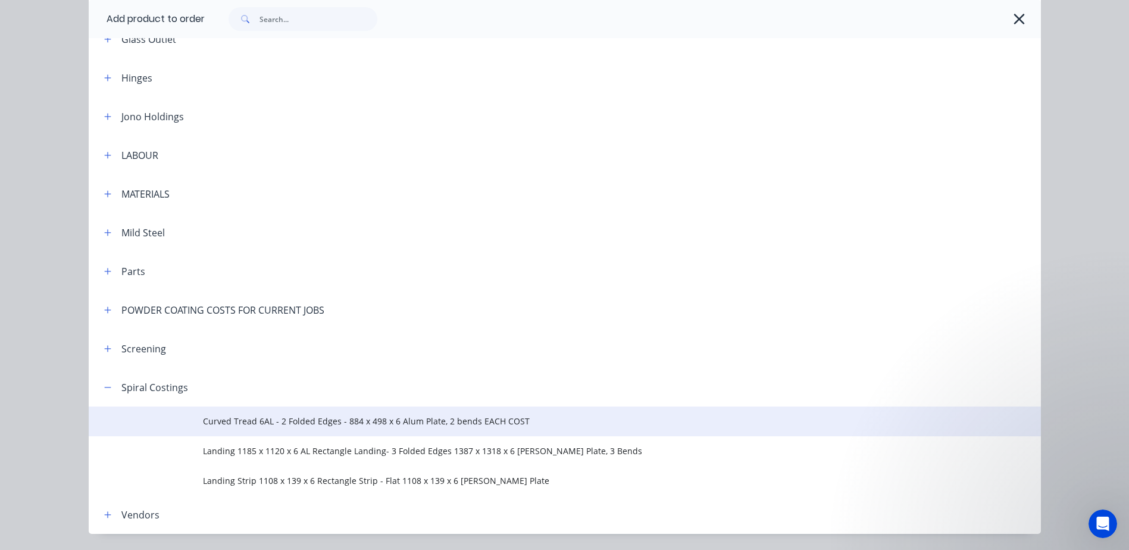
scroll to position [882, 0]
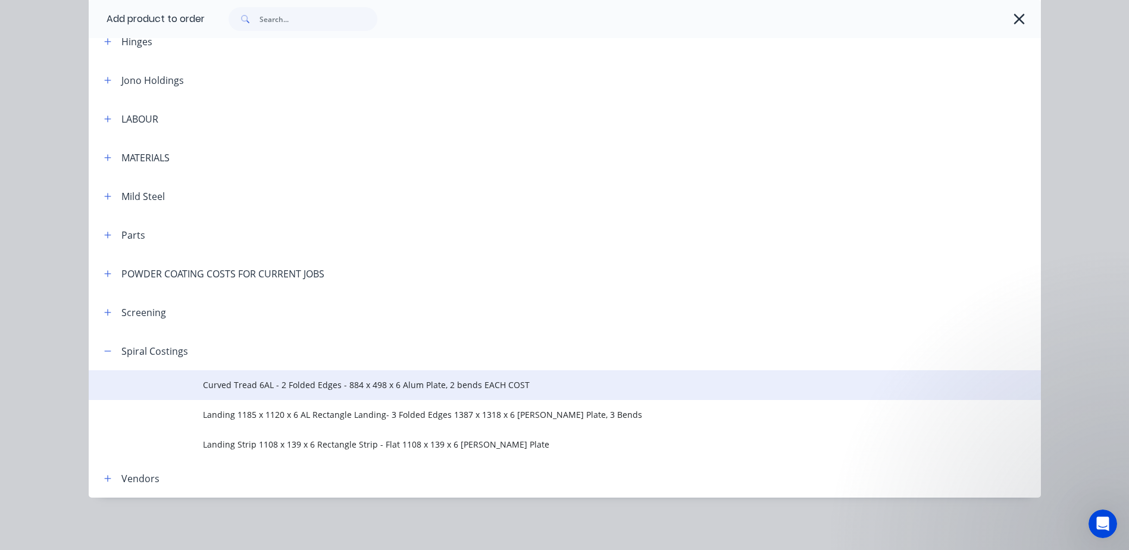
click at [297, 390] on span "Curved Tread 6AL - 2 Folded Edges - 884 x 498 x 6 Alum Plate, 2 bends EACH COST" at bounding box center [538, 385] width 670 height 12
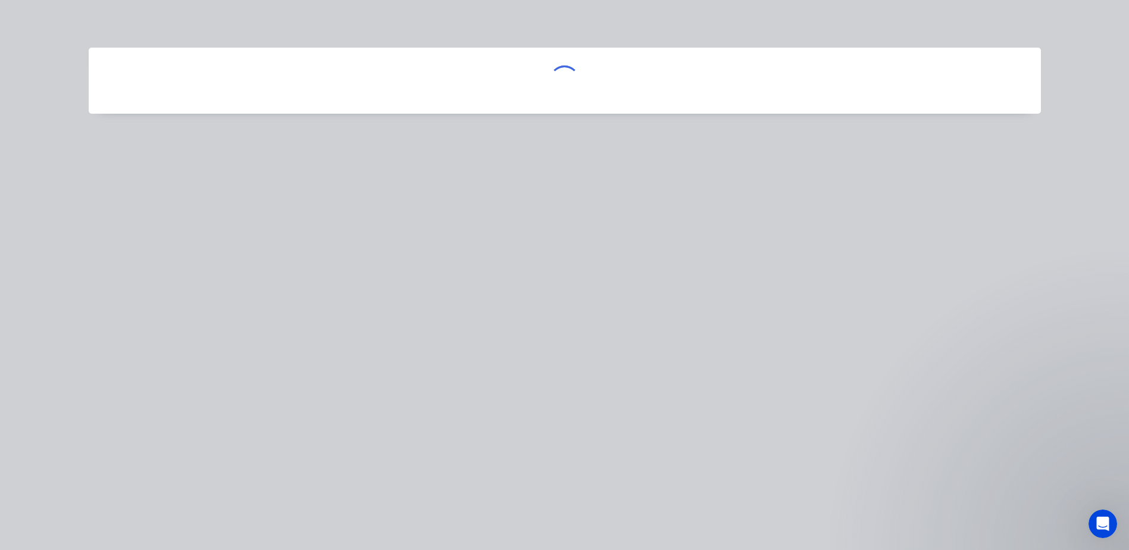
scroll to position [0, 0]
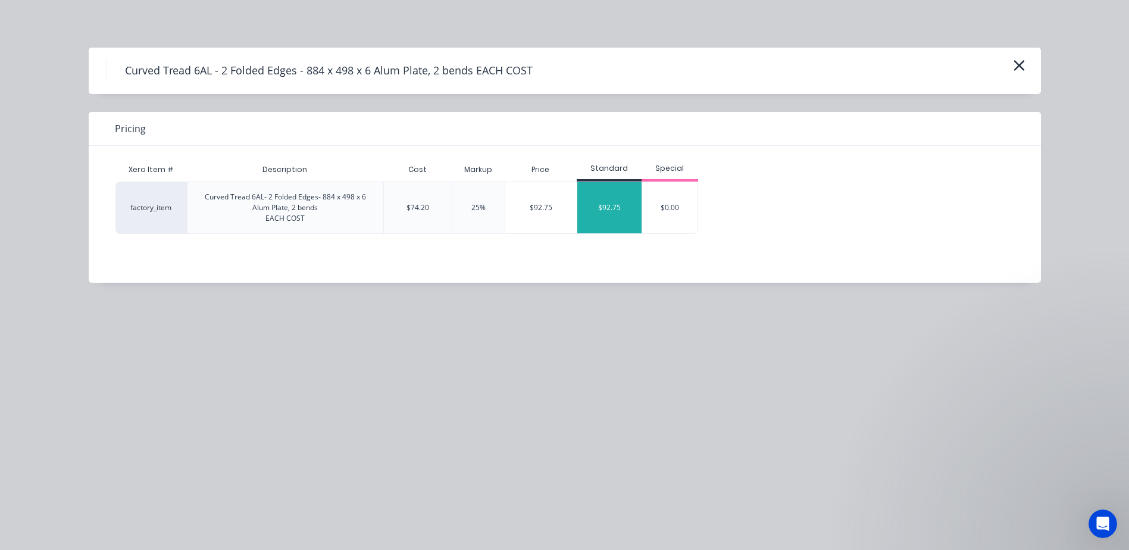
click at [624, 208] on div "$92.75" at bounding box center [609, 207] width 64 height 51
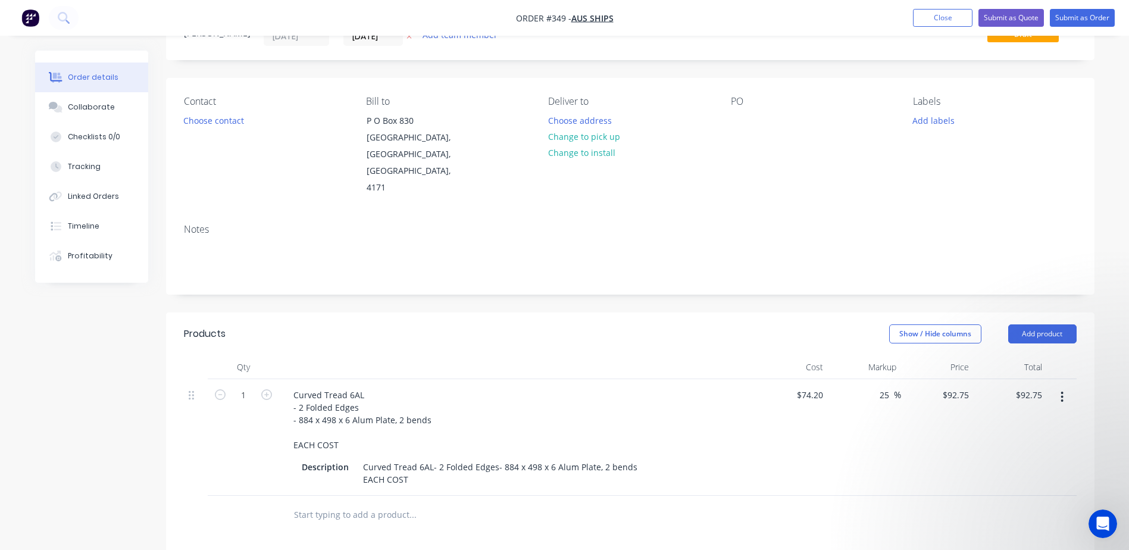
scroll to position [179, 0]
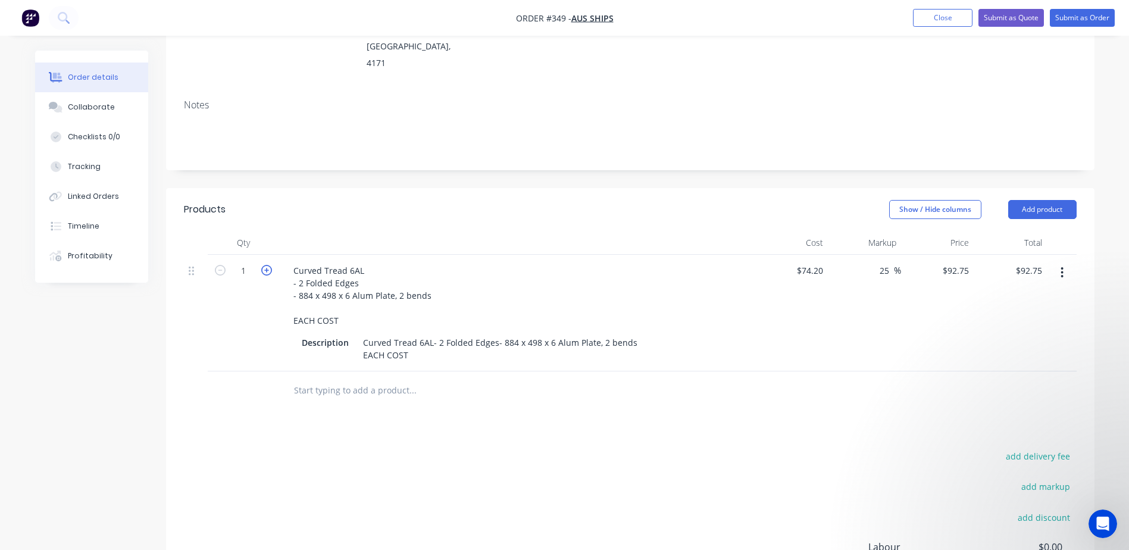
click at [271, 265] on icon "button" at bounding box center [266, 270] width 11 height 11
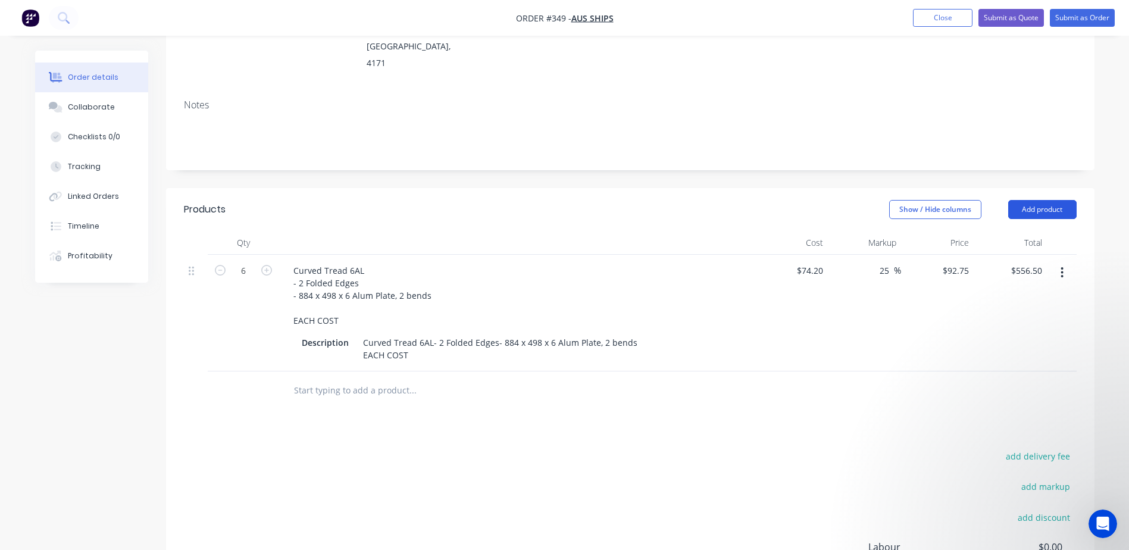
click at [1036, 200] on button "Add product" at bounding box center [1042, 209] width 68 height 19
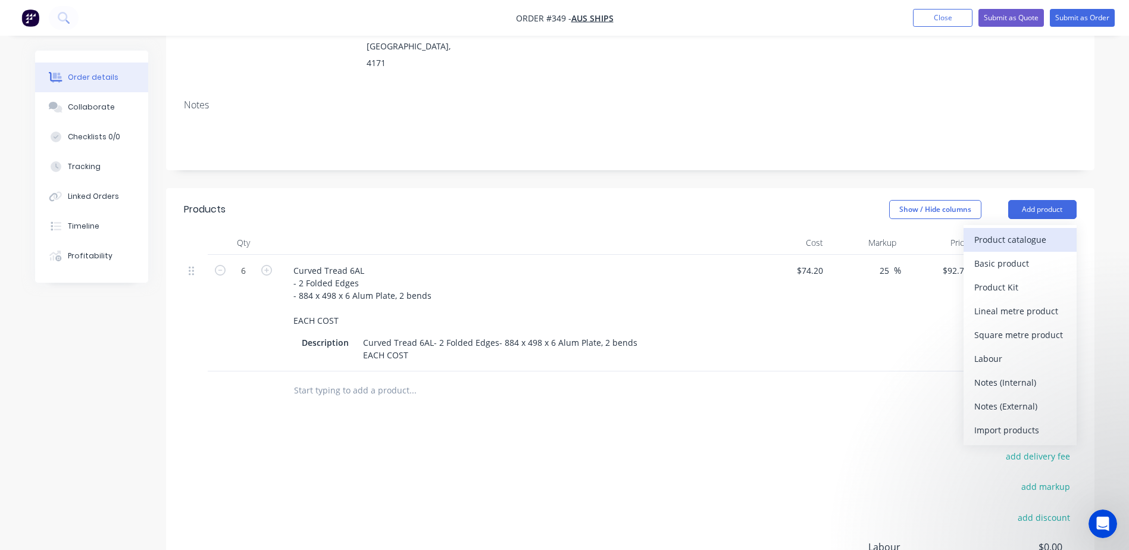
click at [995, 231] on div "Product catalogue" at bounding box center [1020, 239] width 92 height 17
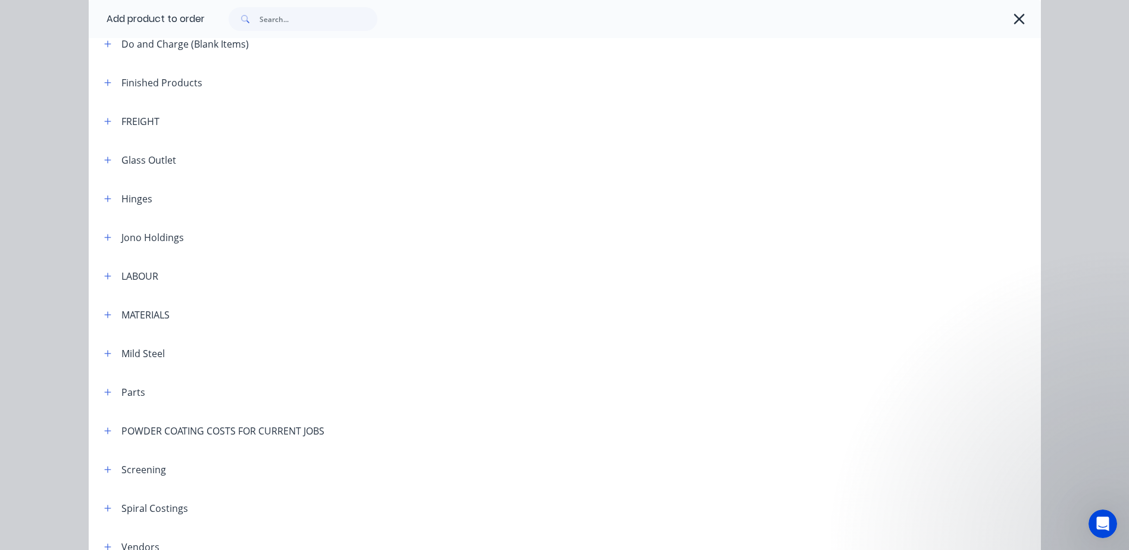
scroll to position [793, 0]
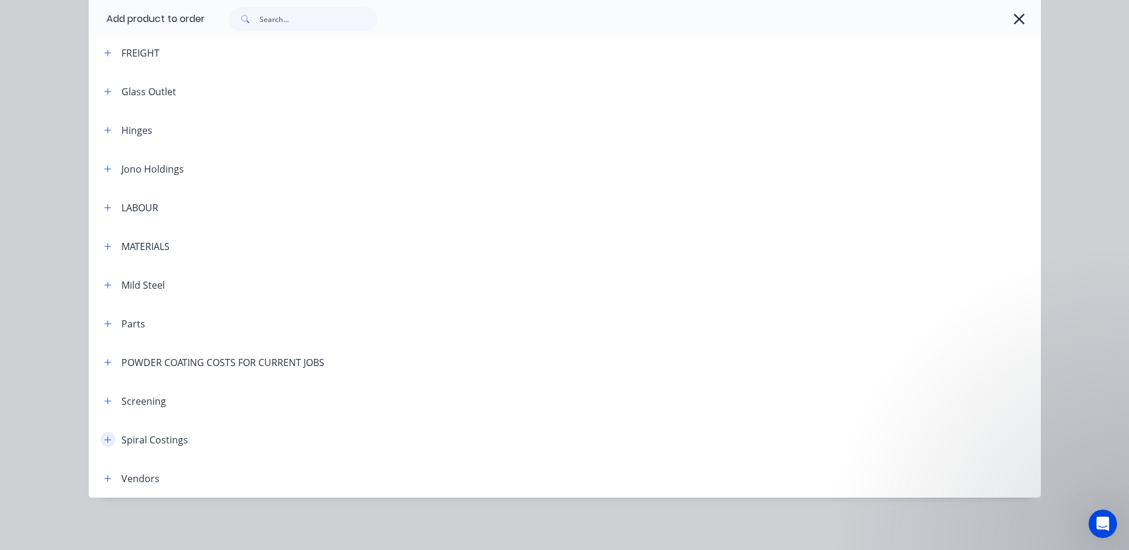
click at [104, 442] on icon "button" at bounding box center [107, 440] width 7 height 8
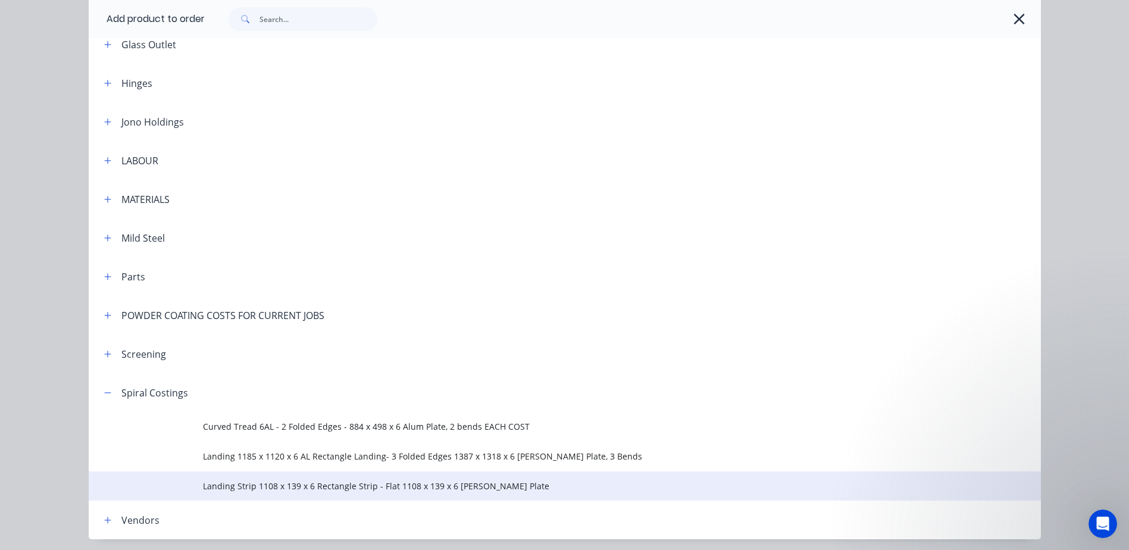
scroll to position [882, 0]
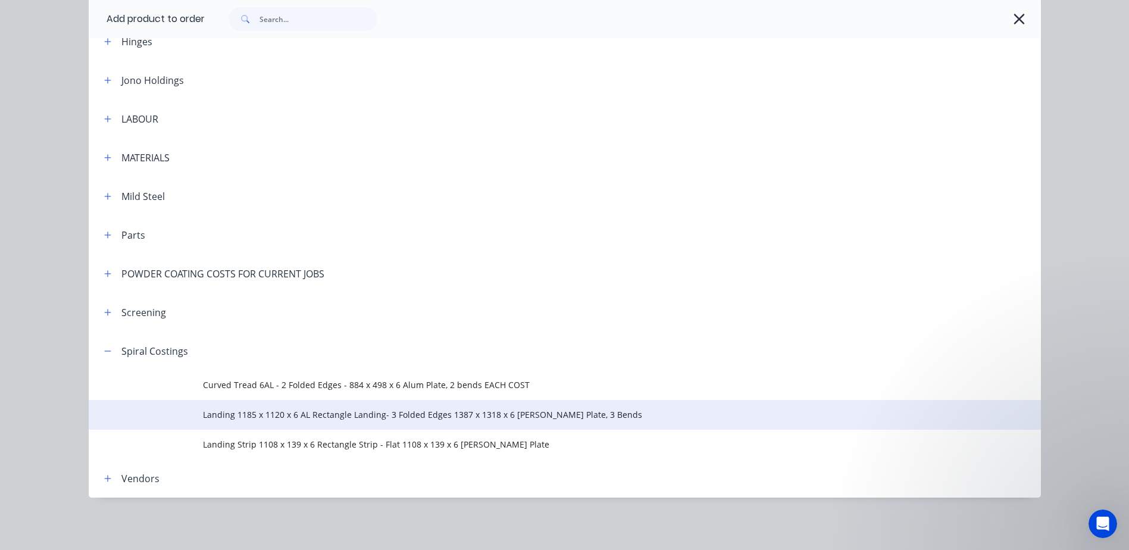
click at [289, 418] on span "Landing 1185 x 1120 x 6 AL Rectangle Landing- 3 Folded Edges 1387 x 1318 x 6 [P…" at bounding box center [538, 414] width 670 height 12
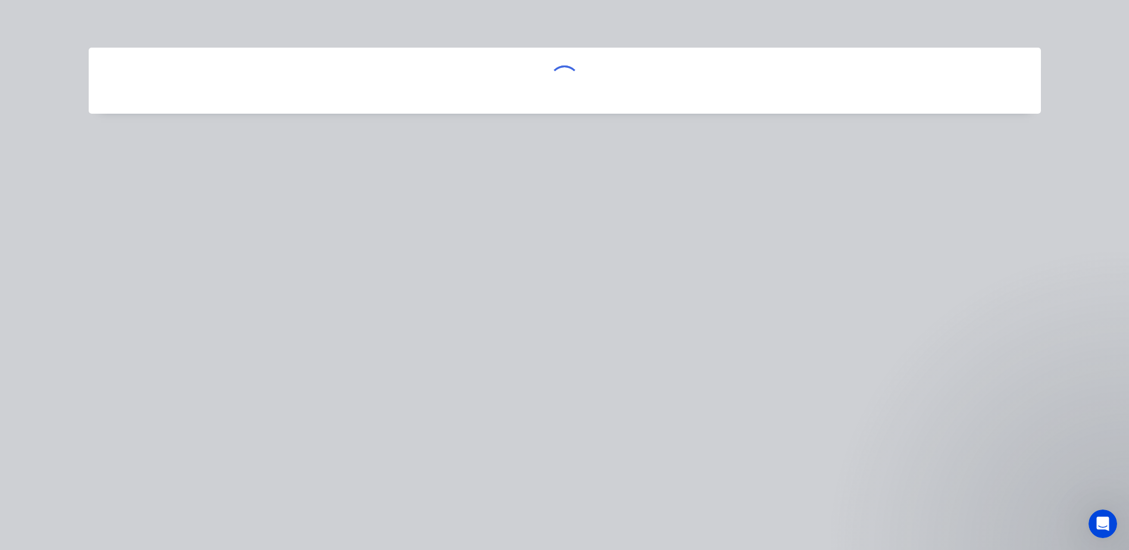
scroll to position [0, 0]
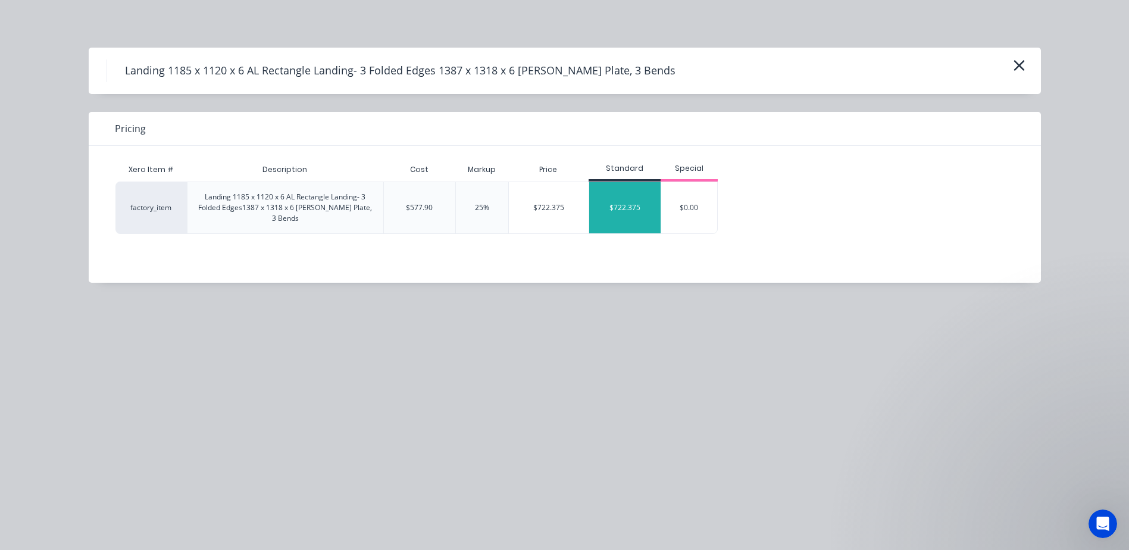
click at [633, 202] on div "$722.375" at bounding box center [625, 207] width 72 height 51
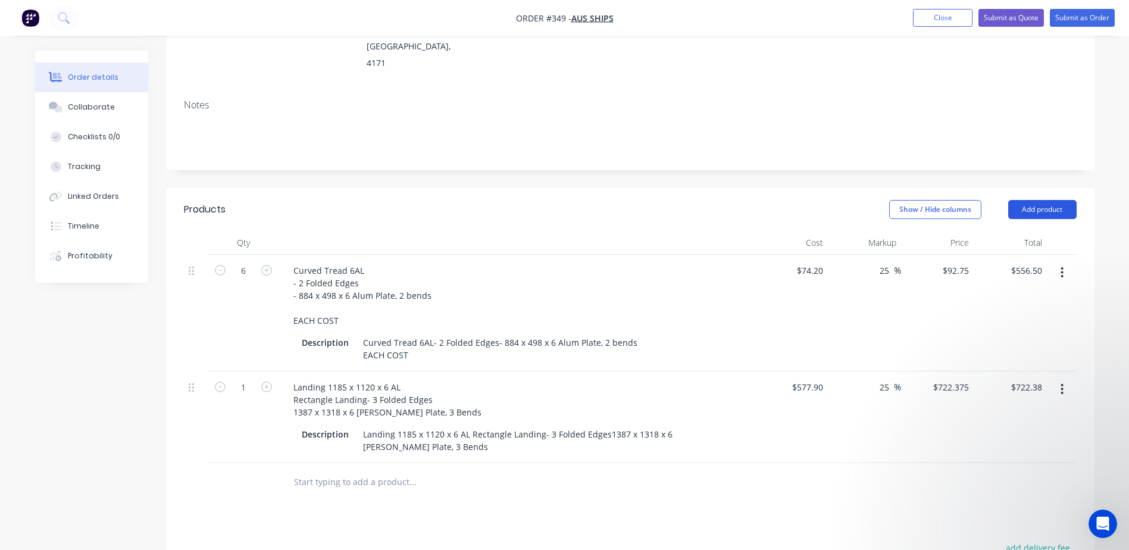
click at [1056, 200] on button "Add product" at bounding box center [1042, 209] width 68 height 19
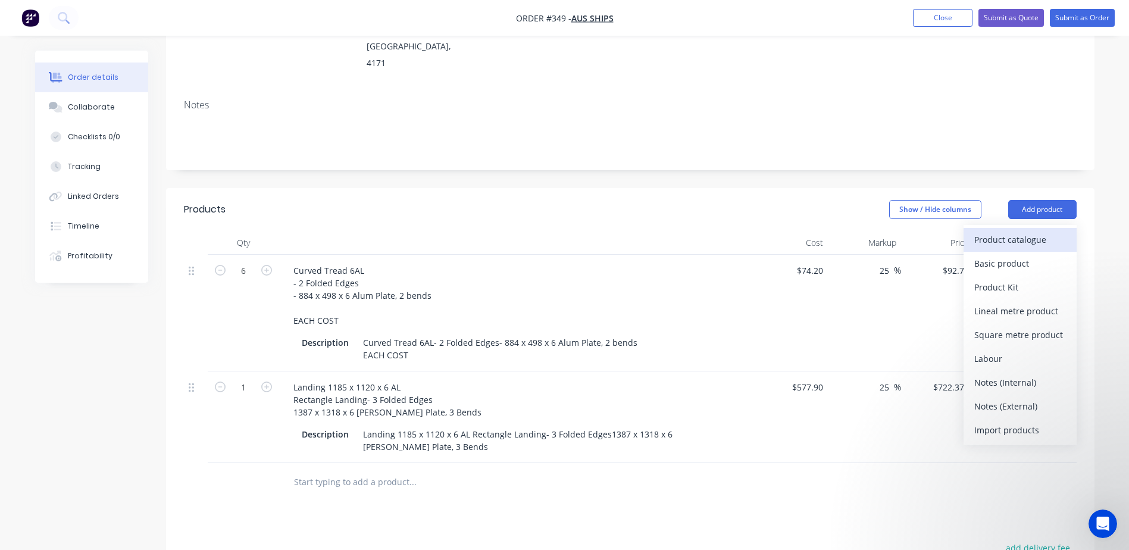
click at [999, 231] on div "Product catalogue" at bounding box center [1020, 239] width 92 height 17
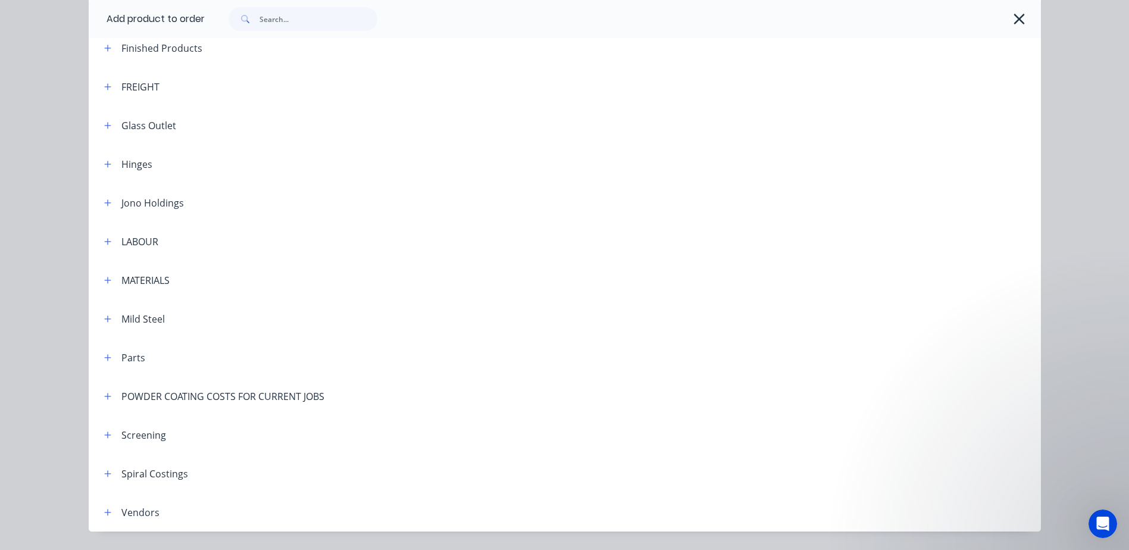
scroll to position [774, 0]
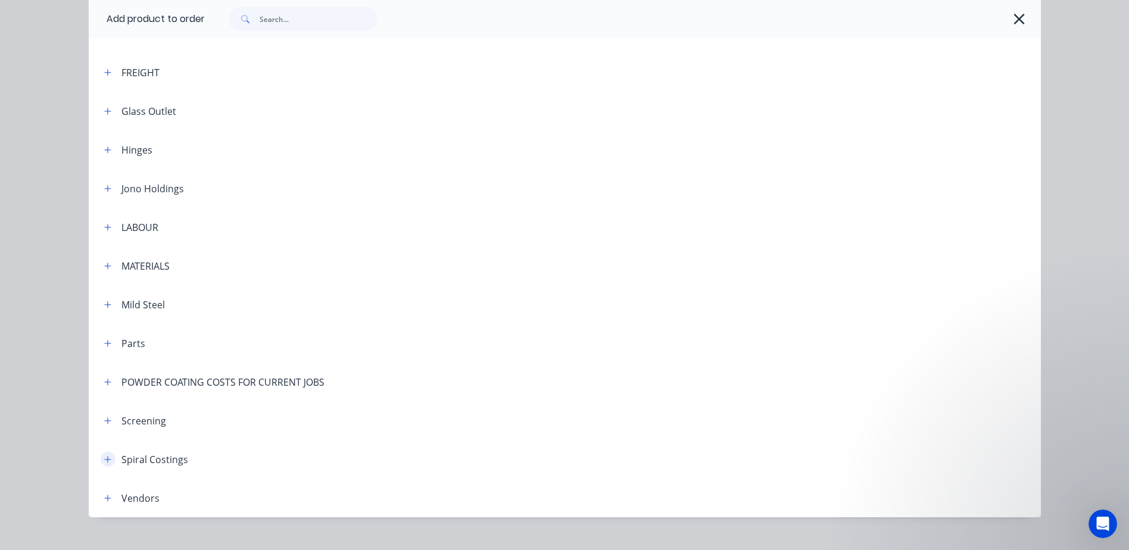
click at [104, 461] on icon "button" at bounding box center [107, 459] width 7 height 8
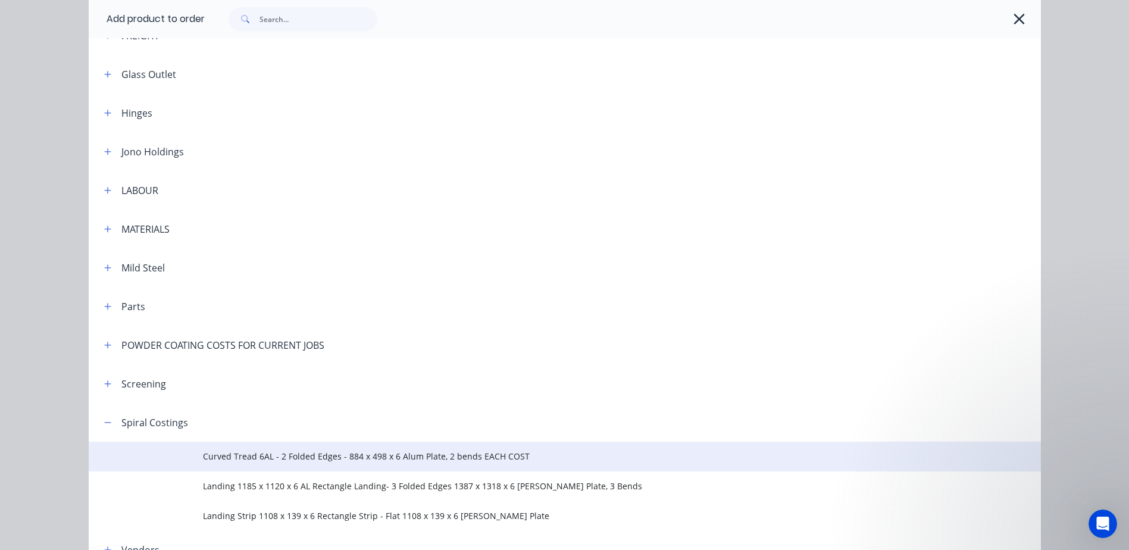
scroll to position [882, 0]
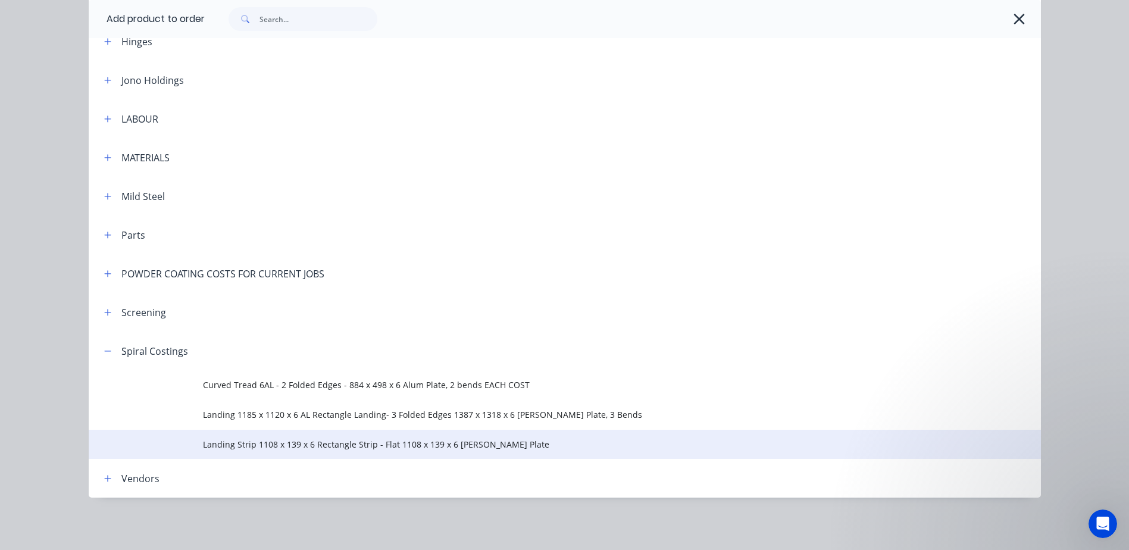
click at [273, 443] on span "Landing Strip 1108 x 139 x 6 Rectangle Strip - Flat 1108 x 139 x 6 [PERSON_NAME…" at bounding box center [538, 444] width 670 height 12
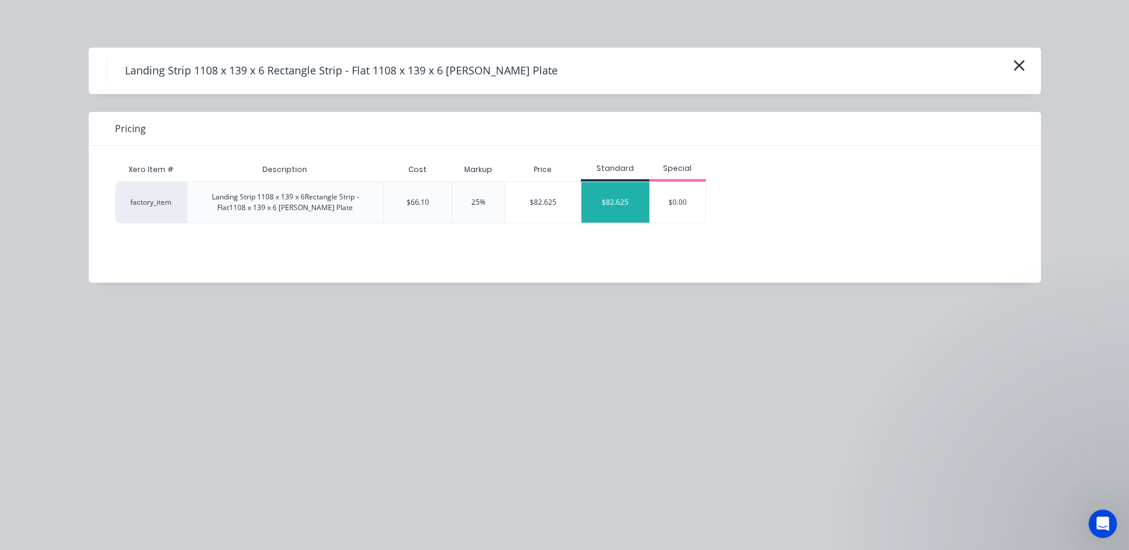
click at [597, 204] on div "$82.625" at bounding box center [616, 202] width 68 height 40
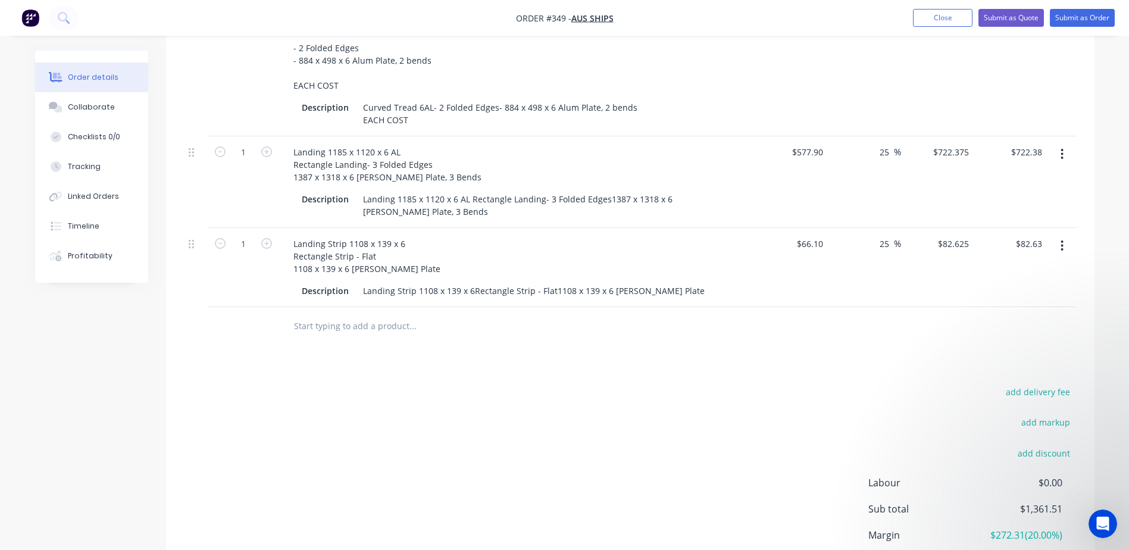
scroll to position [242, 0]
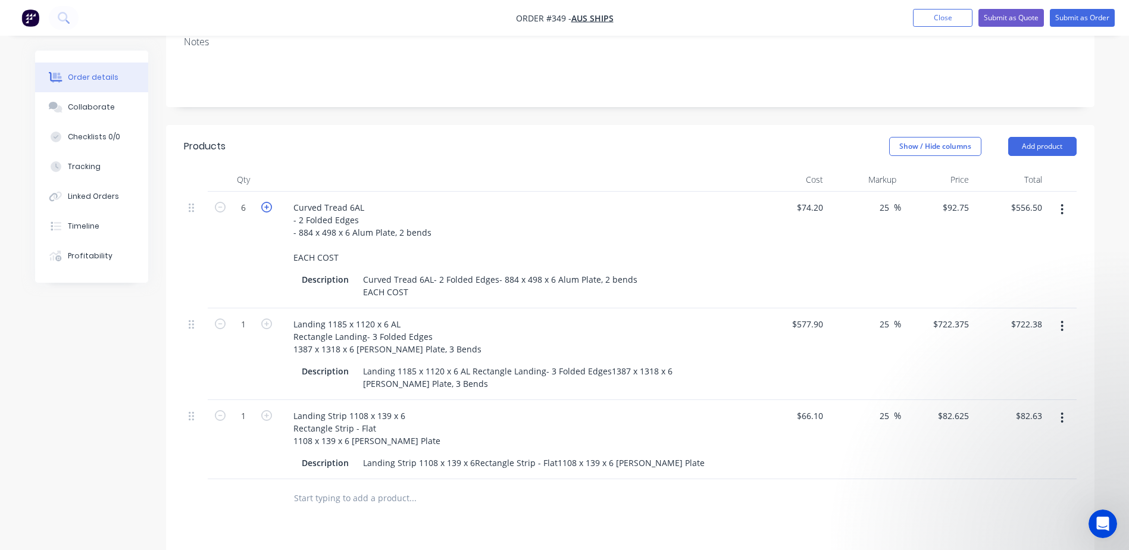
click at [267, 202] on icon "button" at bounding box center [266, 207] width 11 height 11
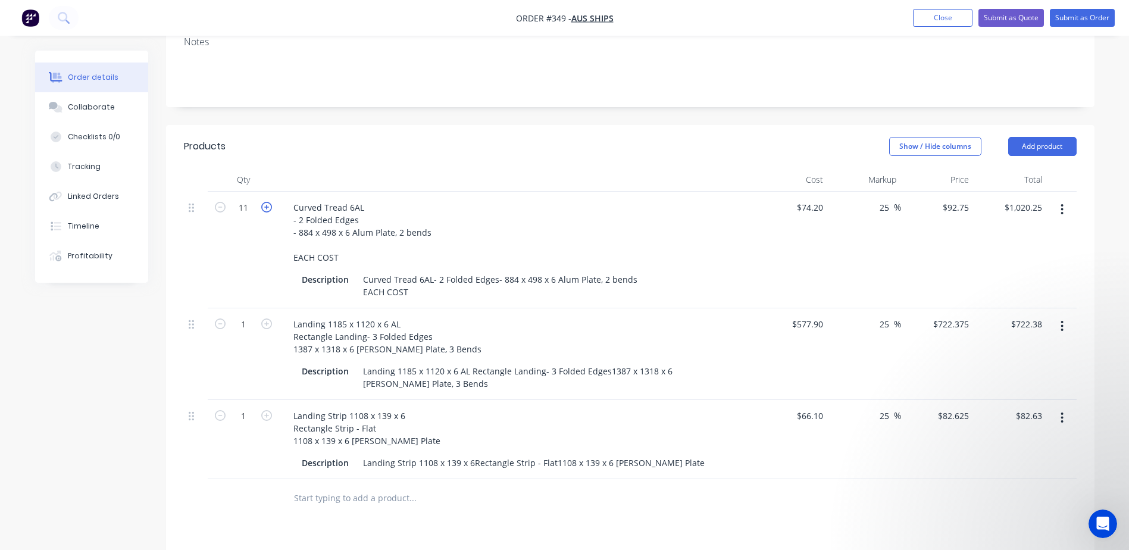
click at [267, 202] on icon "button" at bounding box center [266, 207] width 11 height 11
drag, startPoint x: 890, startPoint y: 175, endPoint x: 846, endPoint y: 176, distance: 44.1
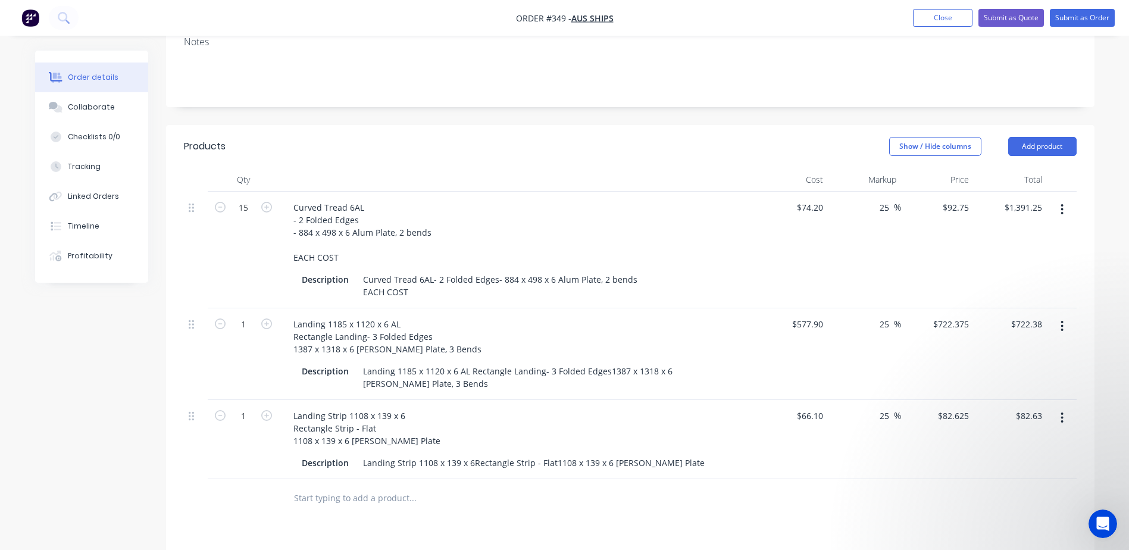
click at [846, 192] on div "25 25 %" at bounding box center [864, 250] width 73 height 117
click at [759, 212] on div "$74.20 $74.20" at bounding box center [791, 250] width 73 height 117
click at [891, 199] on input at bounding box center [887, 207] width 14 height 17
click at [761, 213] on div "$74.20 $74.20" at bounding box center [791, 250] width 73 height 117
click at [1033, 137] on button "Add product" at bounding box center [1042, 146] width 68 height 19
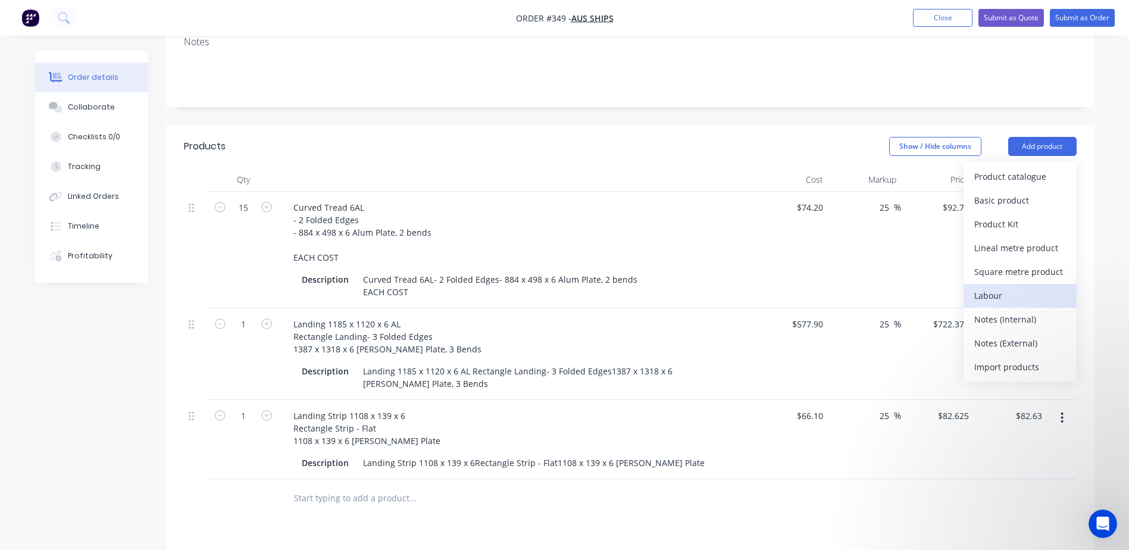
click at [992, 287] on div "Labour" at bounding box center [1020, 295] width 92 height 17
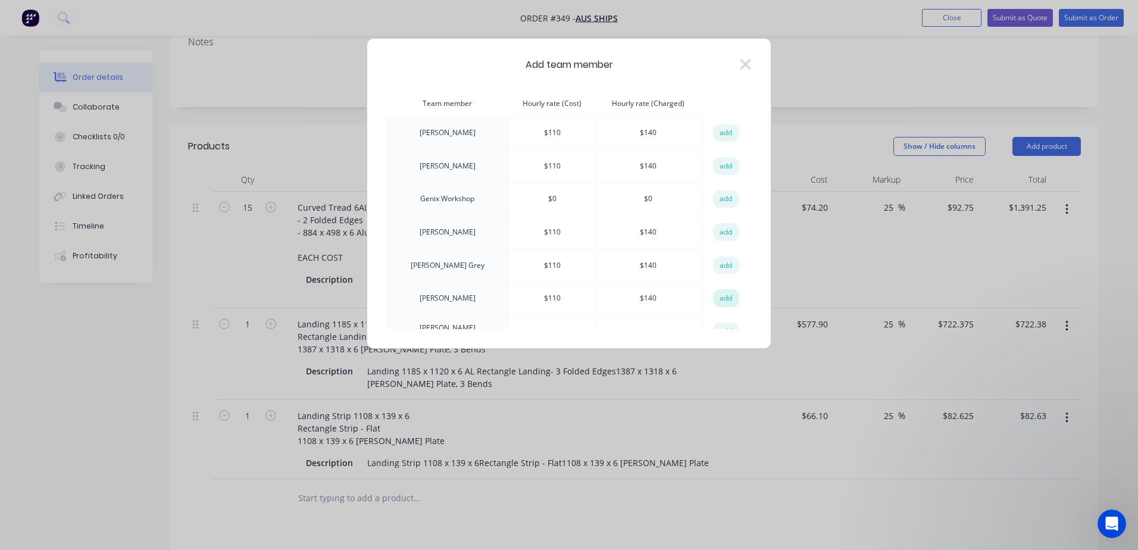
click at [718, 299] on button "add" at bounding box center [726, 298] width 26 height 18
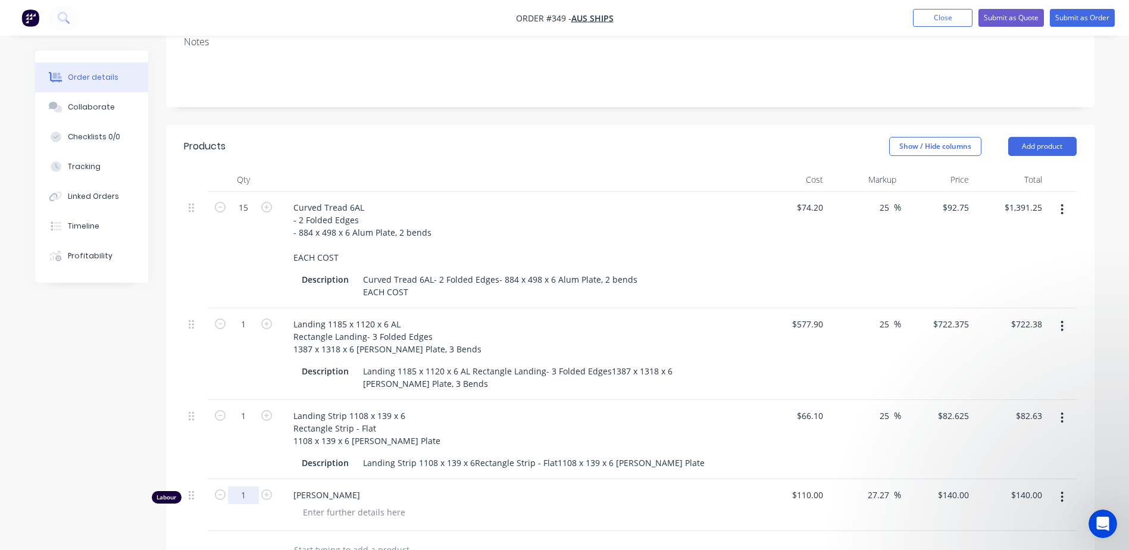
click at [250, 486] on input "1" at bounding box center [243, 495] width 31 height 18
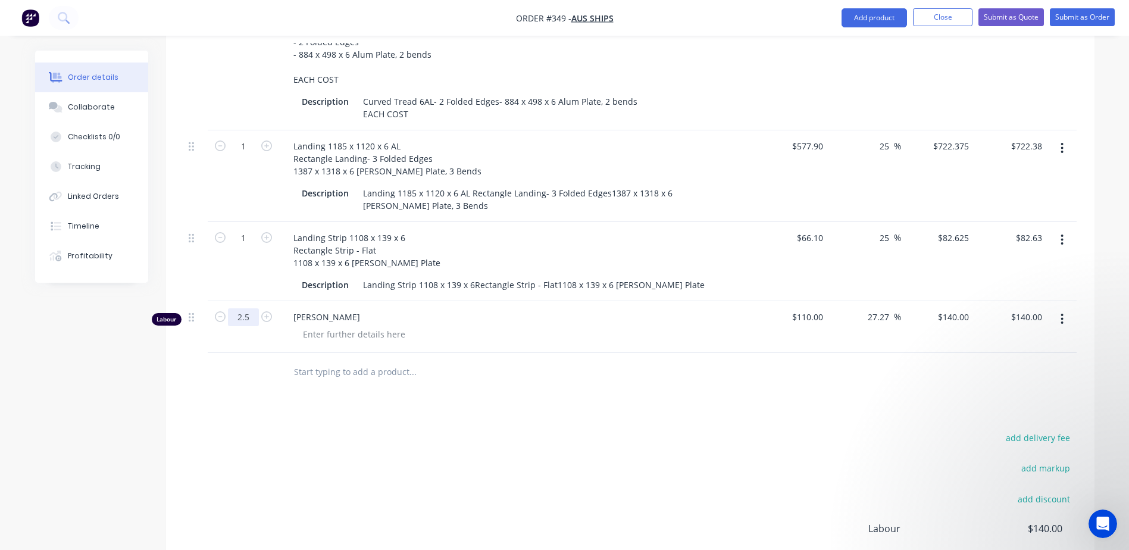
scroll to position [420, 0]
click at [276, 468] on div "add delivery fee add markup add discount Labour $140.00 Sub total $2,336.26 Mar…" at bounding box center [630, 544] width 893 height 230
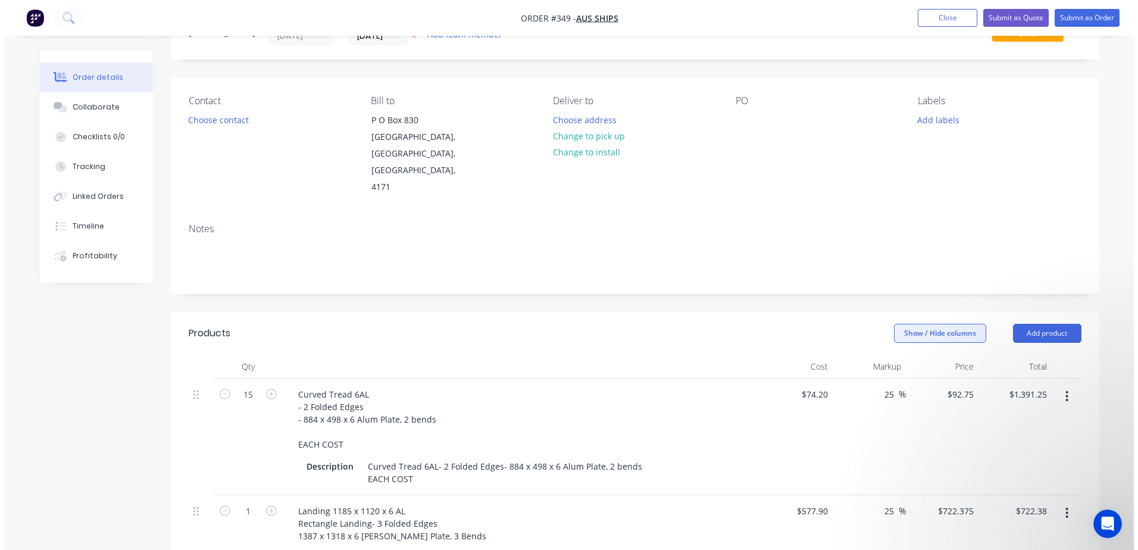
scroll to position [0, 0]
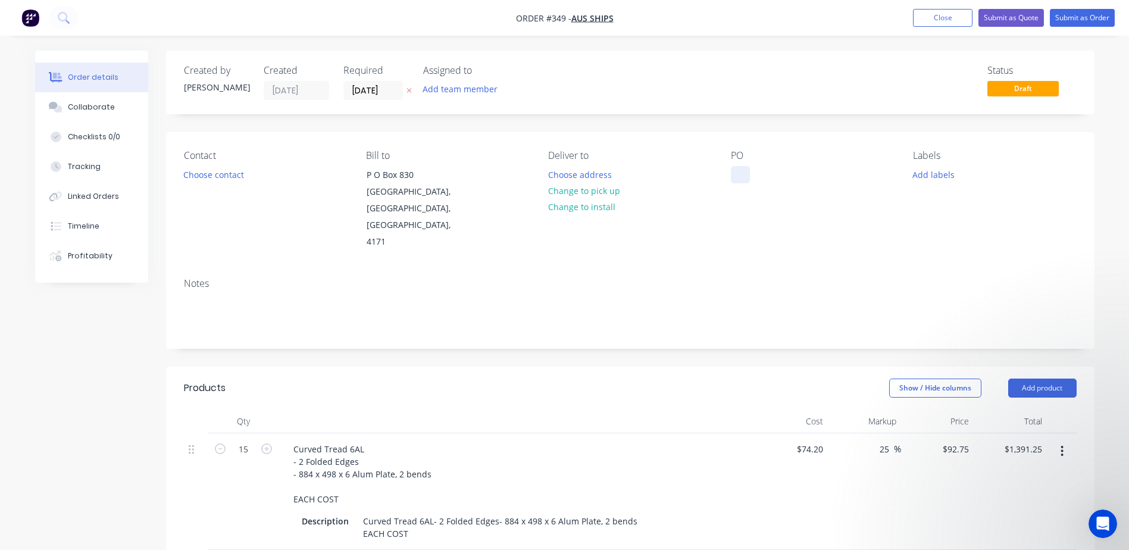
click at [742, 179] on div at bounding box center [740, 174] width 19 height 17
click at [759, 221] on div "Contact Choose contact [PERSON_NAME] to P O [GEOGRAPHIC_DATA] Deliver to Choose…" at bounding box center [630, 200] width 928 height 136
click at [1082, 16] on button "Submit as Order" at bounding box center [1082, 18] width 65 height 18
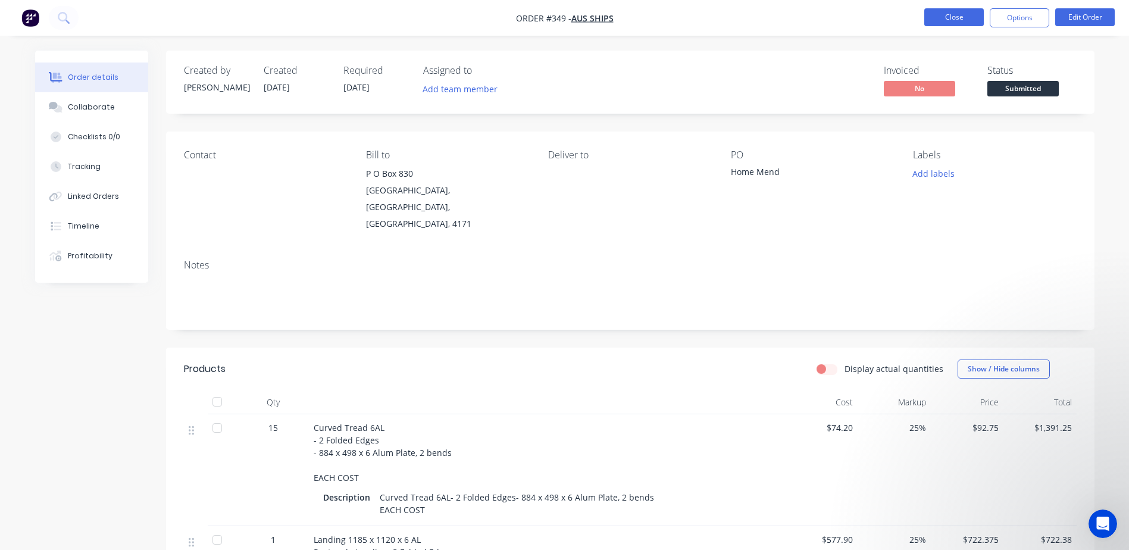
click at [948, 16] on button "Close" at bounding box center [954, 17] width 60 height 18
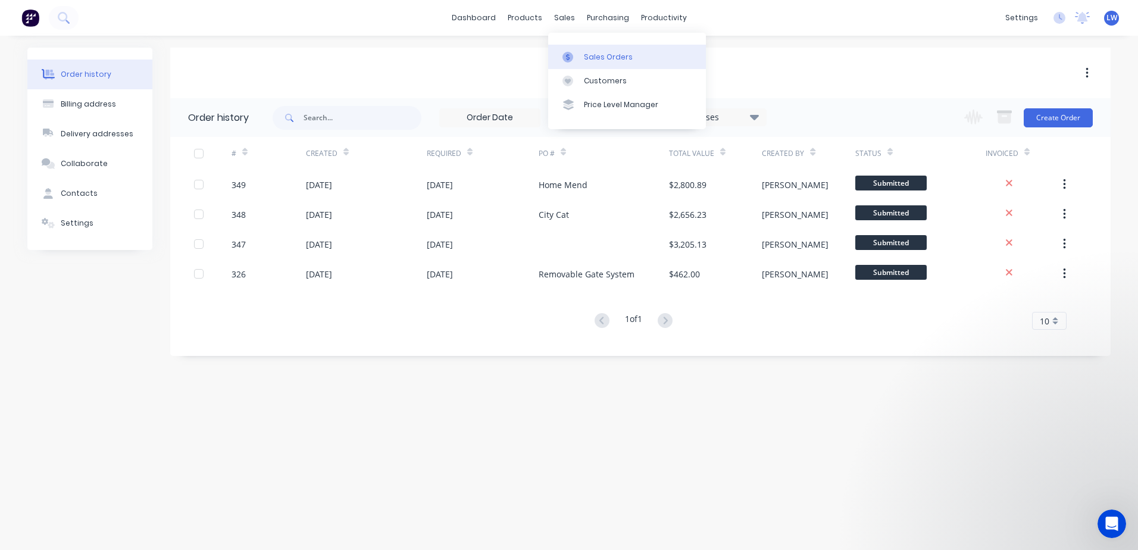
click at [583, 54] on link "Sales Orders" at bounding box center [627, 57] width 158 height 24
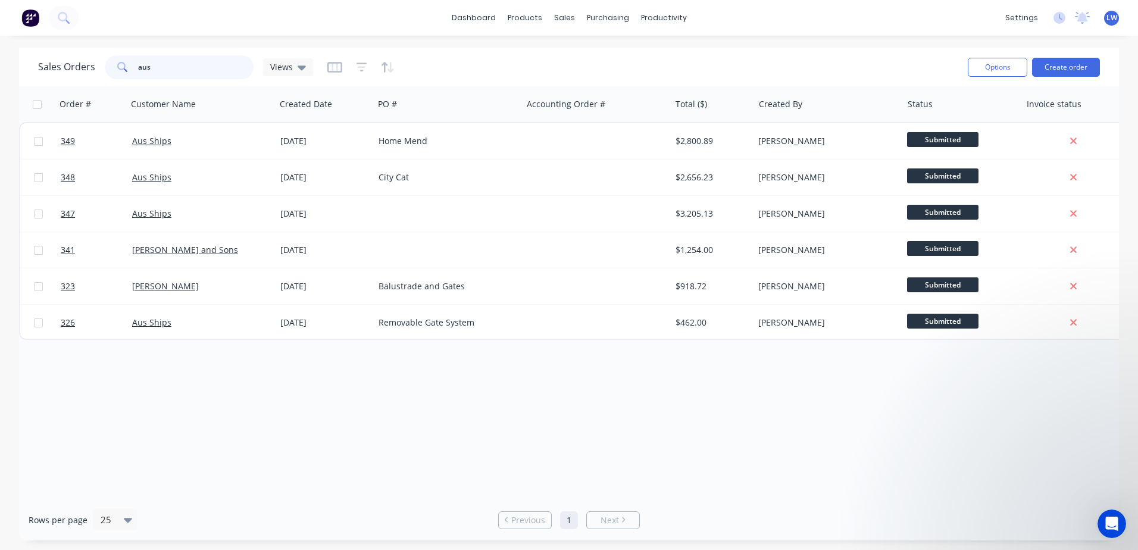
drag, startPoint x: 185, startPoint y: 68, endPoint x: 105, endPoint y: 67, distance: 79.8
click at [105, 67] on div "aus" at bounding box center [179, 67] width 149 height 24
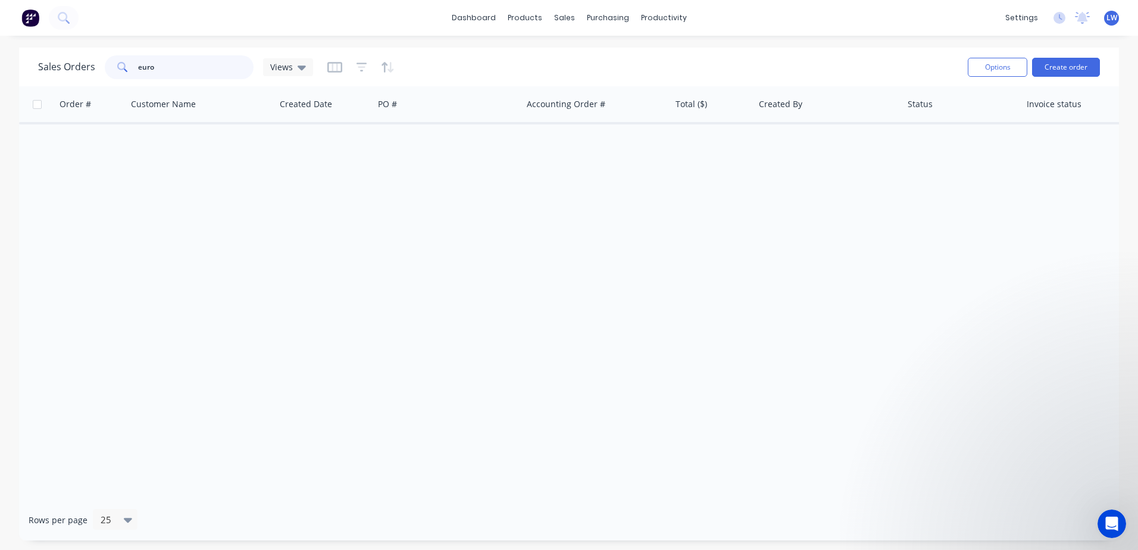
drag, startPoint x: 182, startPoint y: 68, endPoint x: 110, endPoint y: 64, distance: 71.5
click at [102, 67] on div "Sales Orders euro Views" at bounding box center [175, 67] width 275 height 24
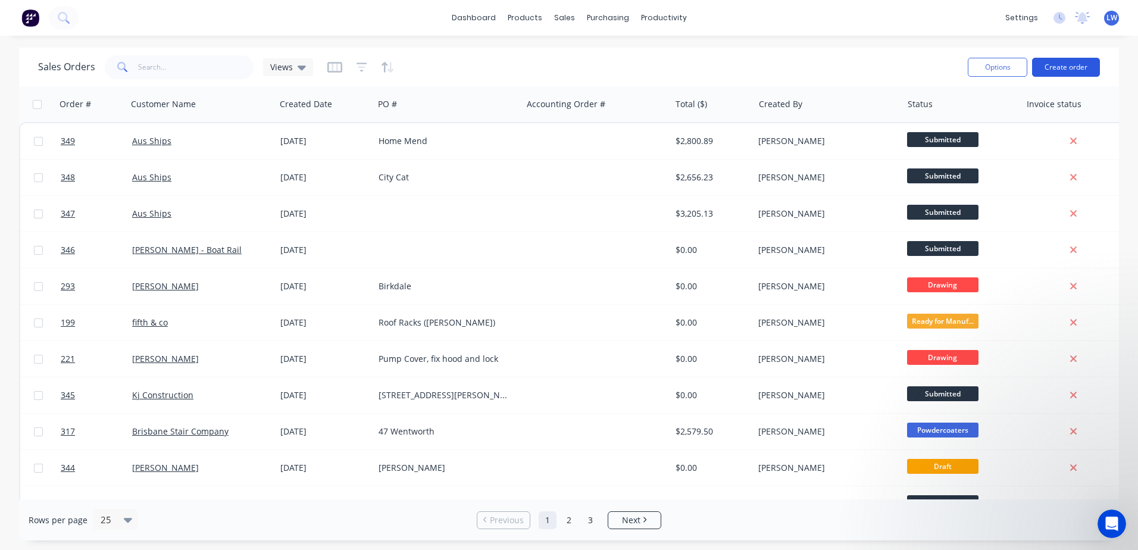
click at [1056, 63] on button "Create order" at bounding box center [1066, 67] width 68 height 19
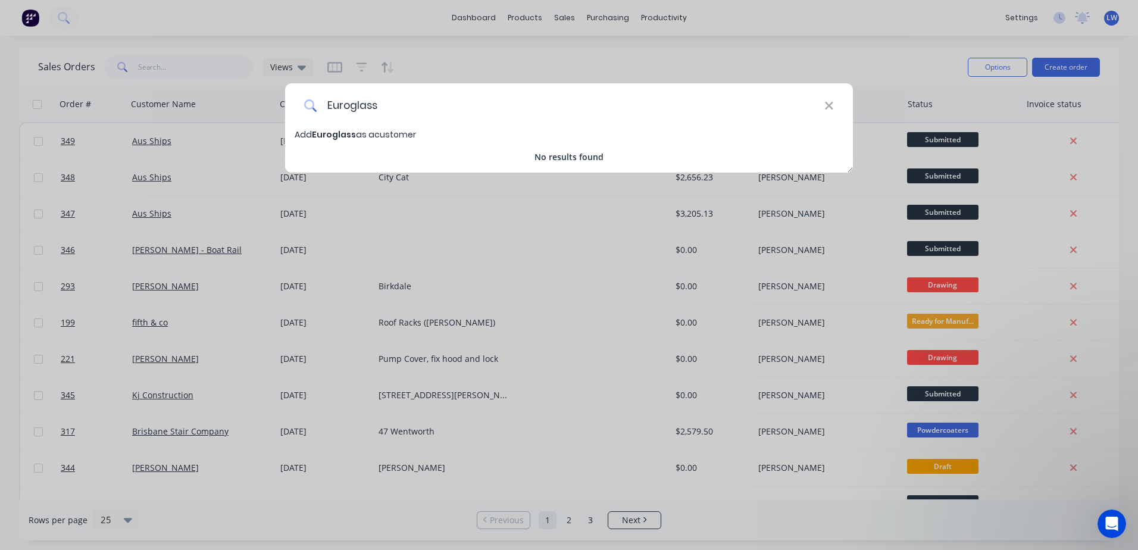
click at [473, 116] on input "Euroglass" at bounding box center [570, 105] width 507 height 45
click at [340, 135] on span "Euroglass" at bounding box center [334, 135] width 44 height 12
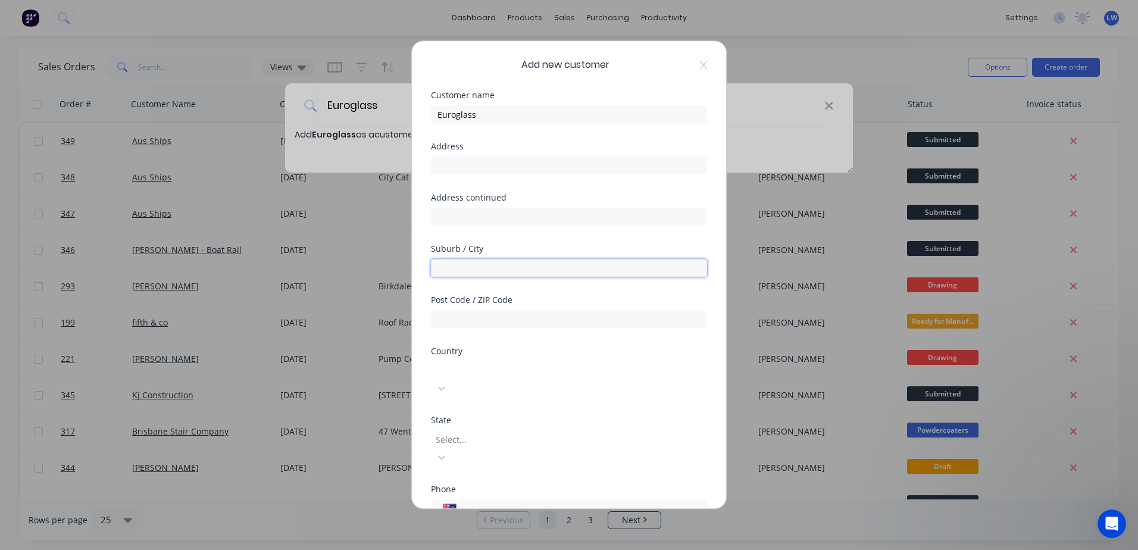
click at [455, 261] on input "text" at bounding box center [569, 268] width 276 height 18
click at [476, 324] on input "text" at bounding box center [569, 319] width 276 height 18
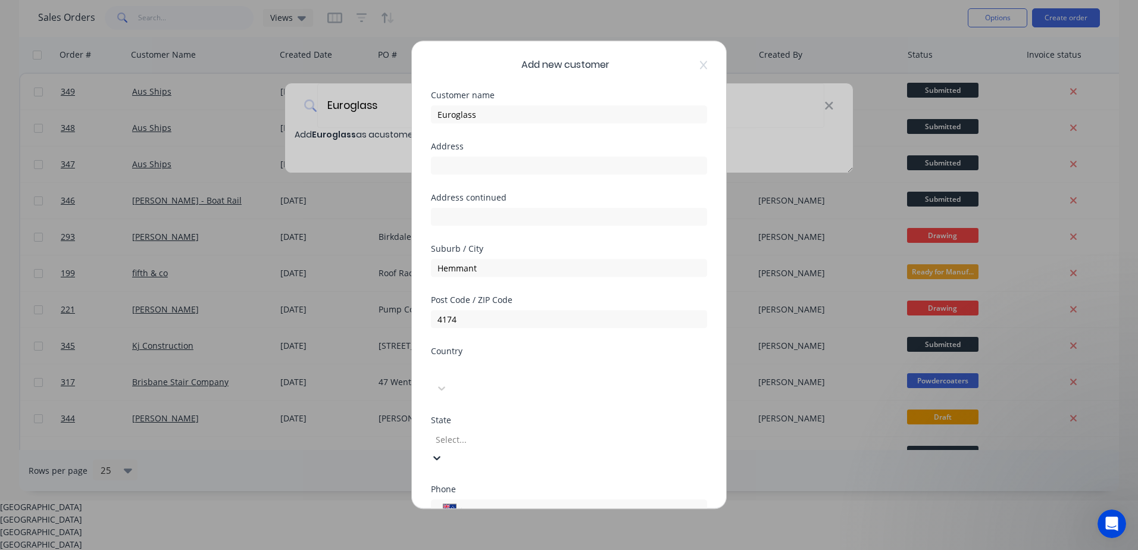
scroll to position [51, 0]
click at [483, 537] on div "[GEOGRAPHIC_DATA]" at bounding box center [569, 543] width 1138 height 12
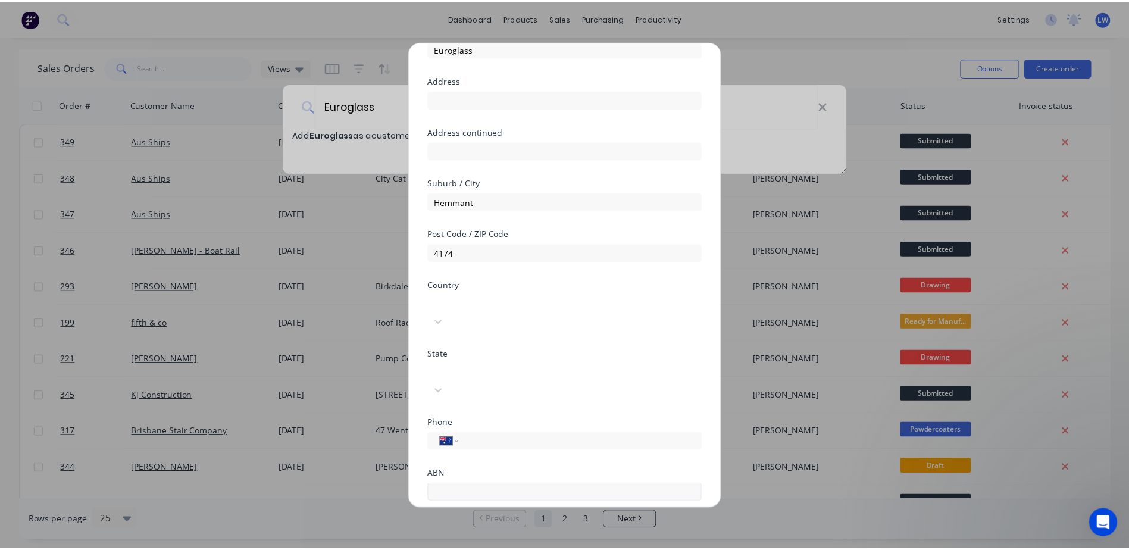
scroll to position [114, 0]
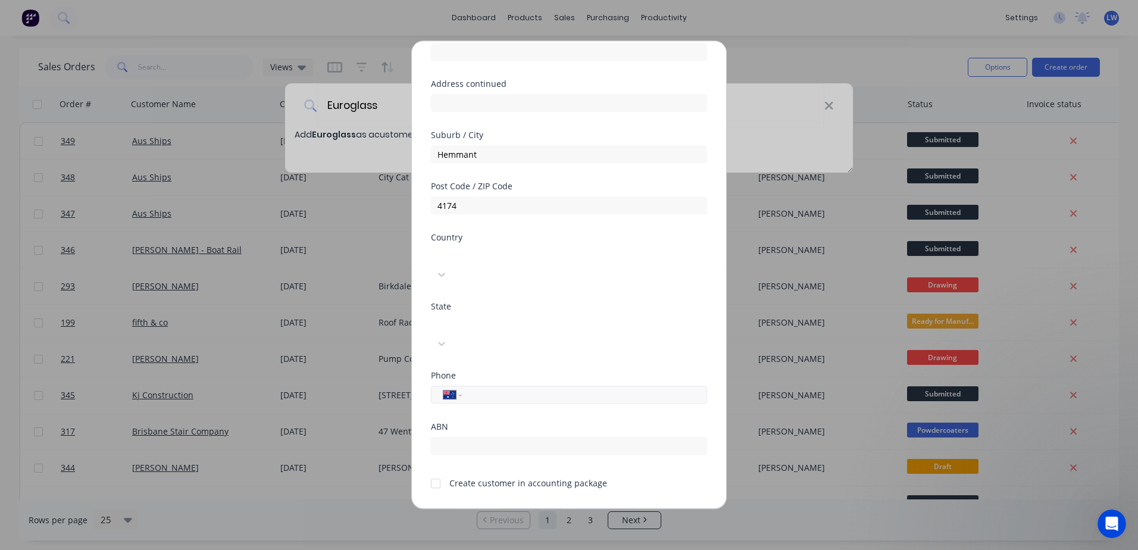
click at [502, 388] on input "tel" at bounding box center [582, 395] width 224 height 14
click at [350, 257] on div "Add new customer Customer name Euroglass Address Address continued Suburb / Cit…" at bounding box center [569, 275] width 1138 height 550
click at [524, 508] on button "Save" at bounding box center [531, 517] width 65 height 19
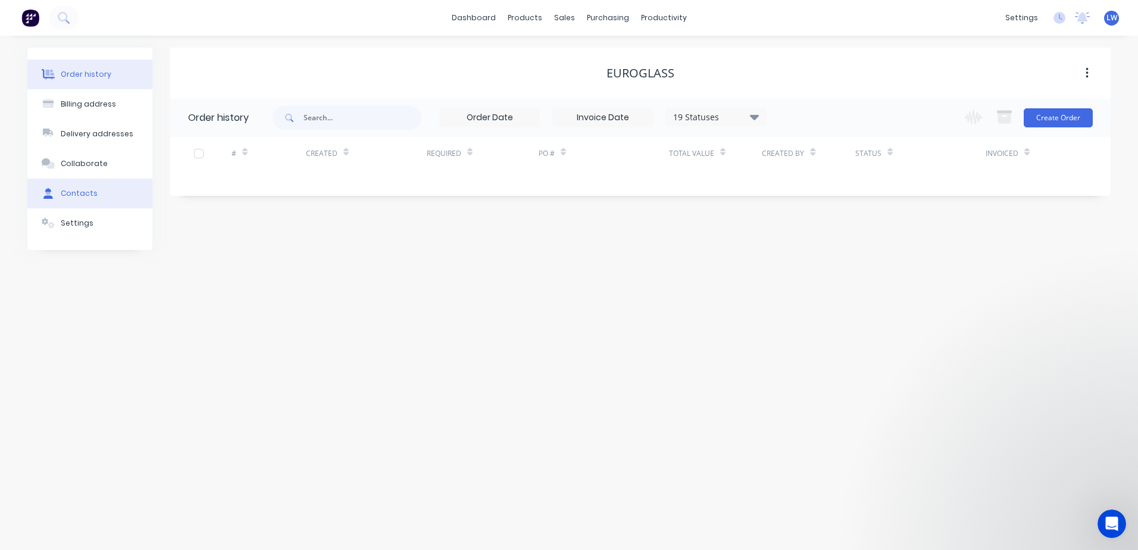
click at [71, 191] on div "Contacts" at bounding box center [79, 193] width 37 height 11
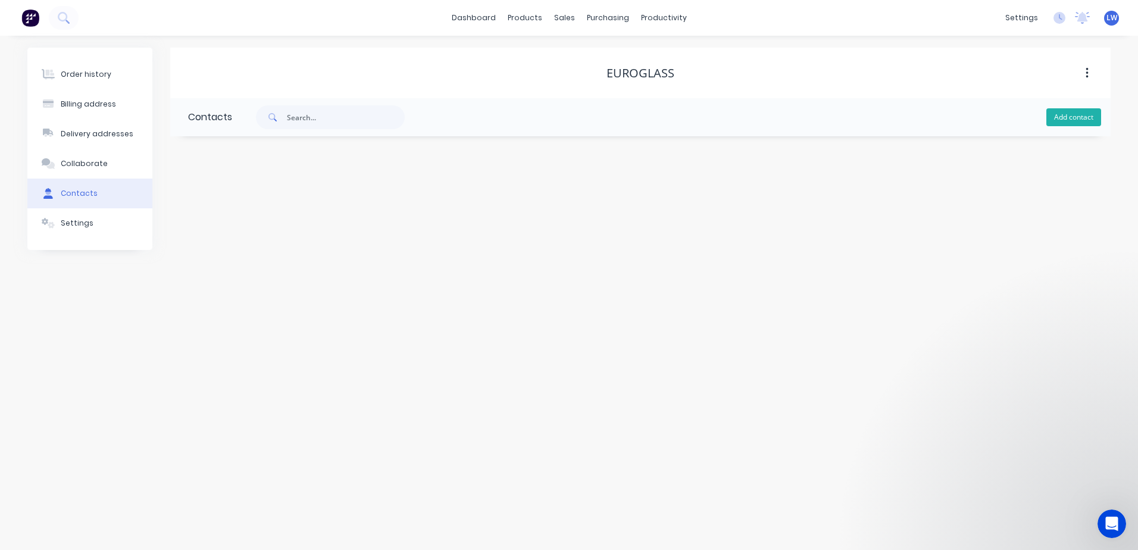
click at [1082, 114] on button "Add contact" at bounding box center [1073, 117] width 55 height 18
click at [232, 201] on input "text" at bounding box center [285, 205] width 195 height 18
click at [215, 254] on input "text" at bounding box center [285, 251] width 195 height 18
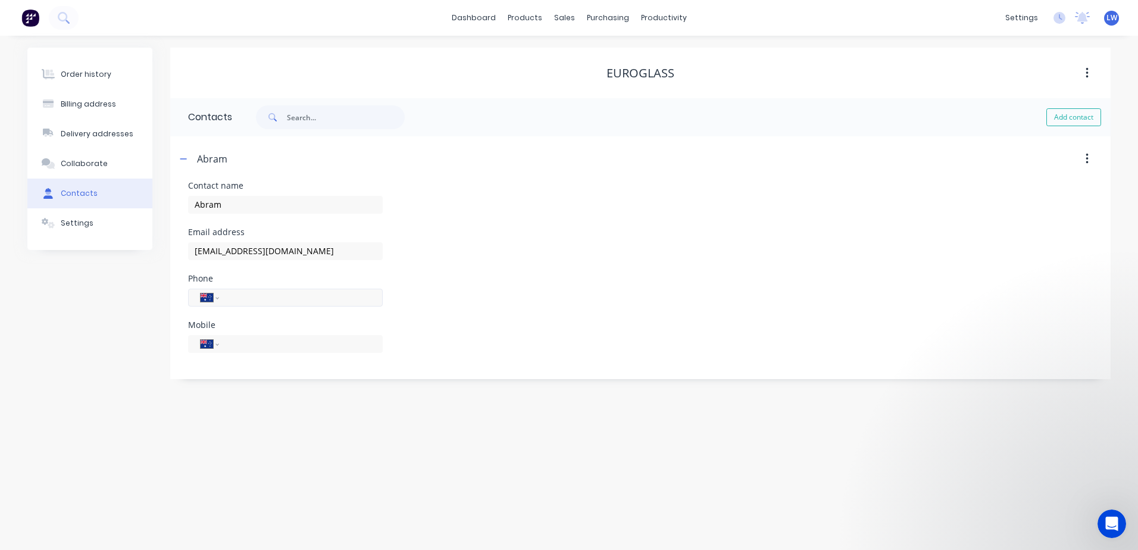
click at [229, 293] on input "tel" at bounding box center [298, 297] width 143 height 14
click at [148, 332] on div "Order history Billing address Delivery addresses Collaborate Contacts Settings" at bounding box center [89, 214] width 125 height 332
click at [61, 78] on div "Order history" at bounding box center [86, 74] width 51 height 11
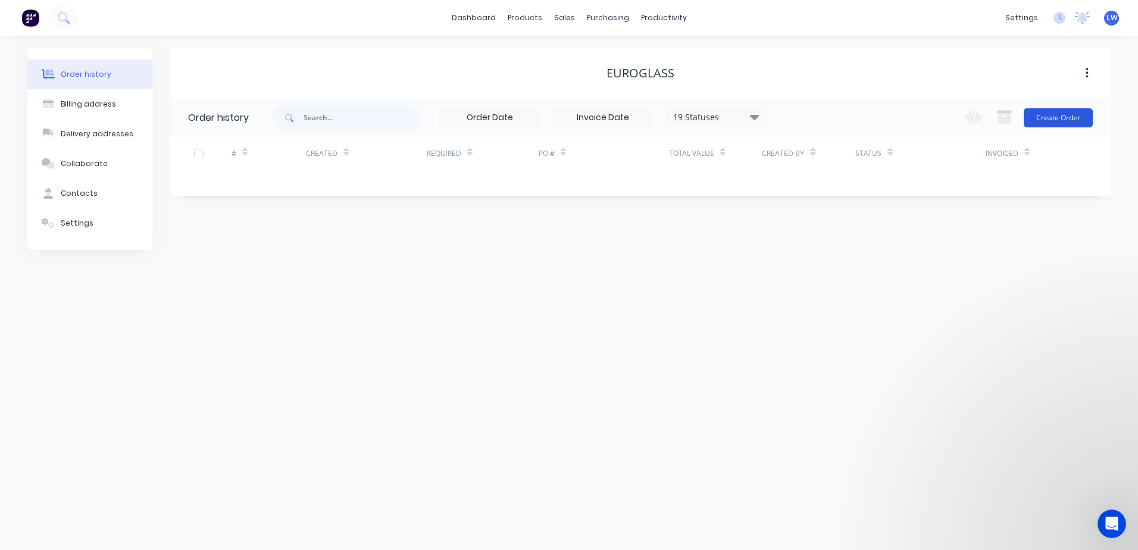
click at [1048, 113] on button "Create Order" at bounding box center [1058, 117] width 69 height 19
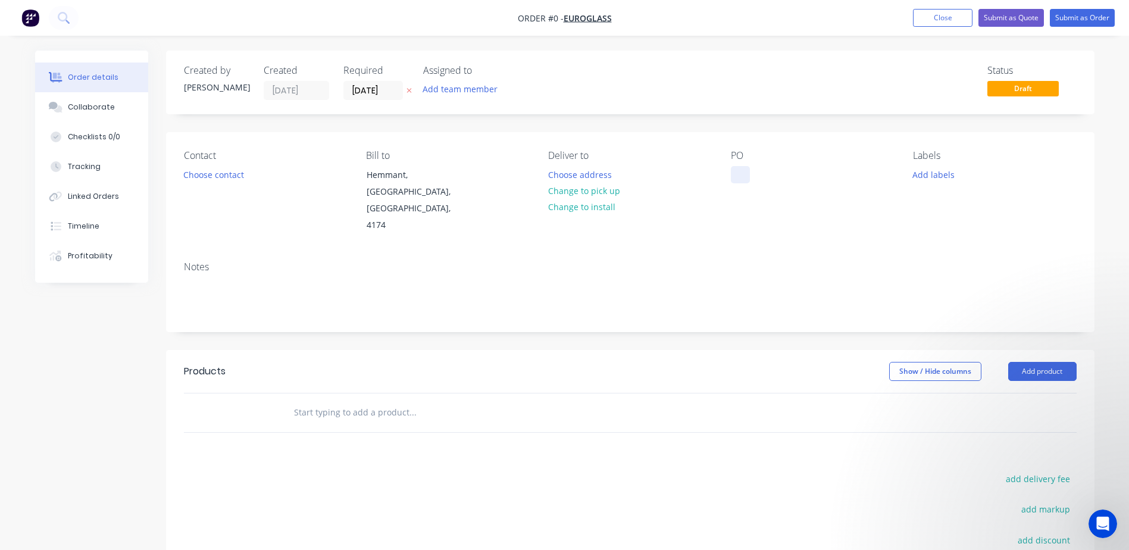
click at [746, 172] on div at bounding box center [740, 174] width 19 height 17
click at [946, 173] on div "Order details Collaborate Checklists 0/0 Tracking Linked Orders Timeline Profit…" at bounding box center [564, 394] width 1083 height 686
click at [927, 174] on button "Add labels" at bounding box center [933, 174] width 55 height 16
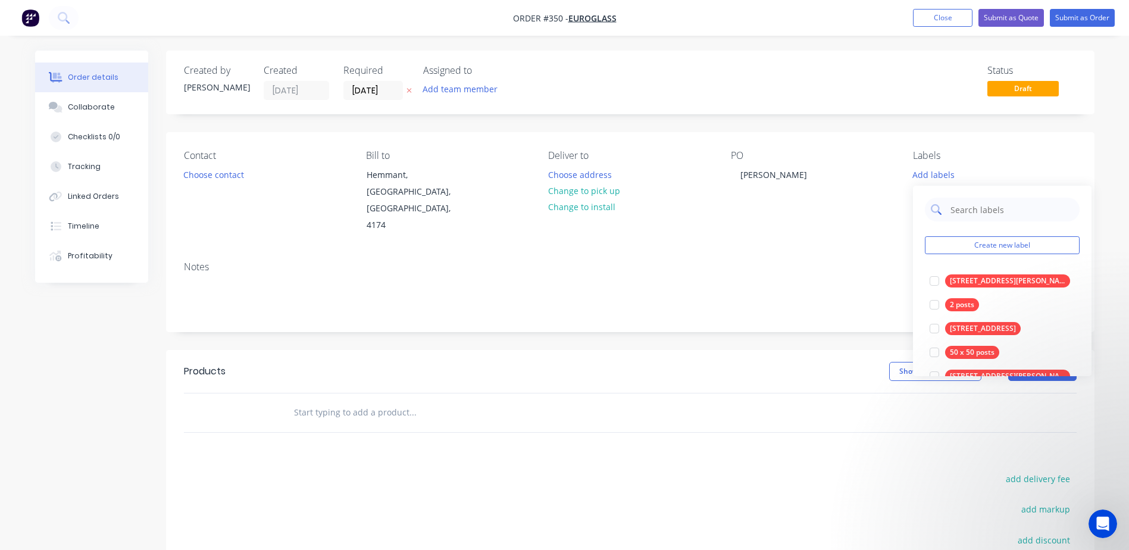
click at [947, 208] on div at bounding box center [1002, 210] width 155 height 24
click at [992, 210] on input "text" at bounding box center [1011, 210] width 124 height 24
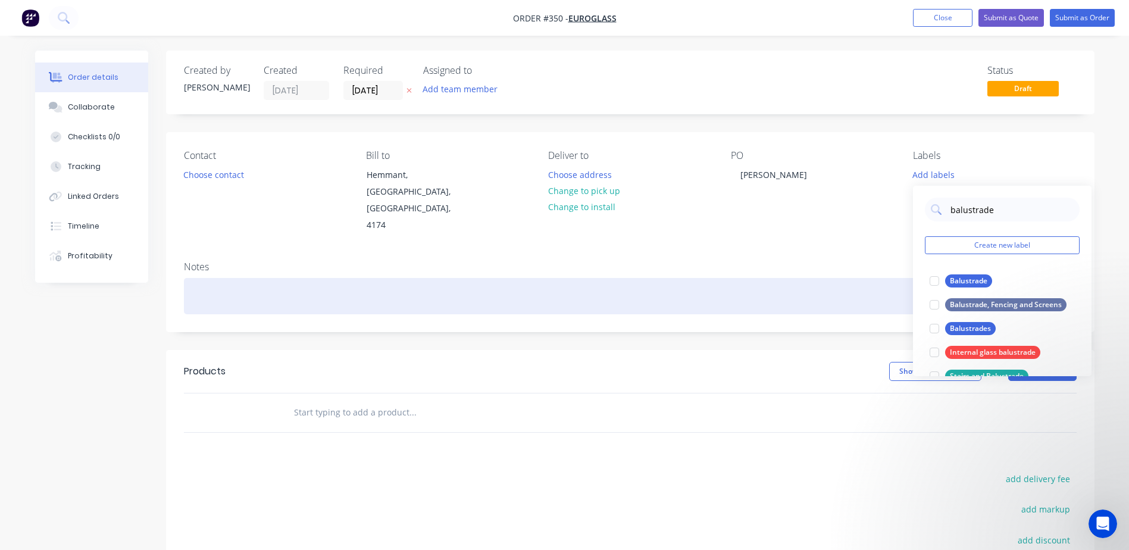
click at [844, 278] on div at bounding box center [630, 296] width 893 height 36
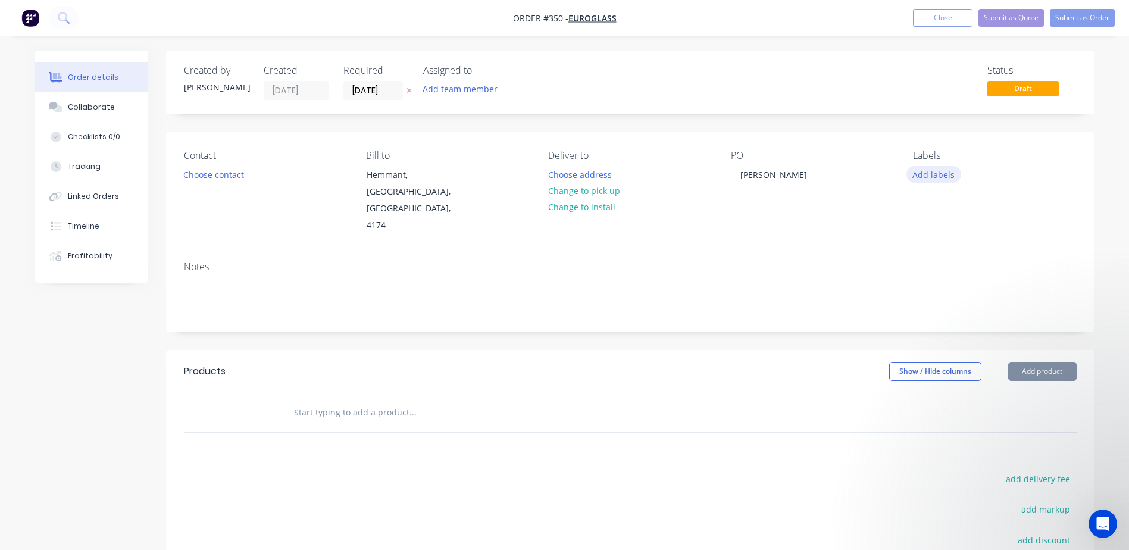
click at [936, 168] on button "Add labels" at bounding box center [933, 174] width 55 height 16
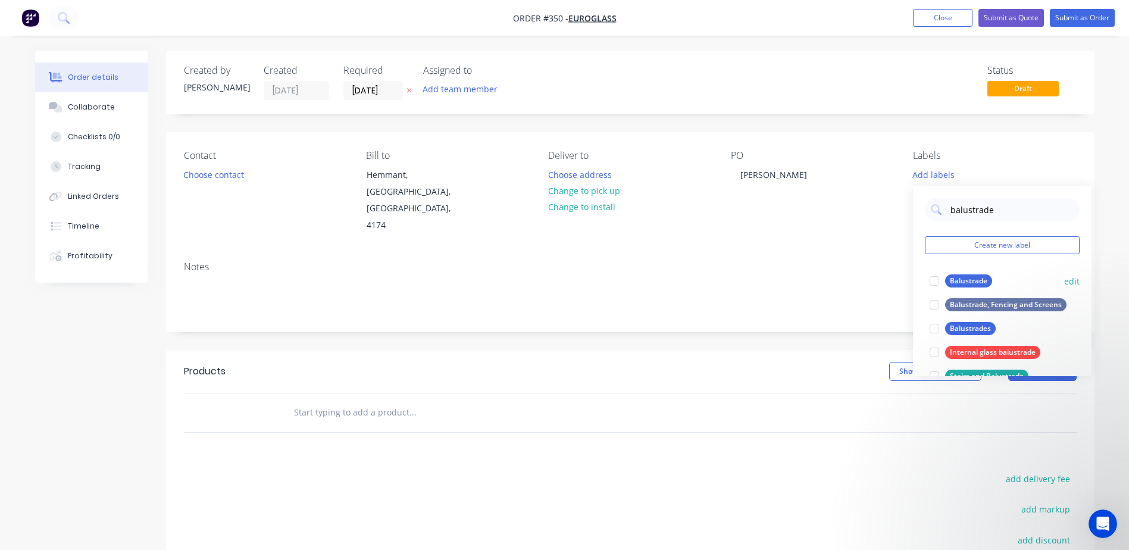
click at [984, 278] on div "Balustrade" at bounding box center [968, 280] width 47 height 13
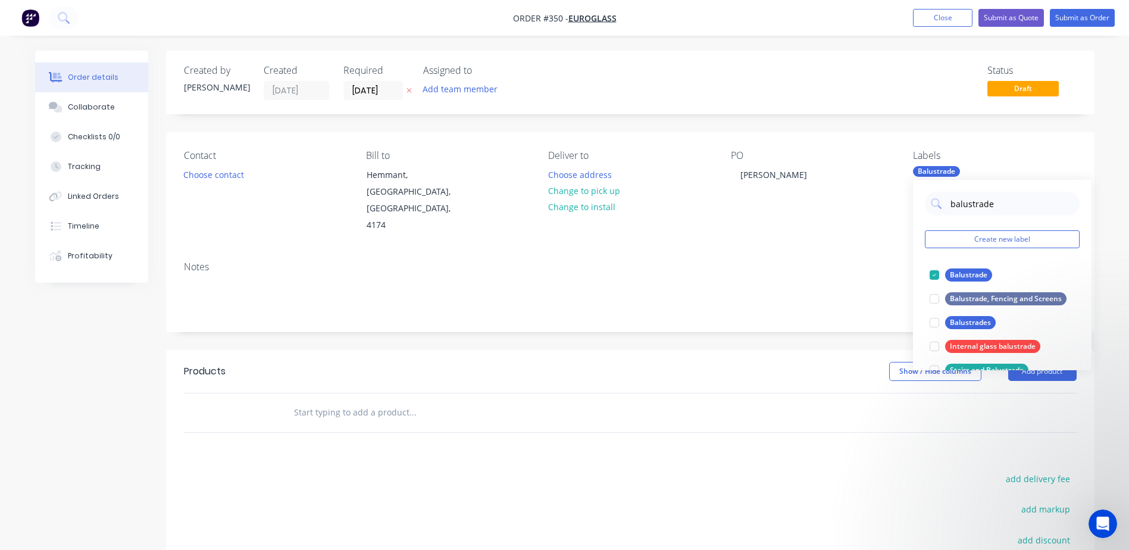
click at [690, 359] on header "Products Show / Hide columns Add product" at bounding box center [630, 371] width 928 height 43
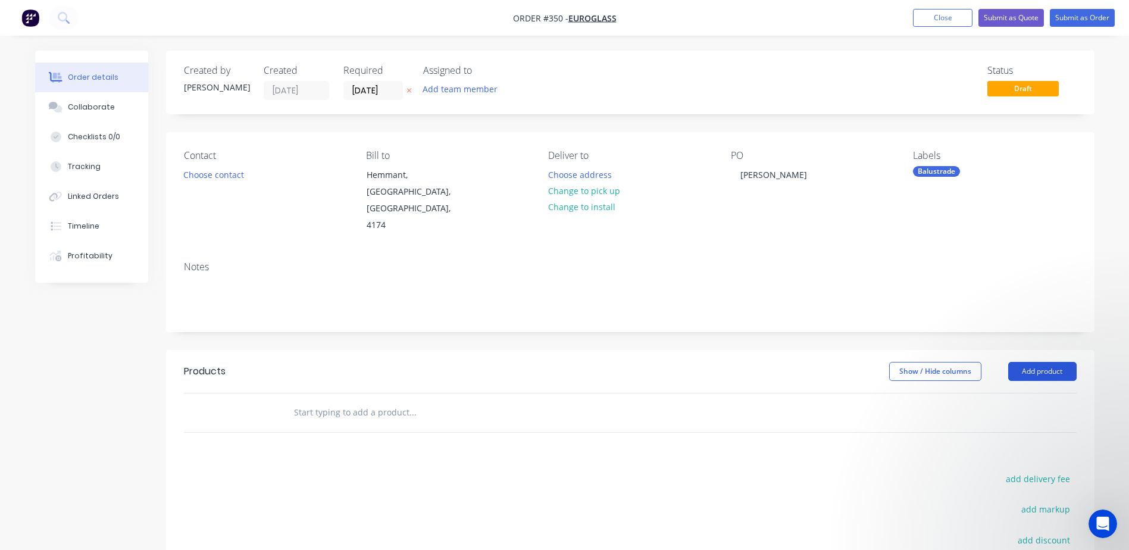
click at [1028, 362] on button "Add product" at bounding box center [1042, 371] width 68 height 19
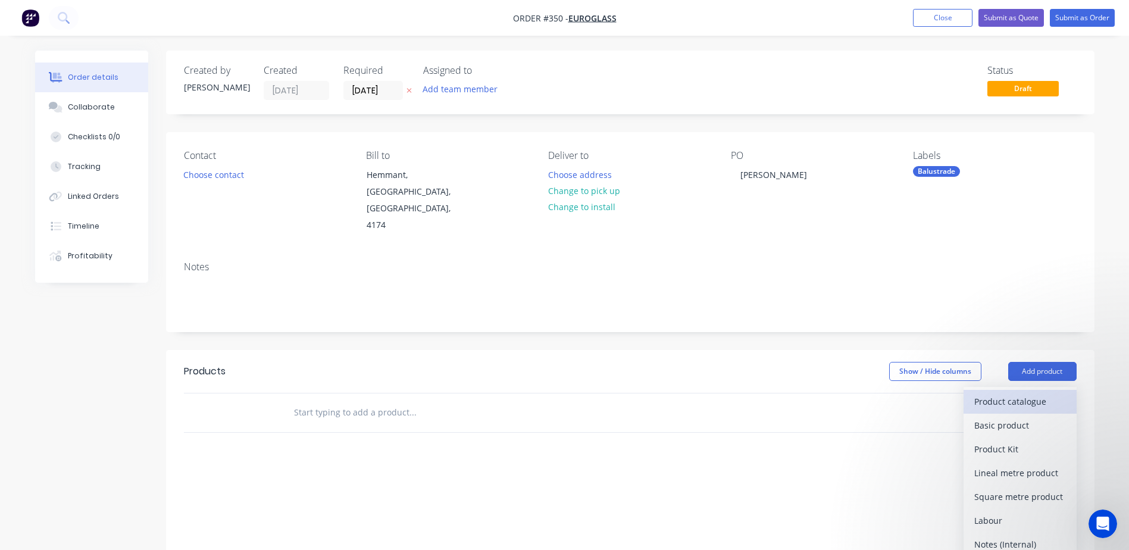
click at [1012, 393] on div "Product catalogue" at bounding box center [1020, 401] width 92 height 17
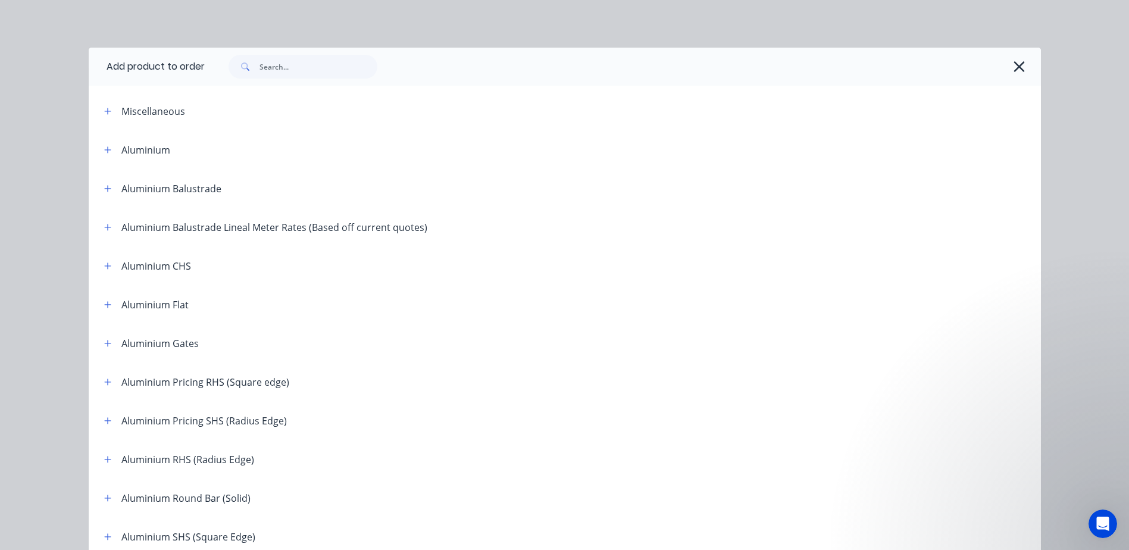
scroll to position [298, 0]
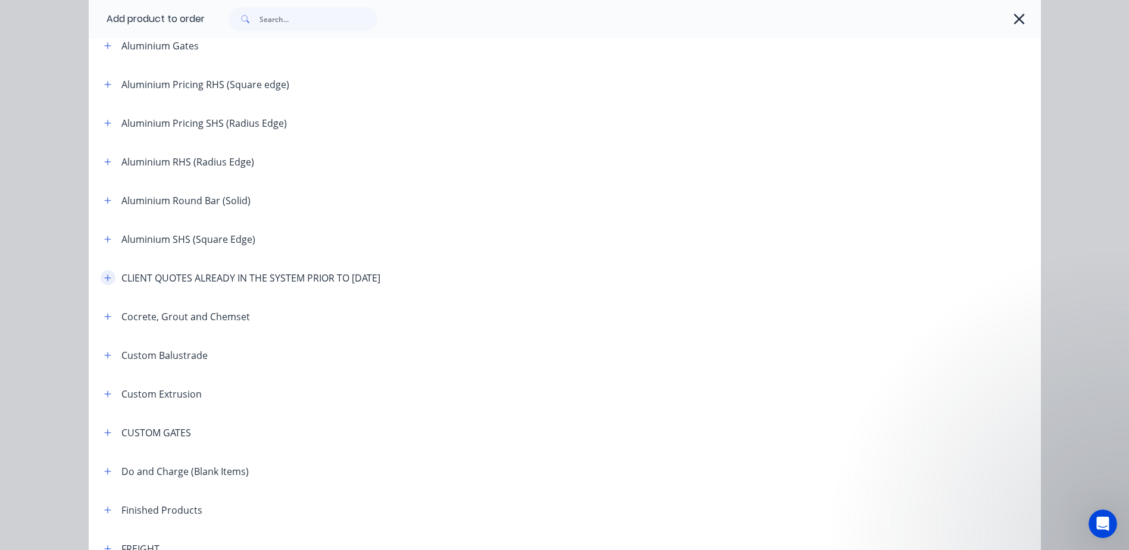
click at [105, 277] on icon "button" at bounding box center [107, 277] width 7 height 7
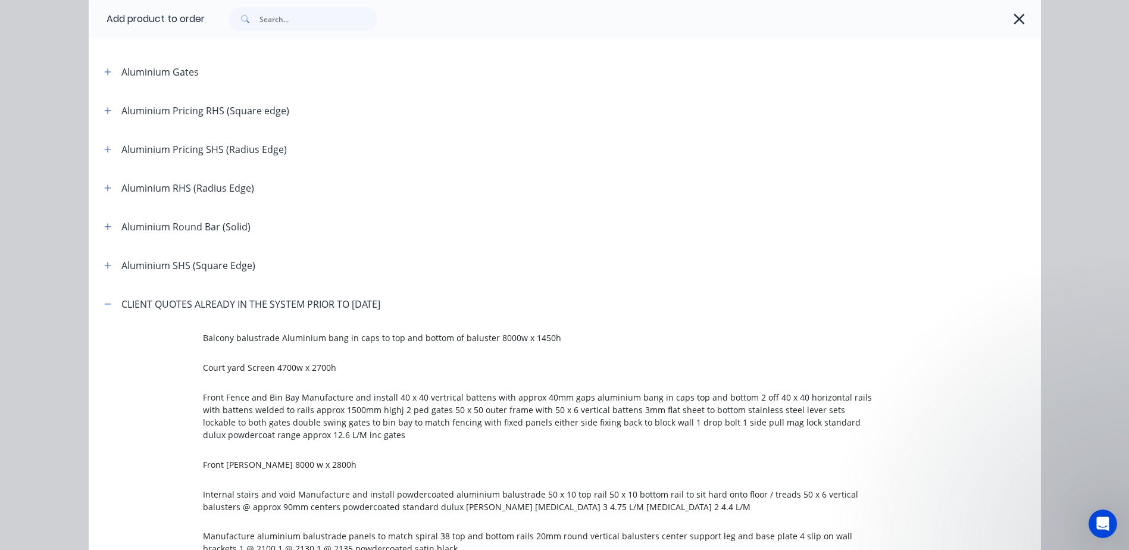
scroll to position [85, 0]
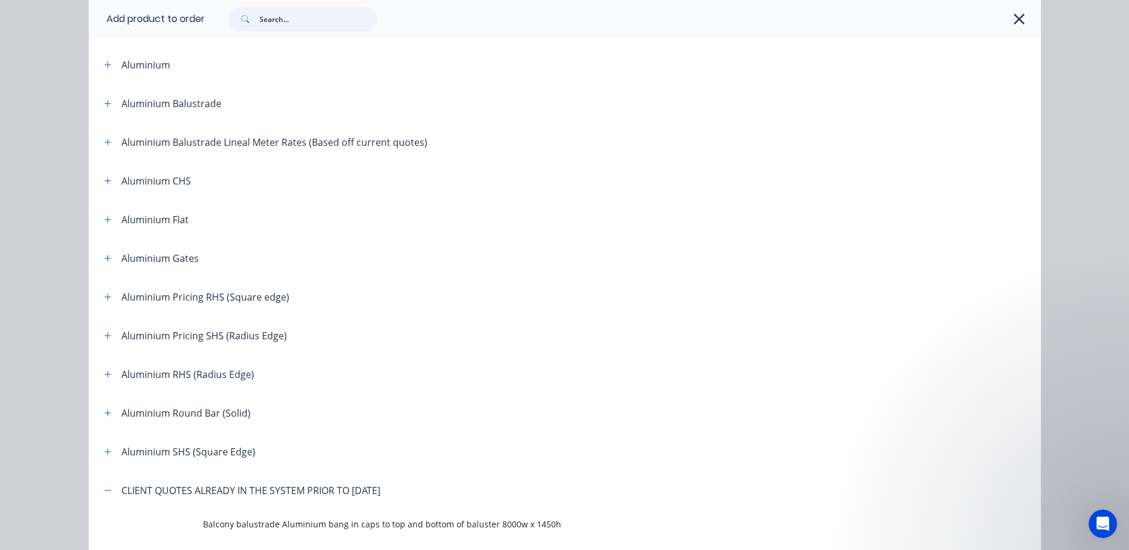
click at [273, 23] on input "text" at bounding box center [319, 19] width 118 height 24
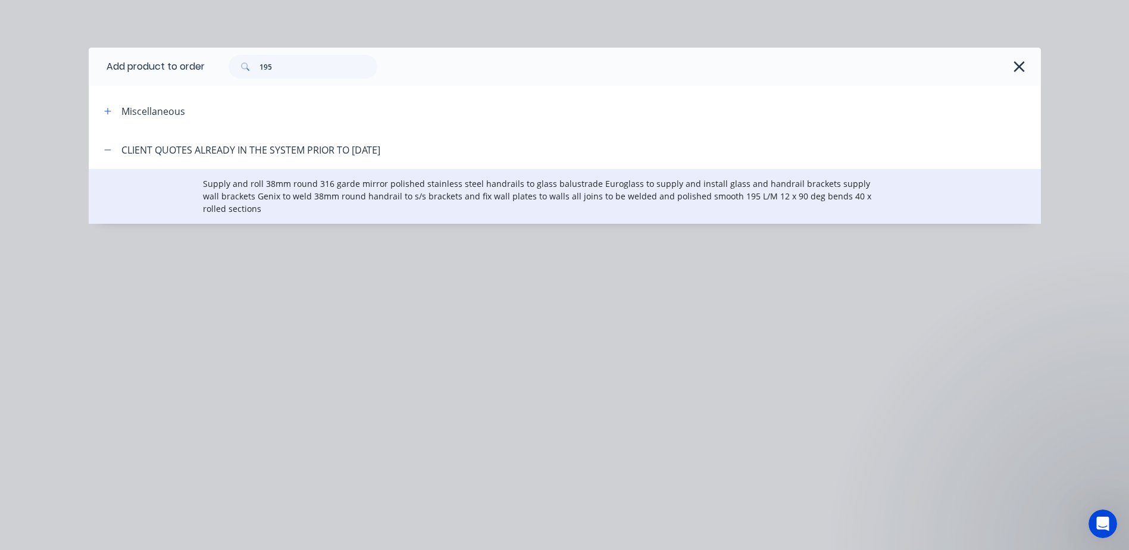
click at [276, 185] on span "Supply and roll 38mm round 316 garde mirror polished stainless steel handrails …" at bounding box center [538, 195] width 670 height 37
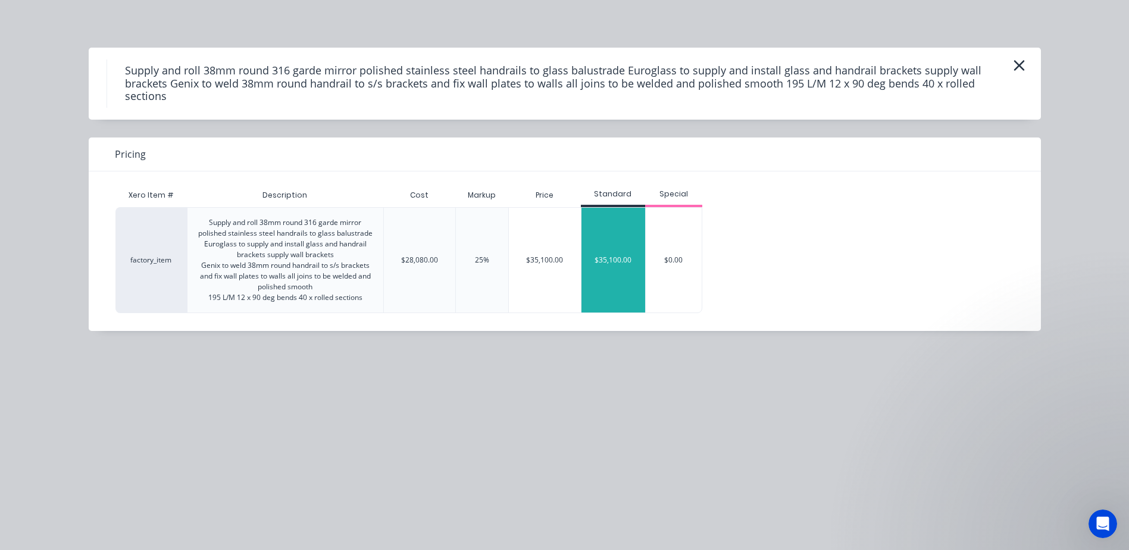
click at [631, 261] on div "$35,100.00" at bounding box center [614, 260] width 64 height 105
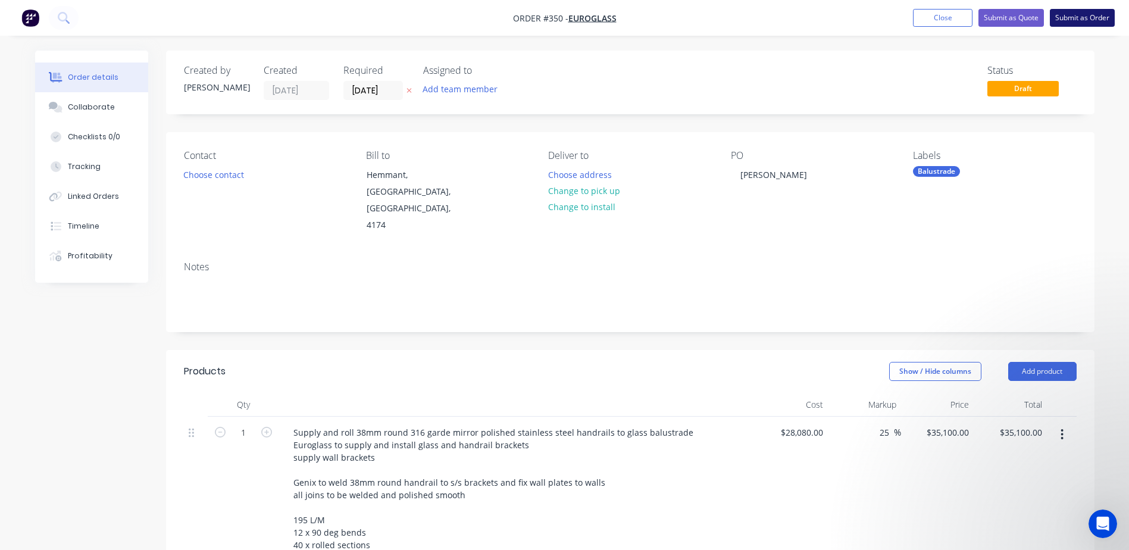
click at [1092, 17] on button "Submit as Order" at bounding box center [1082, 18] width 65 height 18
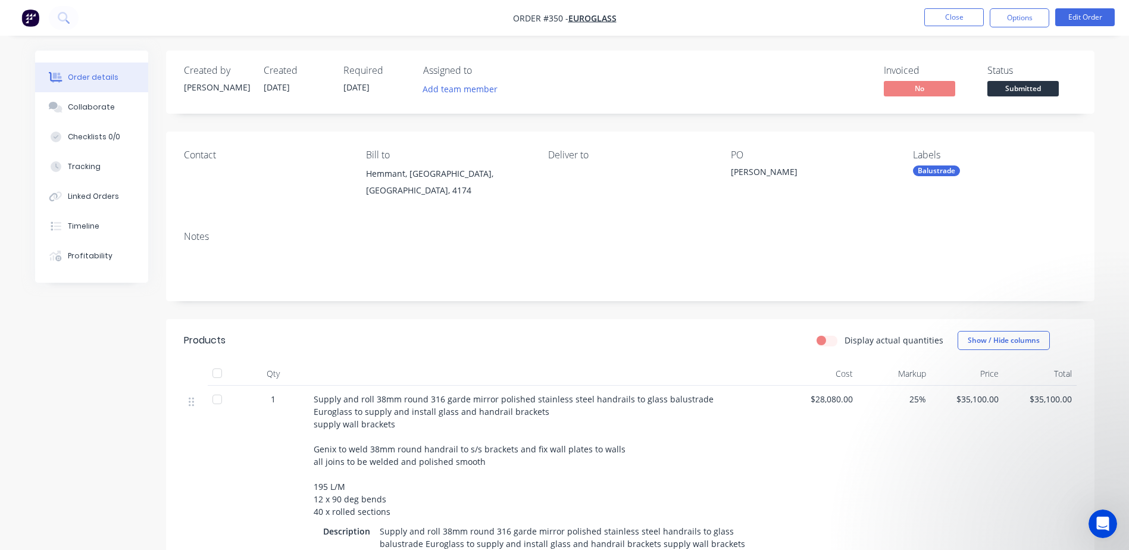
click at [751, 178] on div "[PERSON_NAME]" at bounding box center [805, 173] width 149 height 17
click at [747, 170] on div "[PERSON_NAME]" at bounding box center [805, 173] width 149 height 17
click at [936, 17] on button "Close" at bounding box center [954, 17] width 60 height 18
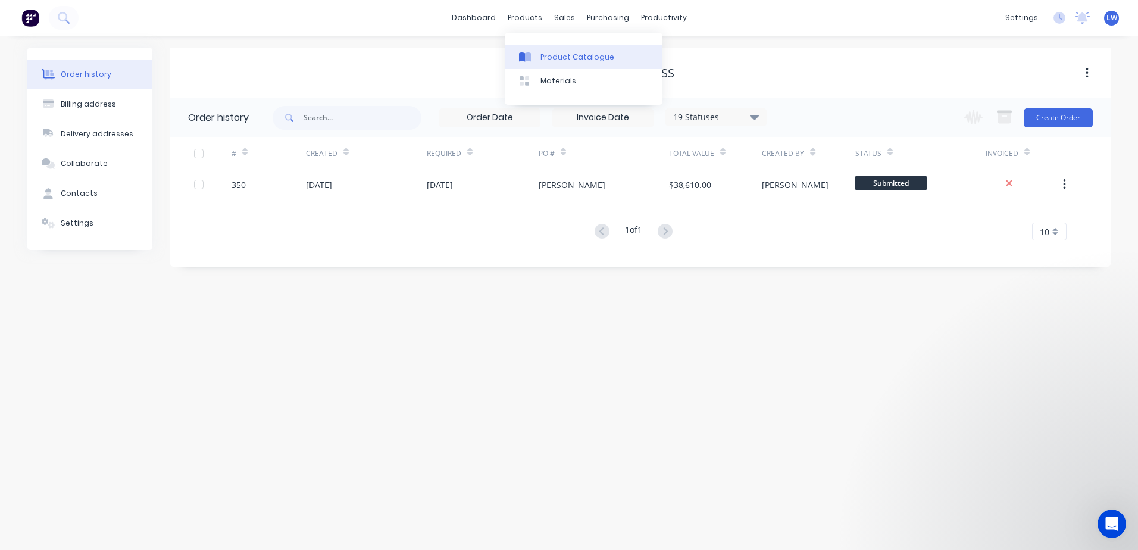
click at [550, 51] on link "Product Catalogue" at bounding box center [584, 57] width 158 height 24
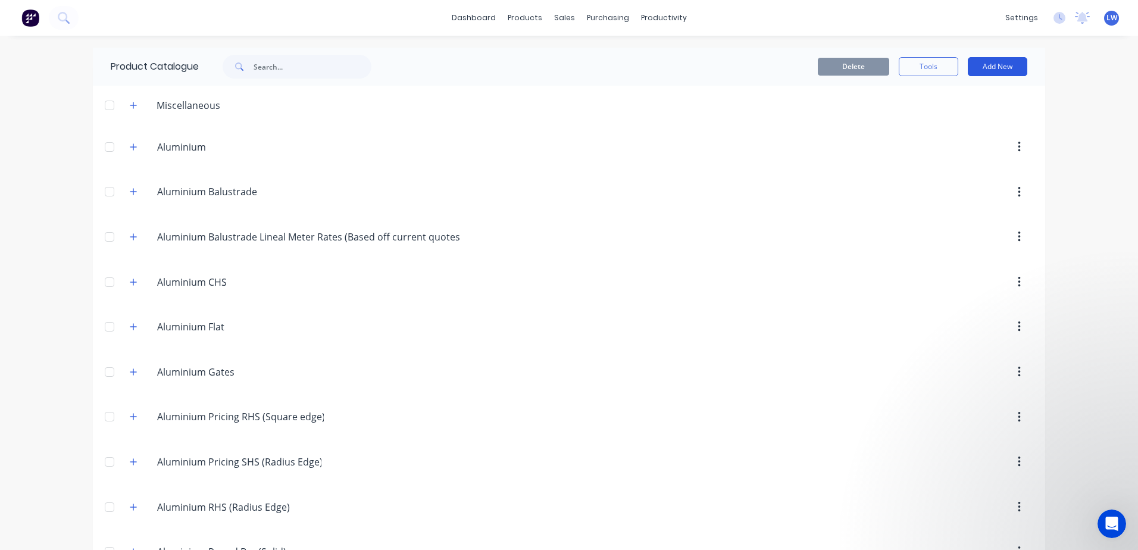
click at [983, 69] on button "Add New" at bounding box center [998, 66] width 60 height 19
click at [949, 118] on div "Product" at bounding box center [971, 120] width 92 height 17
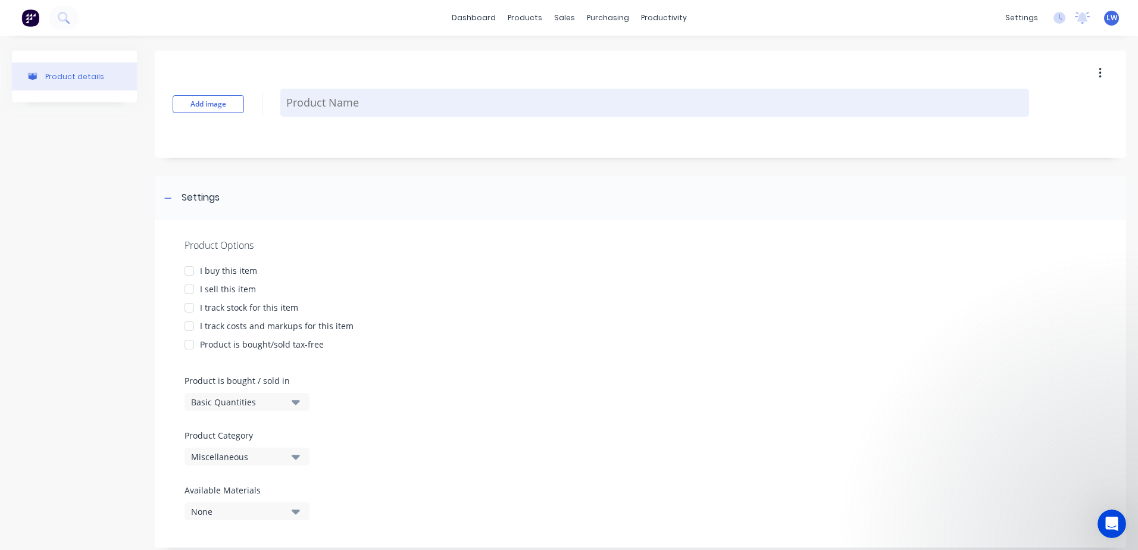
click at [317, 96] on textarea at bounding box center [654, 103] width 749 height 28
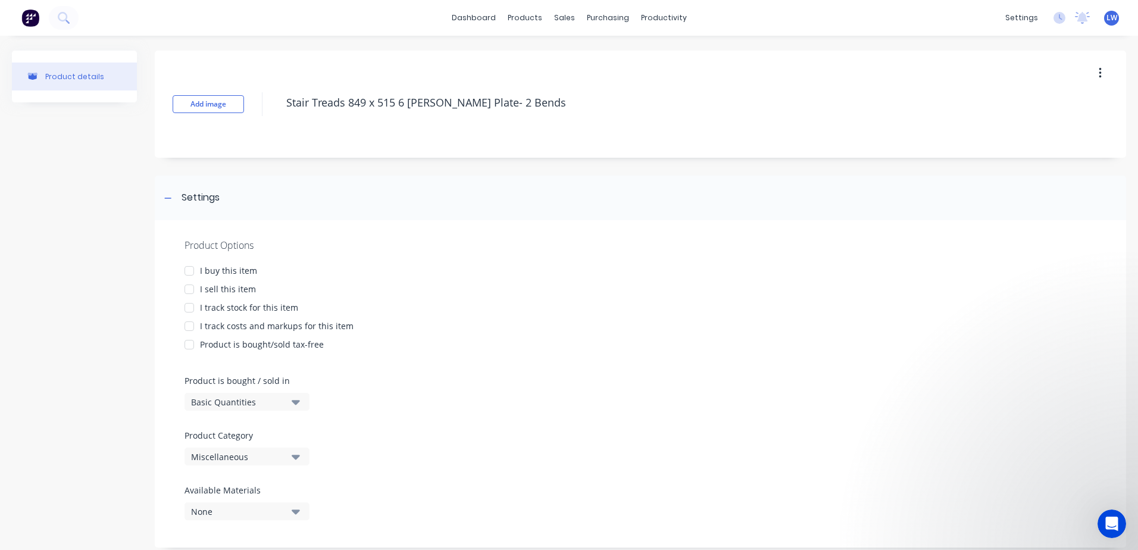
drag, startPoint x: 536, startPoint y: 105, endPoint x: 139, endPoint y: 96, distance: 396.5
click at [139, 96] on div "Product details Add image Stair Treads 849 x 515 6 [PERSON_NAME] Plate- 2 Bends…" at bounding box center [569, 305] width 1114 height 509
click at [190, 286] on div at bounding box center [189, 289] width 24 height 24
click at [190, 270] on div at bounding box center [189, 271] width 24 height 24
click at [188, 327] on div at bounding box center [189, 326] width 24 height 24
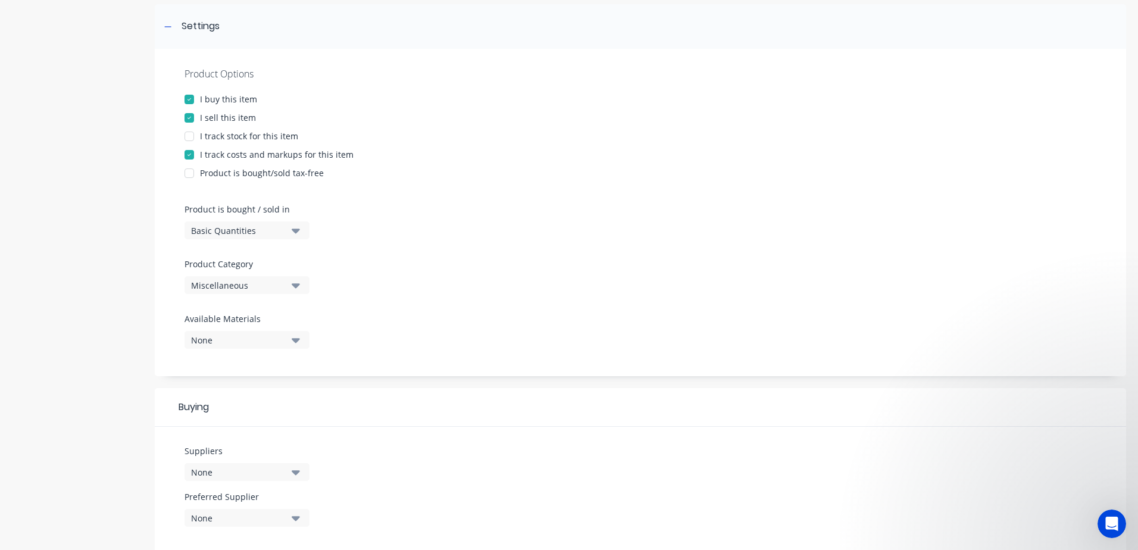
scroll to position [179, 0]
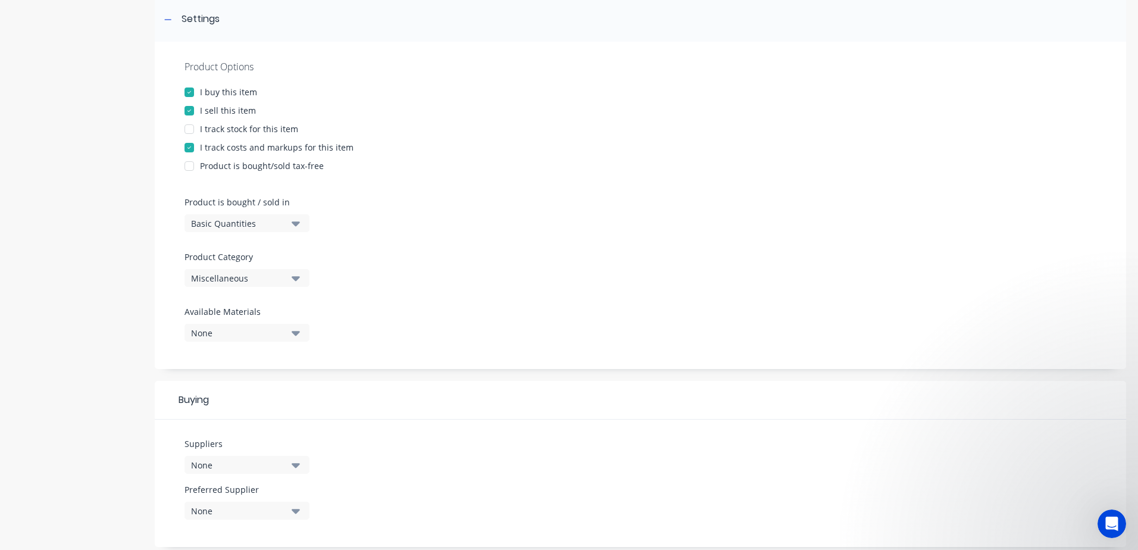
click at [292, 272] on icon "button" at bounding box center [296, 277] width 8 height 13
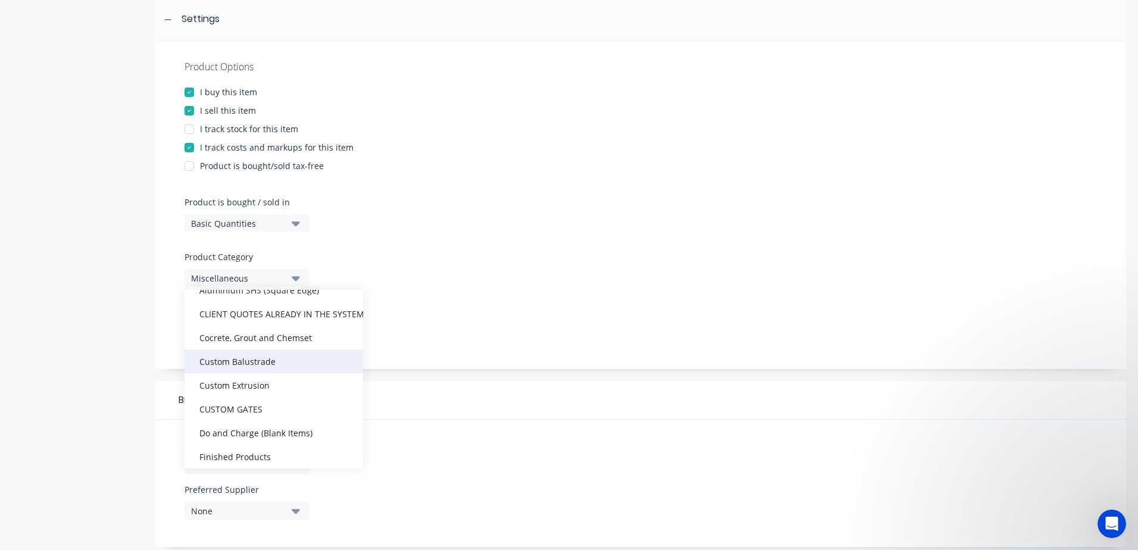
scroll to position [298, 0]
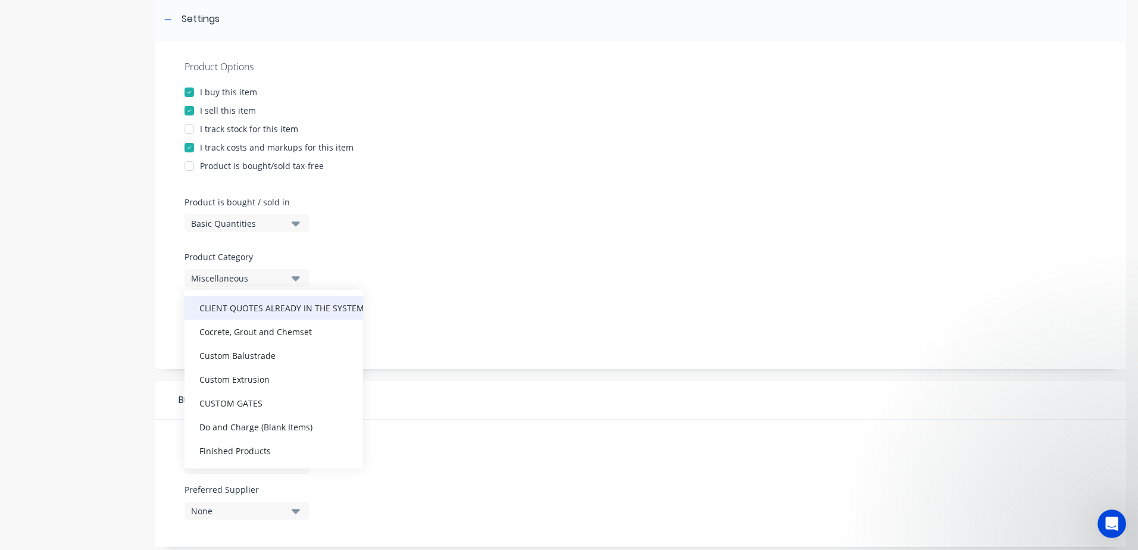
click at [285, 307] on div "CLIENT QUOTES ALREADY IN THE SYSTEM PRIOR TO [DATE]" at bounding box center [274, 308] width 179 height 24
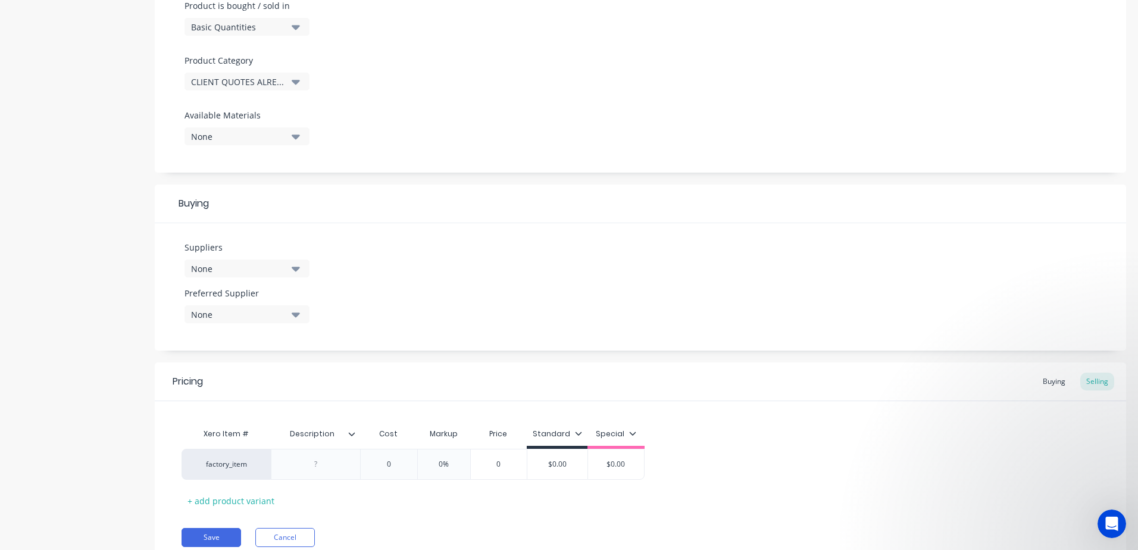
scroll to position [423, 0]
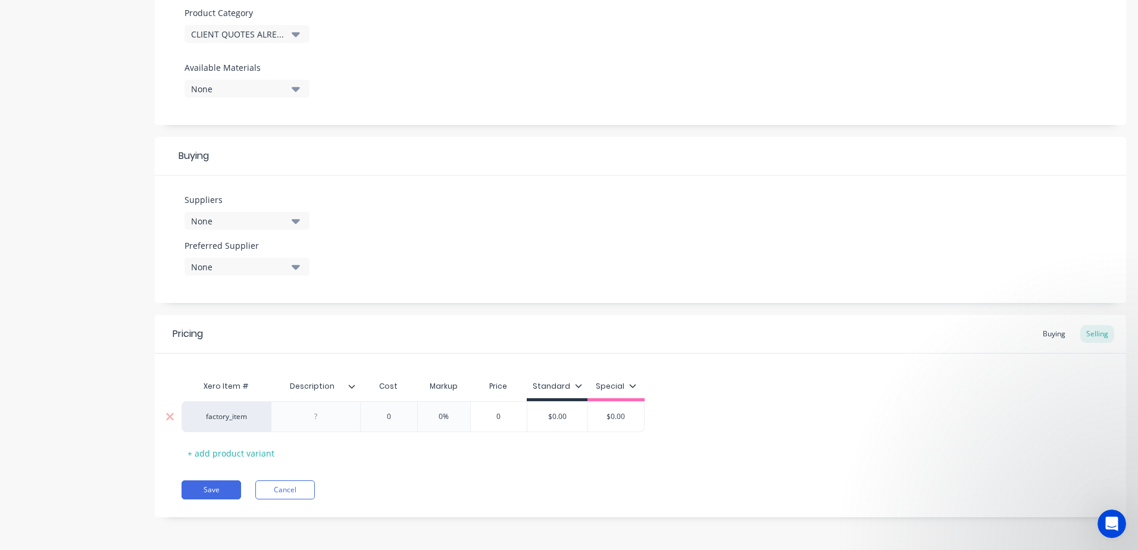
click at [328, 415] on div at bounding box center [316, 416] width 60 height 15
paste div
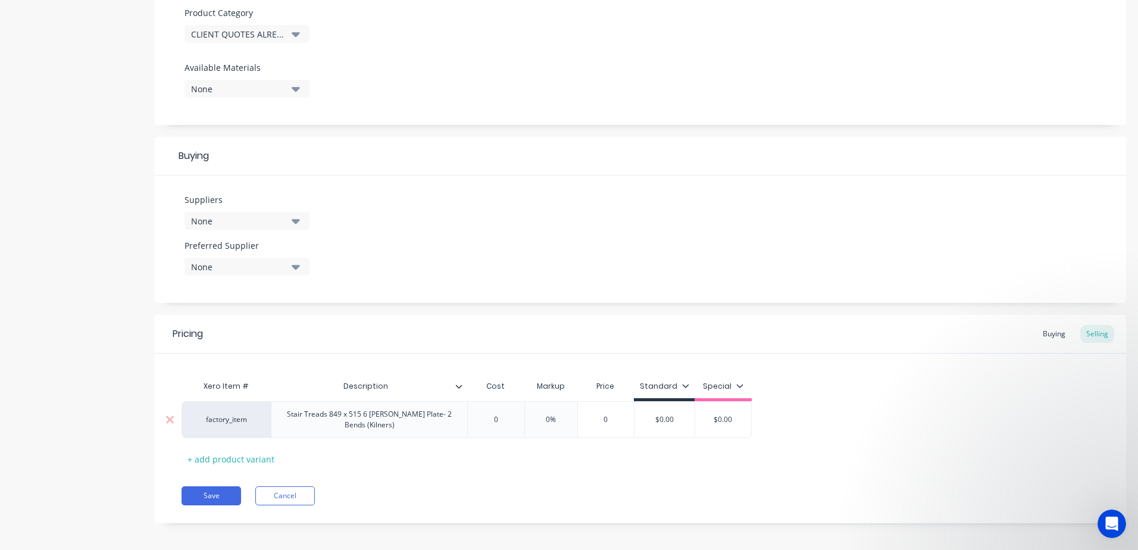
drag, startPoint x: 400, startPoint y: 427, endPoint x: 387, endPoint y: 426, distance: 12.6
click at [387, 426] on div "factory_item Stair Treads 849 x 515 6 [PERSON_NAME] Plate- 2 Bends (Kilners) 0 …" at bounding box center [467, 419] width 570 height 37
drag, startPoint x: 504, startPoint y: 421, endPoint x: 489, endPoint y: 421, distance: 14.9
click at [489, 421] on input "0" at bounding box center [496, 419] width 60 height 11
drag, startPoint x: 573, startPoint y: 411, endPoint x: 573, endPoint y: 422, distance: 10.7
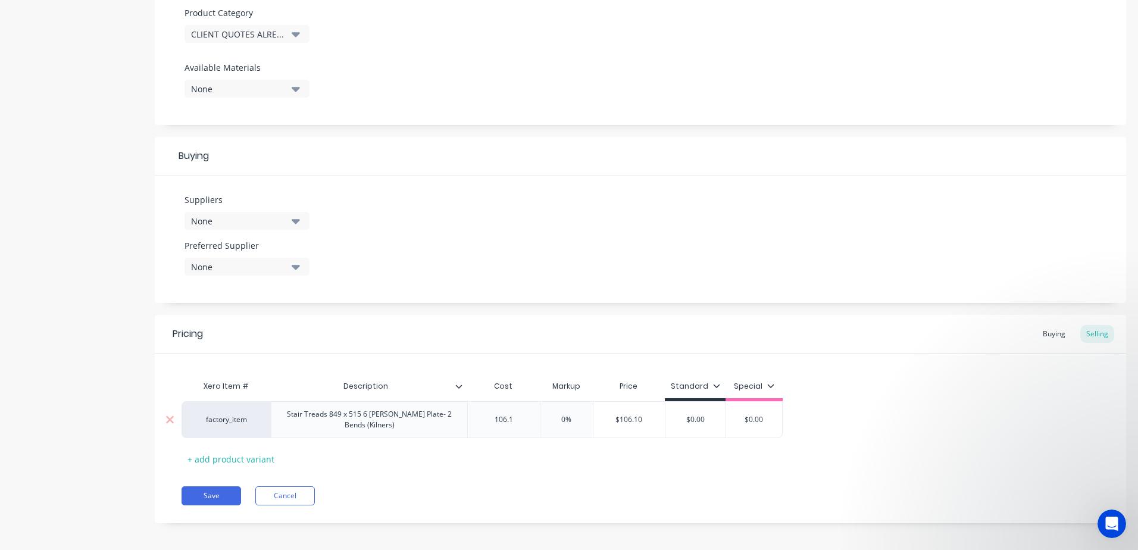
click at [574, 412] on div "0%" at bounding box center [567, 420] width 60 height 30
drag, startPoint x: 573, startPoint y: 420, endPoint x: 537, endPoint y: 418, distance: 35.7
click at [537, 418] on input "0%" at bounding box center [567, 419] width 60 height 11
click at [563, 486] on div "Save Cancel" at bounding box center [654, 495] width 945 height 19
drag, startPoint x: 718, startPoint y: 416, endPoint x: 598, endPoint y: 416, distance: 119.6
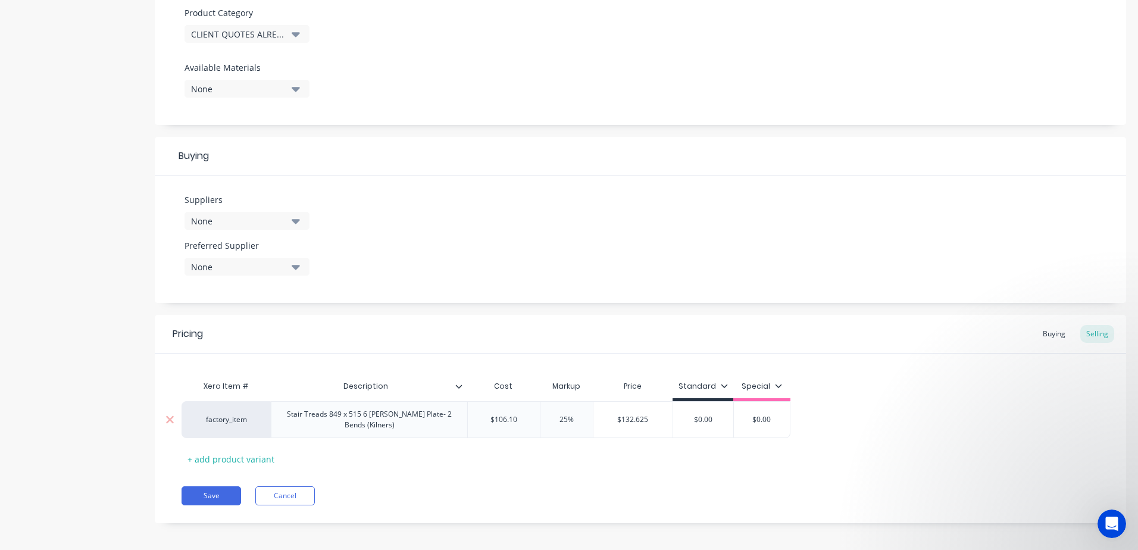
click at [598, 416] on div "factory_item Stair Treads 849 x 515 6 [PERSON_NAME] Plate- 2 Bends (Kilners) $1…" at bounding box center [486, 419] width 609 height 37
click at [517, 474] on div "Pricing Buying Selling Xero Item # Description Cost Markup Price Standard Speci…" at bounding box center [640, 419] width 971 height 208
click at [395, 427] on div "Stair Treads 849 x 515 6 [PERSON_NAME] Plate- 2 Bends (Kilners)" at bounding box center [369, 420] width 186 height 26
click at [396, 465] on div "Xero Item # Description Cost Markup Price Standard Special factory_item Stair T…" at bounding box center [641, 421] width 918 height 94
click at [224, 495] on button "Save" at bounding box center [212, 495] width 60 height 19
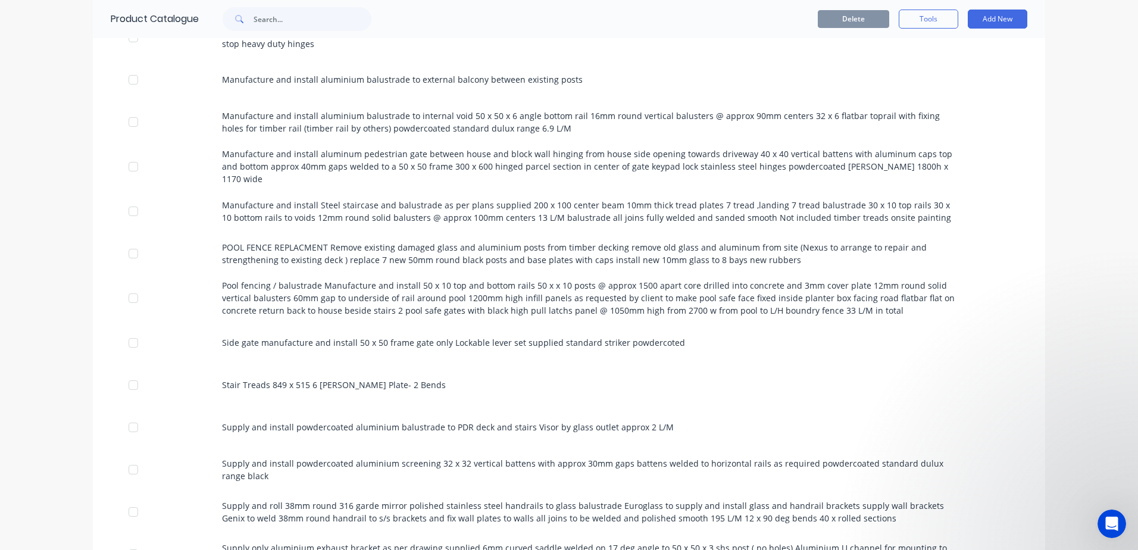
scroll to position [1845, 0]
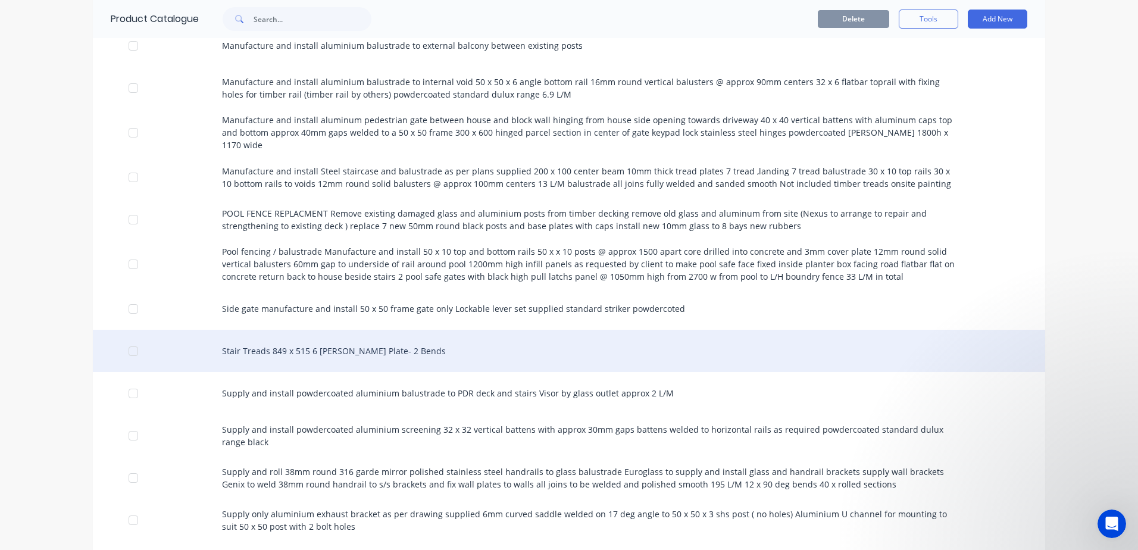
click at [299, 336] on div "Stair Treads 849 x 515 6 [PERSON_NAME] Plate- 2 Bends" at bounding box center [569, 351] width 952 height 42
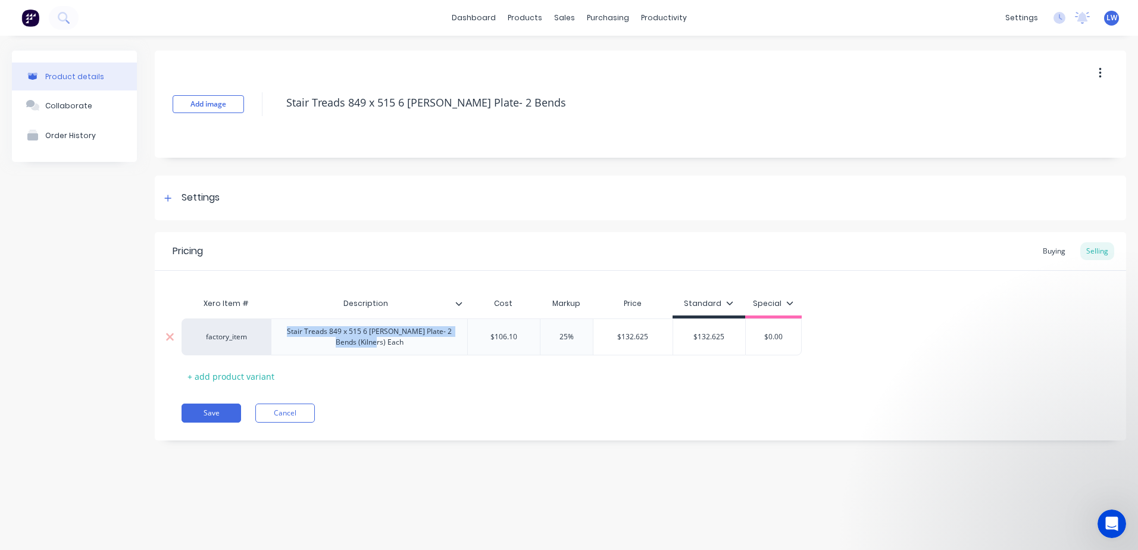
drag, startPoint x: 413, startPoint y: 344, endPoint x: 284, endPoint y: 318, distance: 131.7
click at [284, 318] on div "Stair Treads 849 x 515 6 [PERSON_NAME] Plate- 2 Bends (Kilners) Each" at bounding box center [369, 336] width 196 height 37
copy div "Stair Treads 849 x 515 6 [PERSON_NAME] Plate- 2 Bends (Kilners) Each"
click at [282, 417] on button "Cancel" at bounding box center [285, 413] width 60 height 19
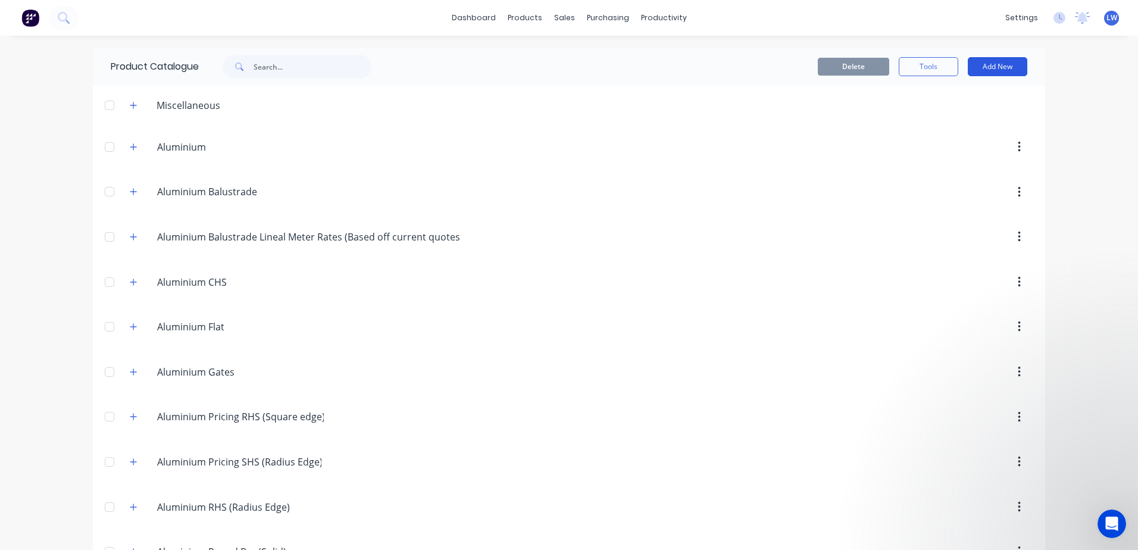
click at [988, 68] on button "Add New" at bounding box center [998, 66] width 60 height 19
click at [943, 124] on div "Product" at bounding box center [971, 120] width 92 height 17
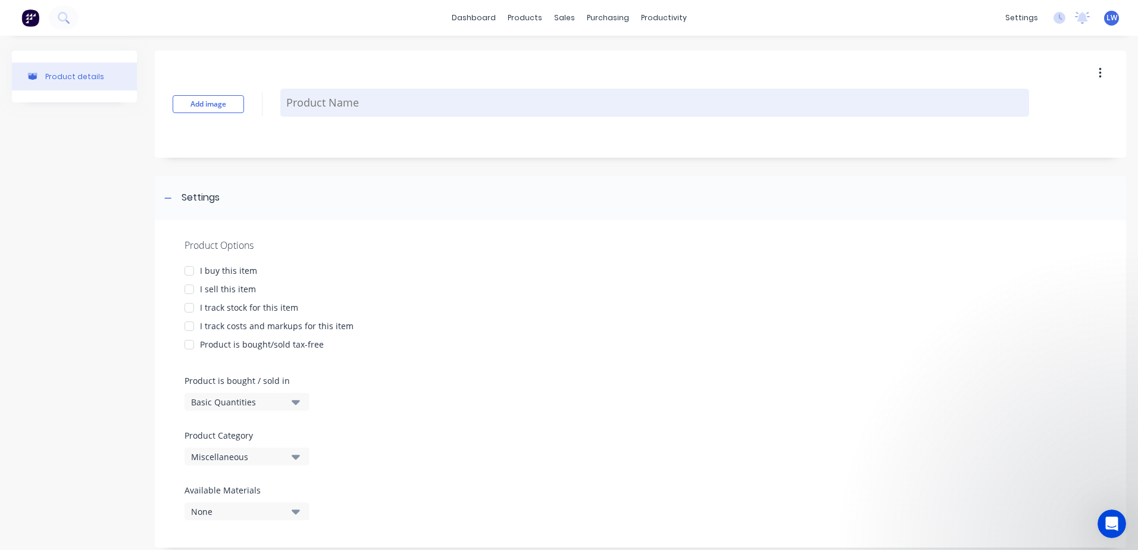
click at [415, 108] on textarea at bounding box center [654, 103] width 749 height 28
paste textarea "Stair Treads 849 x 515 6 [PERSON_NAME] Plate- 2 Bends (Kilners) Each"
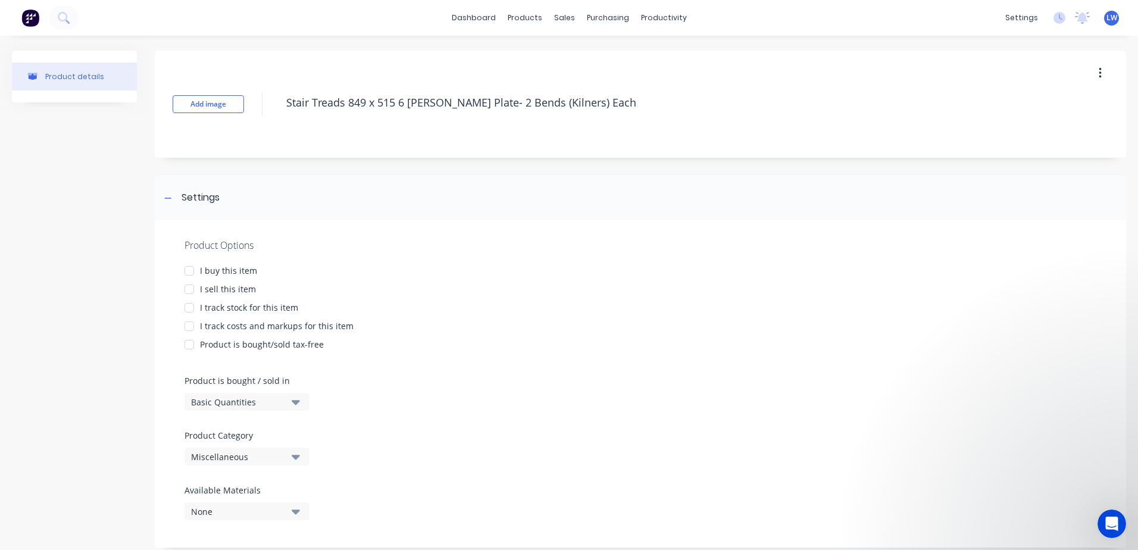
click at [186, 271] on div at bounding box center [189, 271] width 24 height 24
click at [191, 290] on div at bounding box center [189, 289] width 24 height 24
click at [188, 327] on div at bounding box center [189, 326] width 24 height 24
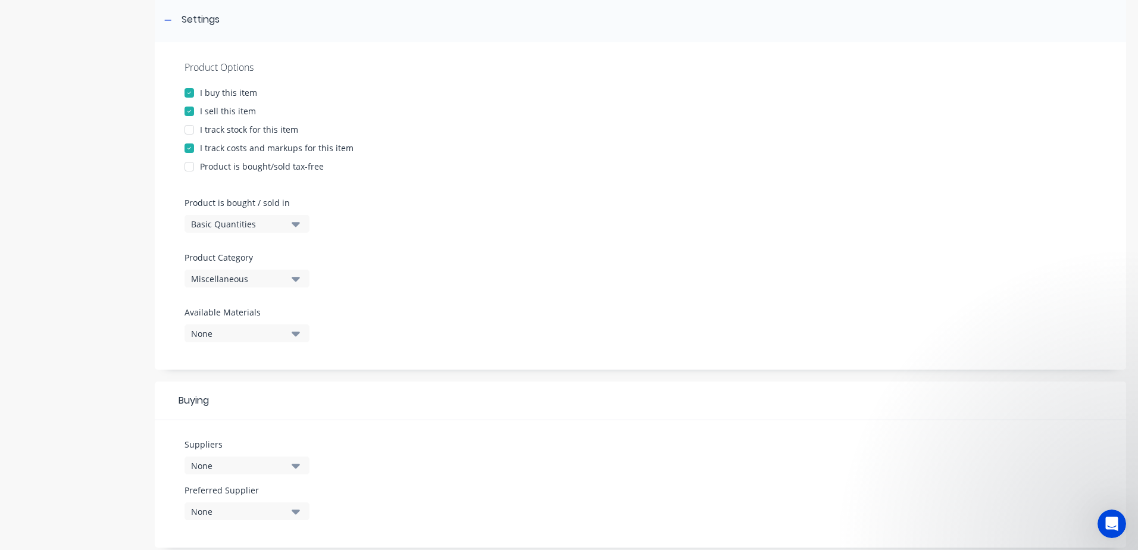
scroll to position [179, 0]
click at [292, 276] on icon "button" at bounding box center [296, 277] width 8 height 13
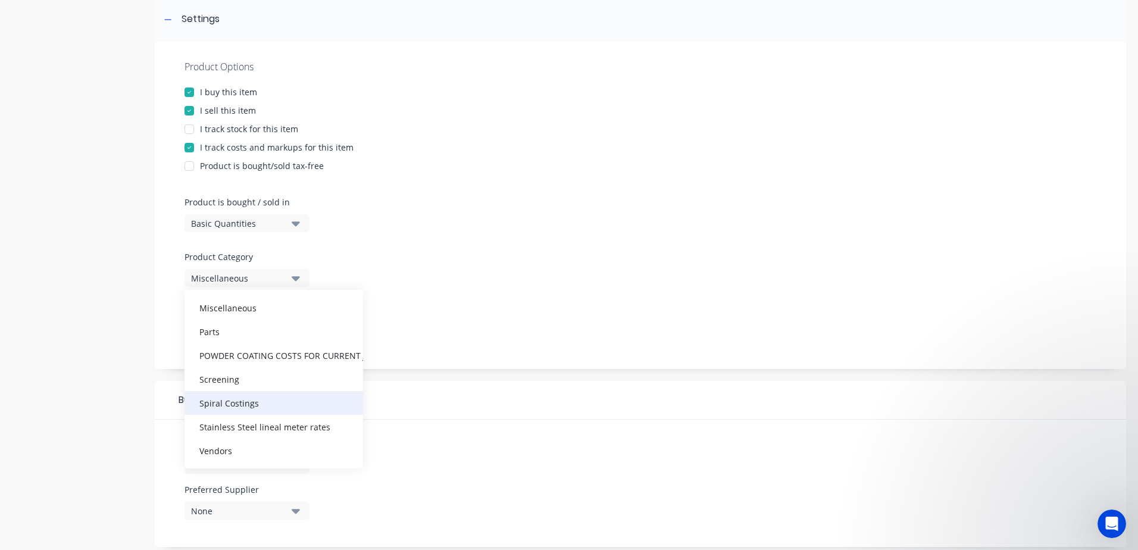
click at [239, 396] on div "Spiral Costings" at bounding box center [274, 403] width 179 height 24
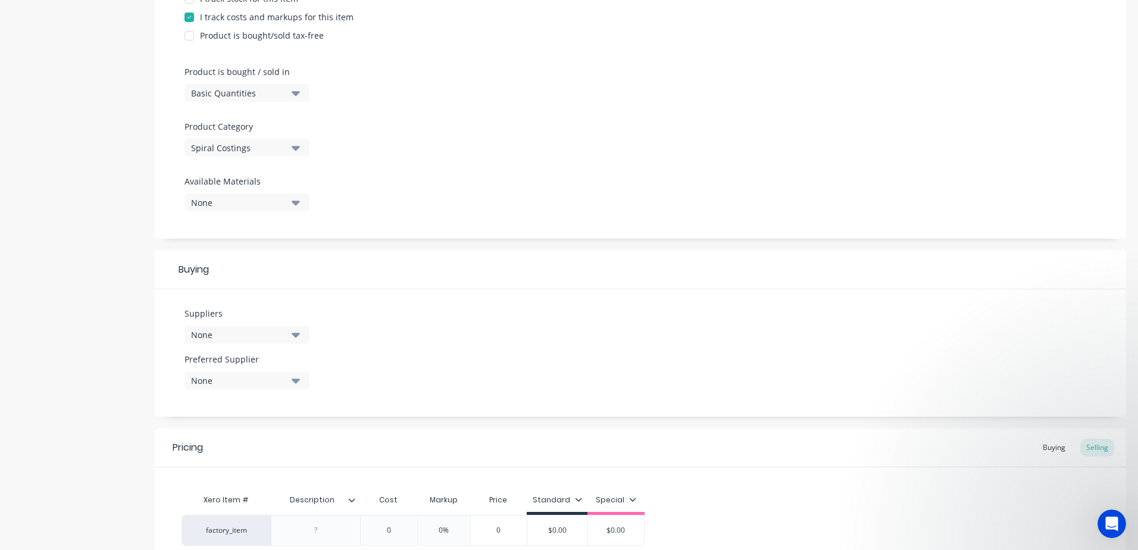
scroll to position [423, 0]
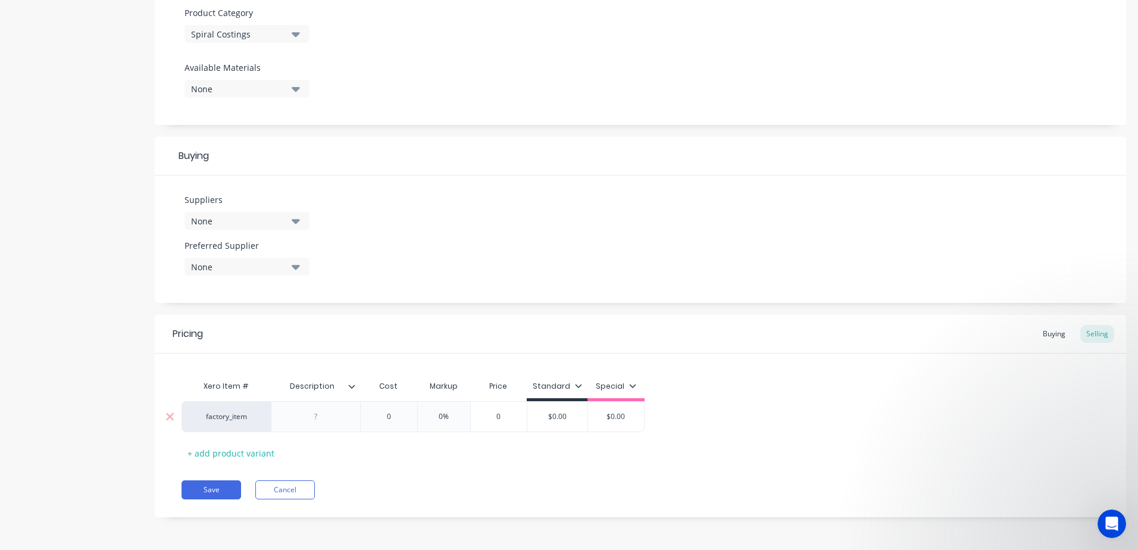
click at [340, 415] on div at bounding box center [316, 416] width 60 height 15
paste div
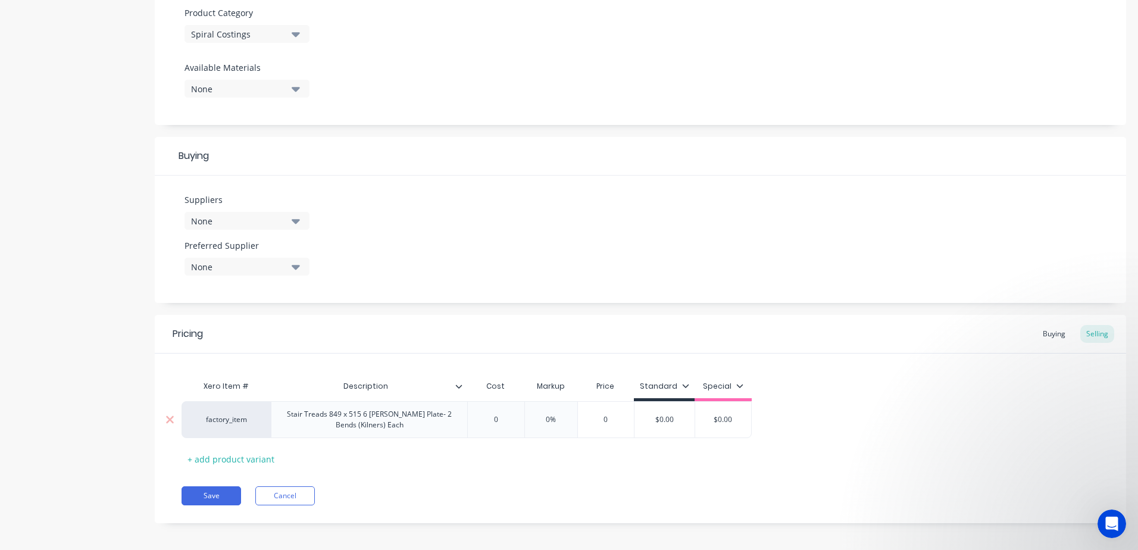
drag, startPoint x: 404, startPoint y: 433, endPoint x: 397, endPoint y: 426, distance: 10.1
click at [384, 429] on div "factory_item Stair Treads 849 x 515 6 [PERSON_NAME] Plate- 2 Bends (Kilners) Ea…" at bounding box center [467, 419] width 570 height 37
drag, startPoint x: 499, startPoint y: 418, endPoint x: 458, endPoint y: 411, distance: 41.6
click at [458, 411] on div "factory_item Stair Treads 849 x 515 6 [PERSON_NAME] Plate- 2 Bends (Kilners) Ea…" at bounding box center [467, 419] width 570 height 37
drag, startPoint x: 576, startPoint y: 420, endPoint x: 536, endPoint y: 417, distance: 40.6
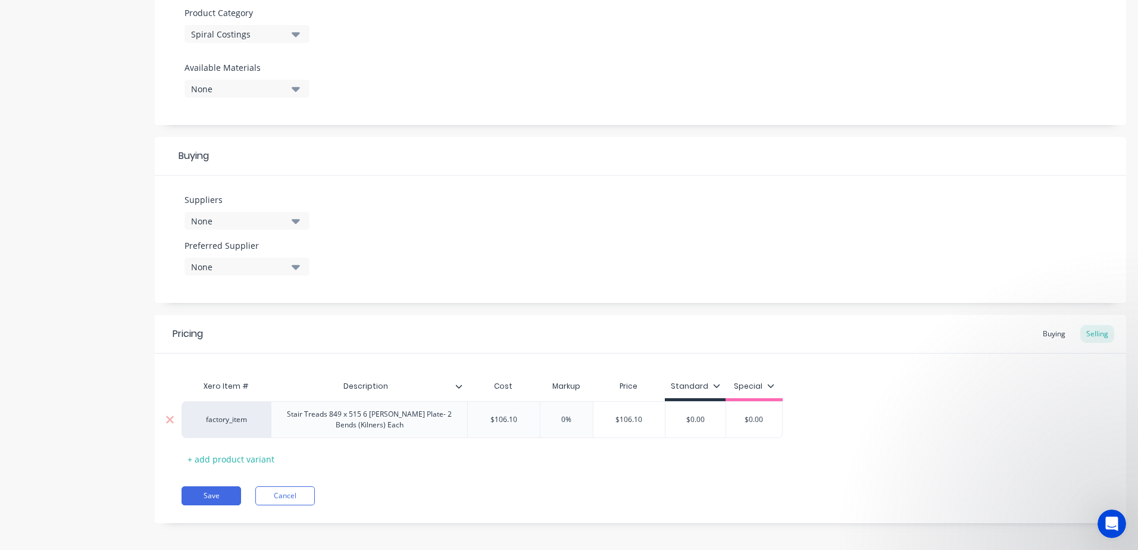
click at [539, 420] on input "0%" at bounding box center [567, 419] width 60 height 11
drag, startPoint x: 721, startPoint y: 420, endPoint x: 642, endPoint y: 420, distance: 79.2
click at [642, 420] on div "factory_item Stair Treads 849 x 515 6 [PERSON_NAME] Plate- 2 Bends (Kilners) Ea…" at bounding box center [486, 419] width 609 height 37
click at [633, 469] on div "Pricing Buying Selling Xero Item # Description Cost Markup Price Standard Speci…" at bounding box center [640, 419] width 971 height 208
click at [226, 496] on button "Save" at bounding box center [212, 495] width 60 height 19
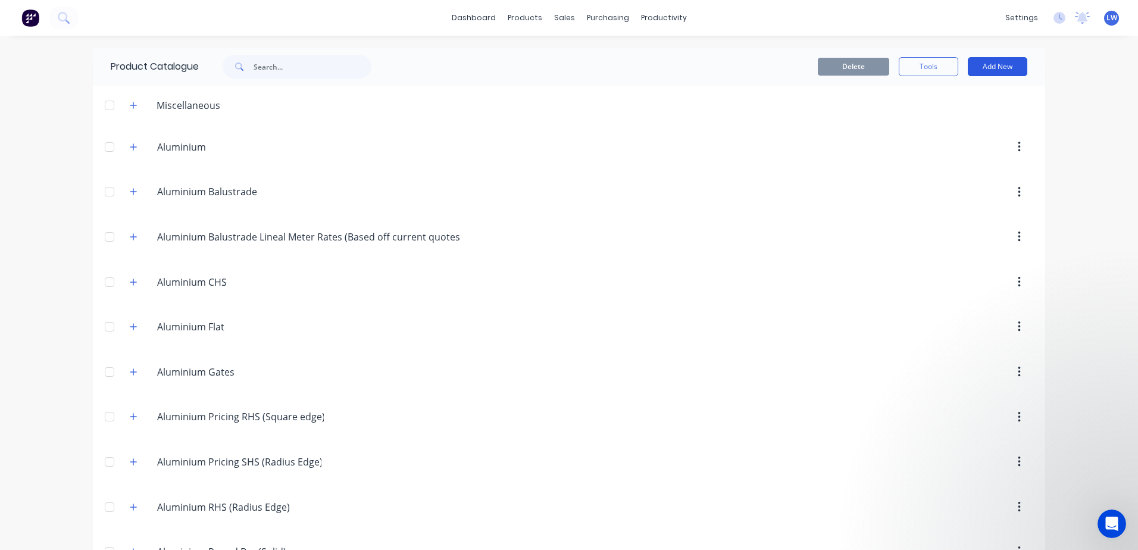
click at [986, 71] on button "Add New" at bounding box center [998, 66] width 60 height 19
click at [934, 131] on button "Product" at bounding box center [970, 121] width 113 height 24
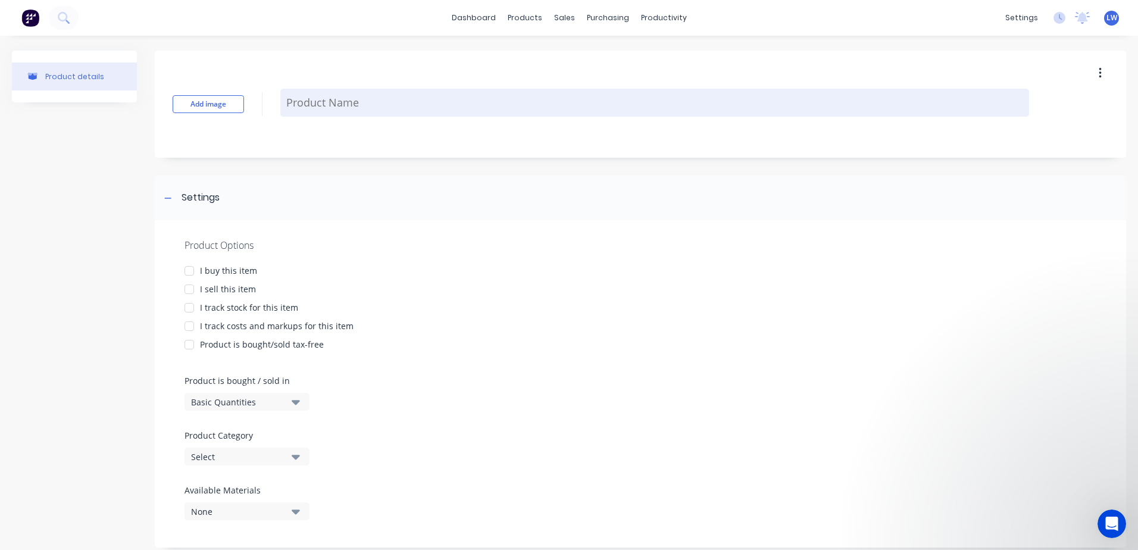
click at [302, 109] on textarea at bounding box center [654, 103] width 749 height 28
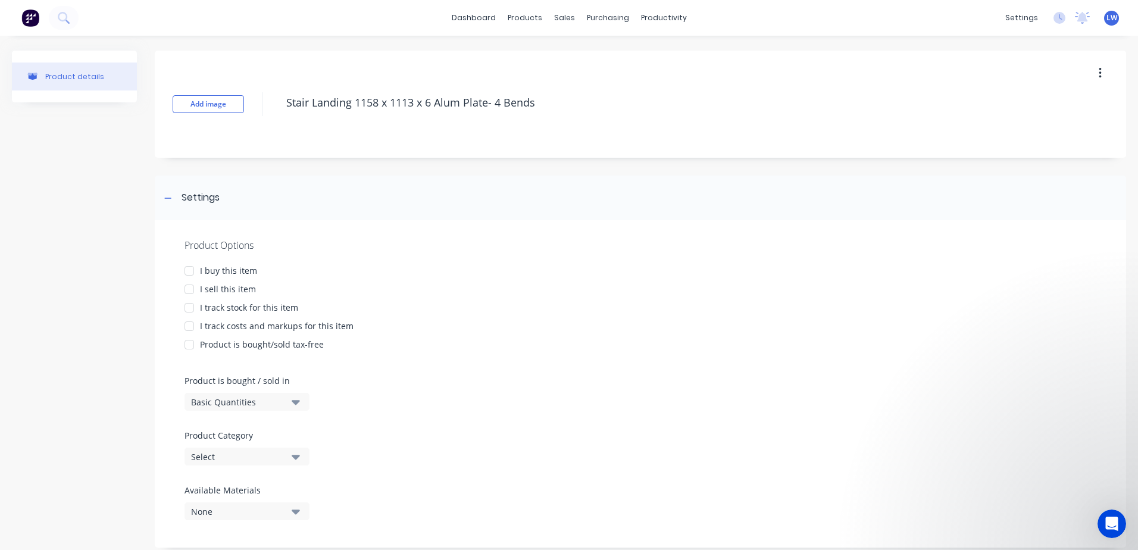
drag, startPoint x: 542, startPoint y: 107, endPoint x: 280, endPoint y: 107, distance: 262.5
click at [280, 107] on div "Add image Stair Landing 1158 x 1113 x 6 Alum Plate- 4 Bends" at bounding box center [640, 104] width 971 height 107
click at [193, 270] on div at bounding box center [189, 271] width 24 height 24
click at [189, 289] on div at bounding box center [189, 289] width 24 height 24
click at [189, 329] on div at bounding box center [189, 326] width 24 height 24
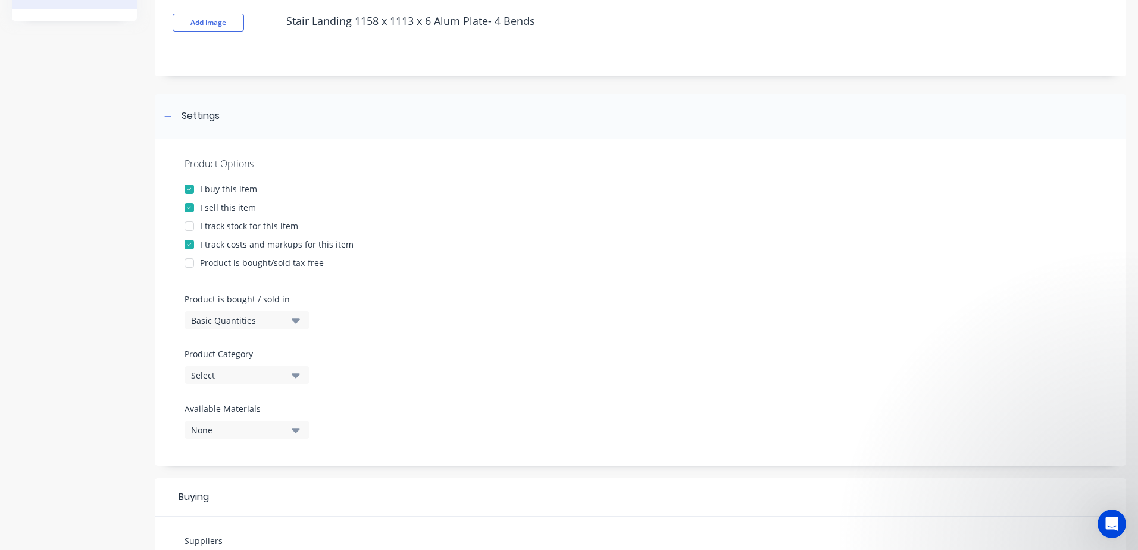
scroll to position [238, 0]
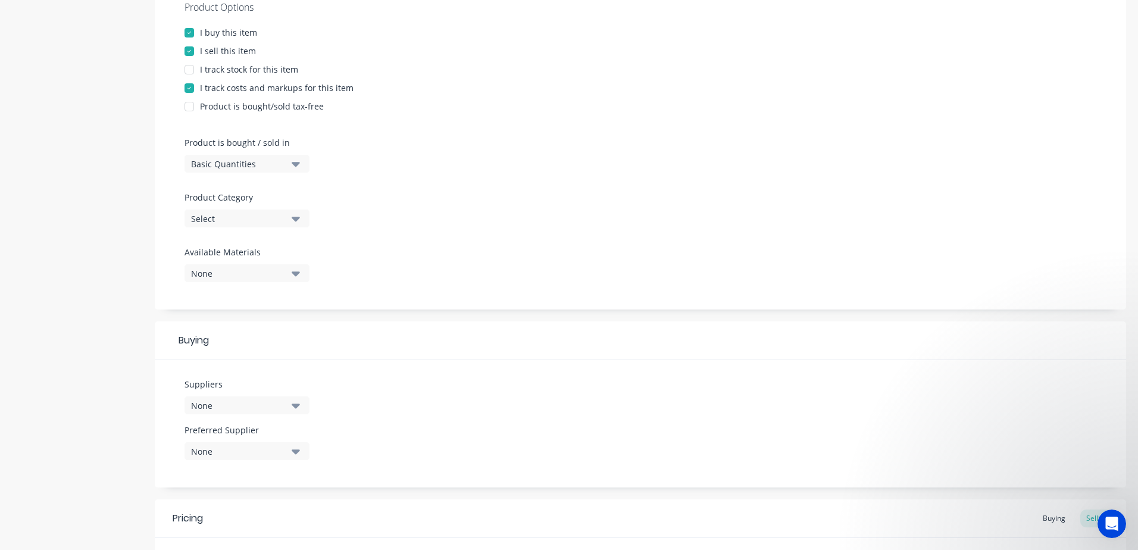
click at [299, 219] on icon "button" at bounding box center [296, 218] width 8 height 13
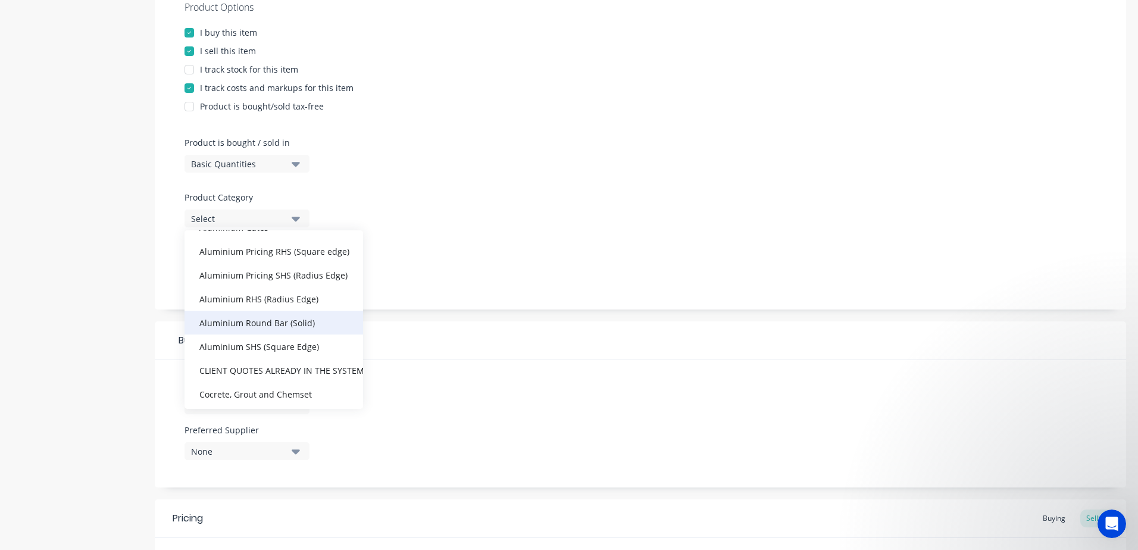
scroll to position [179, 0]
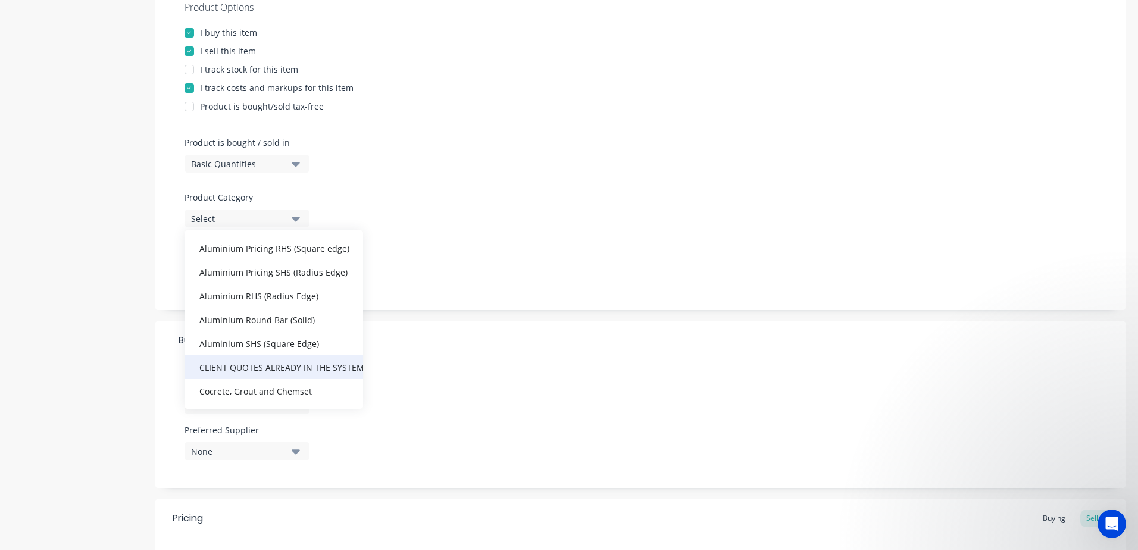
click at [265, 361] on div "CLIENT QUOTES ALREADY IN THE SYSTEM PRIOR TO [DATE]" at bounding box center [274, 367] width 179 height 24
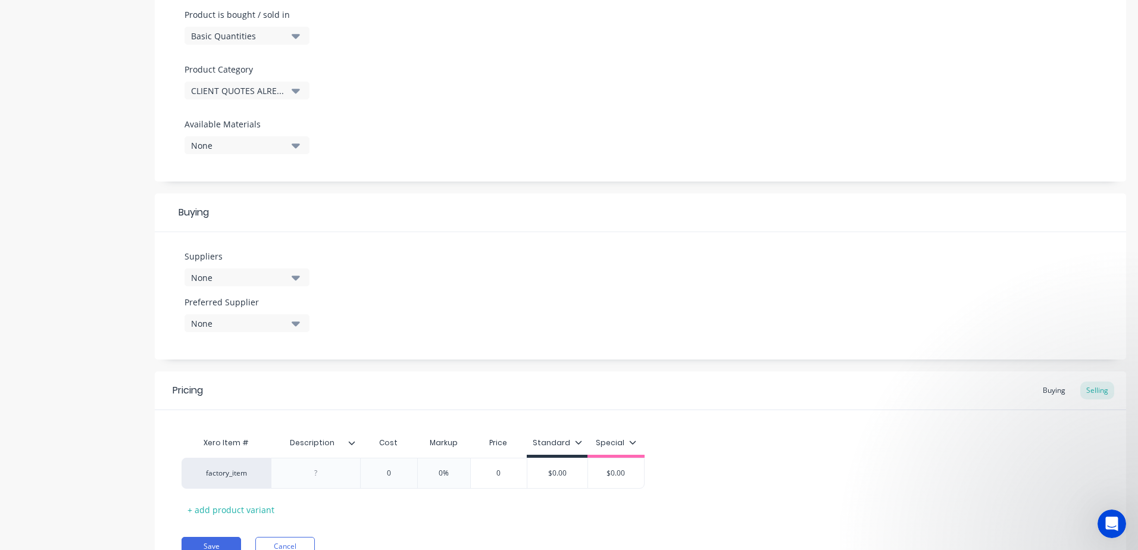
scroll to position [417, 0]
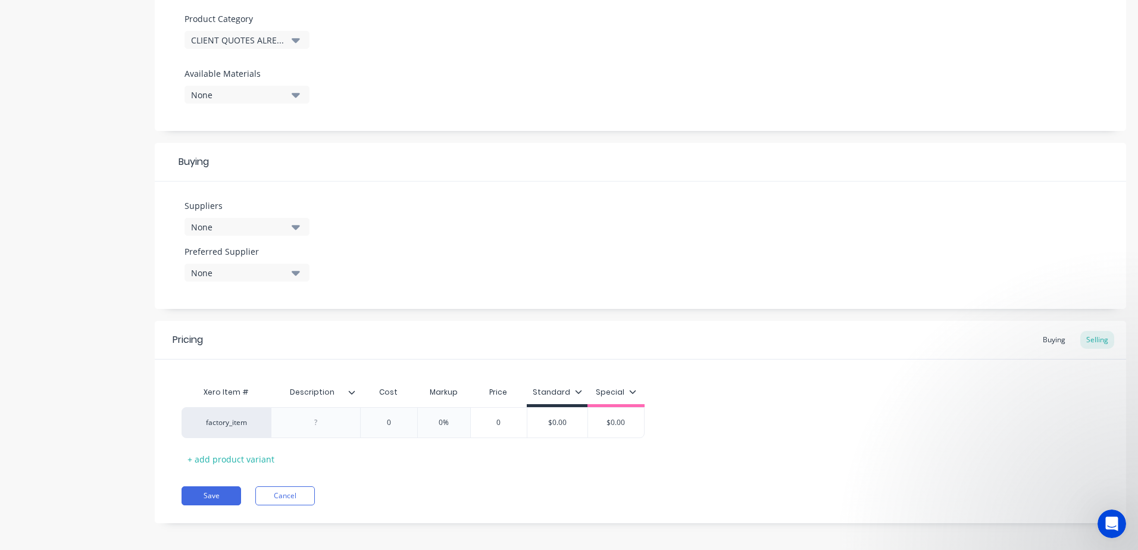
click at [295, 226] on icon "button" at bounding box center [296, 227] width 8 height 5
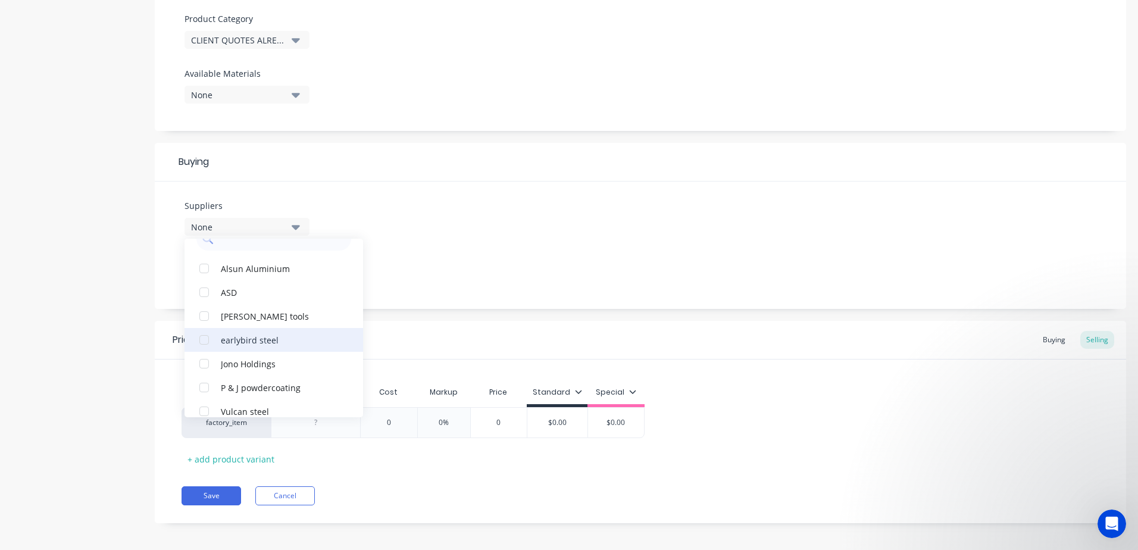
scroll to position [36, 0]
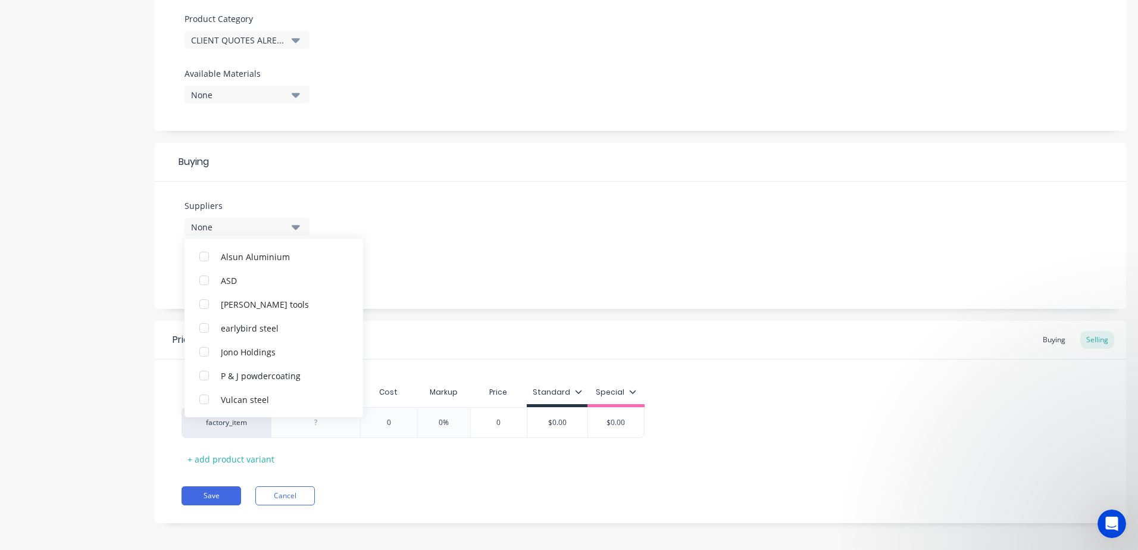
click at [541, 255] on div "Suppliers None Alsun Aluminium ASD [PERSON_NAME] tools earlybird steel Jono Hol…" at bounding box center [640, 245] width 971 height 127
click at [324, 434] on div at bounding box center [315, 422] width 89 height 31
click at [325, 427] on div at bounding box center [316, 422] width 60 height 15
paste div
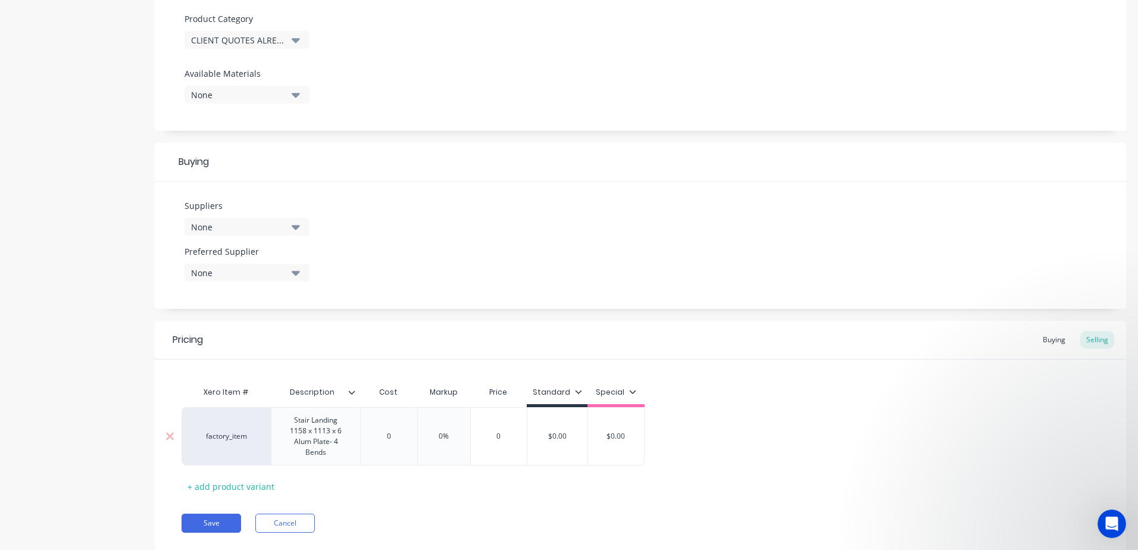
click at [392, 433] on div "factory_item Stair Landing 1158 x 1113 x 6 Alum Plate- 4 Bends 0 0 0% 0 $0.00 $…" at bounding box center [413, 436] width 463 height 58
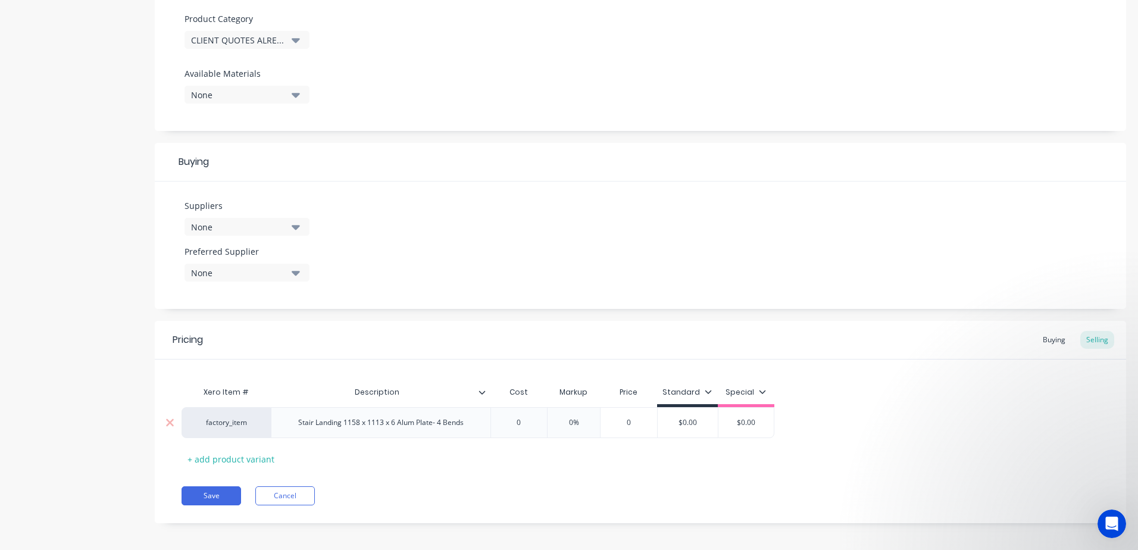
drag, startPoint x: 526, startPoint y: 420, endPoint x: 484, endPoint y: 420, distance: 41.1
click at [484, 420] on div "factory_item Stair Landing 1158 x 1113 x 6 Alum Plate- 4 Bends 0 0 0% 0 $0.00 $…" at bounding box center [478, 422] width 593 height 31
drag, startPoint x: 598, startPoint y: 421, endPoint x: 549, endPoint y: 421, distance: 48.8
click at [549, 421] on div "factory_item Stair Landing 1158 x 1113 x 6 Alum Plate- 4 Bends $502.80 502.8 0%…" at bounding box center [494, 422] width 624 height 31
drag, startPoint x: 570, startPoint y: 482, endPoint x: 562, endPoint y: 478, distance: 8.5
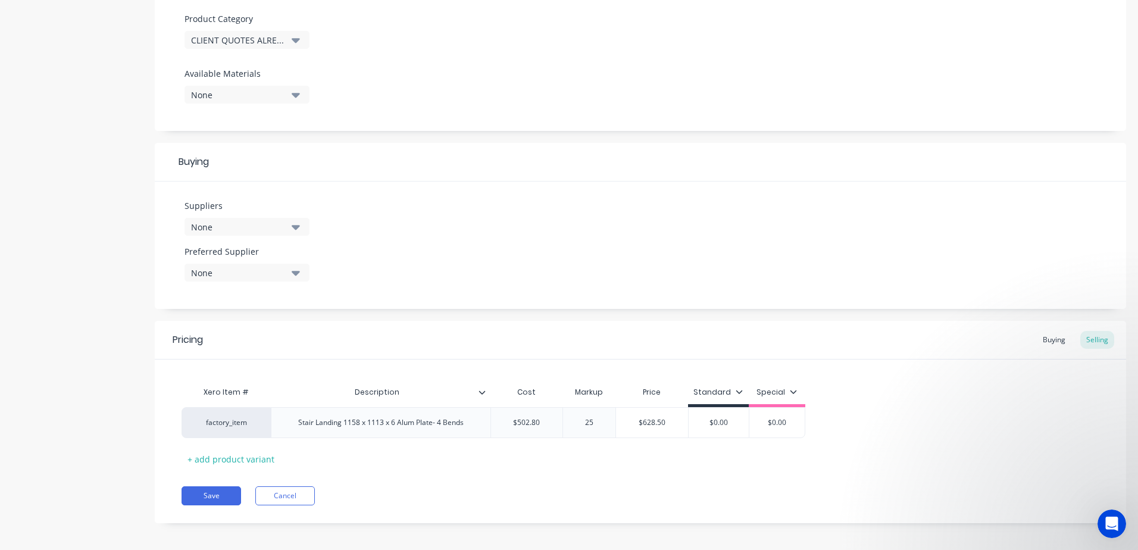
click at [570, 480] on div "Pricing Buying Selling Xero Item # Description Cost Markup Price Standard Speci…" at bounding box center [640, 422] width 971 height 202
drag, startPoint x: 730, startPoint y: 421, endPoint x: 594, endPoint y: 415, distance: 135.8
click at [594, 415] on div "factory_item Stair Landing 1158 x 1113 x 6 Alum Plate- 4 Bends $502.80 502.8 25…" at bounding box center [494, 422] width 624 height 31
click at [559, 488] on div "Save Cancel" at bounding box center [654, 495] width 945 height 19
click at [216, 495] on button "Save" at bounding box center [212, 495] width 60 height 19
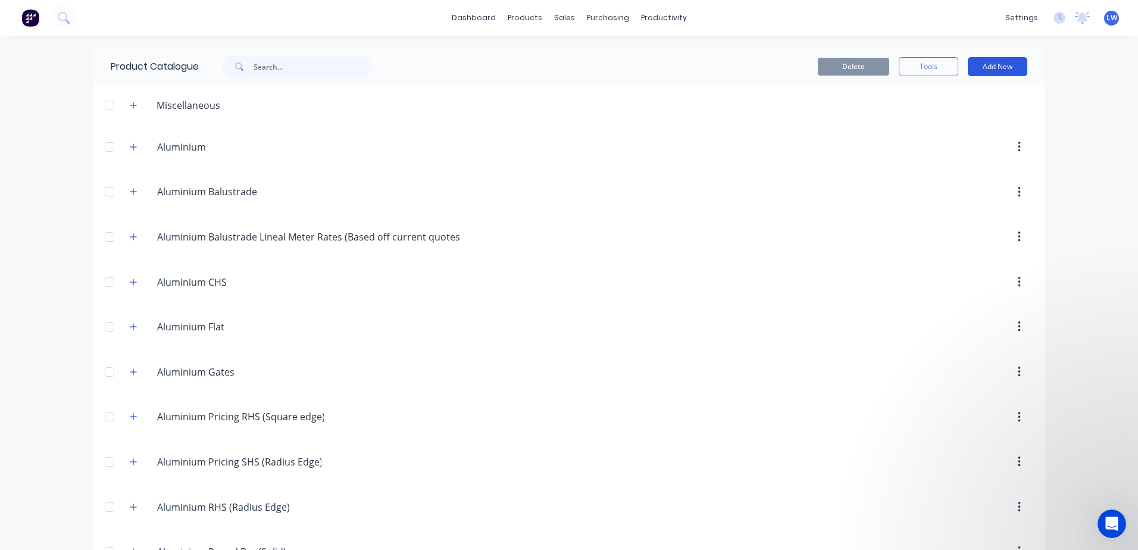
click at [1005, 73] on button "Add New" at bounding box center [998, 66] width 60 height 19
click at [930, 115] on div "Product" at bounding box center [971, 120] width 92 height 17
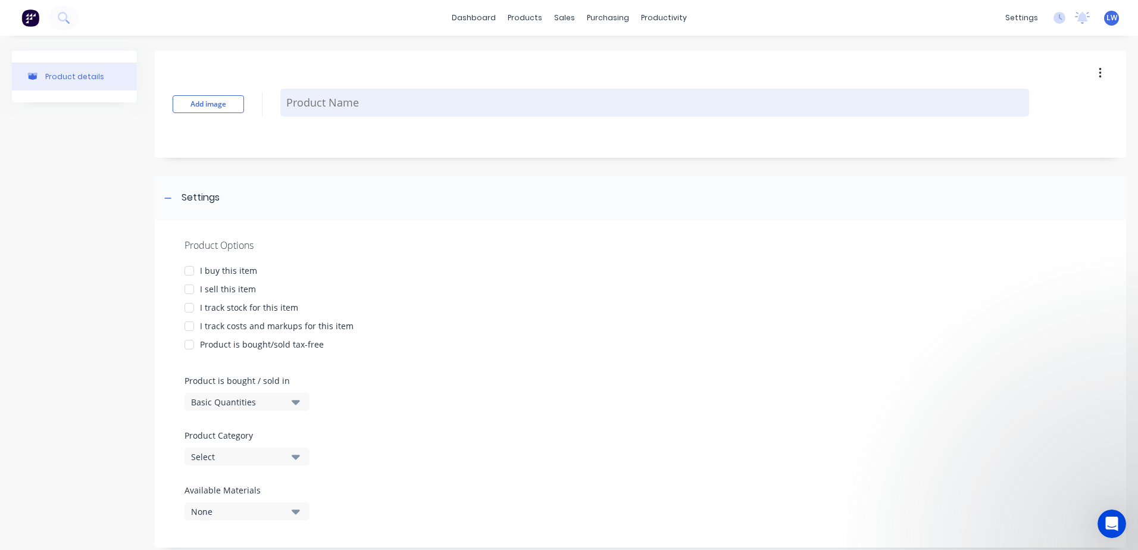
click at [482, 108] on textarea at bounding box center [654, 103] width 749 height 28
paste textarea "Stair Landing 1158 x 1113 x 6 Alum Plate- 4 Bends"
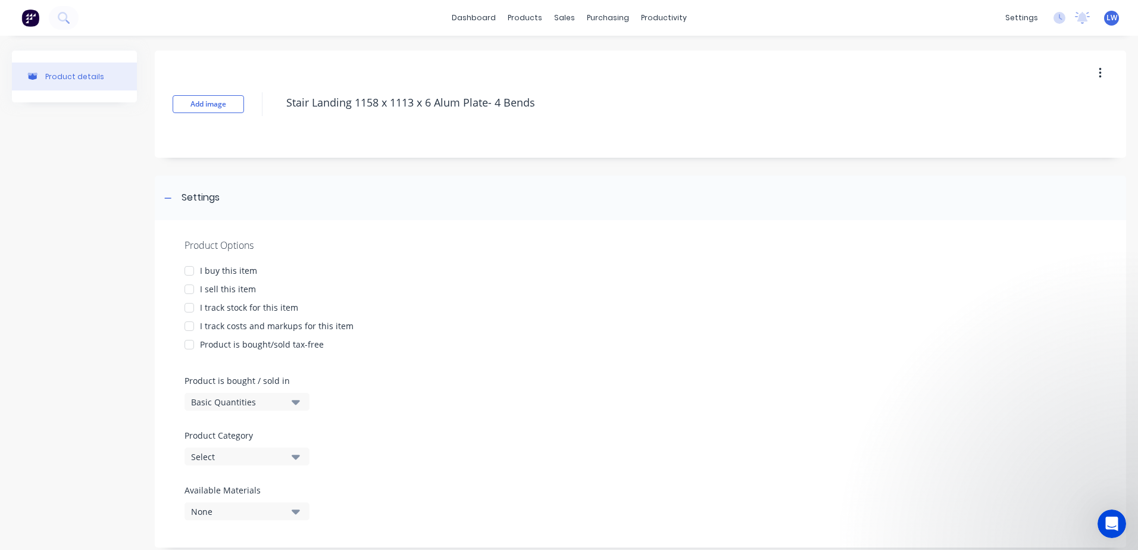
drag, startPoint x: 554, startPoint y: 104, endPoint x: 158, endPoint y: 73, distance: 397.6
click at [155, 74] on div "Add image Stair Landing 1158 x 1113 x 6 Alum Plate- 4 Bends" at bounding box center [640, 104] width 971 height 107
click at [191, 270] on div at bounding box center [189, 271] width 24 height 24
click at [189, 290] on div at bounding box center [189, 289] width 24 height 24
click at [190, 327] on div at bounding box center [189, 326] width 24 height 24
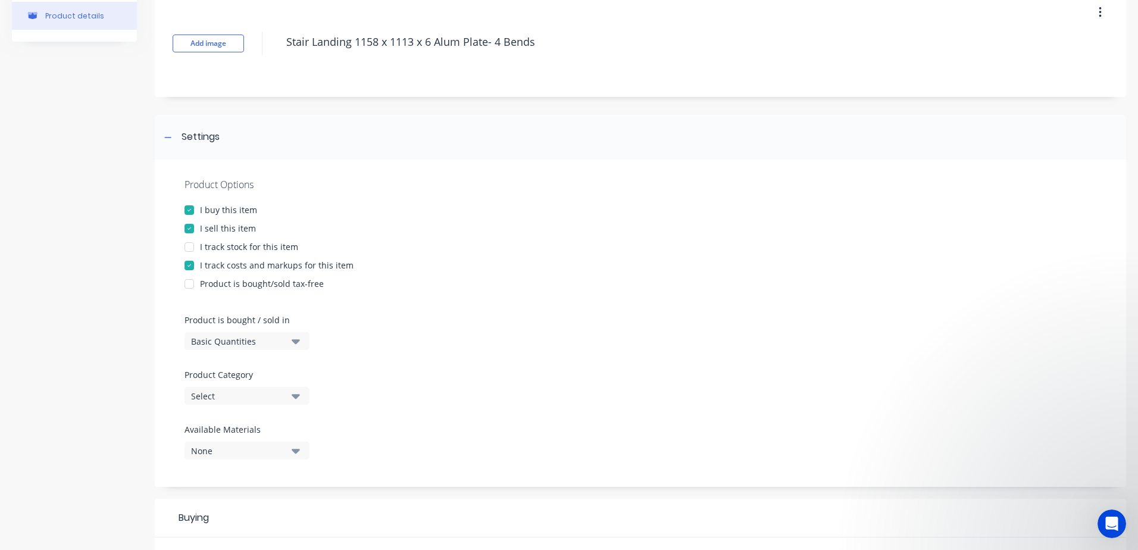
scroll to position [238, 0]
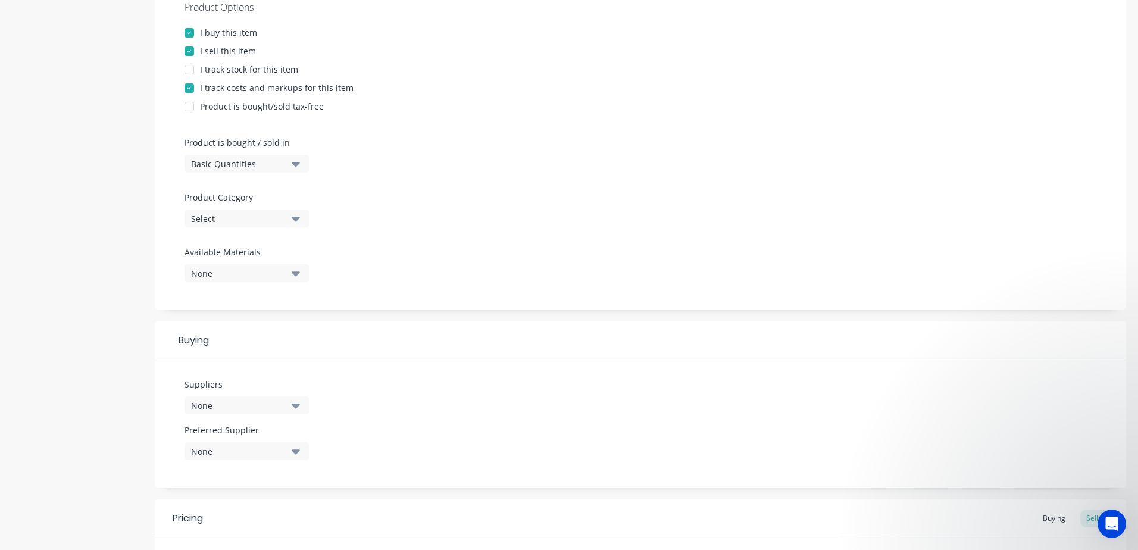
click at [298, 223] on icon "button" at bounding box center [296, 218] width 8 height 13
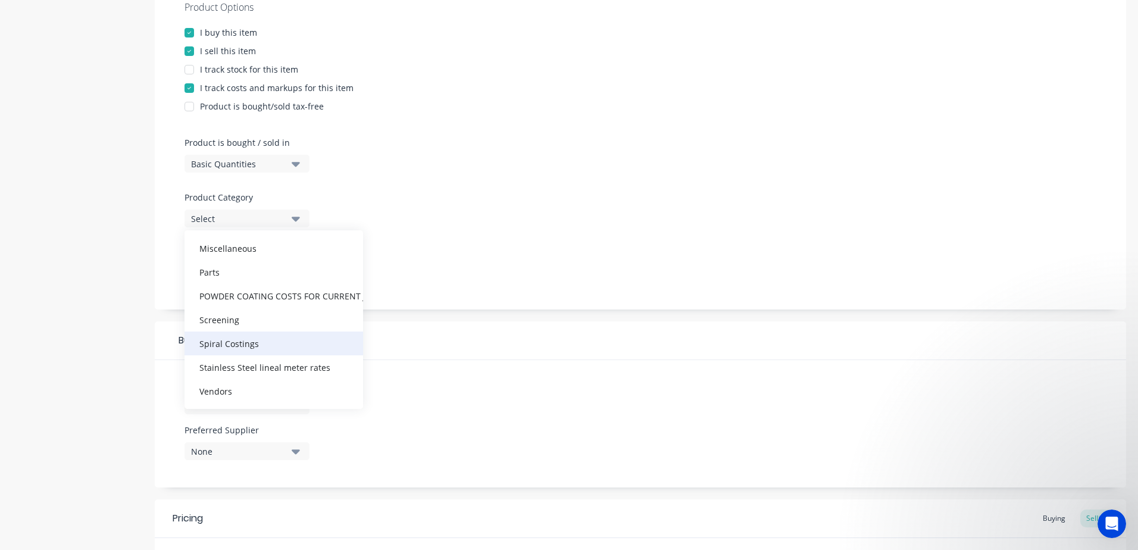
click at [244, 344] on div "Spiral Costings" at bounding box center [274, 344] width 179 height 24
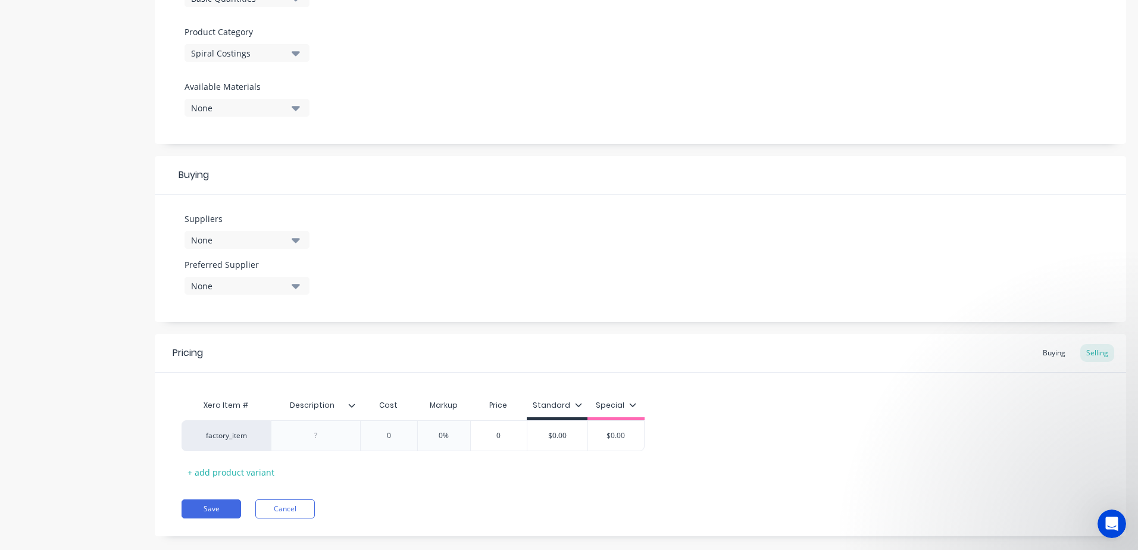
scroll to position [423, 0]
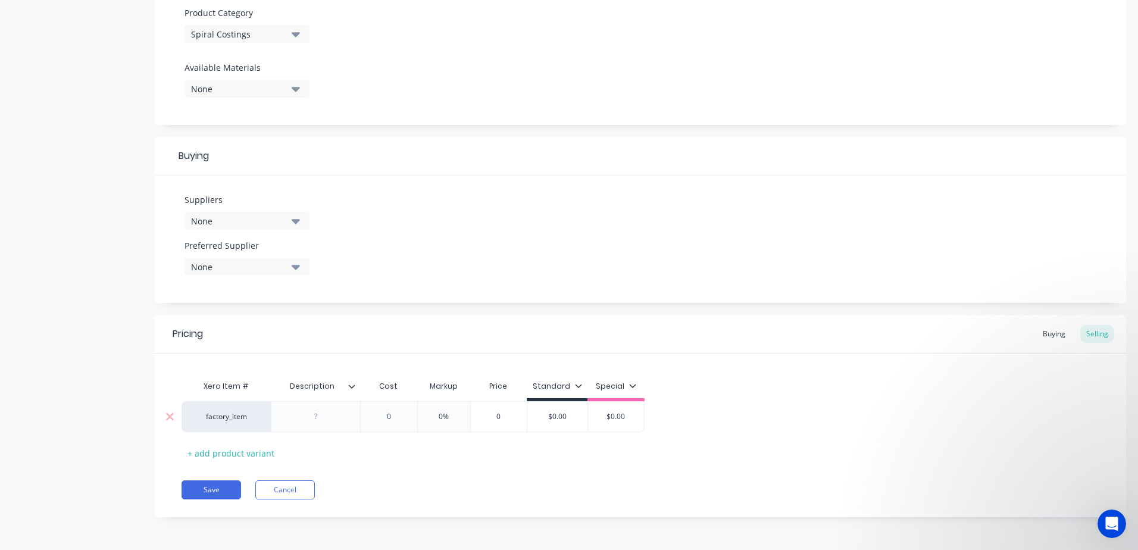
click at [334, 414] on div at bounding box center [316, 416] width 60 height 15
paste div
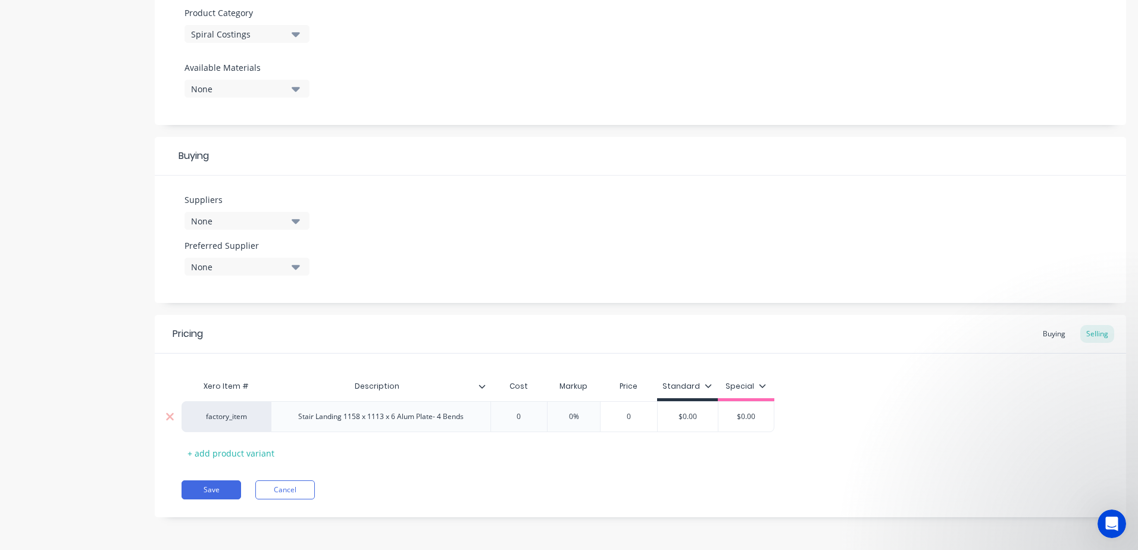
drag, startPoint x: 401, startPoint y: 430, endPoint x: 331, endPoint y: 430, distance: 69.6
click at [331, 430] on div "factory_item Stair Landing 1158 x 1113 x 6 Alum Plate- 4 Bends 0 0 0% 0 $0.00 $…" at bounding box center [478, 416] width 593 height 31
drag, startPoint x: 529, startPoint y: 417, endPoint x: 415, endPoint y: 407, distance: 114.1
click at [415, 407] on div "factory_item Stair Landing 1158 x 1113 x 6 Alum Plate- 4 Bends 0 0 0% 0 $0.00 $…" at bounding box center [478, 416] width 593 height 31
drag, startPoint x: 596, startPoint y: 418, endPoint x: 567, endPoint y: 416, distance: 29.3
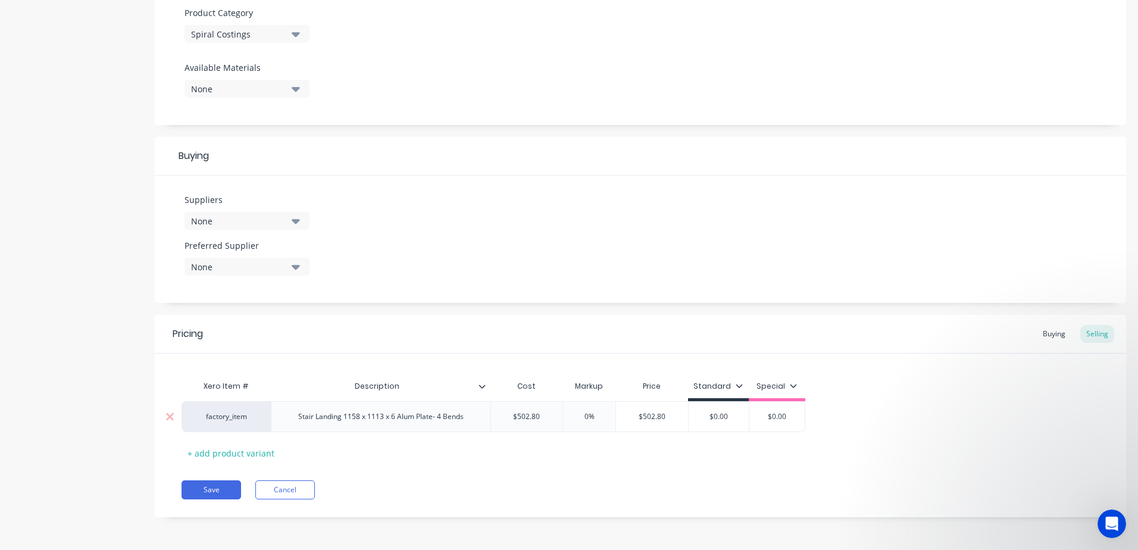
click at [567, 416] on input "0%" at bounding box center [589, 416] width 60 height 11
click at [630, 483] on div "Save Cancel" at bounding box center [654, 489] width 945 height 19
click at [195, 483] on button "Save" at bounding box center [212, 489] width 60 height 19
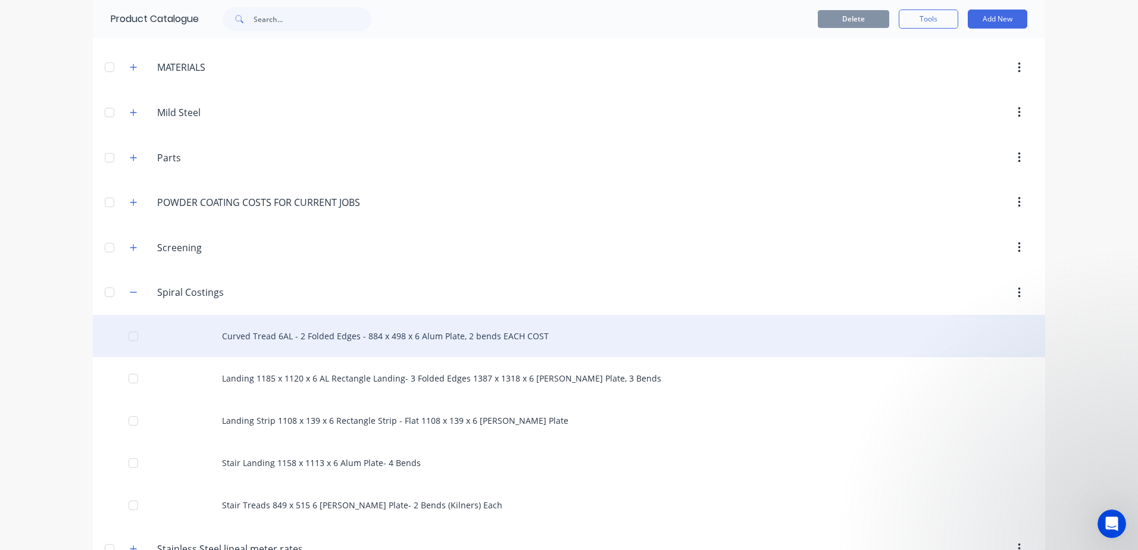
scroll to position [2939, 0]
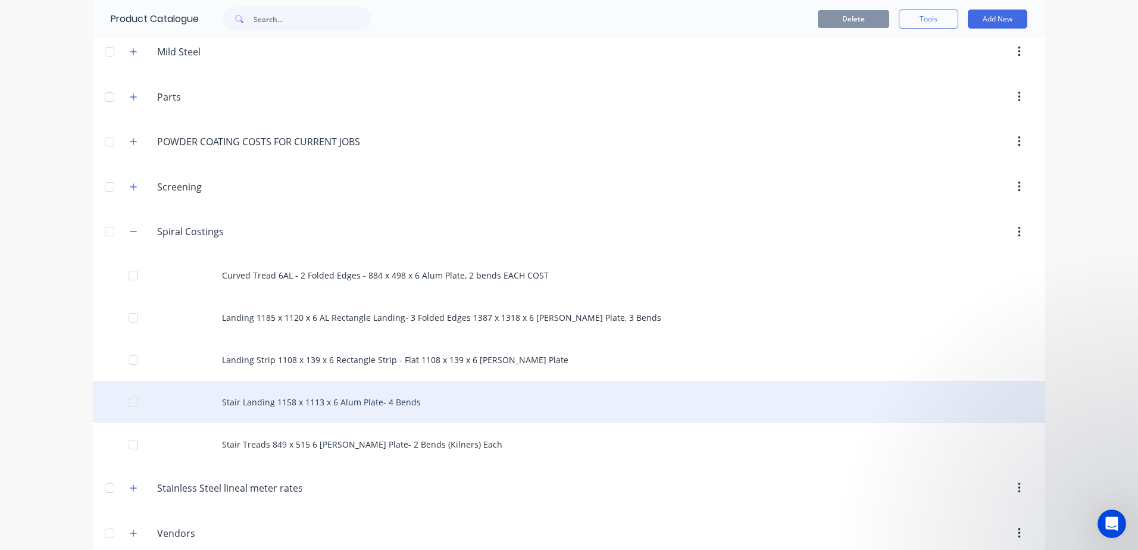
click at [282, 383] on div "Stair Landing 1158 x 1113 x 6 Alum Plate- 4 Bends" at bounding box center [569, 402] width 952 height 42
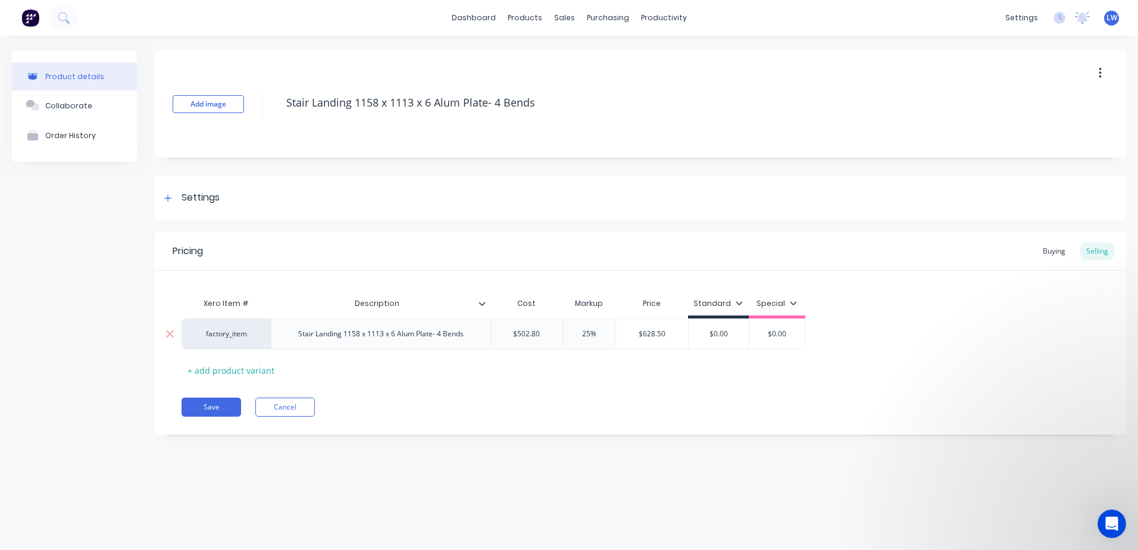
drag, startPoint x: 733, startPoint y: 337, endPoint x: 679, endPoint y: 337, distance: 54.8
click at [679, 337] on div "factory_item Stair Landing 1158 x 1113 x 6 Alum Plate- 4 Bends $502.80 25% $628…" at bounding box center [494, 333] width 624 height 31
click at [649, 394] on div "Pricing Buying Selling Xero Item # Description Cost Markup Price Standard Speci…" at bounding box center [640, 333] width 971 height 202
click at [203, 409] on button "Save" at bounding box center [212, 407] width 60 height 19
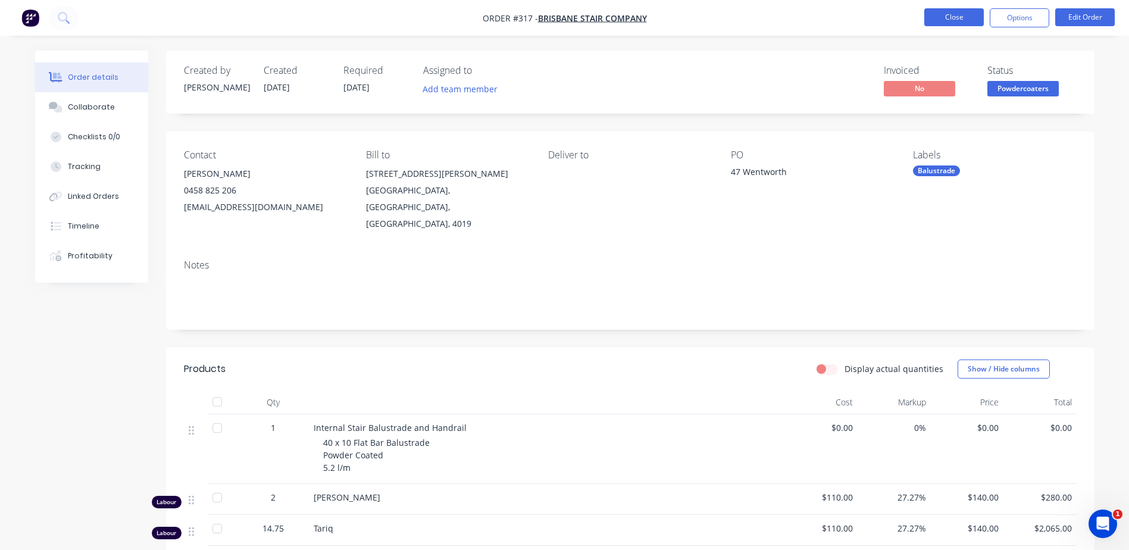
click at [960, 20] on button "Close" at bounding box center [954, 17] width 60 height 18
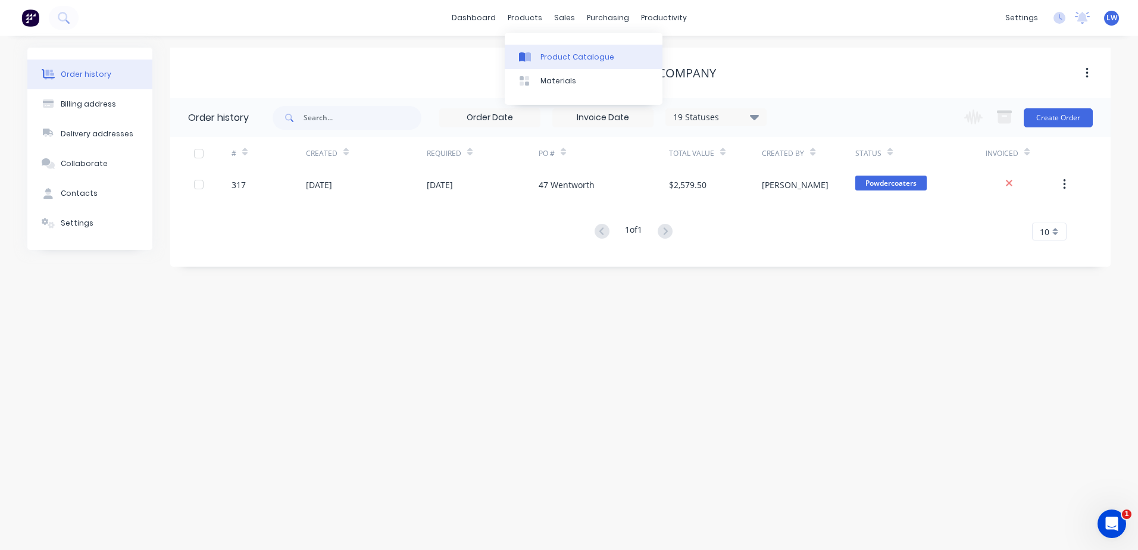
click at [541, 62] on div "Product Catalogue" at bounding box center [577, 57] width 74 height 11
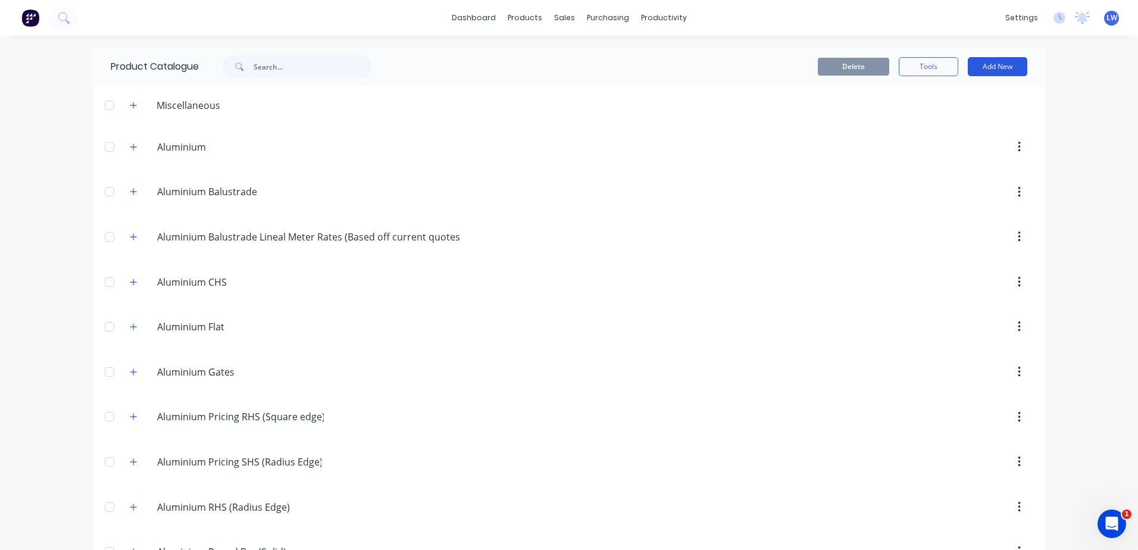
click at [985, 68] on button "Add New" at bounding box center [998, 66] width 60 height 19
click at [949, 101] on div "Category" at bounding box center [971, 97] width 92 height 17
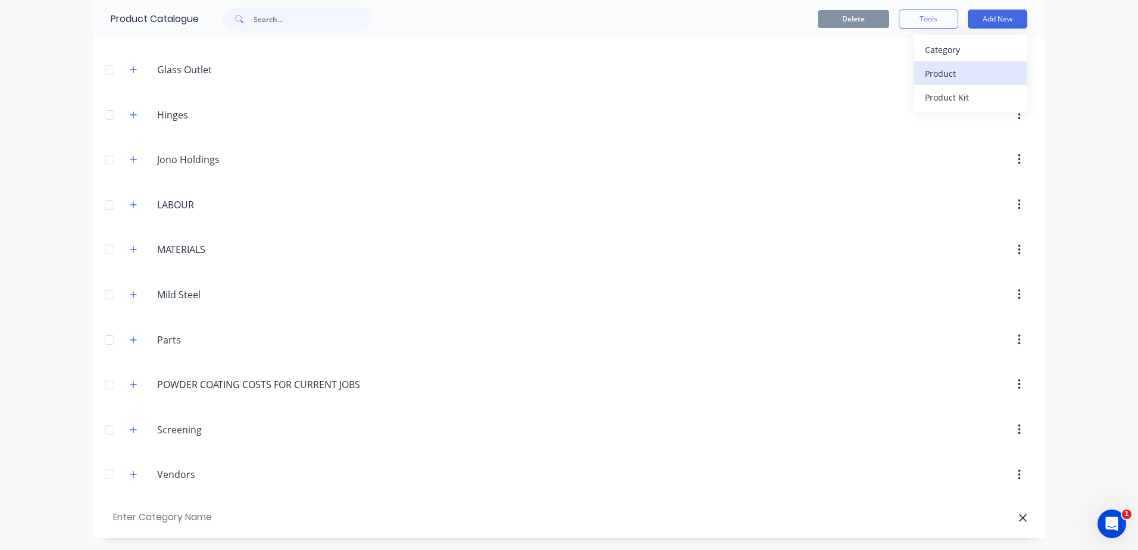
click at [934, 70] on div "Product" at bounding box center [971, 73] width 92 height 17
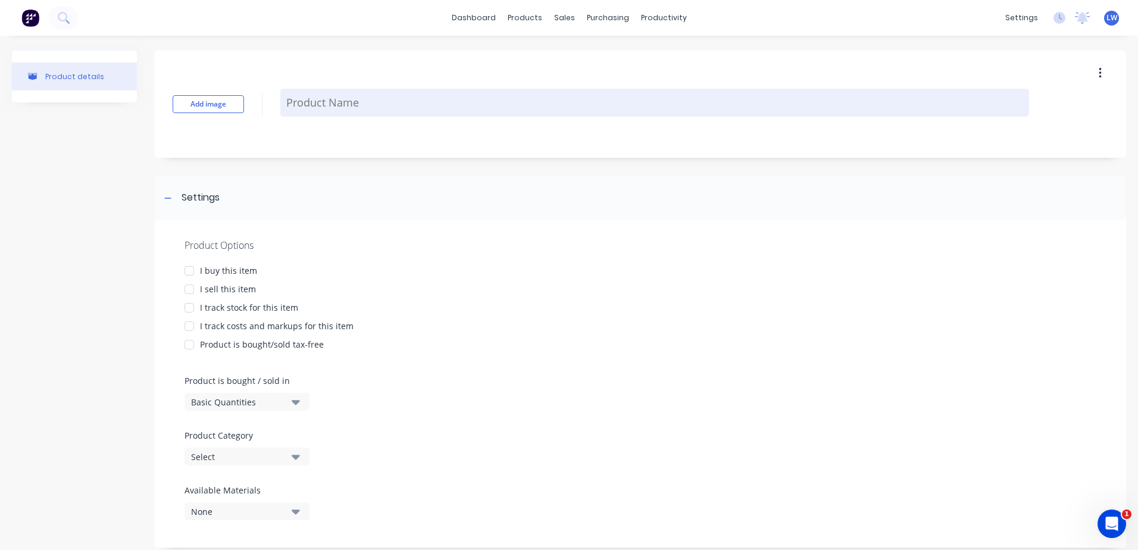
click at [383, 108] on textarea at bounding box center [654, 103] width 749 height 28
type textarea "x"
type textarea "L"
type textarea "x"
type textarea "La"
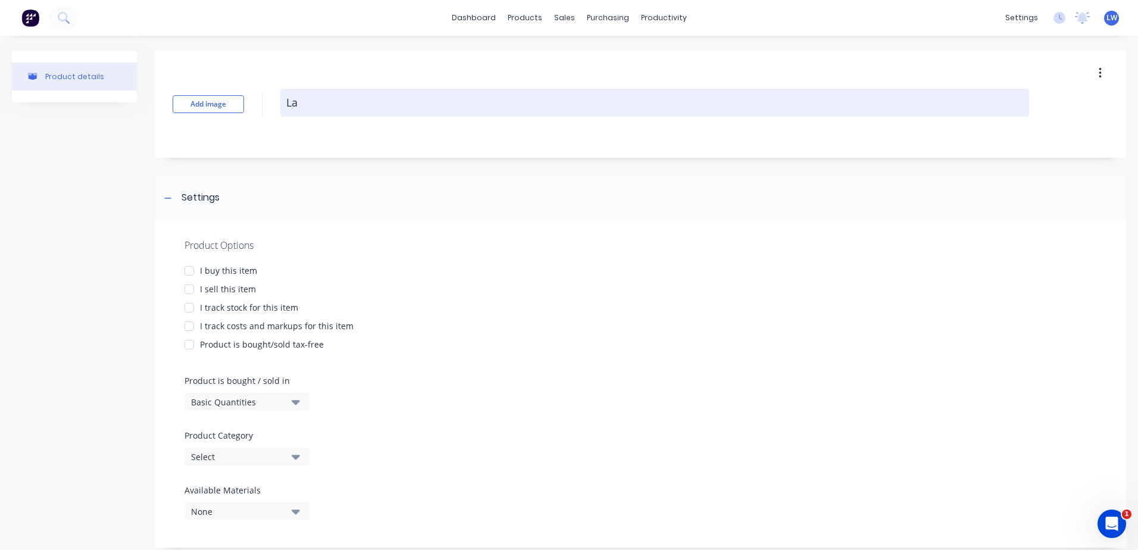
type textarea "x"
type textarea "Las"
type textarea "x"
type textarea "Lase"
type textarea "x"
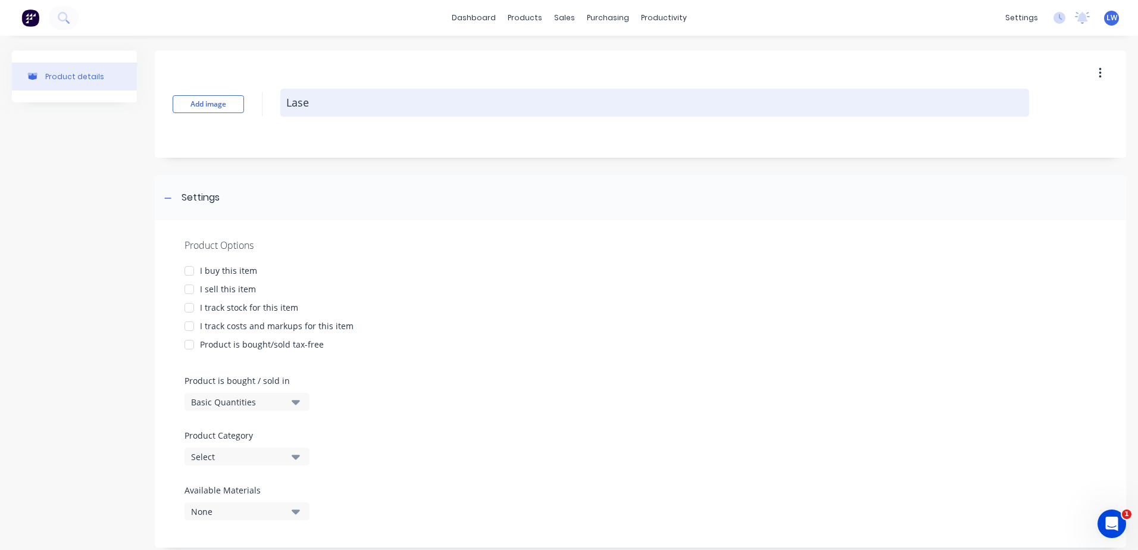
type textarea "Laser"
type textarea "x"
type textarea "Laser"
type textarea "x"
type textarea "Laser C"
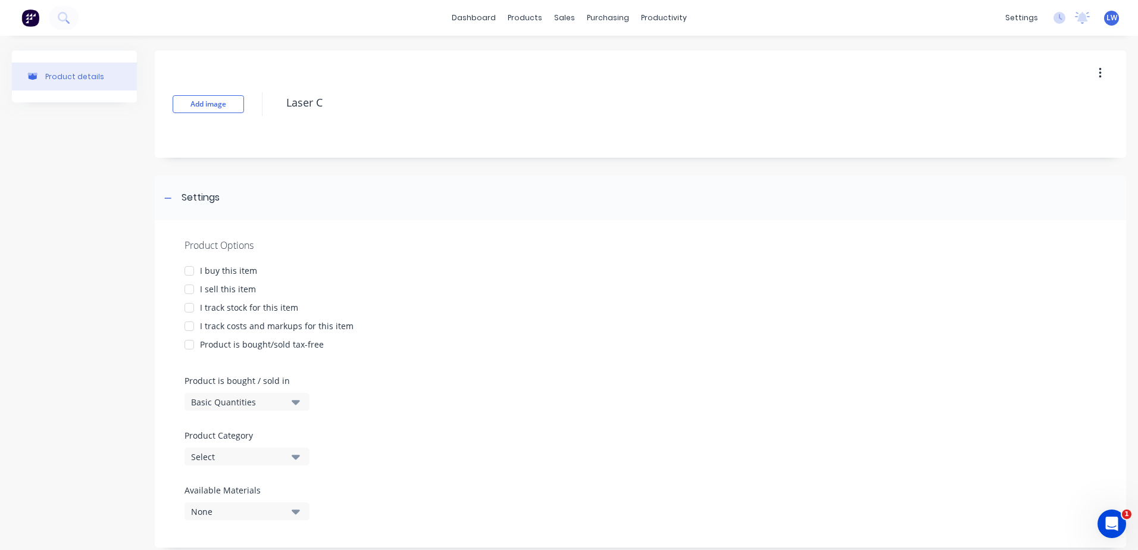
type textarea "x"
type textarea "Laser"
type textarea "x"
type textarea "Laser"
type textarea "x"
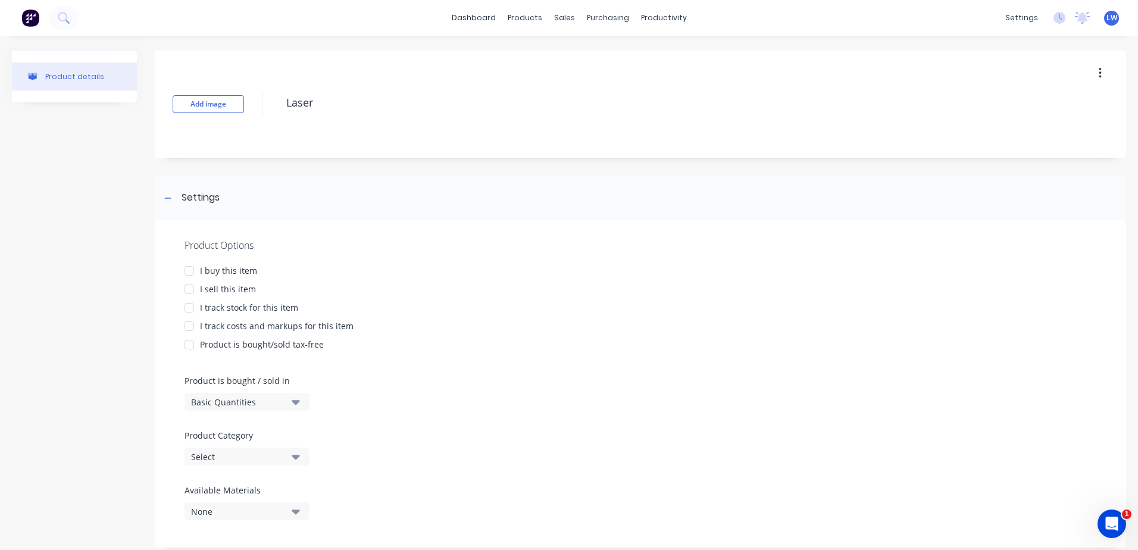
type textarea "Lase"
type textarea "x"
type textarea "Las"
type textarea "x"
type textarea "La"
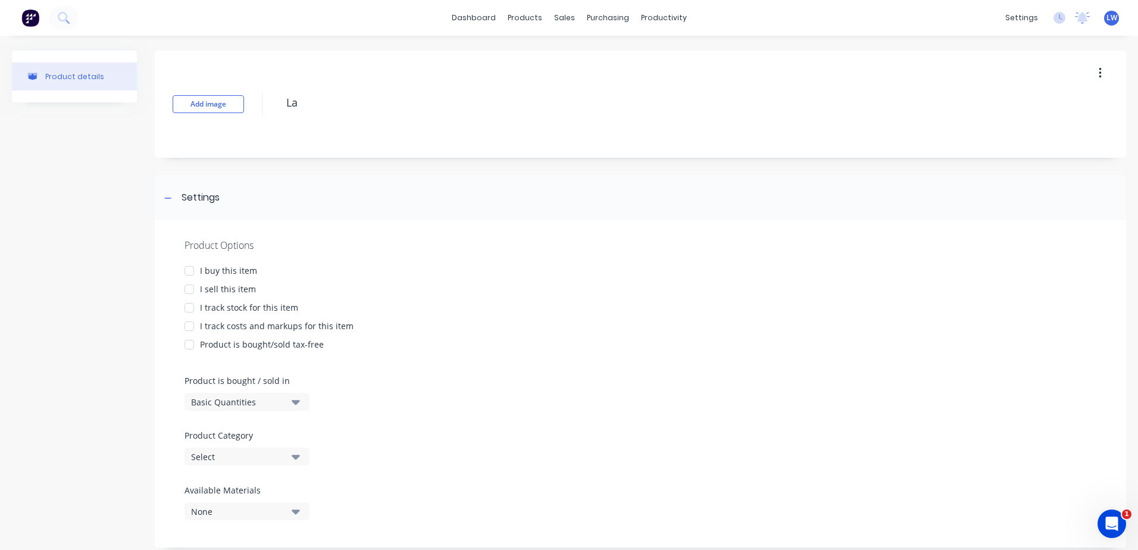
type textarea "x"
type textarea "L"
type textarea "x"
type textarea "C"
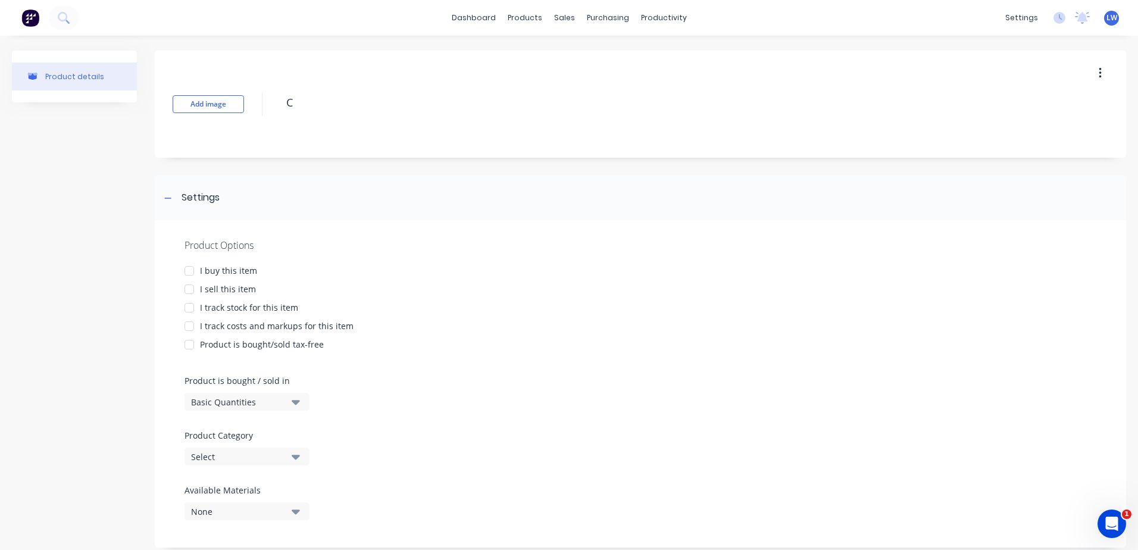
type textarea "x"
type textarea "Cu"
type textarea "x"
type textarea "Cur"
type textarea "x"
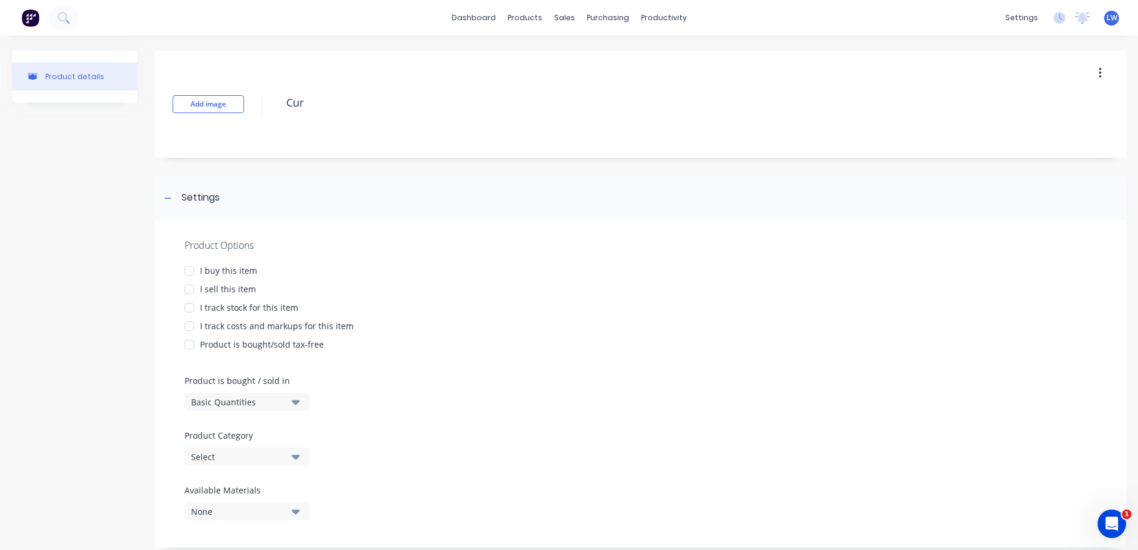
type textarea "Curv"
type textarea "x"
type textarea "Curve"
type textarea "x"
type textarea "Curved"
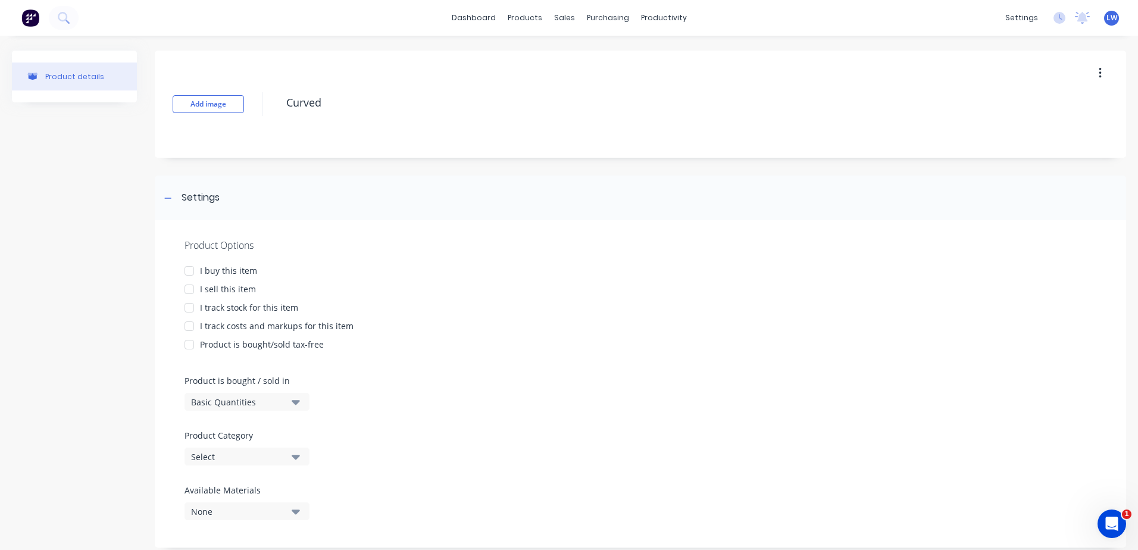
type textarea "x"
type textarea "Curved"
type textarea "x"
type textarea "Curved T"
type textarea "x"
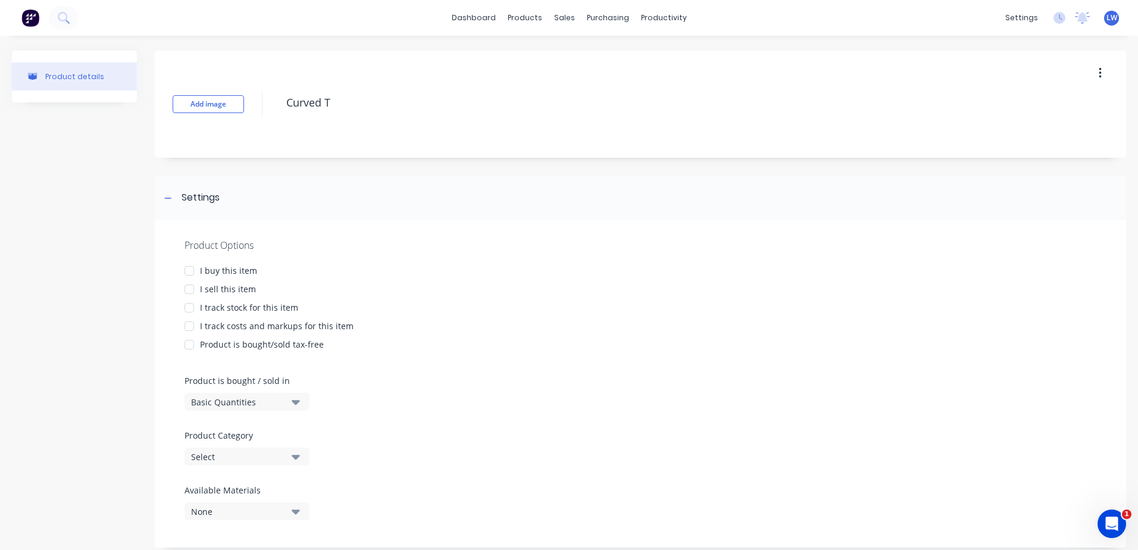
type textarea "Curved Tr"
type textarea "x"
type textarea "Curved Tre"
type textarea "x"
type textarea "Curved Trea"
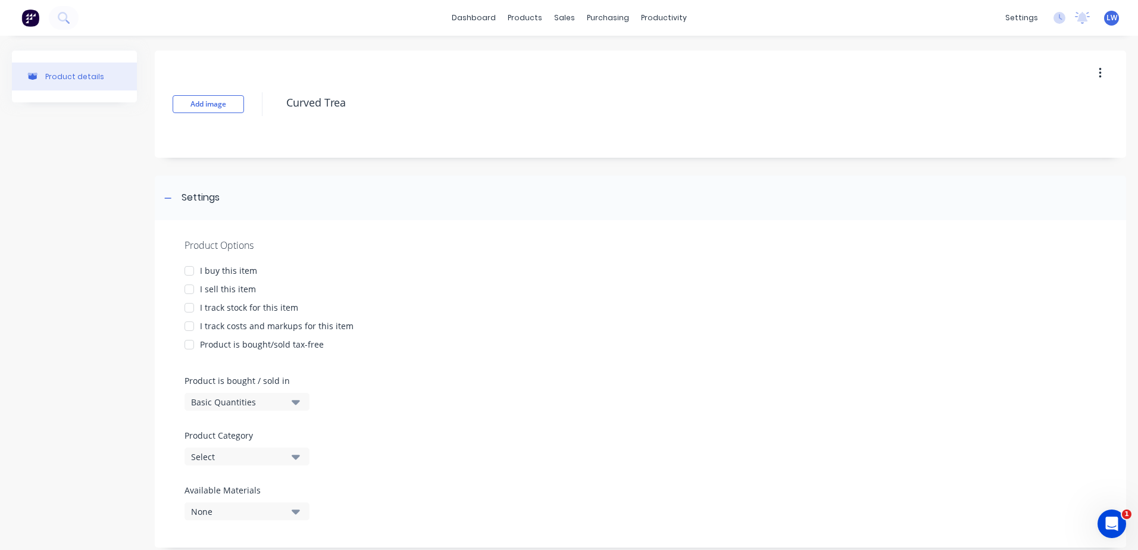
type textarea "x"
type textarea "Curved Tread"
type textarea "x"
type textarea "Curved Tread"
type textarea "x"
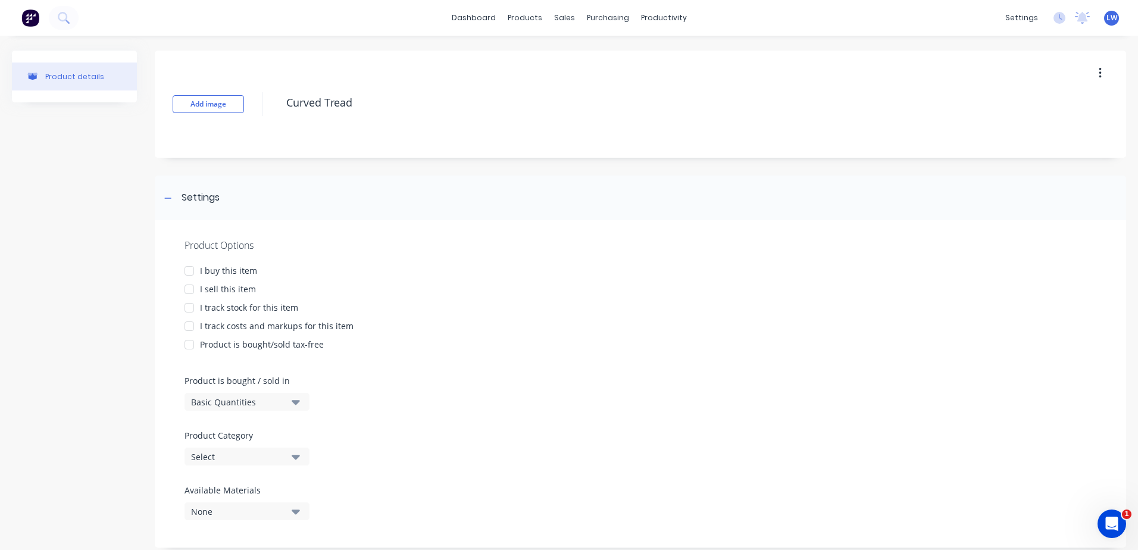
type textarea "Curved Tread 6"
type textarea "x"
type textarea "Curved Tread 6A"
type textarea "x"
type textarea "Curved Tread 6AL"
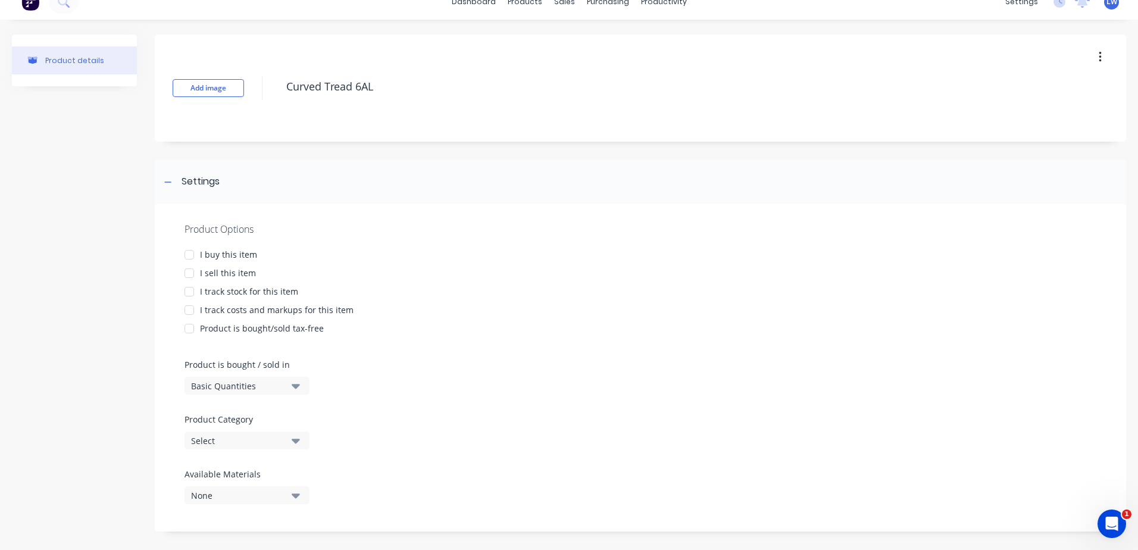
scroll to position [24, 0]
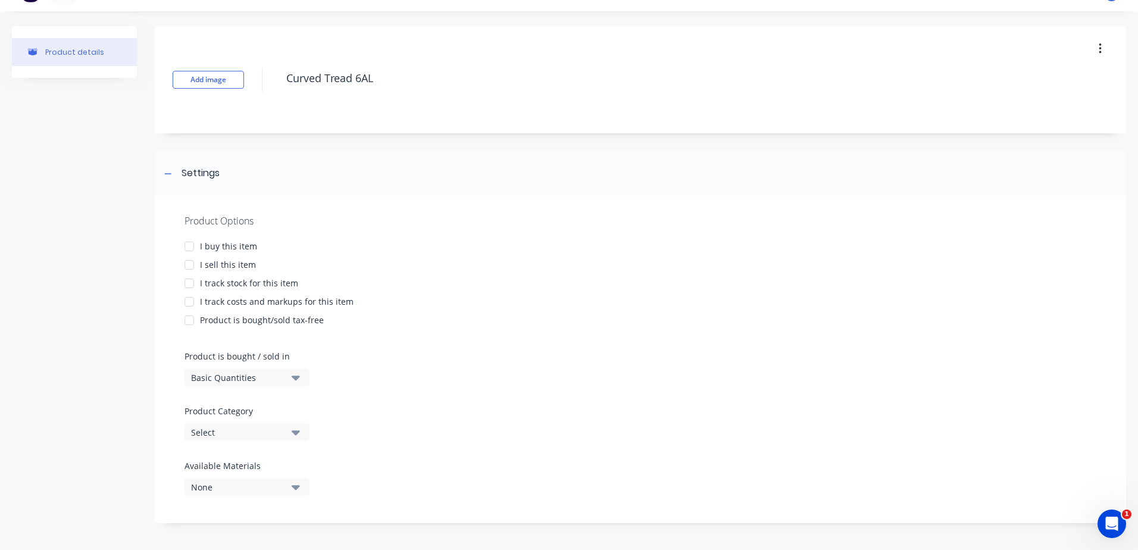
click at [187, 244] on div at bounding box center [189, 247] width 24 height 24
click at [187, 264] on div at bounding box center [189, 265] width 24 height 24
click at [190, 306] on div at bounding box center [189, 302] width 24 height 24
type textarea "x"
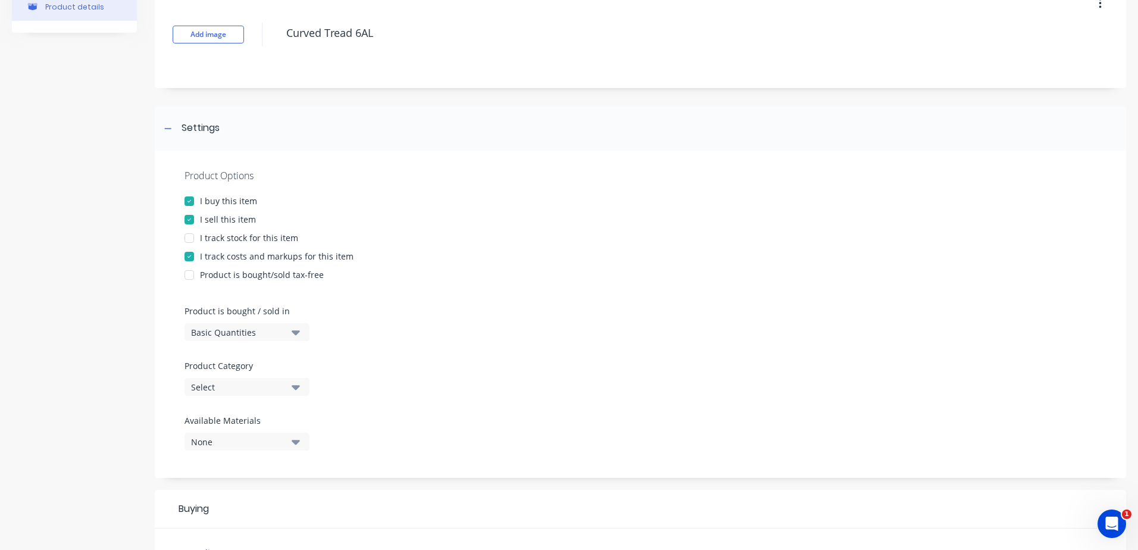
scroll to position [238, 0]
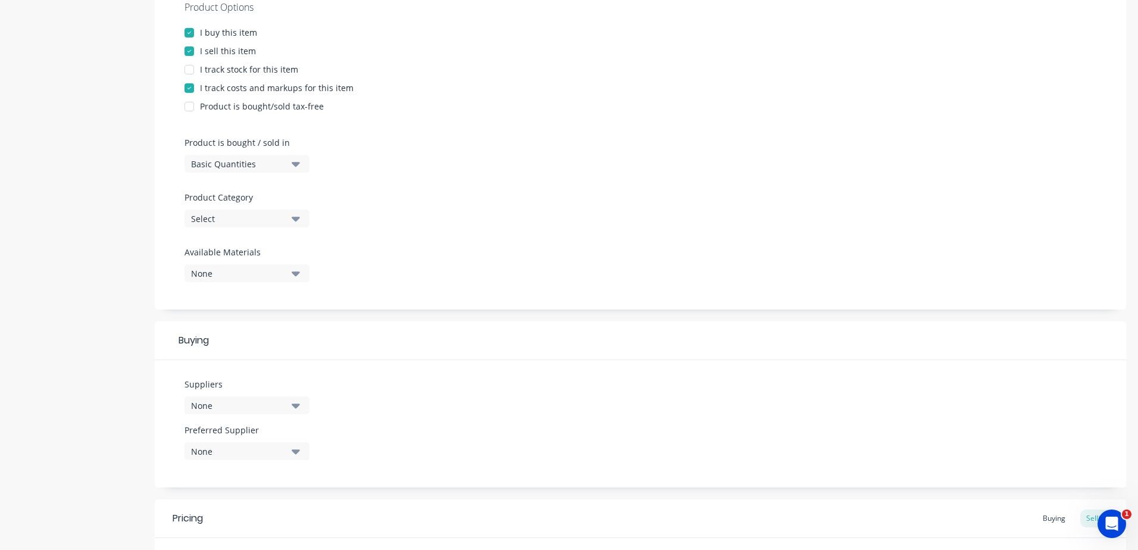
type textarea "Curved Tread 6AL"
type textarea "x"
type textarea "Curved Tread 6AL"
click at [293, 223] on icon "button" at bounding box center [296, 218] width 8 height 13
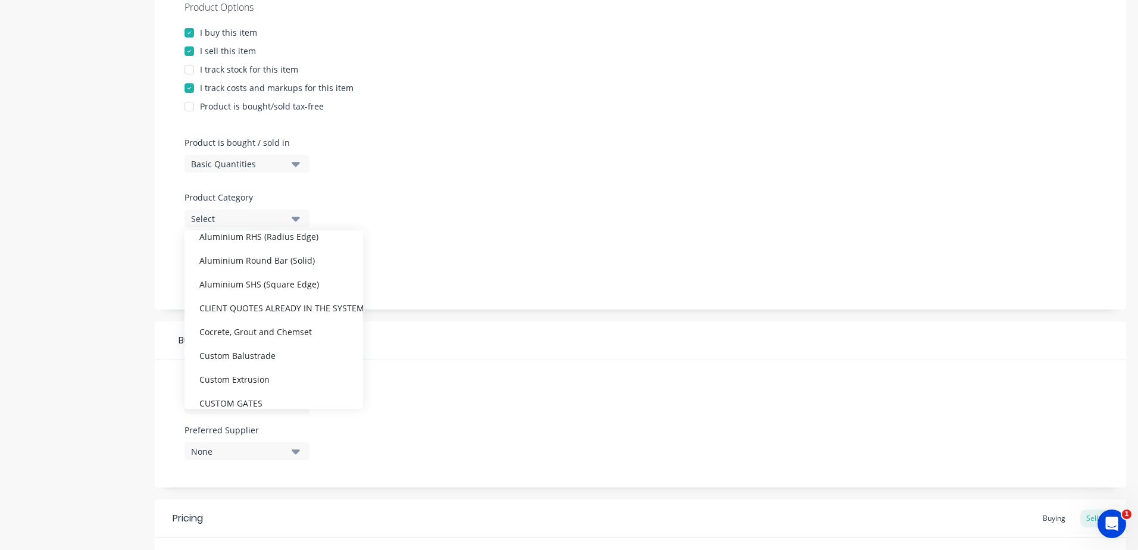
click at [270, 311] on div "CLIENT QUOTES ALREADY IN THE SYSTEM PRIOR TO [DATE]" at bounding box center [274, 308] width 179 height 24
type textarea "x"
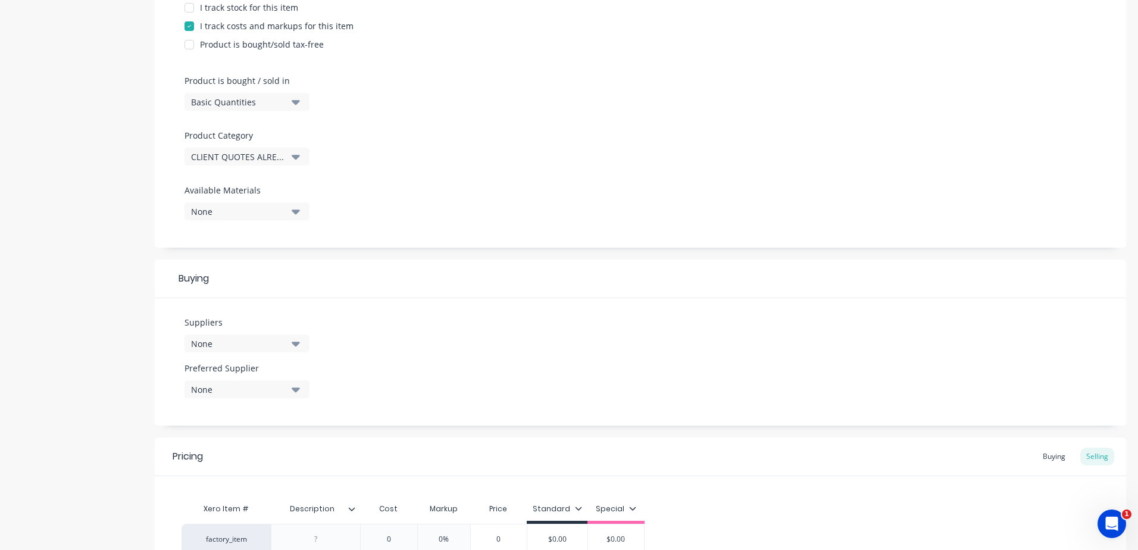
scroll to position [417, 0]
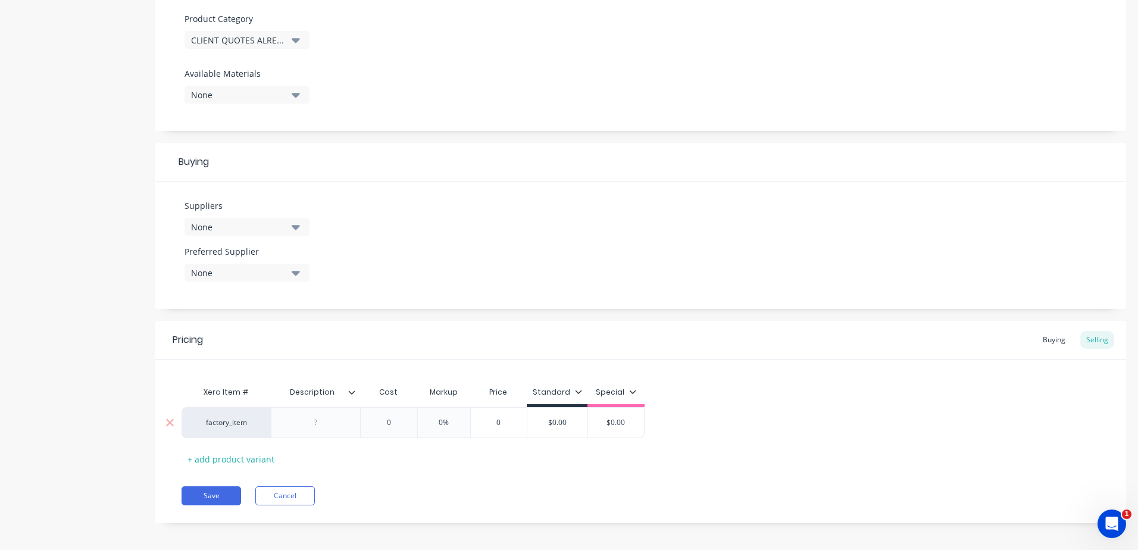
click at [333, 426] on div at bounding box center [316, 422] width 60 height 15
paste div
drag, startPoint x: 343, startPoint y: 420, endPoint x: 238, endPoint y: 421, distance: 104.8
click at [240, 421] on div "factory_item 101 x 1.6 0 0% 0 $0.00 $0.00" at bounding box center [413, 422] width 463 height 31
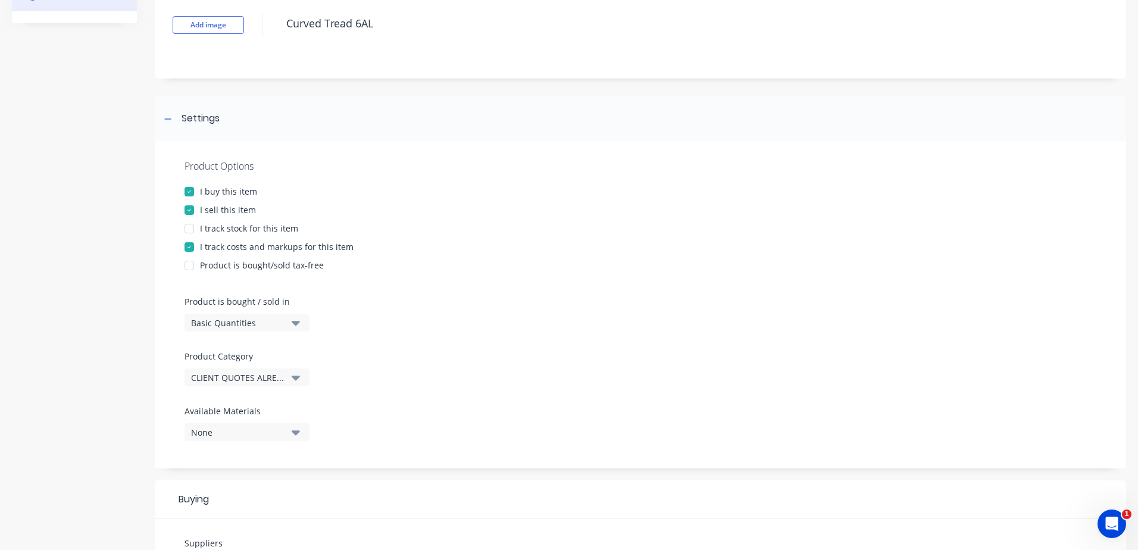
scroll to position [0, 0]
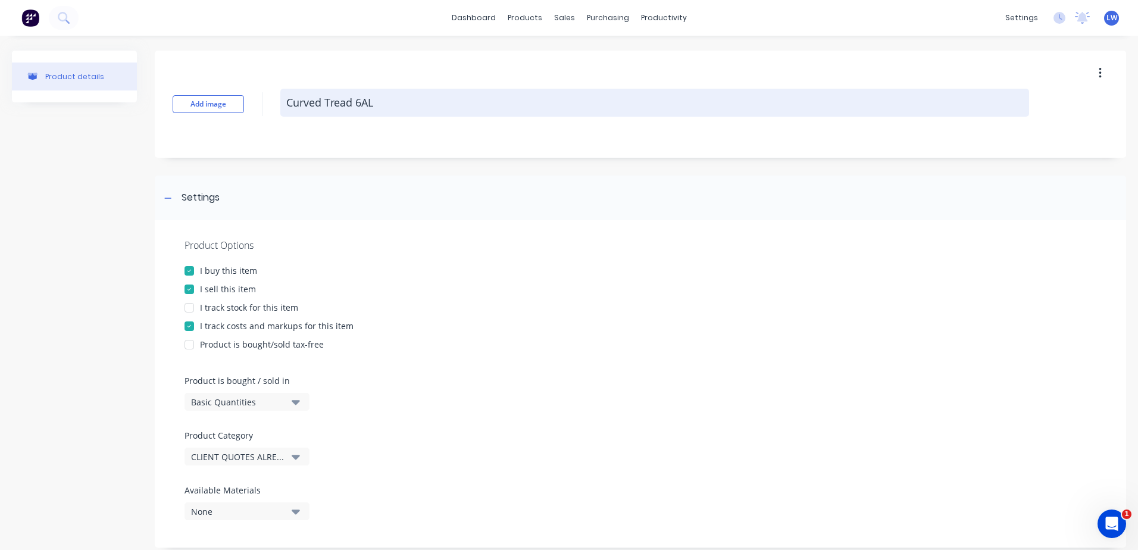
click at [395, 104] on textarea "Curved Tread 6AL" at bounding box center [654, 103] width 749 height 28
type textarea "x"
type textarea "Curved Tread 6AL"
type textarea "x"
type textarea "Curved Tread 6AL"
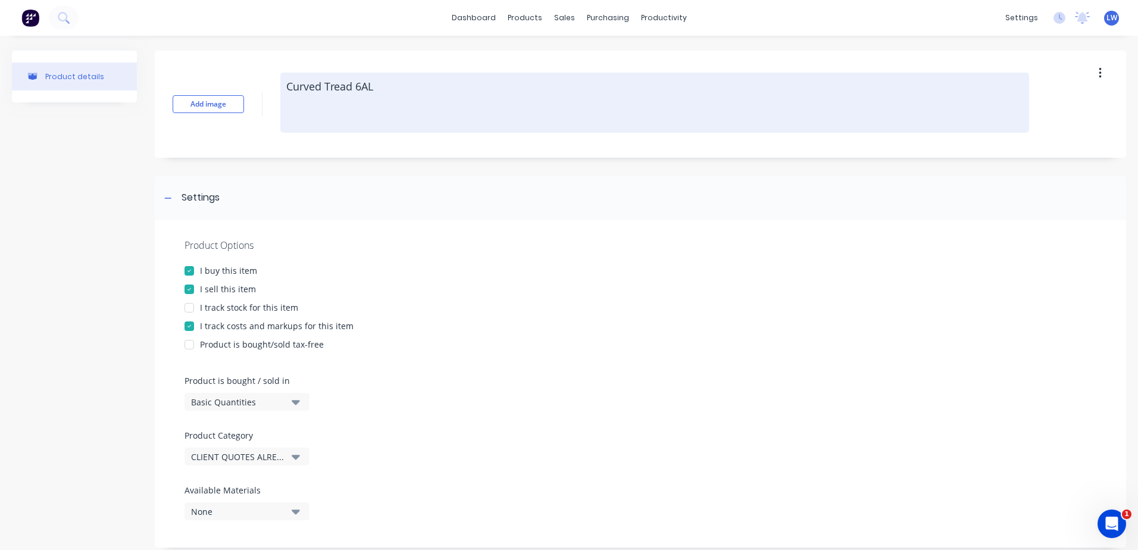
type textarea "x"
type textarea "Curved Tread 6AL C"
type textarea "x"
type textarea "Curved Tread 6AL"
type textarea "x"
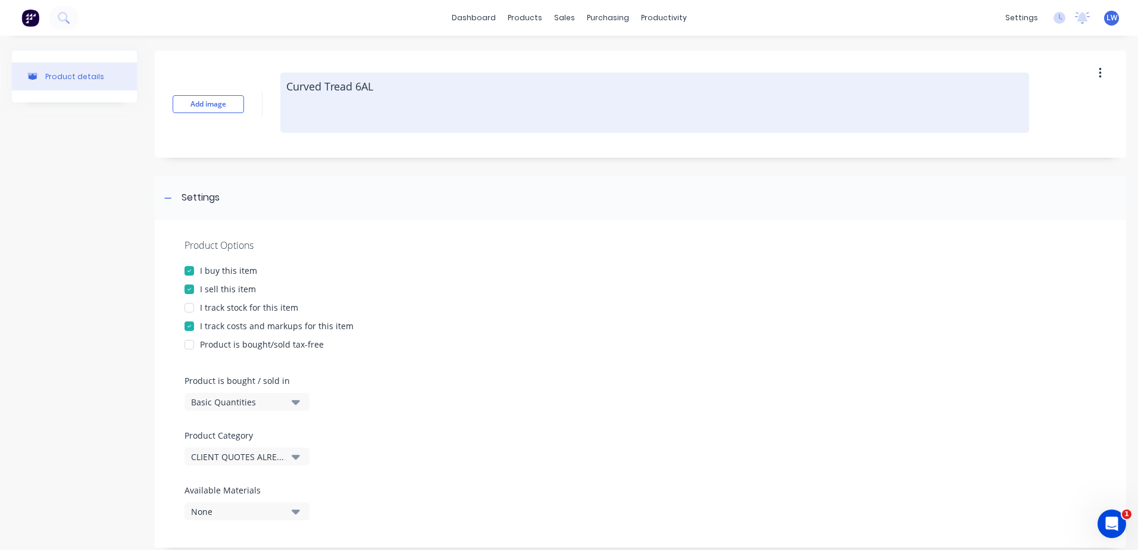
type textarea "Curved Tread 6AL"
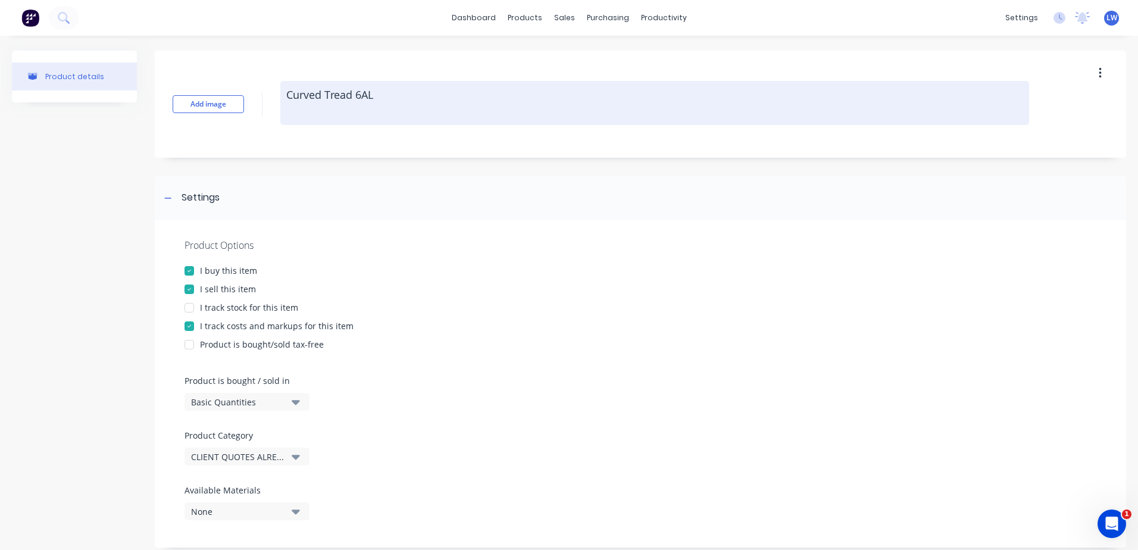
type textarea "x"
type textarea "Curved Tread 6AL -"
type textarea "x"
type textarea "Curved Tread 6AL -"
type textarea "x"
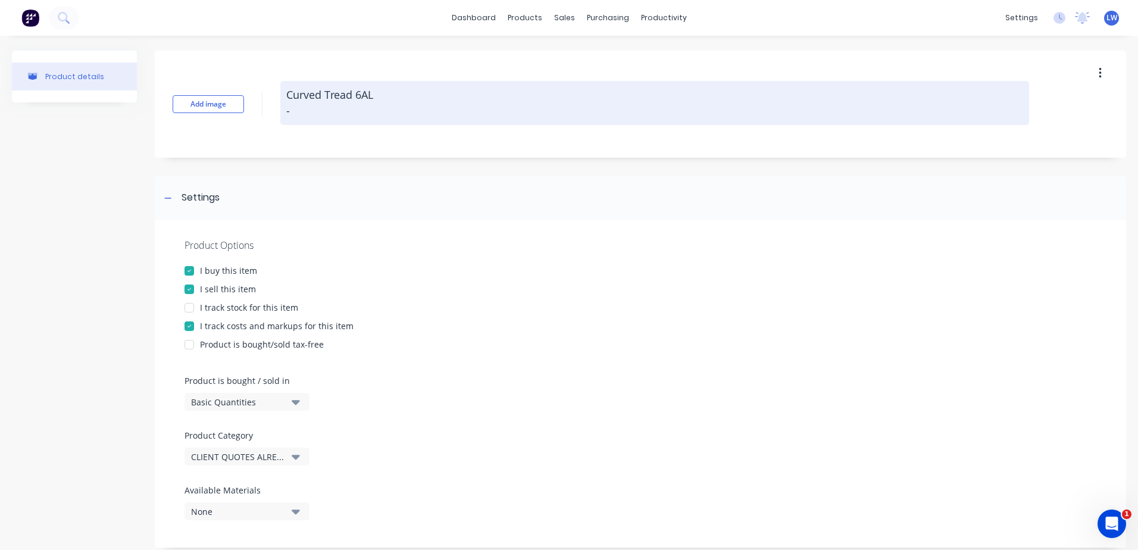
type textarea "Curved Tread 6AL - 2"
type textarea "x"
type textarea "Curved Tread 6AL - 2"
type textarea "x"
type textarea "Curved Tread 6AL - 2 F"
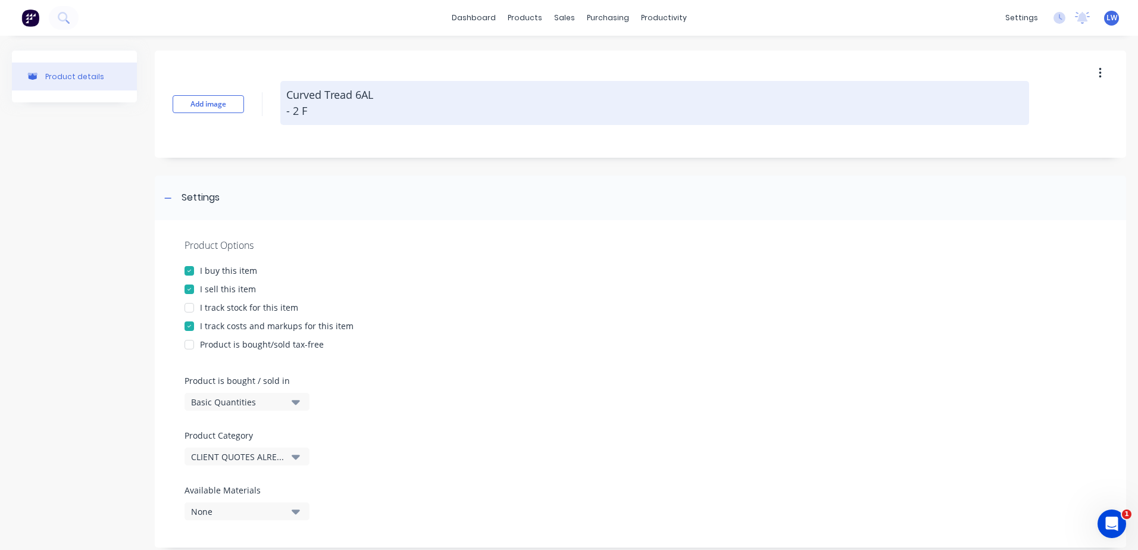
type textarea "x"
type textarea "Curved Tread 6AL - 2 Fo"
type textarea "x"
type textarea "Curved Tread 6AL - 2 Fol"
type textarea "x"
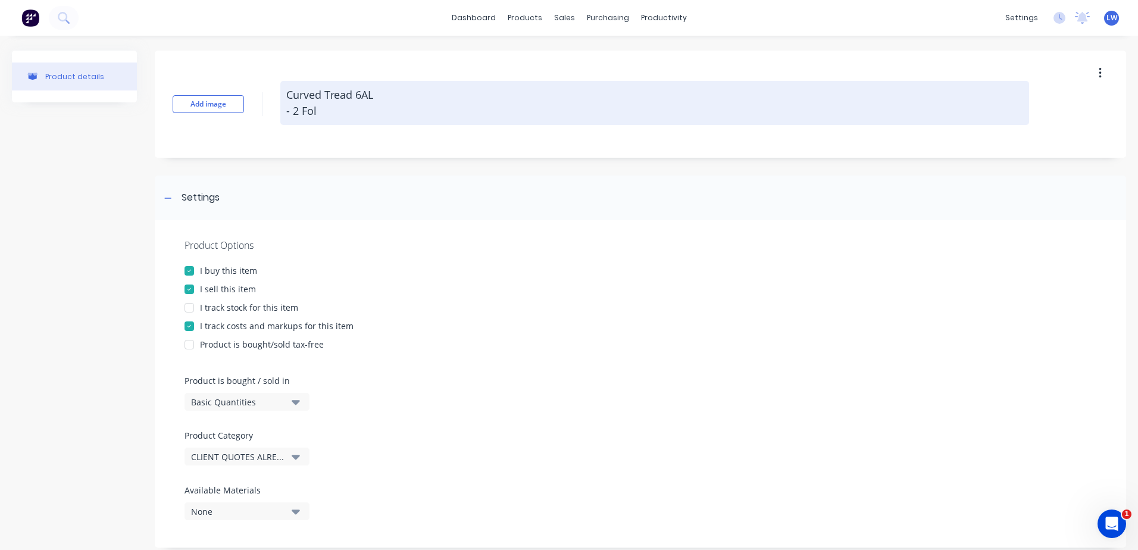
type textarea "Curved Tread 6AL - 2 Fold"
type textarea "x"
type textarea "Curved Tread 6AL - 2 Folde"
type textarea "x"
type textarea "Curved Tread 6AL - 2 Folder"
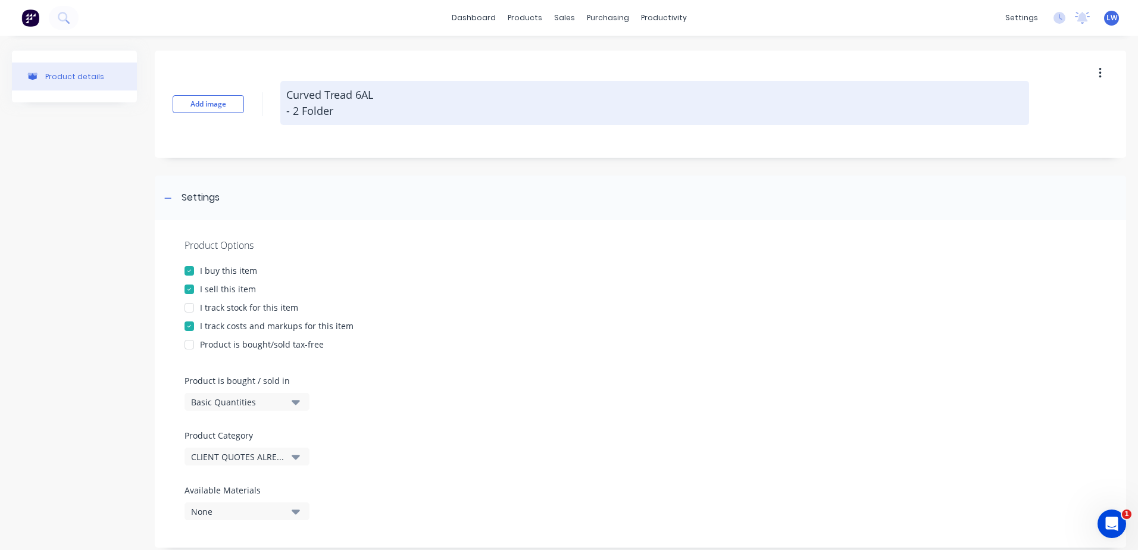
type textarea "x"
type textarea "Curved Tread 6AL - 2 Folde"
type textarea "x"
type textarea "Curved Tread 6AL - 2 Folded"
type textarea "x"
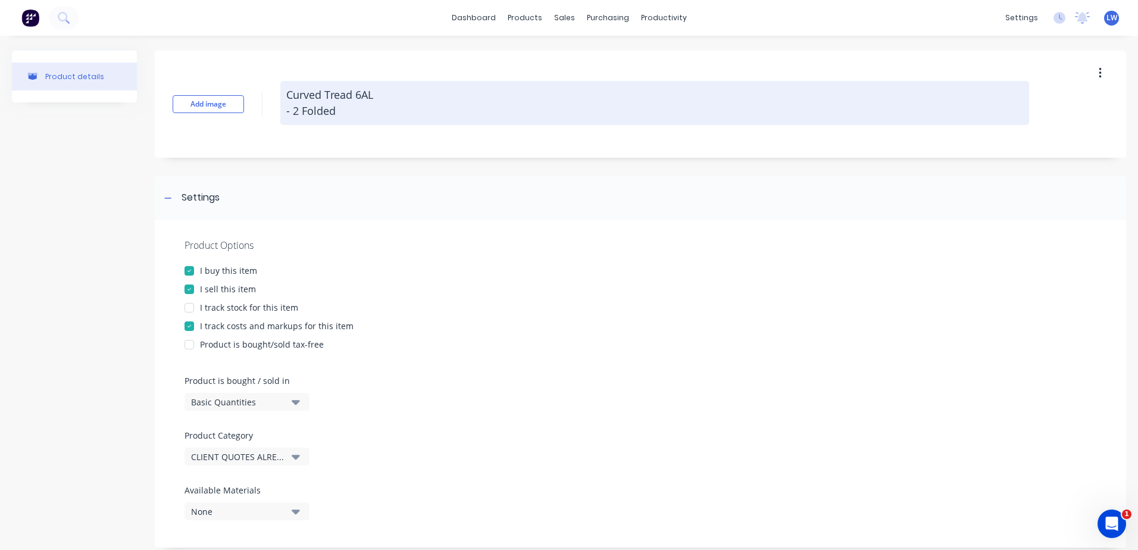
type textarea "Curved Tread 6AL - 2 Folded"
type textarea "x"
type textarea "Curved Tread 6AL - 2 Folded E"
type textarea "x"
type textarea "Curved Tread 6AL - 2 Folded Ed"
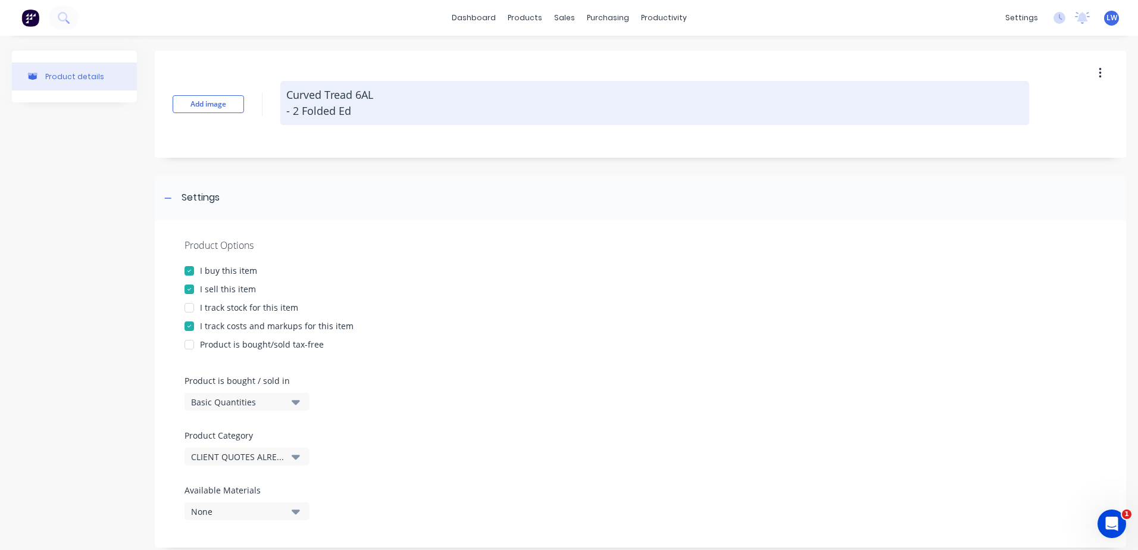
type textarea "x"
type textarea "Curved Tread 6AL - 2 Folded Edg"
type textarea "x"
type textarea "Curved Tread 6AL - 2 Folded Edge"
type textarea "x"
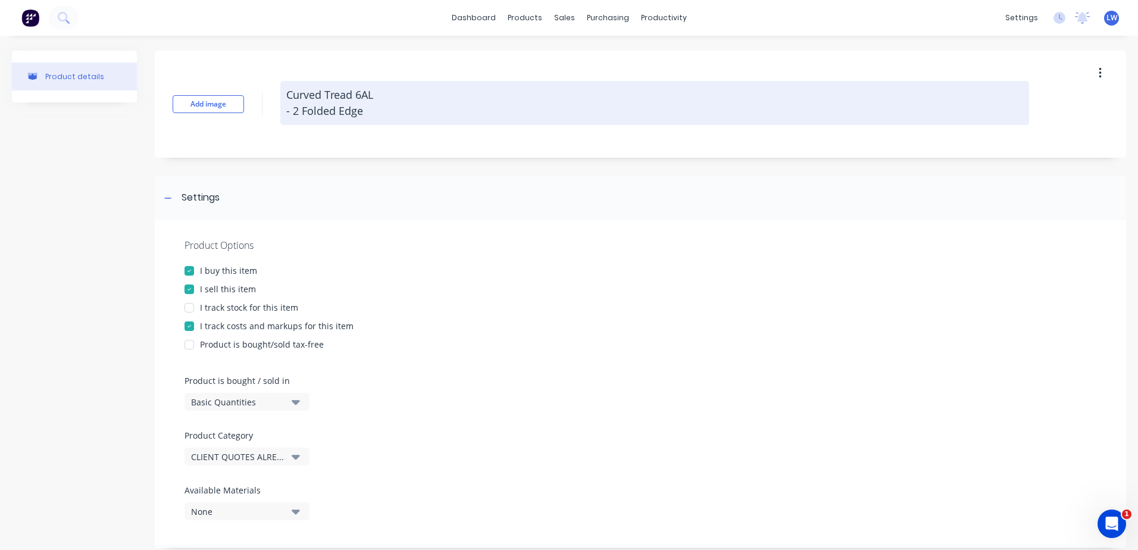
type textarea "Curved Tread 6AL - 2 Folded Edges"
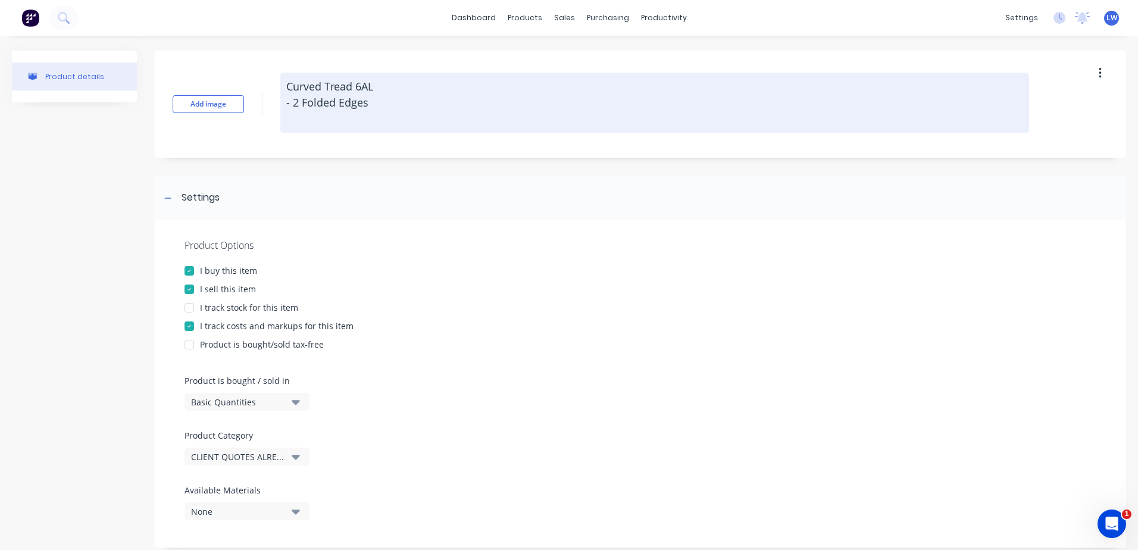
type textarea "x"
type textarea "Curved Tread 6AL - 2 Folded Edges"
type textarea "x"
type textarea "Curved Tread 6AL - 2 Folded Edges -"
type textarea "x"
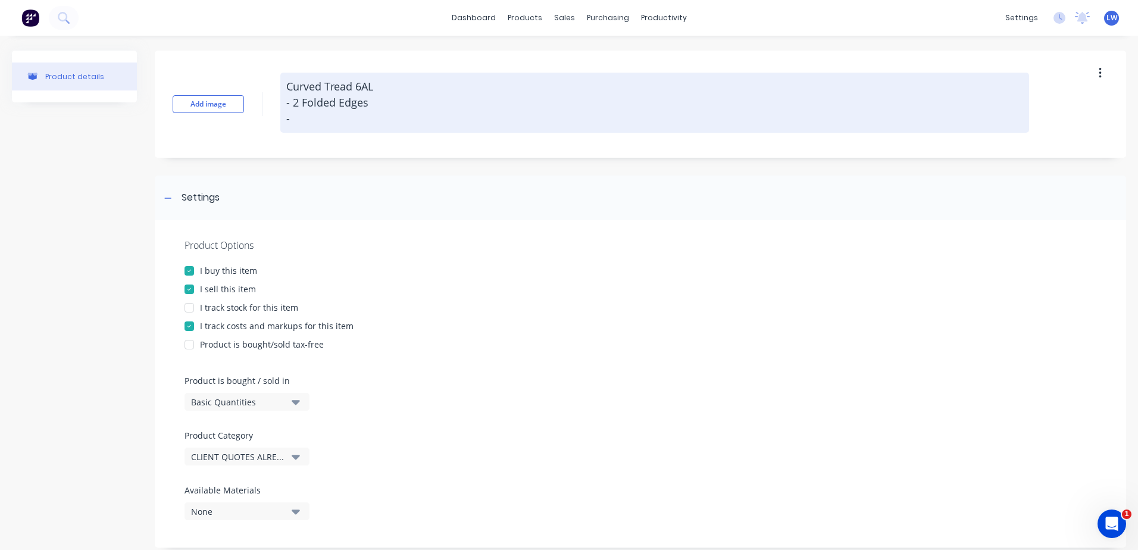
type textarea "Curved Tread 6AL - 2 Folded Edges -"
type textarea "x"
type textarea "Curved Tread 6AL - 2 Folded Edges - 8"
type textarea "x"
type textarea "Curved Tread 6AL - 2 Folded Edges - 88"
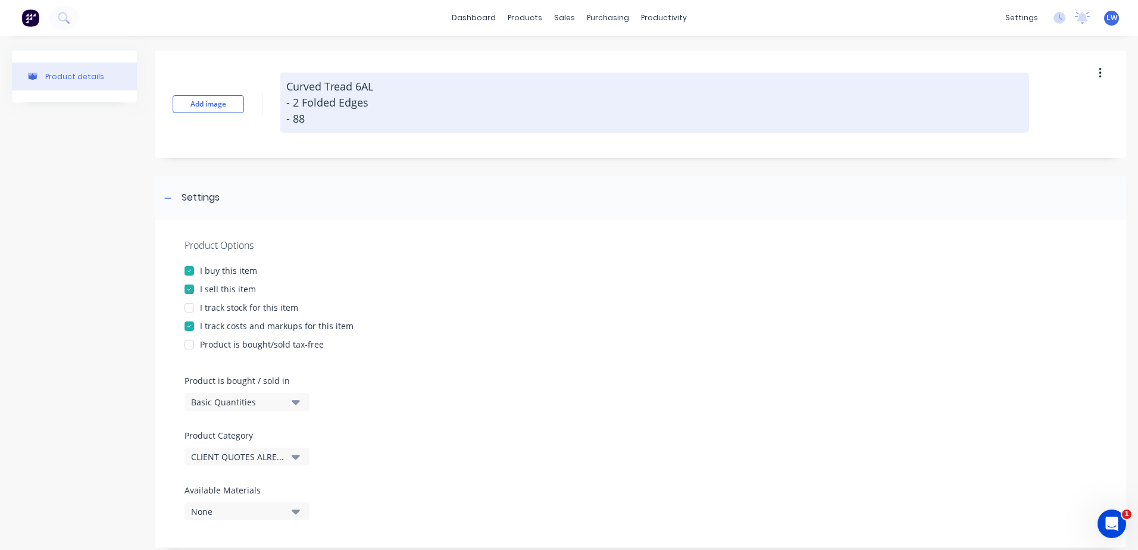
type textarea "x"
type textarea "Curved Tread 6AL - 2 Folded Edges - 884"
type textarea "x"
type textarea "Curved Tread 6AL - 2 Folded Edges - 884"
type textarea "x"
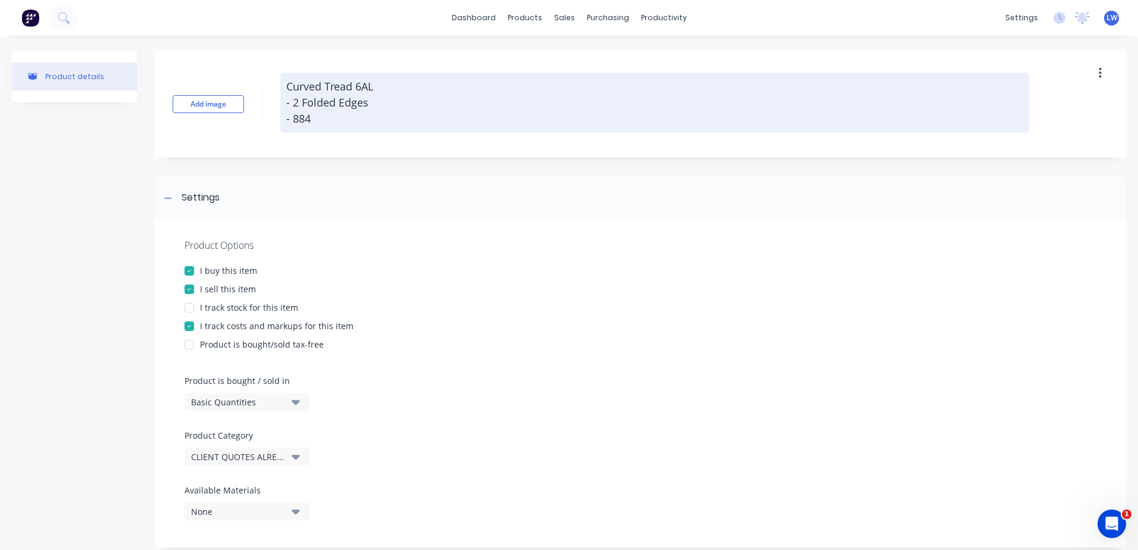
type textarea "Curved Tread 6AL - 2 Folded Edges - 884 x"
type textarea "x"
type textarea "Curved Tread 6AL - 2 Folded Edges - 884 x"
type textarea "x"
type textarea "Curved Tread 6AL - 2 Folded Edges - 884 x 4"
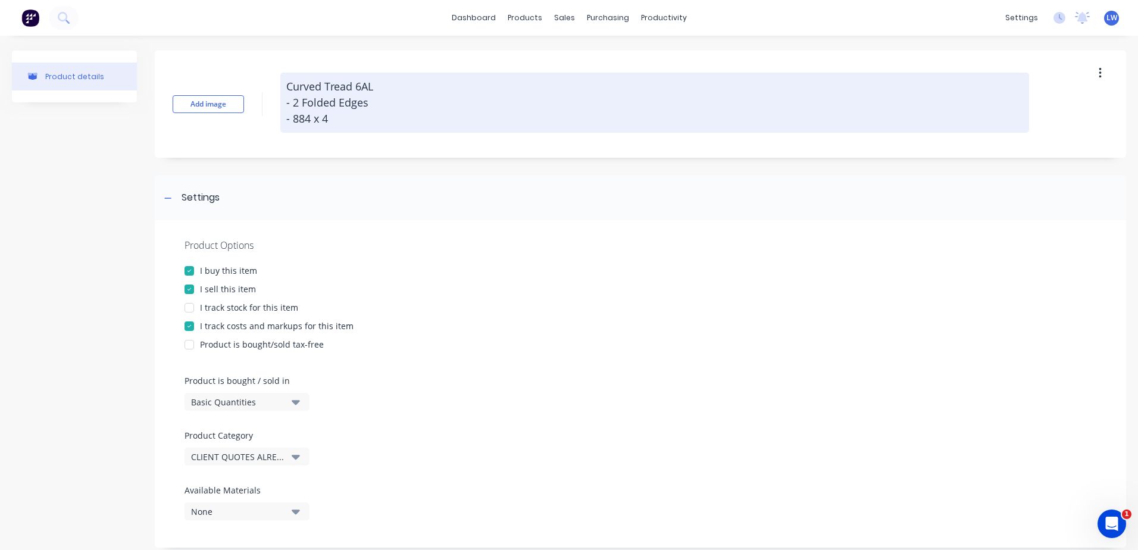
type textarea "x"
type textarea "Curved Tread 6AL - 2 Folded Edges - 884 x 44"
type textarea "x"
type textarea "Curved Tread 6AL - 2 Folded Edges - 884 x 4"
type textarea "x"
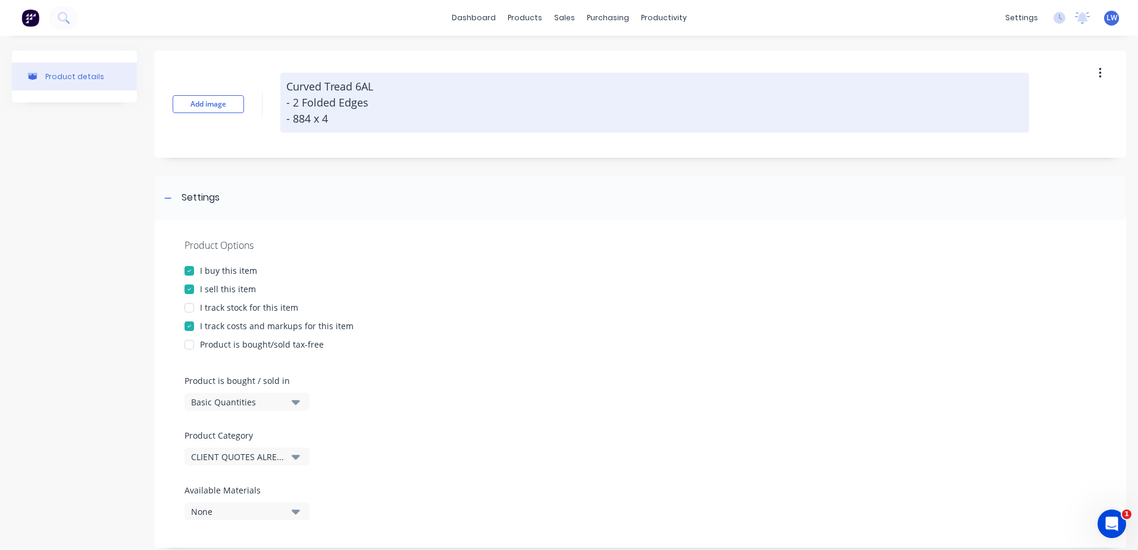
type textarea "Curved Tread 6AL - 2 Folded Edges - 884 x 49"
type textarea "x"
type textarea "Curved Tread 6AL - 2 Folded Edges - 884 x 498"
type textarea "x"
type textarea "Curved Tread 6AL - 2 Folded Edges - 884 x 498"
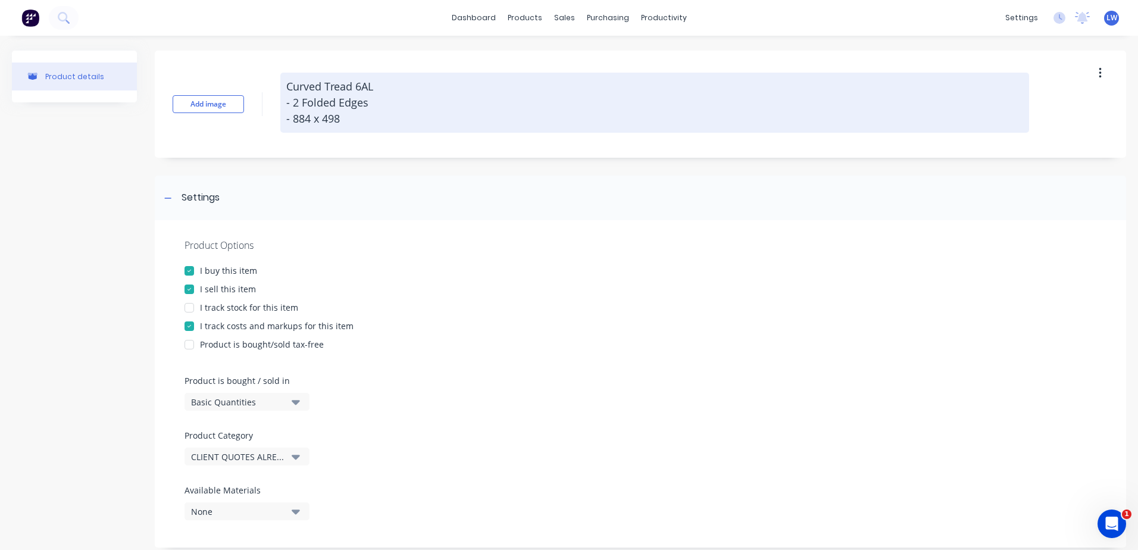
type textarea "x"
type textarea "Curved Tread 6AL - 2 Folded Edges - 884 x 498 x"
type textarea "x"
type textarea "Curved Tread 6AL - 2 Folded Edges - 884 x 498 x"
type textarea "x"
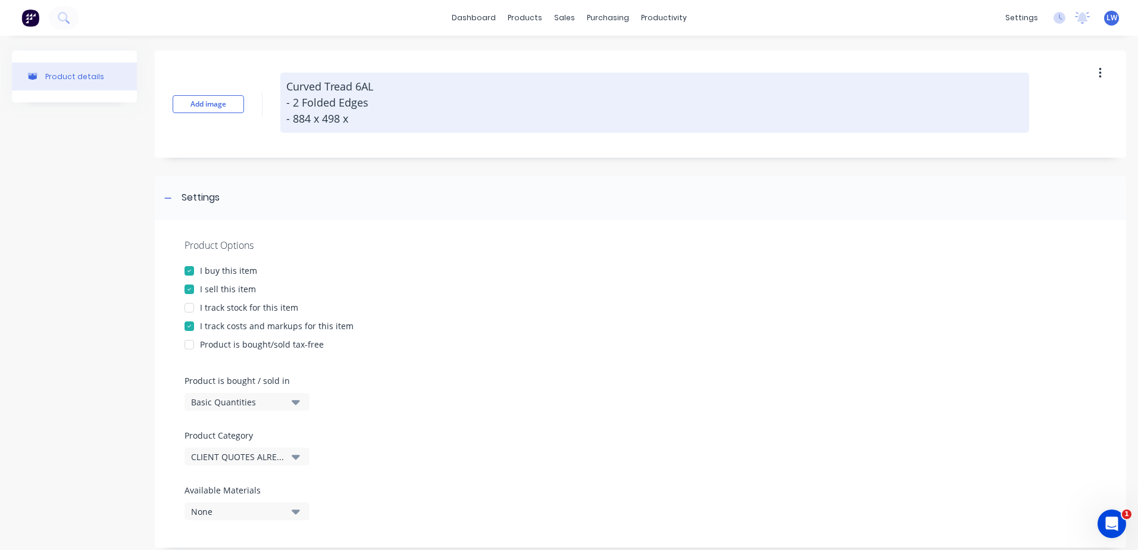
type textarea "Curved Tread 6AL - 2 Folded Edges - 884 x 498 x 6"
type textarea "x"
type textarea "Curved Tread 6AL - 2 Folded Edges - 884 x 498 x 6"
type textarea "x"
type textarea "Curved Tread 6AL - 2 Folded Edges - 884 x 498 x 6 A"
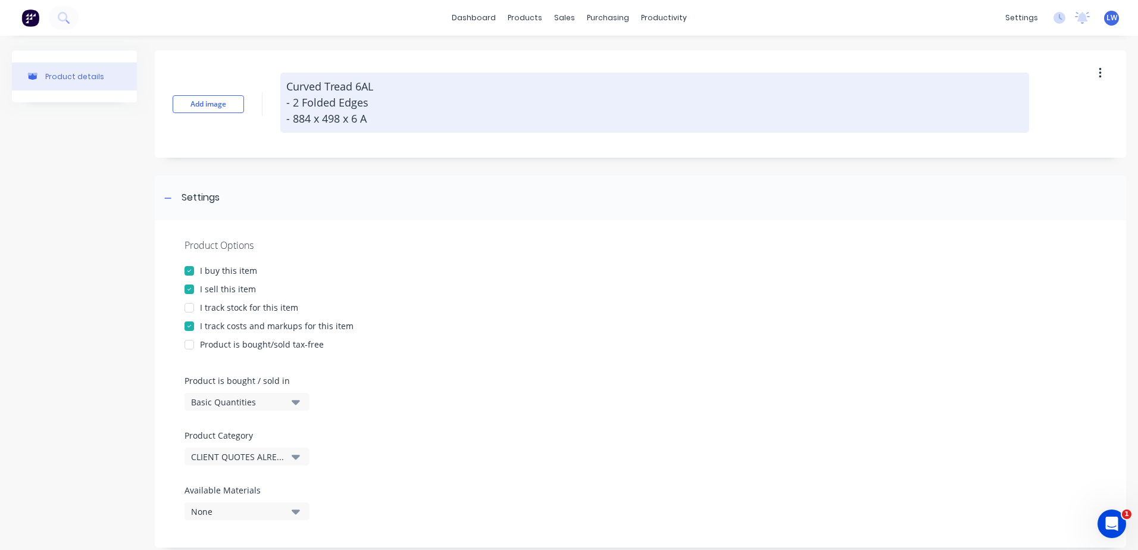
type textarea "x"
type textarea "Curved Tread 6AL - 2 Folded Edges - 884 x 498 x 6 Al"
type textarea "x"
type textarea "Curved Tread 6AL - 2 Folded Edges - 884 x 498 x 6 Alu"
type textarea "x"
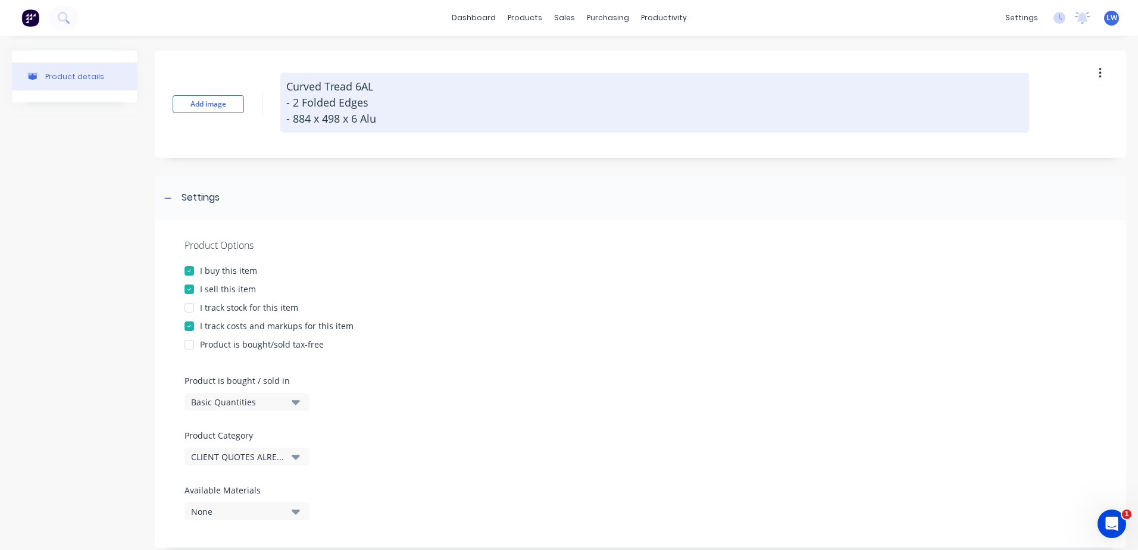
type textarea "Curved Tread 6AL - 2 Folded Edges - 884 x 498 x 6 Alum"
type textarea "x"
type textarea "Curved Tread 6AL - 2 Folded Edges - 884 x 498 x 6 Alum"
type textarea "x"
type textarea "Curved Tread 6AL - 2 Folded Edges - 884 x 498 x 6 Alum P"
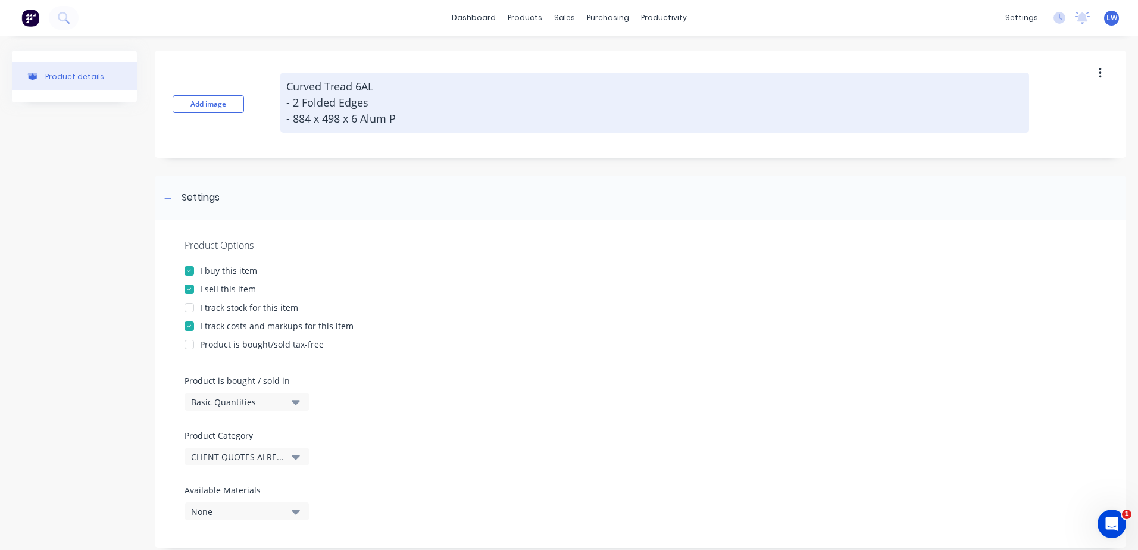
type textarea "x"
type textarea "Curved Tread 6AL - 2 Folded Edges - 884 x 498 x 6 Alum Pl"
type textarea "x"
type textarea "Curved Tread 6AL - 2 Folded Edges - 884 x 498 x 6 Alum Pla"
type textarea "x"
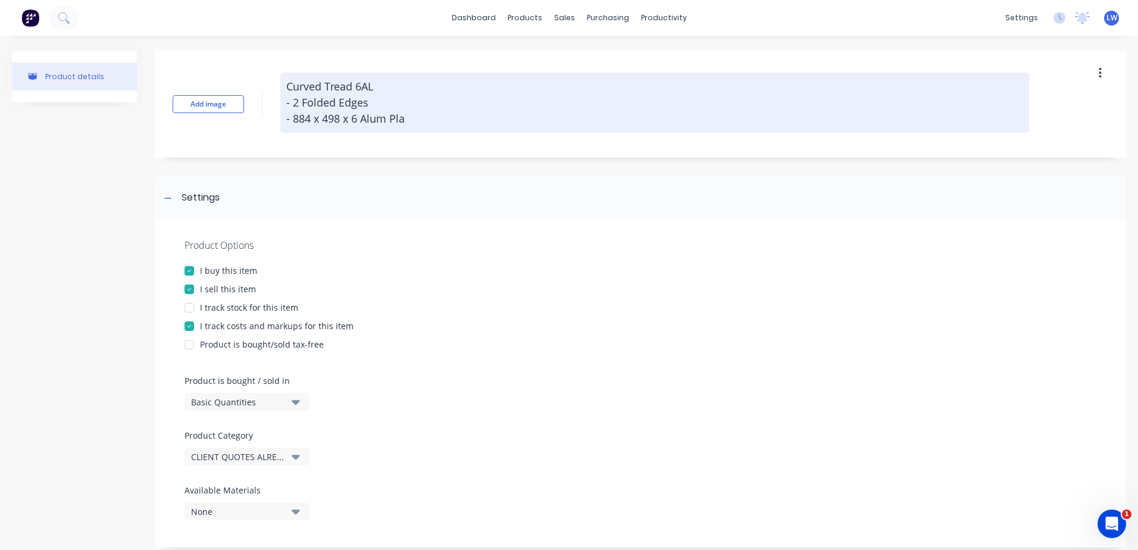
type textarea "Curved Tread 6AL - 2 Folded Edges - 884 x 498 x 6 Alum Plau"
type textarea "x"
type textarea "Curved Tread 6AL - 2 Folded Edges - 884 x 498 x 6 Alum Plat"
type textarea "x"
type textarea "Curved Tread 6AL - 2 Folded Edges - 884 x 498 x 6 Alum Plate"
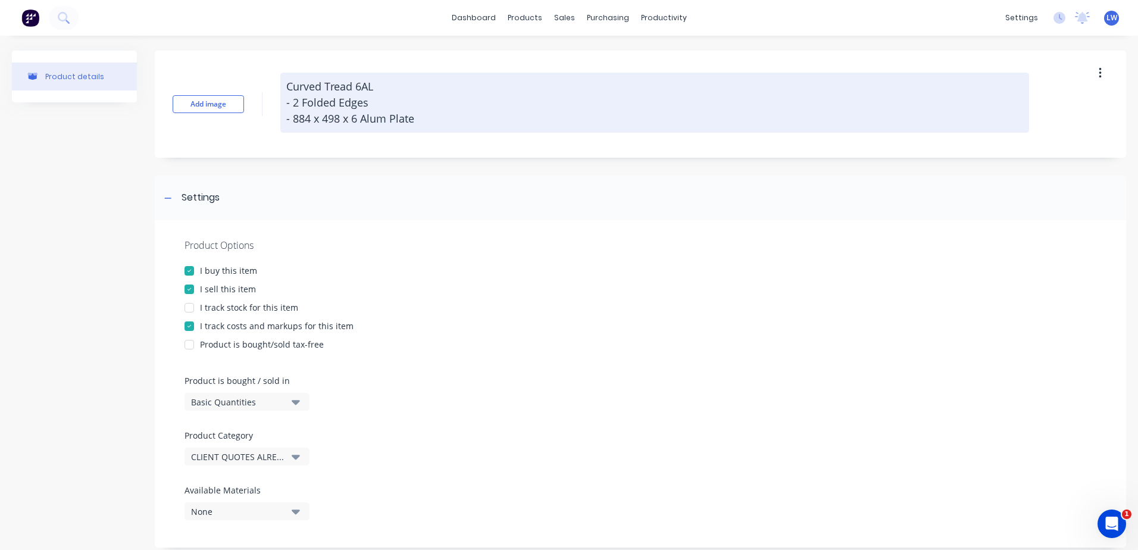
type textarea "x"
type textarea "Curved Tread 6AL - 2 Folded Edges - 884 x 498 x 6 Alum Plate,"
type textarea "x"
type textarea "Curved Tread 6AL - 2 Folded Edges - 884 x 498 x 6 Alum Plate,"
type textarea "x"
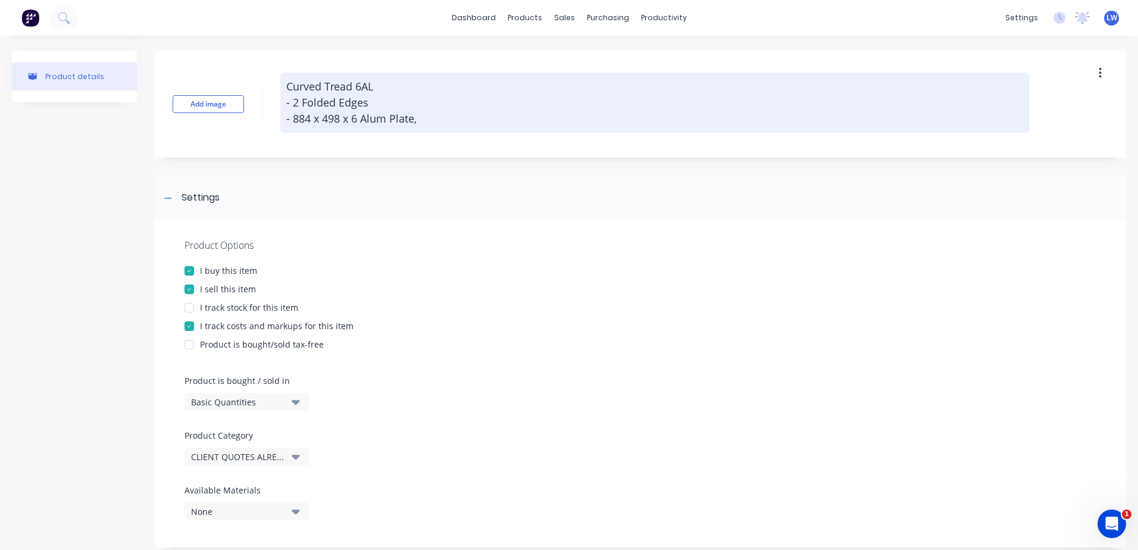
type textarea "Curved Tread 6AL - 2 Folded Edges - 884 x 498 x 6 Alum Plate, 2"
type textarea "x"
type textarea "Curved Tread 6AL - 2 Folded Edges - 884 x 498 x 6 Alum Plate, 2"
type textarea "x"
type textarea "Curved Tread 6AL - 2 Folded Edges - 884 x 498 x 6 Alum Plate, 2 b"
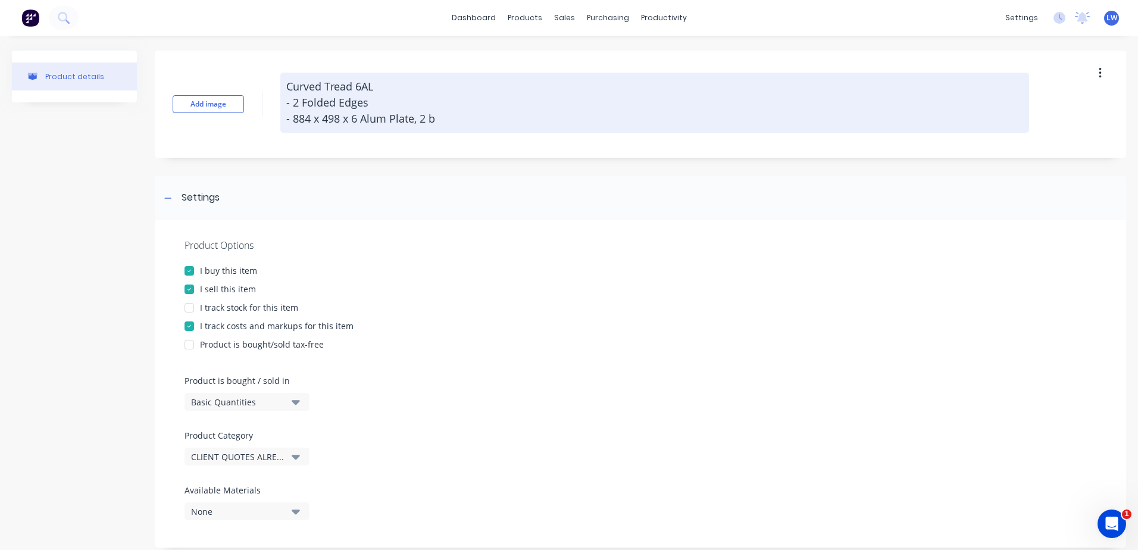
type textarea "x"
type textarea "Curved Tread 6AL - 2 Folded Edges - 884 x 498 x 6 Alum Plate, 2 be"
type textarea "x"
type textarea "Curved Tread 6AL - 2 Folded Edges - 884 x 498 x 6 Alum Plate, 2 ben"
type textarea "x"
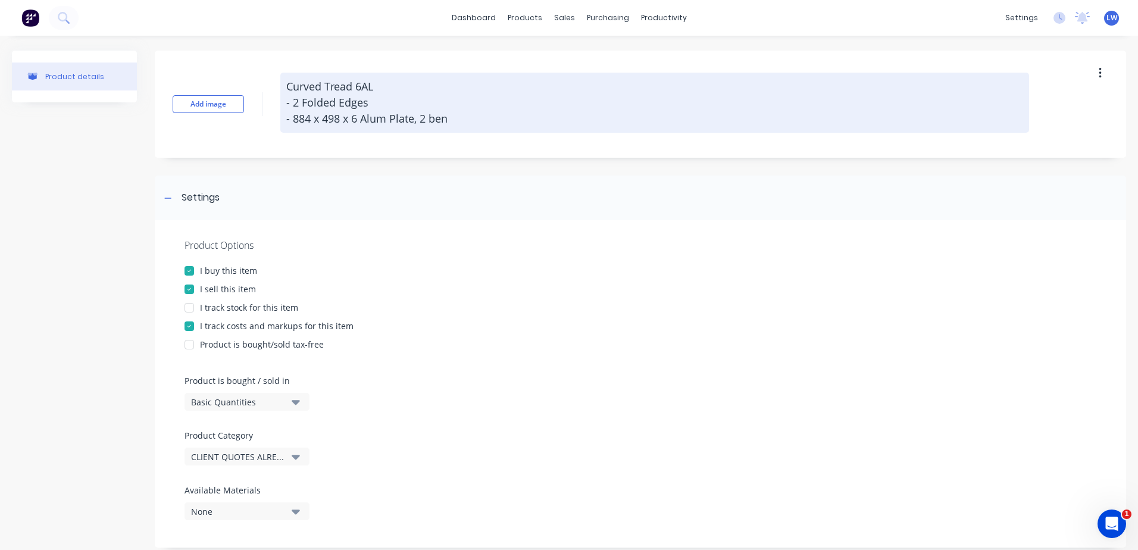
type textarea "Curved Tread 6AL - 2 Folded Edges - 884 x 498 x 6 Alum Plate, 2 bend"
type textarea "x"
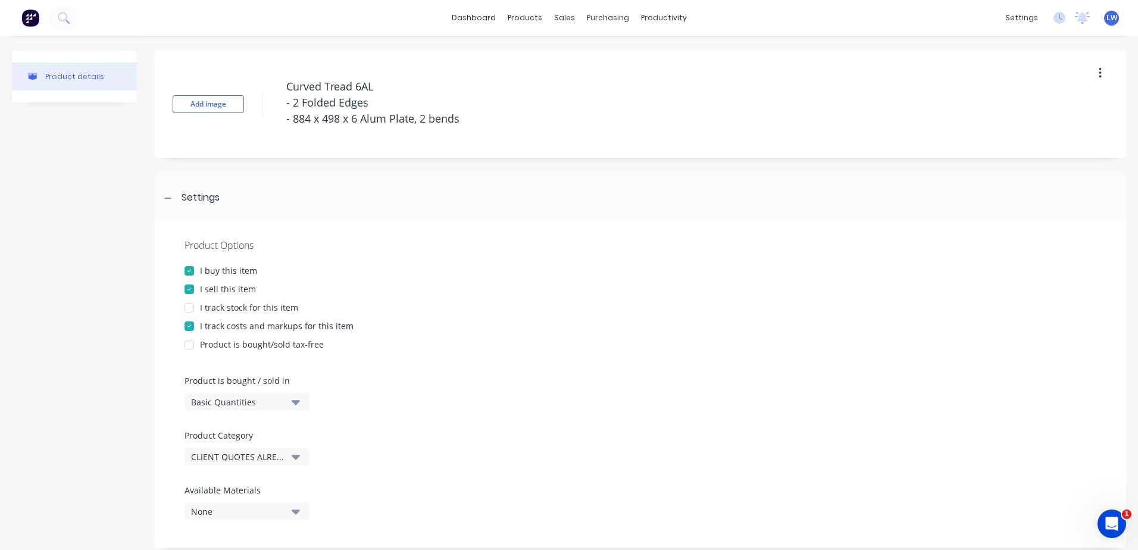
drag, startPoint x: 470, startPoint y: 115, endPoint x: 245, endPoint y: 86, distance: 226.2
click at [245, 86] on div "Add image Curved Tread 6AL - 2 Folded Edges - 884 x 498 x 6 Alum Plate, 2 bends" at bounding box center [640, 104] width 971 height 107
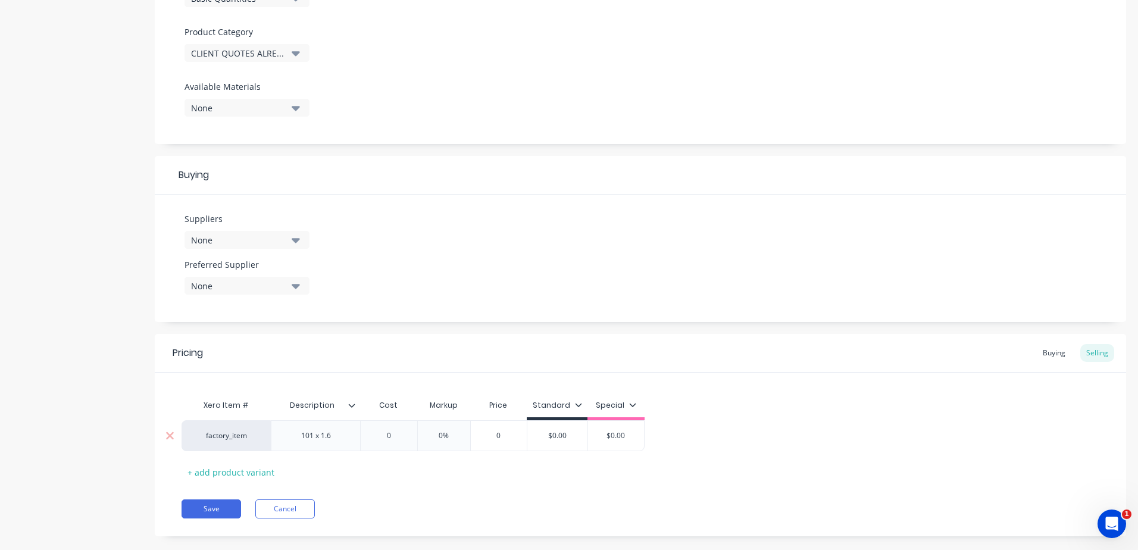
scroll to position [417, 0]
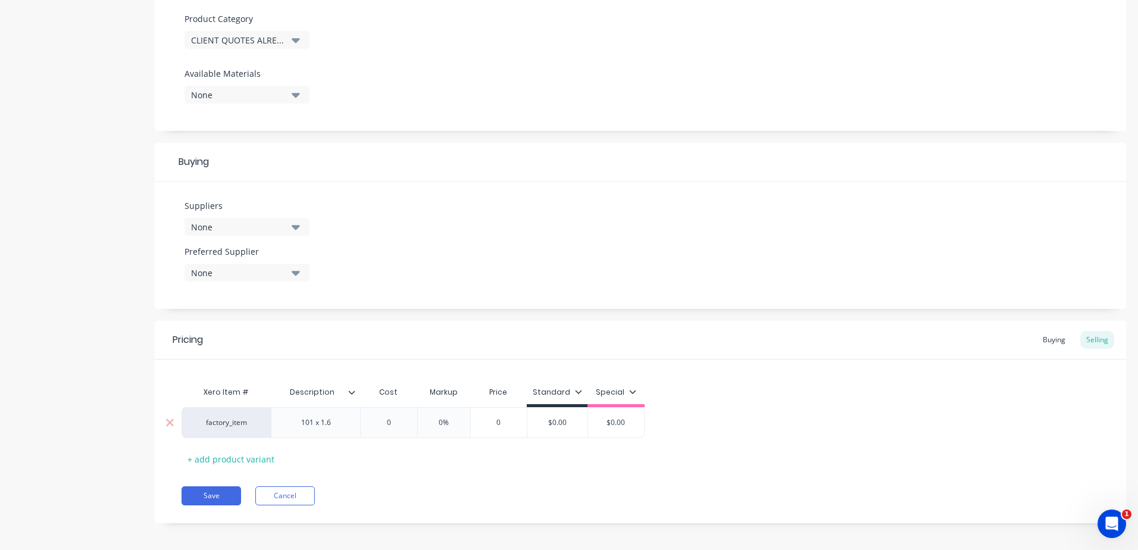
type textarea "Curved Tread 6AL - 2 Folded Edges - 884 x 498 x 6 Alum Plate, 2 bends"
type textarea "x"
type textarea "Curved Tread 6AL - 2 Folded Edges - 884 x 498 x 6 Alum Plate, 2 bends"
click at [340, 427] on div "101 x 1.6" at bounding box center [316, 422] width 60 height 15
drag, startPoint x: 340, startPoint y: 427, endPoint x: 263, endPoint y: 424, distance: 77.4
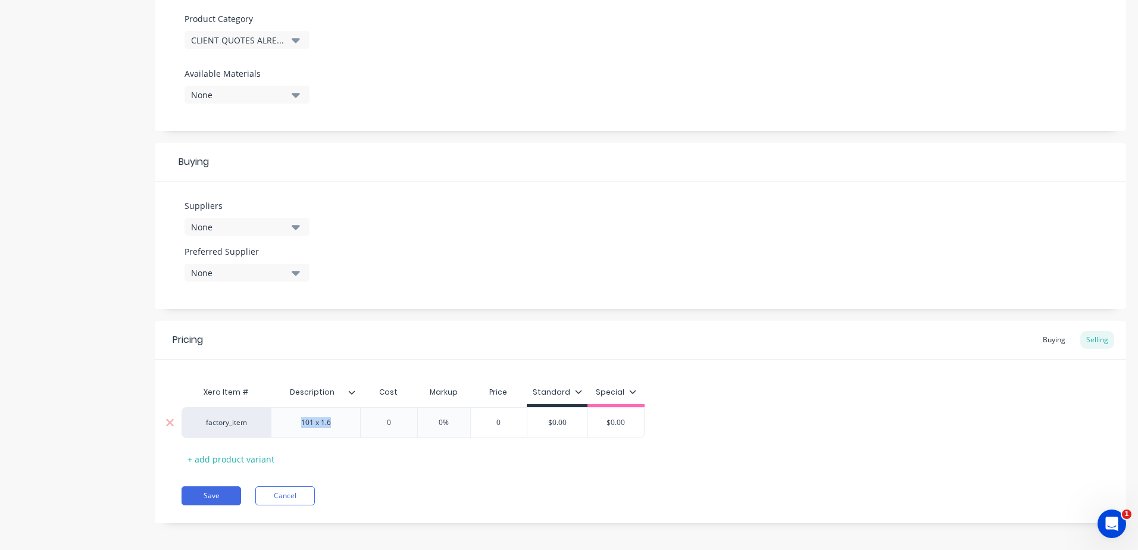
click at [263, 424] on div "factory_item 101 x 1.6 0 0% 0 $0.00 $0.00" at bounding box center [413, 422] width 463 height 31
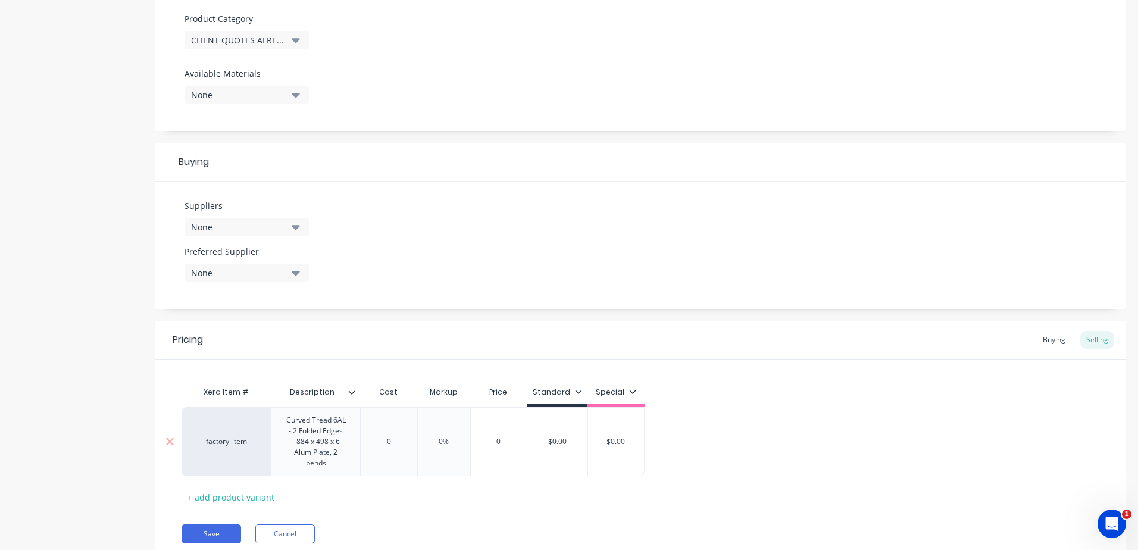
type textarea "x"
type input "0"
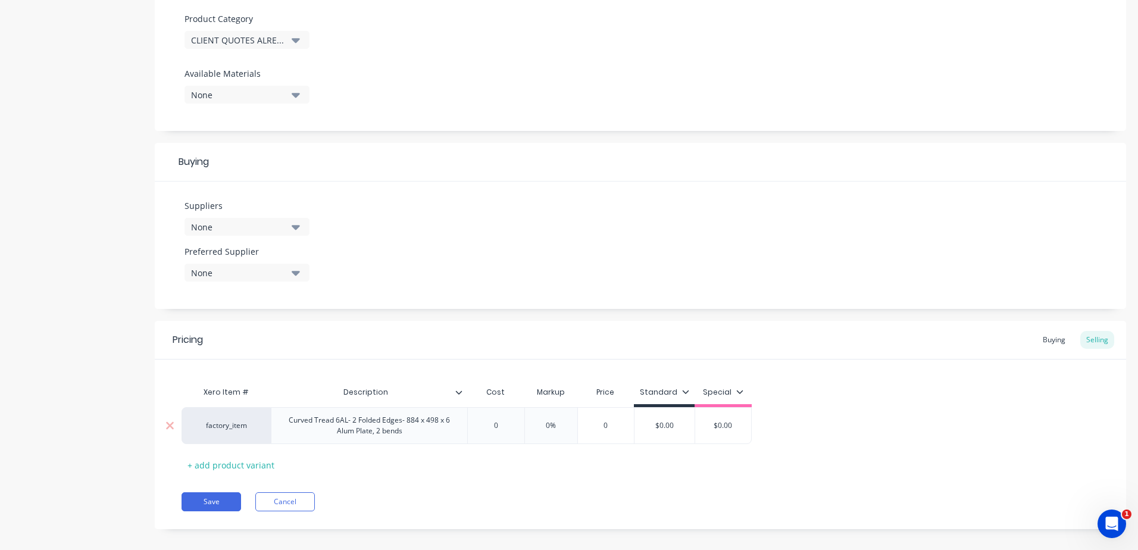
click at [398, 445] on div "Xero Item # Description Cost Markup Price Standard Special factory_item Curved …" at bounding box center [641, 427] width 918 height 94
click at [413, 435] on div "Curved Tread 6AL- 2 Folded Edges- 884 x 498 x 6 Alum Plate, 2 bends" at bounding box center [369, 425] width 186 height 26
click at [514, 429] on input "0" at bounding box center [496, 425] width 60 height 11
click at [497, 426] on input "0" at bounding box center [496, 425] width 60 height 11
drag, startPoint x: 497, startPoint y: 426, endPoint x: 480, endPoint y: 427, distance: 17.3
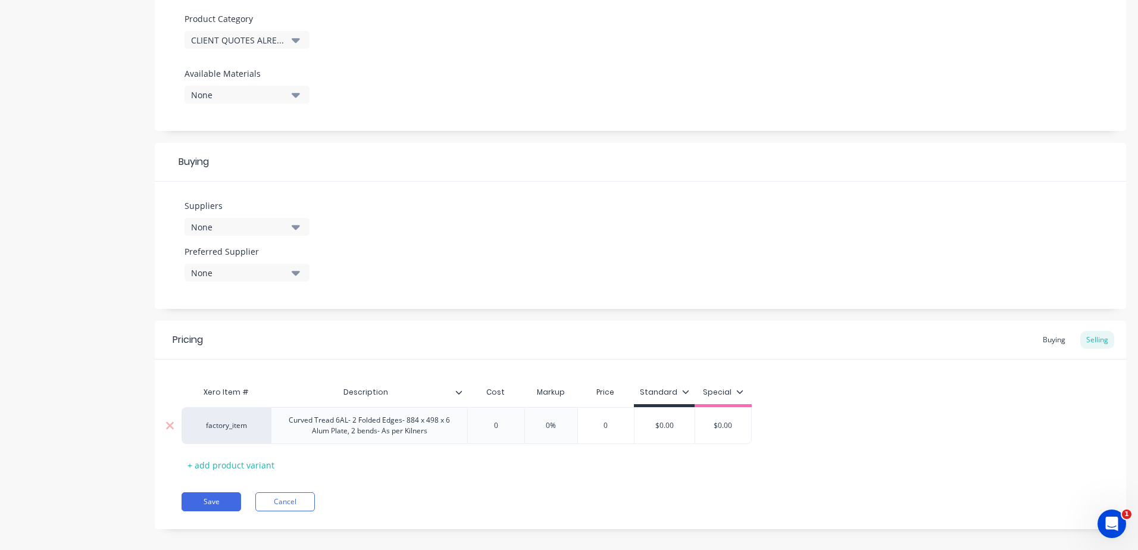
click at [480, 427] on input "0" at bounding box center [496, 425] width 60 height 11
type textarea "x"
type input "7"
type textarea "x"
type input "74"
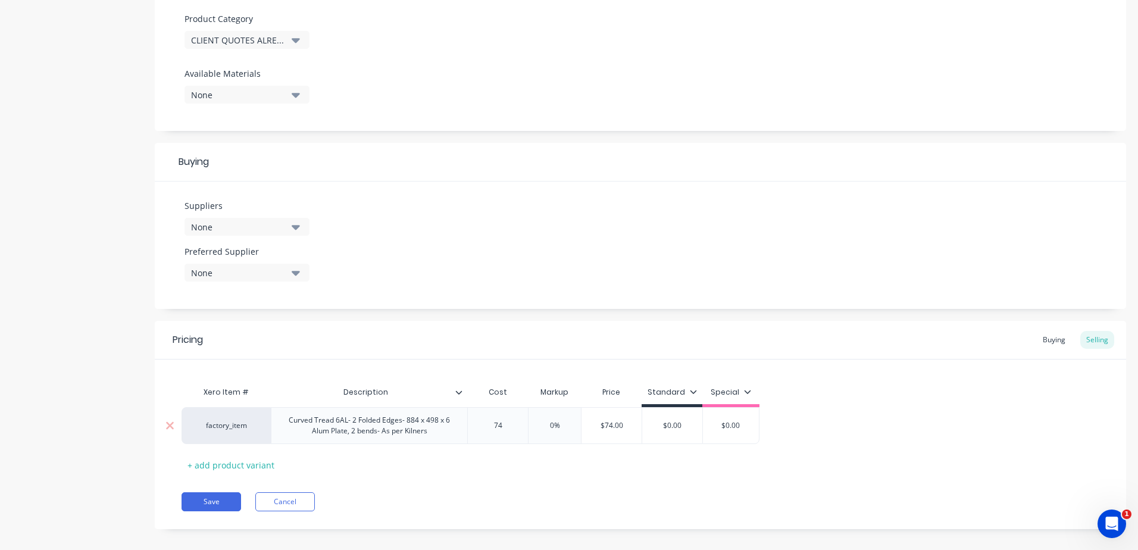
type textarea "x"
type input "740"
drag, startPoint x: 568, startPoint y: 428, endPoint x: 558, endPoint y: 428, distance: 10.1
click at [558, 428] on input "0%" at bounding box center [563, 425] width 60 height 11
click at [545, 470] on div "Xero Item # Description Cost Markup Price Standard Special factory_item Curved …" at bounding box center [641, 427] width 918 height 94
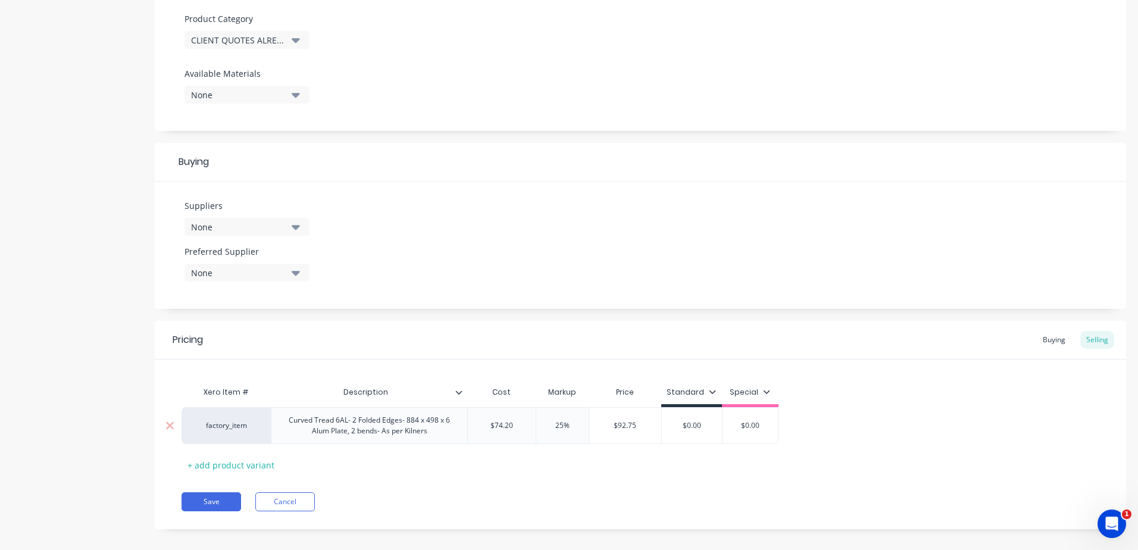
drag, startPoint x: 519, startPoint y: 424, endPoint x: 452, endPoint y: 420, distance: 67.4
click at [452, 420] on div "factory_item Curved Tread 6AL- 2 Folded Edges- 884 x 498 x 6 Alum Plate, 2 bend…" at bounding box center [480, 425] width 597 height 37
click at [521, 474] on div "Xero Item # Description Cost Markup Price Standard Special factory_item Curved …" at bounding box center [641, 427] width 918 height 94
drag, startPoint x: 717, startPoint y: 423, endPoint x: 625, endPoint y: 423, distance: 91.7
click at [625, 423] on div "factory_item Curved Tread 6AL- 2 Folded Edges- 884 x 498 x 6 Alum Plate, 2 bend…" at bounding box center [484, 425] width 605 height 37
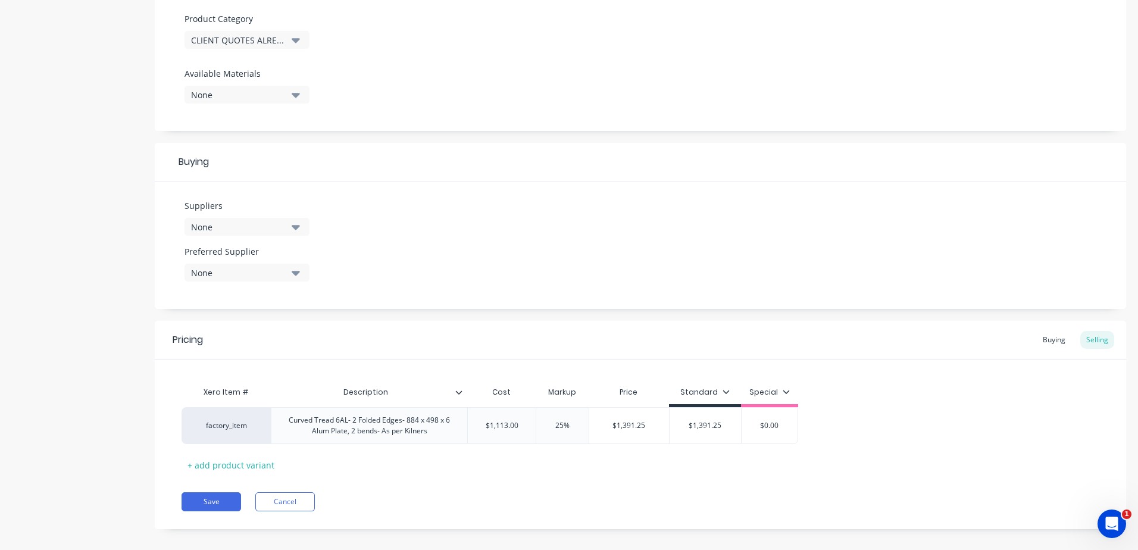
click at [701, 474] on div "Xero Item # Description Cost Markup Price Standard Special factory_item Curved …" at bounding box center [641, 427] width 918 height 94
click at [218, 505] on button "Save" at bounding box center [212, 501] width 60 height 19
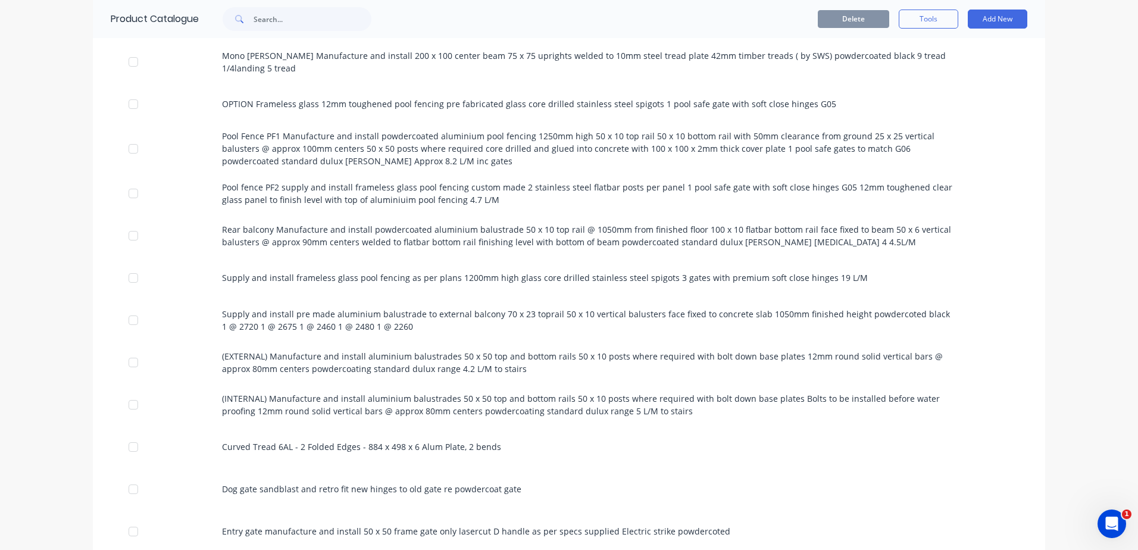
scroll to position [1071, 0]
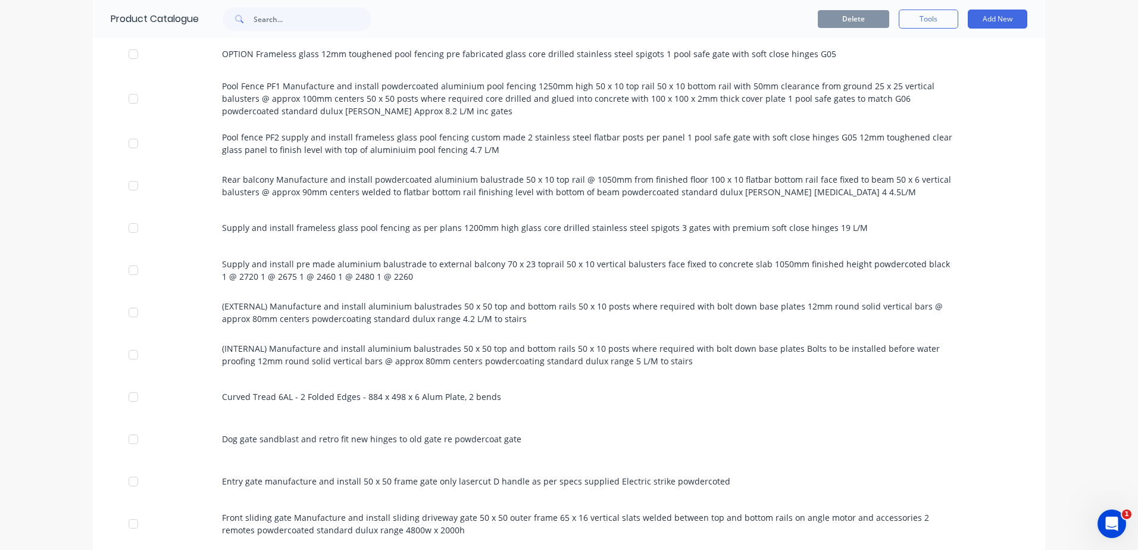
click at [284, 386] on div "Curved Tread 6AL - 2 Folded Edges - 884 x 498 x 6 Alum Plate, 2 bends" at bounding box center [569, 397] width 952 height 42
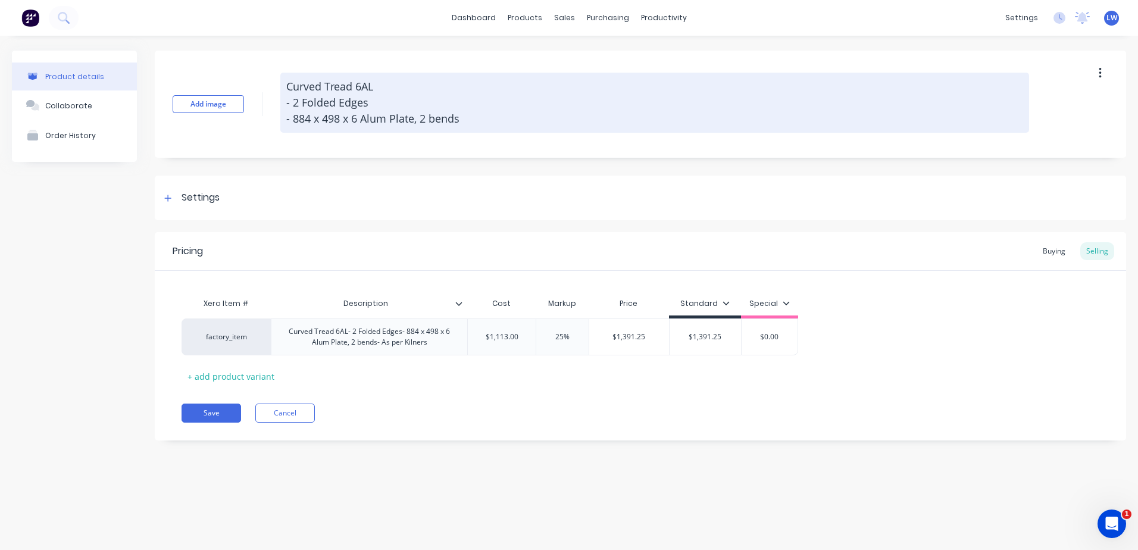
click at [358, 119] on textarea "Curved Tread 6AL - 2 Folded Edges - 884 x 498 x 6 Alum Plate, 2 bends" at bounding box center [654, 103] width 749 height 60
click at [464, 117] on textarea "Curved Tread 6AL - 2 Folded Edges - 884 x 498 x 6 Alum Plate, 2 bends" at bounding box center [654, 103] width 749 height 60
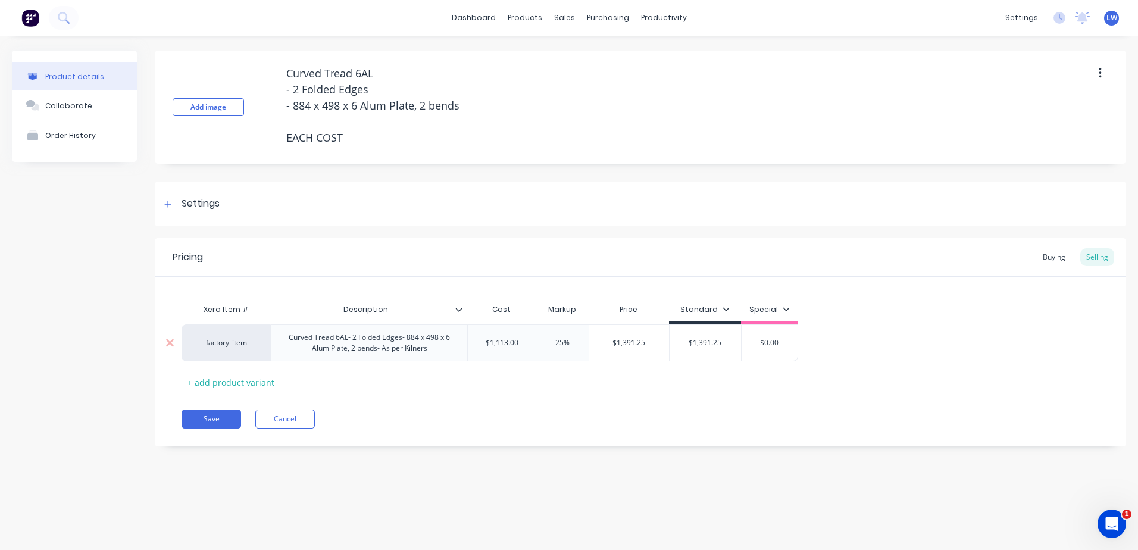
click at [440, 354] on div "Curved Tread 6AL- 2 Folded Edges- 884 x 498 x 6 Alum Plate, 2 bends- As per Kil…" at bounding box center [369, 343] width 186 height 26
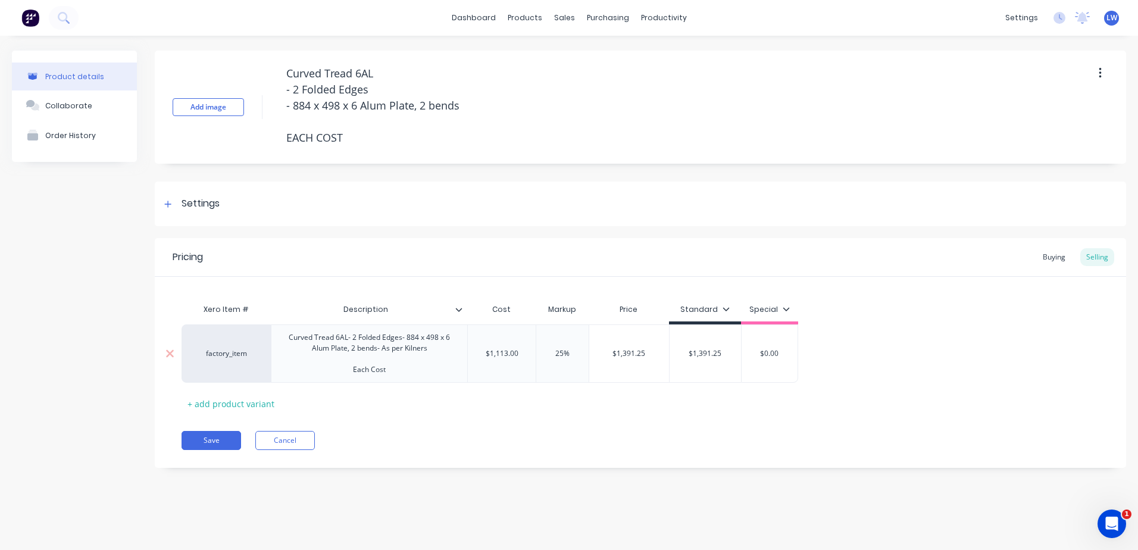
drag, startPoint x: 523, startPoint y: 349, endPoint x: 416, endPoint y: 346, distance: 107.2
click at [416, 346] on div "factory_item Curved Tread 6AL- 2 Folded Edges- 884 x 498 x 6 Alum Plate, 2 bend…" at bounding box center [490, 353] width 617 height 58
click at [485, 433] on div "Save Cancel" at bounding box center [654, 440] width 945 height 19
click at [724, 359] on div "$1,391.25" at bounding box center [698, 354] width 72 height 30
drag, startPoint x: 721, startPoint y: 354, endPoint x: 651, endPoint y: 350, distance: 70.4
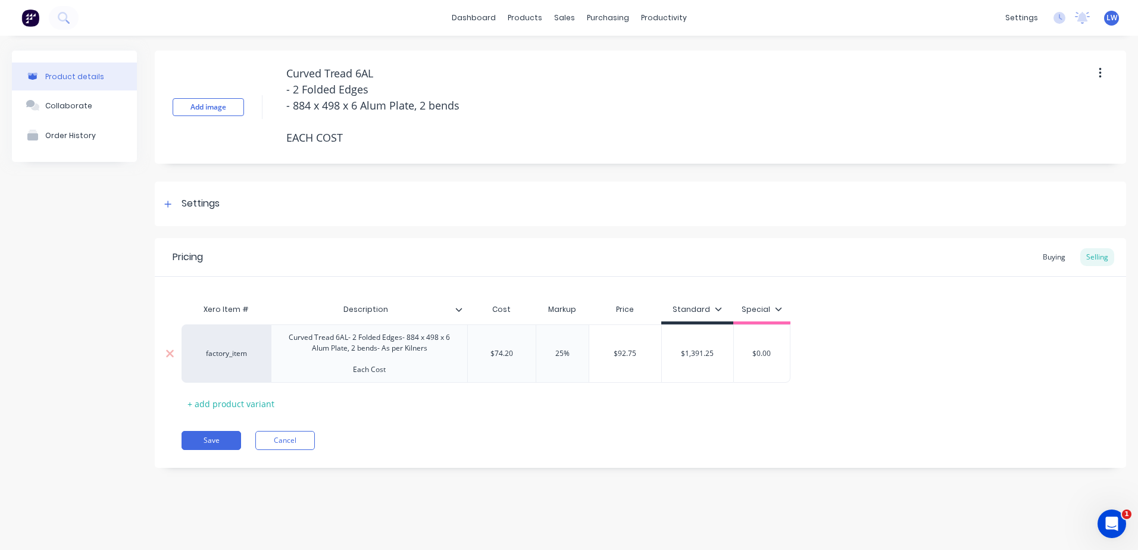
click at [651, 350] on div "factory_item Curved Tread 6AL- 2 Folded Edges- 884 x 498 x 6 Alum Plate, 2 bend…" at bounding box center [486, 353] width 609 height 58
click at [596, 414] on div "Pricing Buying Selling Xero Item # Description Cost Markup Price Standard Speci…" at bounding box center [640, 353] width 971 height 230
drag, startPoint x: 373, startPoint y: 136, endPoint x: 221, endPoint y: 54, distance: 172.3
click at [221, 54] on div "Add image Curved Tread 6AL - 2 Folded Edges - 884 x 498 x 6 Alum Plate, 2 bends…" at bounding box center [640, 107] width 971 height 113
click at [292, 442] on button "Cancel" at bounding box center [285, 440] width 60 height 19
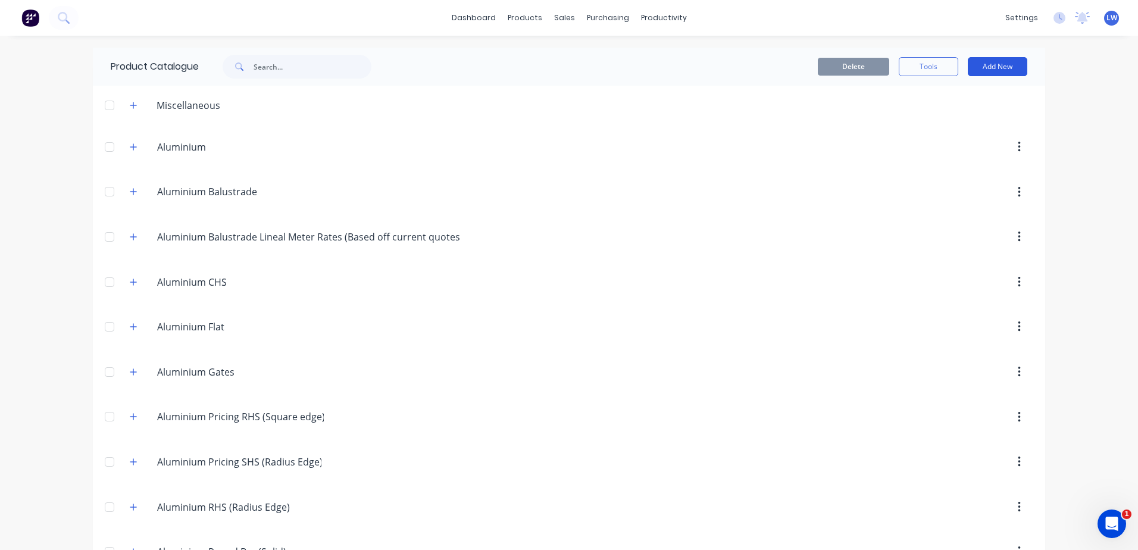
click at [977, 70] on button "Add New" at bounding box center [998, 66] width 60 height 19
click at [928, 119] on div "Product" at bounding box center [971, 120] width 92 height 17
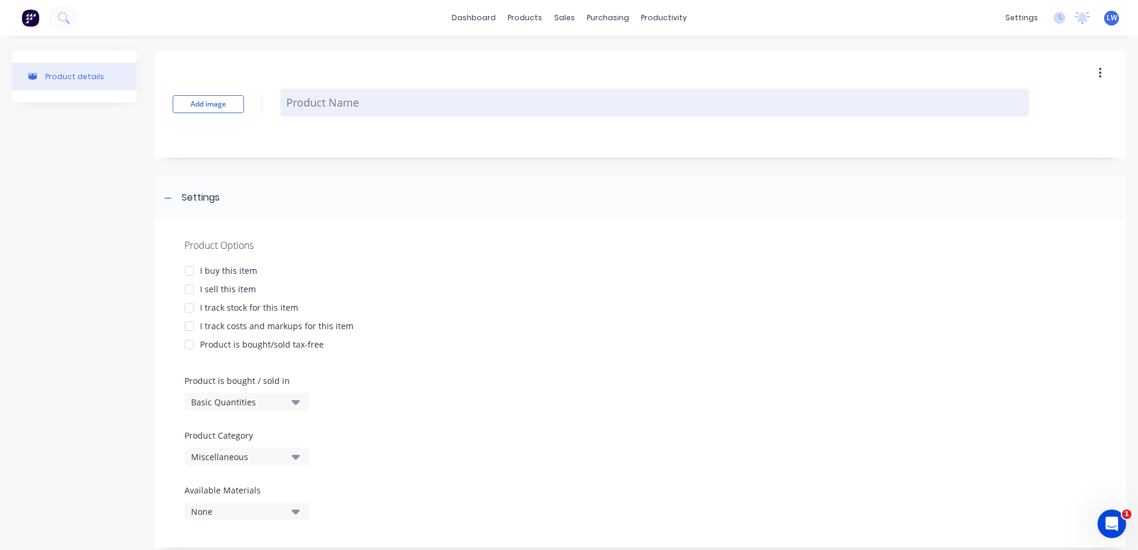
click at [374, 111] on textarea at bounding box center [654, 103] width 749 height 28
paste textarea "Curved Tread 6AL - 2 Folded Edges - 884 x 498 x 6 Alum Plate, 2 bends EACH COST"
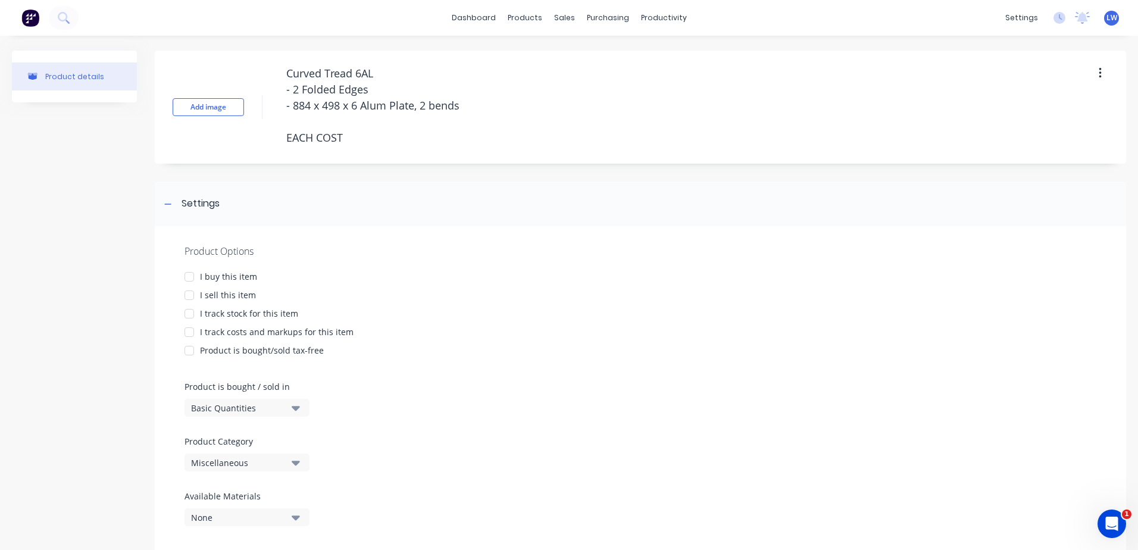
click at [189, 279] on div at bounding box center [189, 277] width 24 height 24
click at [190, 294] on div at bounding box center [189, 295] width 24 height 24
click at [192, 333] on div at bounding box center [189, 332] width 24 height 24
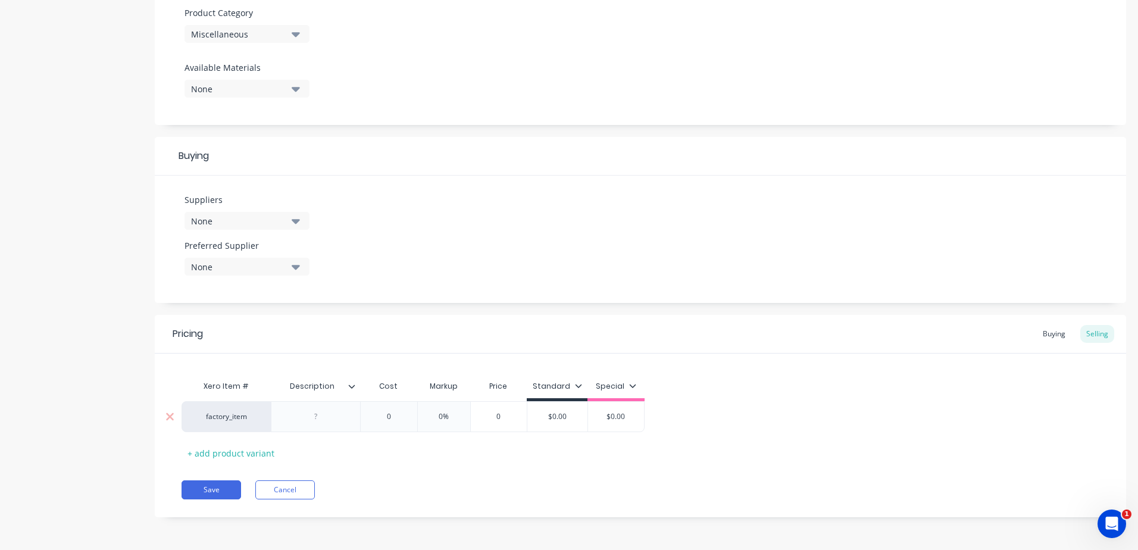
click at [326, 417] on div at bounding box center [316, 416] width 60 height 15
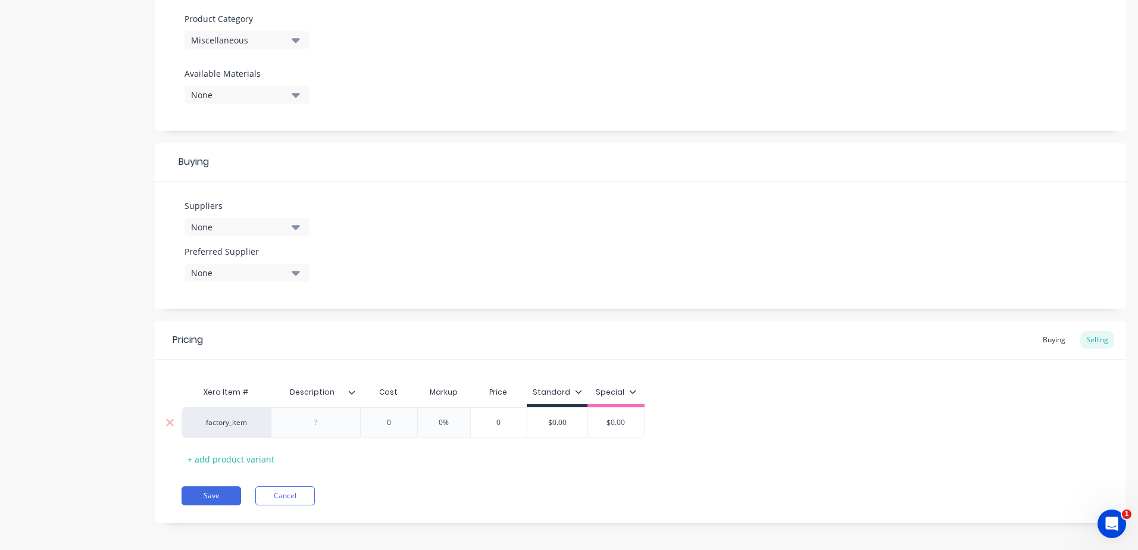
paste div
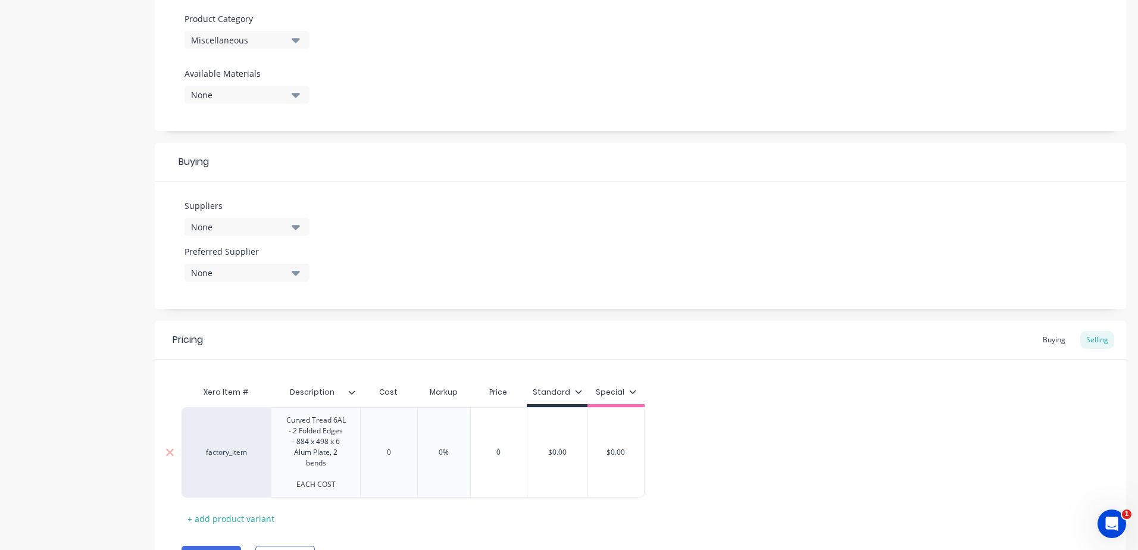
click at [396, 451] on div "factory_item Curved Tread 6AL - 2 Folded Edges - 884 x 498 x 6 Alum Plate, 2 be…" at bounding box center [413, 452] width 463 height 90
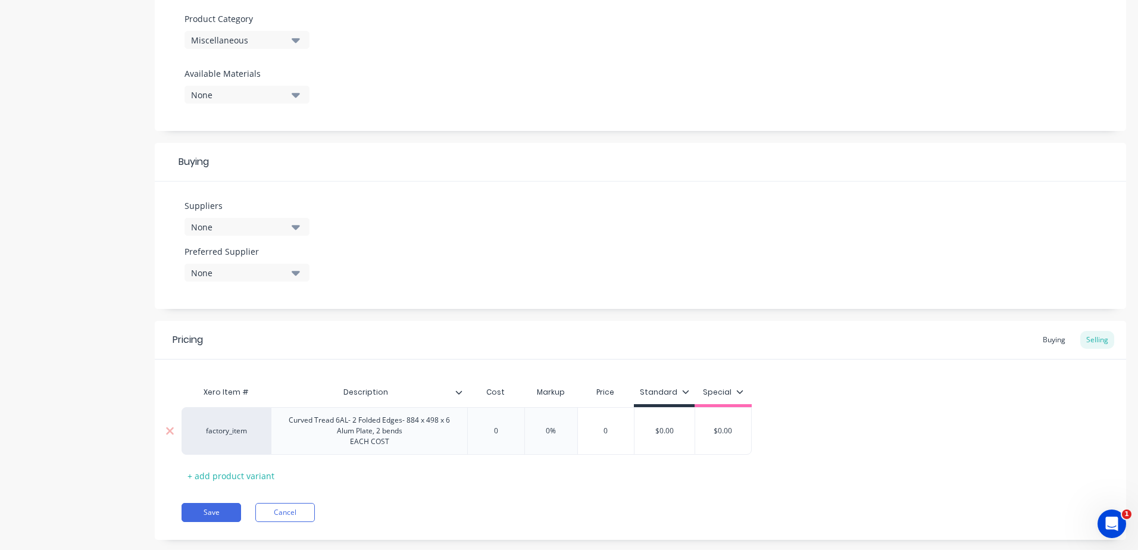
drag, startPoint x: 507, startPoint y: 428, endPoint x: 483, endPoint y: 427, distance: 24.4
click at [483, 427] on input "0" at bounding box center [496, 431] width 60 height 11
drag, startPoint x: 569, startPoint y: 433, endPoint x: 522, endPoint y: 433, distance: 47.0
click at [522, 433] on div "factory_item Curved Tread 6AL- 2 Folded Edges- 884 x 498 x 6 Alum Plate, 2 bend…" at bounding box center [478, 431] width 593 height 48
drag, startPoint x: 563, startPoint y: 486, endPoint x: 569, endPoint y: 482, distance: 6.9
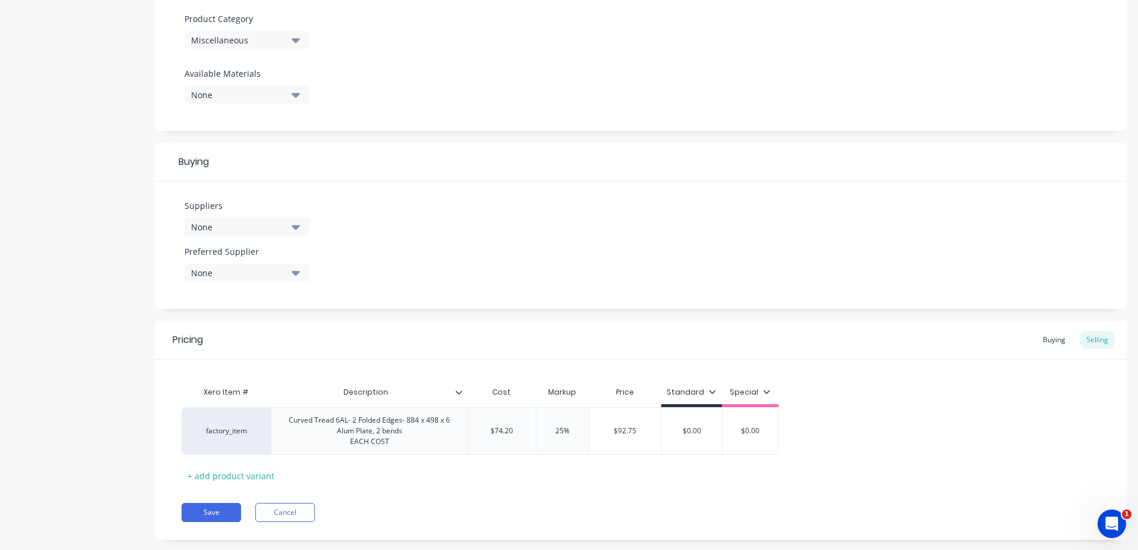
click at [566, 485] on div "Pricing Buying Selling Xero Item # Description Cost Markup Price Standard Speci…" at bounding box center [640, 430] width 971 height 219
drag, startPoint x: 714, startPoint y: 431, endPoint x: 602, endPoint y: 425, distance: 112.1
click at [602, 425] on div "factory_item Curved Tread 6AL- 2 Folded Edges- 884 x 498 x 6 Alum Plate, 2 bend…" at bounding box center [480, 431] width 597 height 48
click at [620, 496] on div "Pricing Buying Selling Xero Item # Description Cost Markup Price Standard Speci…" at bounding box center [640, 430] width 971 height 219
click at [211, 514] on button "Save" at bounding box center [212, 512] width 60 height 19
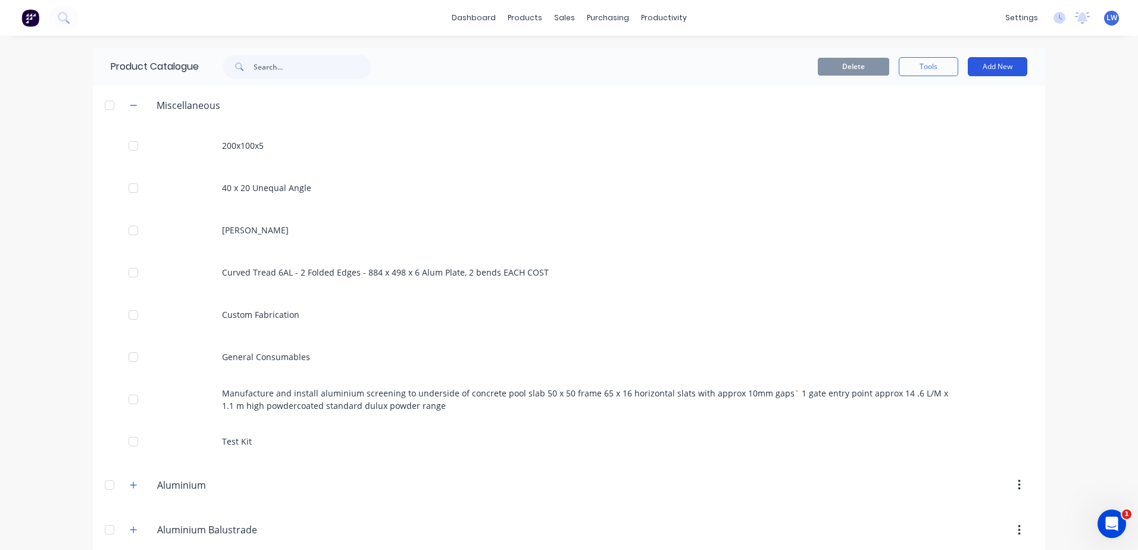
click at [1020, 73] on button "Add New" at bounding box center [998, 66] width 60 height 19
click at [942, 103] on div "Category" at bounding box center [971, 97] width 92 height 17
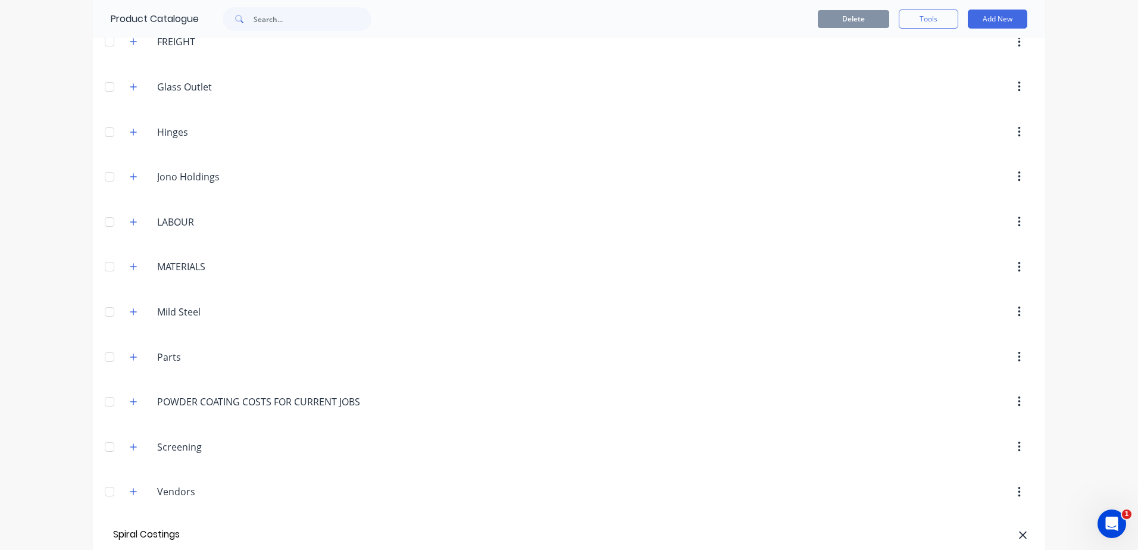
click at [311, 482] on div at bounding box center [670, 492] width 726 height 21
click at [200, 526] on input "Spiral Costings" at bounding box center [178, 534] width 135 height 17
click at [229, 395] on input "POWDER COATING COSTS FOR CURRENT JOBS" at bounding box center [259, 402] width 204 height 14
click at [130, 398] on icon "button" at bounding box center [133, 402] width 7 height 8
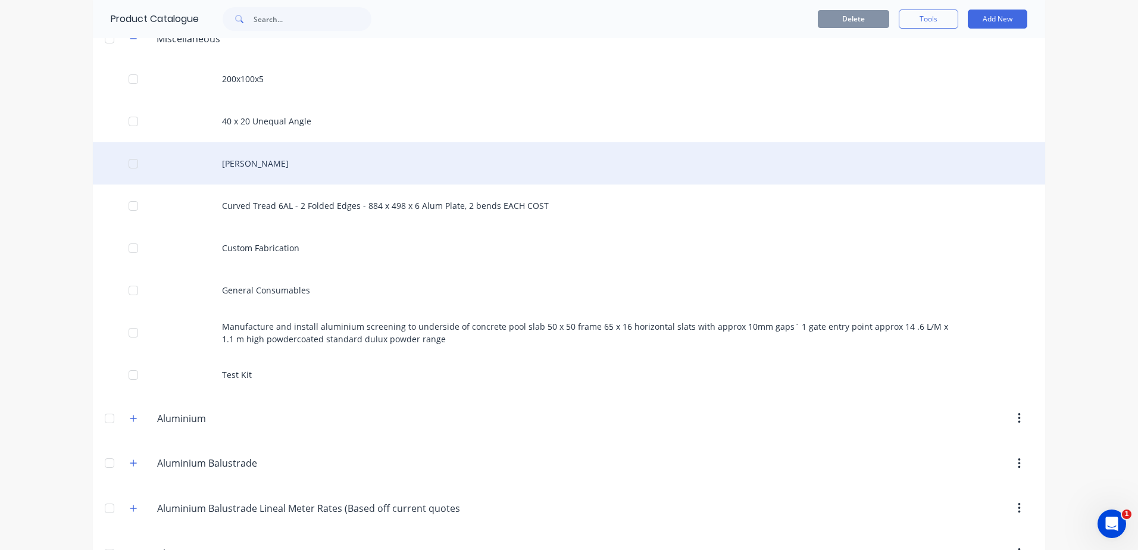
scroll to position [0, 0]
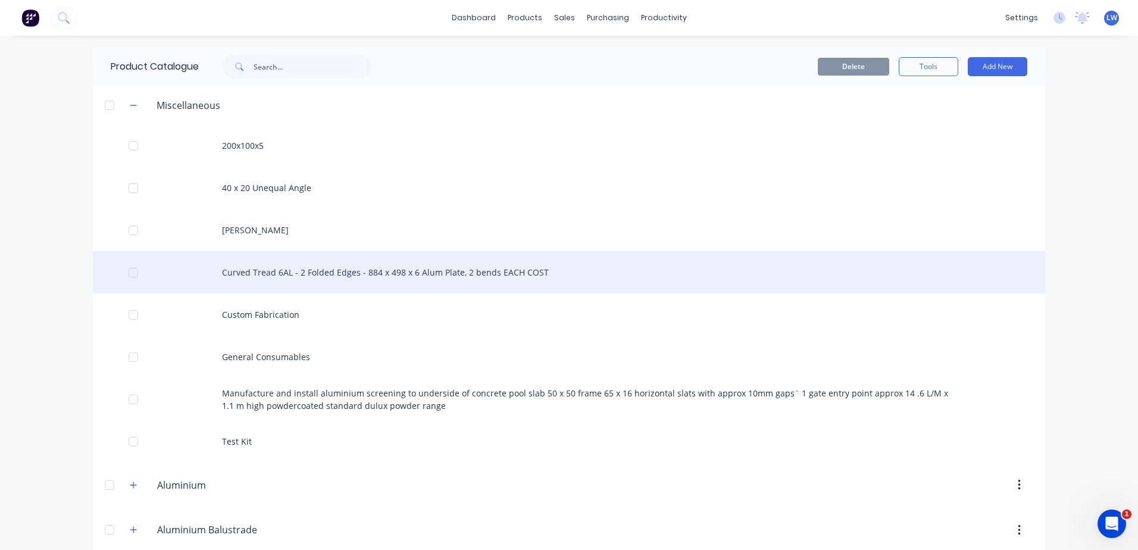
click at [251, 274] on div "Curved Tread 6AL - 2 Folded Edges - 884 x 498 x 6 Alum Plate, 2 bends EACH COST" at bounding box center [569, 272] width 952 height 42
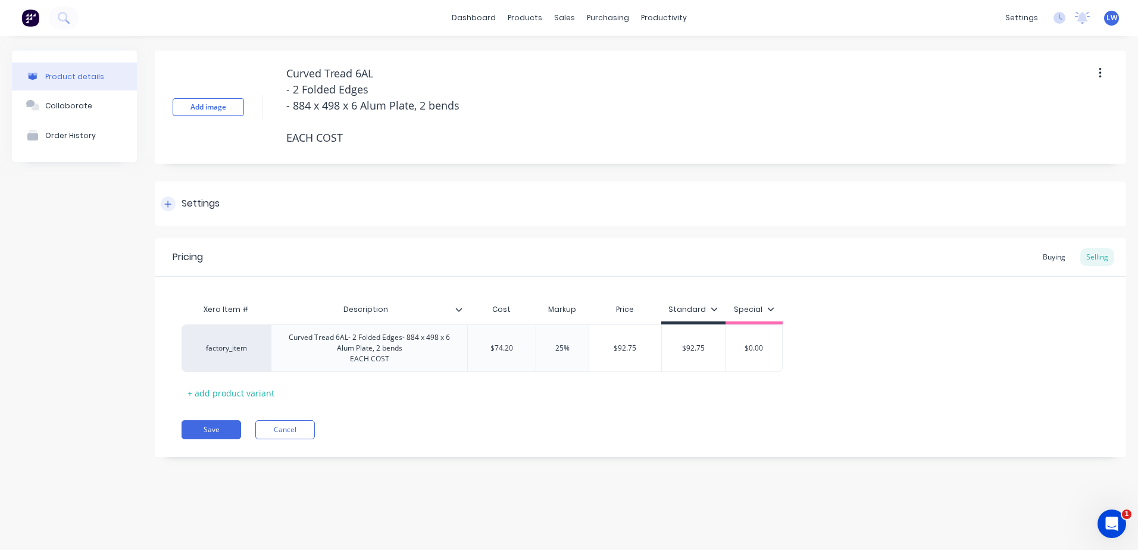
click at [200, 204] on div "Settings" at bounding box center [201, 203] width 38 height 15
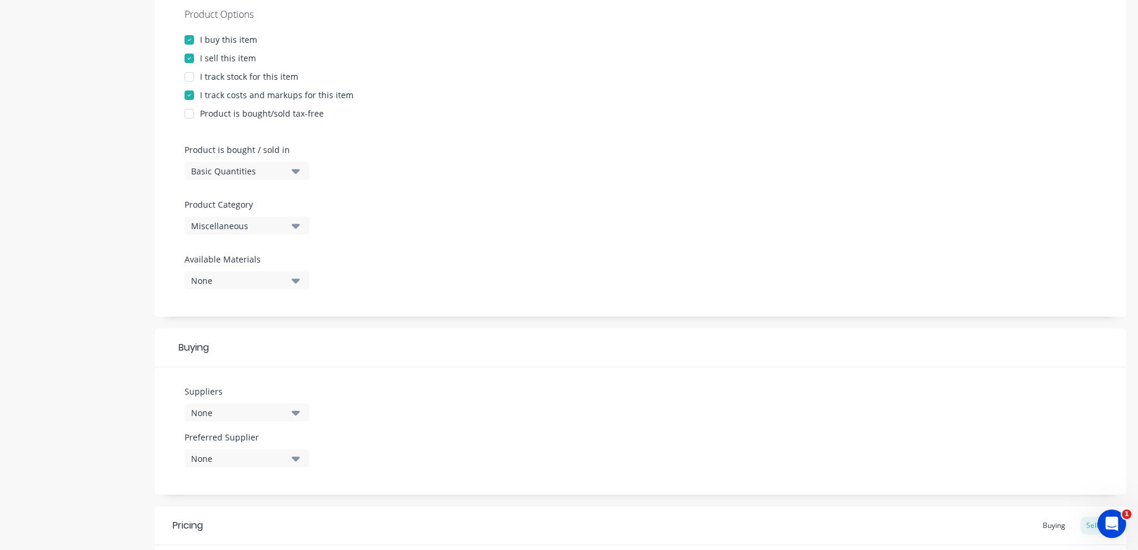
scroll to position [238, 0]
click at [296, 227] on icon "button" at bounding box center [296, 225] width 8 height 5
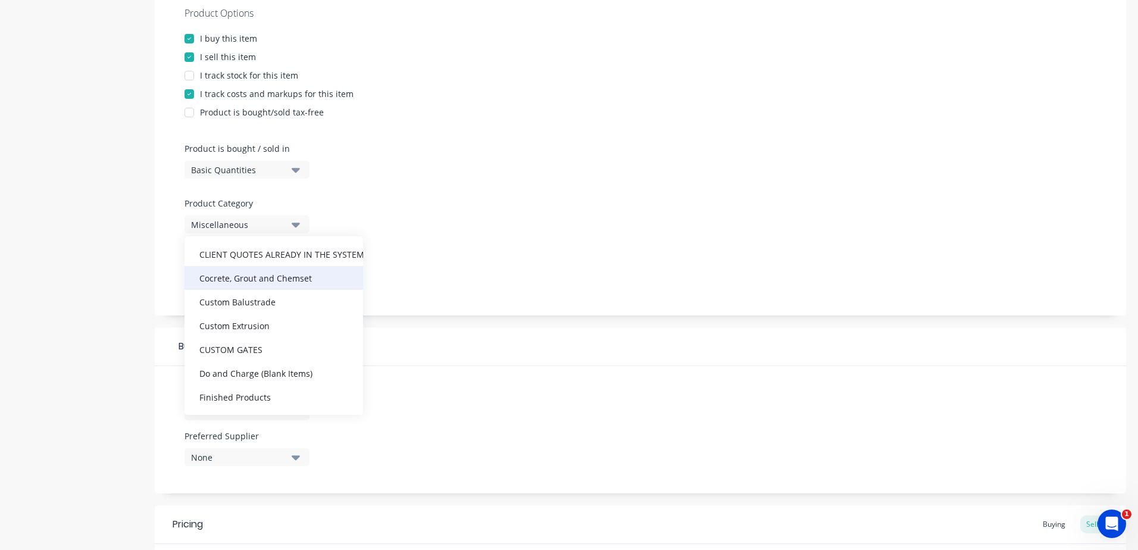
scroll to position [607, 0]
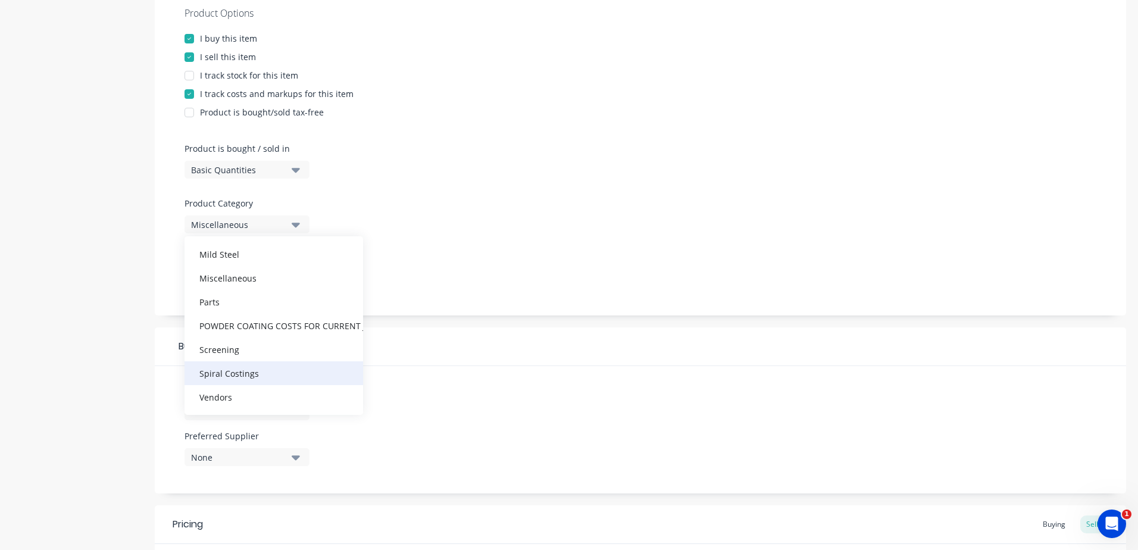
click at [218, 372] on div "Spiral Costings" at bounding box center [274, 373] width 179 height 24
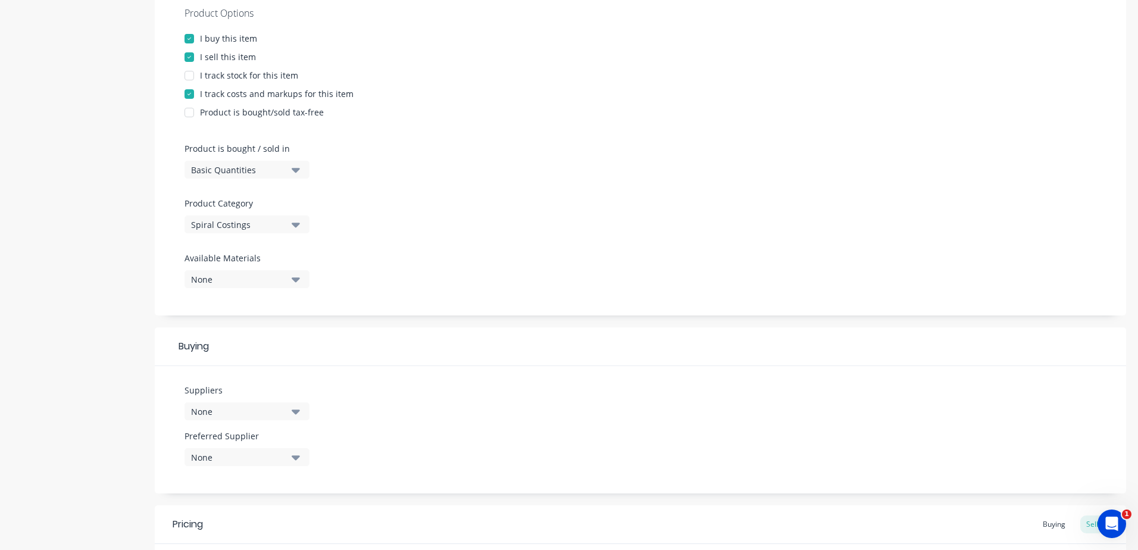
scroll to position [445, 0]
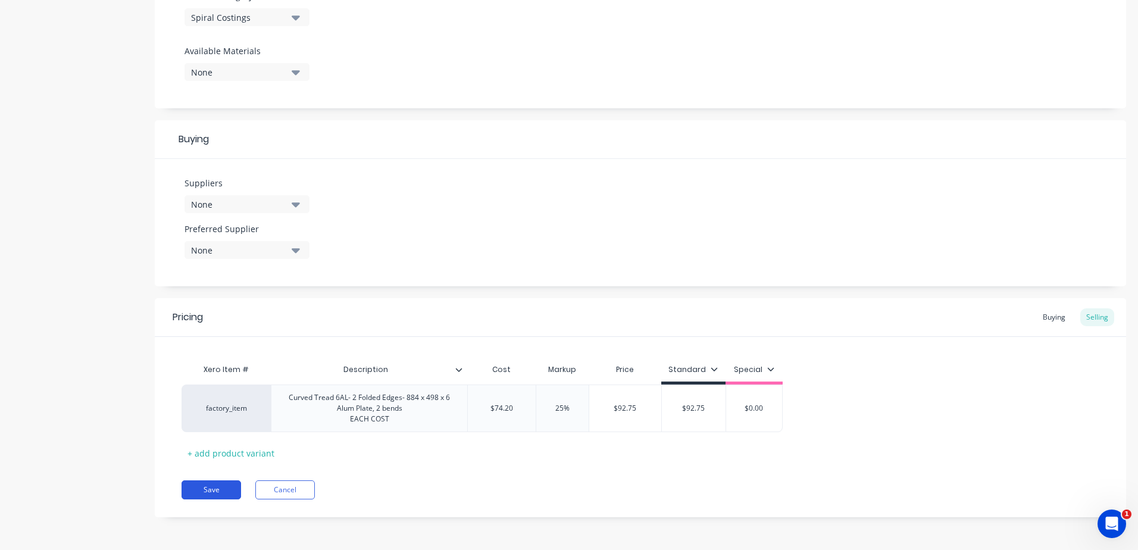
click at [217, 491] on button "Save" at bounding box center [212, 489] width 60 height 19
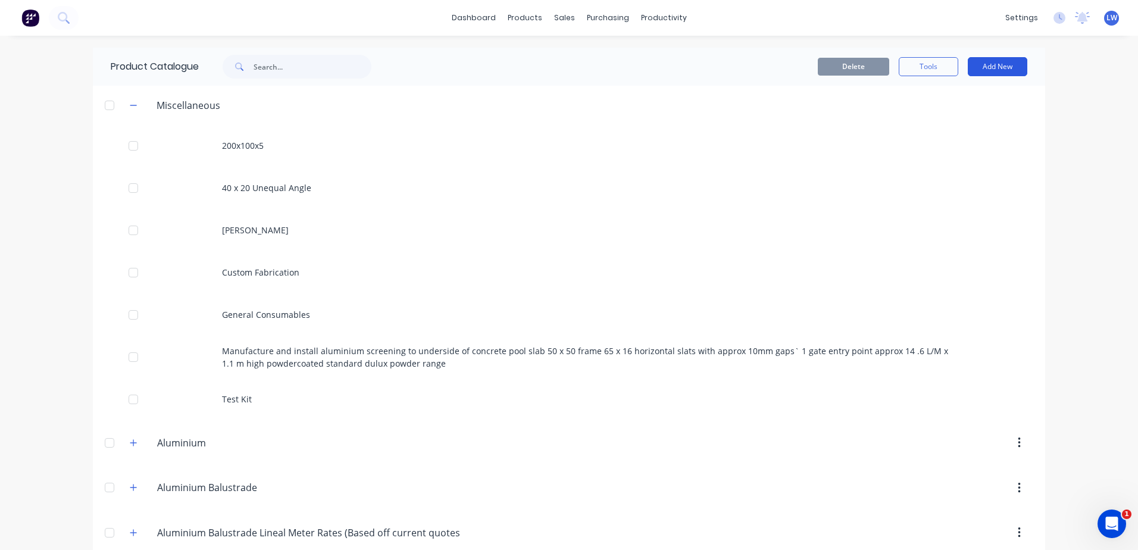
click at [997, 69] on button "Add New" at bounding box center [998, 66] width 60 height 19
click at [938, 119] on div "Product" at bounding box center [971, 120] width 92 height 17
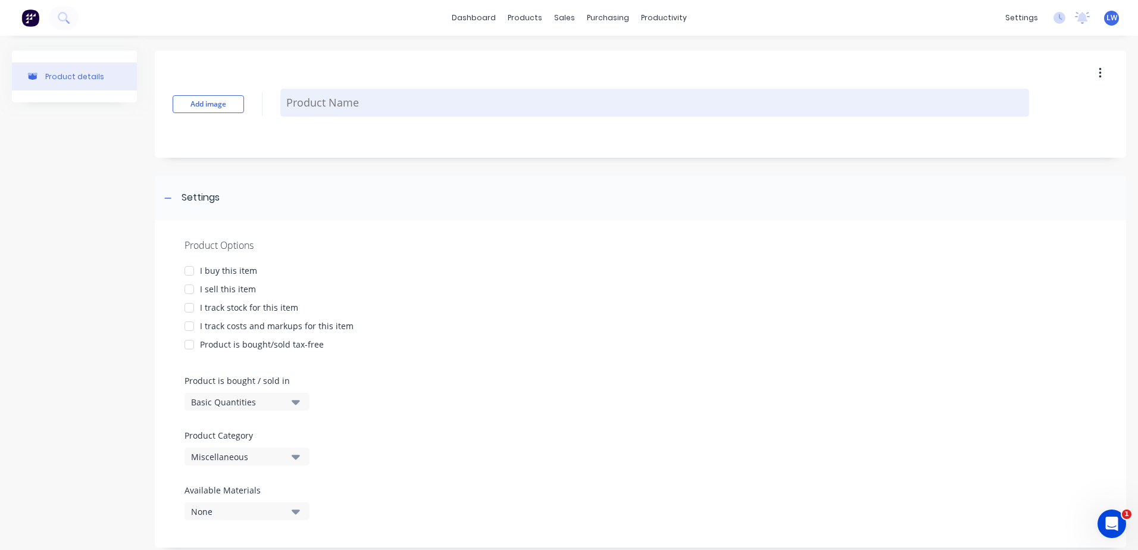
click at [318, 100] on textarea at bounding box center [654, 103] width 749 height 28
click at [341, 114] on textarea "Landing 1185 x 1120 x 6 AL Rectangle" at bounding box center [654, 103] width 749 height 44
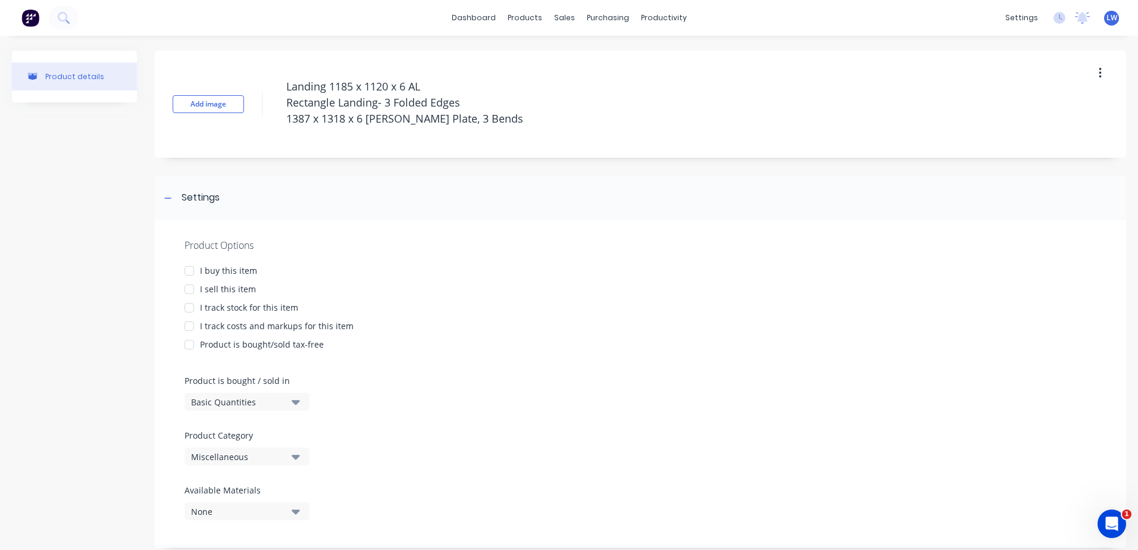
click at [190, 267] on div at bounding box center [189, 271] width 24 height 24
click at [187, 292] on div at bounding box center [189, 289] width 24 height 24
drag, startPoint x: 188, startPoint y: 327, endPoint x: 210, endPoint y: 324, distance: 21.7
click at [188, 327] on div at bounding box center [189, 326] width 24 height 24
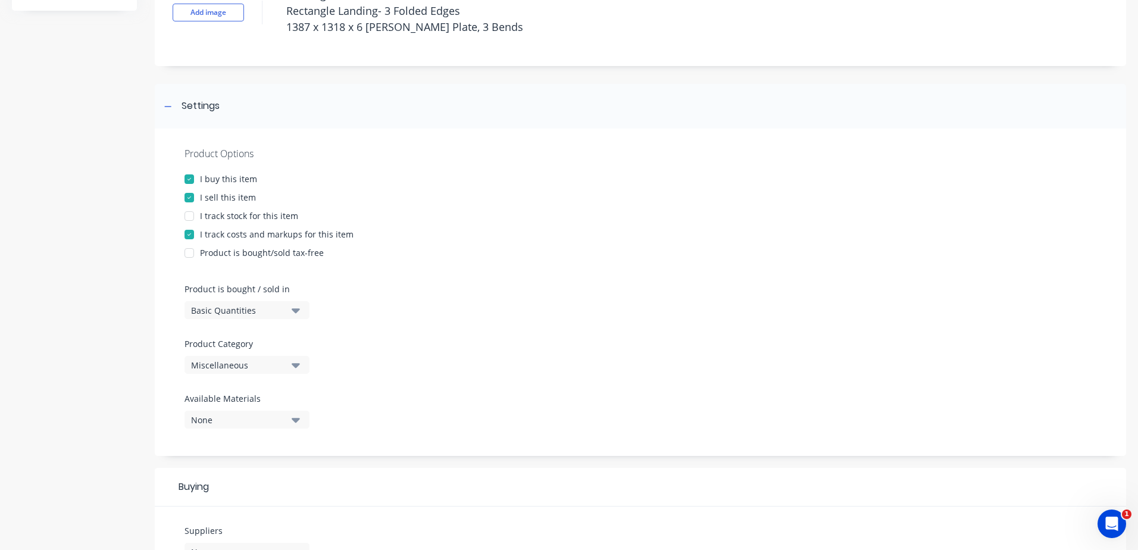
scroll to position [238, 0]
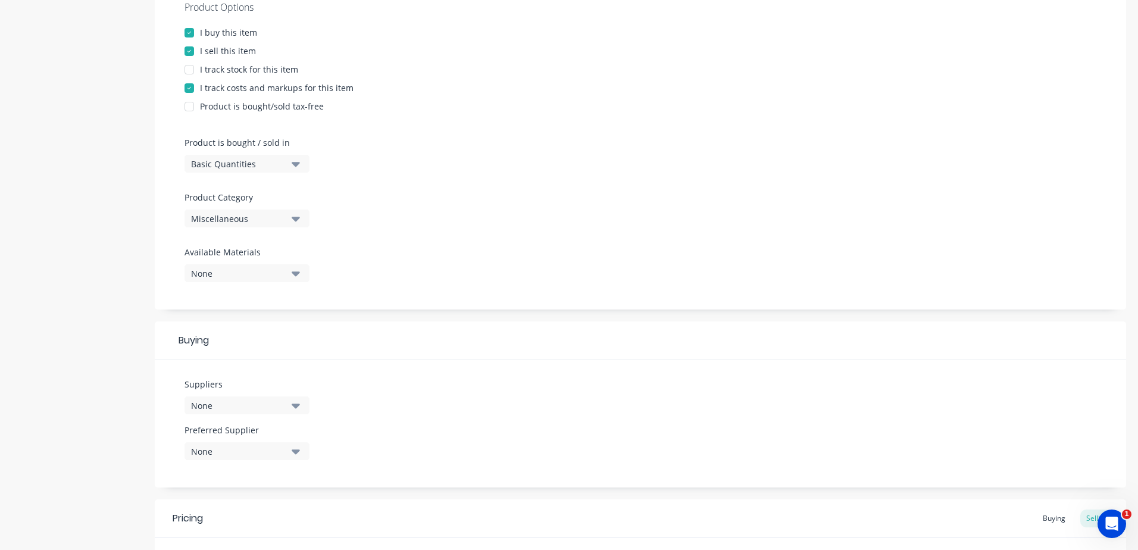
click at [295, 217] on icon "button" at bounding box center [296, 218] width 8 height 13
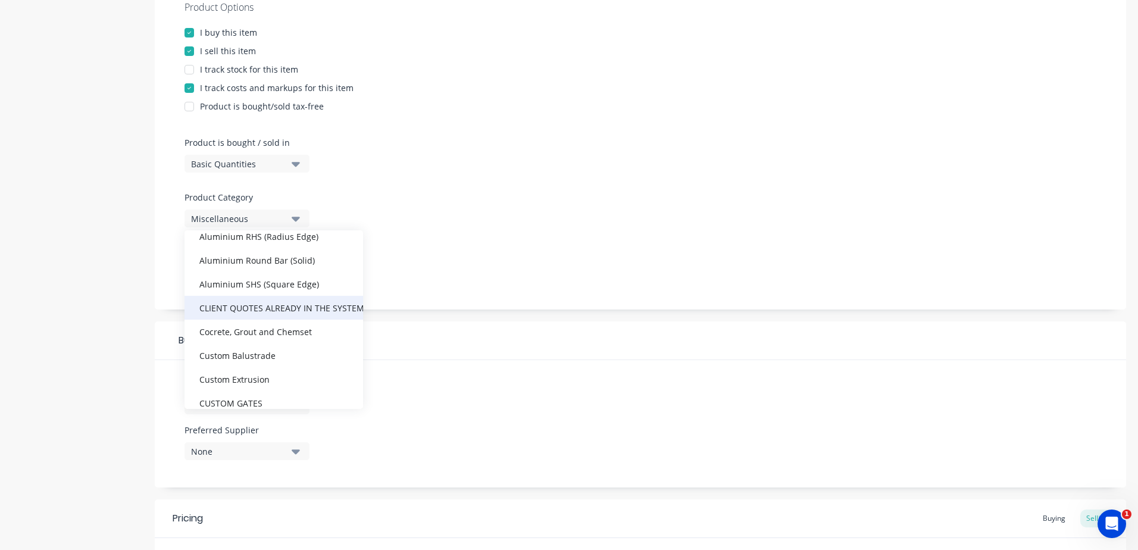
click at [269, 309] on div "CLIENT QUOTES ALREADY IN THE SYSTEM PRIOR TO [DATE]" at bounding box center [274, 308] width 179 height 24
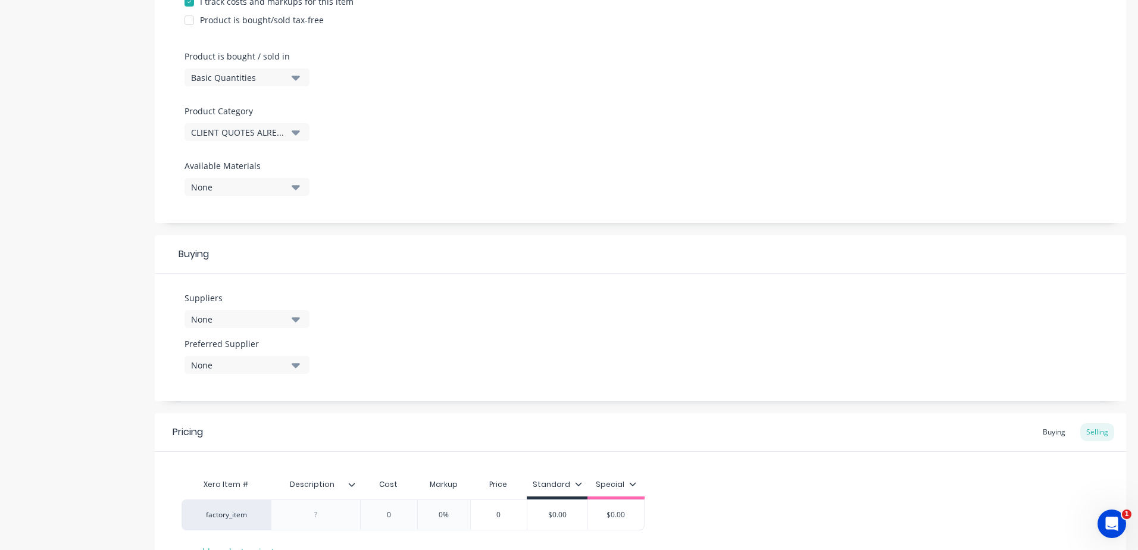
scroll to position [423, 0]
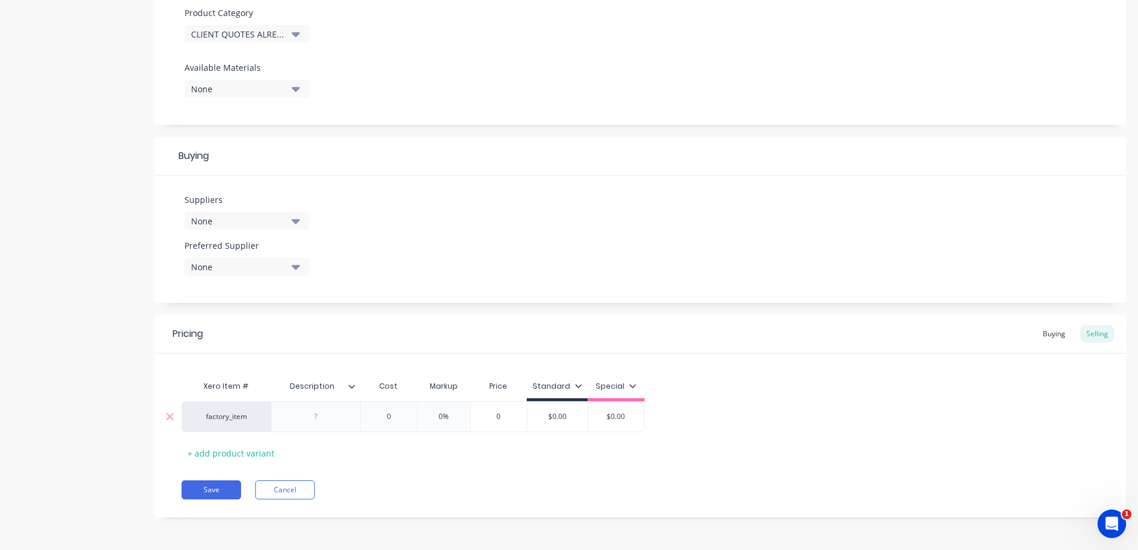
click at [331, 422] on div at bounding box center [316, 416] width 60 height 15
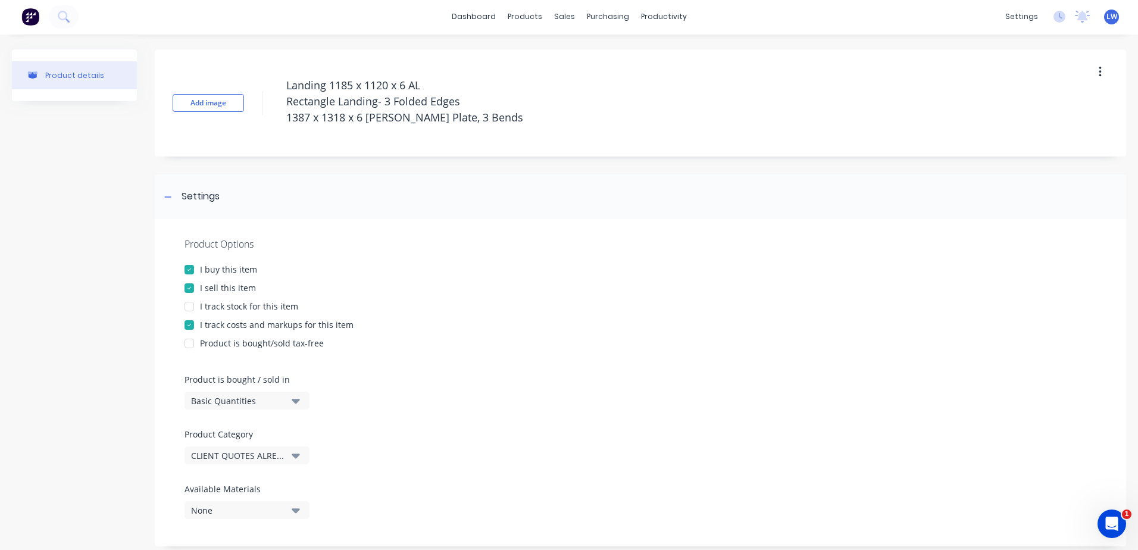
scroll to position [0, 0]
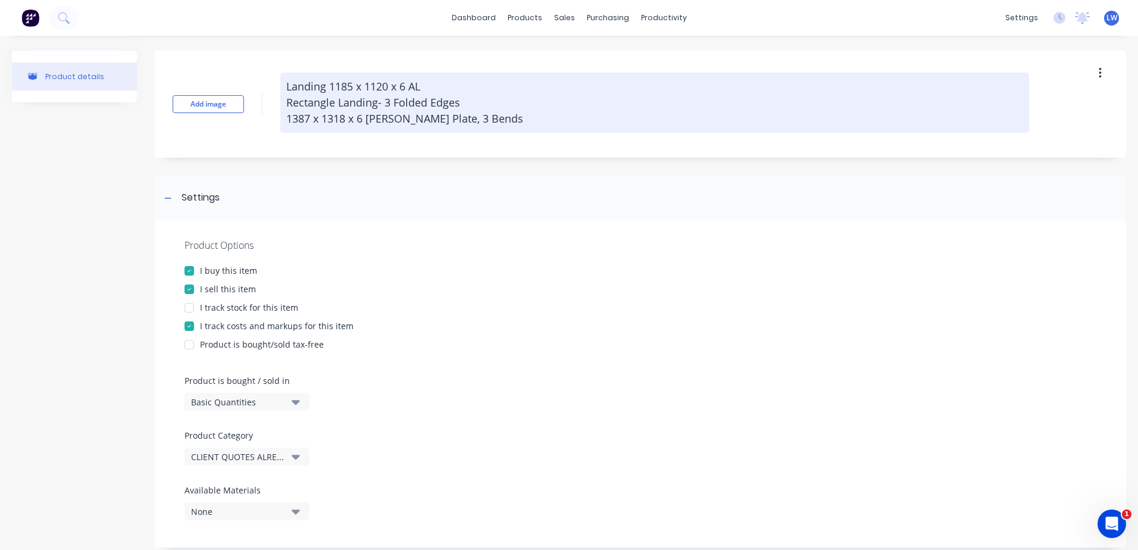
drag, startPoint x: 483, startPoint y: 115, endPoint x: 280, endPoint y: 73, distance: 206.6
click at [280, 73] on textarea "Landing 1185 x 1120 x 6 AL Rectangle Landing- 3 Folded Edges 1387 x 1318 x 6 [P…" at bounding box center [654, 103] width 749 height 60
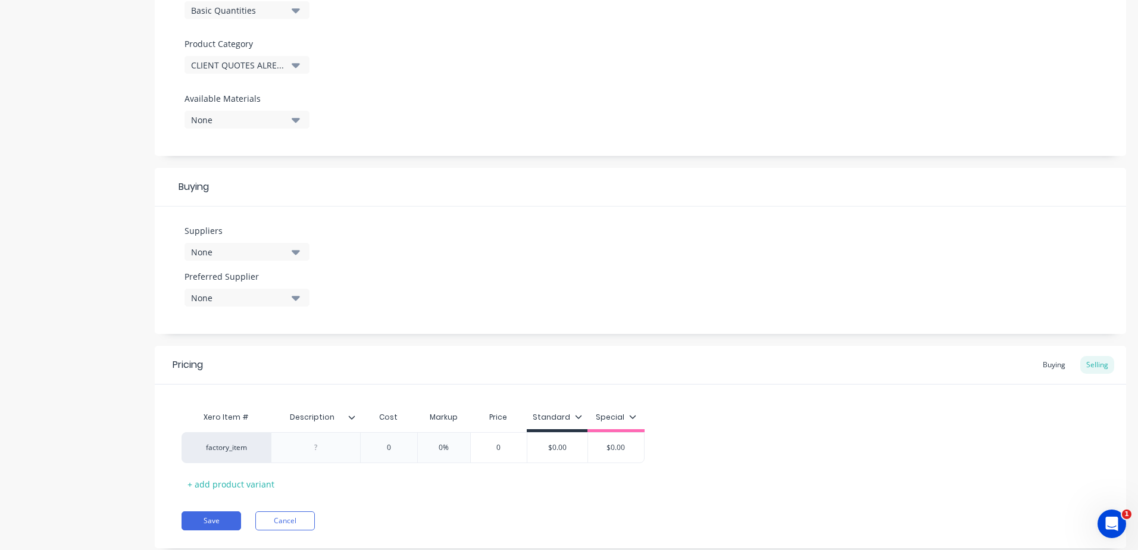
scroll to position [423, 0]
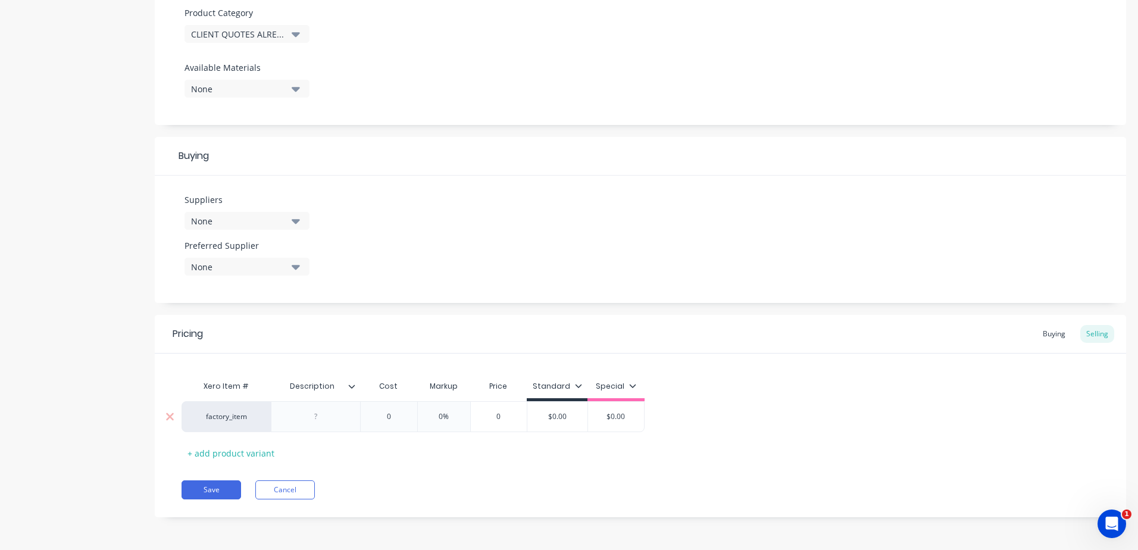
click at [312, 412] on div at bounding box center [316, 416] width 60 height 15
paste div
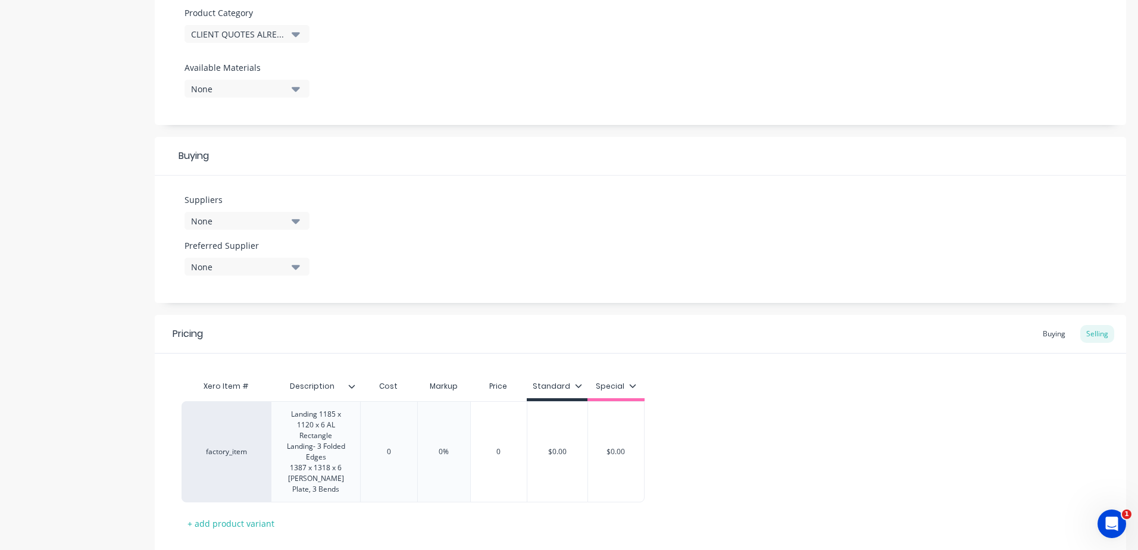
click at [395, 451] on div "Xero Item # Description Cost Markup Price Standard Special factory_item Landing…" at bounding box center [641, 453] width 918 height 158
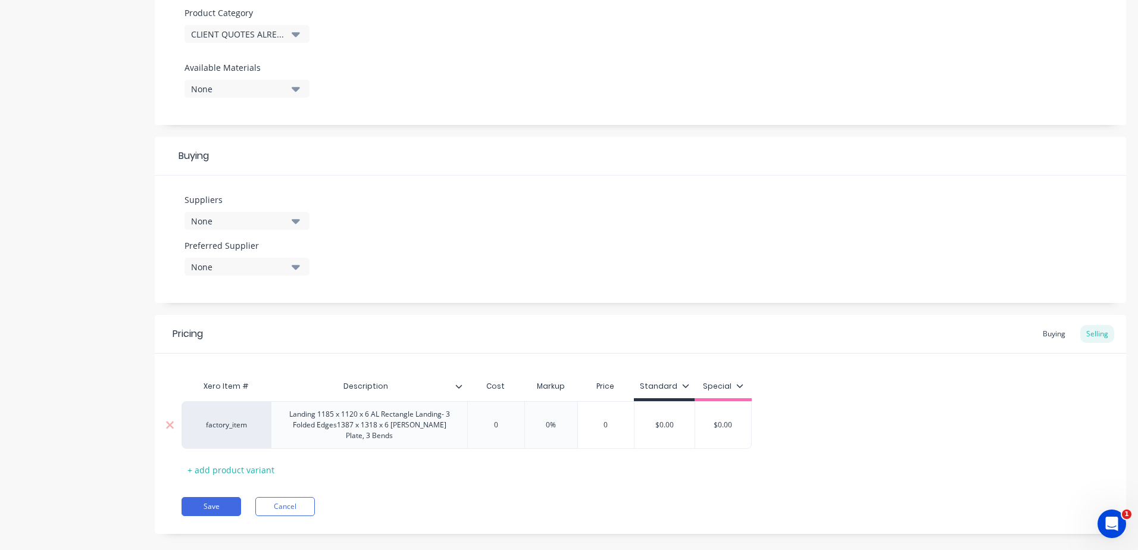
drag, startPoint x: 501, startPoint y: 418, endPoint x: 483, endPoint y: 420, distance: 18.5
click at [483, 420] on input "0" at bounding box center [496, 425] width 60 height 11
drag, startPoint x: 543, startPoint y: 422, endPoint x: 526, endPoint y: 422, distance: 17.3
click at [526, 422] on div "factory_item Landing 1185 x 1120 x 6 AL Rectangle Landing- 3 Folded Edges1387 x…" at bounding box center [482, 425] width 601 height 48
drag, startPoint x: 722, startPoint y: 420, endPoint x: 645, endPoint y: 420, distance: 77.4
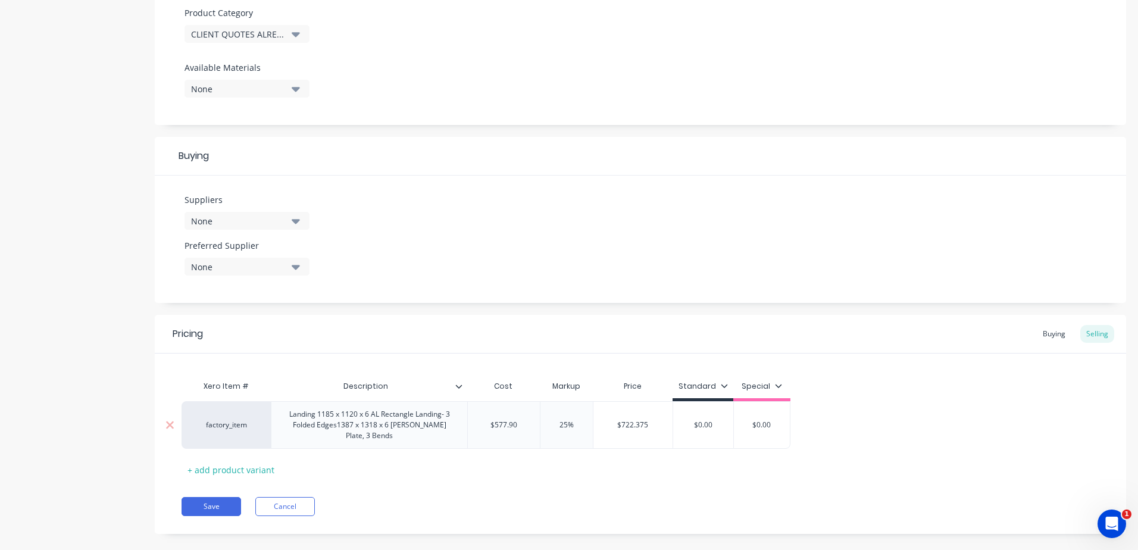
click at [645, 420] on div "factory_item Landing 1185 x 1120 x 6 AL Rectangle Landing- 3 Folded Edges1387 x…" at bounding box center [486, 425] width 609 height 48
click at [612, 471] on div "Pricing Buying Selling Xero Item # Description Cost Markup Price Standard Speci…" at bounding box center [640, 424] width 971 height 219
click at [208, 498] on button "Save" at bounding box center [212, 506] width 60 height 19
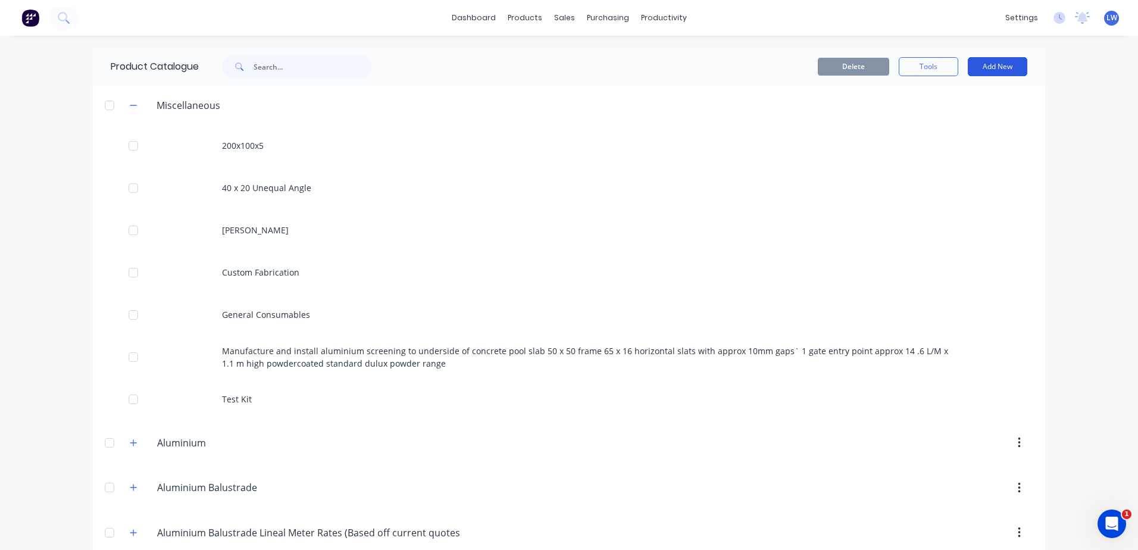
click at [983, 70] on button "Add New" at bounding box center [998, 66] width 60 height 19
click at [937, 115] on div "Product" at bounding box center [971, 120] width 92 height 17
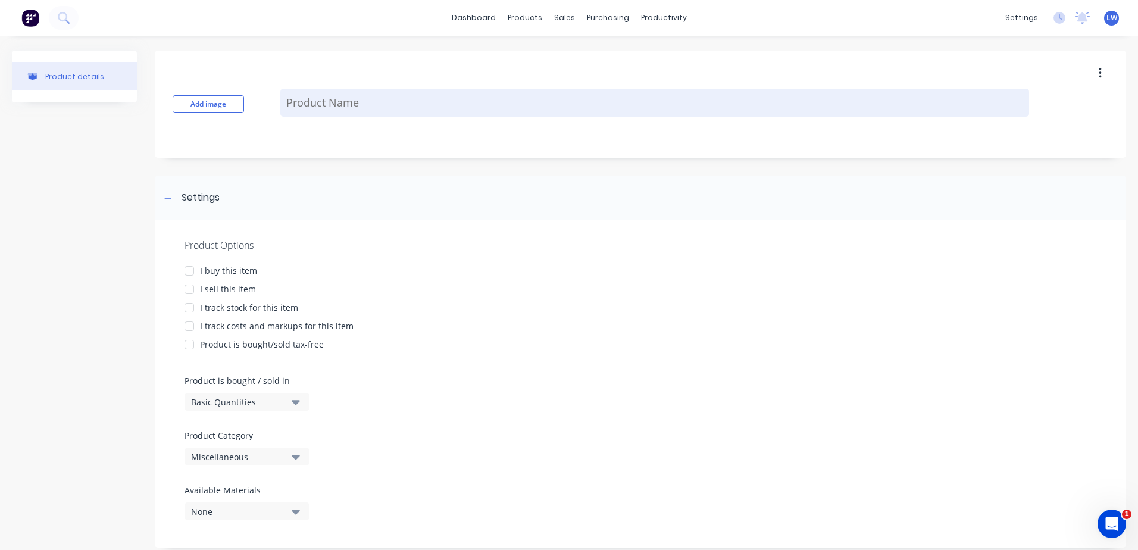
click at [311, 99] on textarea at bounding box center [654, 103] width 749 height 28
paste textarea "Landing 1185 x 1120 x 6 AL Rectangle Landing- 3 Folded Edges 1387 x 1318 x 6 [P…"
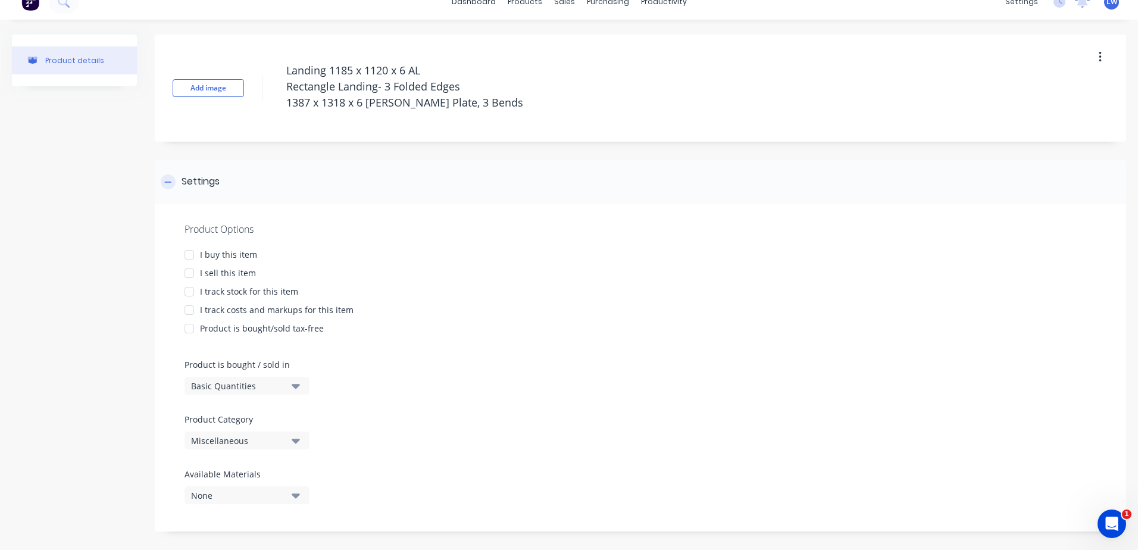
scroll to position [24, 0]
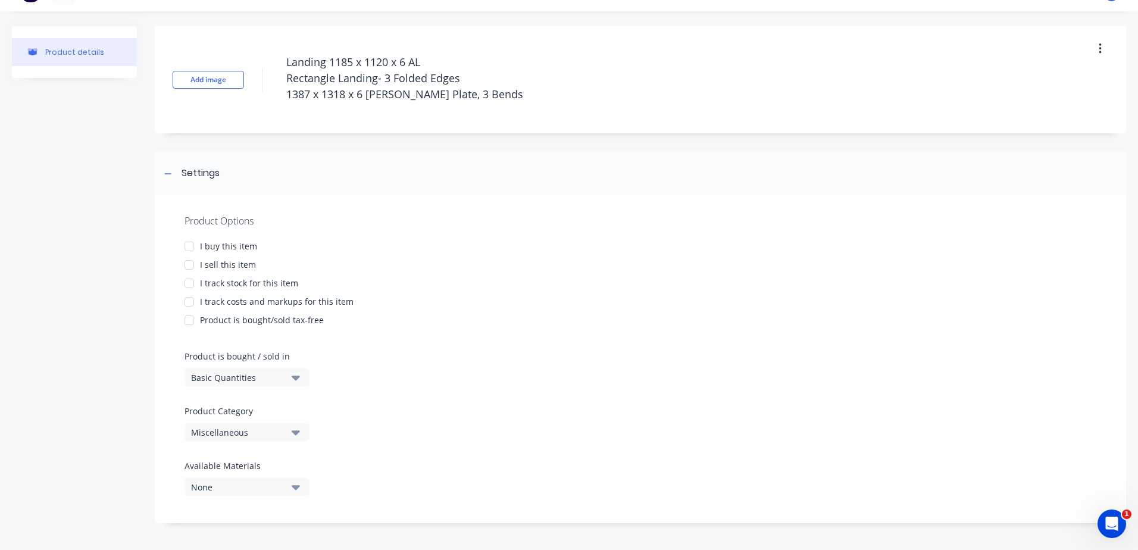
click at [187, 248] on div at bounding box center [189, 247] width 24 height 24
click at [191, 264] on div at bounding box center [189, 265] width 24 height 24
drag, startPoint x: 189, startPoint y: 305, endPoint x: 215, endPoint y: 329, distance: 34.6
click at [189, 305] on div at bounding box center [189, 302] width 24 height 24
click at [295, 433] on icon "button" at bounding box center [296, 432] width 8 height 5
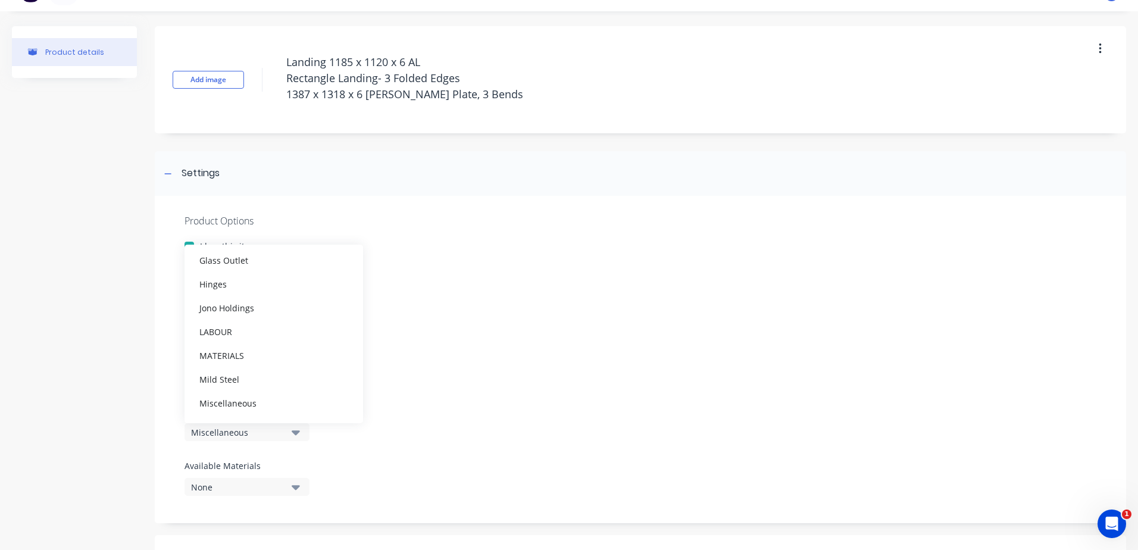
scroll to position [607, 0]
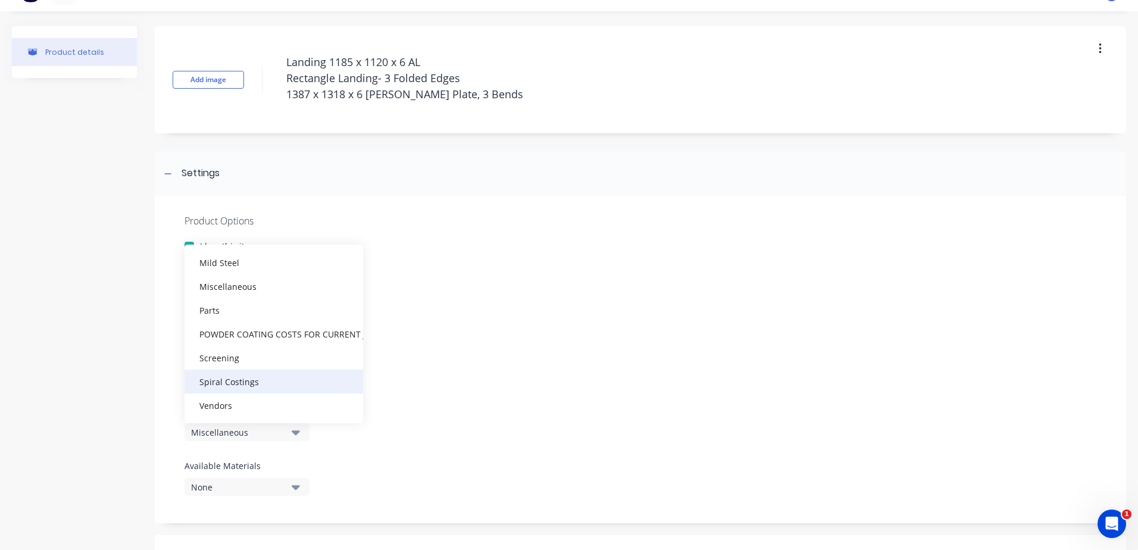
click at [249, 382] on div "Spiral Costings" at bounding box center [274, 382] width 179 height 24
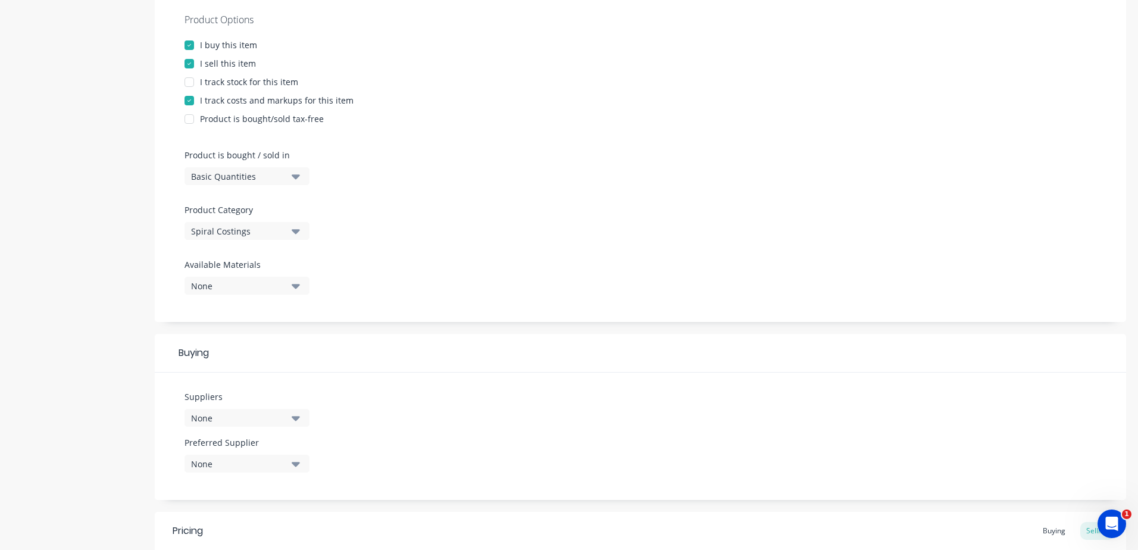
scroll to position [382, 0]
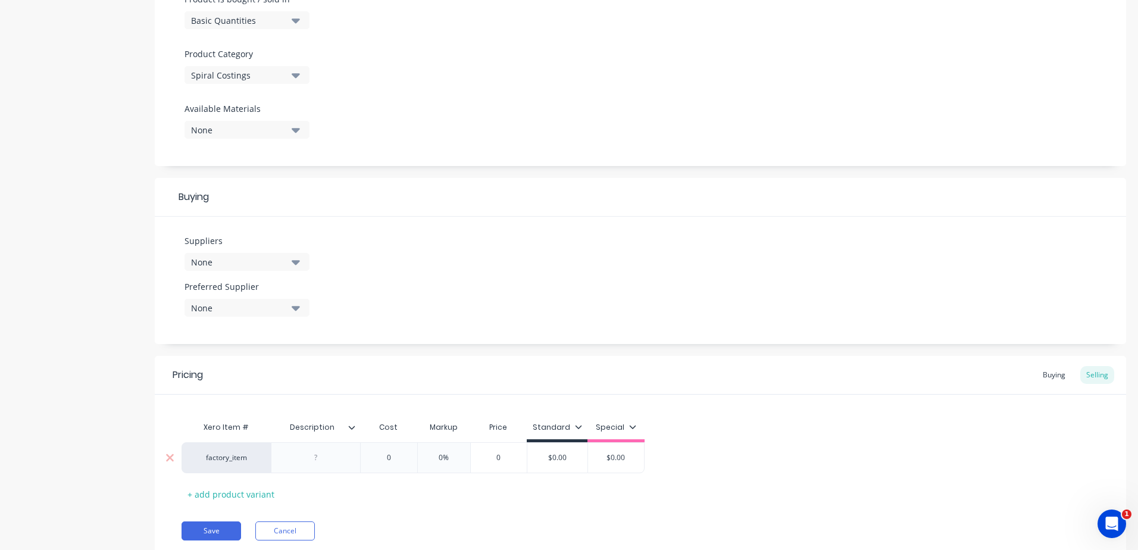
click at [317, 461] on div at bounding box center [316, 457] width 60 height 15
paste div
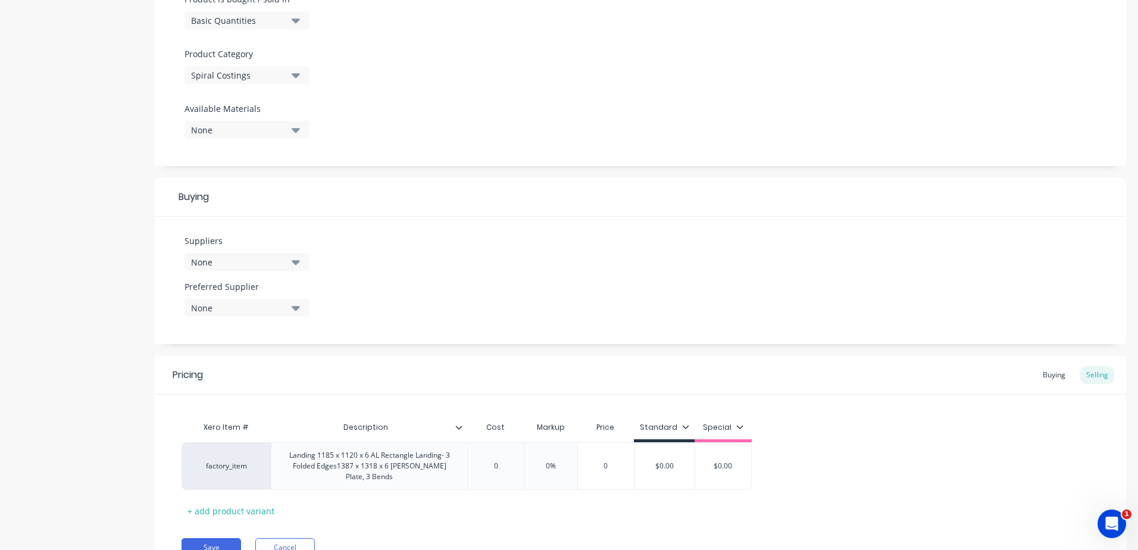
drag, startPoint x: 398, startPoint y: 493, endPoint x: 334, endPoint y: 493, distance: 63.1
click at [334, 493] on div "Xero Item # Description Cost Markup Price Standard Special factory_item Landing…" at bounding box center [641, 467] width 918 height 105
drag, startPoint x: 507, startPoint y: 462, endPoint x: 454, endPoint y: 460, distance: 52.4
click at [454, 460] on div "factory_item Landing 1185 x 1120 x 6 AL Rectangle Landing- 3 Folded Edges1387 x…" at bounding box center [467, 466] width 570 height 48
drag, startPoint x: 546, startPoint y: 462, endPoint x: 536, endPoint y: 461, distance: 10.7
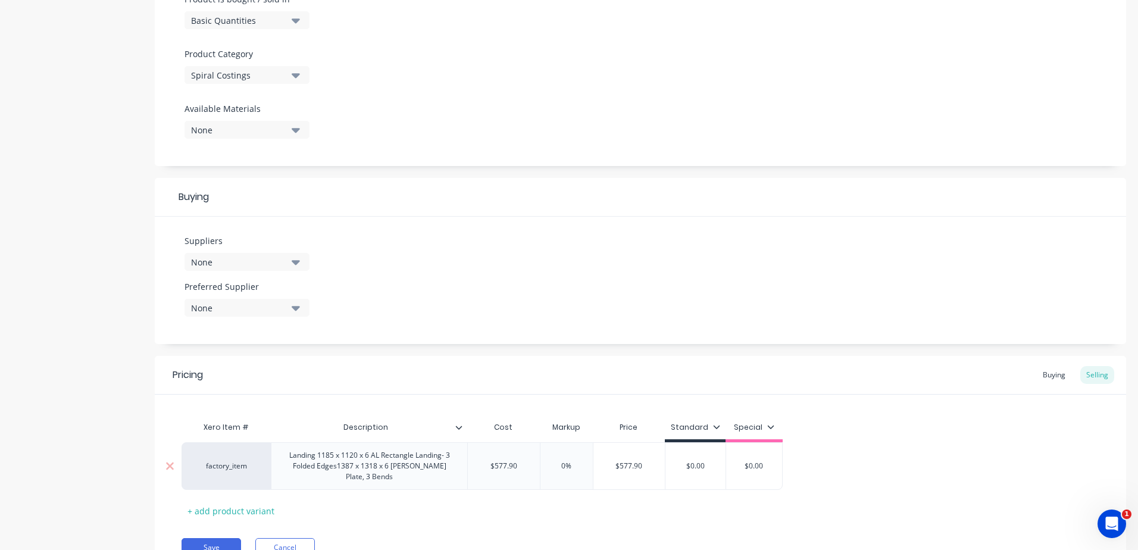
click at [536, 461] on div "factory_item Landing 1185 x 1120 x 6 AL Rectangle Landing- 3 Folded Edges1387 x…" at bounding box center [482, 466] width 601 height 48
drag, startPoint x: 712, startPoint y: 461, endPoint x: 685, endPoint y: 459, distance: 27.4
click at [685, 461] on input "$0.00" at bounding box center [703, 466] width 60 height 11
click at [661, 509] on div "Pricing Buying Selling Xero Item # Description Cost Markup Price Standard Speci…" at bounding box center [640, 465] width 971 height 219
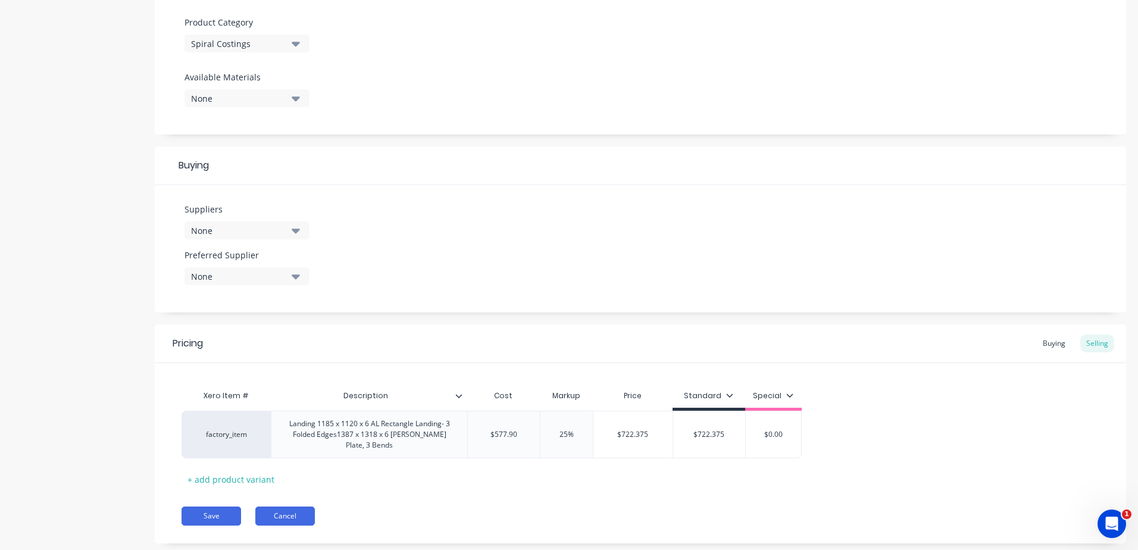
scroll to position [429, 0]
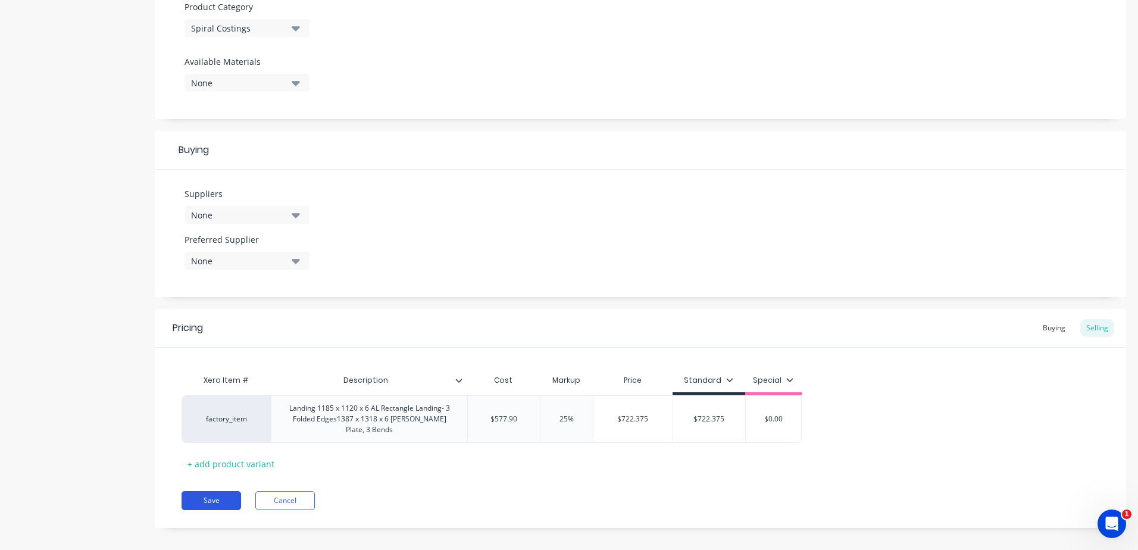
click at [212, 491] on button "Save" at bounding box center [212, 500] width 60 height 19
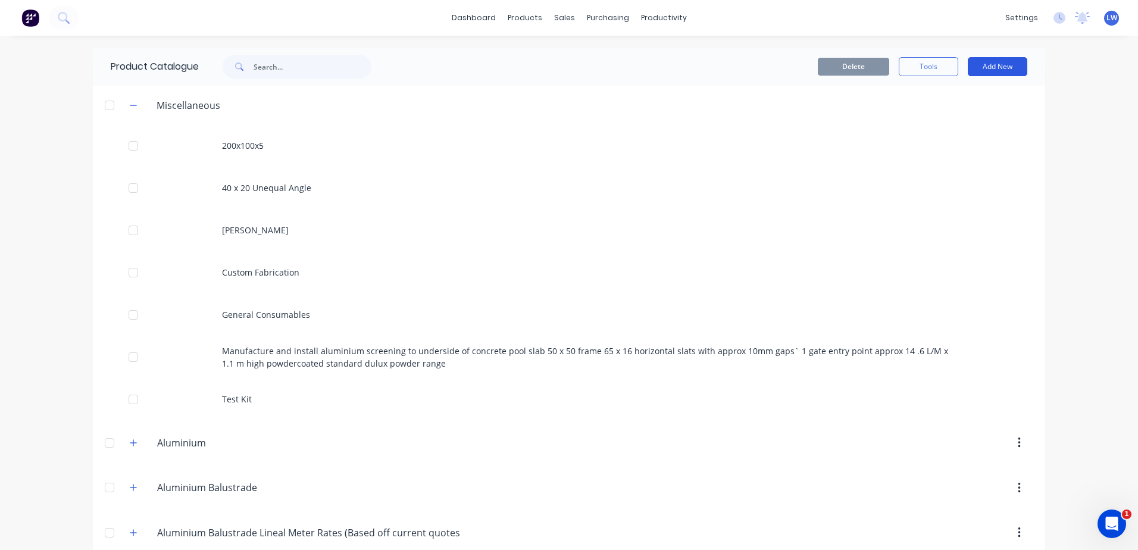
click at [1002, 65] on button "Add New" at bounding box center [998, 66] width 60 height 19
click at [942, 118] on div "Product" at bounding box center [971, 120] width 92 height 17
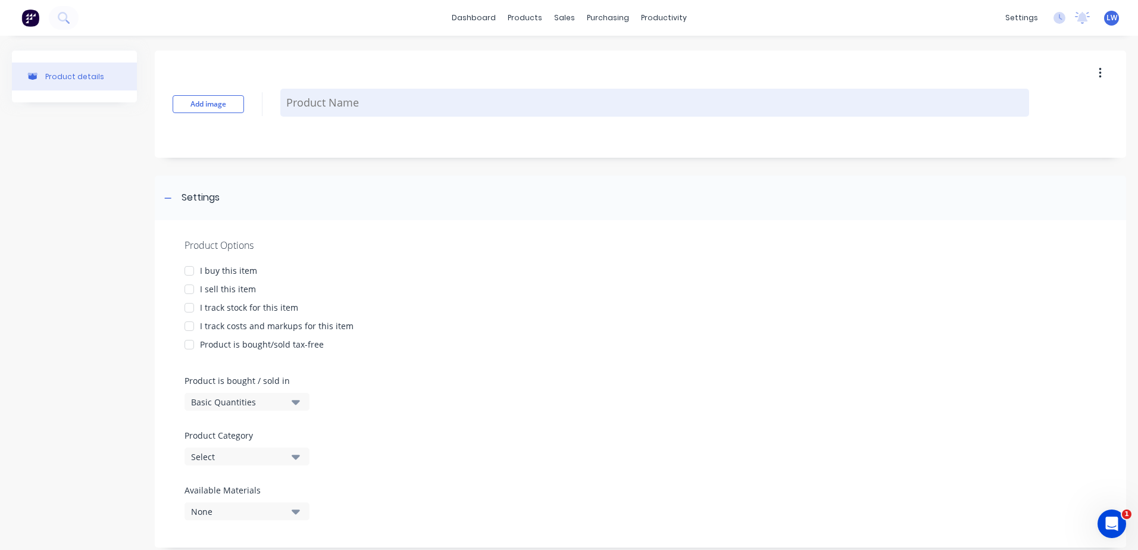
click at [309, 105] on textarea at bounding box center [654, 103] width 749 height 28
click at [357, 102] on textarea "Landing Strip" at bounding box center [654, 103] width 749 height 28
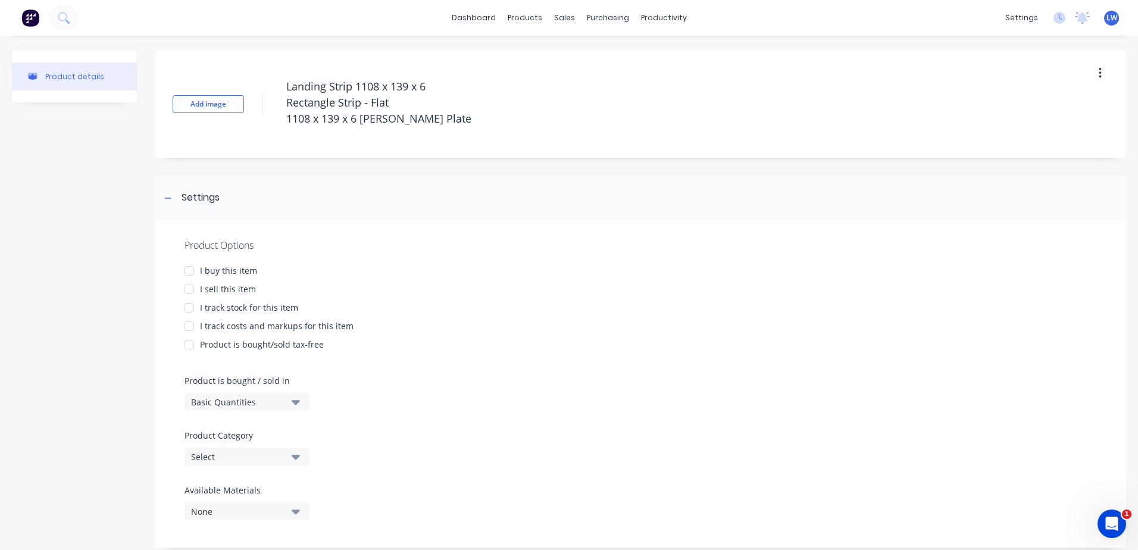
click at [530, 134] on div "Landing Strip 1108 x 139 x 6 Rectangle Strip - Flat 1108 x 139 x 6 [PERSON_NAME…" at bounding box center [654, 104] width 749 height 63
drag, startPoint x: 424, startPoint y: 113, endPoint x: 229, endPoint y: 83, distance: 197.6
click at [229, 83] on div "Add image Landing Strip 1108 x 139 x 6 Rectangle Strip - Flat 1108 x 139 x 6 Al…" at bounding box center [640, 104] width 971 height 107
click at [192, 269] on div at bounding box center [189, 271] width 24 height 24
click at [192, 289] on div at bounding box center [189, 289] width 24 height 24
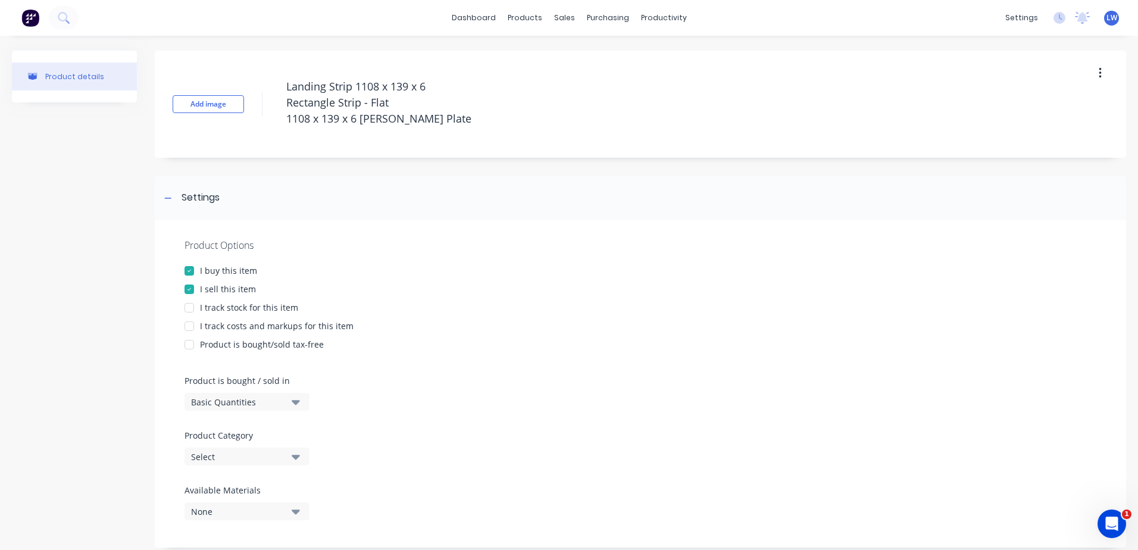
click at [191, 326] on div at bounding box center [189, 326] width 24 height 24
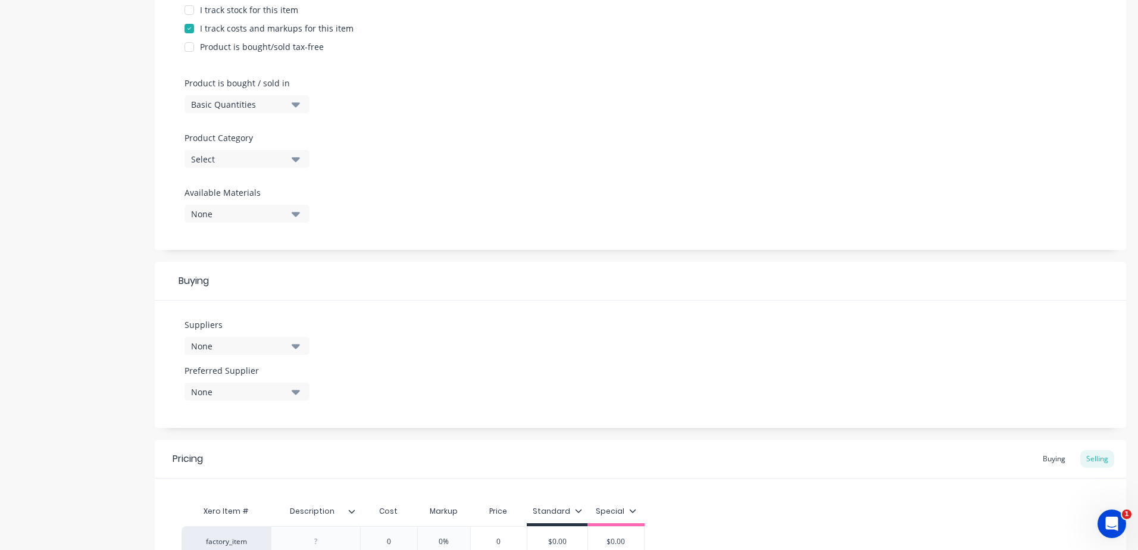
click at [289, 160] on button "Select" at bounding box center [247, 159] width 125 height 18
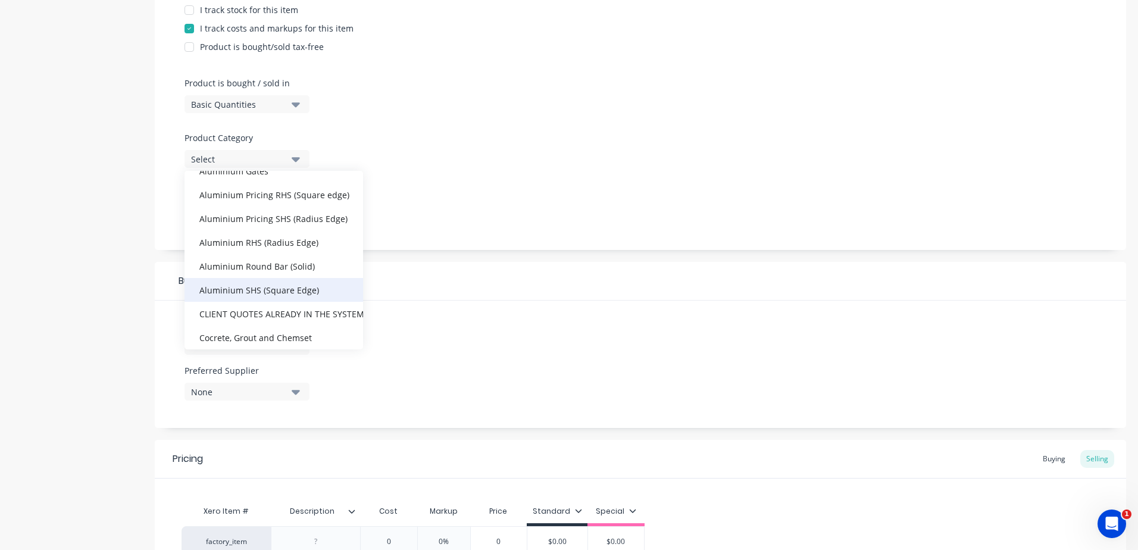
scroll to position [179, 0]
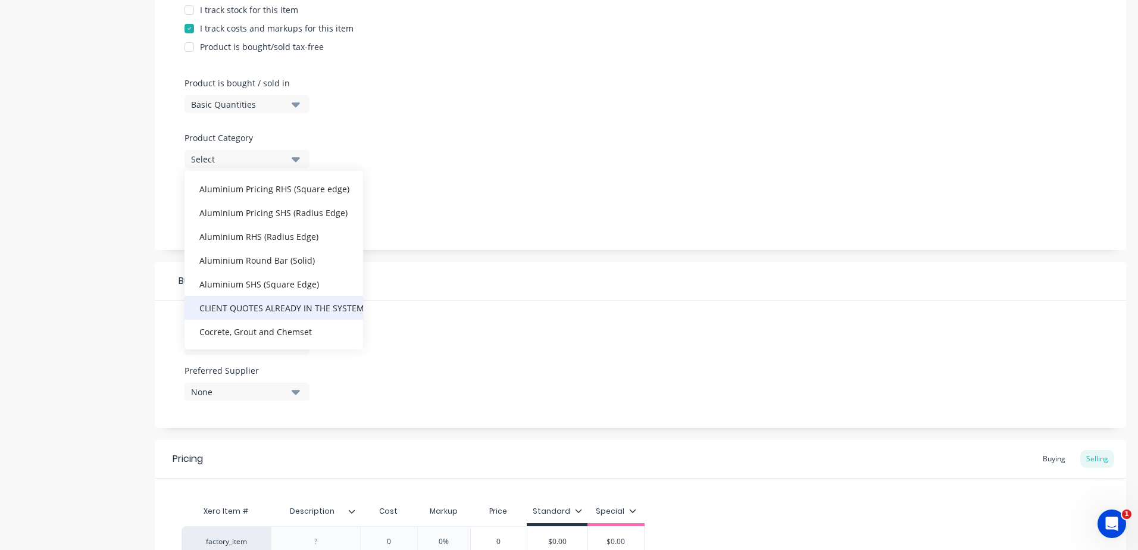
click at [245, 309] on div "CLIENT QUOTES ALREADY IN THE SYSTEM PRIOR TO [DATE]" at bounding box center [274, 308] width 179 height 24
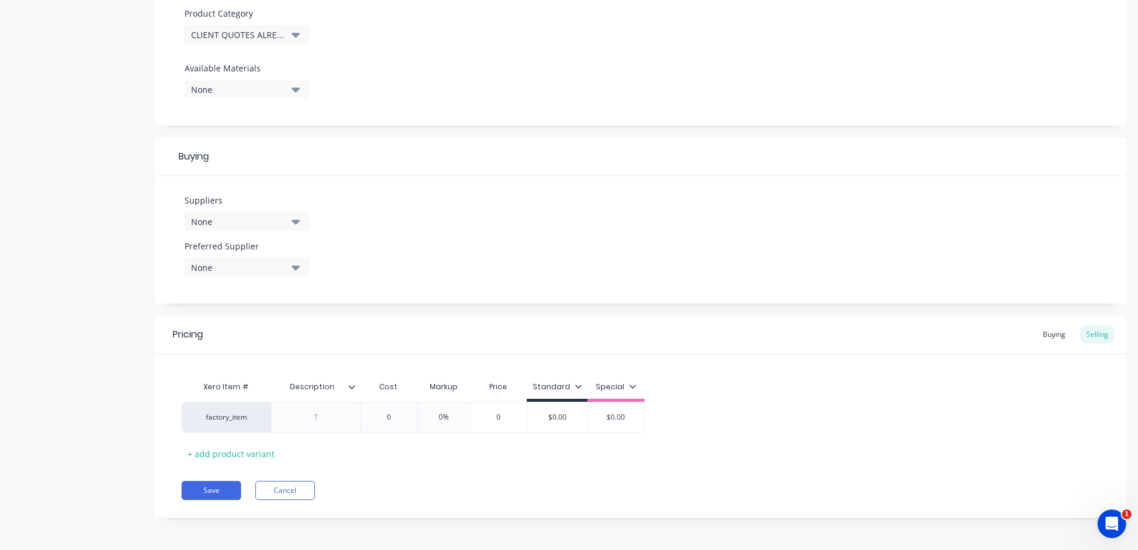
scroll to position [423, 0]
click at [324, 414] on div at bounding box center [316, 416] width 60 height 15
paste div
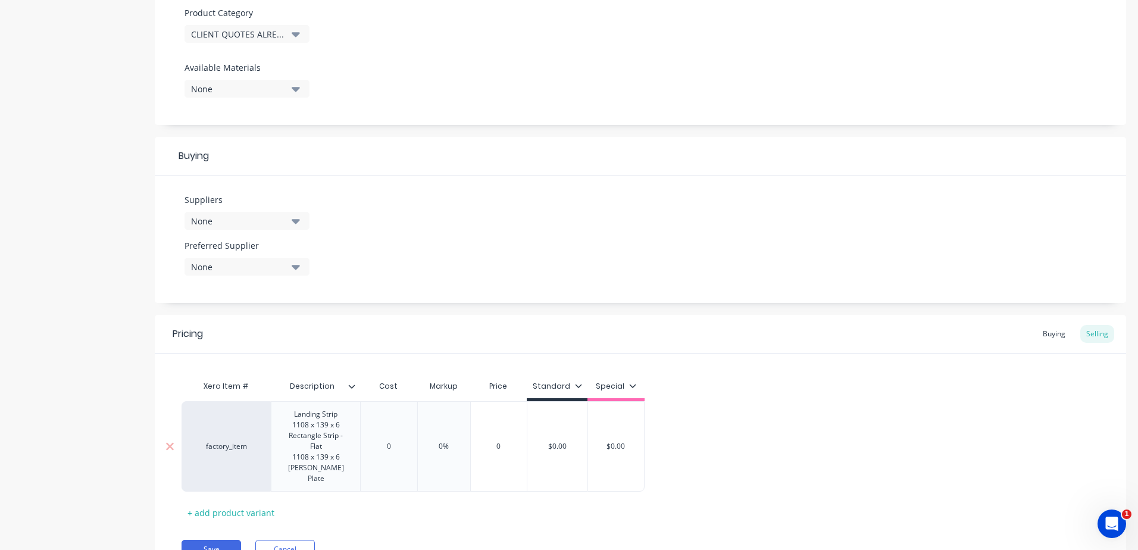
click at [403, 440] on div "Xero Item # Description Cost Markup Price Standard Special factory_item Landing…" at bounding box center [641, 448] width 918 height 148
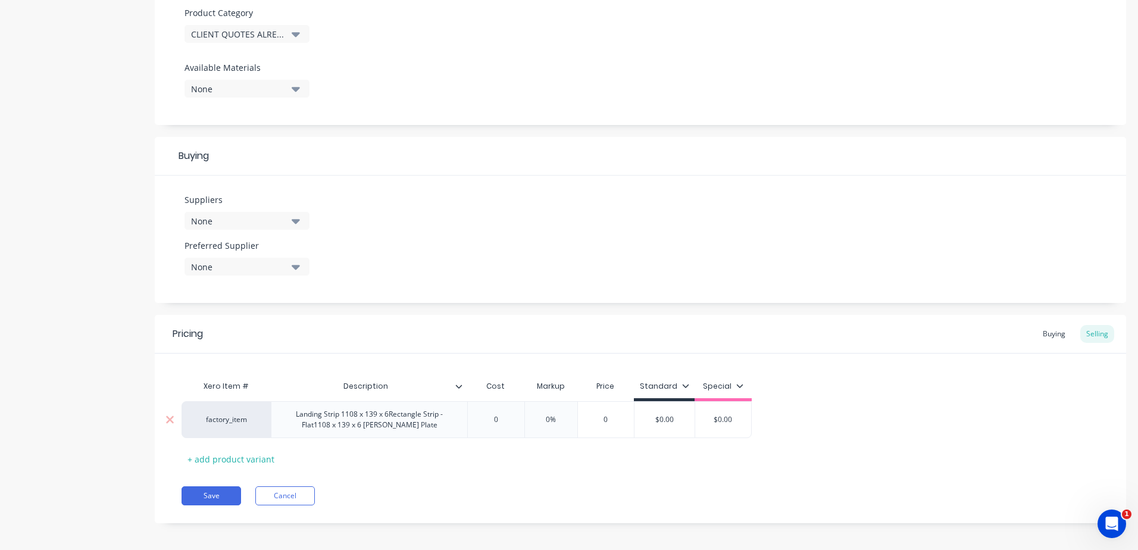
drag, startPoint x: 504, startPoint y: 421, endPoint x: 473, endPoint y: 420, distance: 30.4
click at [473, 420] on input "0" at bounding box center [496, 419] width 60 height 11
drag, startPoint x: 571, startPoint y: 420, endPoint x: 534, endPoint y: 418, distance: 37.0
click at [536, 420] on input "0%" at bounding box center [563, 419] width 60 height 11
drag, startPoint x: 711, startPoint y: 420, endPoint x: 669, endPoint y: 420, distance: 42.3
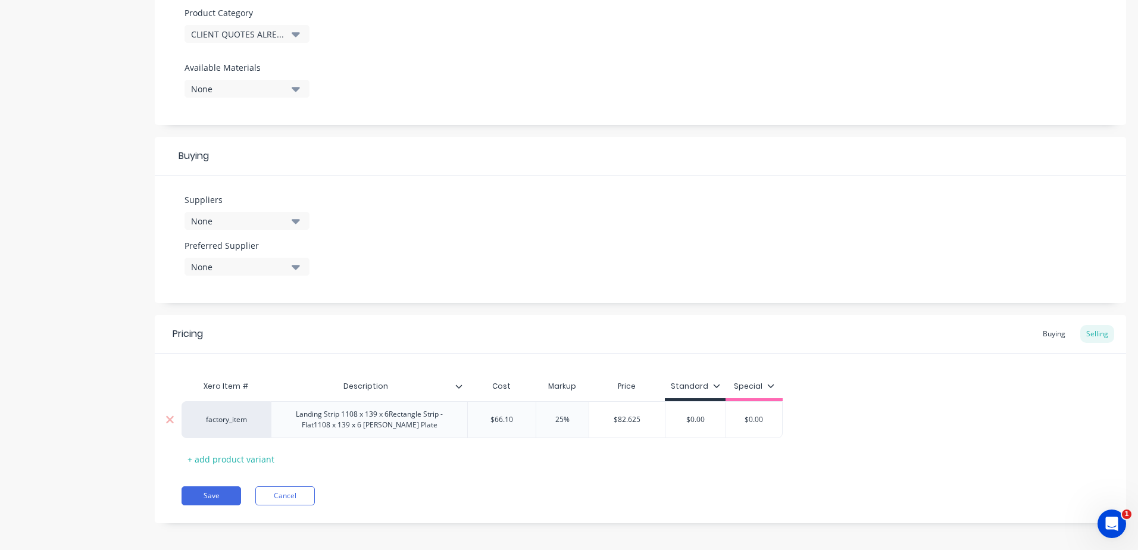
click at [669, 420] on input "$0.00" at bounding box center [695, 419] width 60 height 11
click at [661, 474] on div "Pricing Buying Selling Xero Item # Description Cost Markup Price Standard Speci…" at bounding box center [640, 419] width 971 height 208
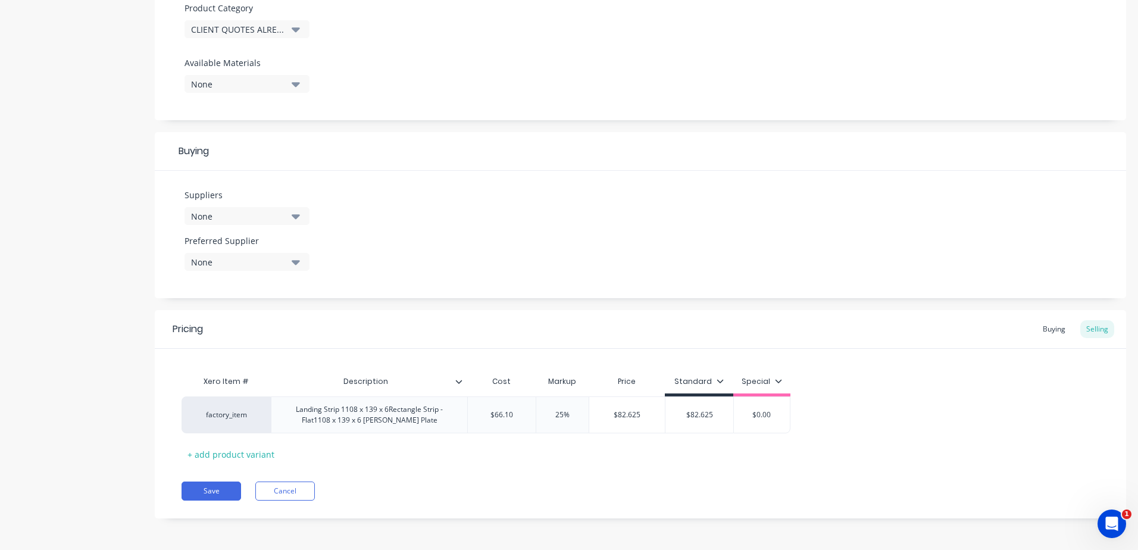
scroll to position [429, 0]
click at [215, 489] on button "Save" at bounding box center [212, 489] width 60 height 19
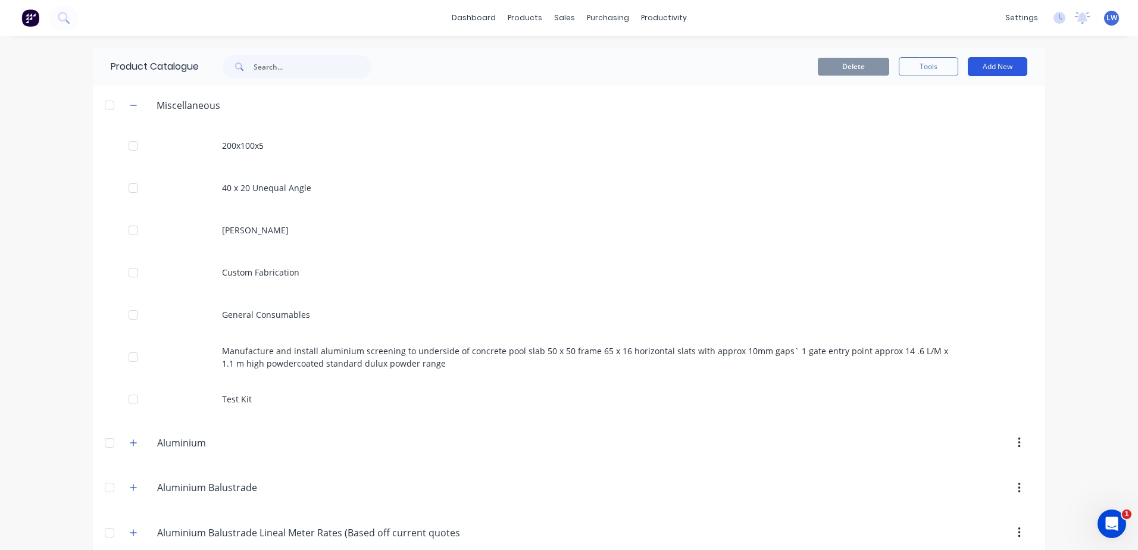
click at [998, 64] on button "Add New" at bounding box center [998, 66] width 60 height 19
click at [931, 122] on div "Product" at bounding box center [971, 120] width 92 height 17
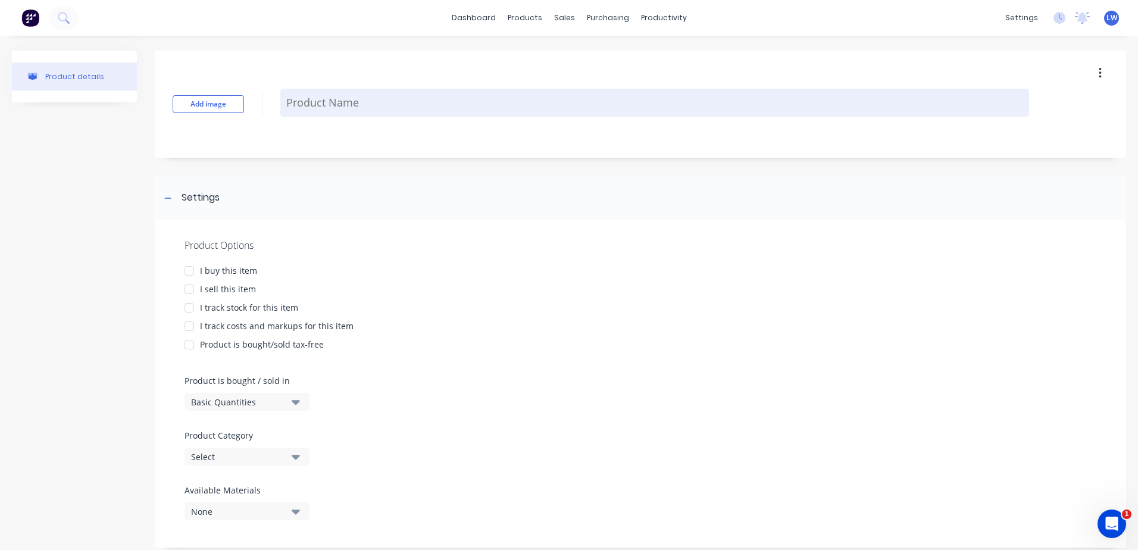
click at [344, 106] on textarea at bounding box center [654, 103] width 749 height 28
paste textarea "Landing Strip 1108 x 139 x 6 Rectangle Strip - Flat 1108 x 139 x 6 [PERSON_NAME…"
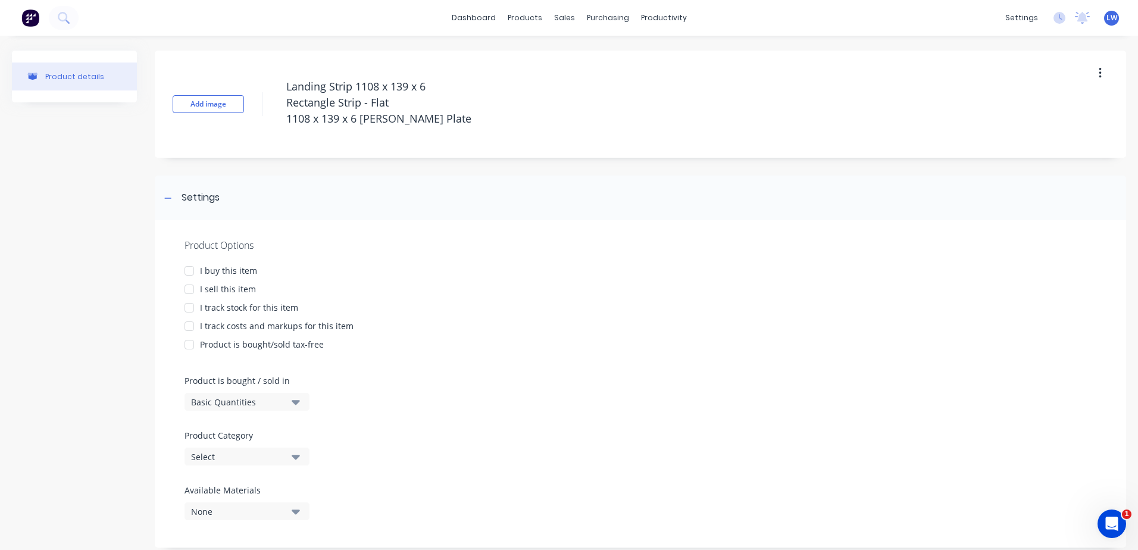
drag, startPoint x: 424, startPoint y: 116, endPoint x: 210, endPoint y: 62, distance: 221.0
click at [210, 62] on div "Add image Landing Strip 1108 x 139 x 6 Rectangle Strip - Flat 1108 x 139 x 6 Al…" at bounding box center [640, 104] width 971 height 107
click at [191, 268] on div at bounding box center [189, 271] width 24 height 24
click at [195, 291] on div at bounding box center [189, 289] width 24 height 24
click at [195, 324] on div at bounding box center [189, 326] width 24 height 24
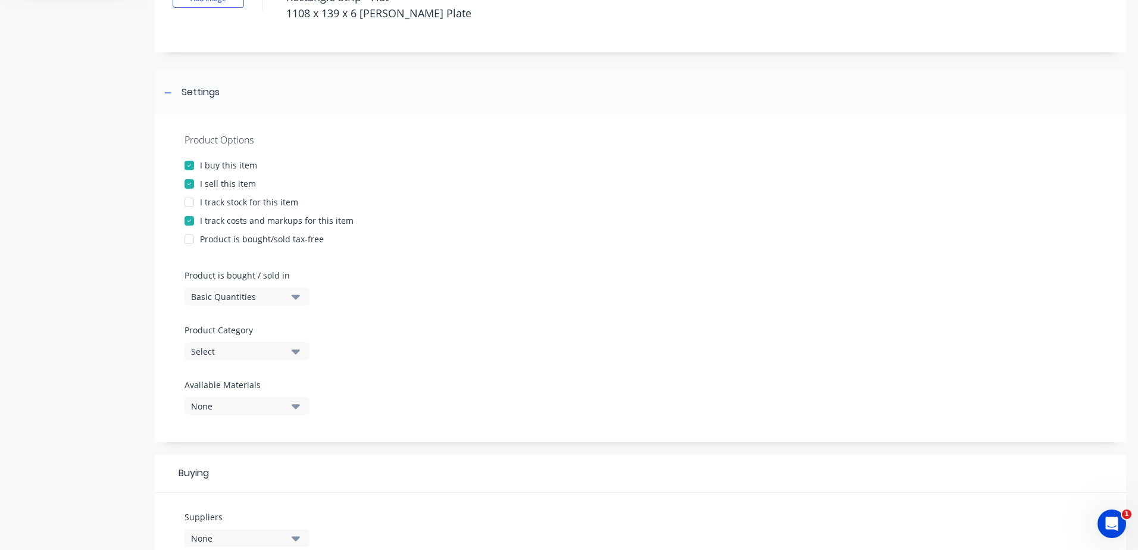
scroll to position [119, 0]
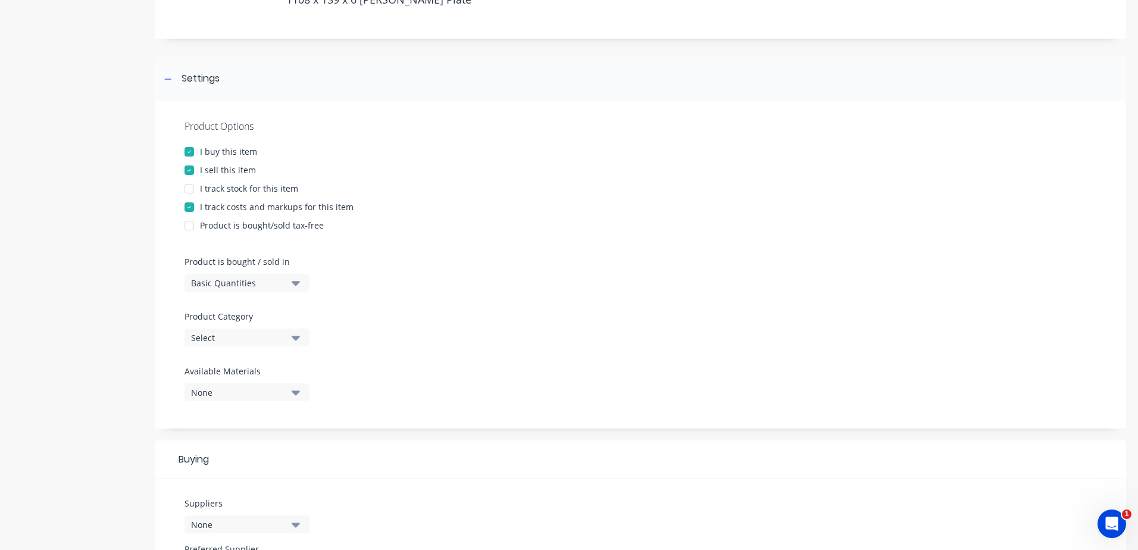
click at [299, 333] on icon "button" at bounding box center [296, 337] width 8 height 13
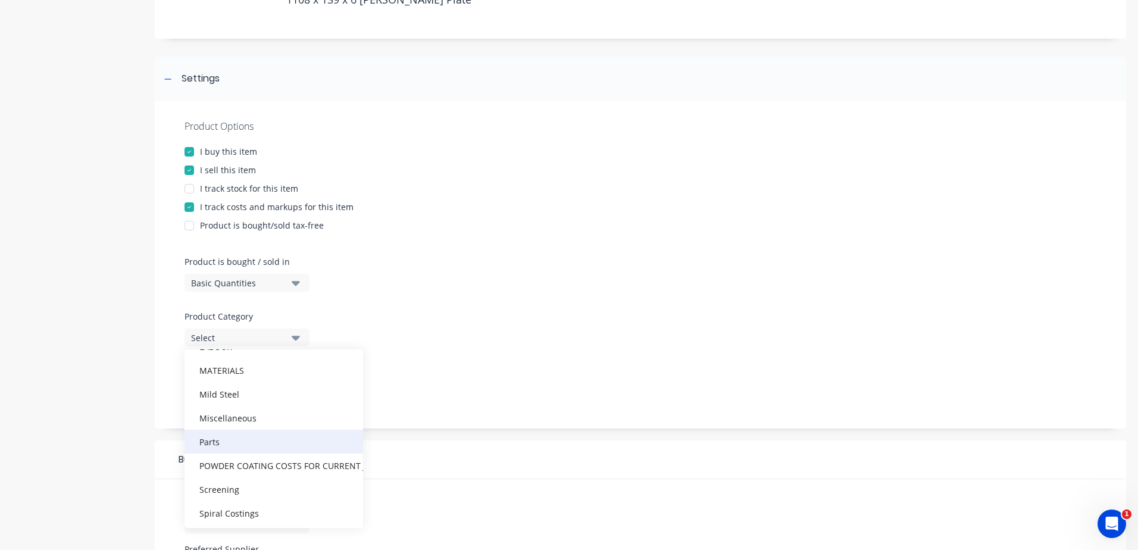
scroll to position [607, 0]
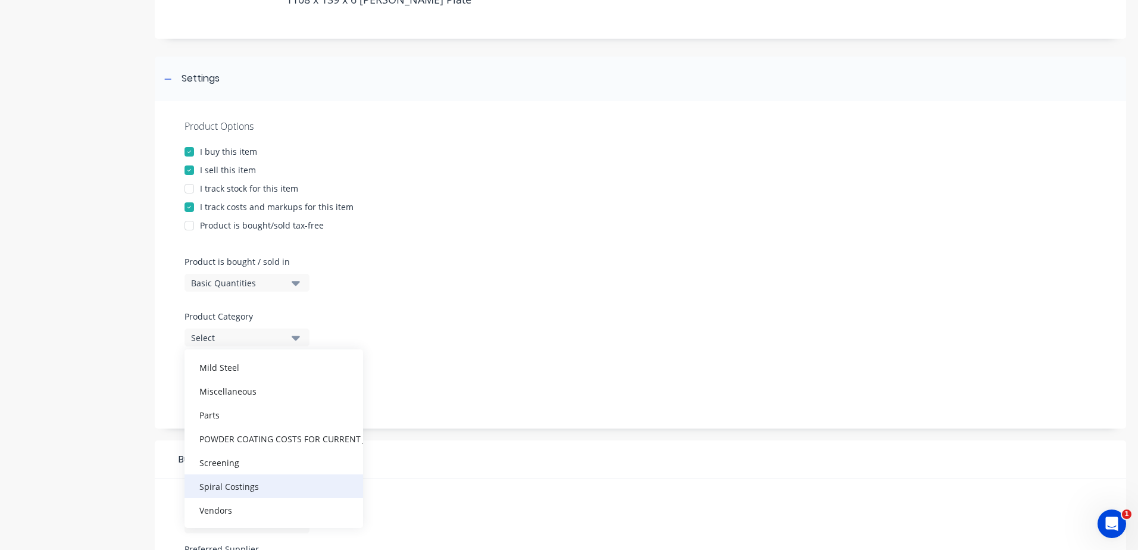
click at [229, 492] on div "Spiral Costings" at bounding box center [274, 486] width 179 height 24
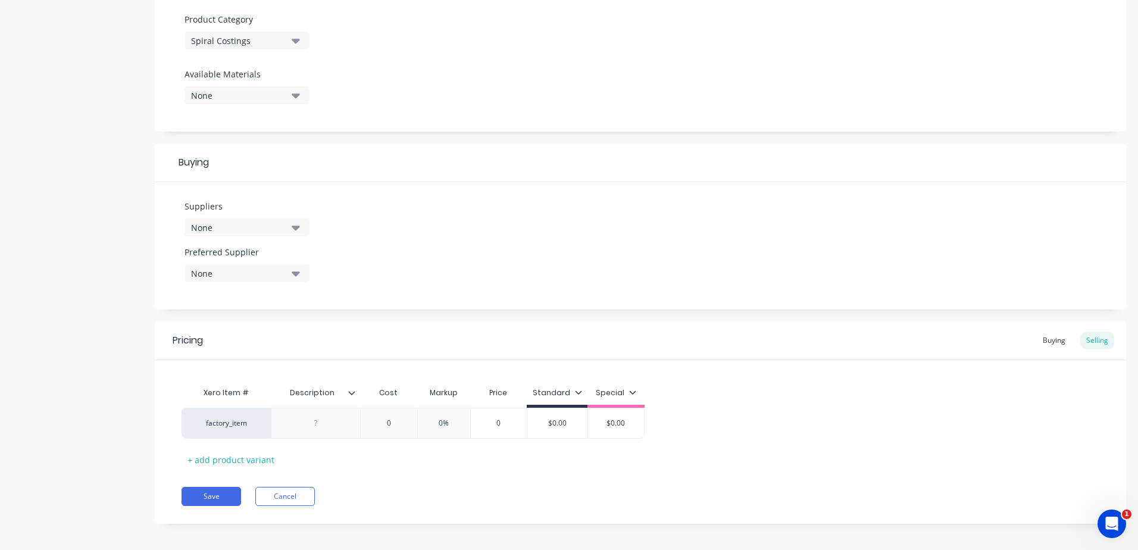
scroll to position [417, 0]
click at [333, 425] on div at bounding box center [316, 422] width 60 height 15
paste div
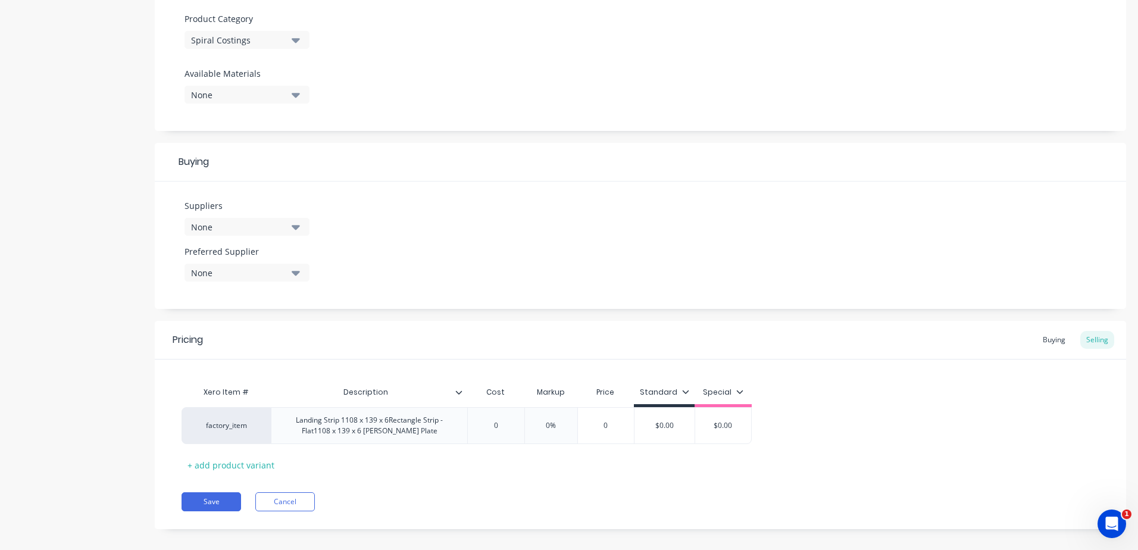
drag, startPoint x: 395, startPoint y: 448, endPoint x: 352, endPoint y: 448, distance: 42.3
click at [352, 448] on div "Xero Item # Description Cost Markup Price Standard Special factory_item Landing…" at bounding box center [641, 427] width 918 height 94
drag, startPoint x: 500, startPoint y: 425, endPoint x: 483, endPoint y: 426, distance: 16.7
click at [483, 426] on input "0" at bounding box center [496, 425] width 60 height 11
drag, startPoint x: 569, startPoint y: 427, endPoint x: 532, endPoint y: 427, distance: 37.5
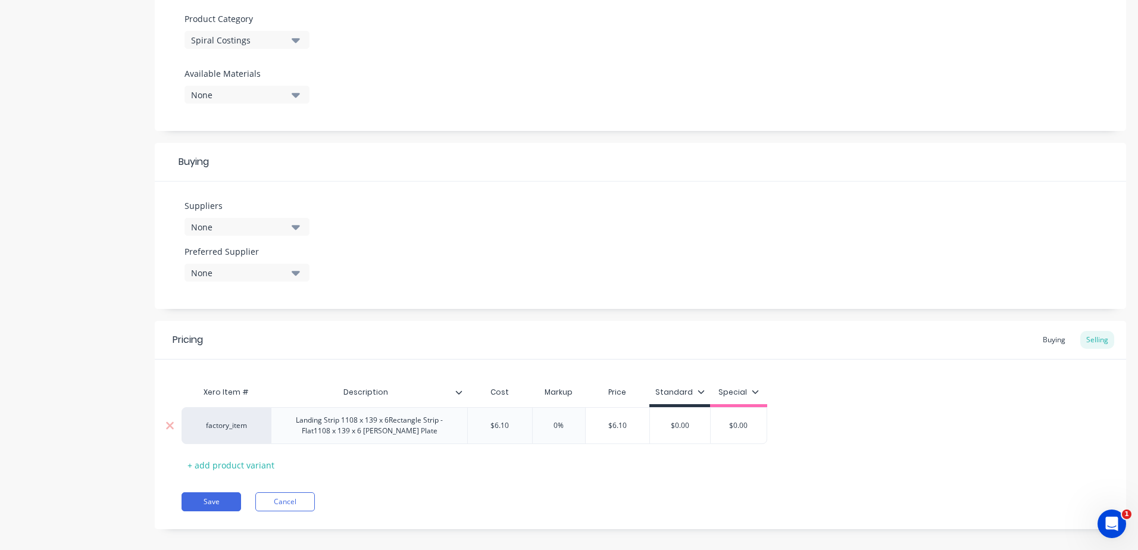
click at [533, 427] on input "0%" at bounding box center [559, 425] width 60 height 11
drag, startPoint x: 505, startPoint y: 421, endPoint x: 428, endPoint y: 421, distance: 77.4
click at [428, 421] on div "factory_item Landing Strip 1108 x 139 x 6Rectangle Strip - Flat1108 x 139 x 6 A…" at bounding box center [478, 425] width 593 height 37
drag, startPoint x: 704, startPoint y: 421, endPoint x: 586, endPoint y: 423, distance: 117.9
click at [591, 423] on div "factory_item Landing Strip 1108 x 139 x 6Rectangle Strip - Flat1108 x 139 x 6 A…" at bounding box center [482, 425] width 601 height 37
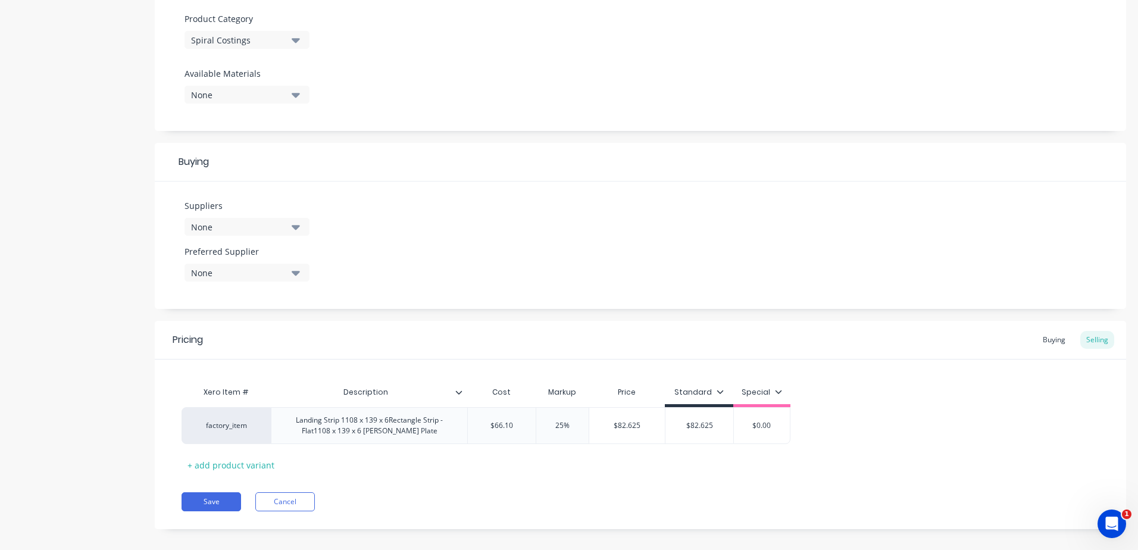
click at [583, 489] on div "Pricing Buying Selling Xero Item # Description Cost Markup Price Standard Speci…" at bounding box center [640, 425] width 971 height 208
click at [217, 501] on button "Save" at bounding box center [212, 501] width 60 height 19
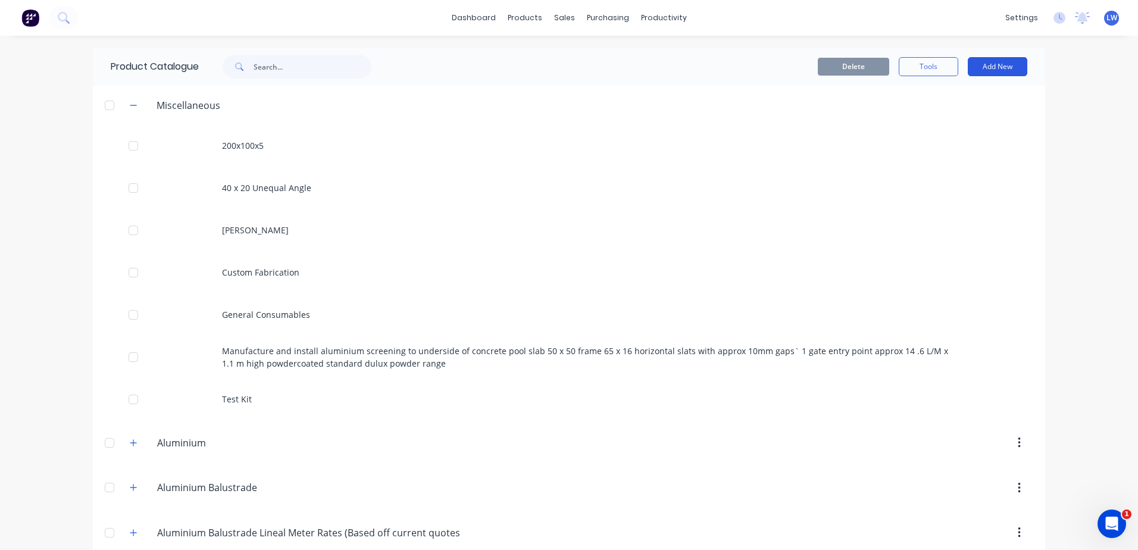
click at [993, 65] on button "Add New" at bounding box center [998, 66] width 60 height 19
click at [944, 116] on div "Product" at bounding box center [971, 120] width 92 height 17
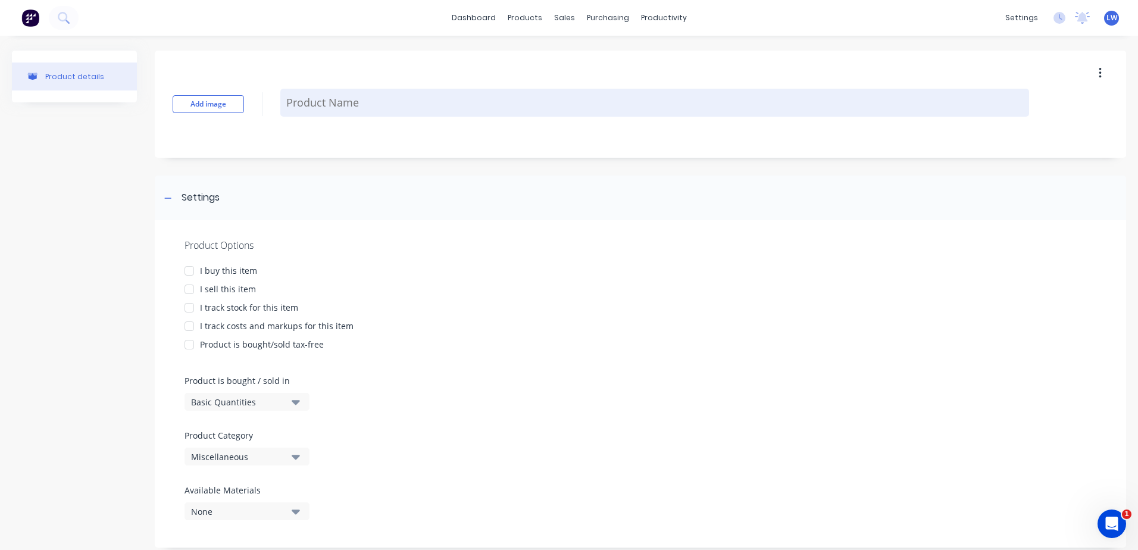
click at [290, 96] on textarea at bounding box center [654, 103] width 749 height 28
paste textarea "Supply and roll 38mm round 316 garde mirror polished stainless steel handrails …"
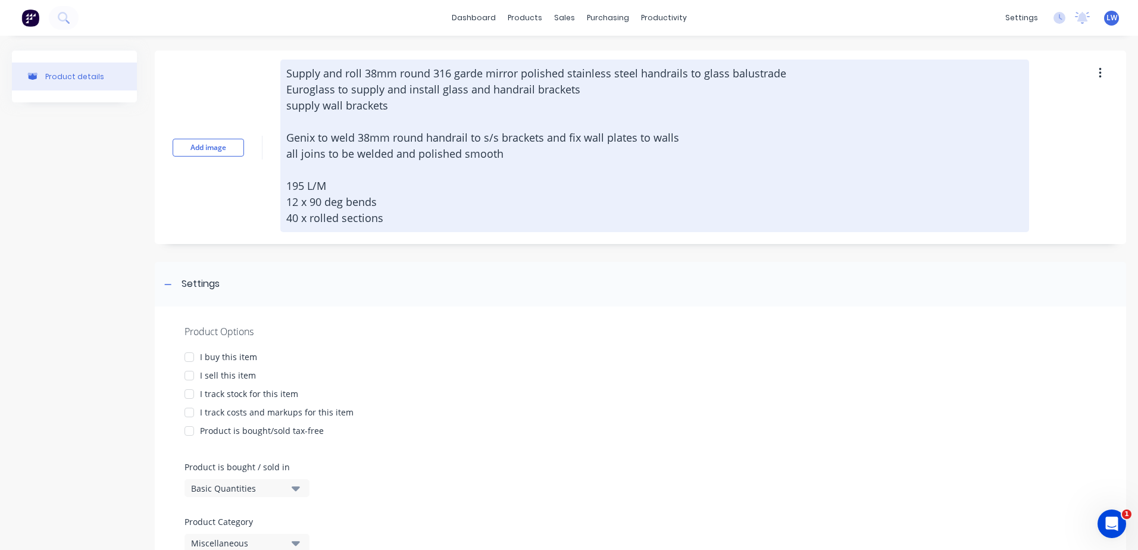
click at [309, 78] on textarea "Supply and roll 38mm round 316 garde mirror polished stainless steel handrails …" at bounding box center [654, 146] width 749 height 173
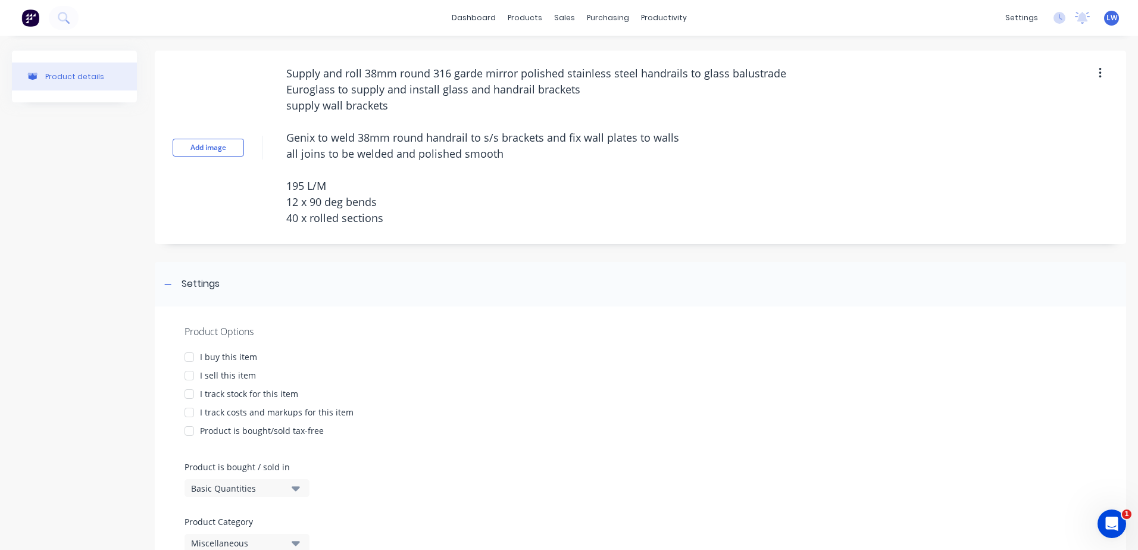
click at [190, 373] on div at bounding box center [189, 376] width 24 height 24
click at [191, 410] on div at bounding box center [189, 413] width 24 height 24
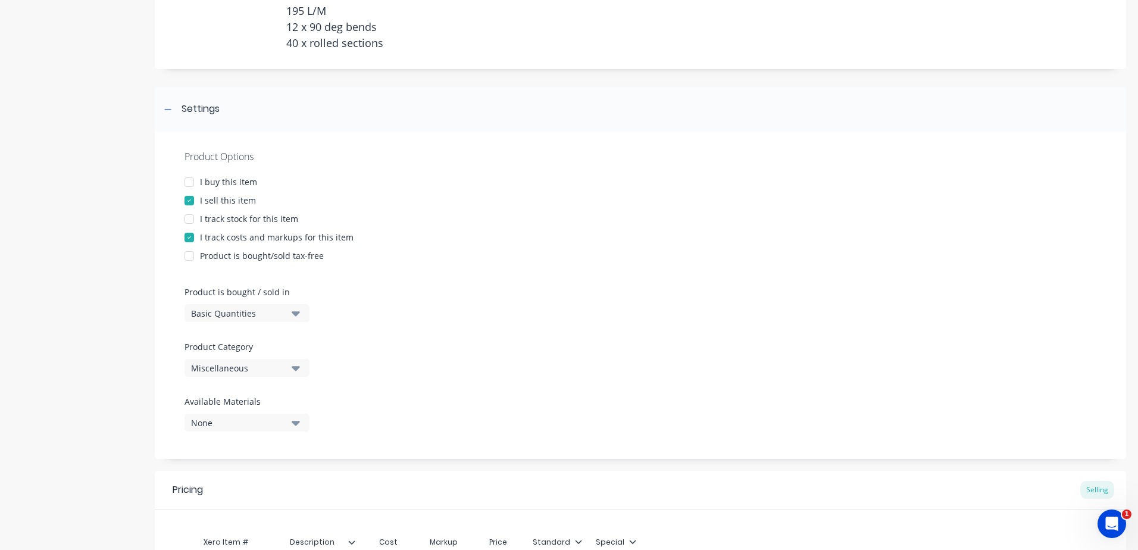
scroll to position [179, 0]
click at [294, 365] on icon "button" at bounding box center [296, 364] width 8 height 5
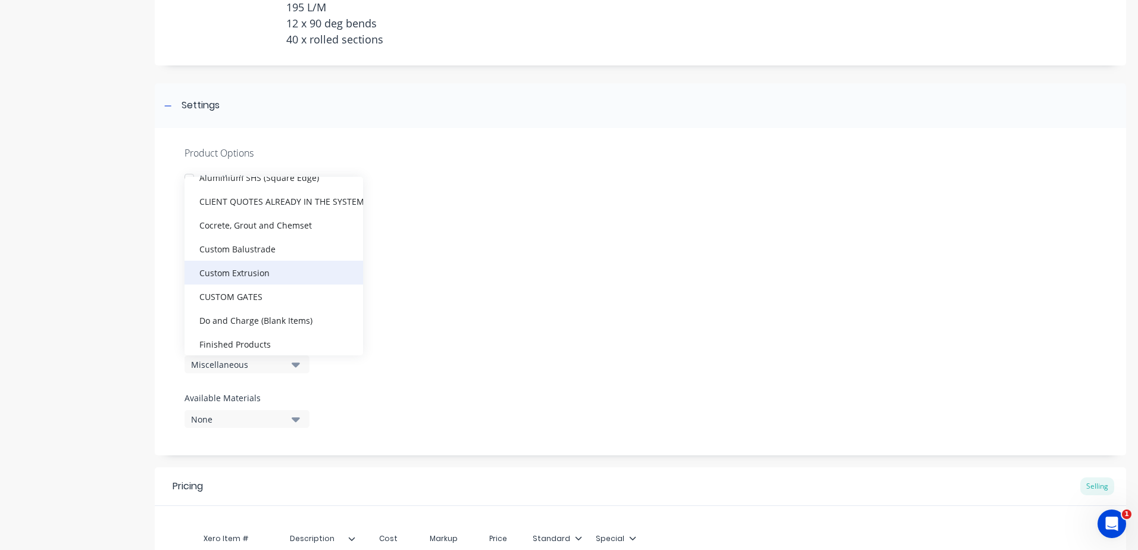
scroll to position [298, 0]
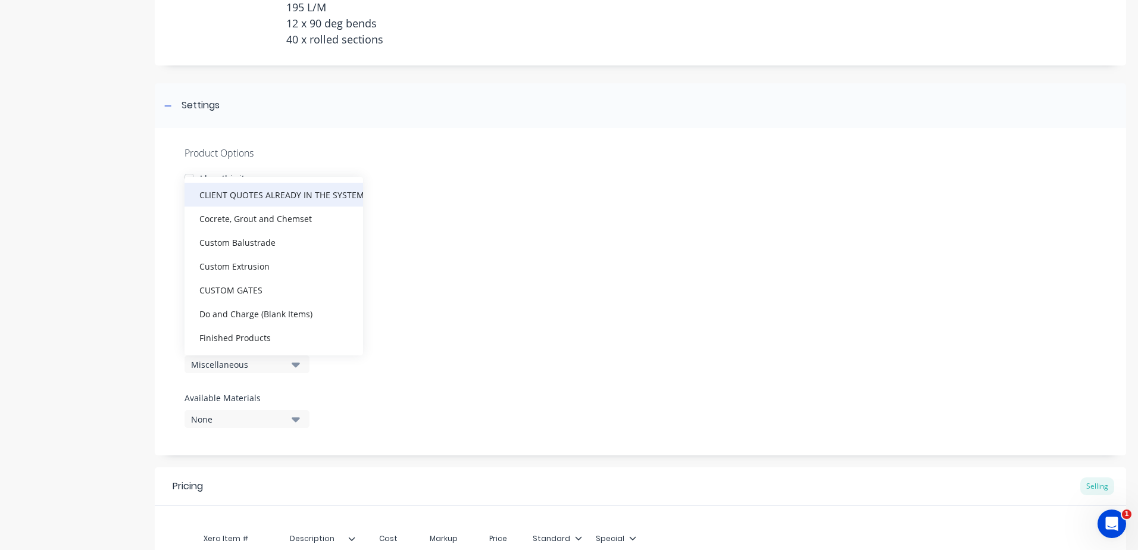
click at [287, 196] on div "CLIENT QUOTES ALREADY IN THE SYSTEM PRIOR TO [DATE]" at bounding box center [274, 195] width 179 height 24
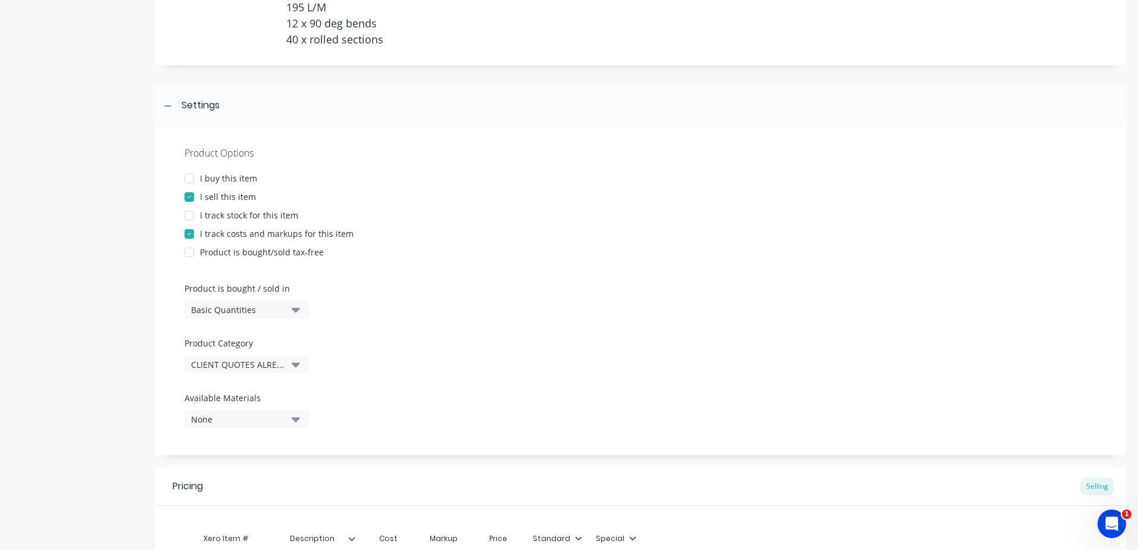
click at [464, 305] on div "Product Options I buy this item I sell this item I track stock for this item I …" at bounding box center [640, 291] width 971 height 327
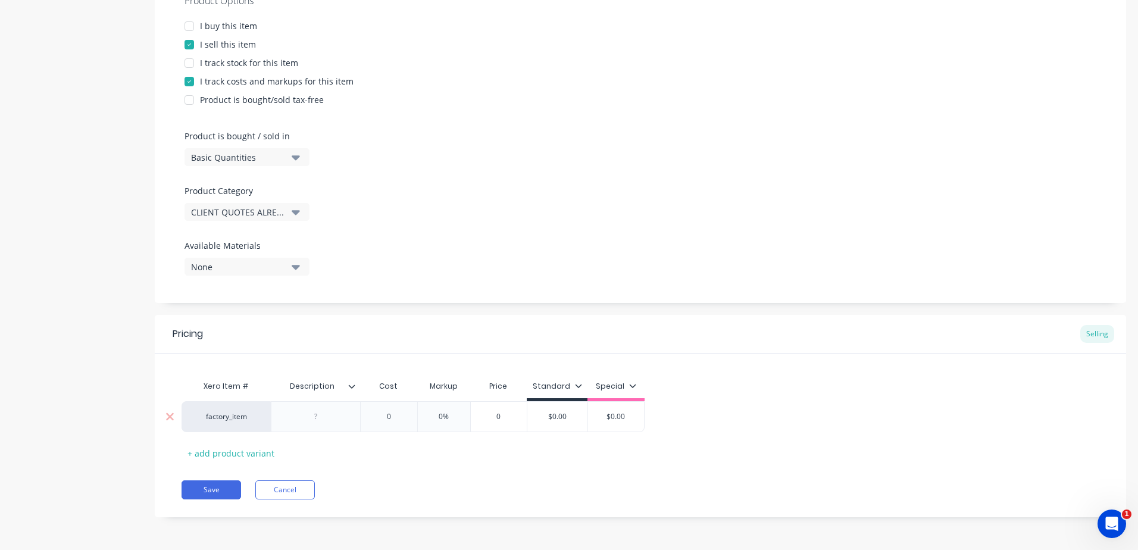
click at [334, 419] on div at bounding box center [316, 416] width 60 height 15
click at [330, 418] on div at bounding box center [316, 416] width 60 height 15
paste div
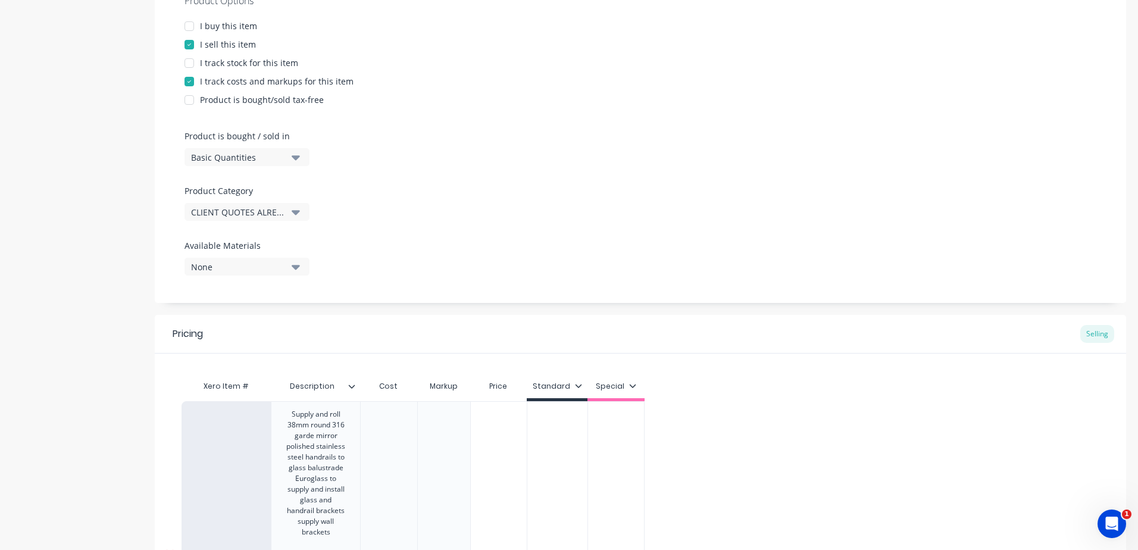
click at [383, 468] on div "0" at bounding box center [388, 553] width 57 height 305
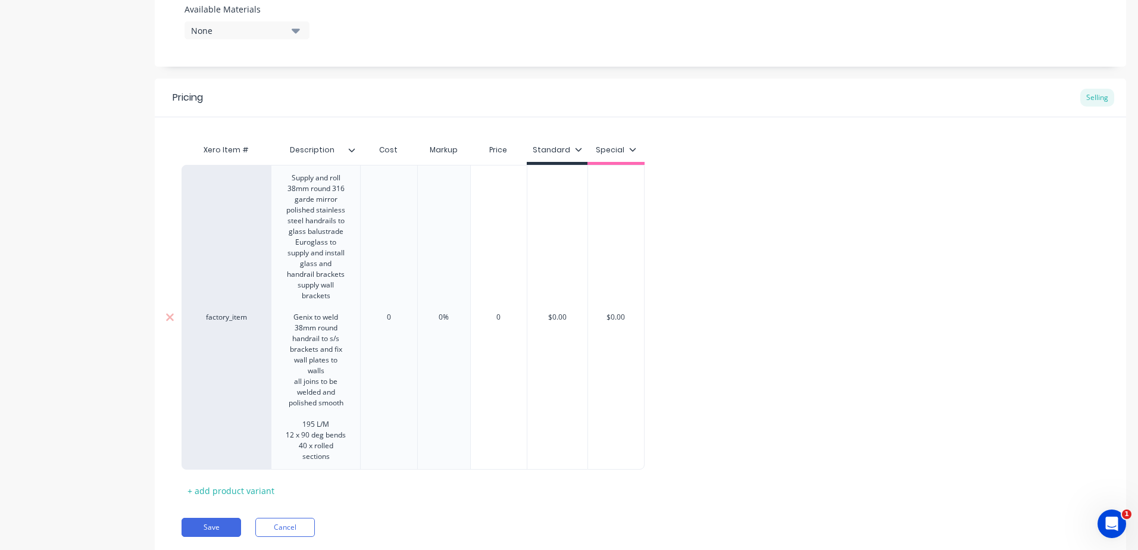
scroll to position [569, 0]
click at [390, 307] on div "0" at bounding box center [389, 316] width 60 height 30
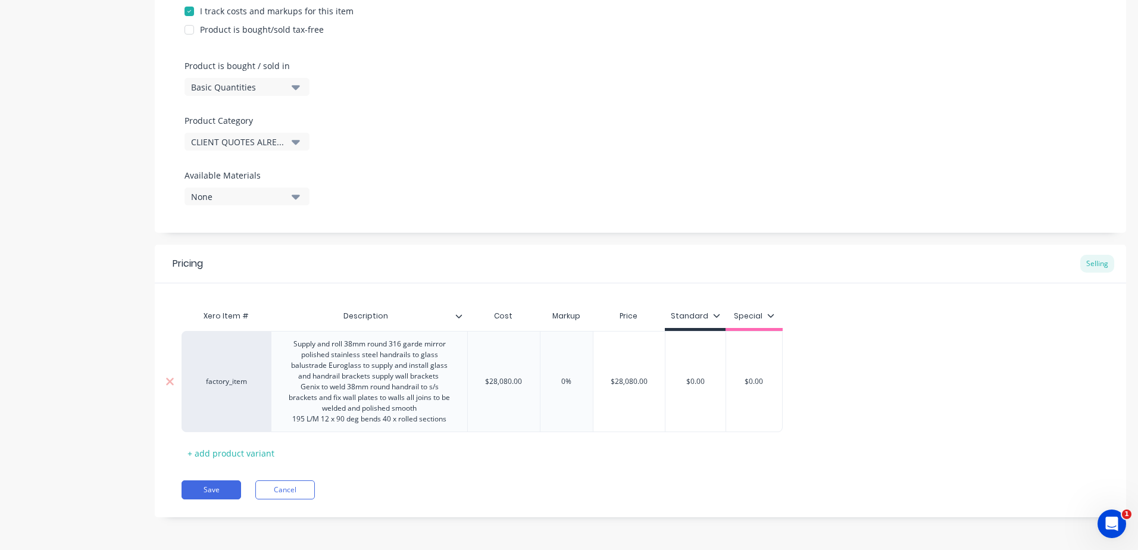
drag, startPoint x: 576, startPoint y: 383, endPoint x: 545, endPoint y: 387, distance: 31.2
click at [545, 387] on div "0% 0%" at bounding box center [567, 382] width 60 height 30
drag, startPoint x: 708, startPoint y: 380, endPoint x: 654, endPoint y: 380, distance: 54.8
click at [654, 380] on div "factory_item Supply and roll 38mm round 316 garde mirror polished stainless ste…" at bounding box center [482, 381] width 601 height 101
click at [628, 472] on div "Pricing Selling Xero Item # Description Cost Markup Price Standard Special fact…" at bounding box center [640, 381] width 971 height 273
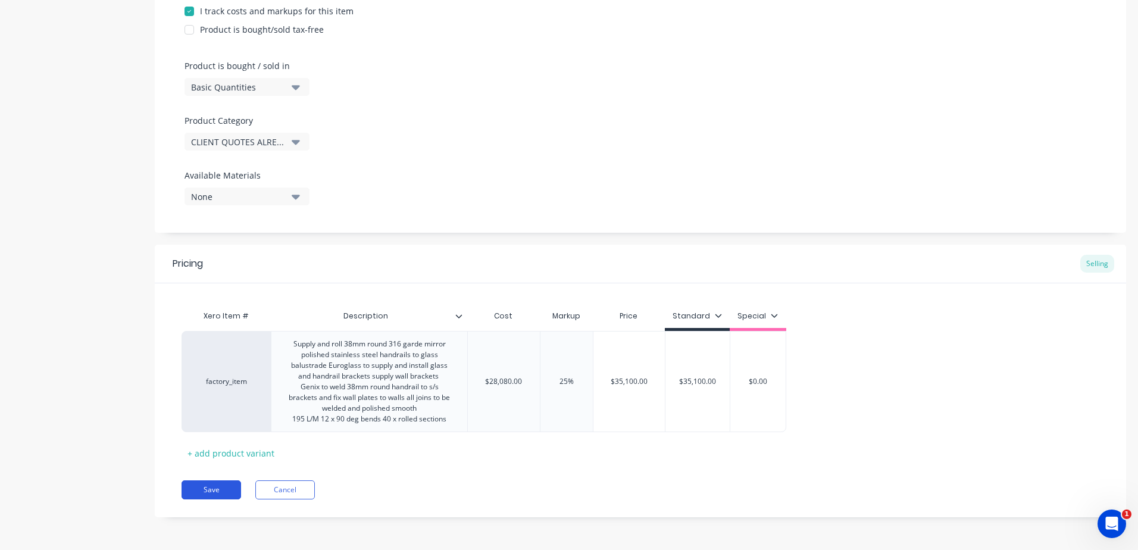
click at [207, 487] on button "Save" at bounding box center [212, 489] width 60 height 19
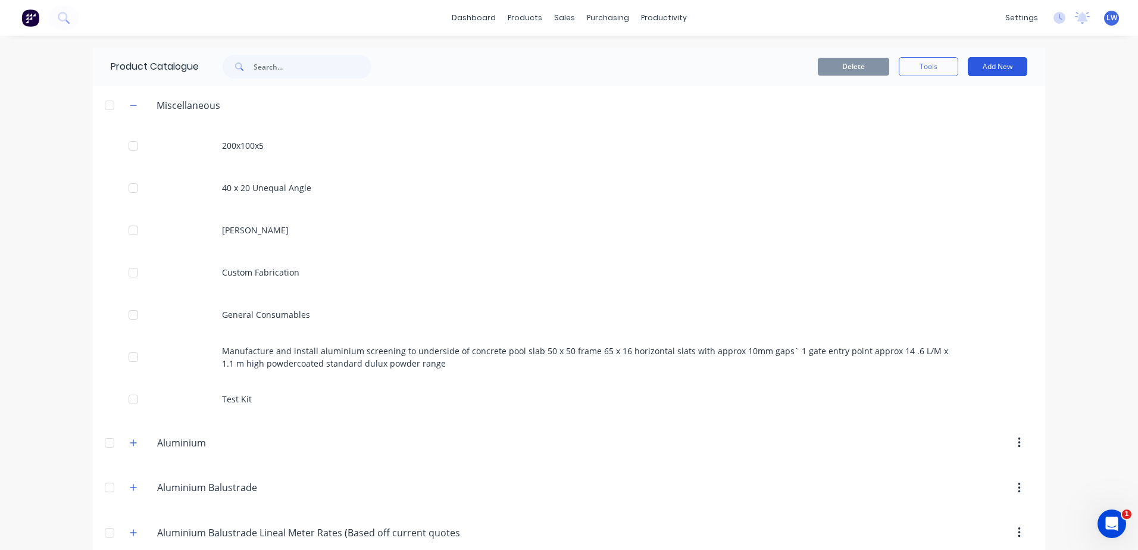
click at [975, 70] on button "Add New" at bounding box center [998, 66] width 60 height 19
click at [940, 124] on div "Product" at bounding box center [971, 120] width 92 height 17
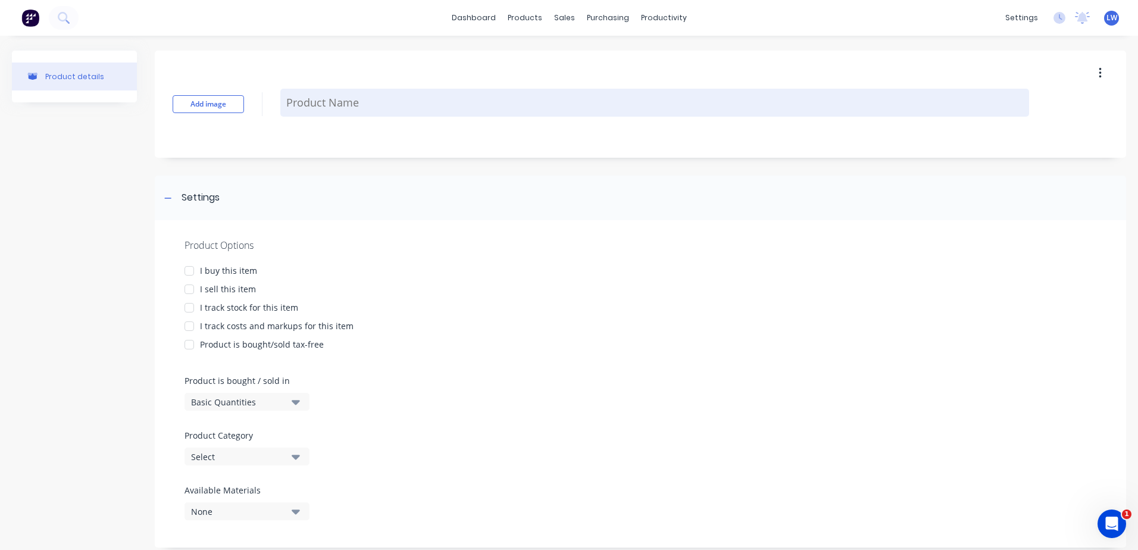
click at [346, 102] on textarea at bounding box center [654, 103] width 749 height 28
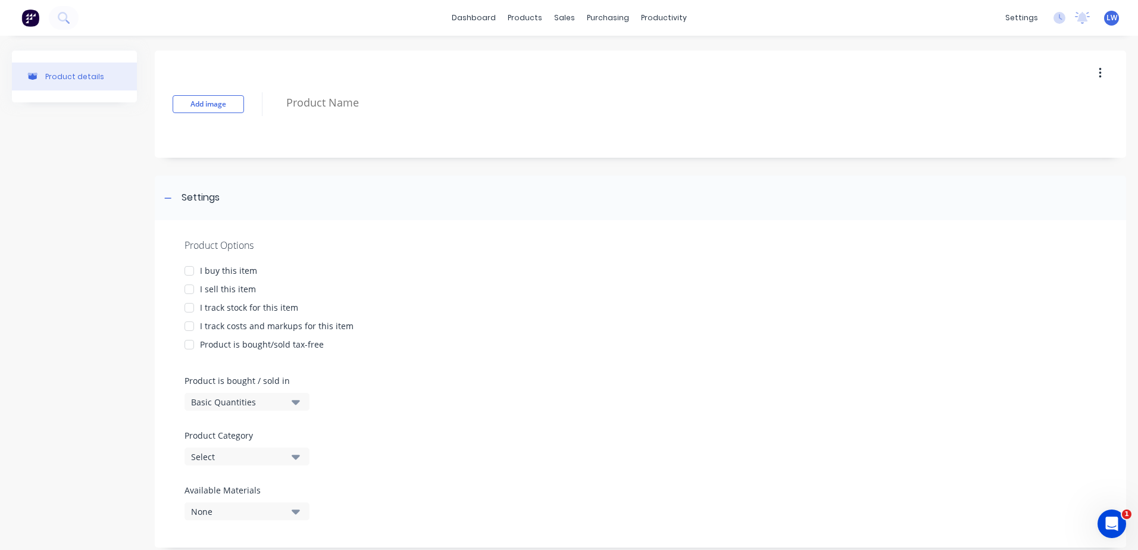
paste textarea "Supply and roll 38mm round 316 garde mirror polished stainless steel handrails …"
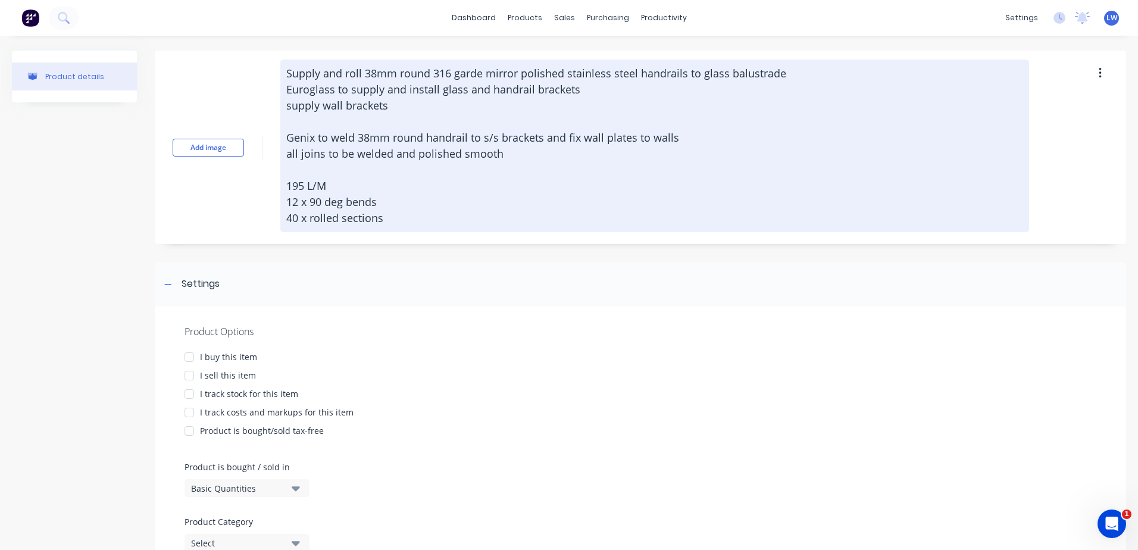
drag, startPoint x: 329, startPoint y: 183, endPoint x: 282, endPoint y: 185, distance: 47.0
click at [282, 185] on textarea "Supply and roll 38mm round 316 garde mirror polished stainless steel handrails …" at bounding box center [654, 146] width 749 height 173
click at [401, 223] on textarea "Supply and roll 38mm round 316 garde mirror polished stainless steel handrails …" at bounding box center [654, 146] width 749 height 173
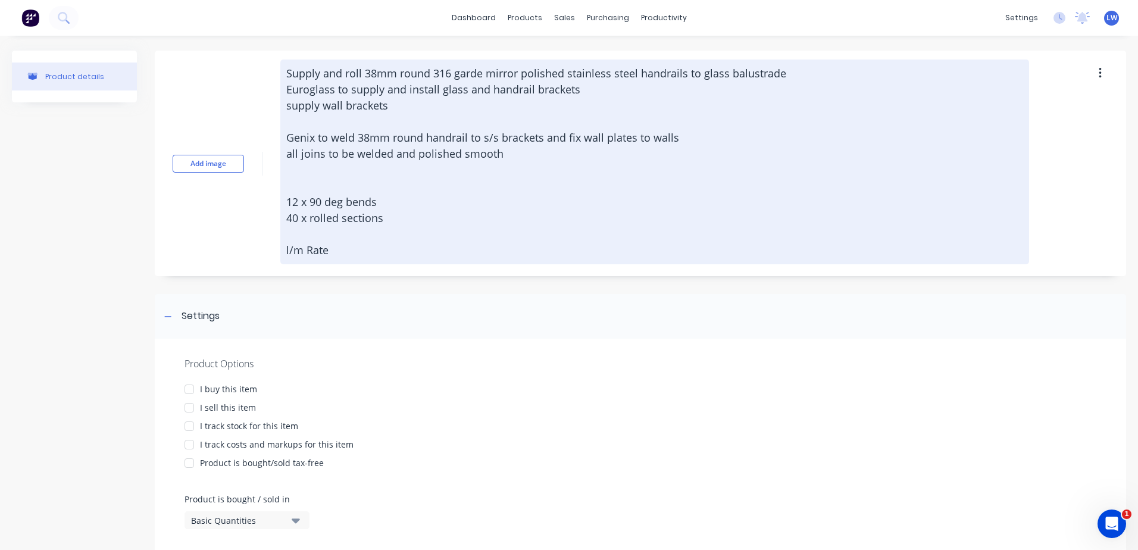
click at [285, 251] on textarea "Supply and roll 38mm round 316 garde mirror polished stainless steel handrails …" at bounding box center [654, 162] width 749 height 205
drag, startPoint x: 343, startPoint y: 252, endPoint x: 298, endPoint y: 257, distance: 45.6
click at [298, 257] on textarea "Supply and roll 38mm round 316 garde mirror polished stainless steel handrails …" at bounding box center [654, 162] width 749 height 205
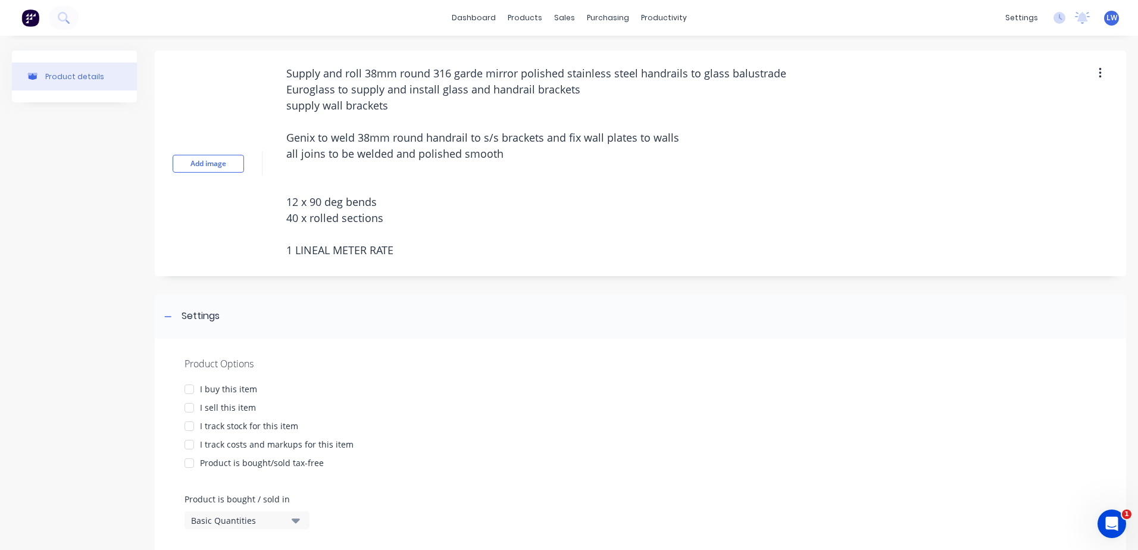
click at [186, 407] on div at bounding box center [189, 408] width 24 height 24
click at [192, 446] on div at bounding box center [189, 445] width 24 height 24
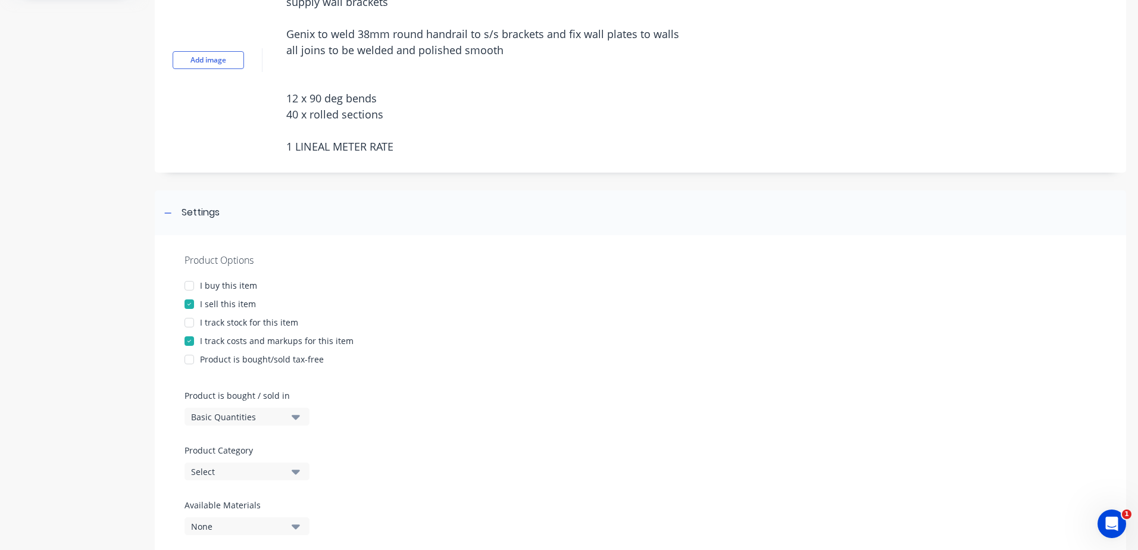
scroll to position [298, 0]
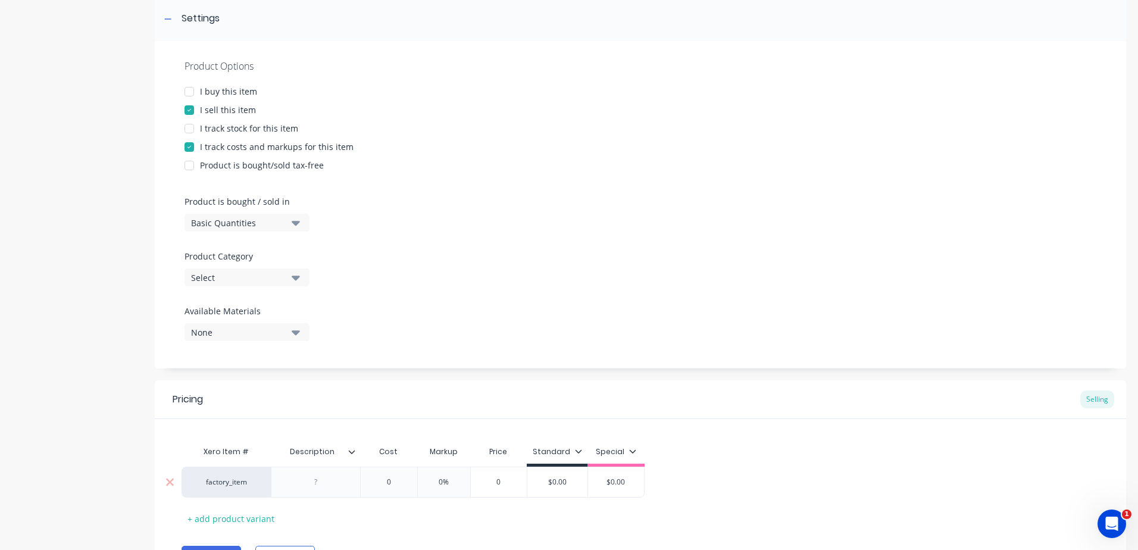
click at [342, 485] on div "Xero Item # Description Cost Markup Price Standard Special factory_item 0 0% 0 …" at bounding box center [640, 473] width 971 height 109
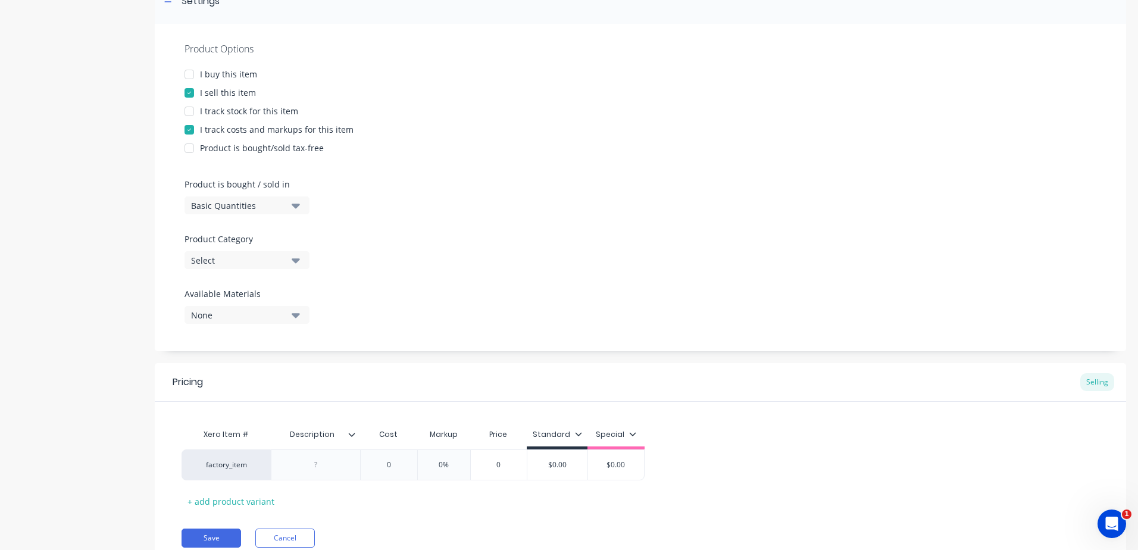
scroll to position [363, 0]
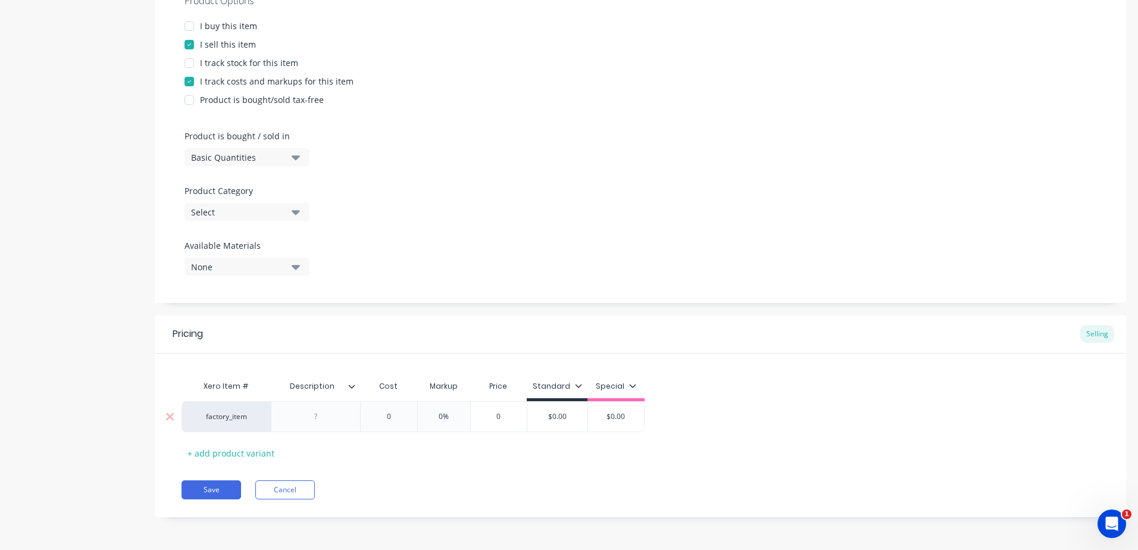
click at [322, 419] on div at bounding box center [316, 416] width 60 height 15
click at [326, 415] on div at bounding box center [316, 416] width 60 height 15
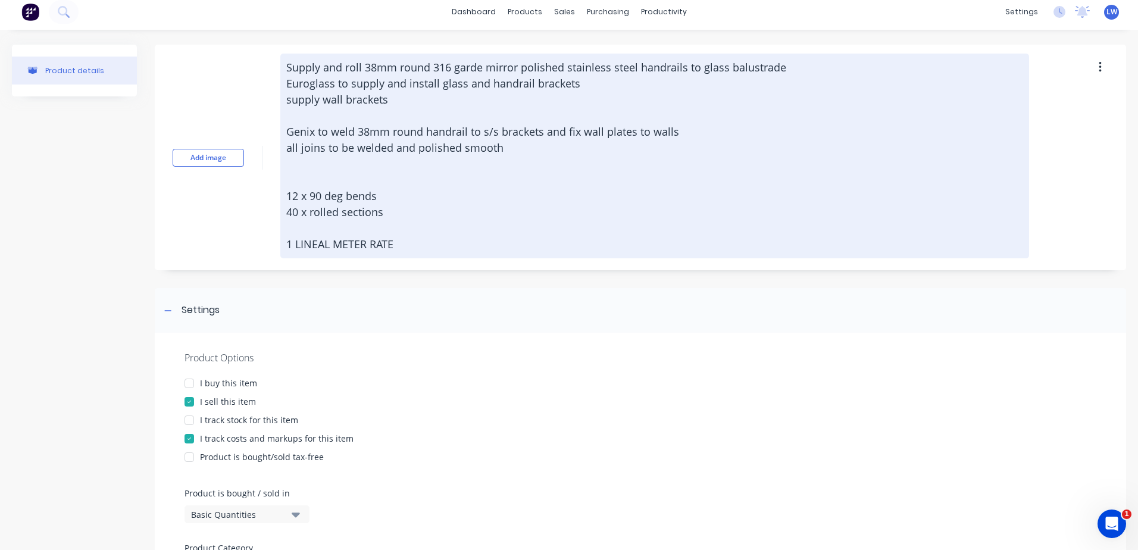
scroll to position [0, 0]
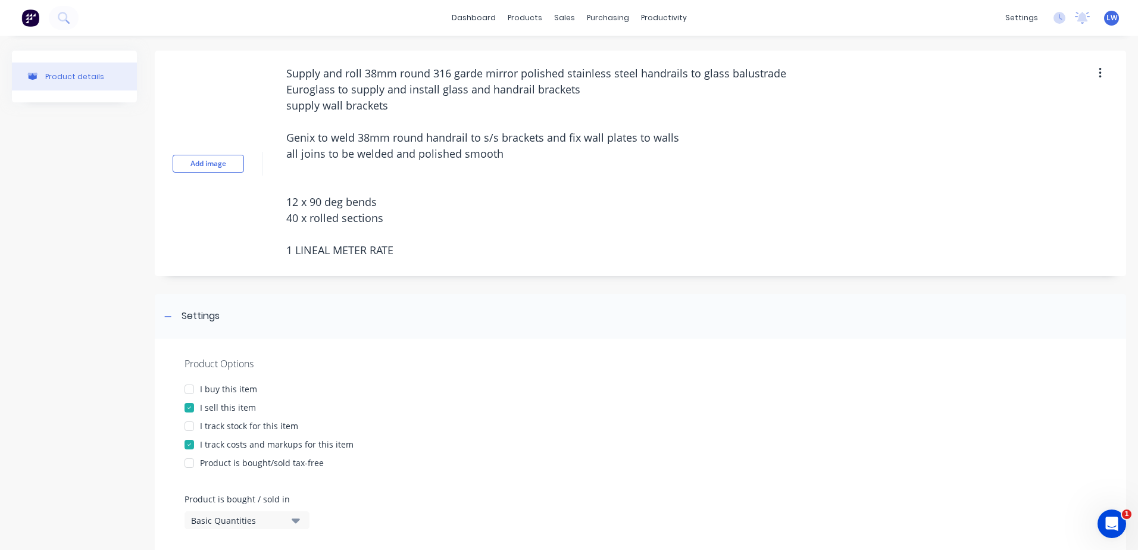
drag, startPoint x: 413, startPoint y: 248, endPoint x: 257, endPoint y: 61, distance: 243.4
click at [257, 61] on div "Add image Supply and roll 38mm round 316 garde mirror polished stainless steel …" at bounding box center [640, 164] width 971 height 226
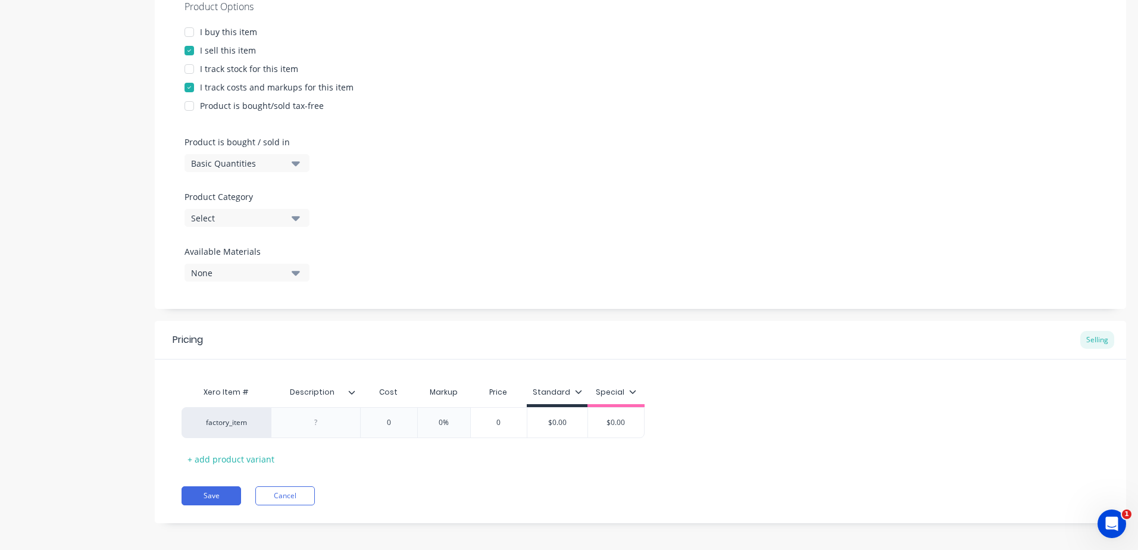
scroll to position [363, 0]
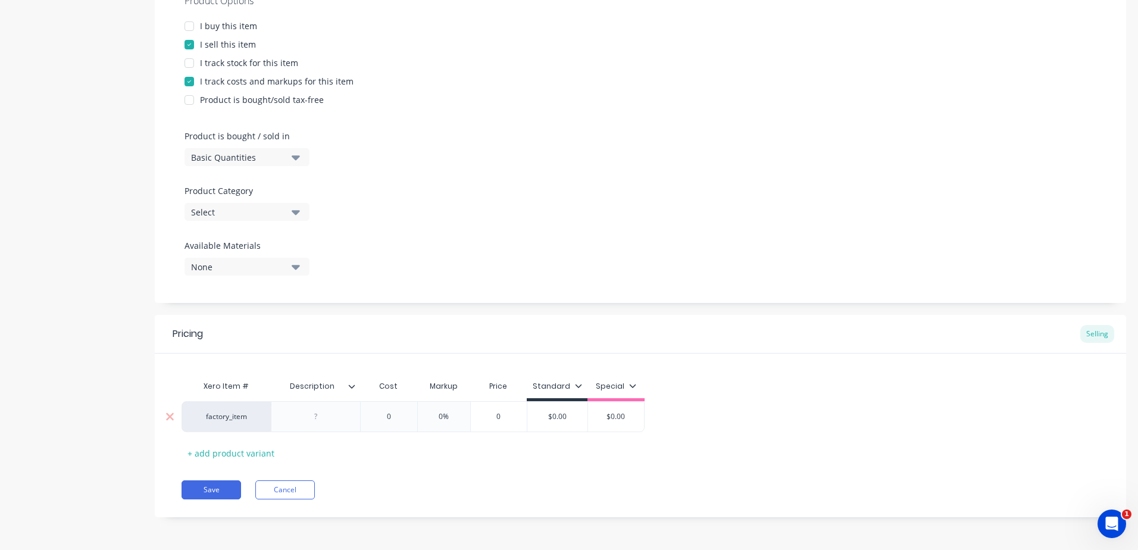
click at [324, 418] on div at bounding box center [316, 416] width 60 height 15
paste div
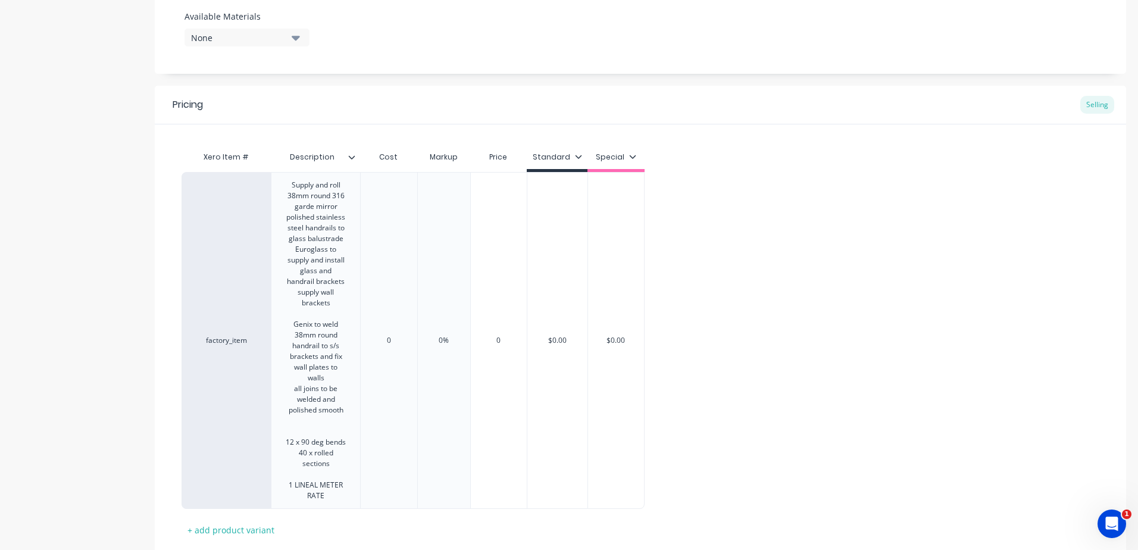
scroll to position [680, 0]
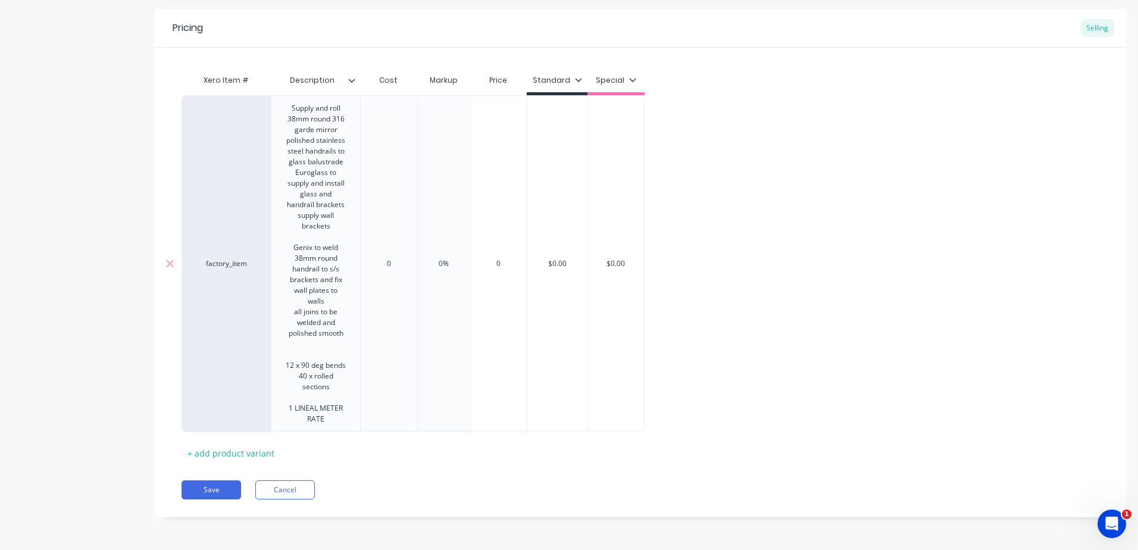
click at [395, 258] on div "Pricing Selling Xero Item # Description Cost Markup Price Standard Special fact…" at bounding box center [640, 263] width 971 height 508
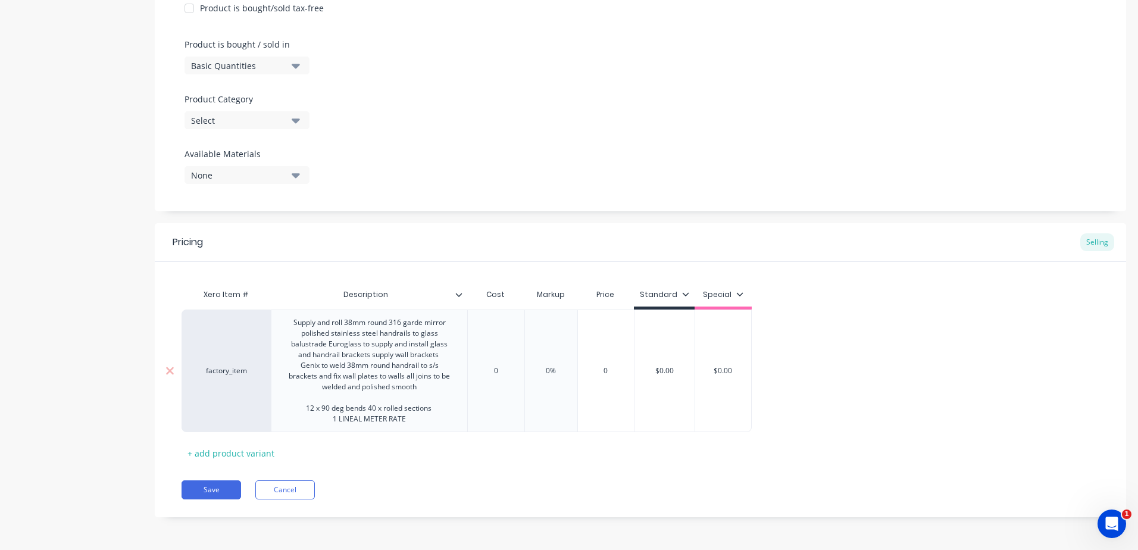
scroll to position [455, 0]
click at [574, 376] on div "0%" at bounding box center [559, 371] width 60 height 30
drag, startPoint x: 567, startPoint y: 365, endPoint x: 547, endPoint y: 365, distance: 20.2
click at [547, 365] on div "0% 0%" at bounding box center [559, 371] width 60 height 30
click at [589, 469] on div "Pricing Selling Xero Item # Description Cost Markup Price Standard Special fact…" at bounding box center [640, 370] width 971 height 294
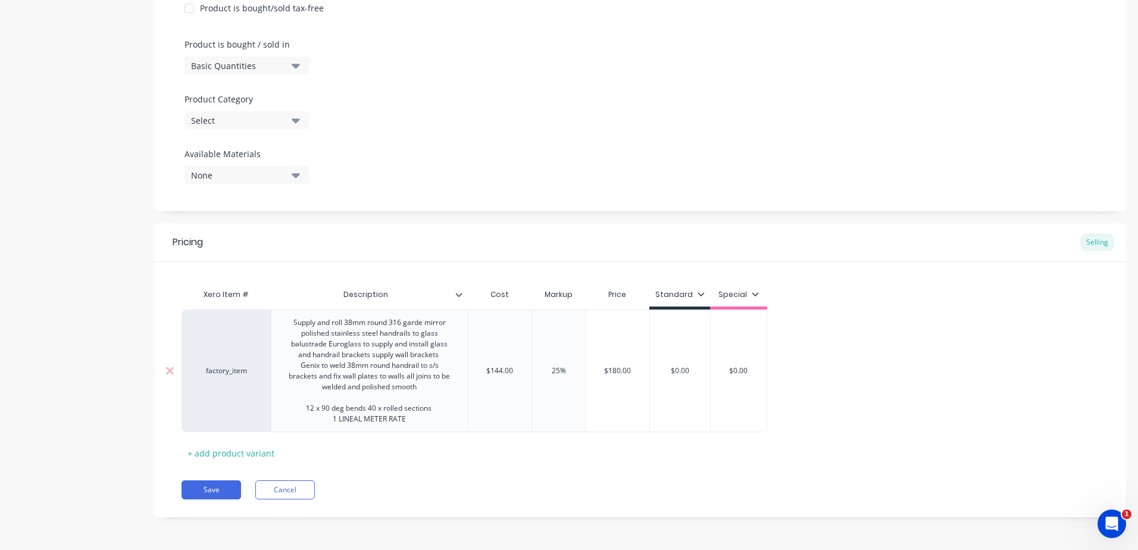
drag, startPoint x: 695, startPoint y: 373, endPoint x: 661, endPoint y: 370, distance: 34.1
click at [661, 370] on input "$0.00" at bounding box center [680, 370] width 60 height 11
click at [678, 459] on div "Xero Item # Description Cost Markup Price Standard Special factory_item Supply …" at bounding box center [641, 373] width 918 height 180
click at [205, 486] on button "Save" at bounding box center [212, 489] width 60 height 19
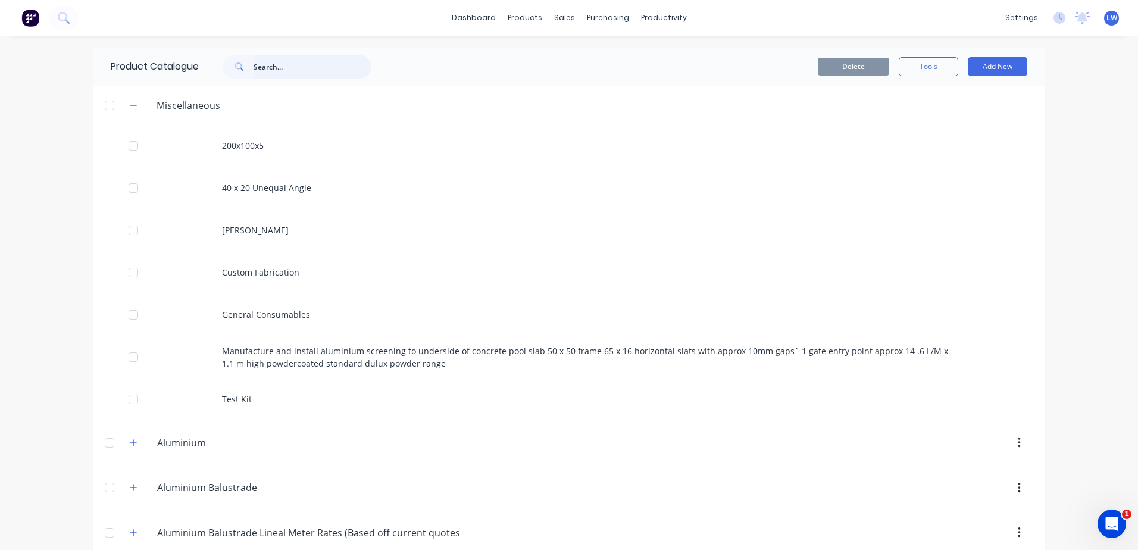
click at [276, 63] on input "text" at bounding box center [313, 67] width 118 height 24
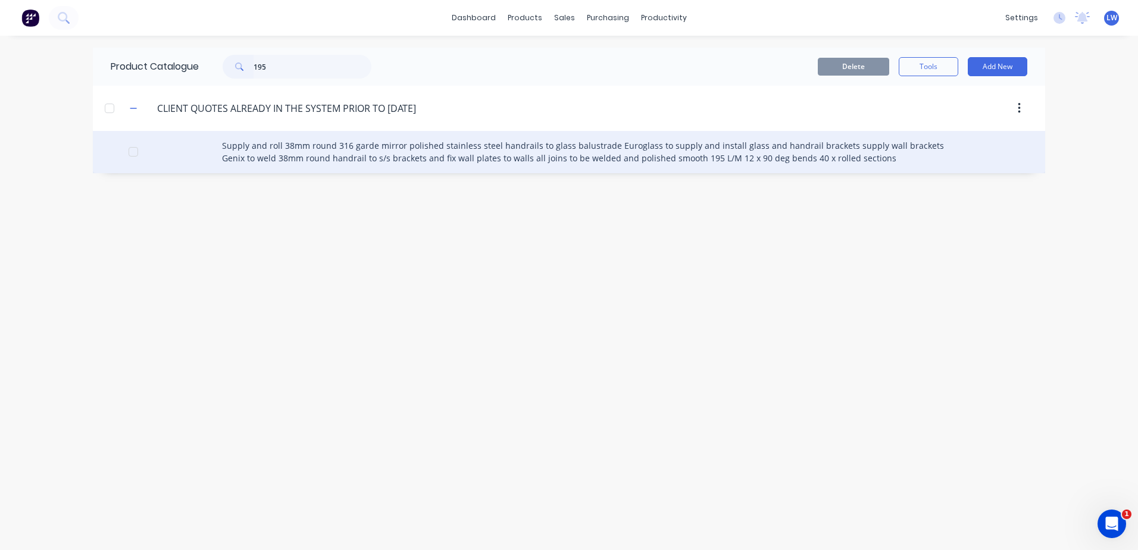
click at [483, 153] on div "Supply and roll 38mm round 316 garde mirror polished stainless steel handrails …" at bounding box center [569, 152] width 952 height 42
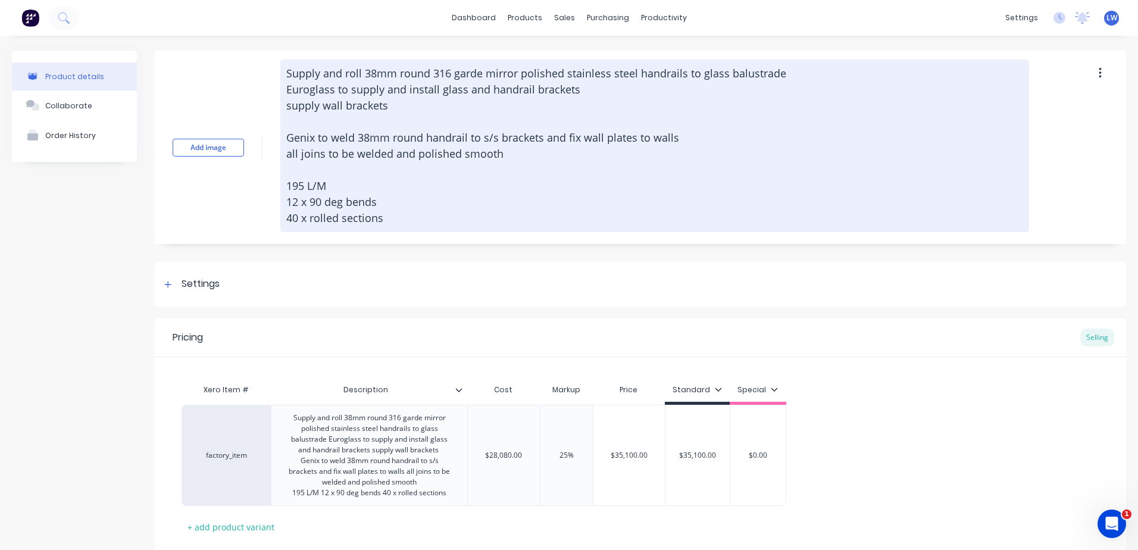
click at [379, 208] on textarea "Supply and roll 38mm round 316 garde mirror polished stainless steel handrails …" at bounding box center [654, 146] width 749 height 173
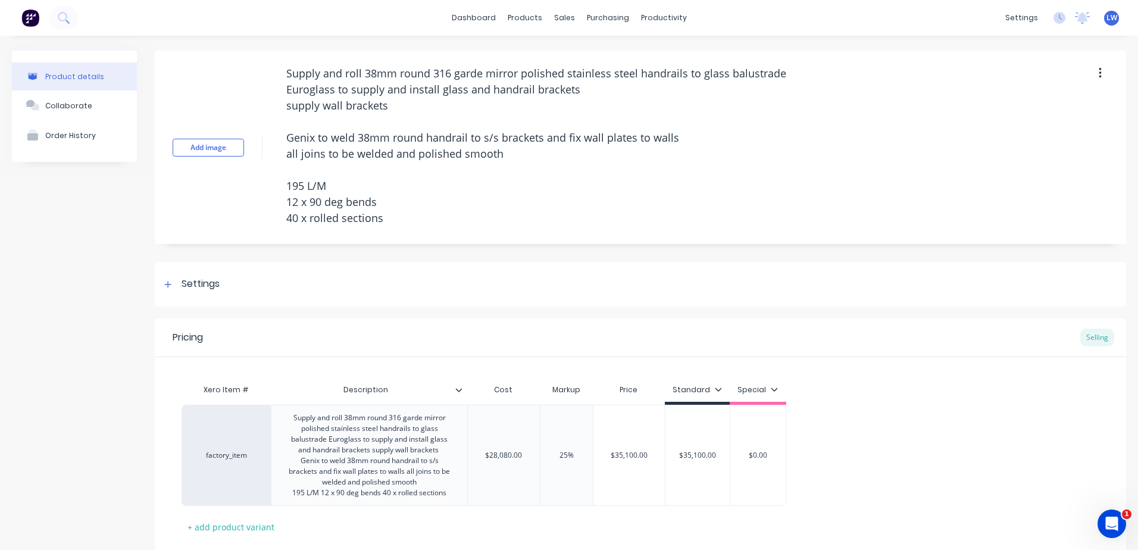
drag, startPoint x: 406, startPoint y: 232, endPoint x: 221, endPoint y: 24, distance: 278.3
click at [221, 24] on div "dashboard products sales purchasing productivity dashboard products Product Cat…" at bounding box center [569, 275] width 1138 height 550
click at [515, 13] on div "products" at bounding box center [525, 18] width 46 height 18
click at [562, 56] on div "Product Catalogue" at bounding box center [573, 57] width 74 height 11
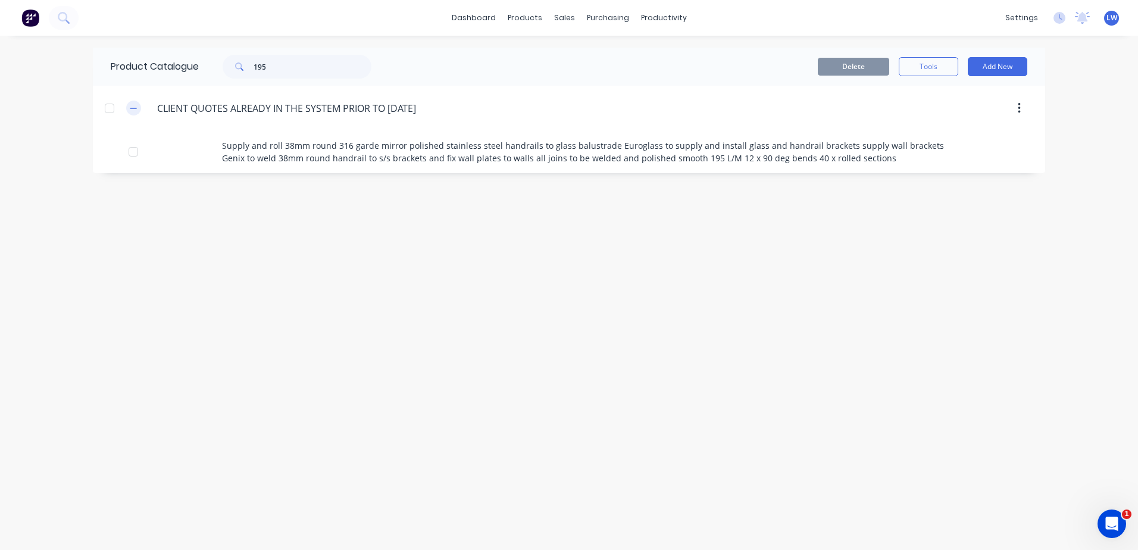
click at [137, 108] on button "button" at bounding box center [133, 108] width 15 height 15
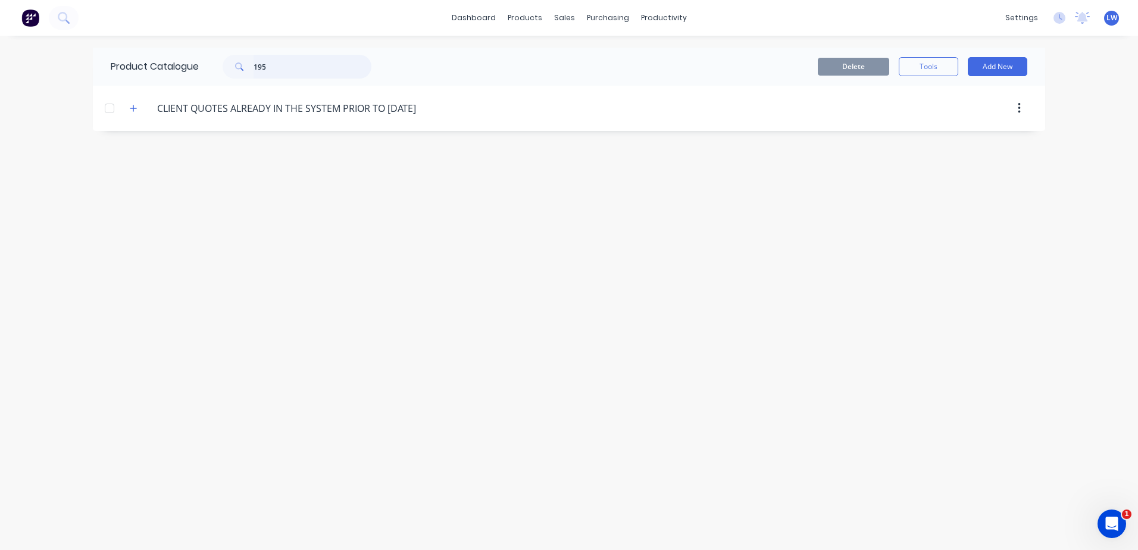
drag, startPoint x: 279, startPoint y: 73, endPoint x: 223, endPoint y: 64, distance: 56.1
click at [223, 64] on div "195" at bounding box center [291, 67] width 161 height 24
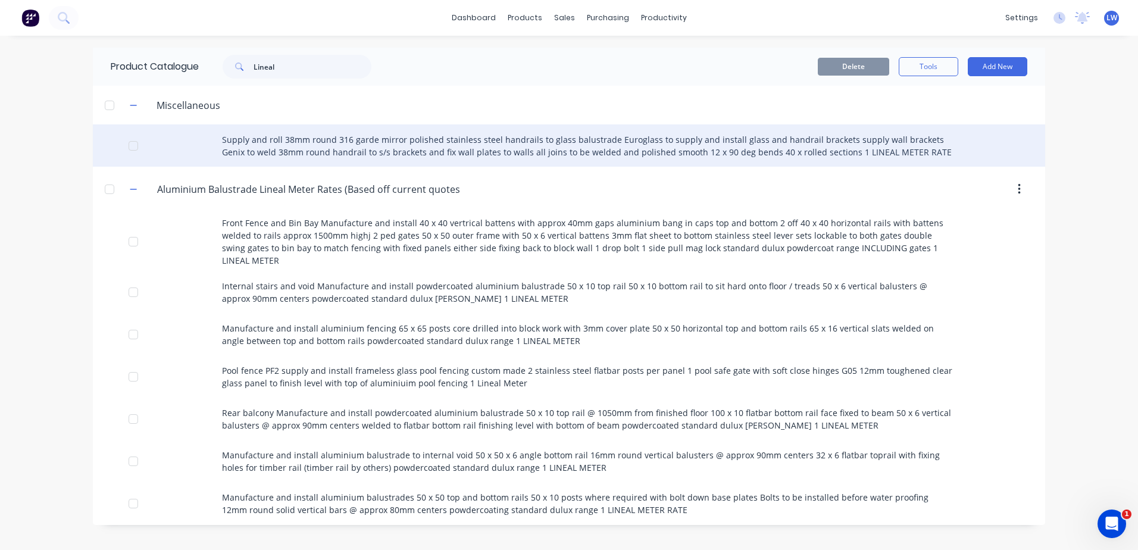
click at [251, 149] on div "Supply and roll 38mm round 316 garde mirror polished stainless steel handrails …" at bounding box center [569, 145] width 952 height 42
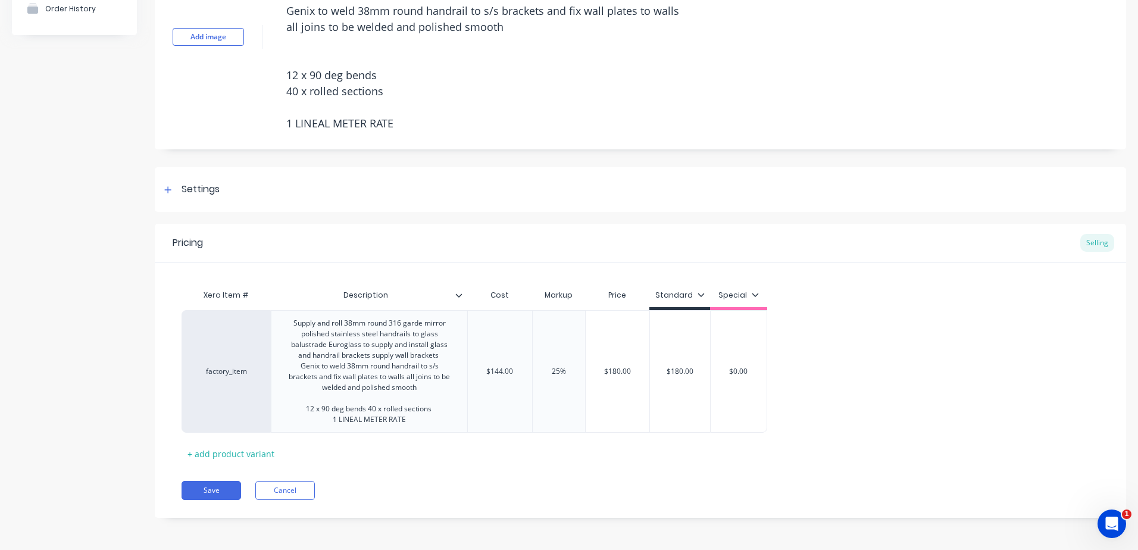
scroll to position [127, 0]
click at [197, 192] on div "Settings" at bounding box center [201, 189] width 38 height 15
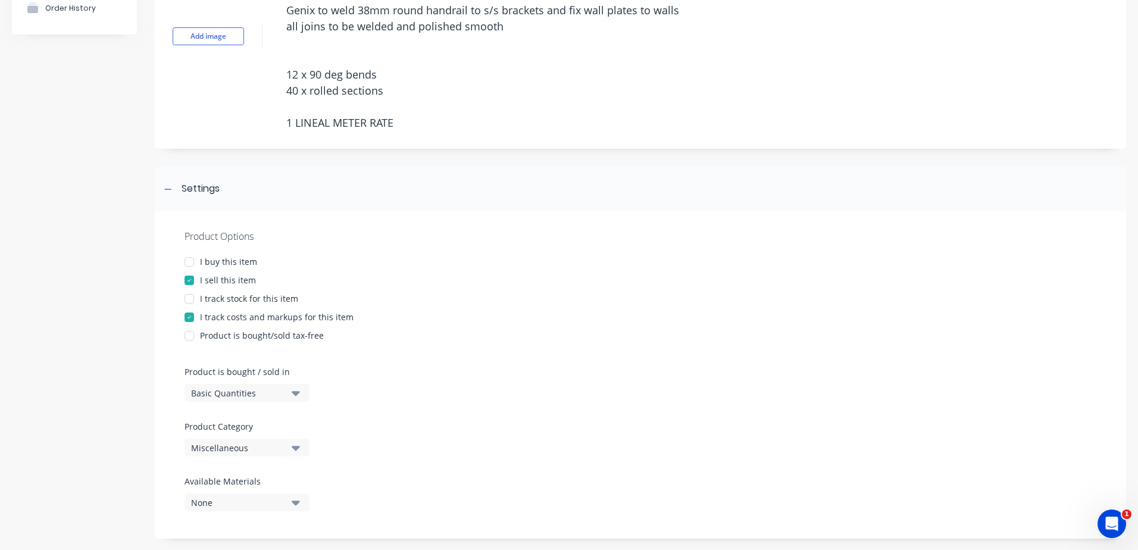
click at [292, 449] on icon "button" at bounding box center [296, 447] width 8 height 13
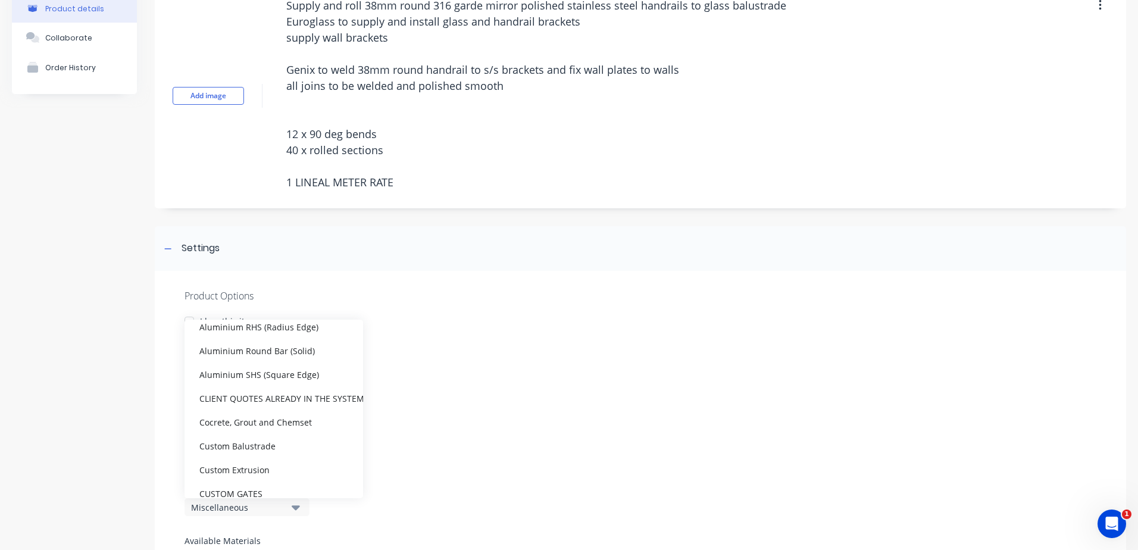
scroll to position [238, 0]
click at [439, 251] on div "Settings" at bounding box center [640, 248] width 971 height 45
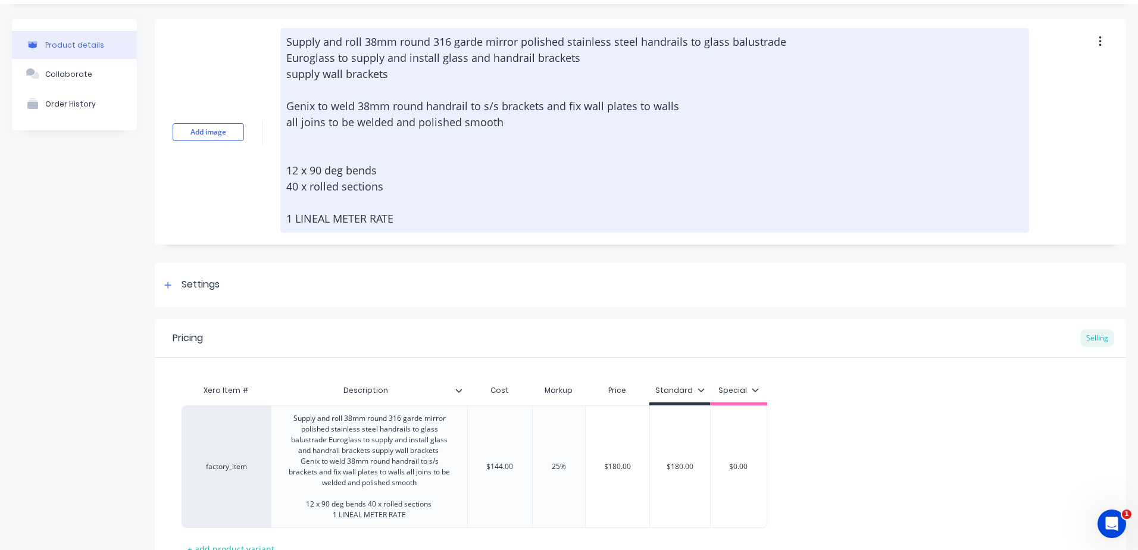
scroll to position [0, 0]
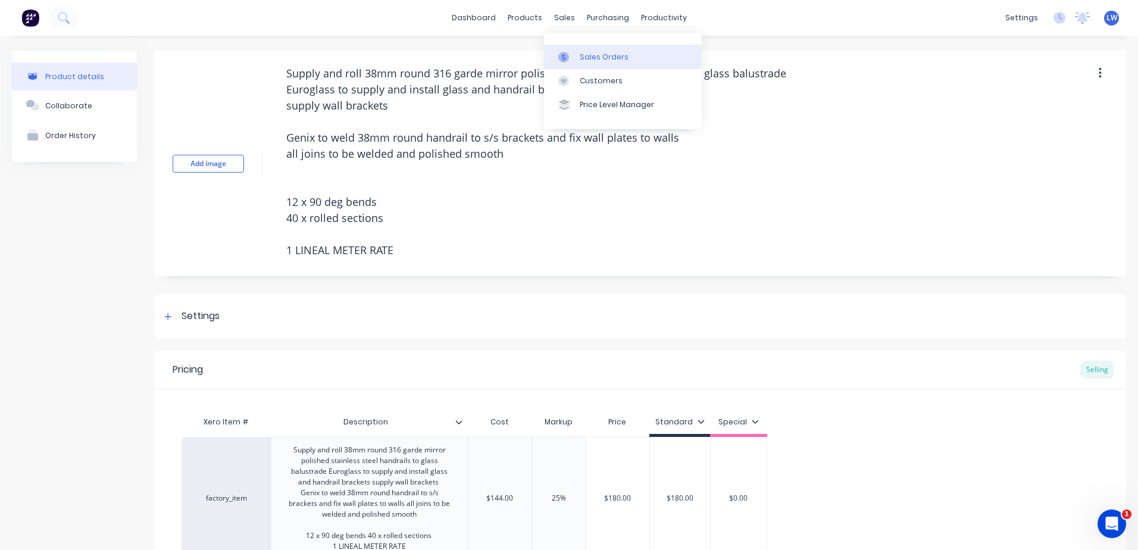
click at [586, 45] on link "Sales Orders" at bounding box center [623, 57] width 158 height 24
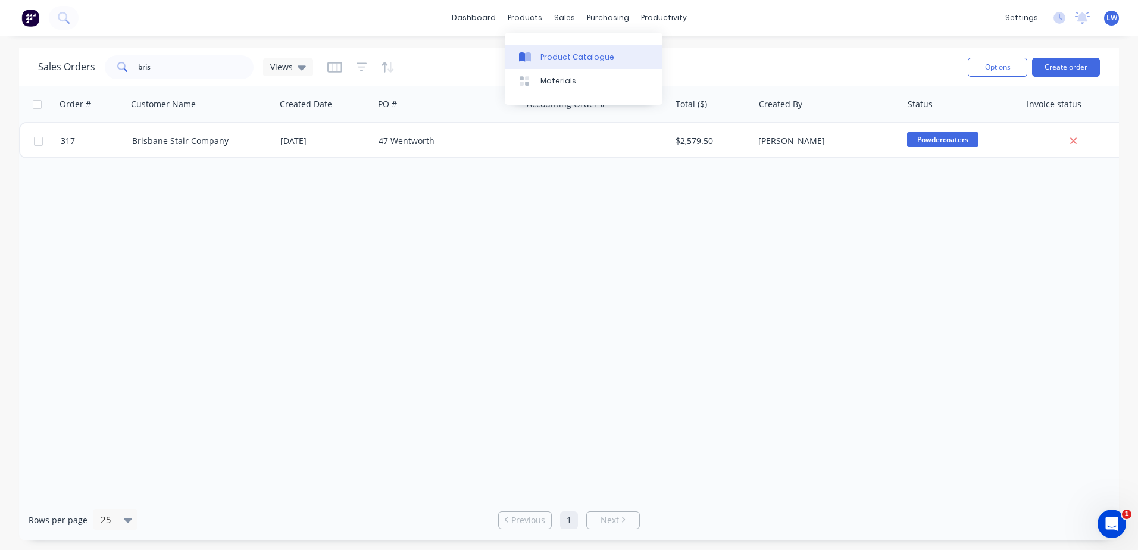
click at [544, 58] on div "Product Catalogue" at bounding box center [577, 57] width 74 height 11
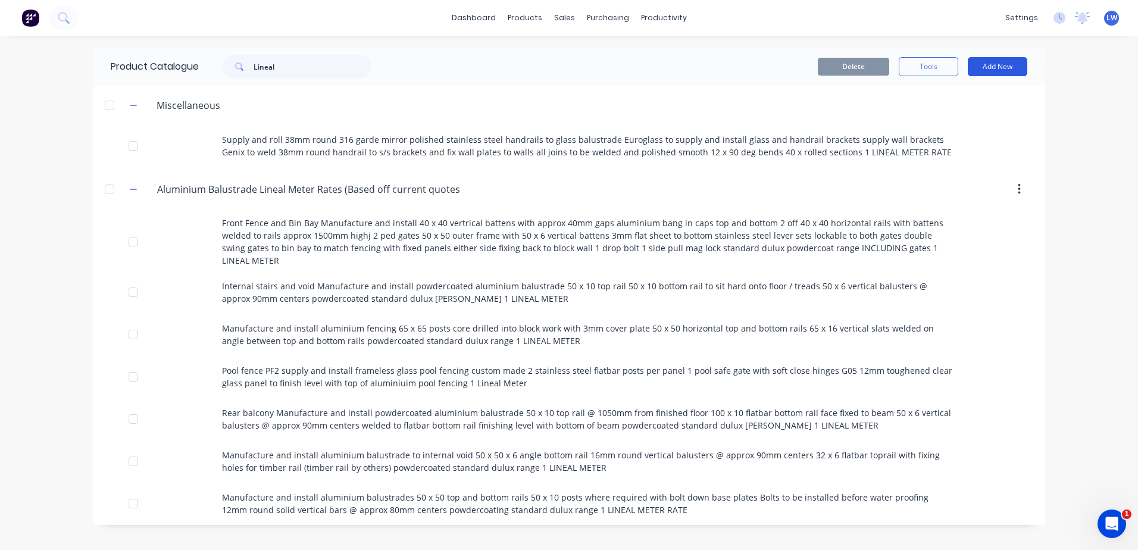
click at [988, 65] on button "Add New" at bounding box center [998, 66] width 60 height 19
drag, startPoint x: 952, startPoint y: 94, endPoint x: 953, endPoint y: 86, distance: 8.4
click at [953, 87] on button "Category" at bounding box center [970, 97] width 113 height 24
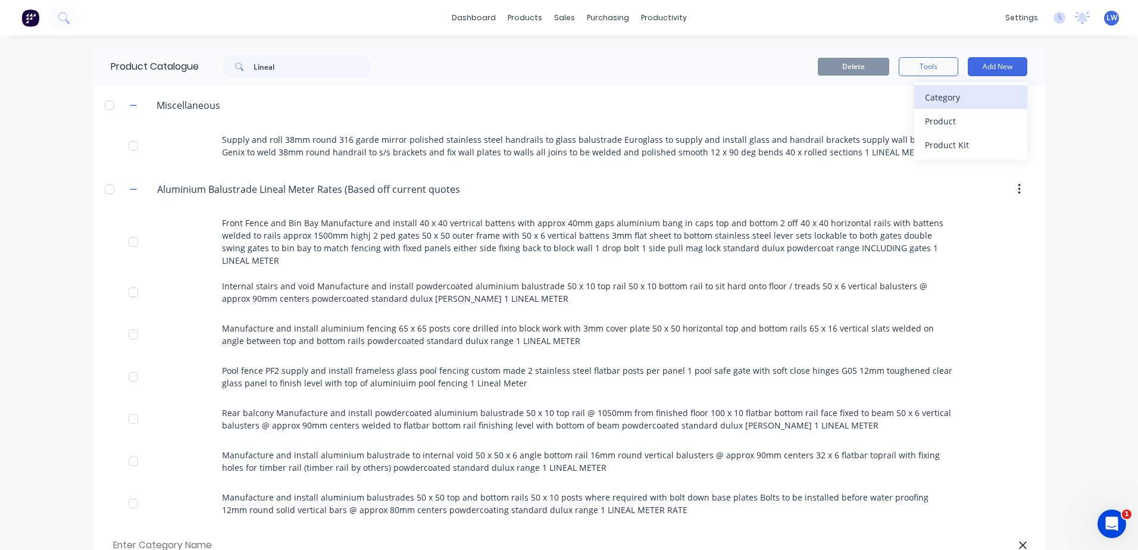
click at [939, 100] on div "Category" at bounding box center [971, 97] width 92 height 17
click at [925, 92] on div "Category" at bounding box center [971, 97] width 92 height 17
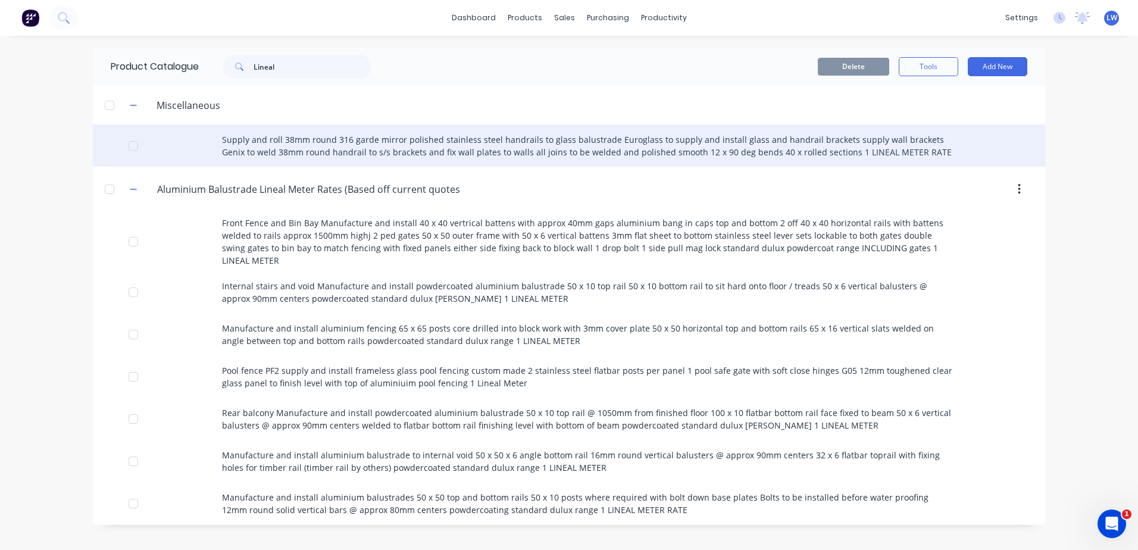
click at [349, 140] on div "Supply and roll 38mm round 316 garde mirror polished stainless steel handrails …" at bounding box center [569, 145] width 952 height 42
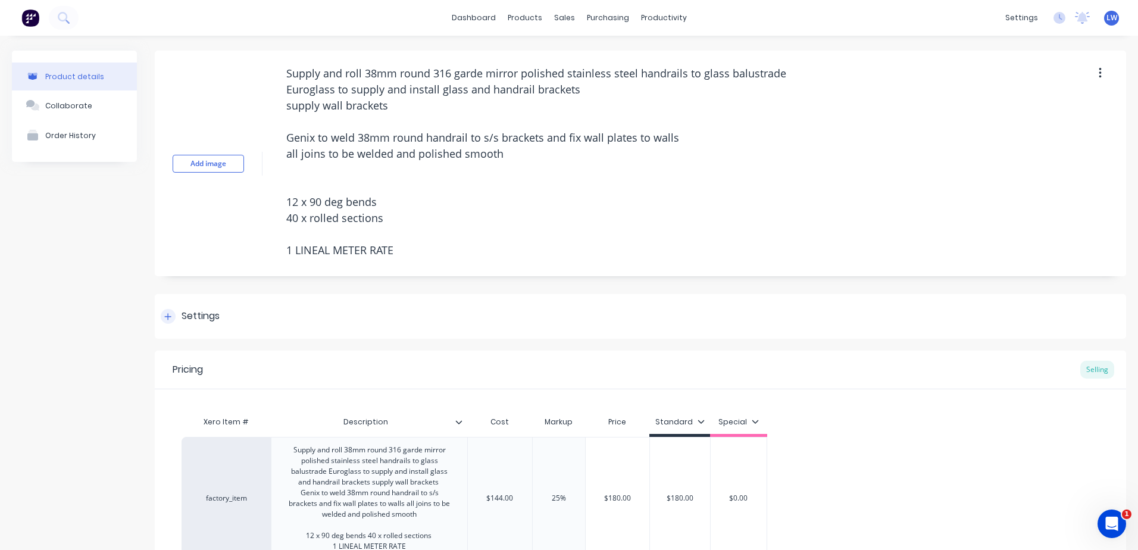
click at [193, 319] on div "Settings" at bounding box center [201, 316] width 38 height 15
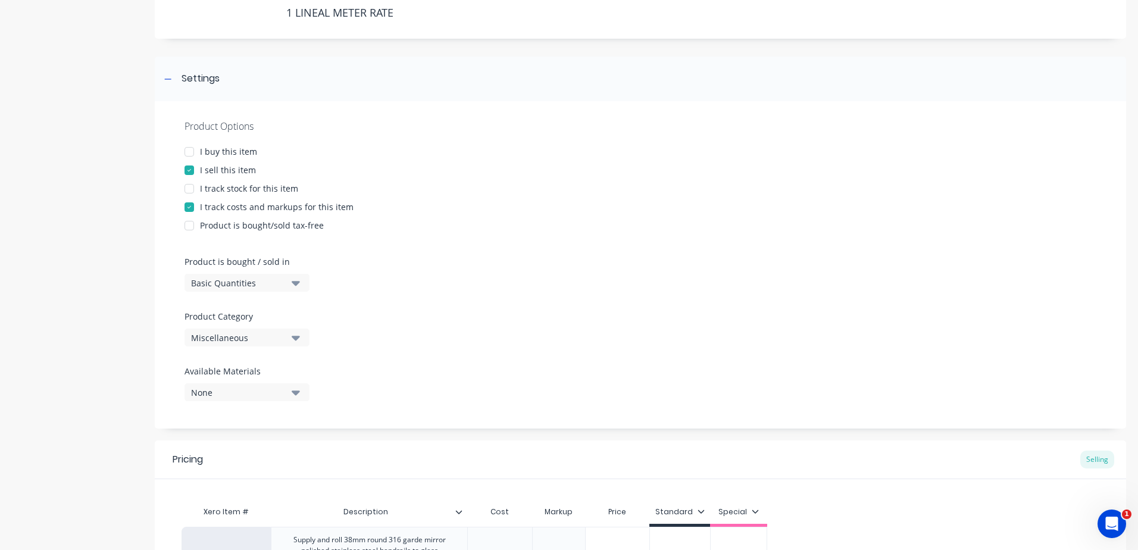
scroll to position [238, 0]
click at [298, 343] on button "Miscellaneous" at bounding box center [247, 337] width 125 height 18
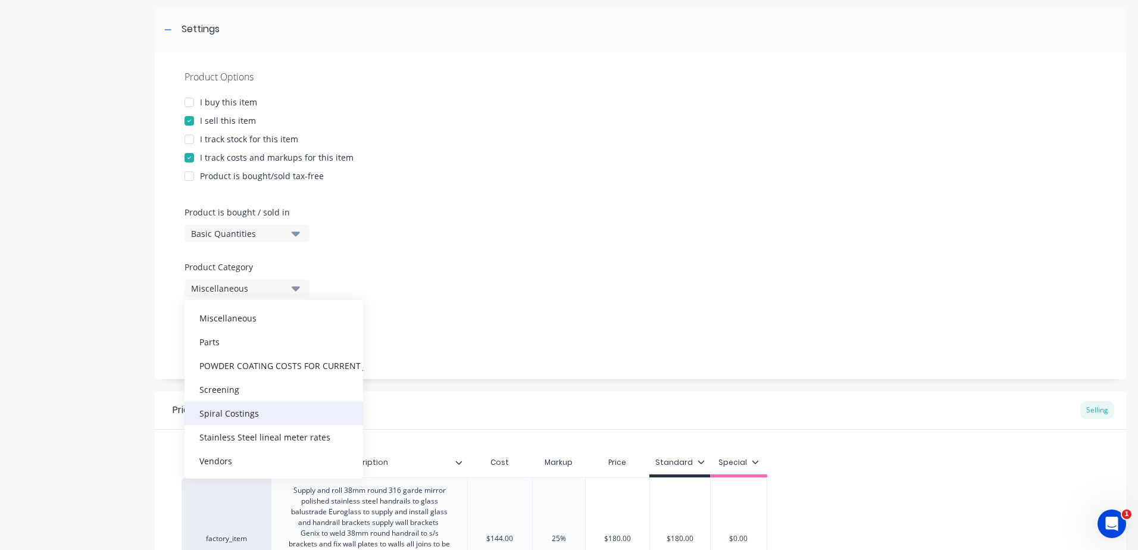
scroll to position [357, 0]
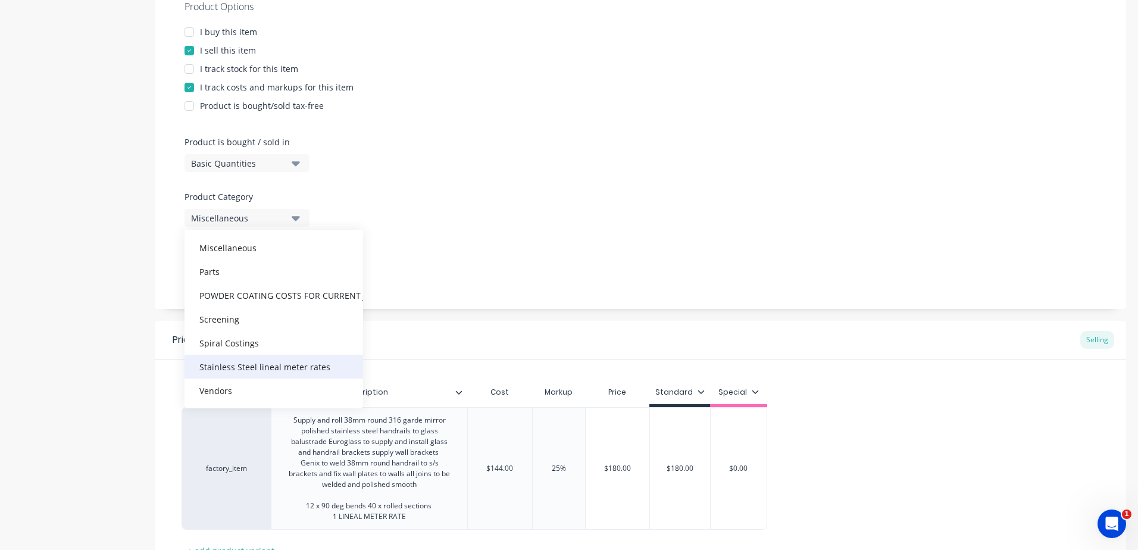
click at [293, 366] on div "Stainless Steel lineal meter rates" at bounding box center [274, 367] width 179 height 24
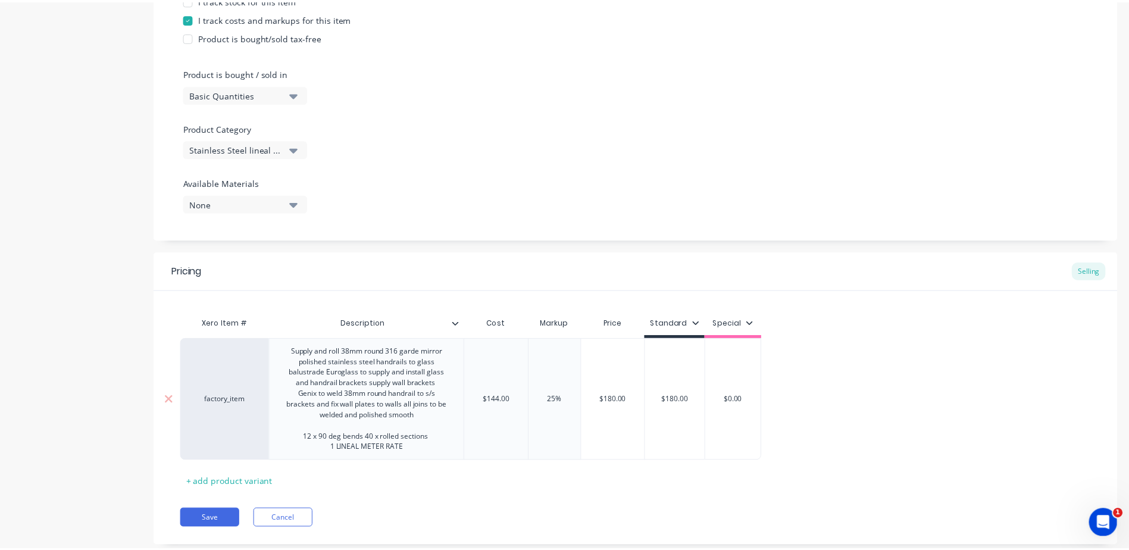
scroll to position [455, 0]
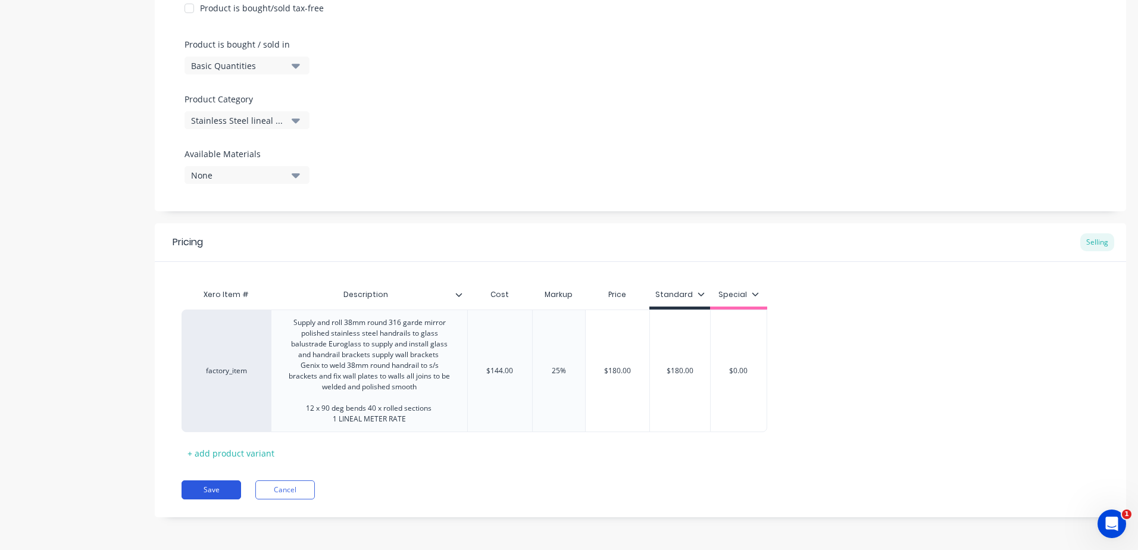
click at [210, 490] on button "Save" at bounding box center [212, 489] width 60 height 19
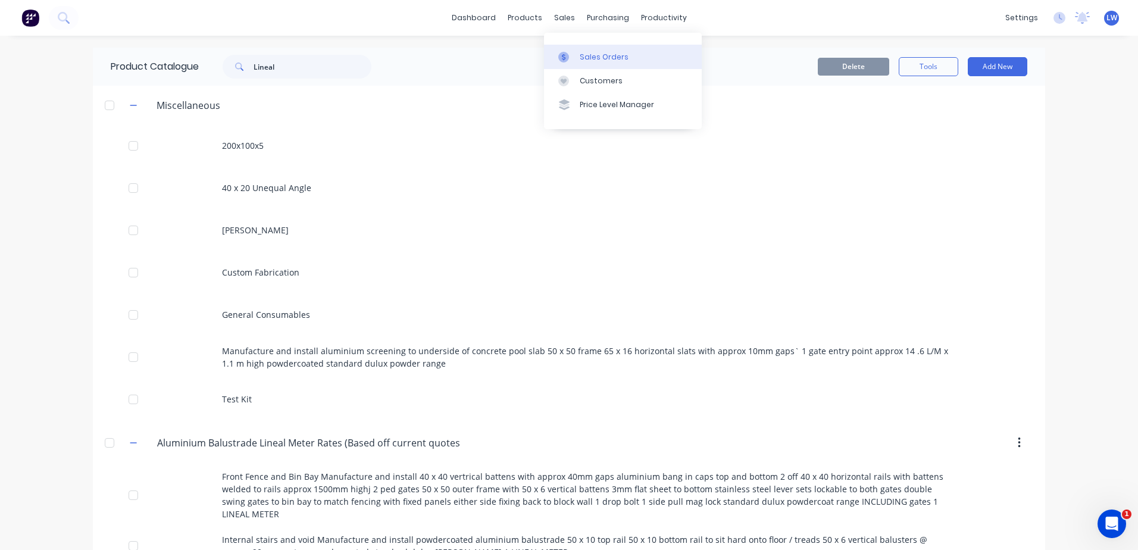
click at [593, 52] on div "Sales Orders" at bounding box center [604, 57] width 49 height 11
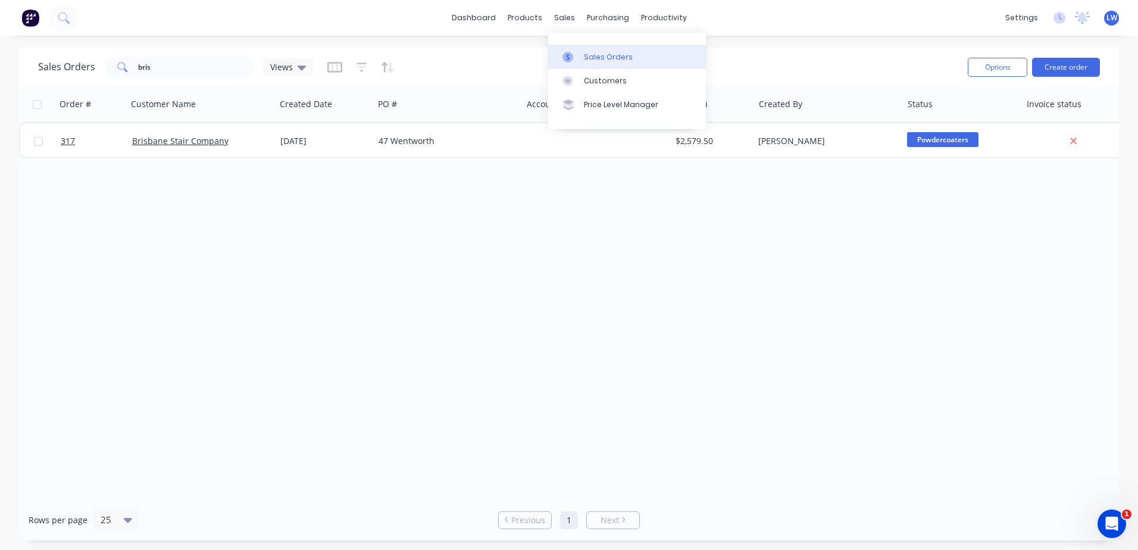
click at [579, 52] on div at bounding box center [571, 57] width 18 height 11
click at [524, 283] on div "Order # Customer Name Created Date PO # Accounting Order # Total ($) Created By…" at bounding box center [569, 292] width 1100 height 413
drag, startPoint x: 211, startPoint y: 62, endPoint x: 107, endPoint y: 30, distance: 108.4
click at [98, 49] on div "Sales Orders bris Views Options Create order" at bounding box center [569, 67] width 1100 height 39
click at [528, 375] on div "Order # Customer Name Created Date PO # Accounting Order # Total ($) Created By…" at bounding box center [569, 292] width 1100 height 413
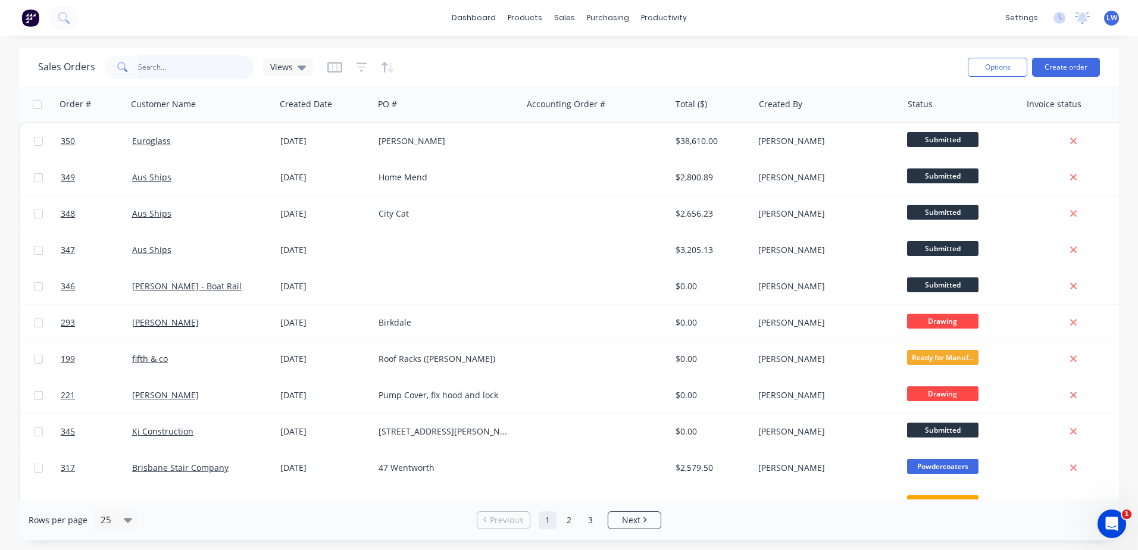
drag, startPoint x: 164, startPoint y: 70, endPoint x: 166, endPoint y: 58, distance: 11.4
click at [166, 60] on input "text" at bounding box center [196, 67] width 116 height 24
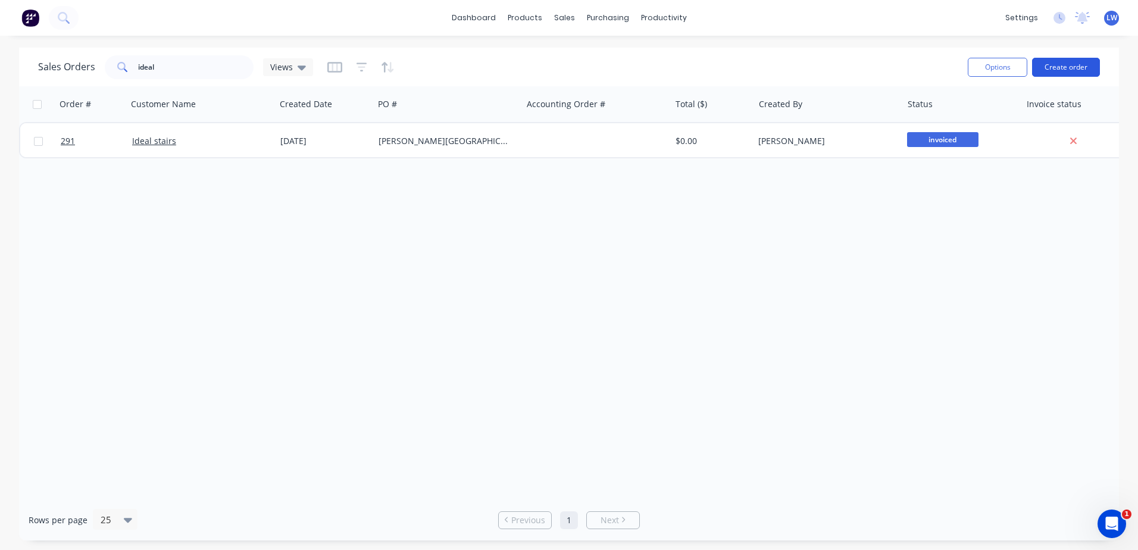
click at [1051, 65] on button "Create order" at bounding box center [1066, 67] width 68 height 19
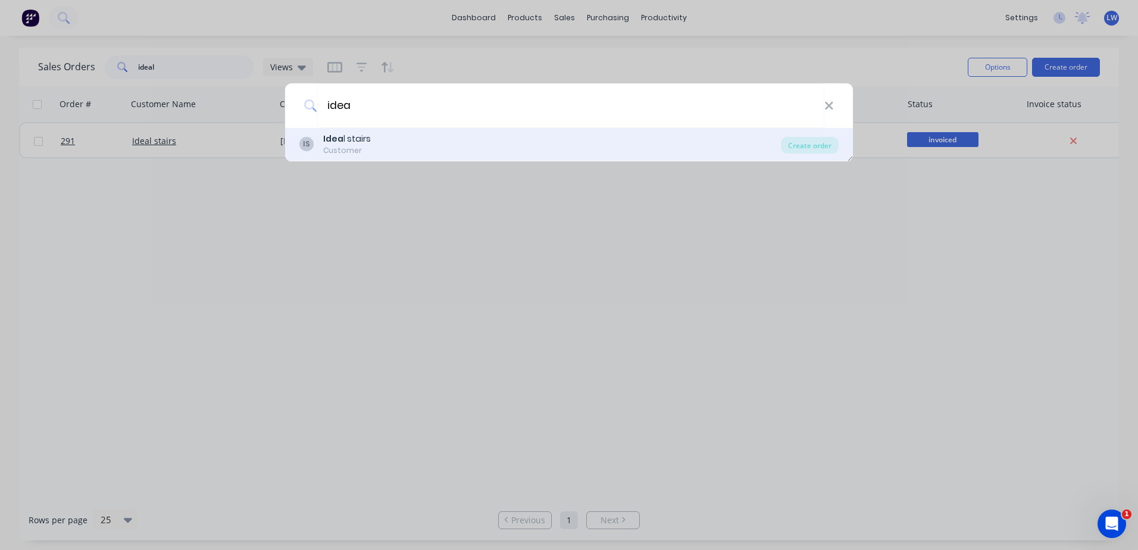
click at [382, 135] on div "IS Idea l stairs Customer" at bounding box center [540, 144] width 482 height 23
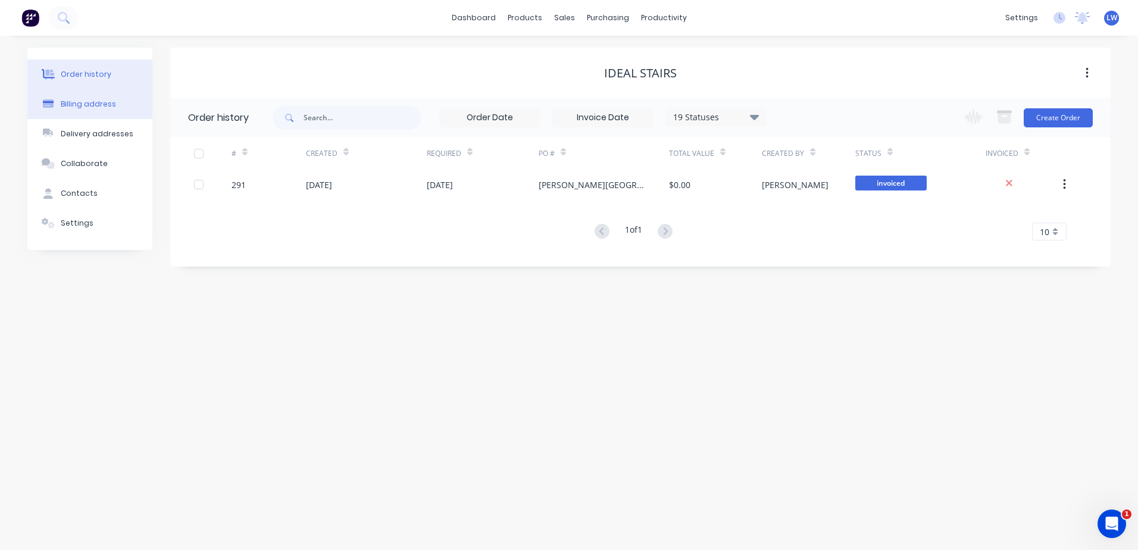
click at [93, 101] on div "Billing address" at bounding box center [88, 104] width 55 height 11
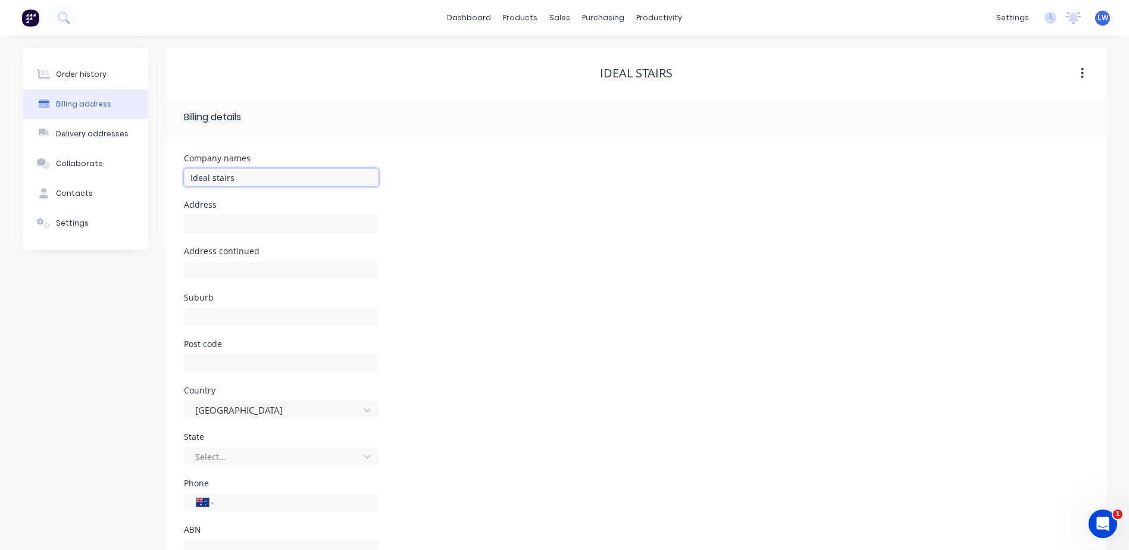
click at [234, 179] on input "Ideal stairs" at bounding box center [281, 177] width 195 height 18
click at [226, 224] on input "text" at bounding box center [281, 224] width 195 height 18
click at [249, 317] on input "text" at bounding box center [281, 317] width 195 height 18
click at [217, 366] on input "text" at bounding box center [281, 363] width 195 height 18
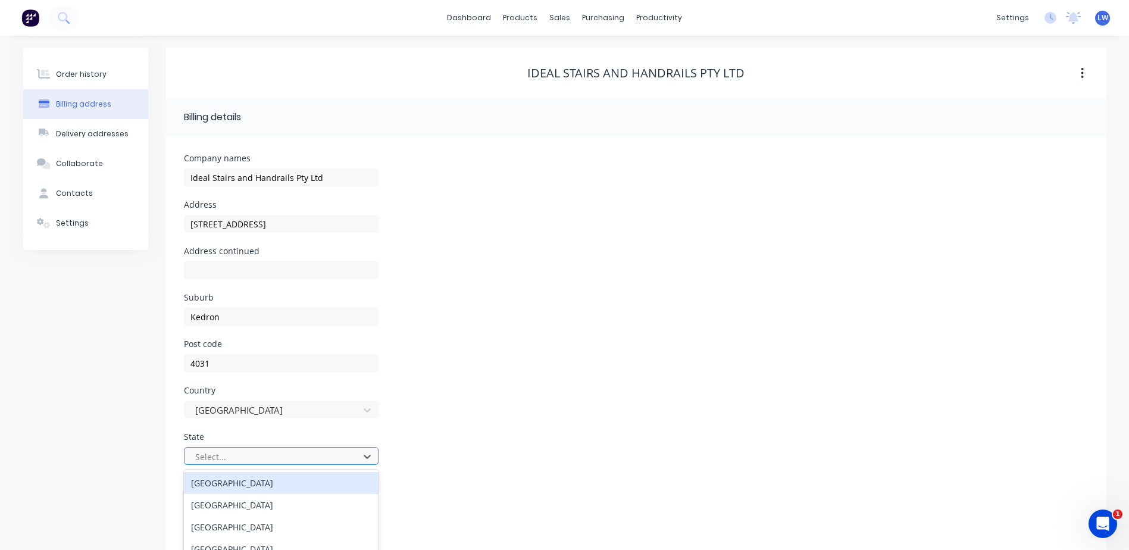
scroll to position [46, 0]
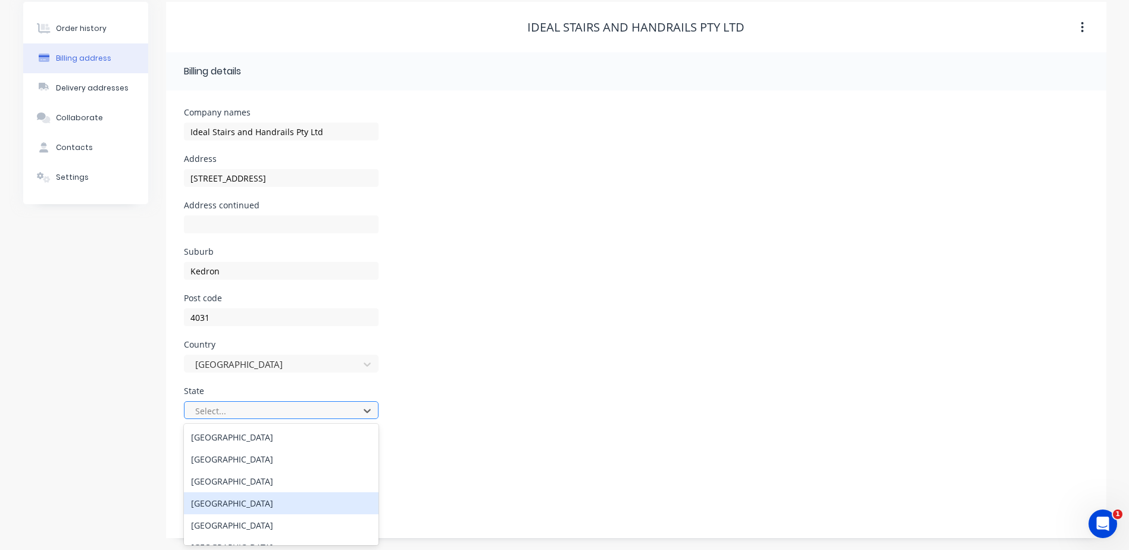
click at [227, 504] on div "[GEOGRAPHIC_DATA]" at bounding box center [281, 503] width 195 height 22
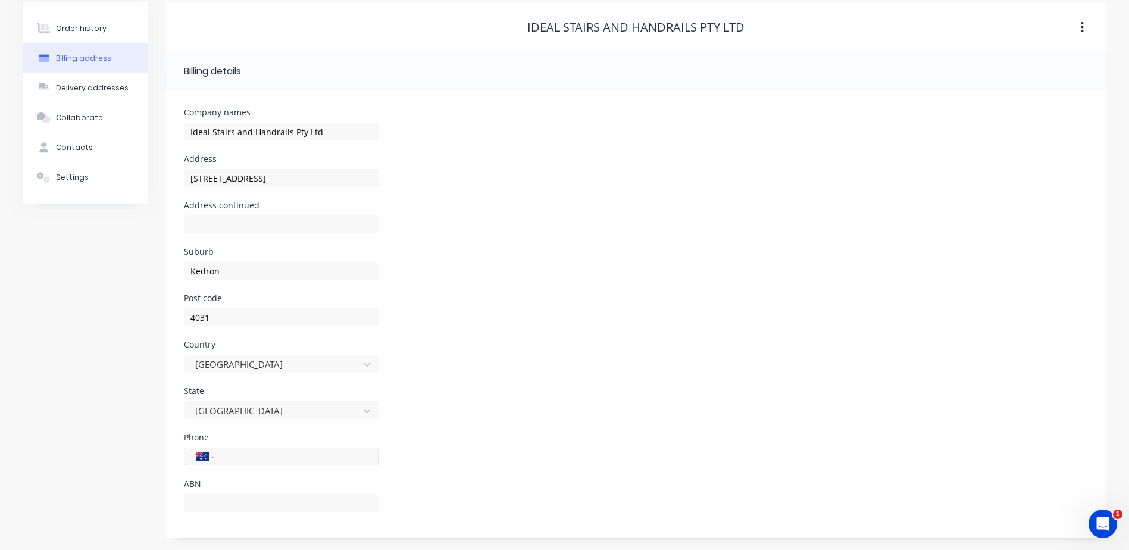
click at [250, 461] on input "tel" at bounding box center [294, 457] width 143 height 14
click at [404, 496] on div "ABN" at bounding box center [636, 503] width 905 height 46
click at [140, 387] on div "Order history Billing address Delivery addresses Collaborate Contacts Settings" at bounding box center [85, 270] width 125 height 536
click at [73, 143] on div "Contacts" at bounding box center [74, 147] width 37 height 11
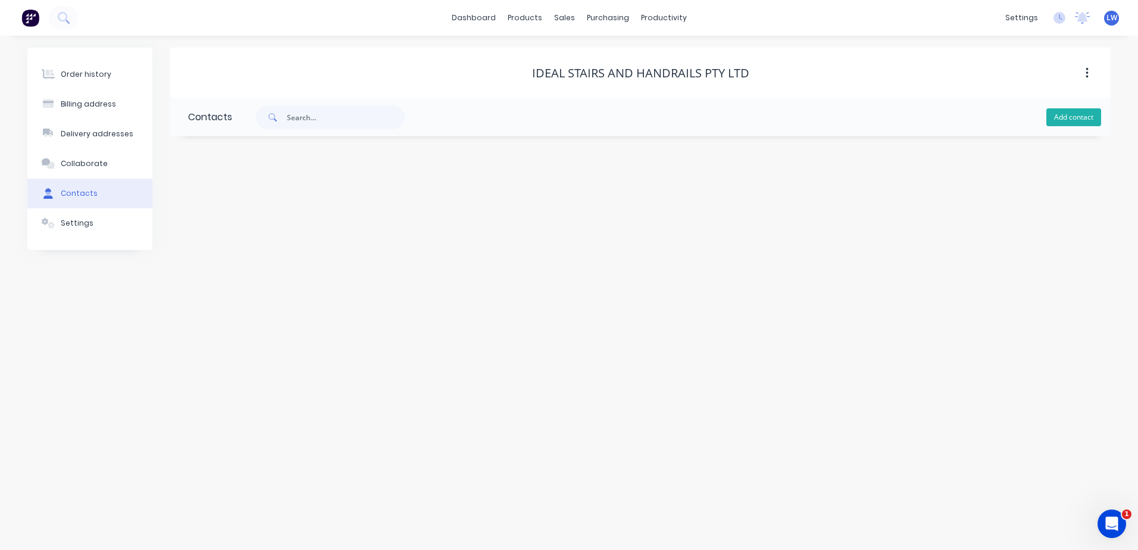
click at [1071, 120] on button "Add contact" at bounding box center [1073, 117] width 55 height 18
drag, startPoint x: 230, startPoint y: 204, endPoint x: 237, endPoint y: 204, distance: 6.5
click at [231, 204] on input "text" at bounding box center [285, 205] width 195 height 18
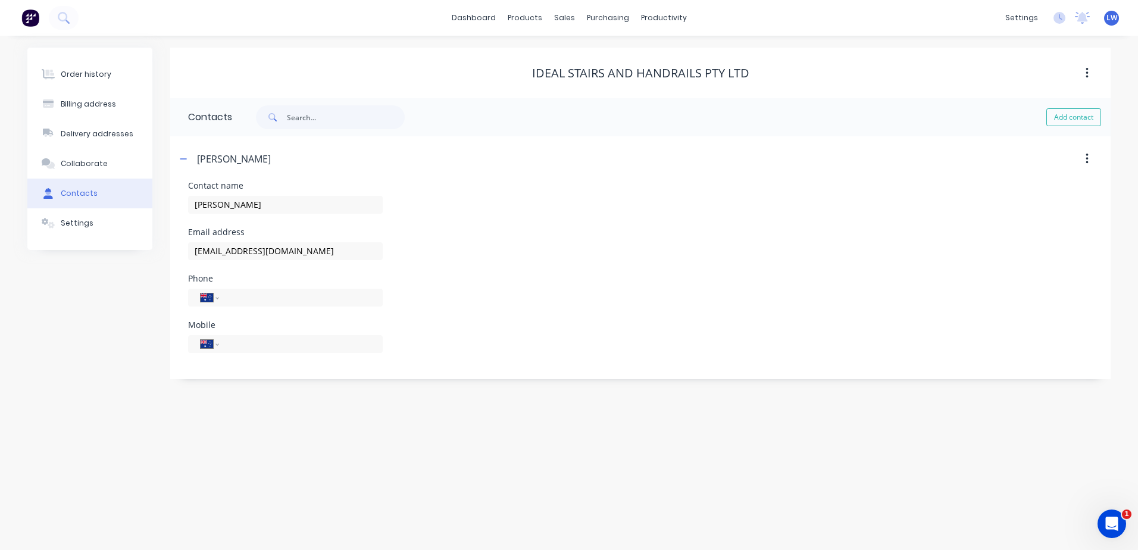
click at [512, 251] on div "Email address idealstairs@bigpond.com.au" at bounding box center [640, 251] width 905 height 46
click at [279, 298] on input "tel" at bounding box center [298, 297] width 143 height 14
click at [244, 298] on input "(07)" at bounding box center [298, 297] width 143 height 14
click at [758, 282] on div "Phone International [GEOGRAPHIC_DATA] [GEOGRAPHIC_DATA] [GEOGRAPHIC_DATA] [GEOG…" at bounding box center [640, 297] width 905 height 46
click at [93, 79] on div "Order history" at bounding box center [86, 74] width 51 height 11
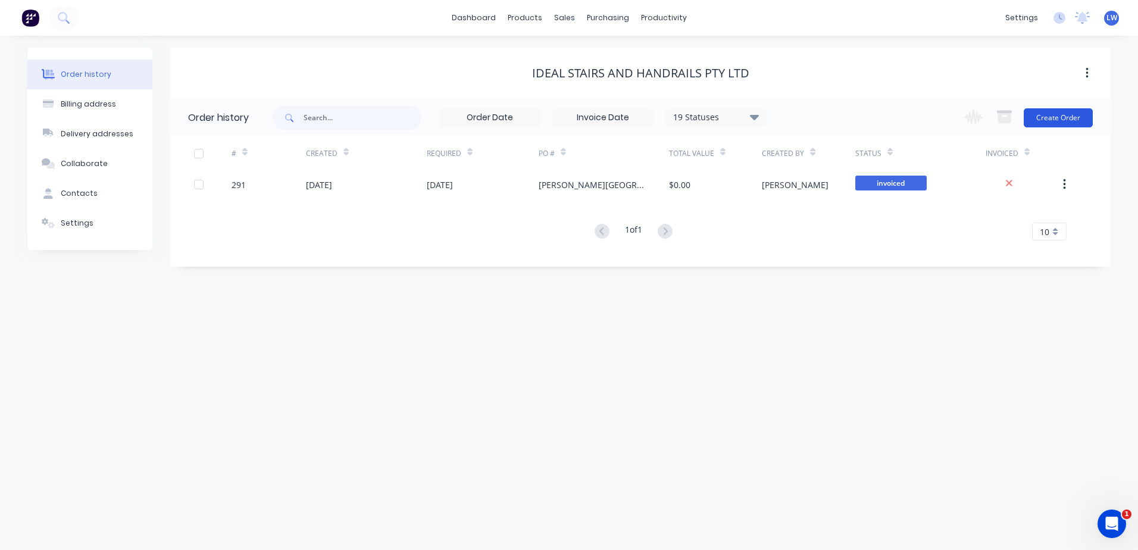
click at [1077, 115] on button "Create Order" at bounding box center [1058, 117] width 69 height 19
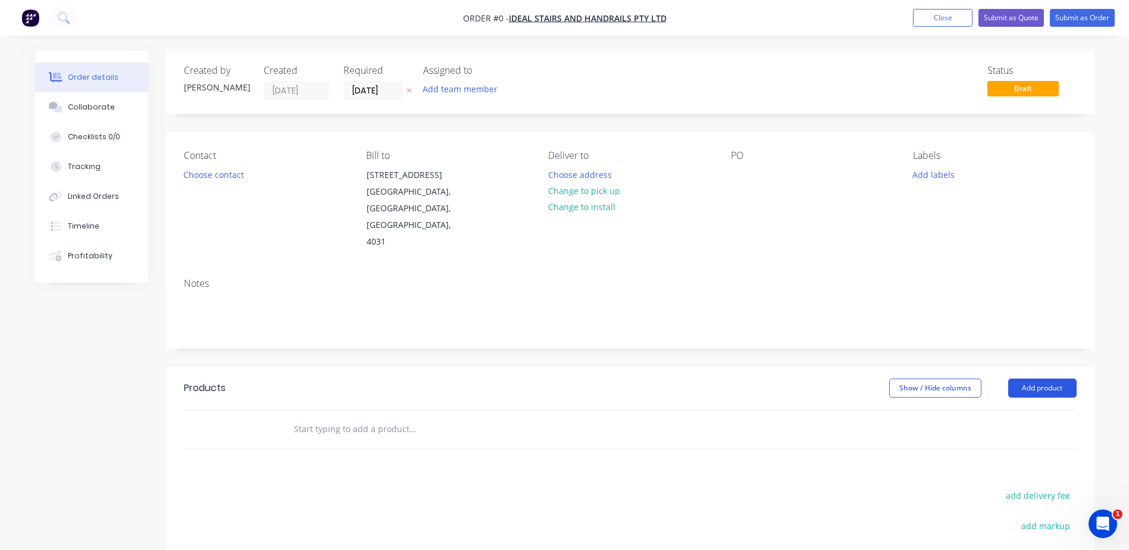
click at [1026, 379] on button "Add product" at bounding box center [1042, 388] width 68 height 19
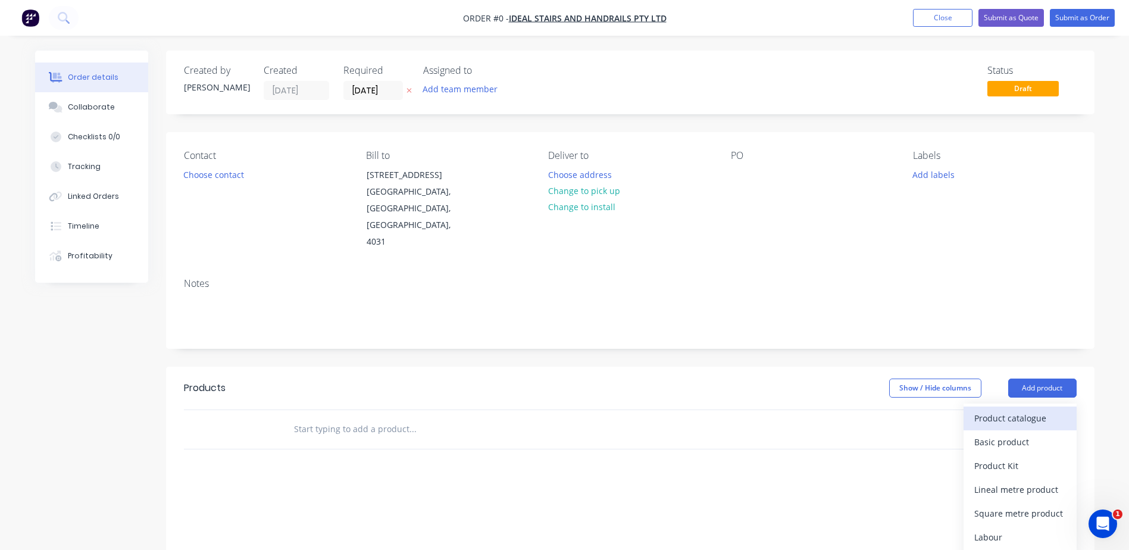
click at [1007, 409] on div "Product catalogue" at bounding box center [1020, 417] width 92 height 17
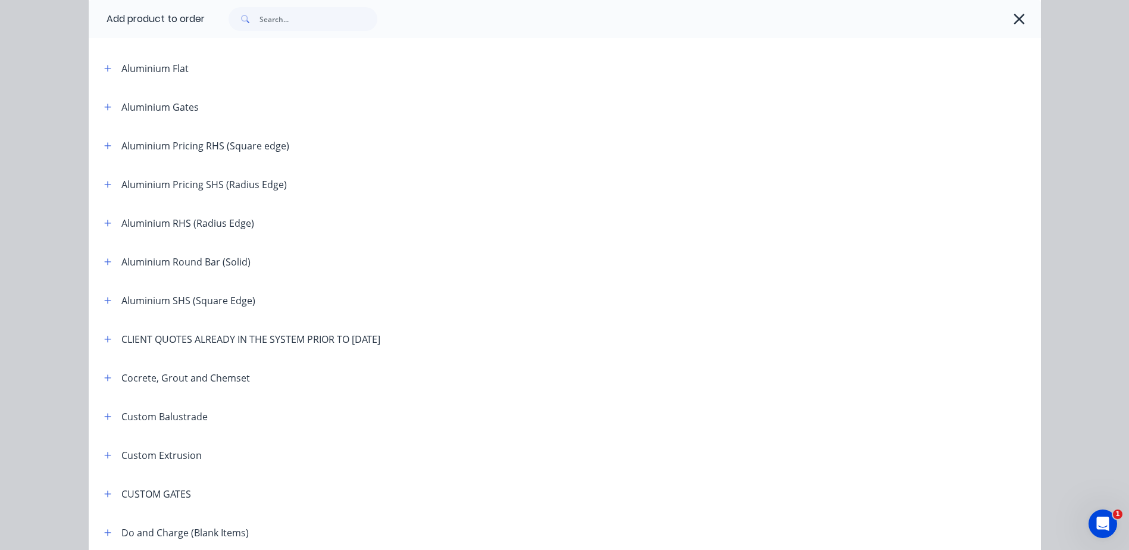
scroll to position [238, 0]
click at [104, 337] on icon "button" at bounding box center [107, 337] width 7 height 7
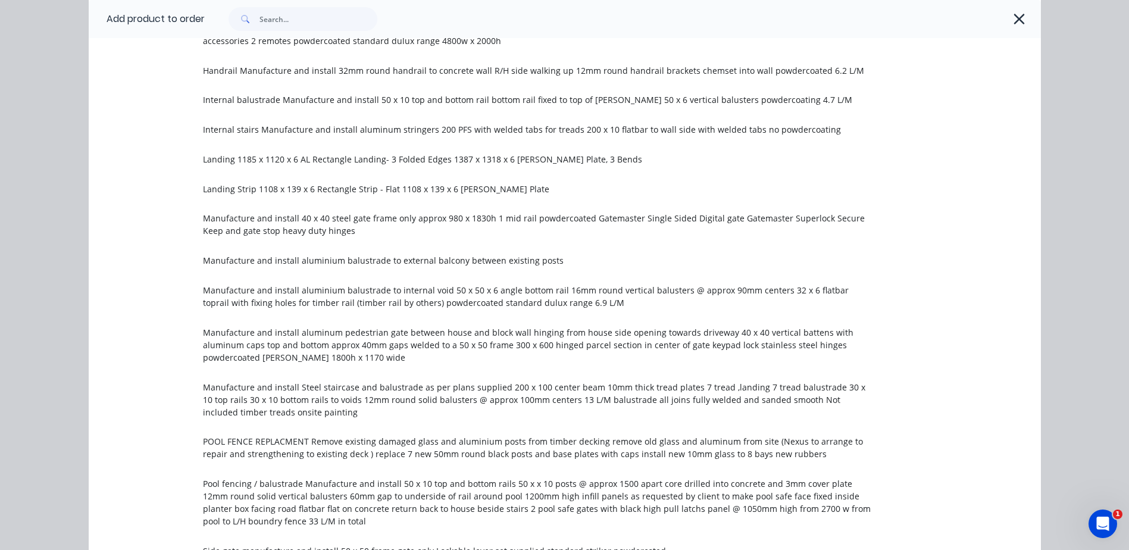
scroll to position [1667, 0]
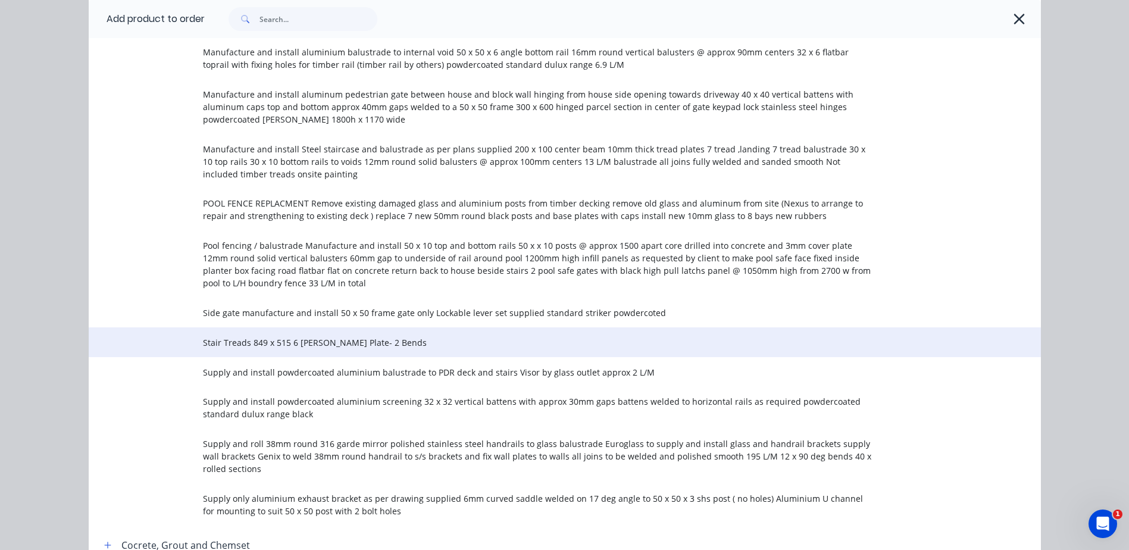
click at [287, 336] on span "Stair Treads 849 x 515 6 [PERSON_NAME] Plate- 2 Bends" at bounding box center [538, 342] width 670 height 12
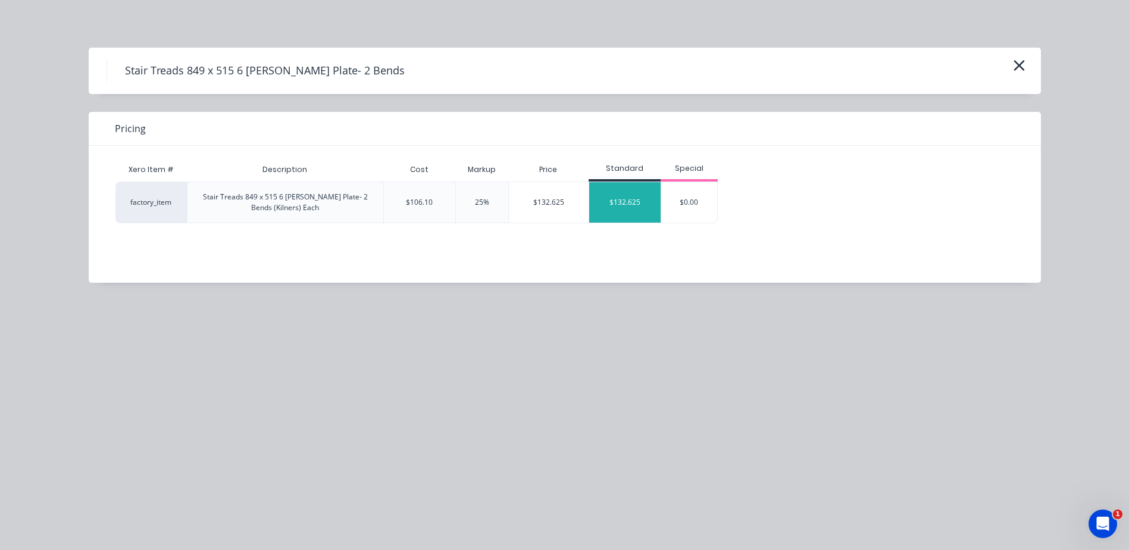
click at [637, 198] on div "$132.625" at bounding box center [625, 202] width 72 height 40
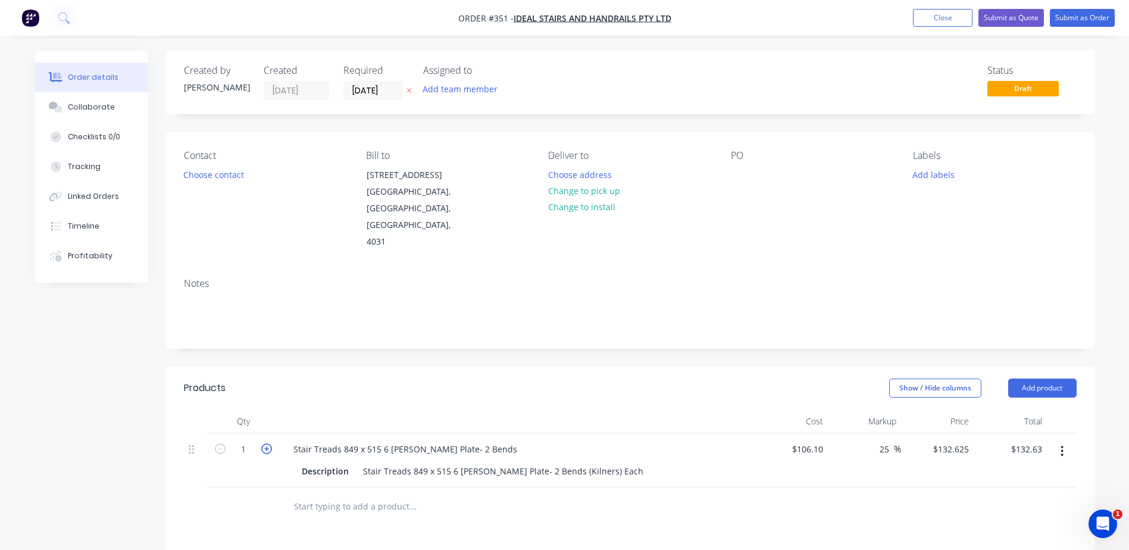
click at [265, 443] on icon "button" at bounding box center [266, 448] width 11 height 11
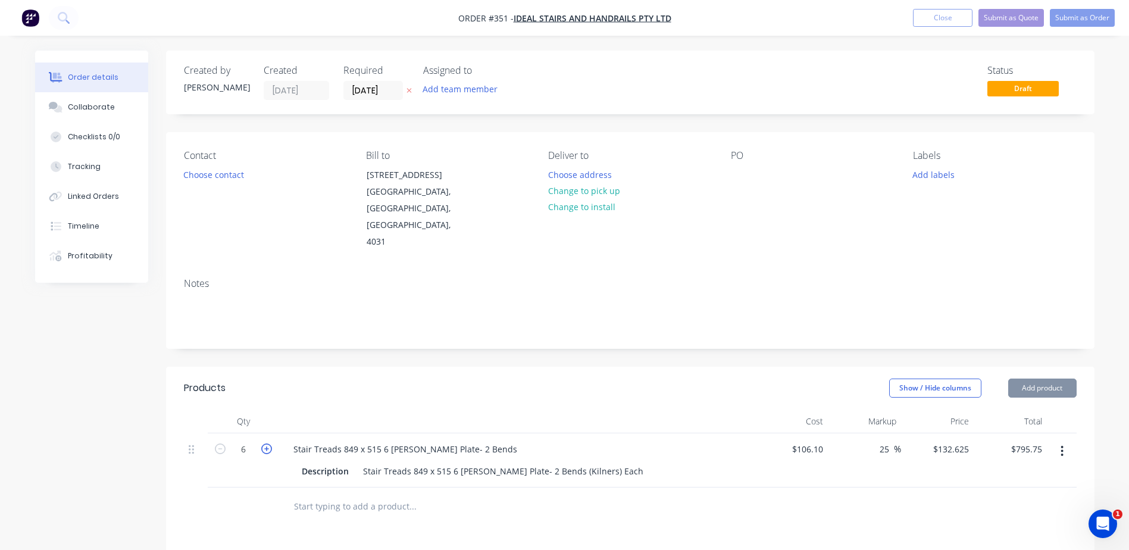
click at [265, 443] on icon "button" at bounding box center [266, 448] width 11 height 11
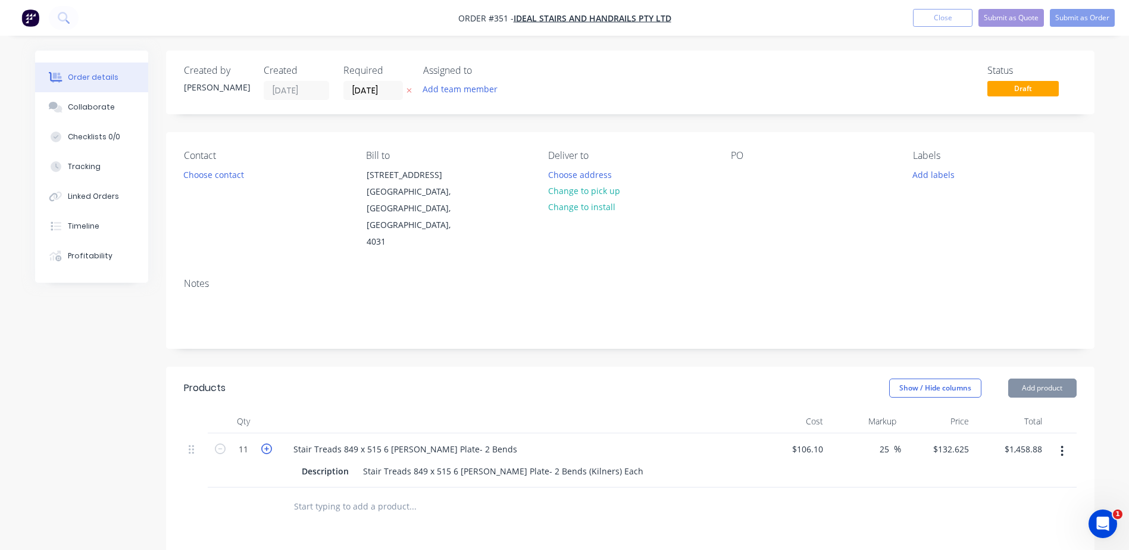
click at [265, 443] on icon "button" at bounding box center [266, 448] width 11 height 11
click at [743, 487] on div at bounding box center [630, 506] width 893 height 39
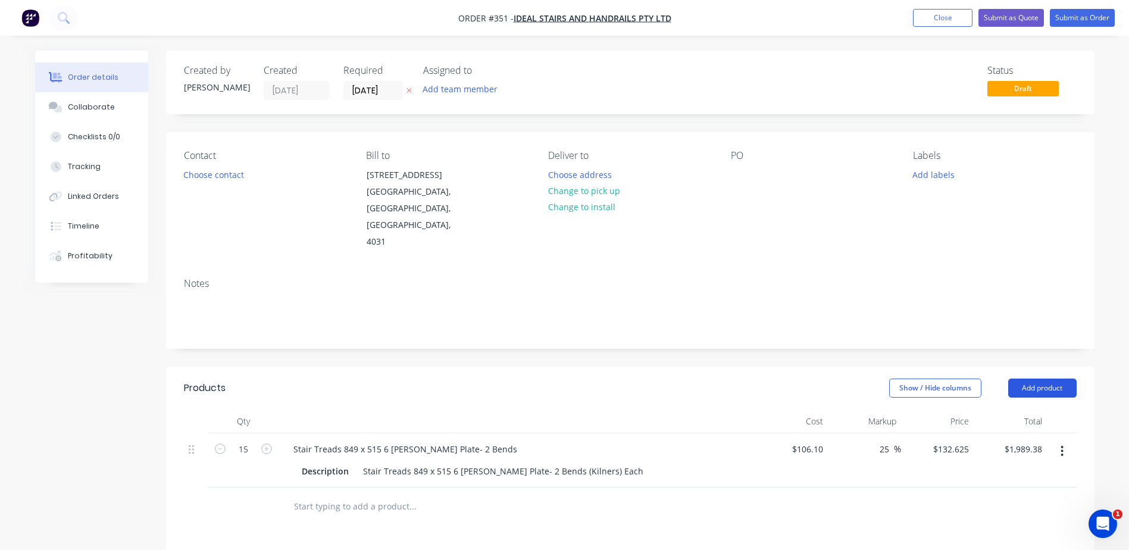
click at [1061, 379] on button "Add product" at bounding box center [1042, 388] width 68 height 19
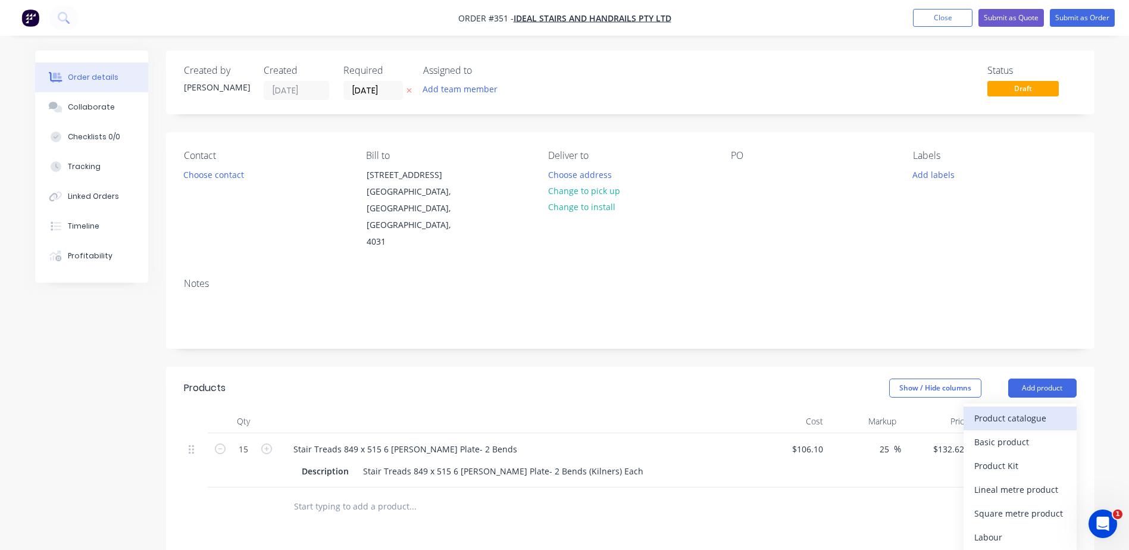
click at [1014, 409] on div "Product catalogue" at bounding box center [1020, 417] width 92 height 17
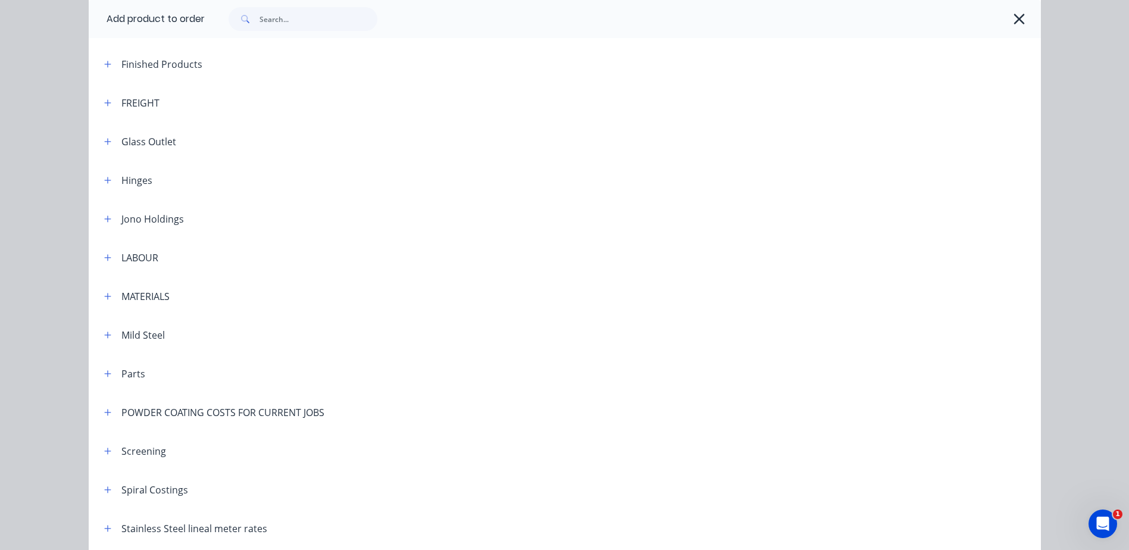
scroll to position [832, 0]
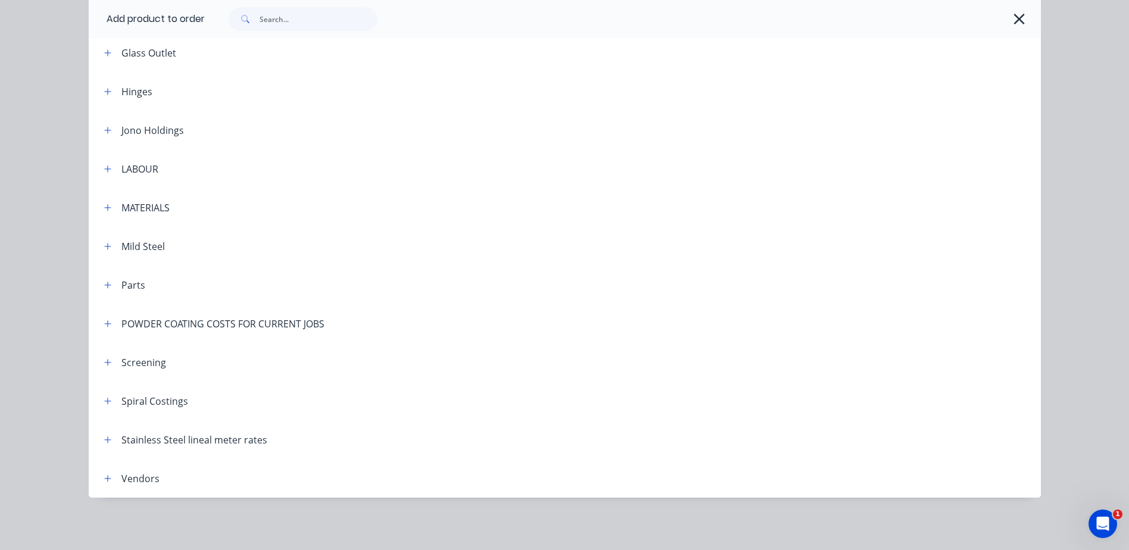
click at [140, 397] on div "Spiral Costings" at bounding box center [154, 401] width 67 height 14
click at [104, 399] on icon "button" at bounding box center [107, 401] width 7 height 8
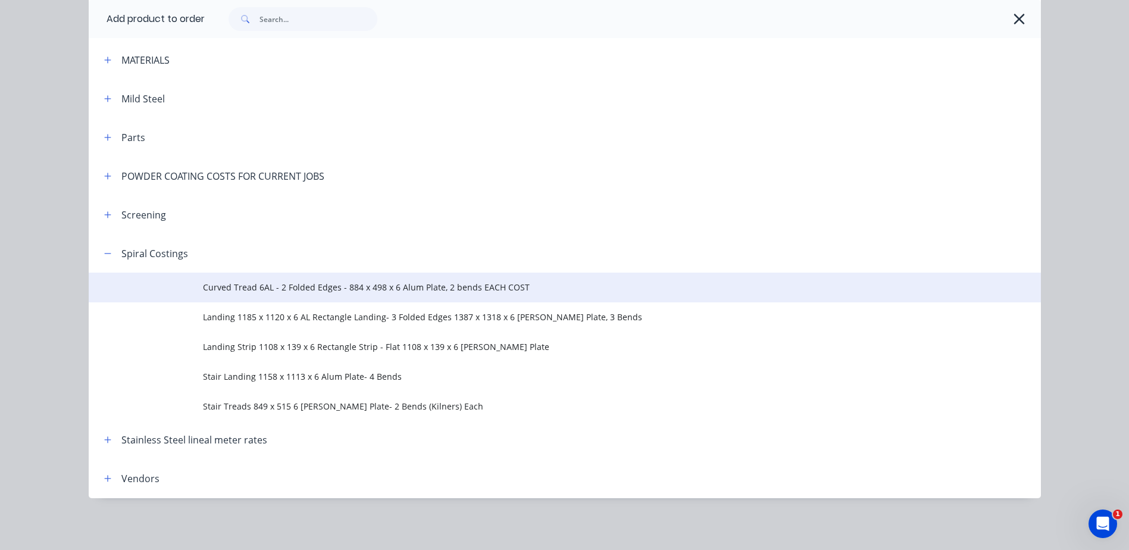
scroll to position [980, 0]
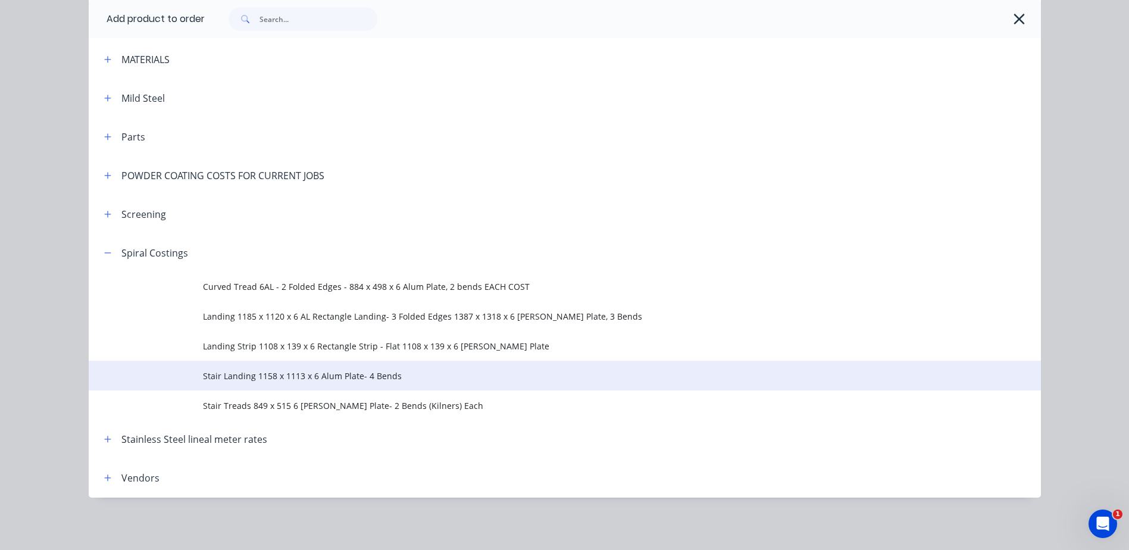
click at [302, 374] on span "Stair Landing 1158 x 1113 x 6 Alum Plate- 4 Bends" at bounding box center [538, 376] width 670 height 12
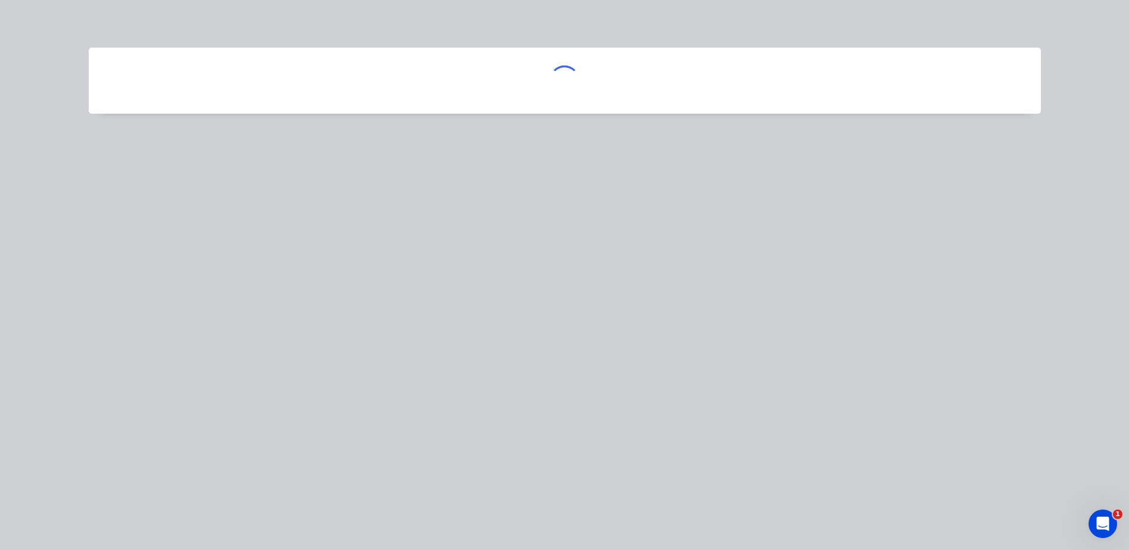
scroll to position [0, 0]
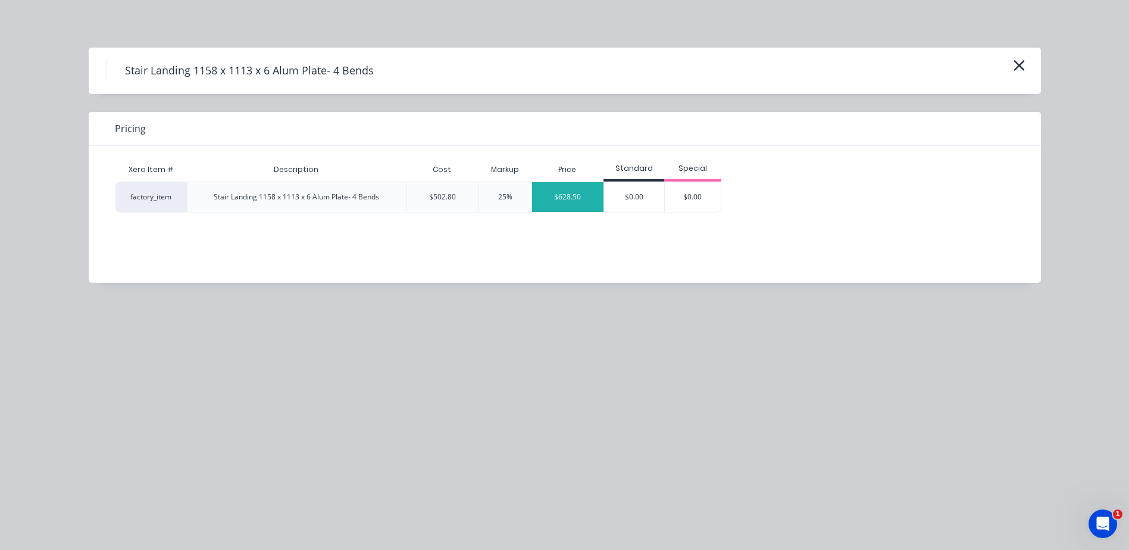
click at [571, 197] on div "$628.50" at bounding box center [568, 197] width 72 height 30
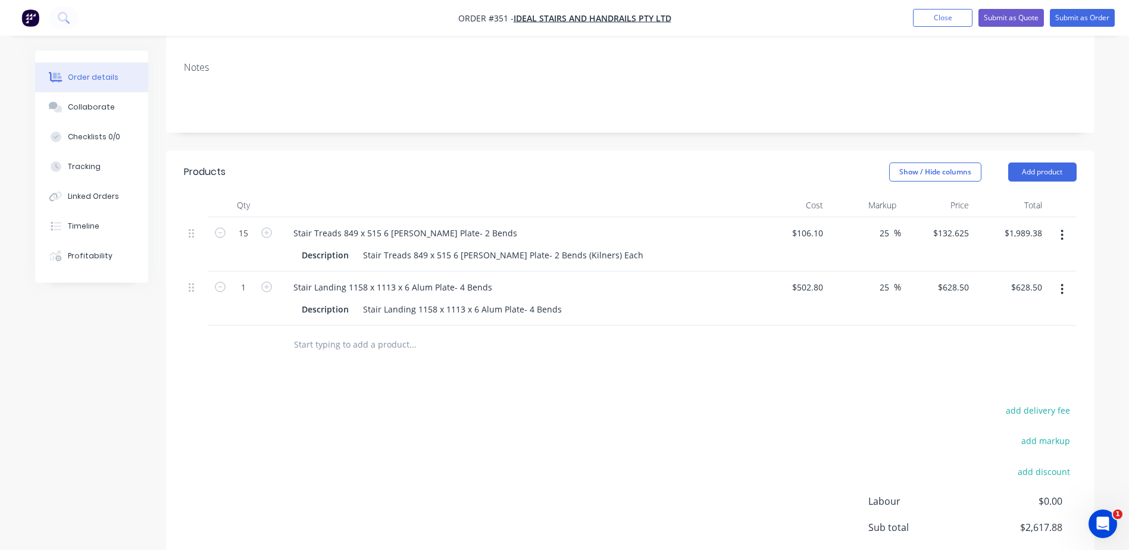
scroll to position [179, 0]
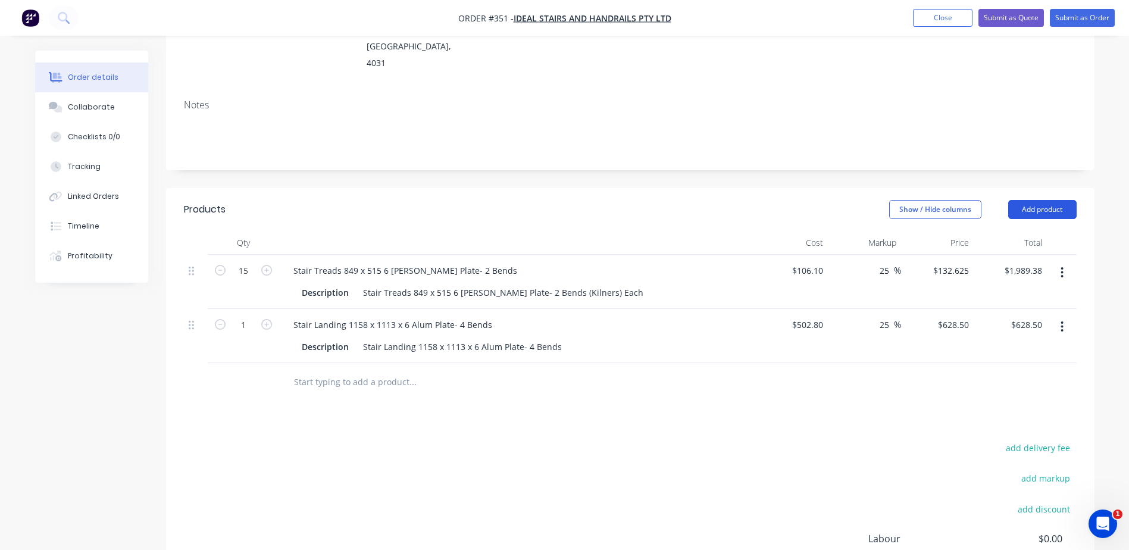
click at [1052, 200] on button "Add product" at bounding box center [1042, 209] width 68 height 19
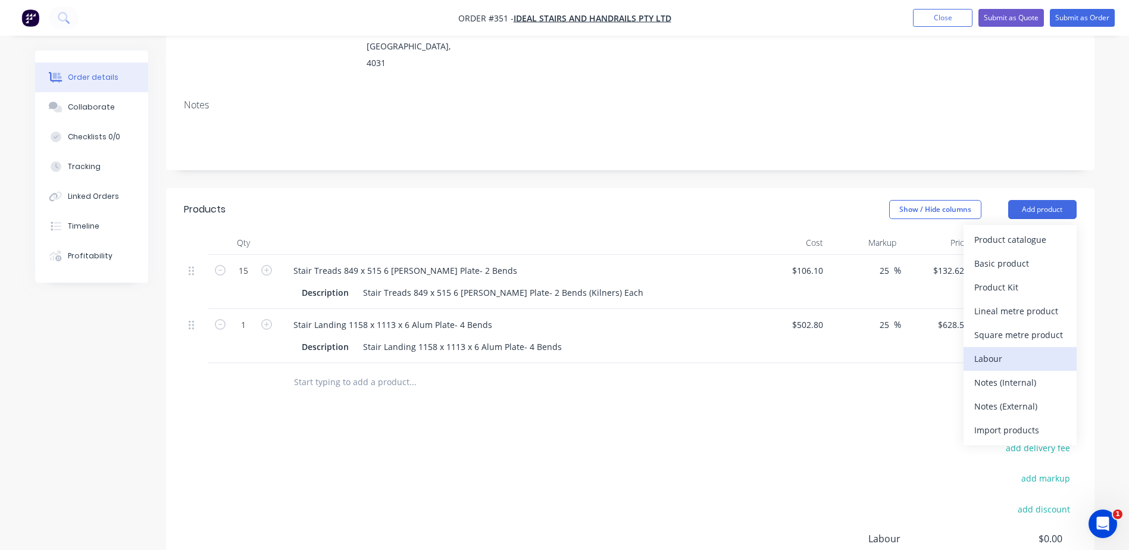
click at [1003, 350] on div "Labour" at bounding box center [1020, 358] width 92 height 17
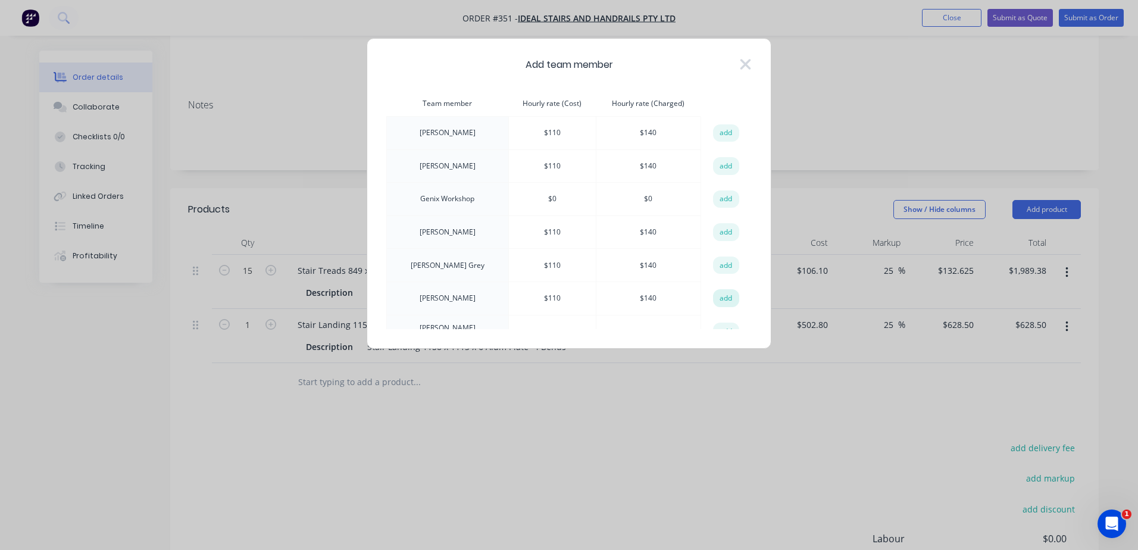
click at [713, 296] on button "add" at bounding box center [726, 298] width 26 height 18
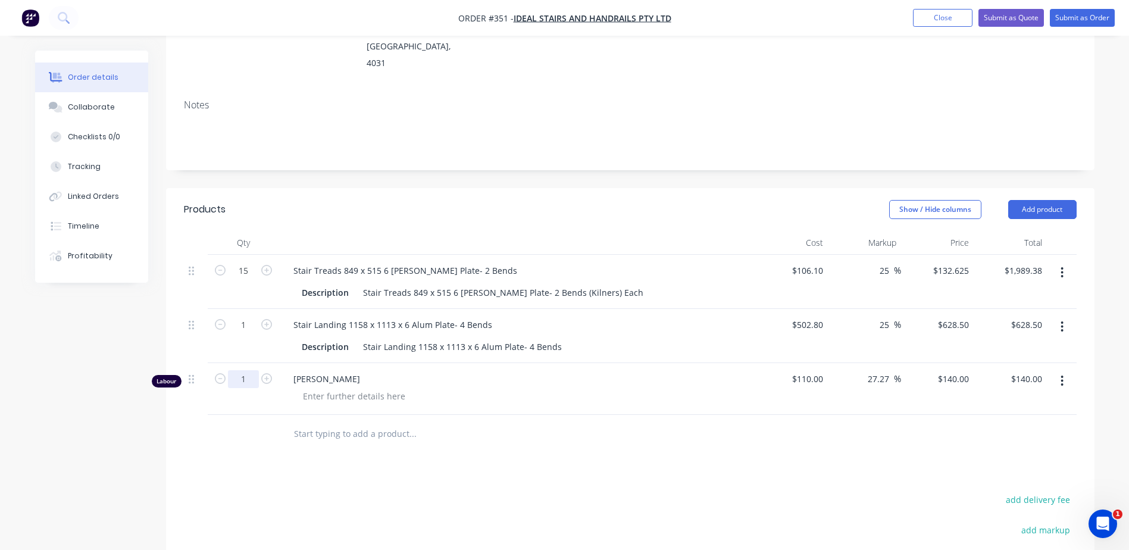
click at [246, 370] on input "1" at bounding box center [243, 379] width 31 height 18
click at [249, 455] on div "Products Show / Hide columns Add product Qty Cost Markup Price Total 15 Stair T…" at bounding box center [630, 463] width 928 height 551
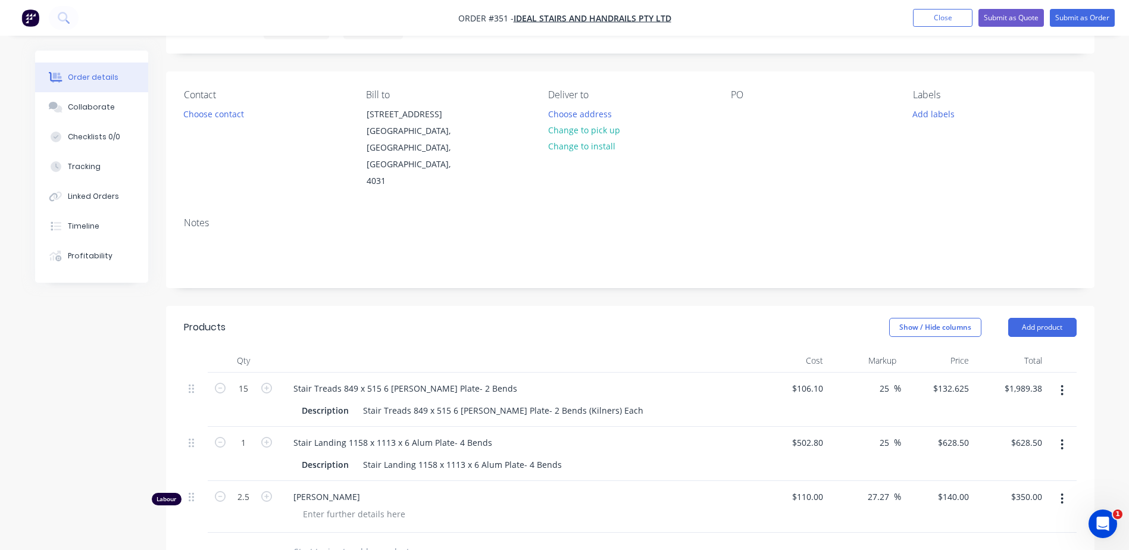
scroll to position [0, 0]
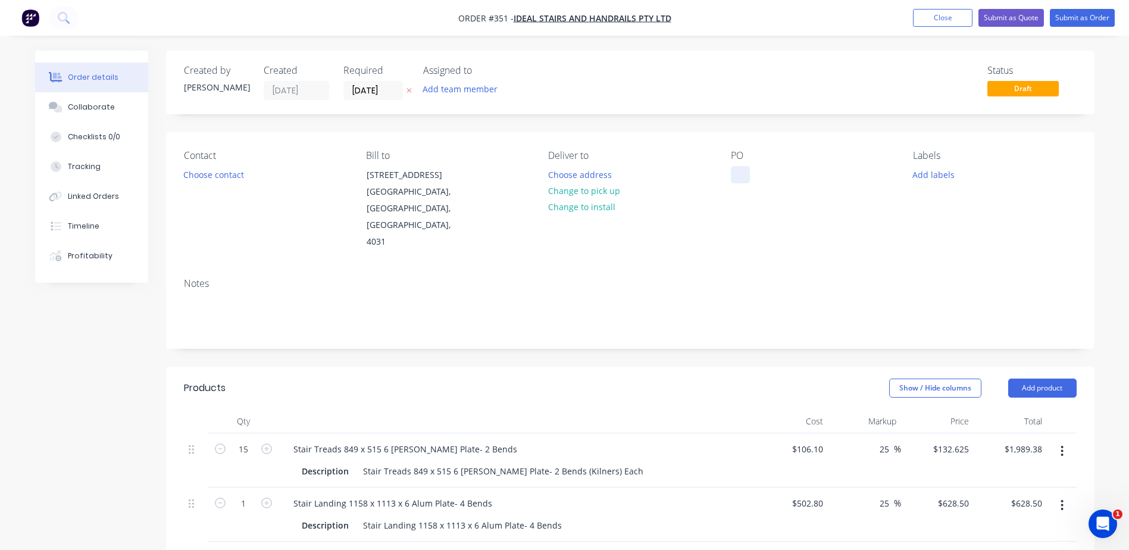
click at [741, 169] on div at bounding box center [740, 174] width 19 height 17
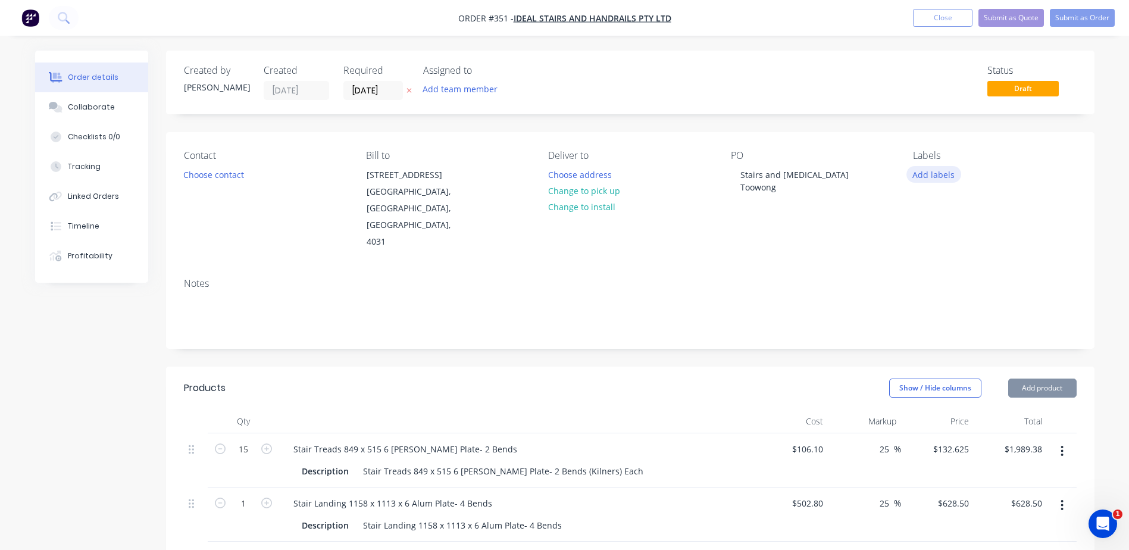
click at [928, 176] on button "Add labels" at bounding box center [933, 174] width 55 height 16
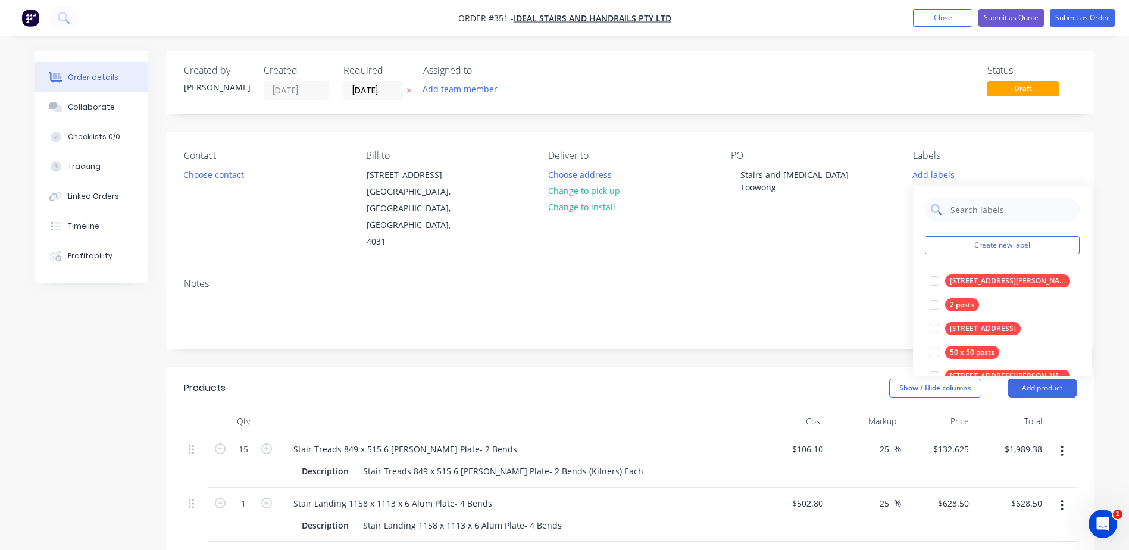
click at [964, 210] on input "text" at bounding box center [1011, 210] width 124 height 24
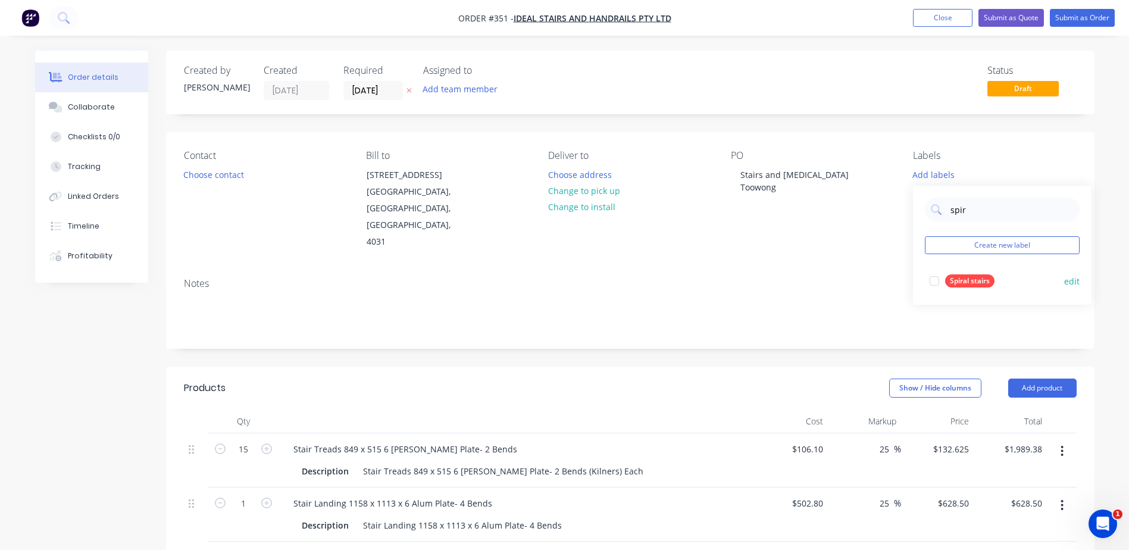
click at [981, 285] on div "Spiral stairs" at bounding box center [969, 280] width 49 height 13
click at [780, 268] on div "Notes" at bounding box center [630, 308] width 928 height 80
click at [1073, 15] on button "Submit as Order" at bounding box center [1082, 18] width 65 height 18
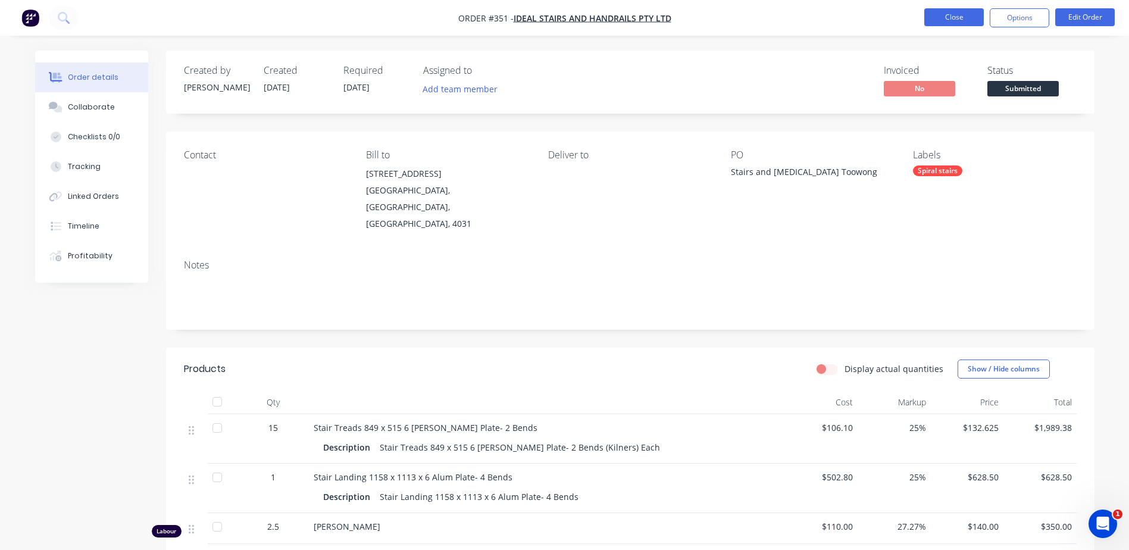
click at [946, 18] on button "Close" at bounding box center [954, 17] width 60 height 18
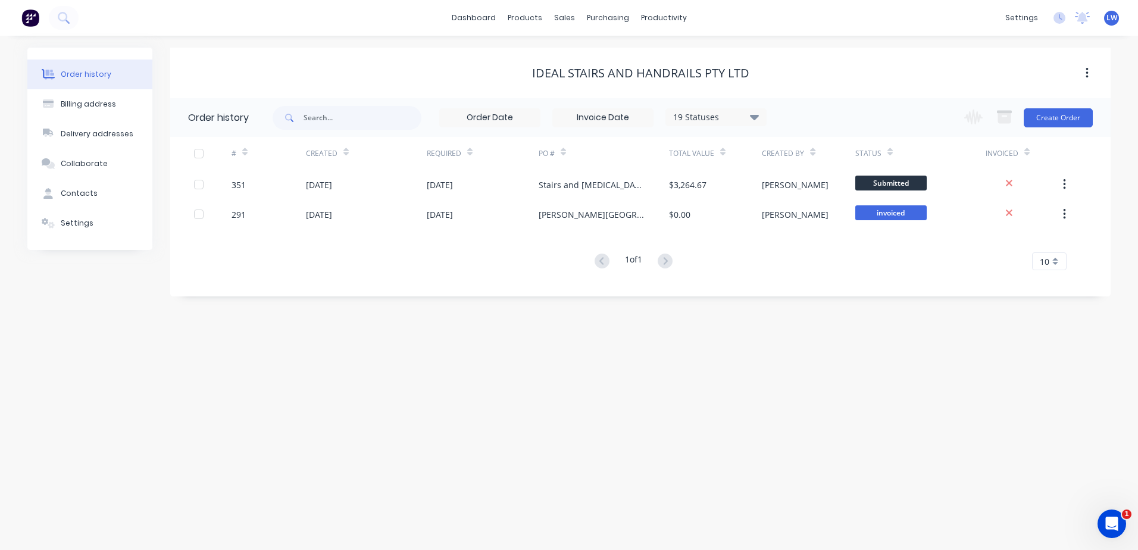
click at [430, 76] on div "Ideal Stairs and Handrails Pty Ltd" at bounding box center [640, 73] width 940 height 14
click at [584, 55] on div "Sales Orders" at bounding box center [608, 57] width 49 height 11
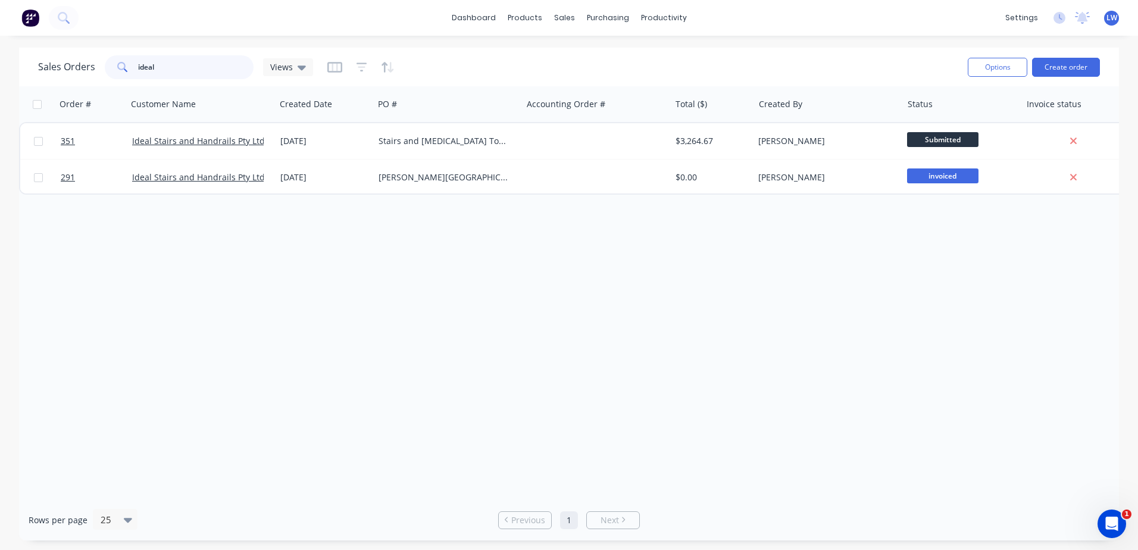
drag, startPoint x: 195, startPoint y: 62, endPoint x: 99, endPoint y: 64, distance: 95.8
click at [99, 64] on div "Sales Orders ideal Views" at bounding box center [175, 67] width 275 height 24
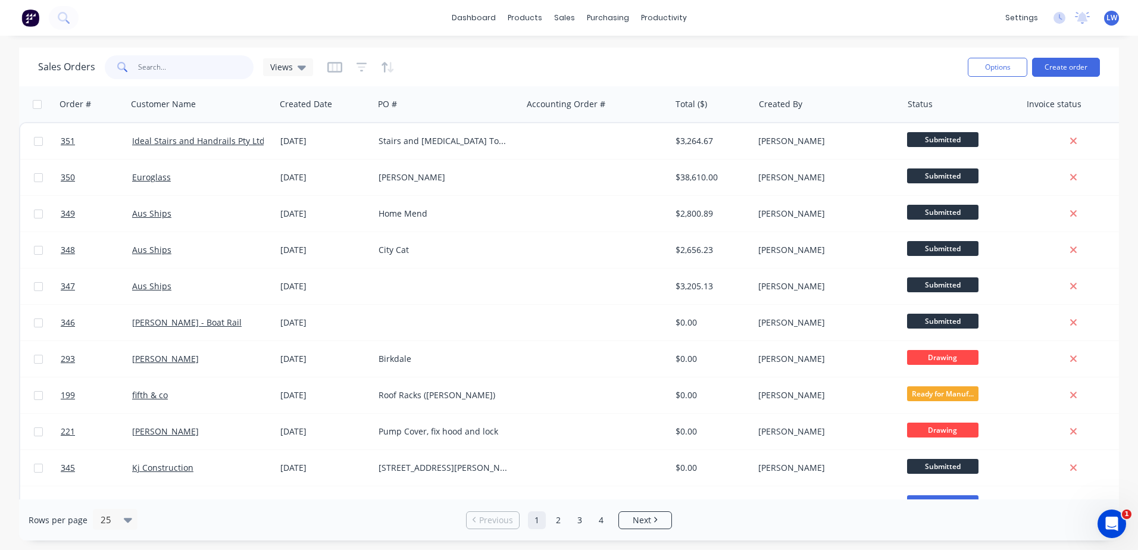
click at [171, 68] on input "text" at bounding box center [196, 67] width 116 height 24
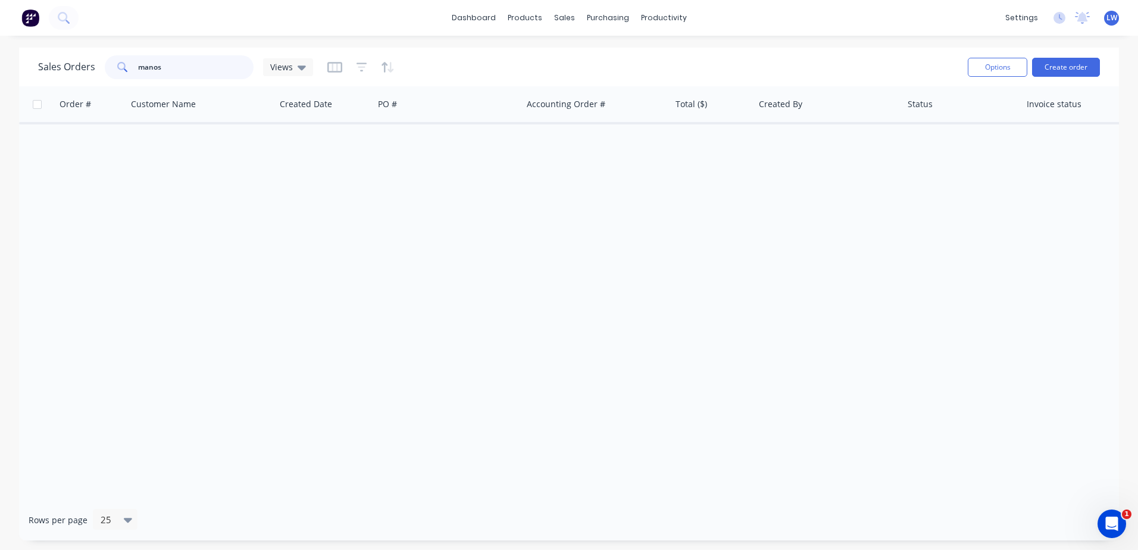
click at [189, 70] on input "manos" at bounding box center [196, 67] width 116 height 24
drag, startPoint x: 165, startPoint y: 67, endPoint x: 105, endPoint y: 65, distance: 60.1
click at [105, 65] on div "manos" at bounding box center [179, 67] width 149 height 24
click at [565, 17] on div "sales" at bounding box center [564, 18] width 33 height 18
click at [586, 56] on div "Sales Orders" at bounding box center [608, 57] width 49 height 11
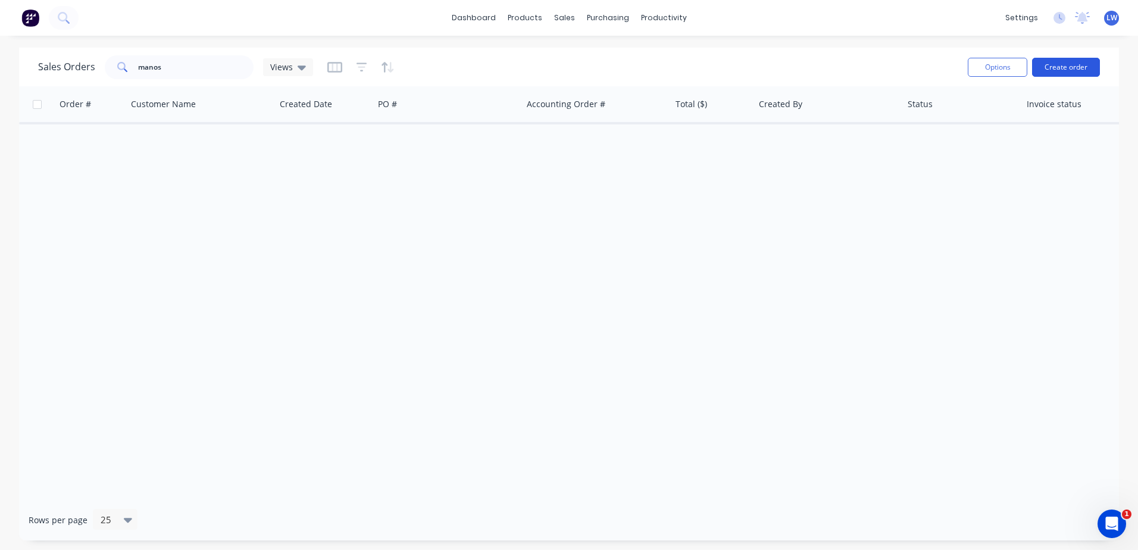
click at [1072, 64] on button "Create order" at bounding box center [1066, 67] width 68 height 19
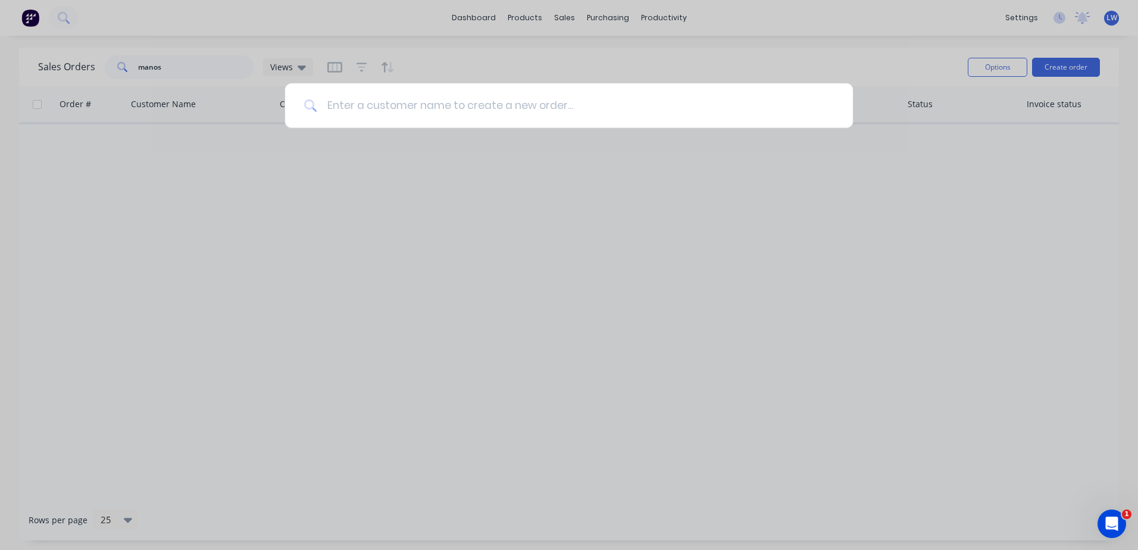
click at [456, 107] on input at bounding box center [575, 105] width 517 height 45
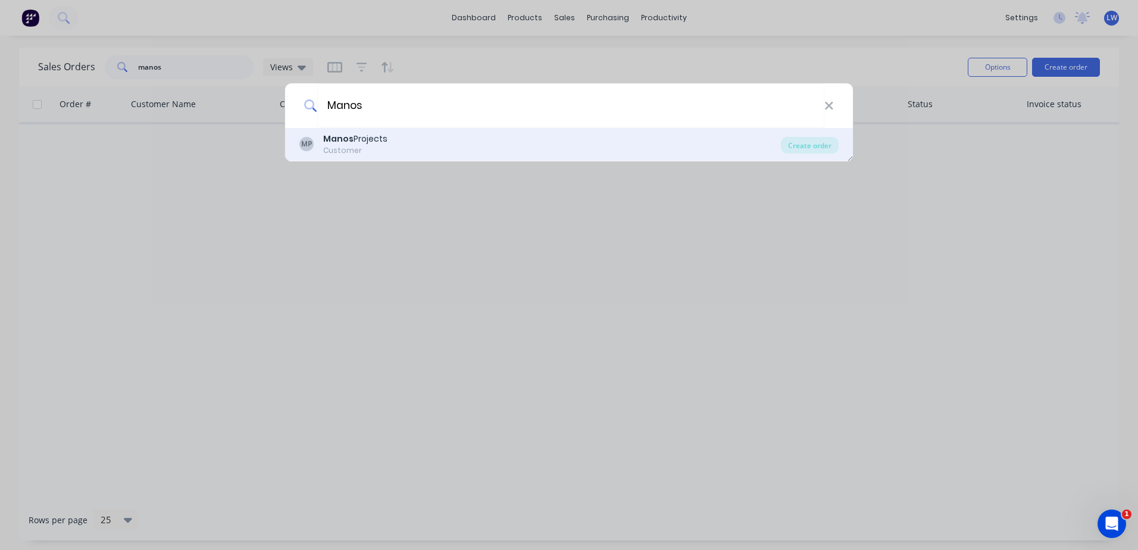
click at [371, 137] on div "Manos Projects" at bounding box center [355, 139] width 64 height 12
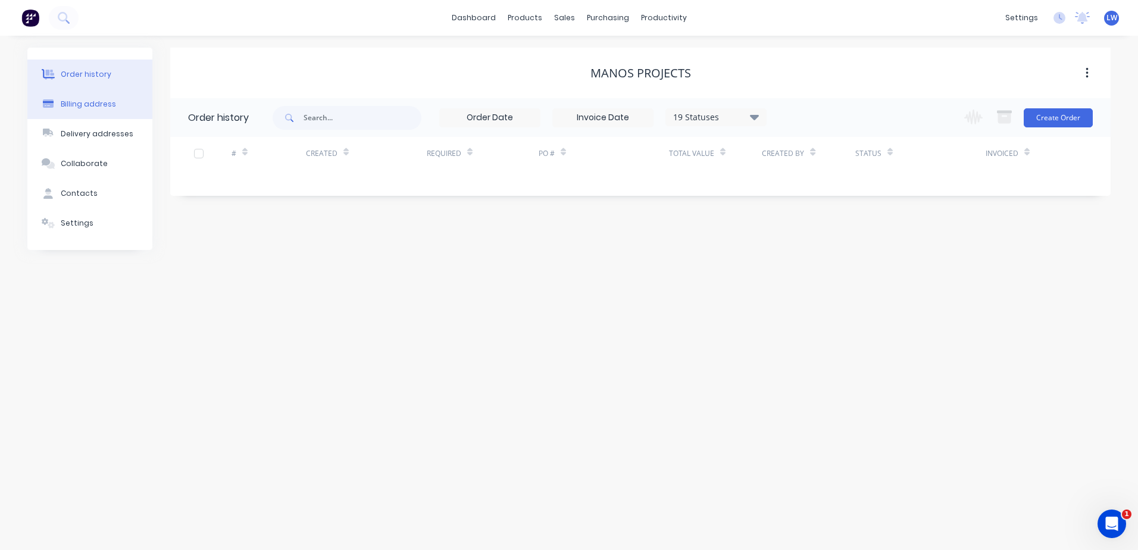
click at [75, 104] on div "Billing address" at bounding box center [88, 104] width 55 height 11
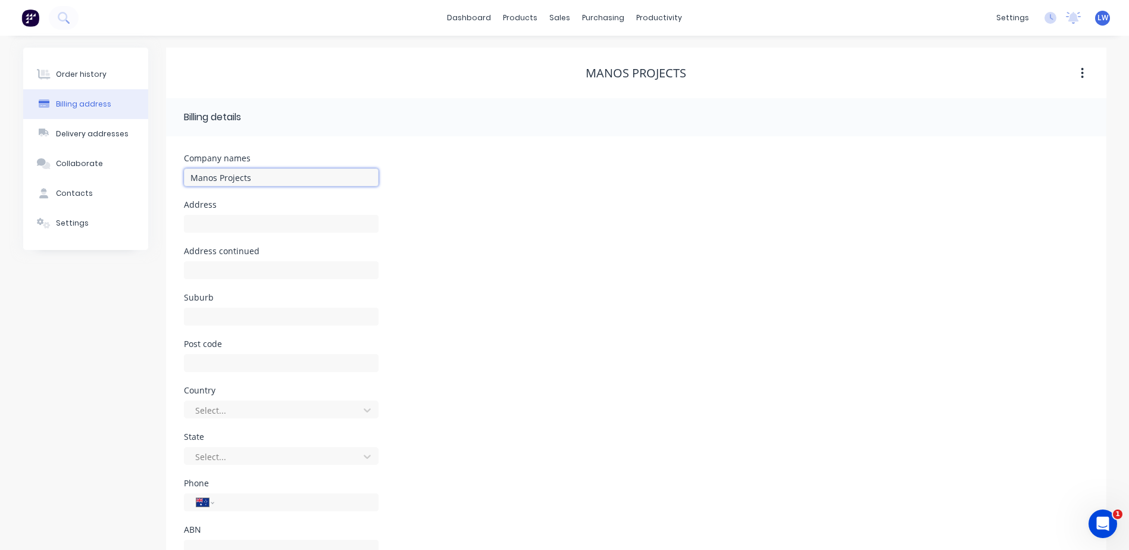
click at [258, 177] on input "Manos Projects" at bounding box center [281, 177] width 195 height 18
click at [245, 223] on input "text" at bounding box center [281, 224] width 195 height 18
click at [224, 223] on input "text" at bounding box center [281, 224] width 195 height 18
click at [235, 311] on input "text" at bounding box center [281, 317] width 195 height 18
click at [217, 365] on input "text" at bounding box center [281, 363] width 195 height 18
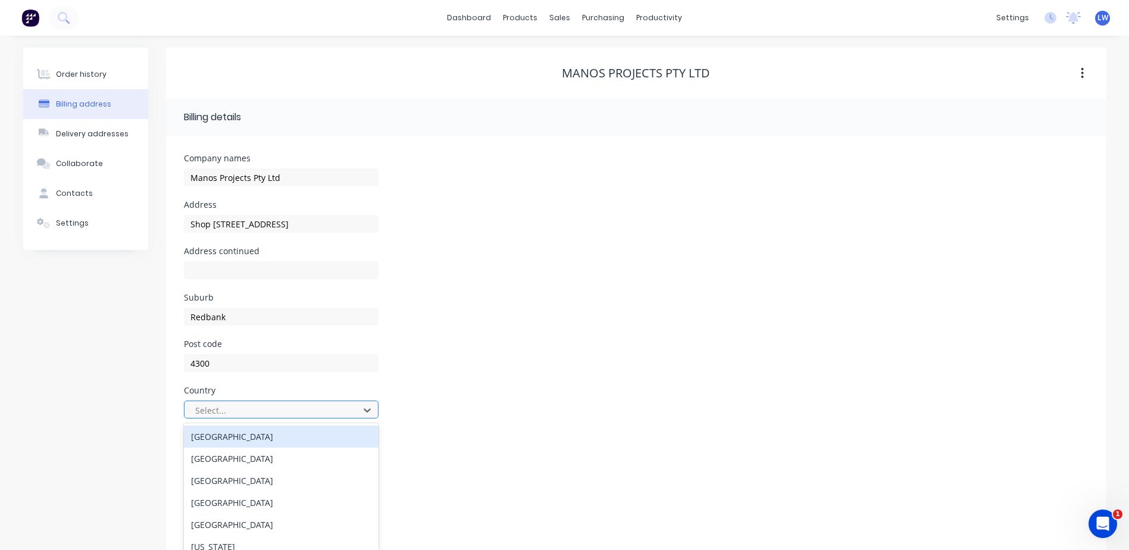
scroll to position [46, 0]
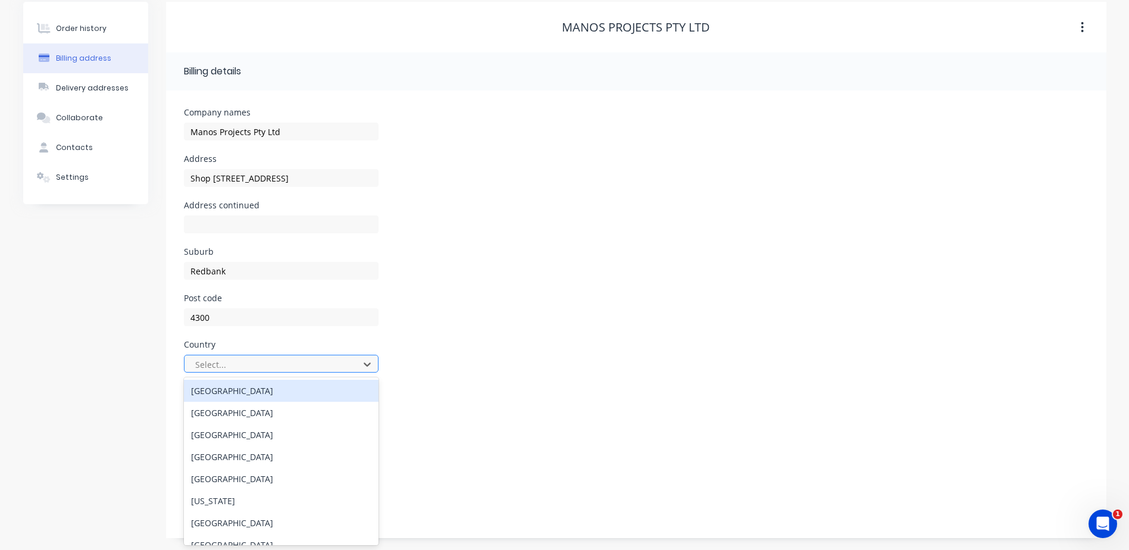
click at [230, 393] on div "[GEOGRAPHIC_DATA]" at bounding box center [281, 391] width 195 height 22
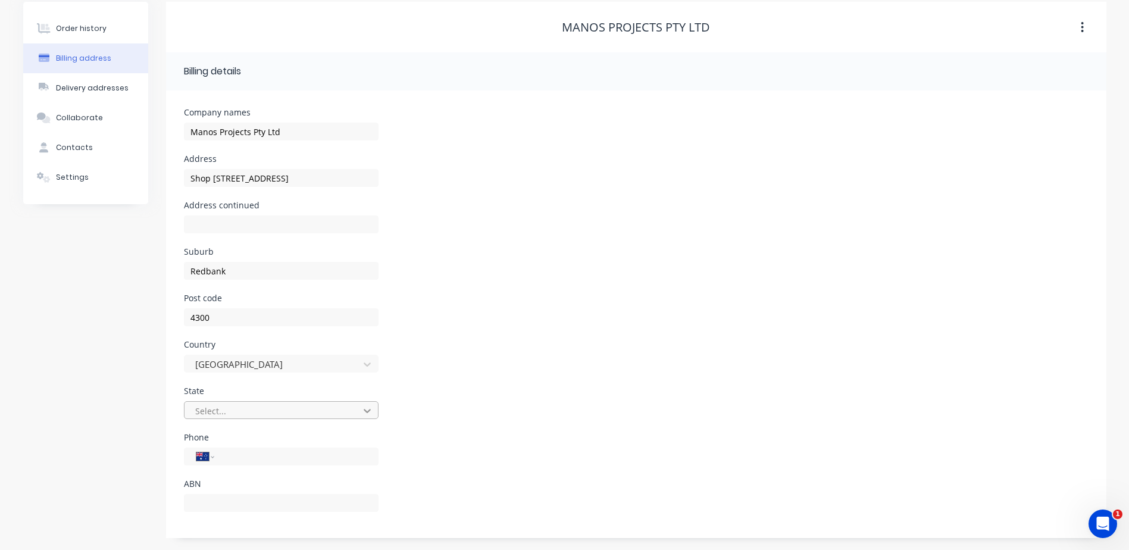
click at [368, 407] on icon at bounding box center [367, 411] width 12 height 12
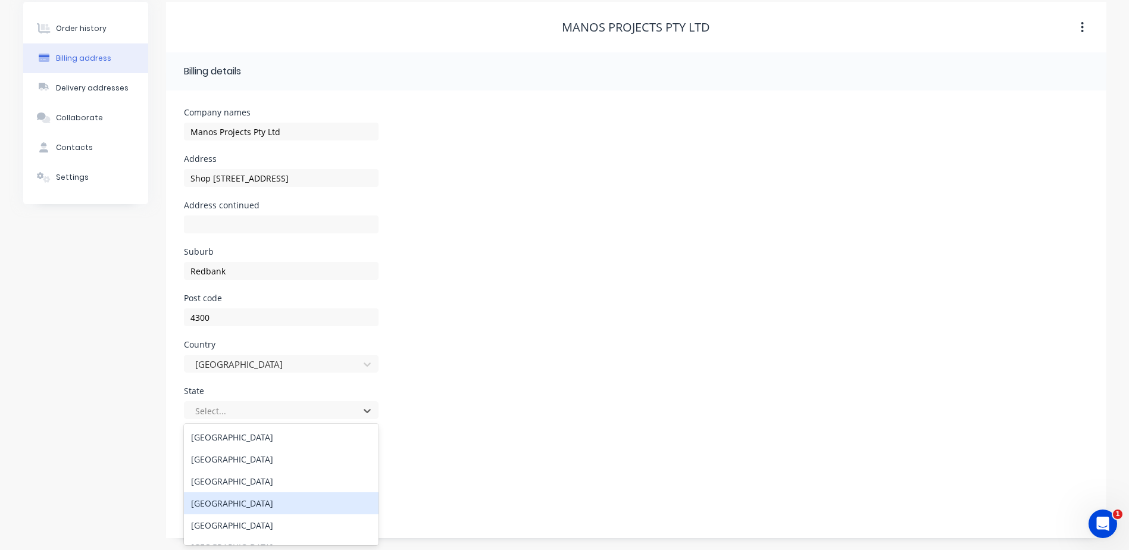
click at [199, 502] on div "[GEOGRAPHIC_DATA]" at bounding box center [281, 503] width 195 height 22
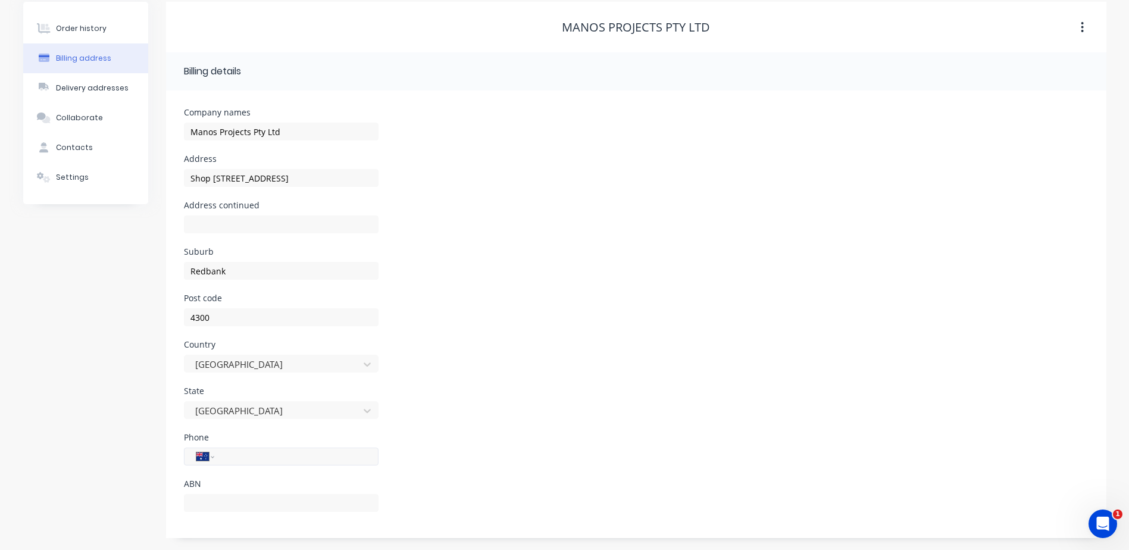
click at [267, 459] on input "tel" at bounding box center [294, 457] width 143 height 14
click at [479, 471] on div "Phone International [GEOGRAPHIC_DATA] [GEOGRAPHIC_DATA] [GEOGRAPHIC_DATA] [GEOG…" at bounding box center [636, 456] width 905 height 46
click at [86, 452] on div "Order history Billing address Delivery addresses Collaborate Contacts Settings" at bounding box center [85, 270] width 125 height 536
click at [69, 145] on div "Contacts" at bounding box center [74, 147] width 37 height 11
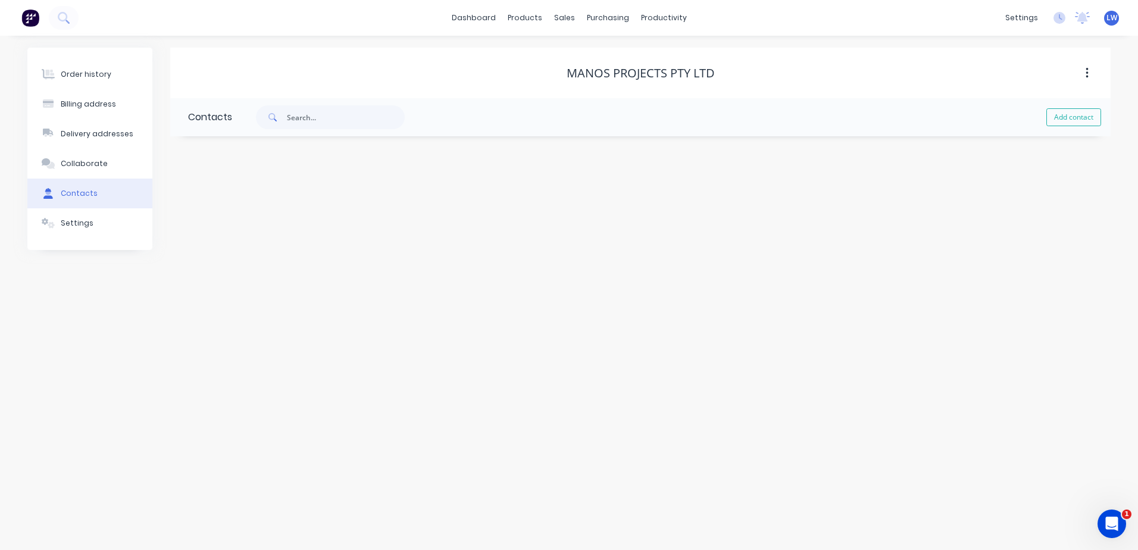
click at [284, 114] on span at bounding box center [271, 117] width 31 height 24
click at [307, 113] on input "text" at bounding box center [346, 117] width 118 height 24
click at [1092, 123] on button "Add contact" at bounding box center [1073, 117] width 55 height 18
drag, startPoint x: 379, startPoint y: 119, endPoint x: 238, endPoint y: 119, distance: 140.5
click at [238, 119] on div "Manos Saridakis Add contact" at bounding box center [671, 117] width 879 height 38
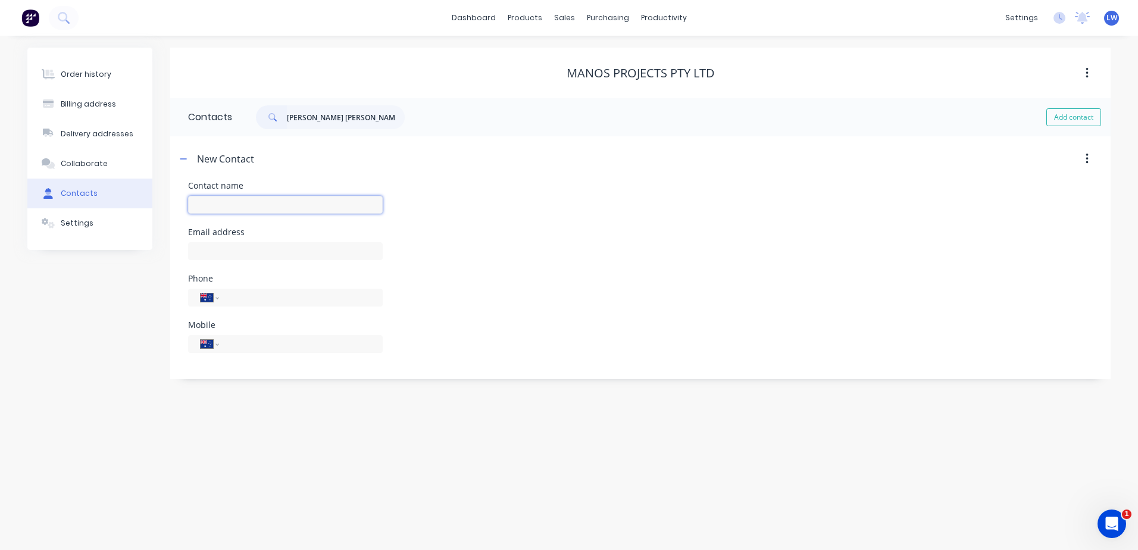
click at [267, 208] on input "text" at bounding box center [285, 205] width 195 height 18
paste input "Manos Saridakis"
click at [290, 296] on input "tel" at bounding box center [298, 297] width 143 height 14
click at [466, 280] on div "Phone International [GEOGRAPHIC_DATA] [GEOGRAPHIC_DATA] [GEOGRAPHIC_DATA] [GEOG…" at bounding box center [640, 297] width 905 height 46
click at [264, 298] on input "tel" at bounding box center [298, 297] width 143 height 14
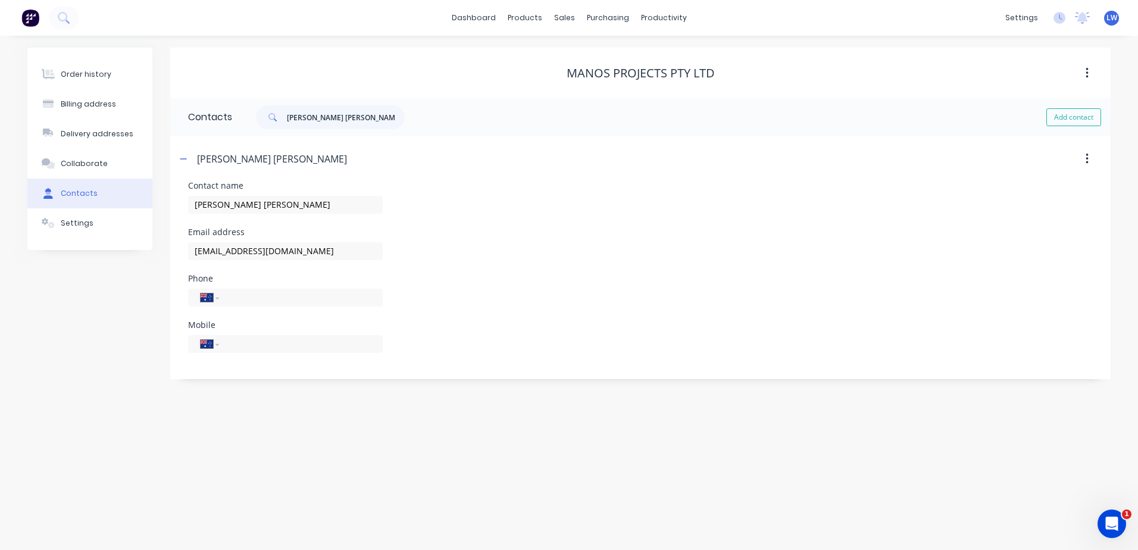
drag, startPoint x: 740, startPoint y: 277, endPoint x: 729, endPoint y: 277, distance: 11.3
click at [740, 277] on div "Phone International [GEOGRAPHIC_DATA] [GEOGRAPHIC_DATA] [GEOGRAPHIC_DATA] [GEOG…" at bounding box center [640, 297] width 905 height 46
drag, startPoint x: 257, startPoint y: 281, endPoint x: 257, endPoint y: 292, distance: 11.3
click at [256, 281] on div "Phone" at bounding box center [285, 278] width 195 height 8
click at [257, 293] on input "tel" at bounding box center [298, 297] width 143 height 14
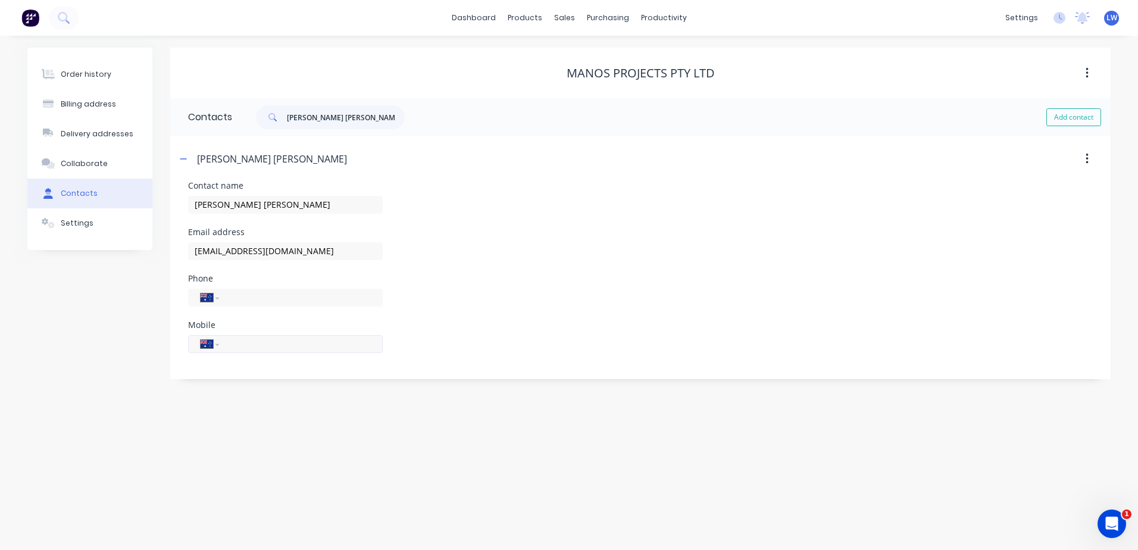
click at [246, 346] on input "tel" at bounding box center [298, 344] width 143 height 14
click at [716, 374] on form "Contact name Manos Saridakis Email address manos@manosprojects.com.au Phone Int…" at bounding box center [640, 281] width 905 height 198
click at [92, 77] on div "Order history" at bounding box center [86, 74] width 51 height 11
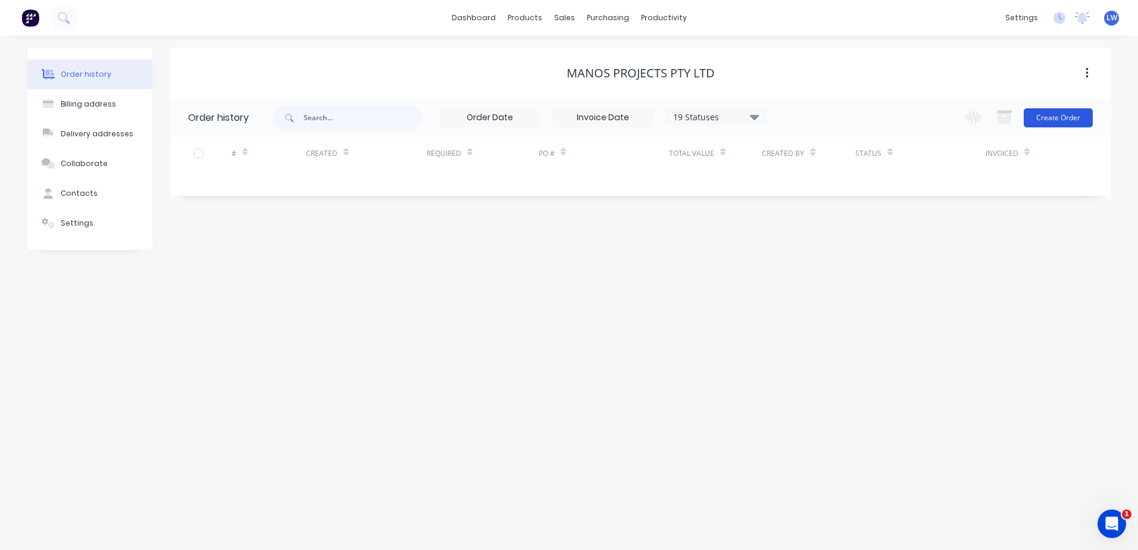
click at [1043, 118] on button "Create Order" at bounding box center [1058, 117] width 69 height 19
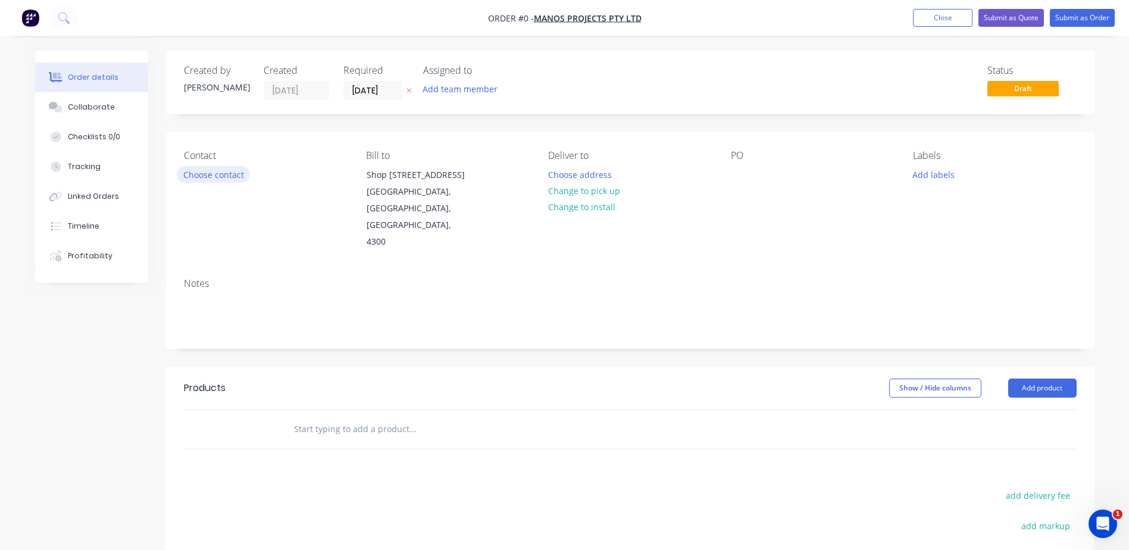
click at [204, 172] on button "Choose contact" at bounding box center [213, 174] width 73 height 16
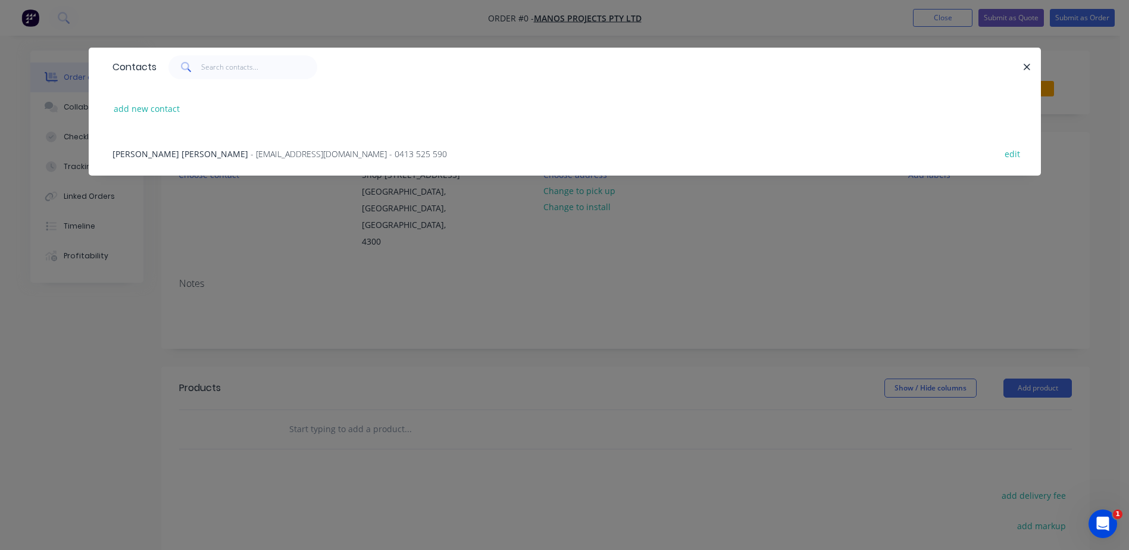
click at [251, 154] on span "- manos@manosprojects.com.au - 0413 525 590" at bounding box center [349, 153] width 196 height 11
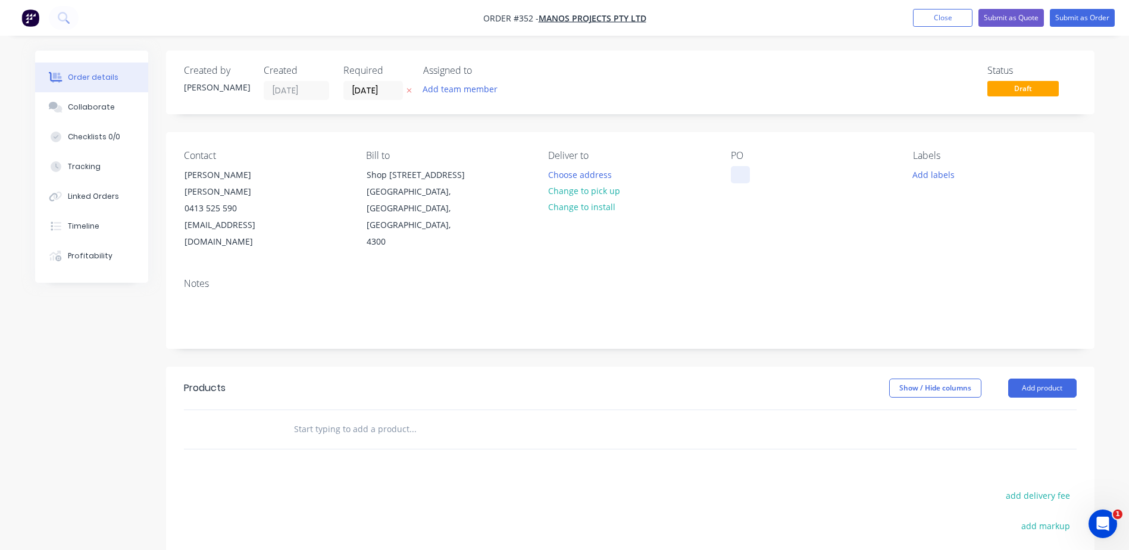
click at [736, 168] on div at bounding box center [740, 174] width 19 height 17
click at [783, 215] on div "PO Sink Repair" at bounding box center [812, 200] width 163 height 101
click at [942, 176] on button "Add labels" at bounding box center [933, 174] width 55 height 16
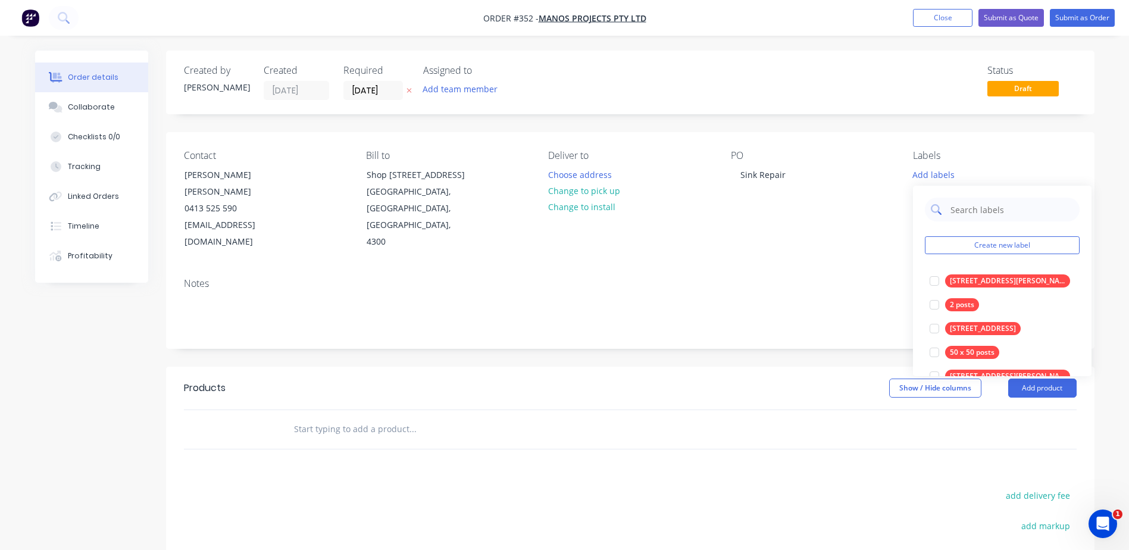
click at [959, 215] on input "text" at bounding box center [1011, 210] width 124 height 24
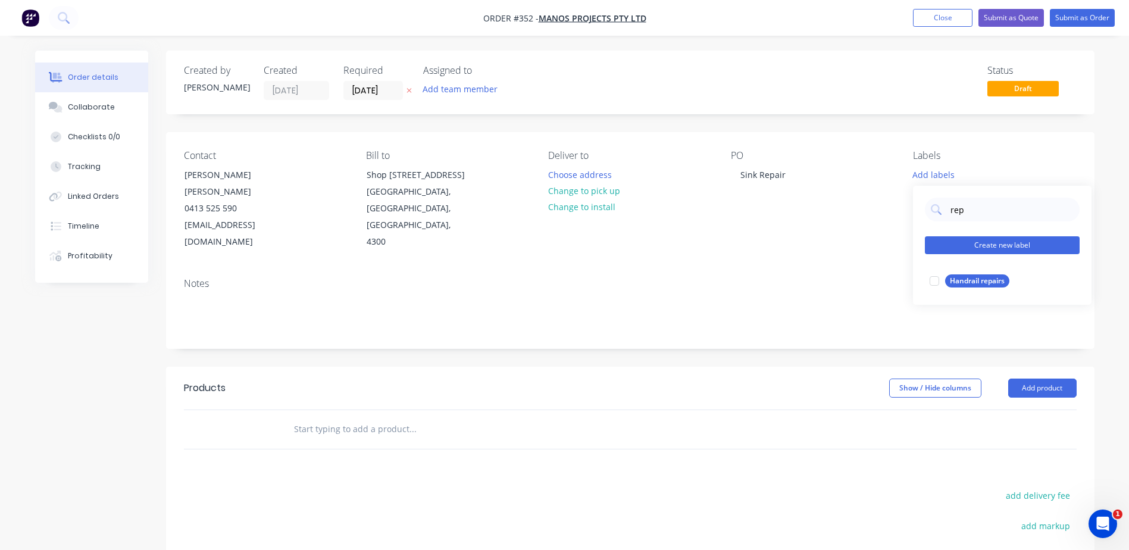
click at [972, 242] on button "Create new label" at bounding box center [1002, 245] width 155 height 18
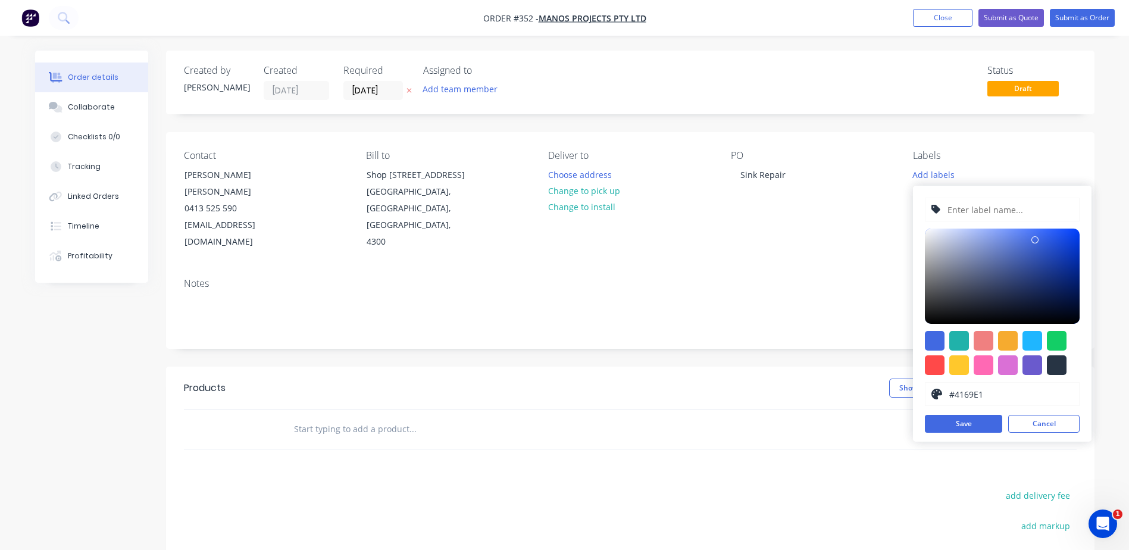
click at [974, 211] on input "text" at bounding box center [1009, 209] width 127 height 23
click at [964, 336] on div at bounding box center [959, 341] width 20 height 20
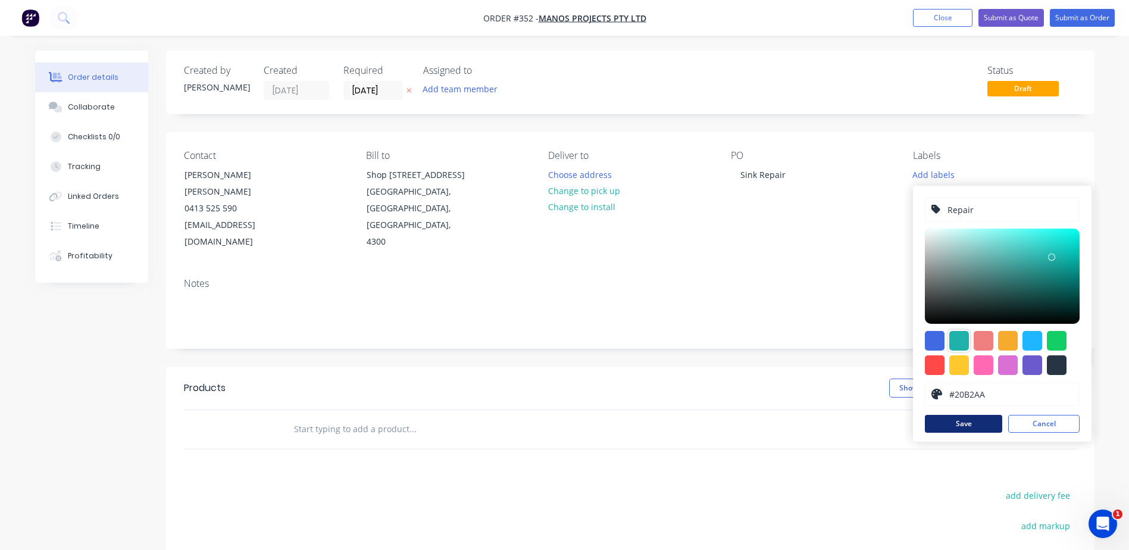
click at [955, 425] on button "Save" at bounding box center [963, 424] width 77 height 18
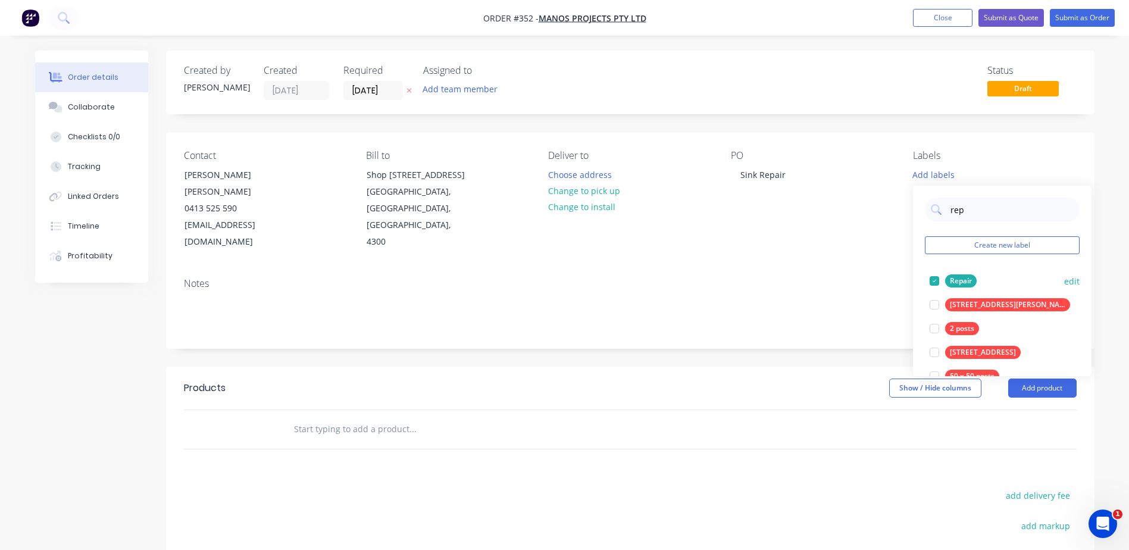
click at [963, 280] on div "Repair" at bounding box center [961, 280] width 32 height 13
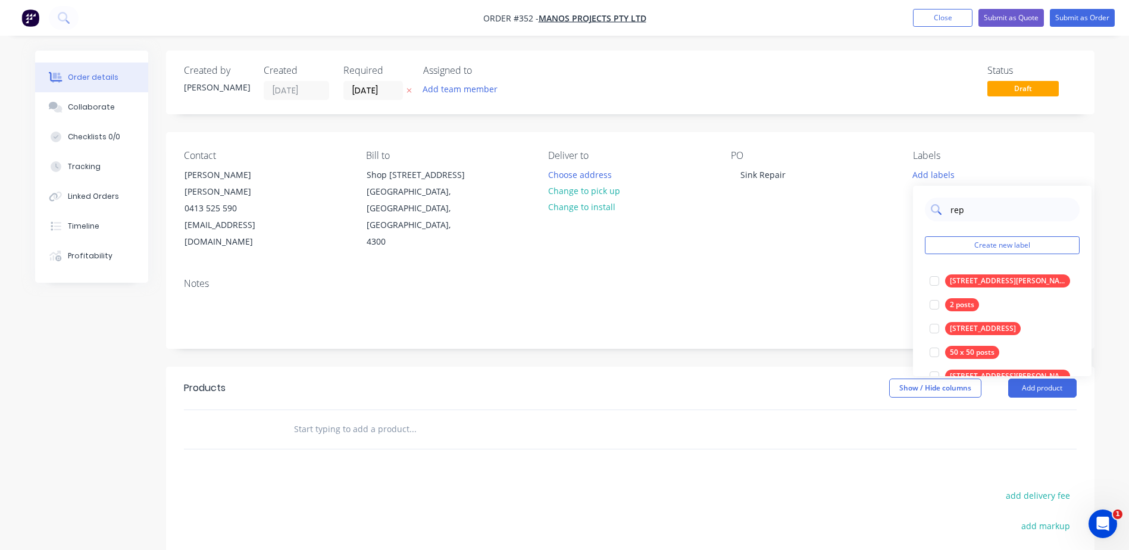
click at [978, 208] on input "rep" at bounding box center [1011, 210] width 124 height 24
drag, startPoint x: 978, startPoint y: 208, endPoint x: 945, endPoint y: 214, distance: 34.3
click at [945, 214] on div "rep" at bounding box center [1002, 210] width 155 height 24
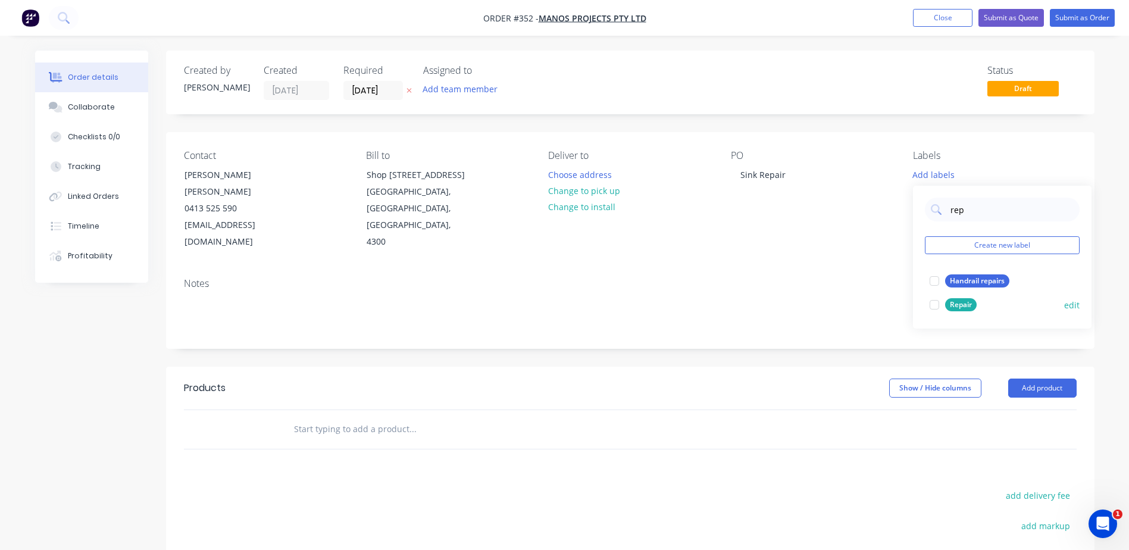
click at [962, 302] on div "Repair" at bounding box center [961, 304] width 32 height 13
click at [854, 268] on div "Notes" at bounding box center [630, 308] width 928 height 80
click at [1042, 379] on button "Add product" at bounding box center [1042, 388] width 68 height 19
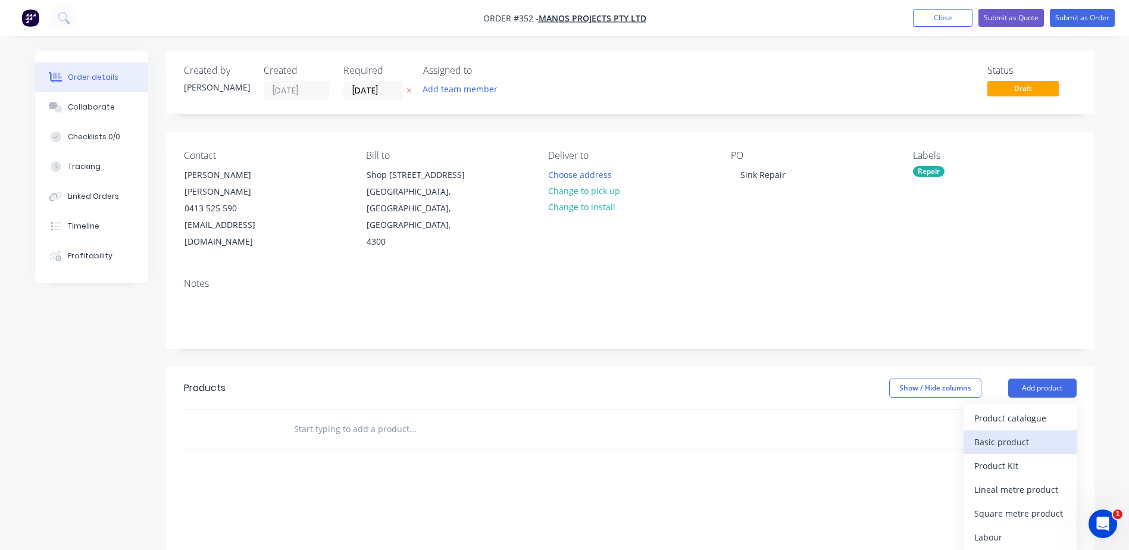
click at [999, 433] on div "Basic product" at bounding box center [1020, 441] width 92 height 17
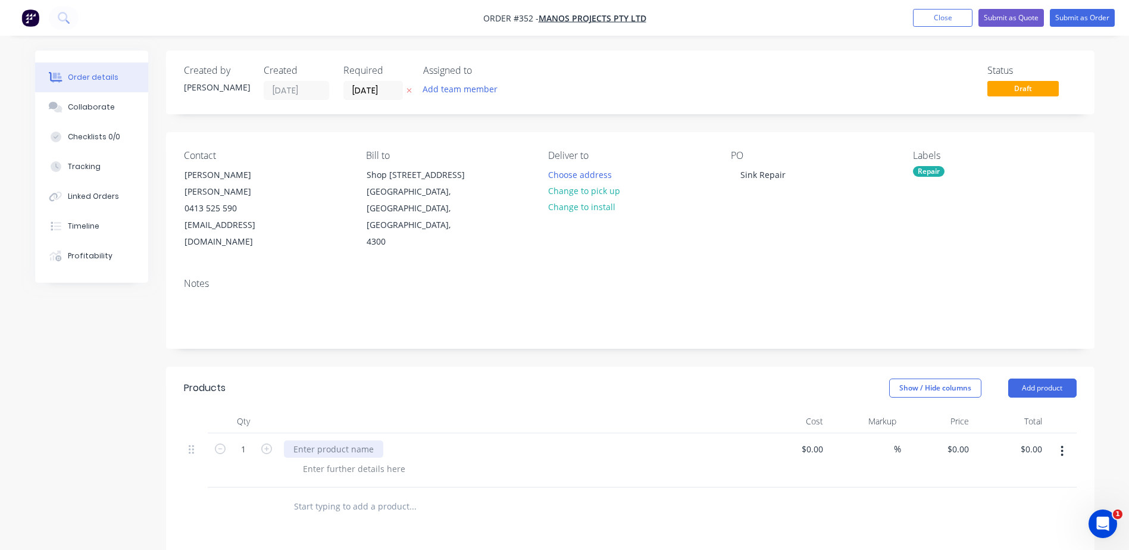
click at [319, 440] on div at bounding box center [333, 448] width 99 height 17
click at [1074, 17] on button "Submit as Order" at bounding box center [1082, 18] width 65 height 18
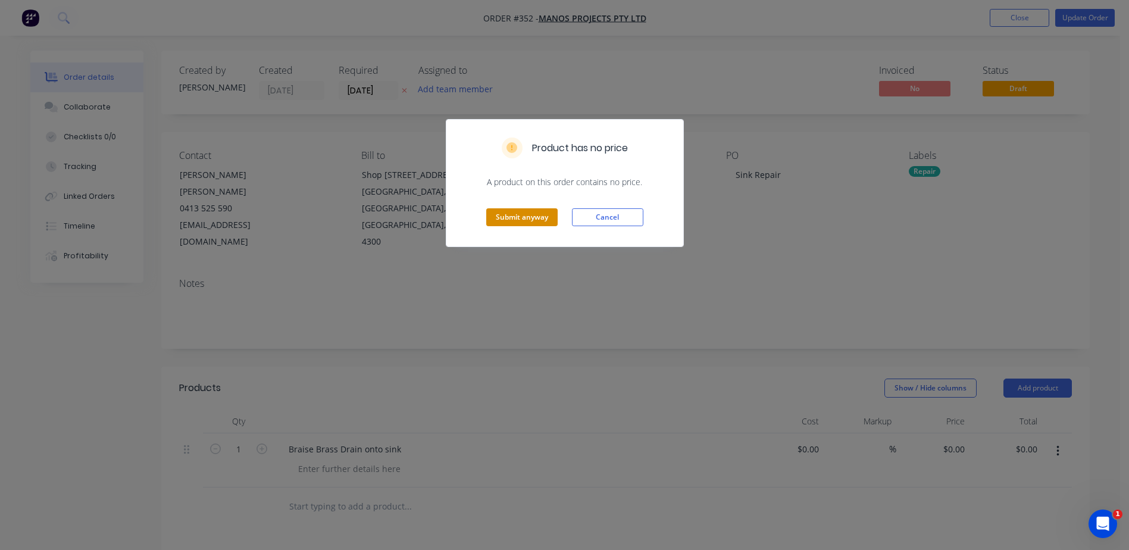
click at [508, 218] on button "Submit anyway" at bounding box center [521, 217] width 71 height 18
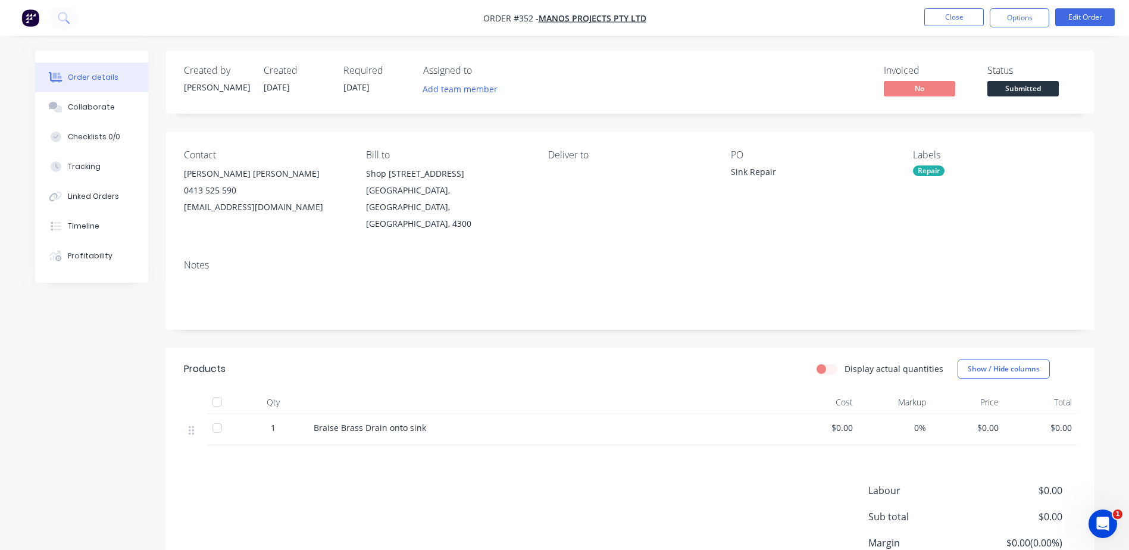
click at [894, 414] on div "0%" at bounding box center [894, 429] width 73 height 31
click at [937, 24] on button "Close" at bounding box center [954, 17] width 60 height 18
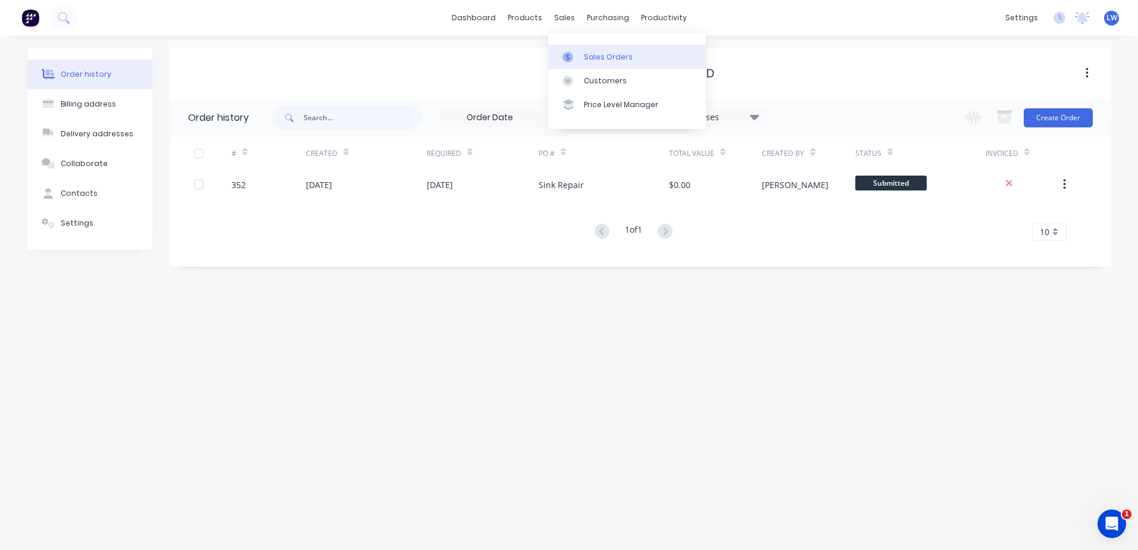
click at [585, 60] on div "Sales Orders" at bounding box center [608, 57] width 49 height 11
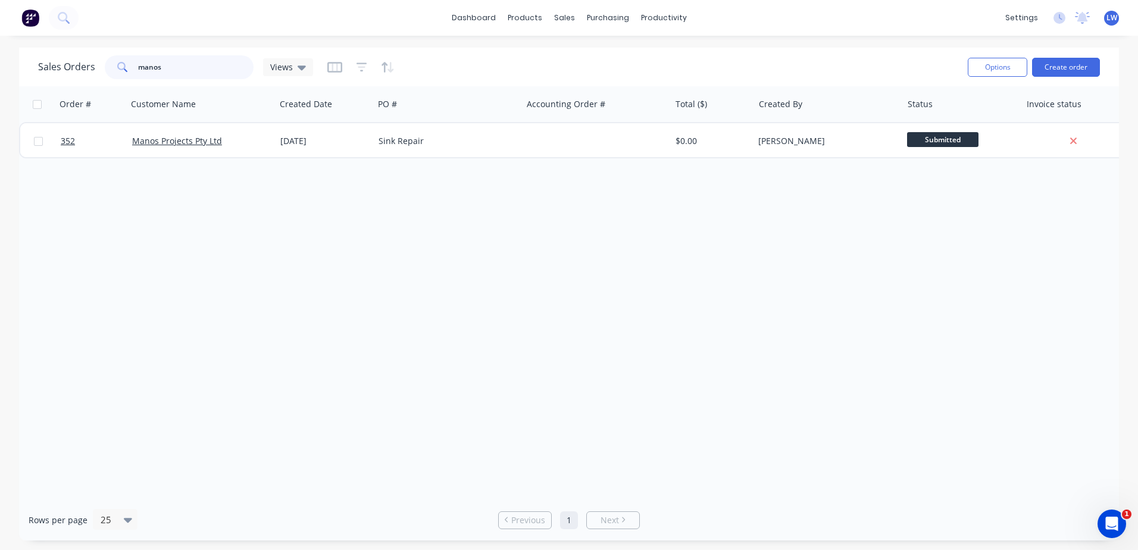
drag, startPoint x: 177, startPoint y: 65, endPoint x: 118, endPoint y: 64, distance: 59.5
click at [118, 64] on div "manos" at bounding box center [179, 67] width 149 height 24
drag, startPoint x: 179, startPoint y: 68, endPoint x: 98, endPoint y: 67, distance: 81.5
click at [98, 68] on div "Sales Orders Moore Views" at bounding box center [175, 67] width 275 height 24
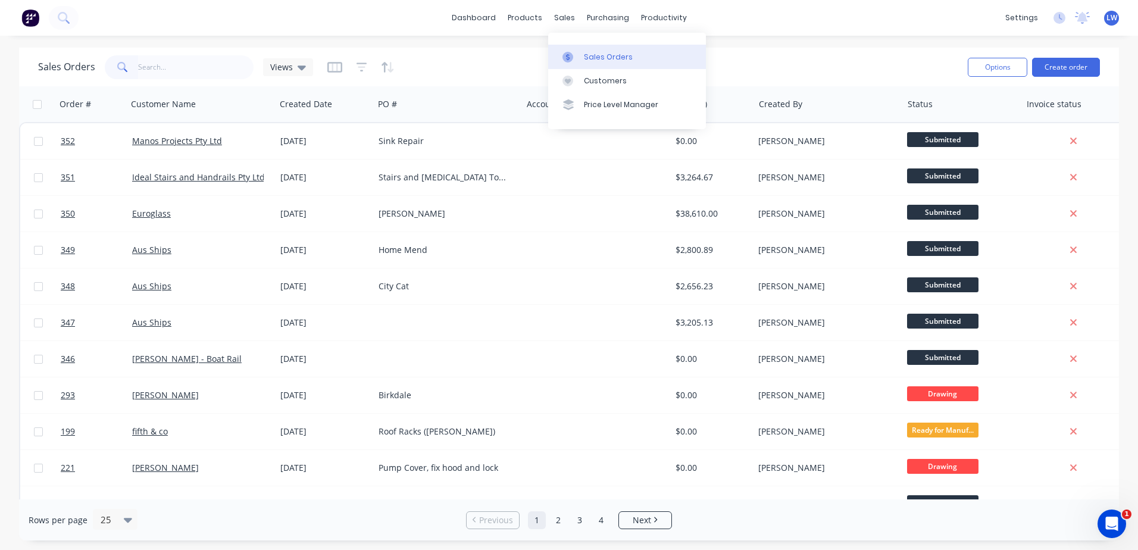
click at [580, 58] on div at bounding box center [571, 57] width 18 height 11
click at [1065, 61] on button "Create order" at bounding box center [1066, 67] width 68 height 19
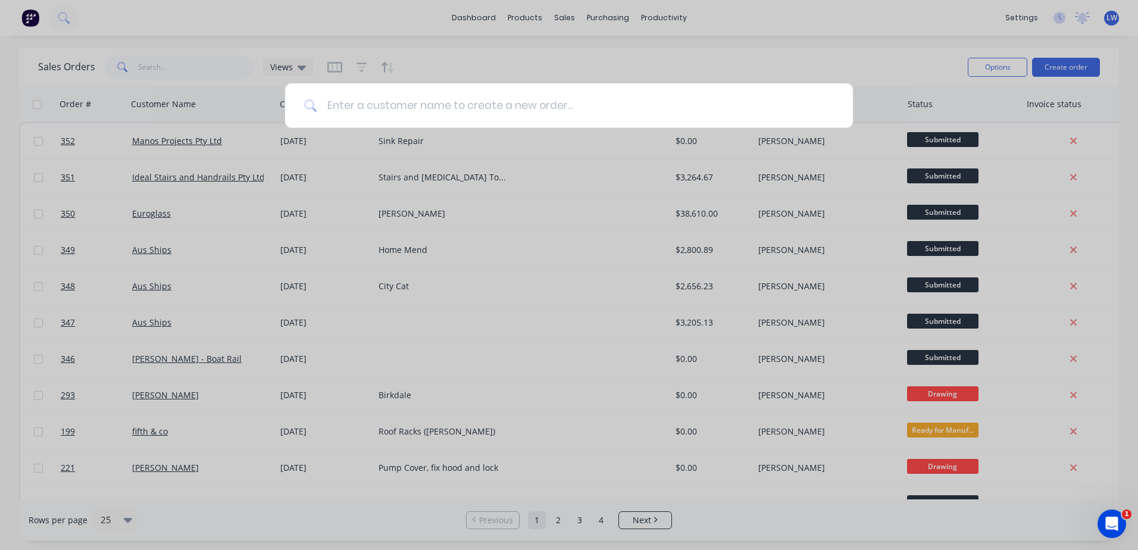
click at [419, 101] on input at bounding box center [575, 105] width 517 height 45
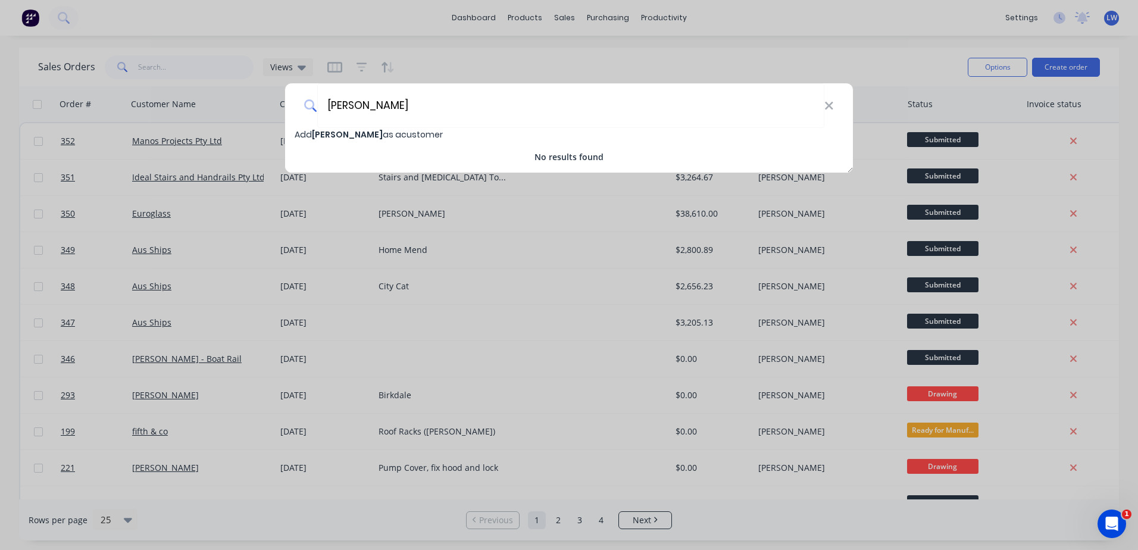
click at [835, 108] on div "Moore" at bounding box center [569, 105] width 568 height 45
click at [828, 108] on icon at bounding box center [829, 106] width 8 height 8
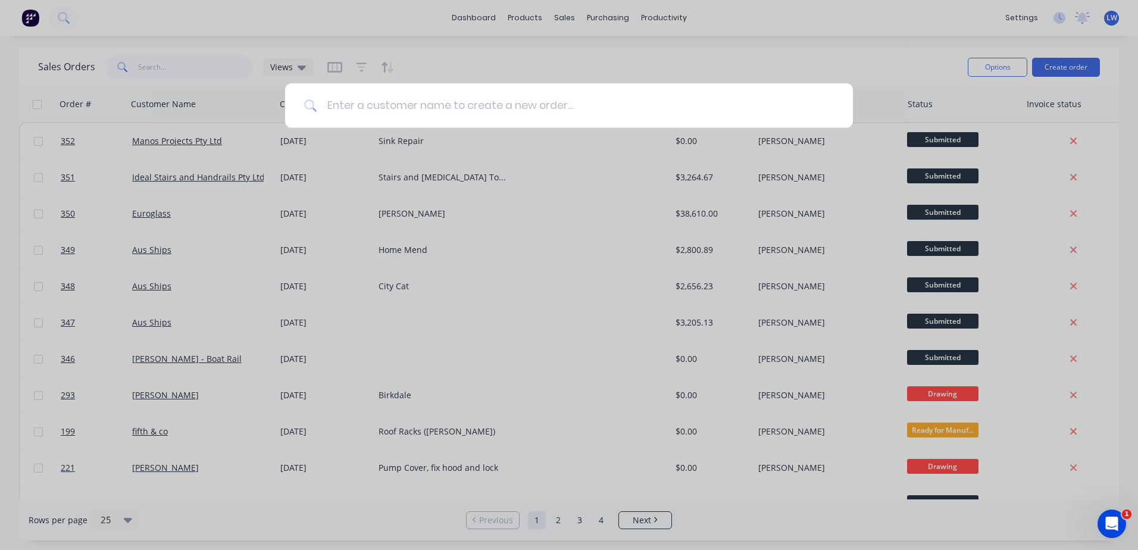
click at [411, 104] on input at bounding box center [575, 105] width 517 height 45
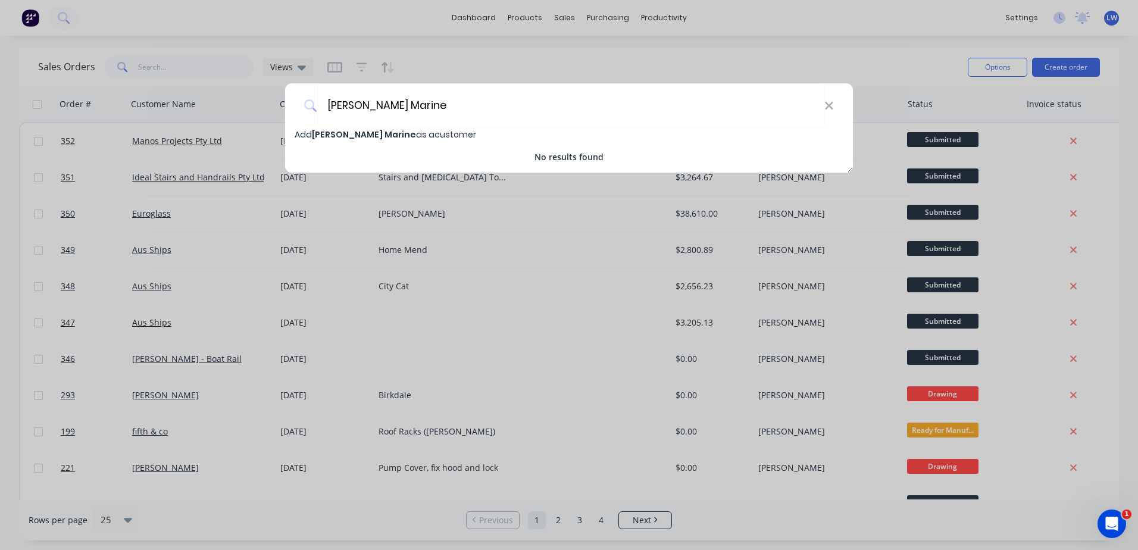
click at [340, 136] on span "Moore Marine" at bounding box center [364, 135] width 104 height 12
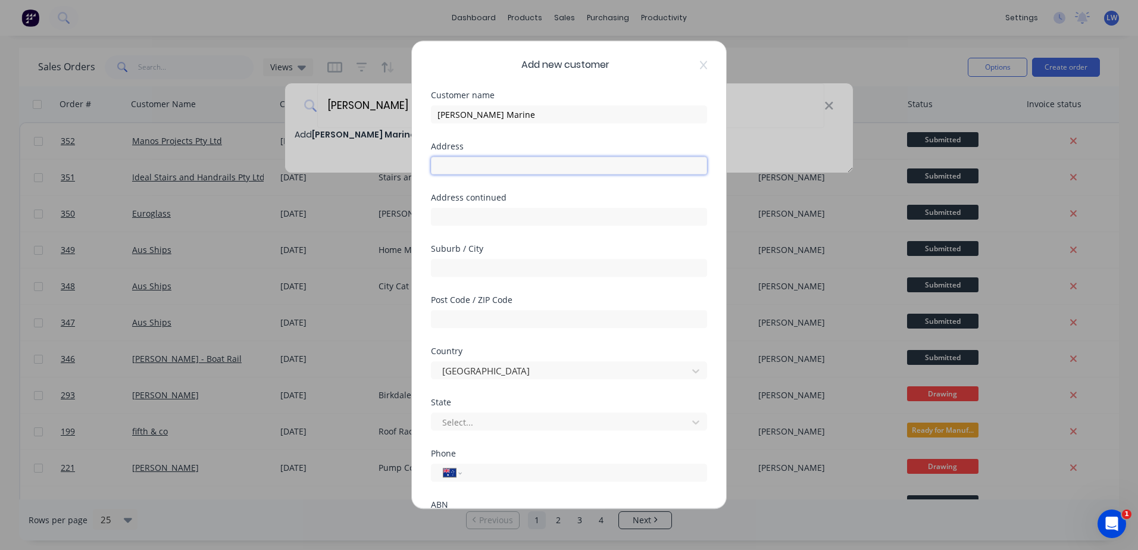
click at [456, 167] on input "text" at bounding box center [569, 166] width 276 height 18
click at [439, 296] on div "Post Code / ZIP Code" at bounding box center [569, 300] width 276 height 8
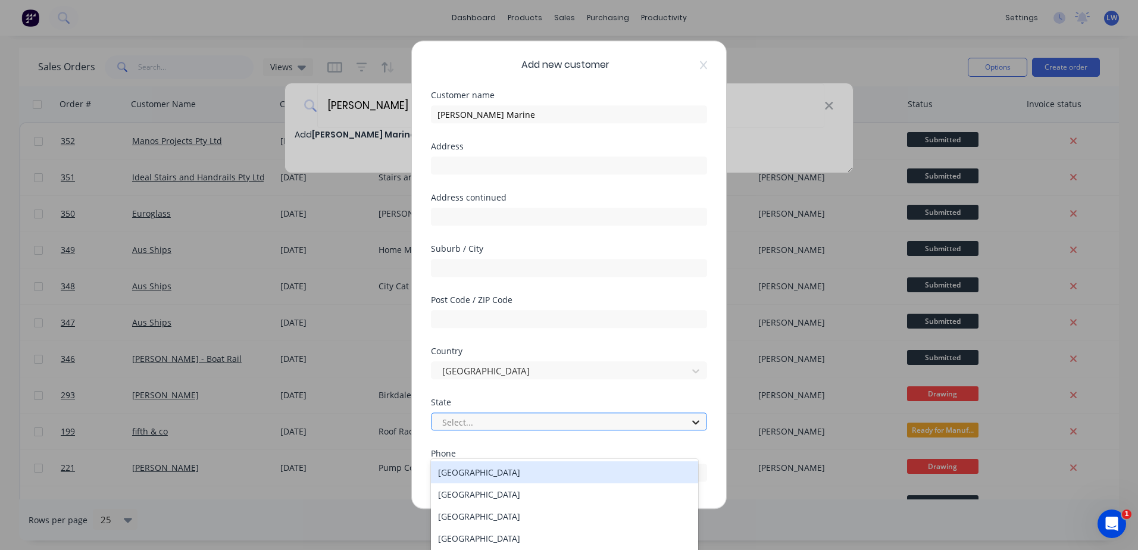
click at [690, 423] on icon at bounding box center [696, 422] width 12 height 12
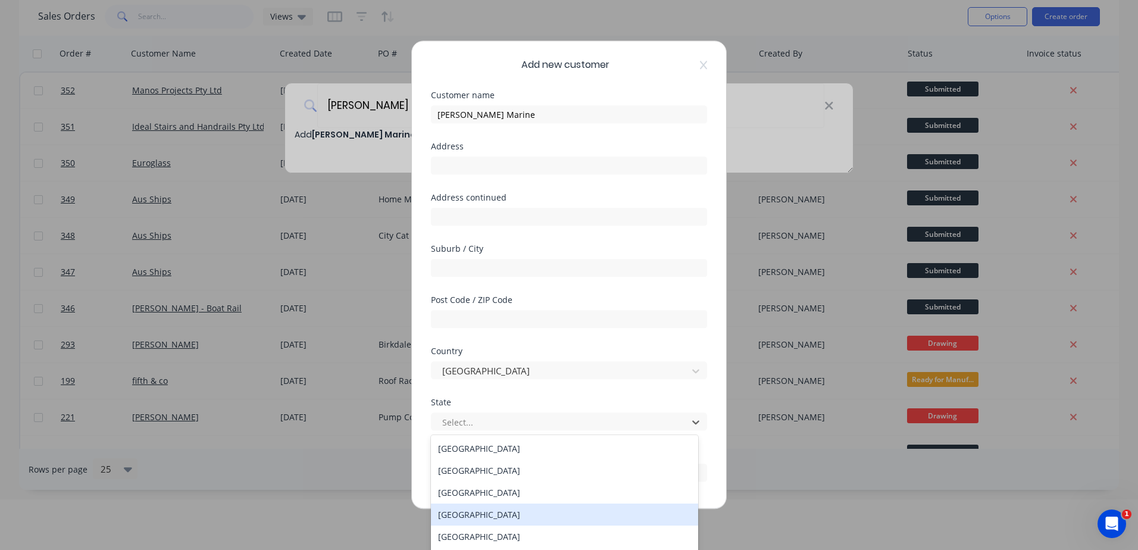
click at [457, 511] on div "[GEOGRAPHIC_DATA]" at bounding box center [564, 515] width 267 height 22
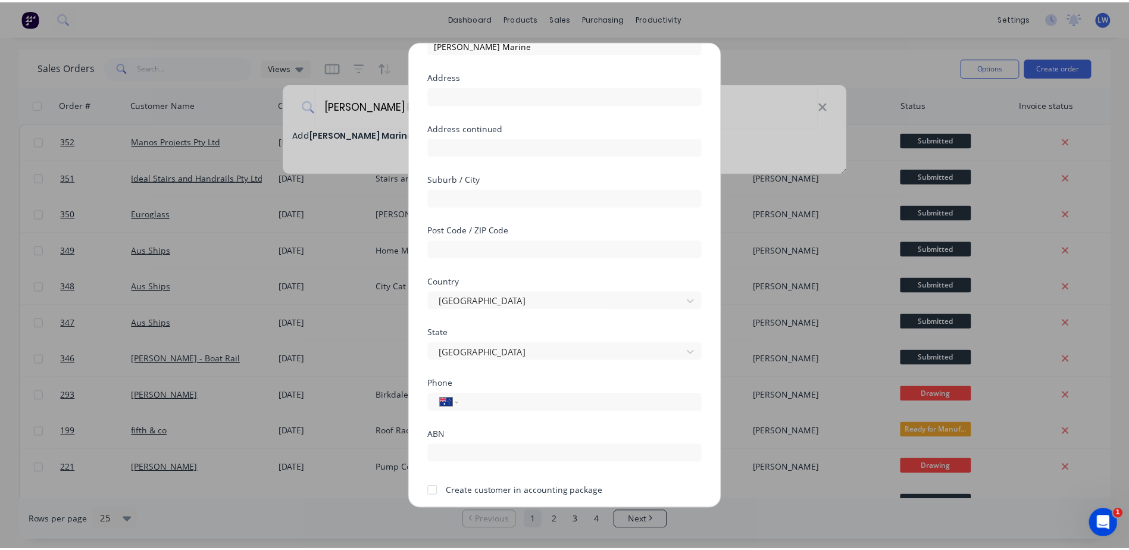
scroll to position [114, 0]
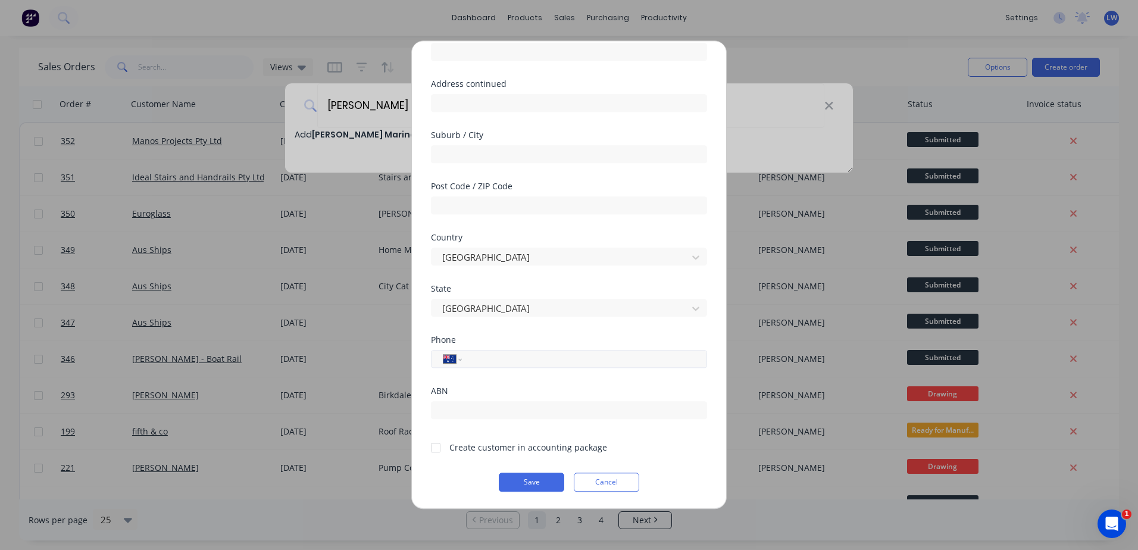
click at [549, 363] on input "tel" at bounding box center [582, 359] width 224 height 14
click at [526, 483] on button "Save" at bounding box center [531, 482] width 65 height 19
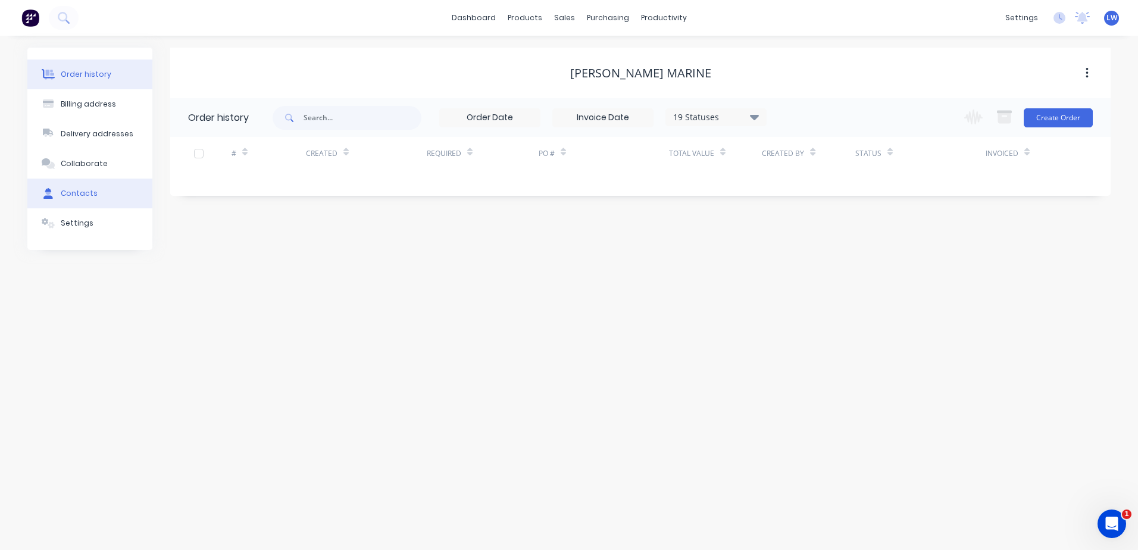
click at [70, 193] on div "Contacts" at bounding box center [79, 193] width 37 height 11
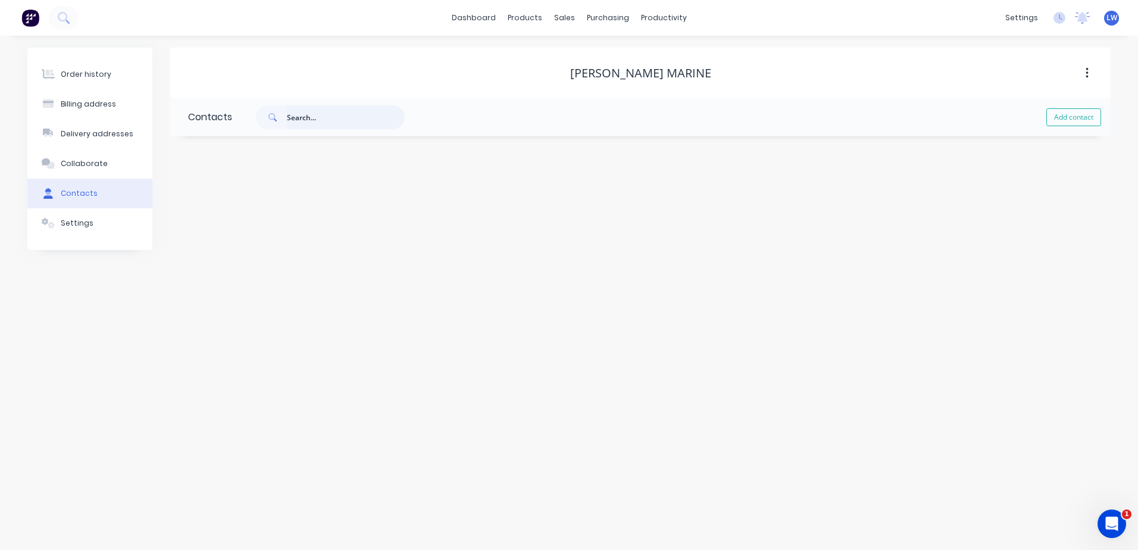
click at [295, 118] on input "text" at bounding box center [346, 117] width 118 height 24
click at [1042, 121] on div "Add contact" at bounding box center [671, 117] width 879 height 38
drag, startPoint x: 1057, startPoint y: 122, endPoint x: 1049, endPoint y: 124, distance: 7.9
click at [1058, 123] on button "Add contact" at bounding box center [1073, 117] width 55 height 18
click at [230, 202] on input "text" at bounding box center [285, 205] width 195 height 18
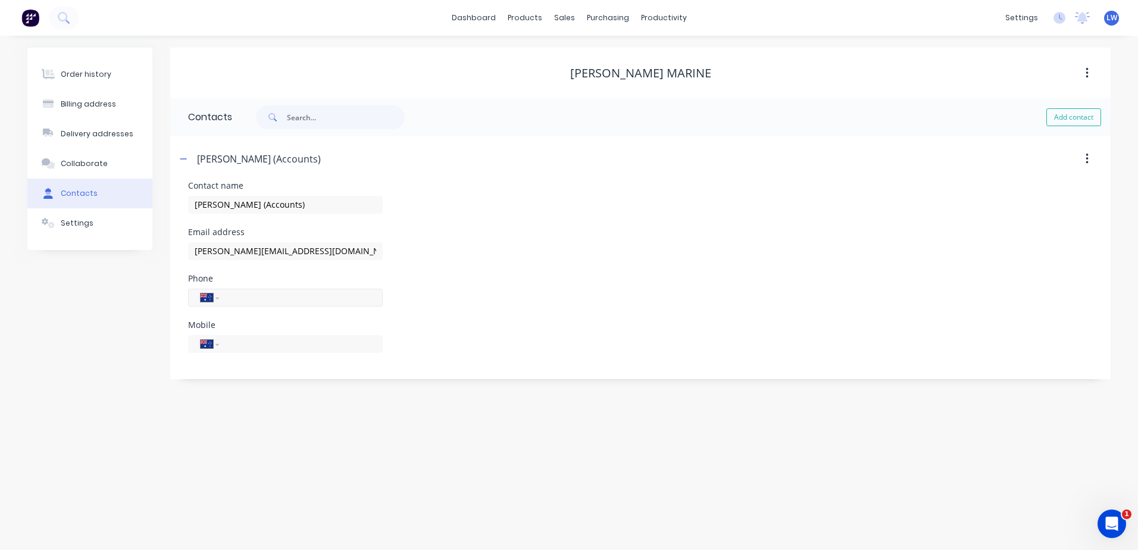
click at [287, 290] on input "tel" at bounding box center [298, 297] width 143 height 14
click at [247, 395] on div "Order history Billing address Delivery addresses Collaborate Contacts Settings …" at bounding box center [569, 293] width 1138 height 514
click at [104, 80] on button "Order history" at bounding box center [89, 75] width 125 height 30
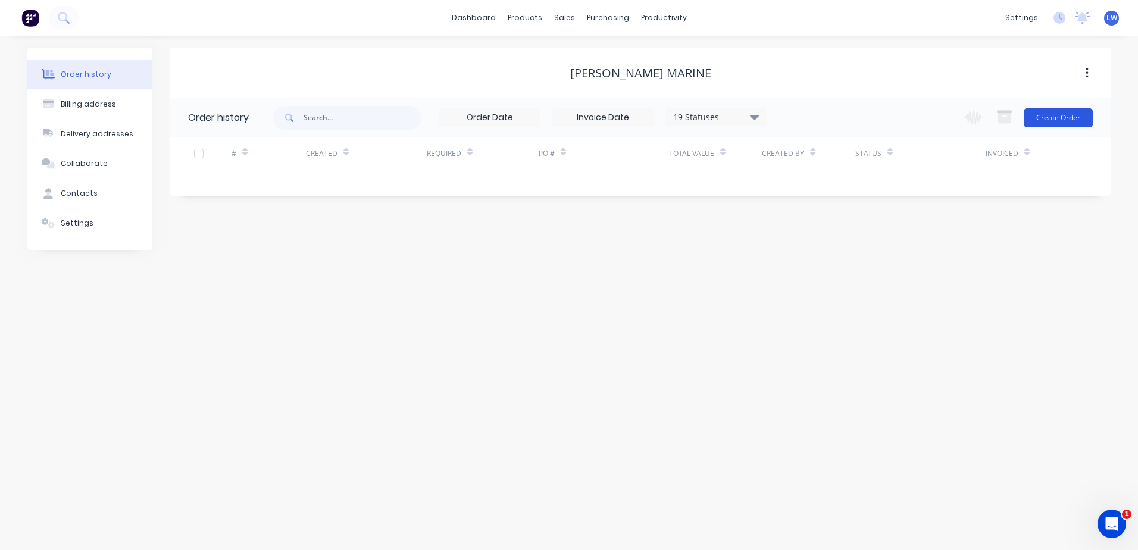
click at [1055, 117] on button "Create Order" at bounding box center [1058, 117] width 69 height 19
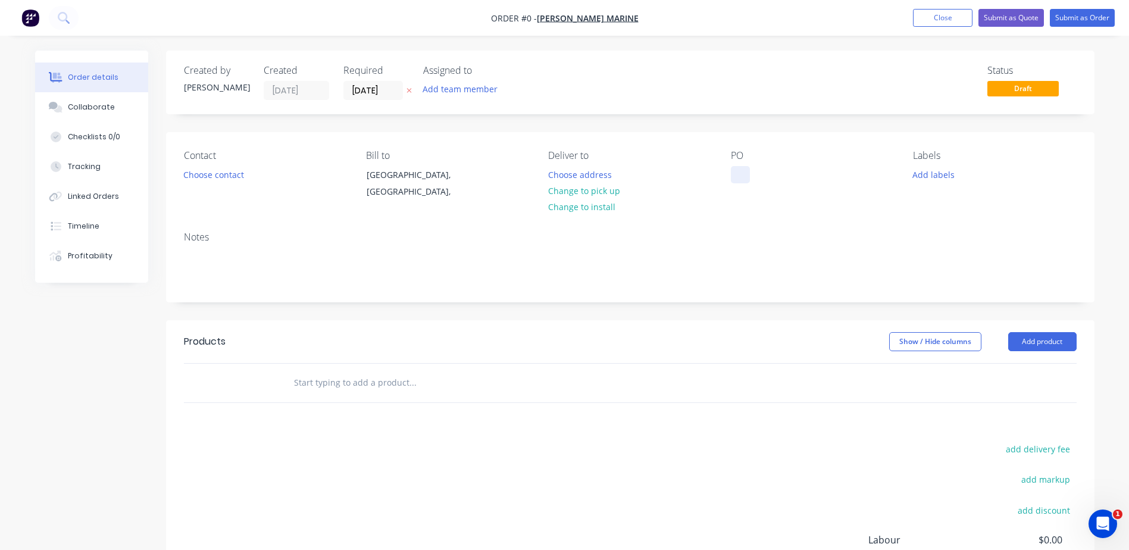
click at [739, 173] on div at bounding box center [740, 174] width 19 height 17
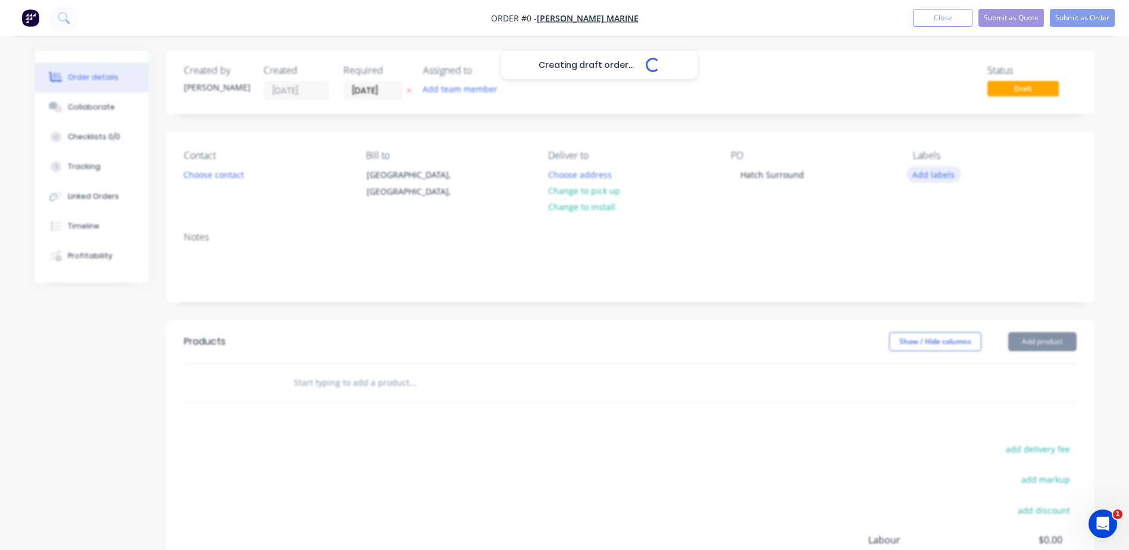
click at [935, 174] on div "Creating draft order... Loading... Order details Collaborate Checklists 0/0 Tra…" at bounding box center [564, 379] width 1083 height 656
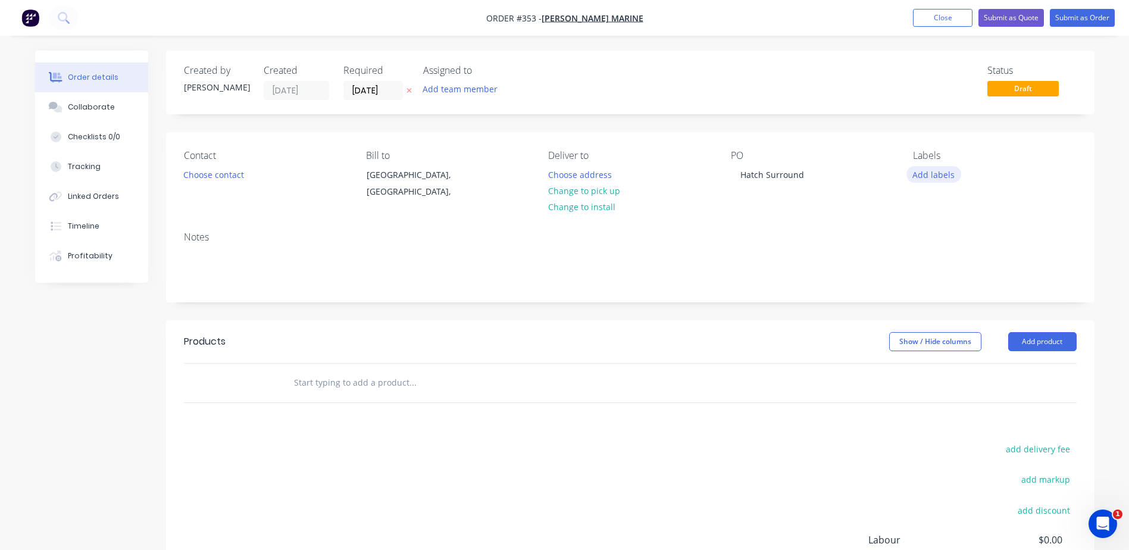
click at [928, 179] on button "Add labels" at bounding box center [933, 174] width 55 height 16
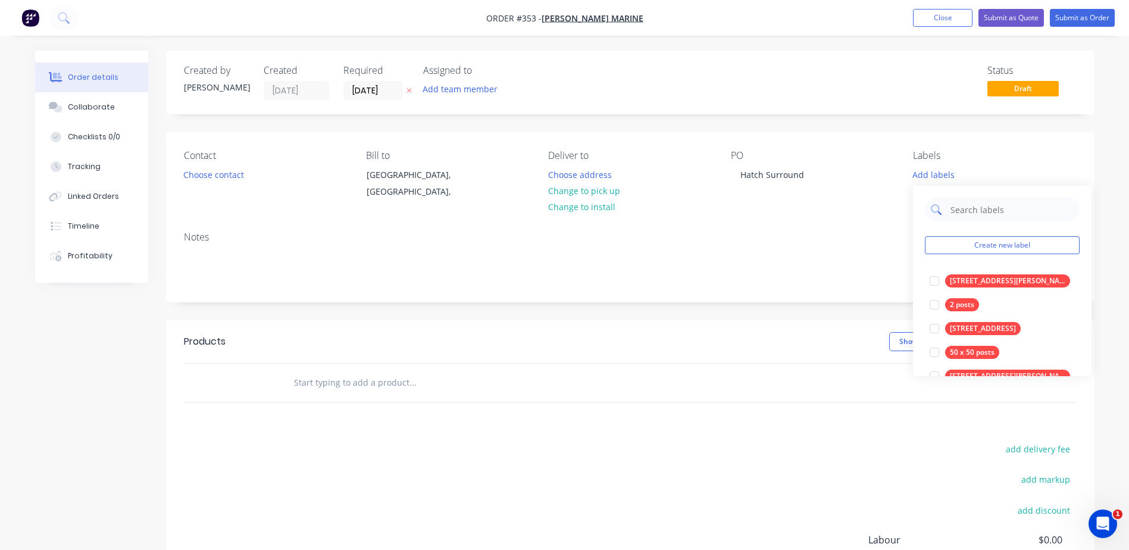
click at [961, 212] on input "text" at bounding box center [1011, 210] width 124 height 24
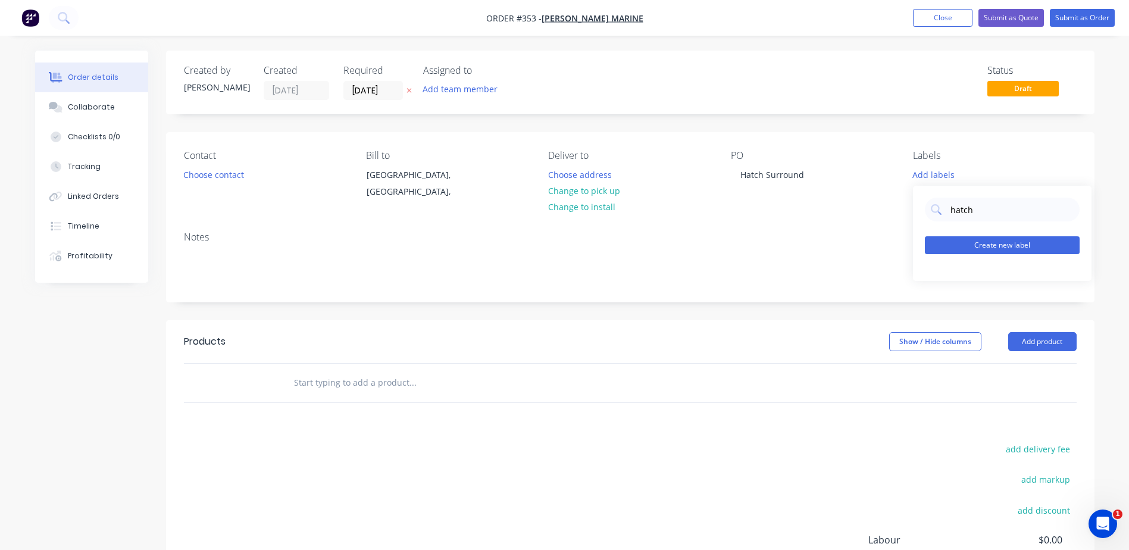
click at [968, 240] on button "Create new label" at bounding box center [1002, 245] width 155 height 18
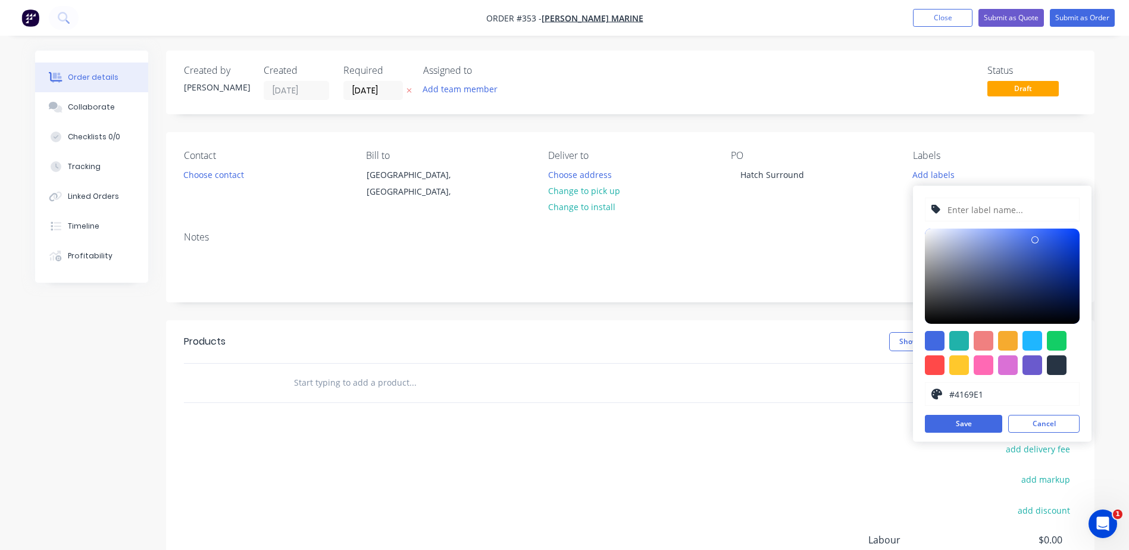
click at [967, 212] on input "text" at bounding box center [1009, 209] width 127 height 23
click at [958, 363] on div at bounding box center [959, 365] width 20 height 20
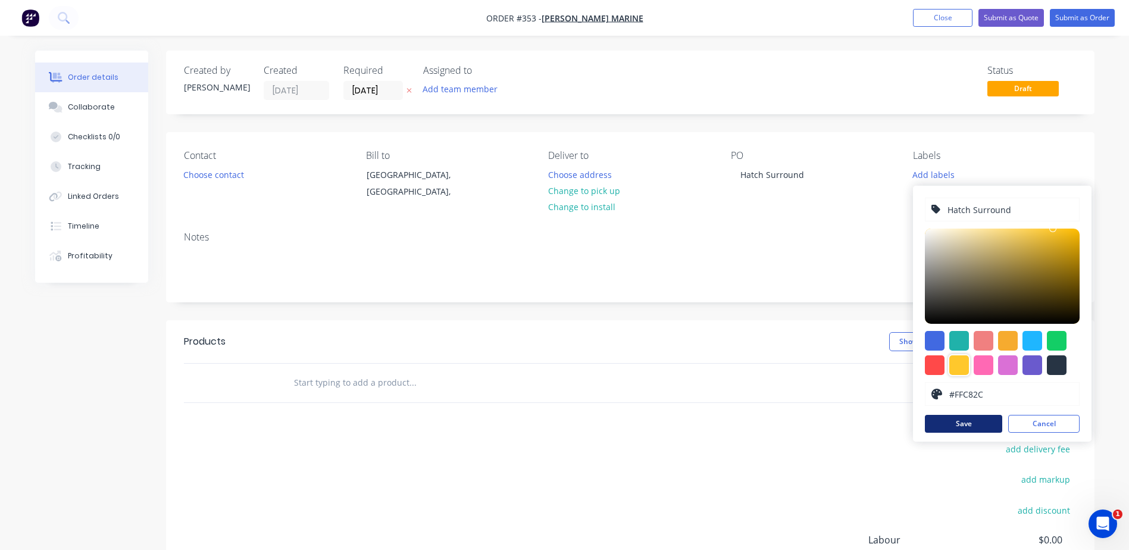
click at [952, 426] on button "Save" at bounding box center [963, 424] width 77 height 18
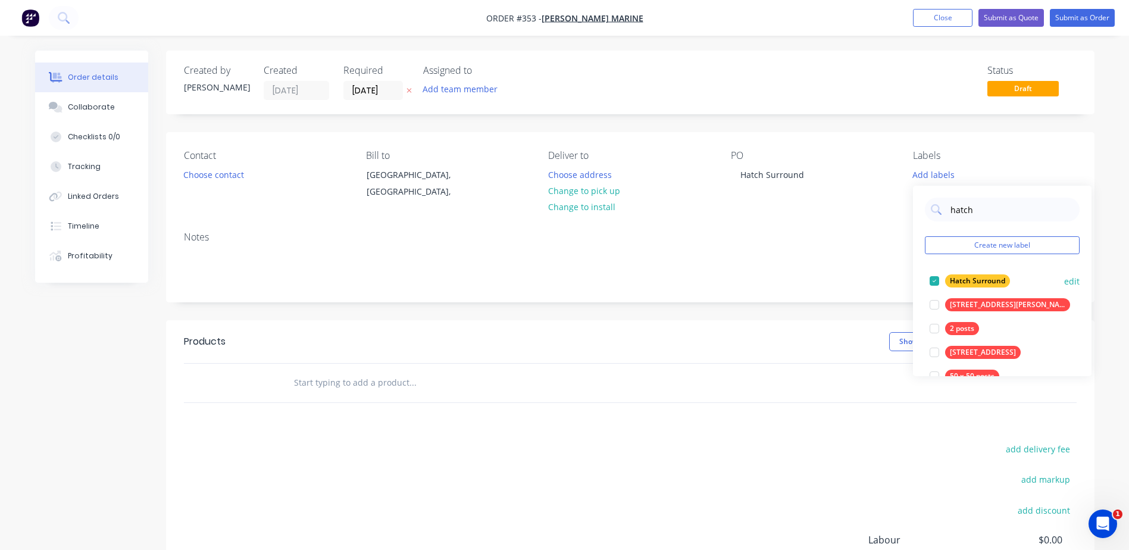
click at [962, 283] on div "Hatch Surround" at bounding box center [977, 280] width 65 height 13
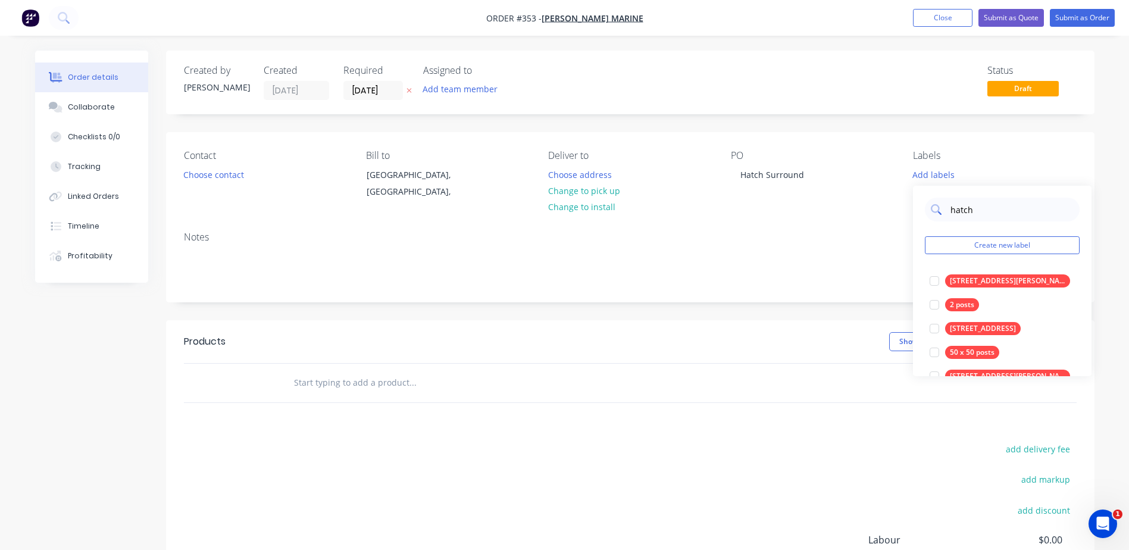
drag, startPoint x: 982, startPoint y: 211, endPoint x: 936, endPoint y: 212, distance: 45.8
click at [936, 212] on div "hatch" at bounding box center [1002, 210] width 155 height 24
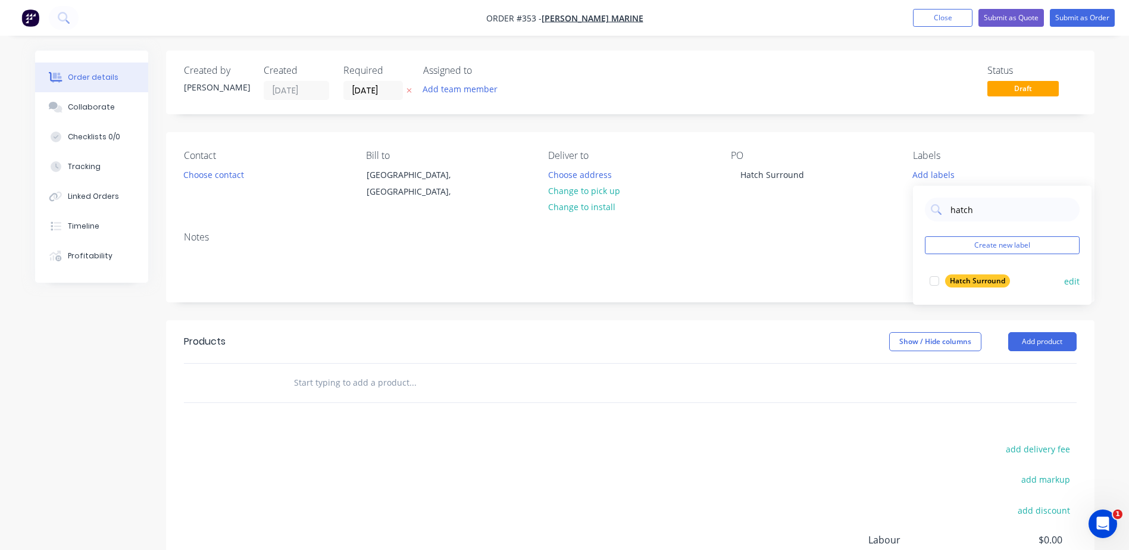
click at [969, 277] on div "Hatch Surround" at bounding box center [977, 280] width 65 height 13
click at [845, 235] on div "Notes" at bounding box center [630, 237] width 893 height 11
click at [1034, 347] on button "Add product" at bounding box center [1042, 341] width 68 height 19
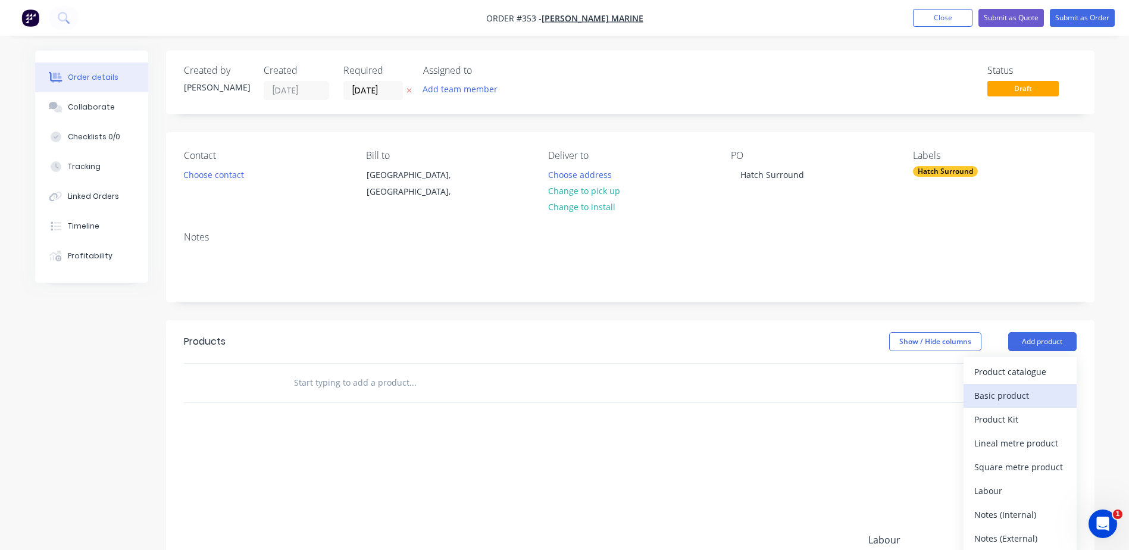
click at [995, 403] on div "Basic product" at bounding box center [1020, 395] width 92 height 17
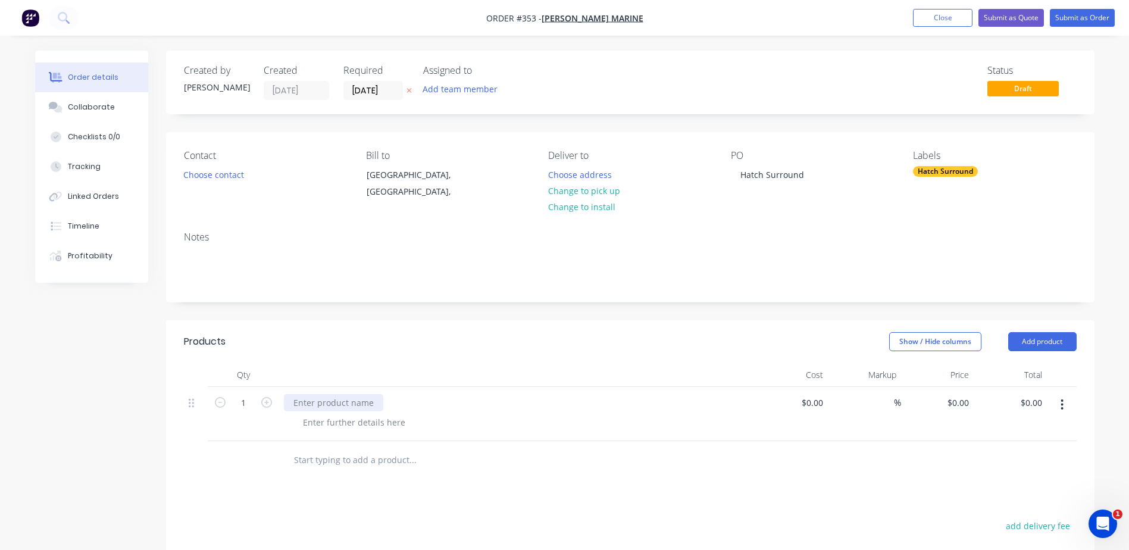
click at [329, 402] on div at bounding box center [333, 402] width 99 height 17
click at [462, 429] on div at bounding box center [521, 422] width 457 height 17
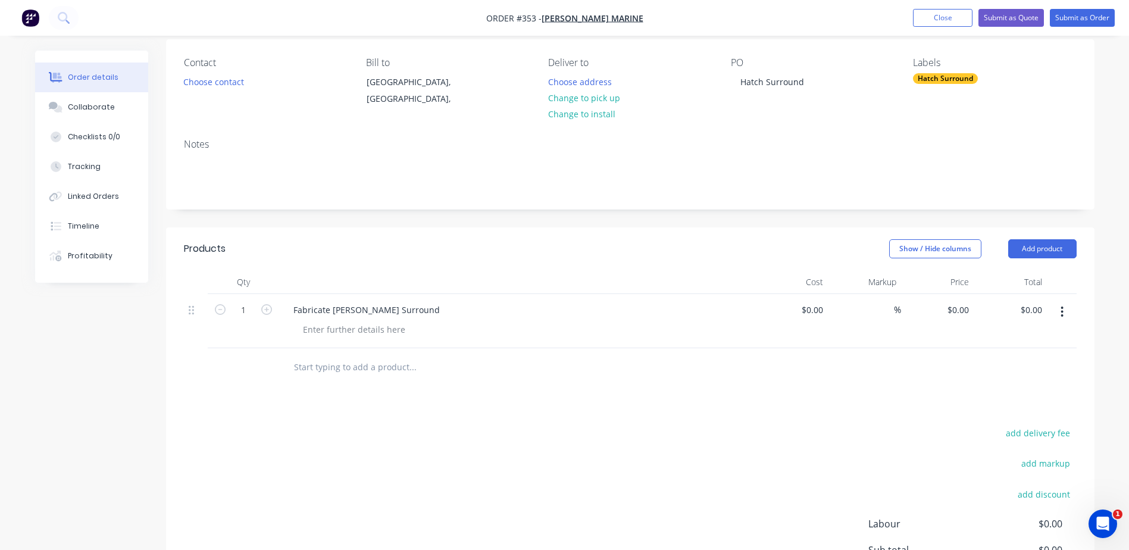
scroll to position [179, 0]
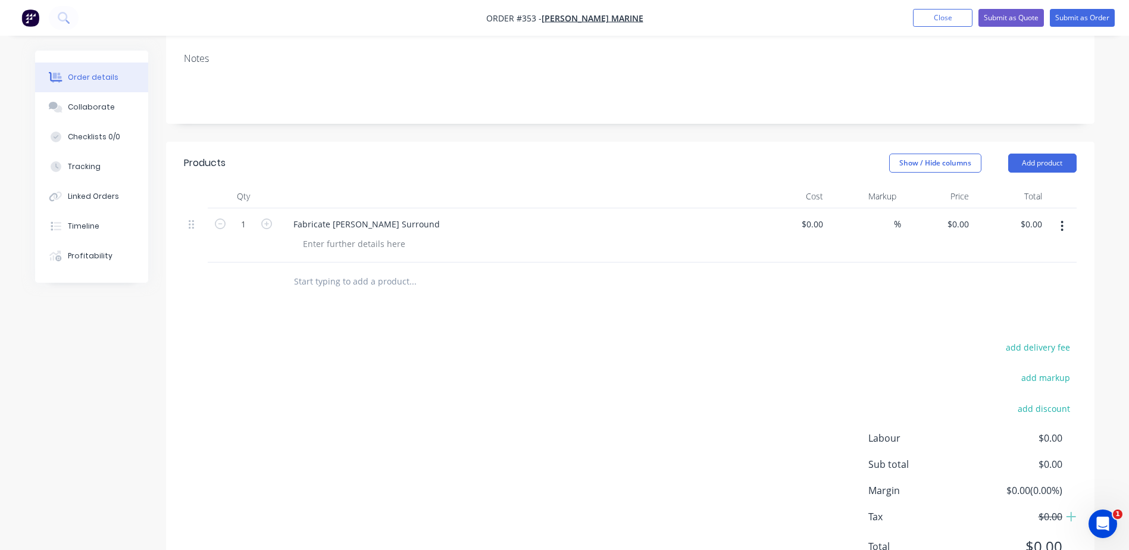
click at [420, 221] on div "Fabricate SS Hatch Surround" at bounding box center [517, 223] width 467 height 17
click at [382, 245] on div at bounding box center [353, 243] width 121 height 17
click at [396, 244] on div "-To suit client provided Ct Out" at bounding box center [362, 243] width 139 height 17
click at [306, 246] on div "-To suit client provided Cut Out" at bounding box center [365, 243] width 144 height 17
click at [491, 244] on div "- To suit client provided Cut Out" at bounding box center [521, 243] width 457 height 17
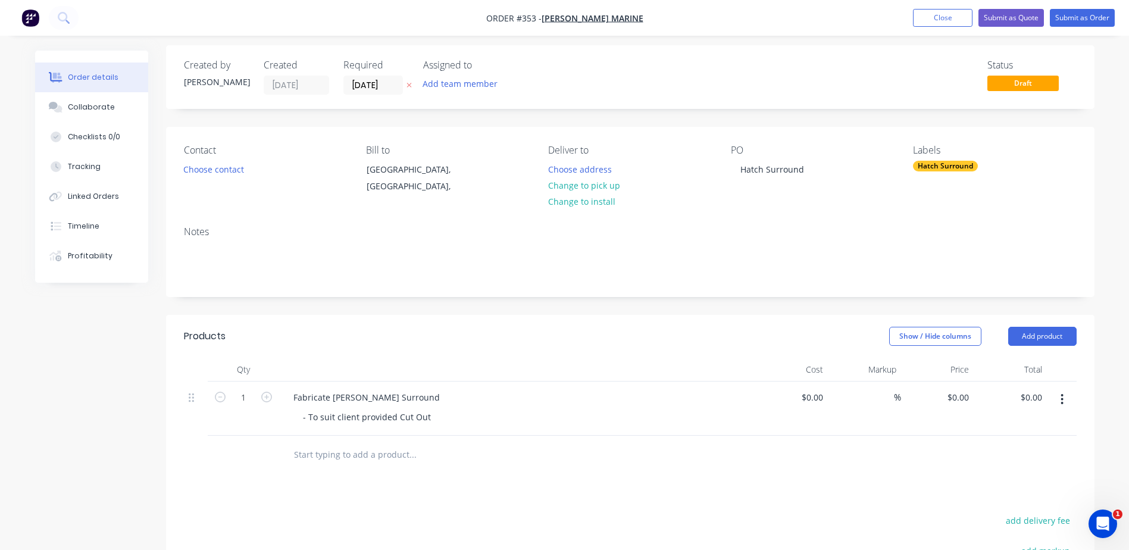
scroll to position [0, 0]
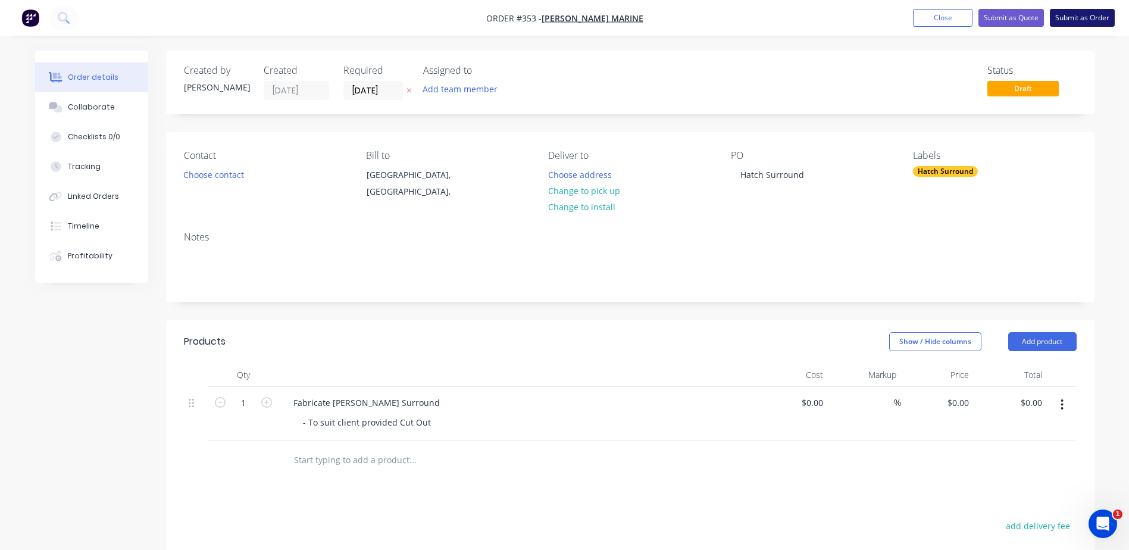
click at [1076, 21] on button "Submit as Order" at bounding box center [1082, 18] width 65 height 18
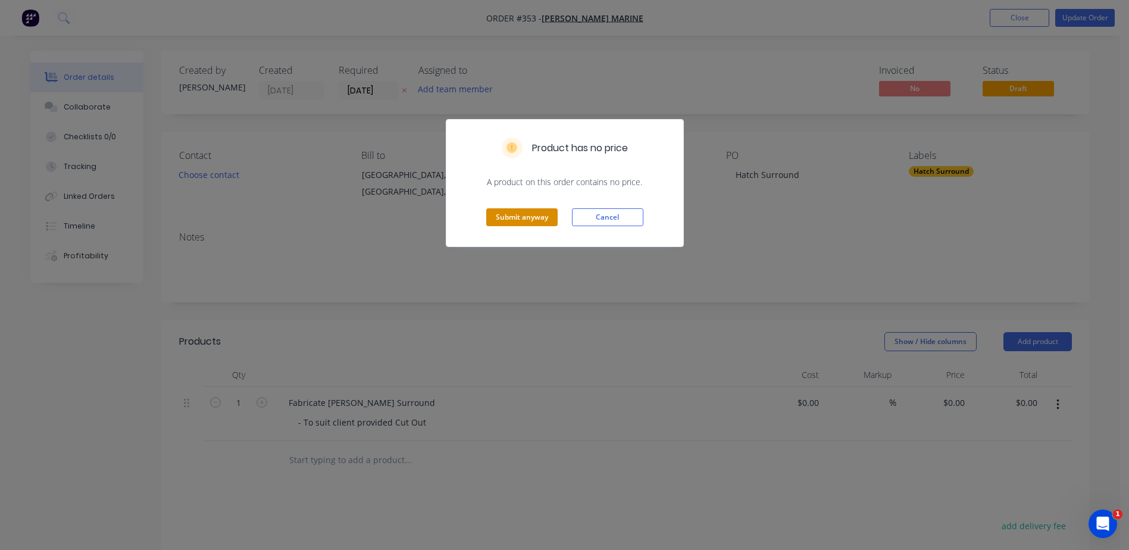
click at [517, 218] on button "Submit anyway" at bounding box center [521, 217] width 71 height 18
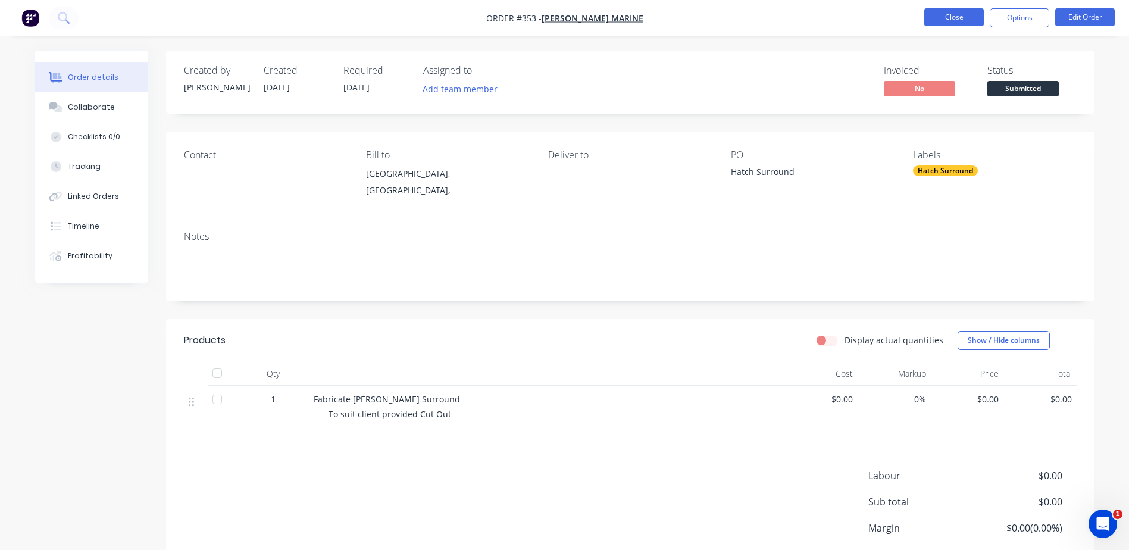
click at [929, 19] on button "Close" at bounding box center [954, 17] width 60 height 18
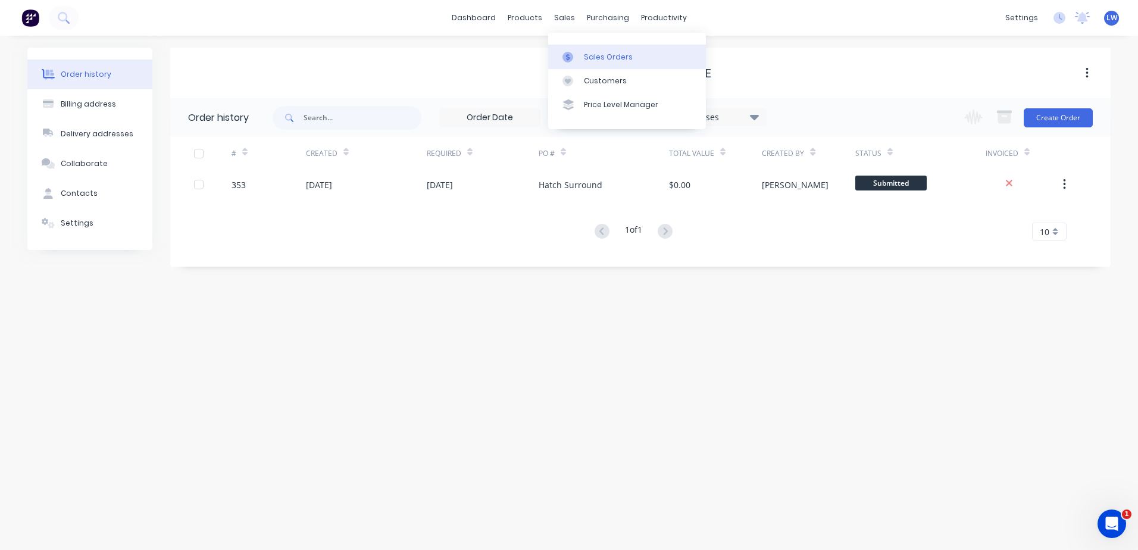
click at [568, 60] on icon at bounding box center [567, 57] width 11 height 11
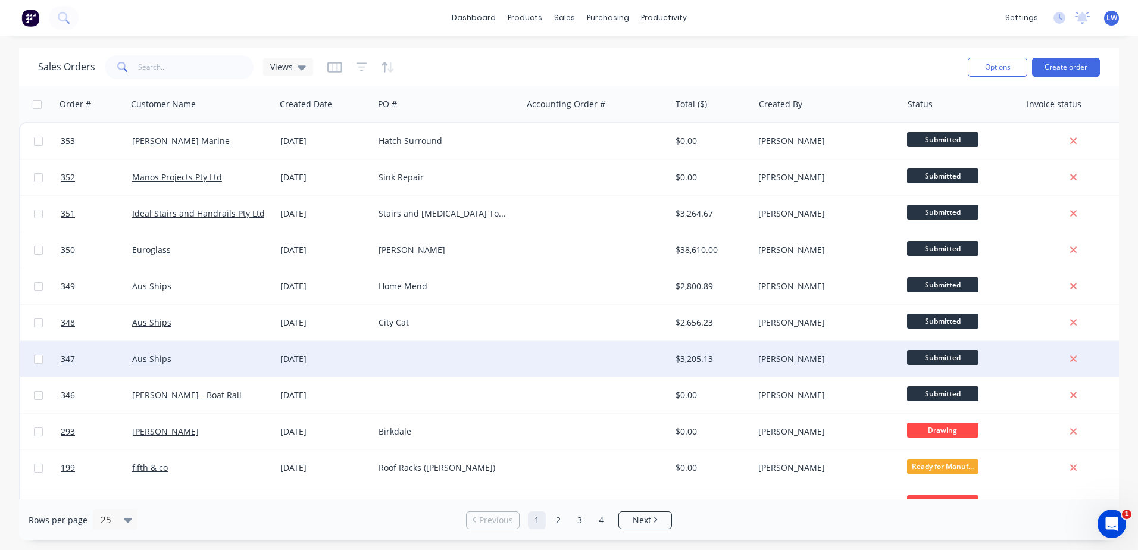
click at [389, 354] on div at bounding box center [448, 359] width 148 height 36
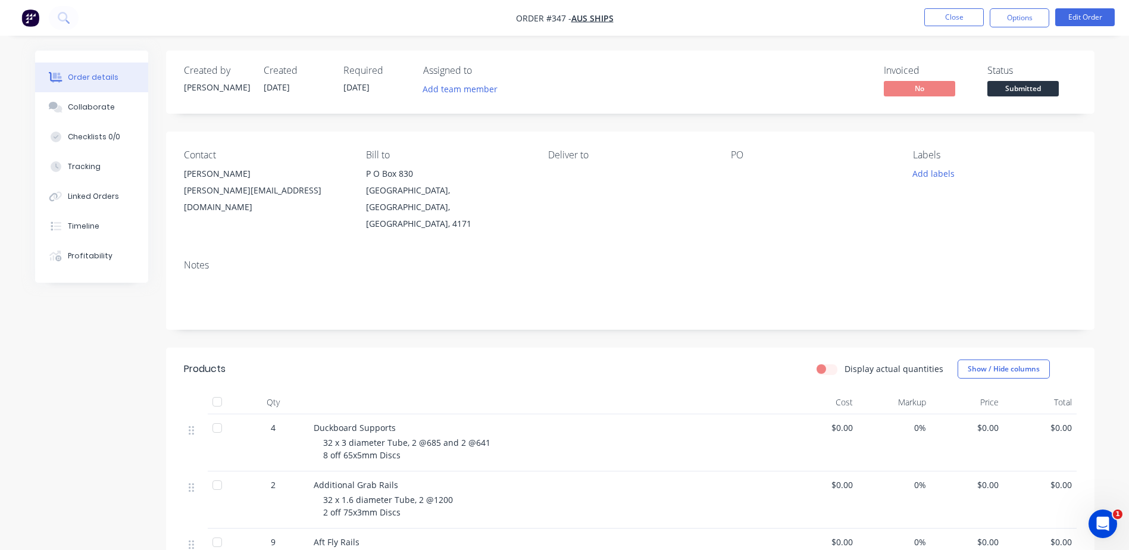
click at [745, 177] on div at bounding box center [805, 173] width 149 height 17
click at [760, 182] on div at bounding box center [805, 173] width 149 height 17
click at [729, 170] on div "Contact Tommy Ericson tommy@ausships.com Bill to P O Box 830 Bulimba, Queenslan…" at bounding box center [630, 191] width 928 height 118
drag, startPoint x: 758, startPoint y: 175, endPoint x: 751, endPoint y: 190, distance: 16.5
click at [751, 190] on div "PO" at bounding box center [812, 190] width 163 height 83
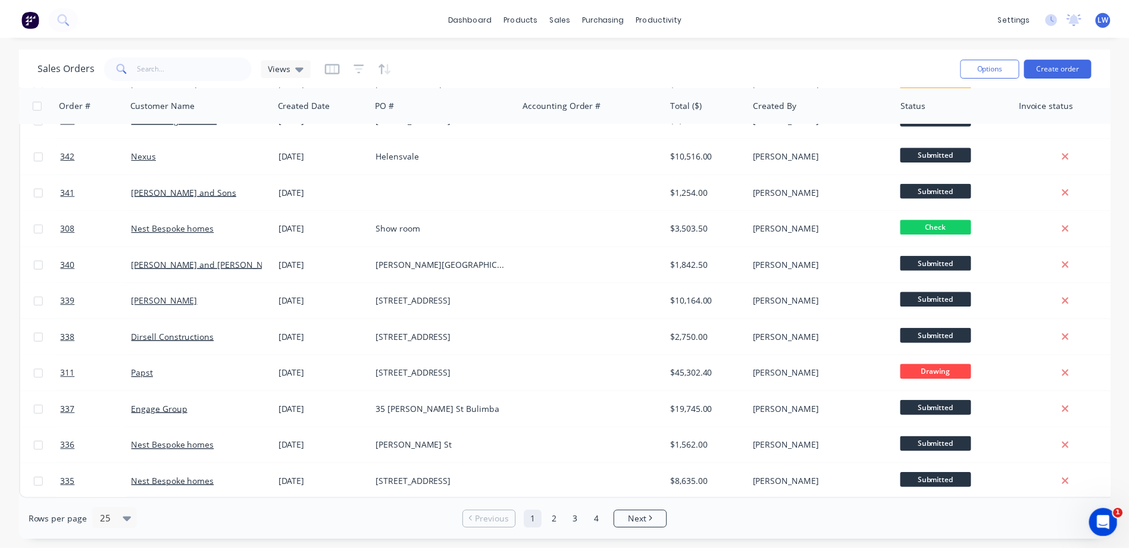
scroll to position [536, 0]
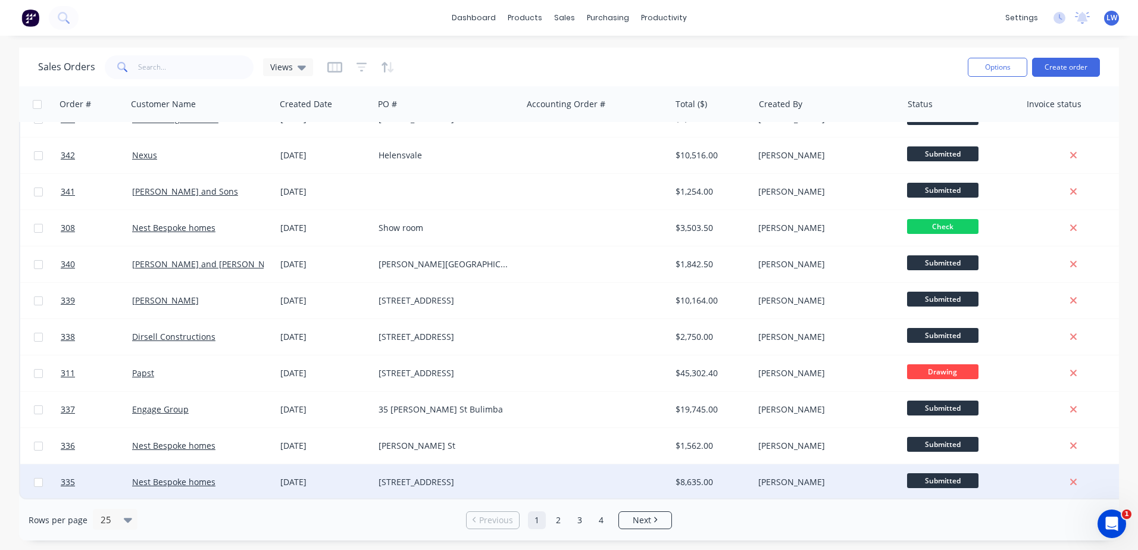
click at [440, 477] on div "[STREET_ADDRESS]" at bounding box center [445, 482] width 132 height 12
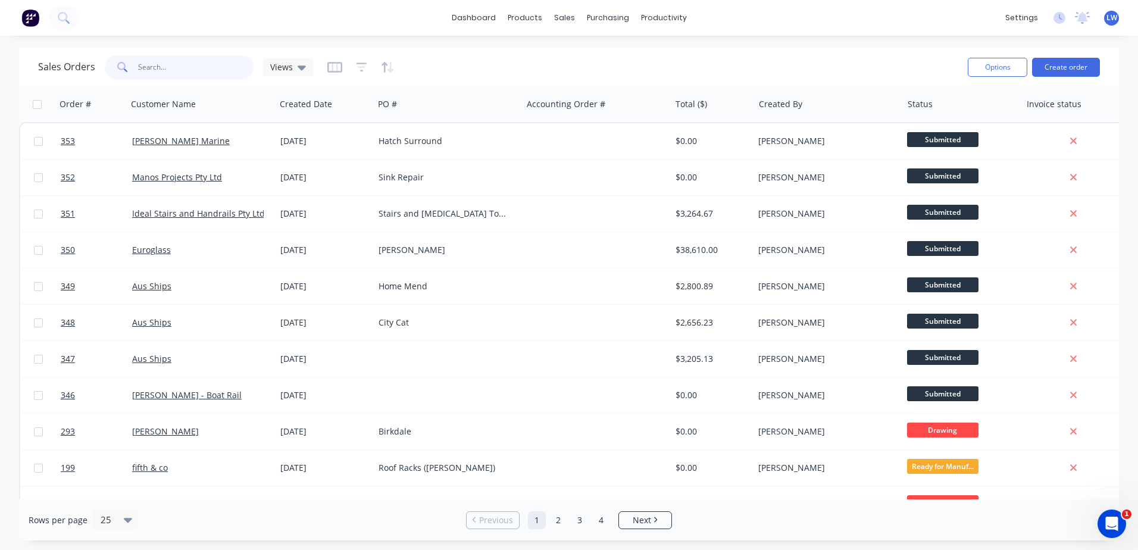
click at [194, 65] on input "text" at bounding box center [196, 67] width 116 height 24
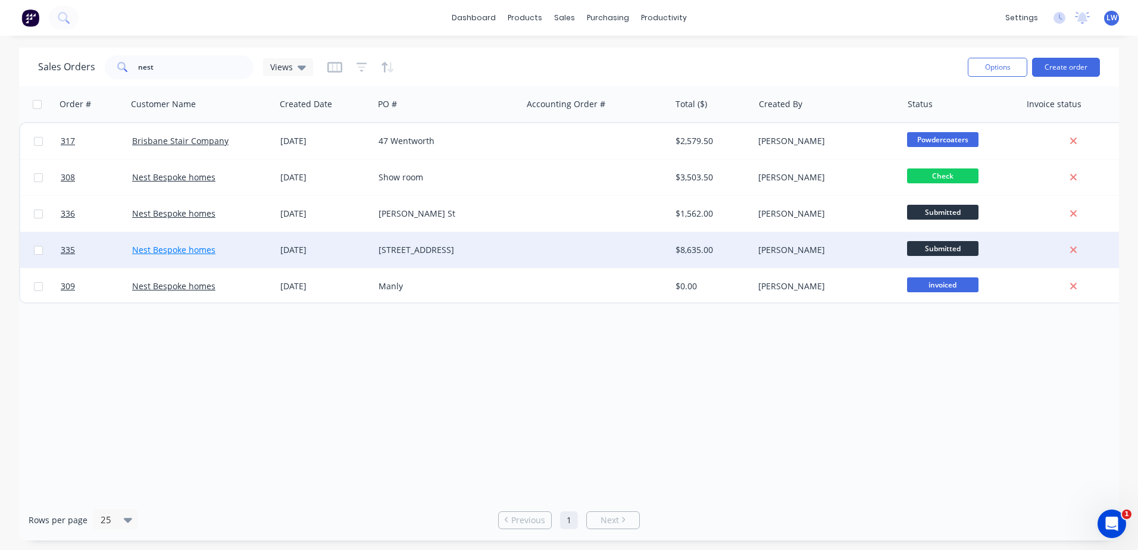
click at [180, 248] on link "Nest Bespoke homes" at bounding box center [173, 249] width 83 height 11
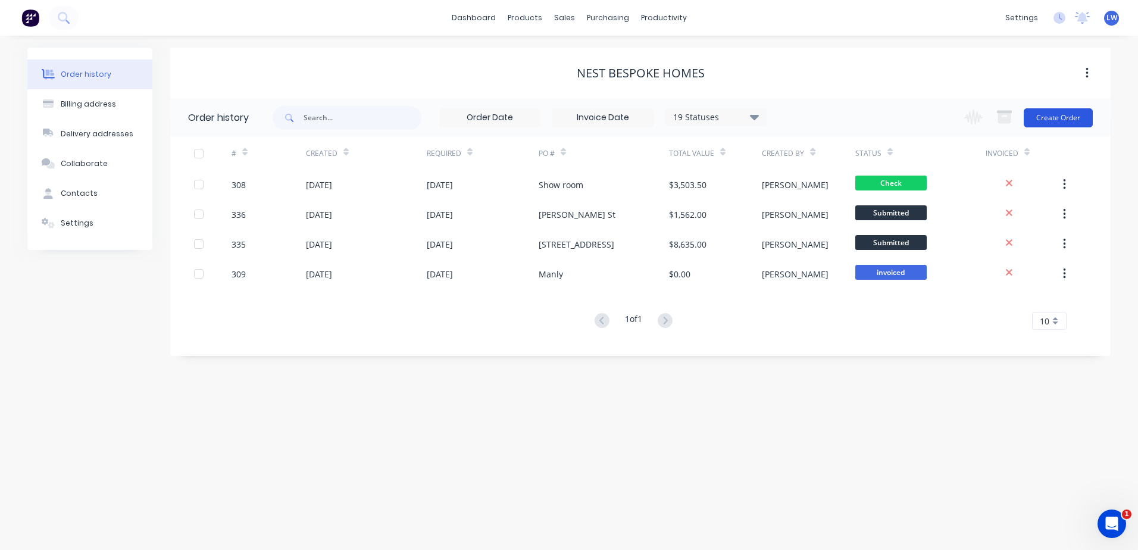
click at [1065, 118] on button "Create Order" at bounding box center [1058, 117] width 69 height 19
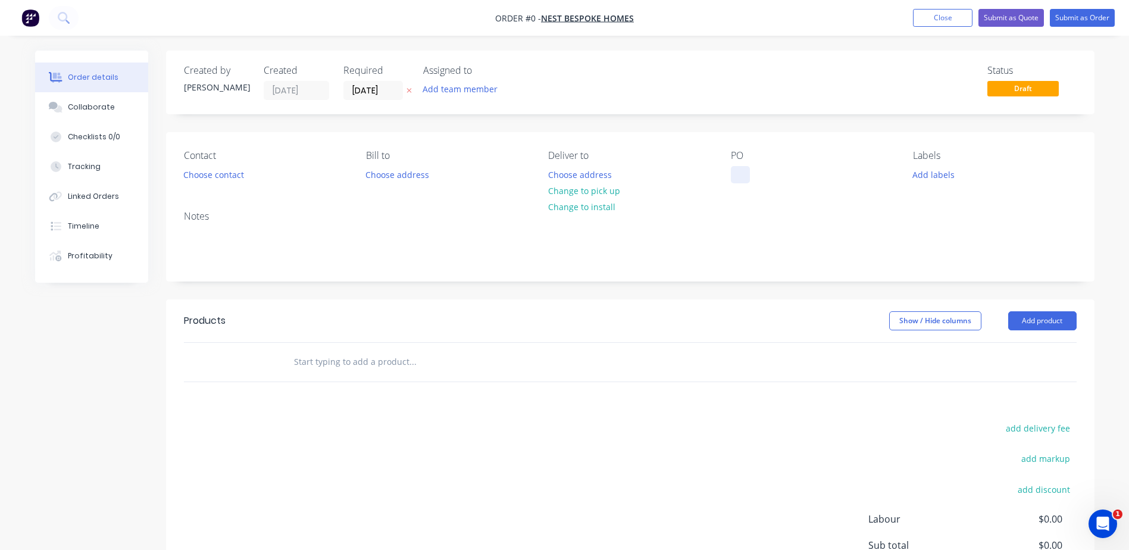
click at [745, 175] on div at bounding box center [740, 174] width 19 height 17
click at [932, 176] on div "Order details Collaborate Checklists 0/0 Tracking Linked Orders Timeline Profit…" at bounding box center [564, 368] width 1083 height 635
click at [932, 176] on button "Add labels" at bounding box center [933, 174] width 55 height 16
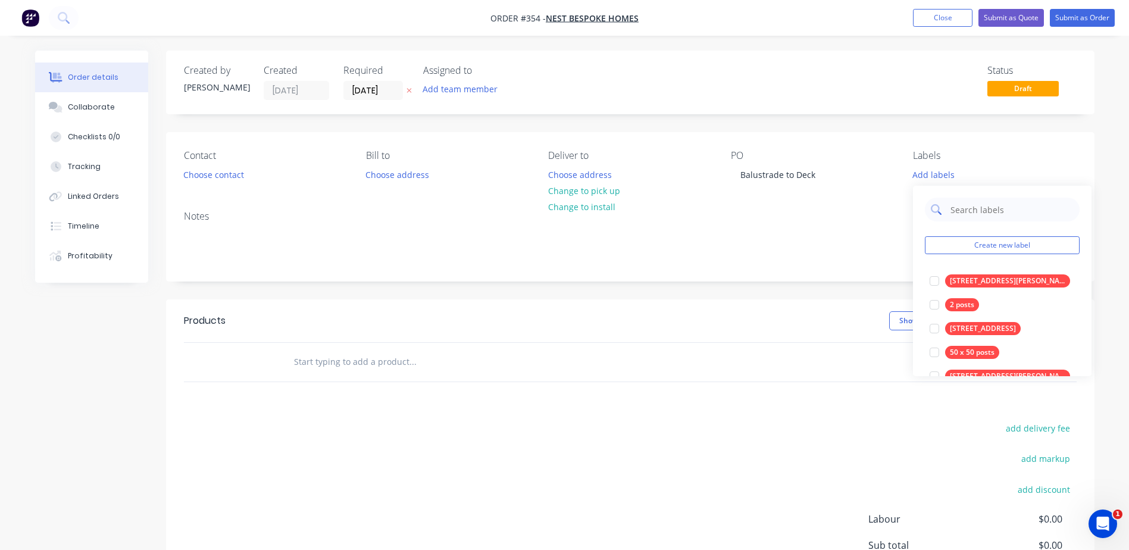
click at [952, 211] on input "text" at bounding box center [1011, 210] width 124 height 24
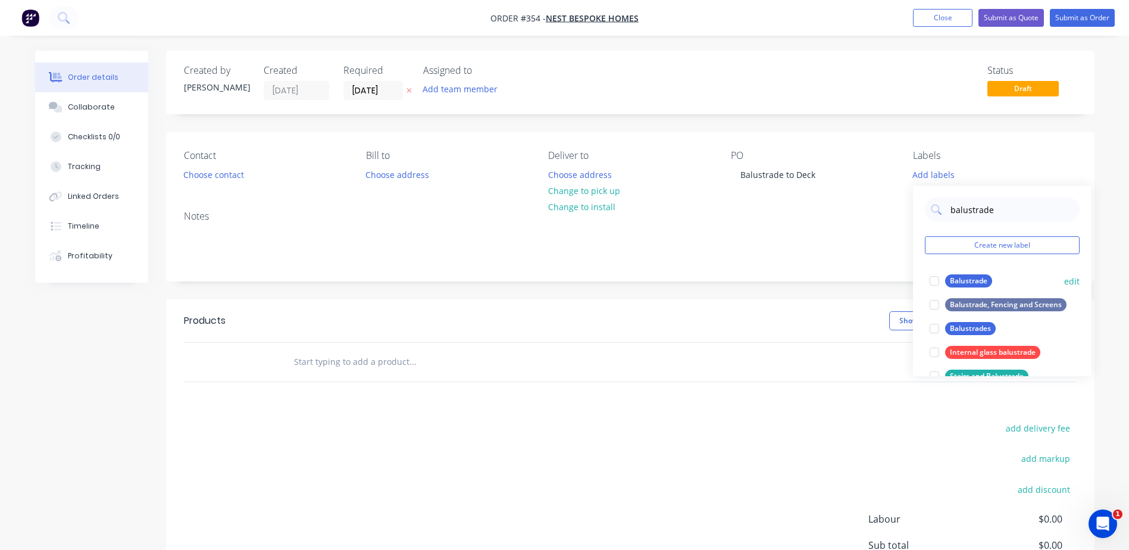
click at [956, 284] on div "Balustrade" at bounding box center [968, 280] width 47 height 13
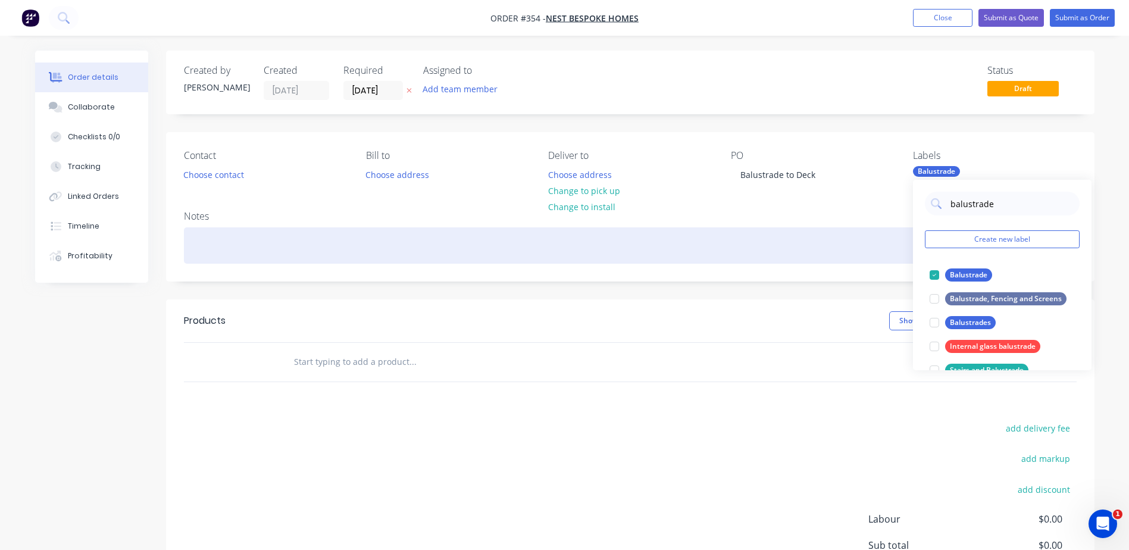
click at [804, 231] on div at bounding box center [630, 245] width 893 height 36
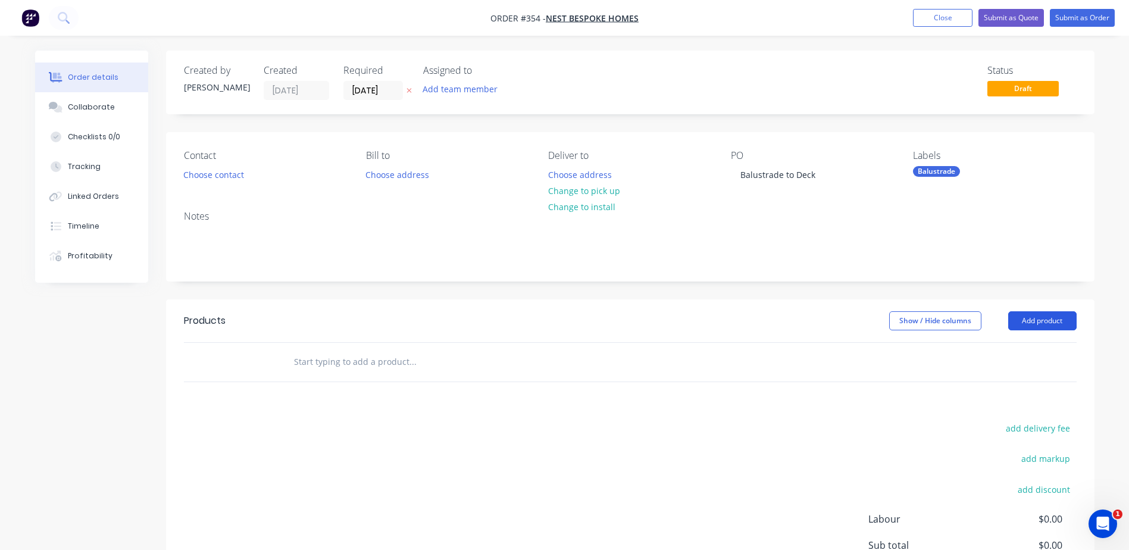
click at [1056, 325] on button "Add product" at bounding box center [1042, 320] width 68 height 19
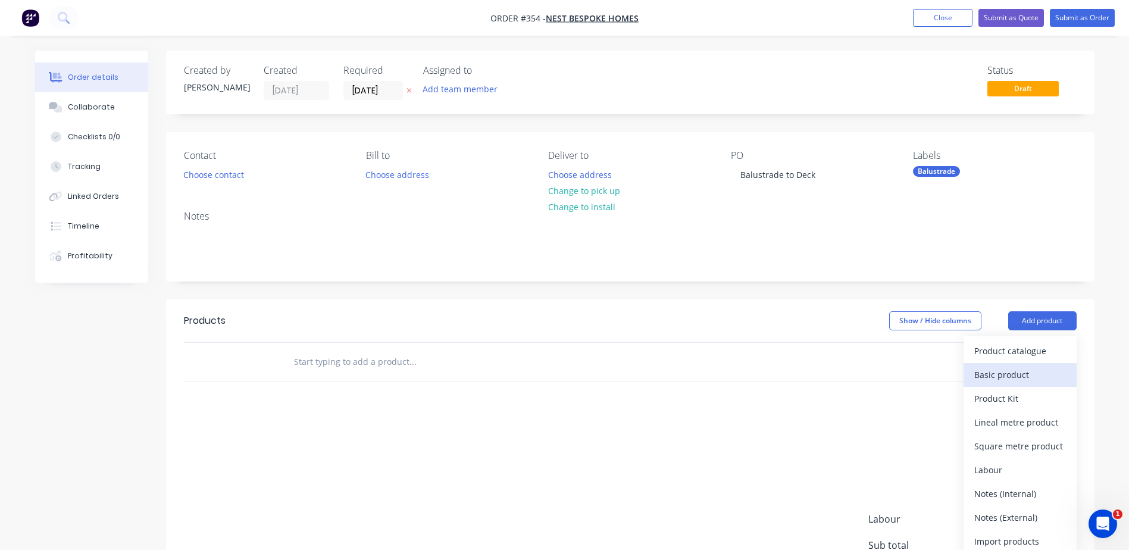
click at [1007, 373] on div "Basic product" at bounding box center [1020, 374] width 92 height 17
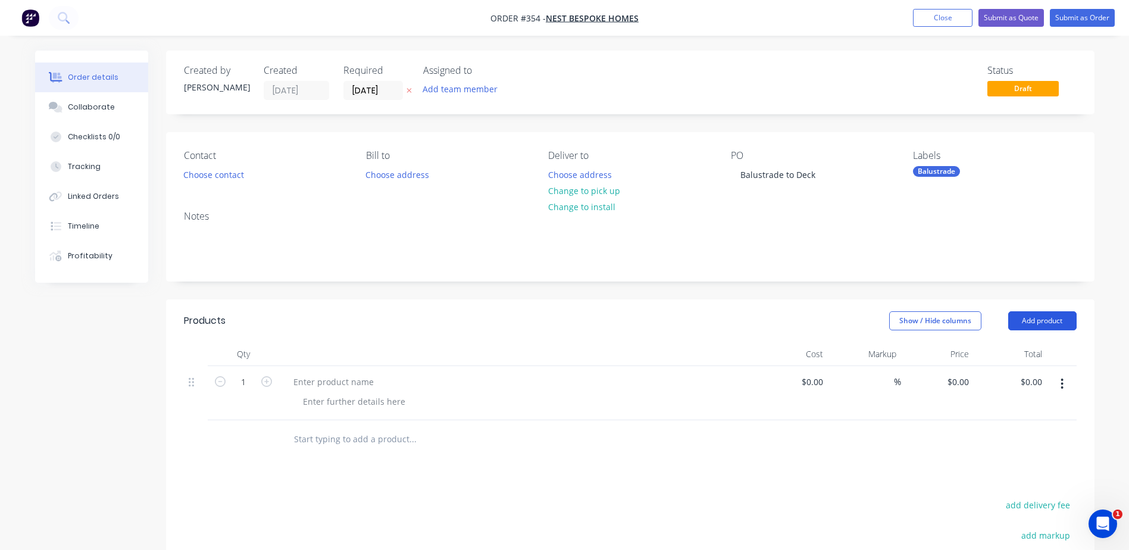
click at [1027, 320] on button "Add product" at bounding box center [1042, 320] width 68 height 19
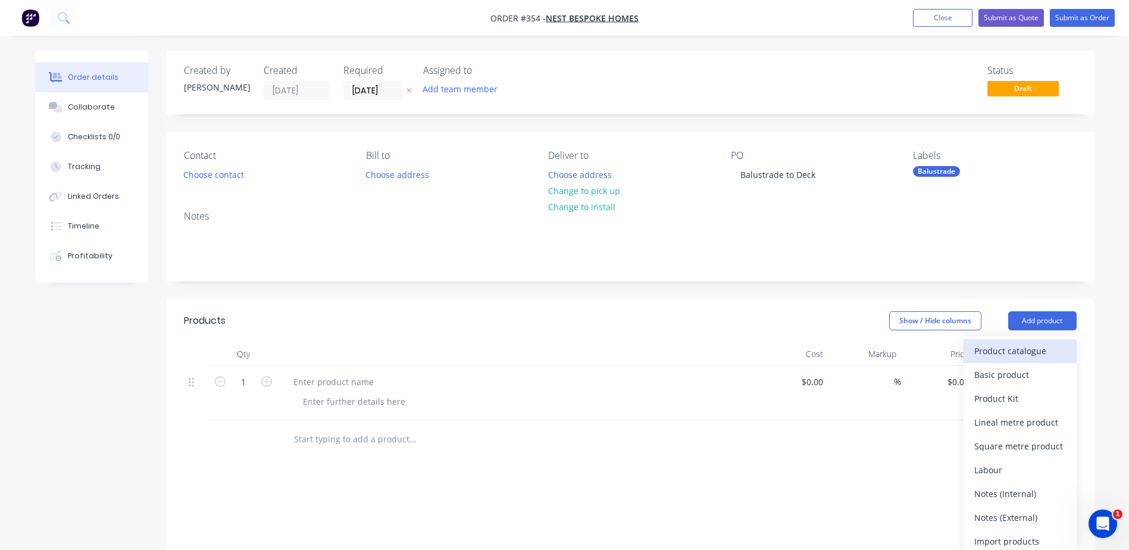
click at [995, 354] on div "Product catalogue" at bounding box center [1020, 350] width 92 height 17
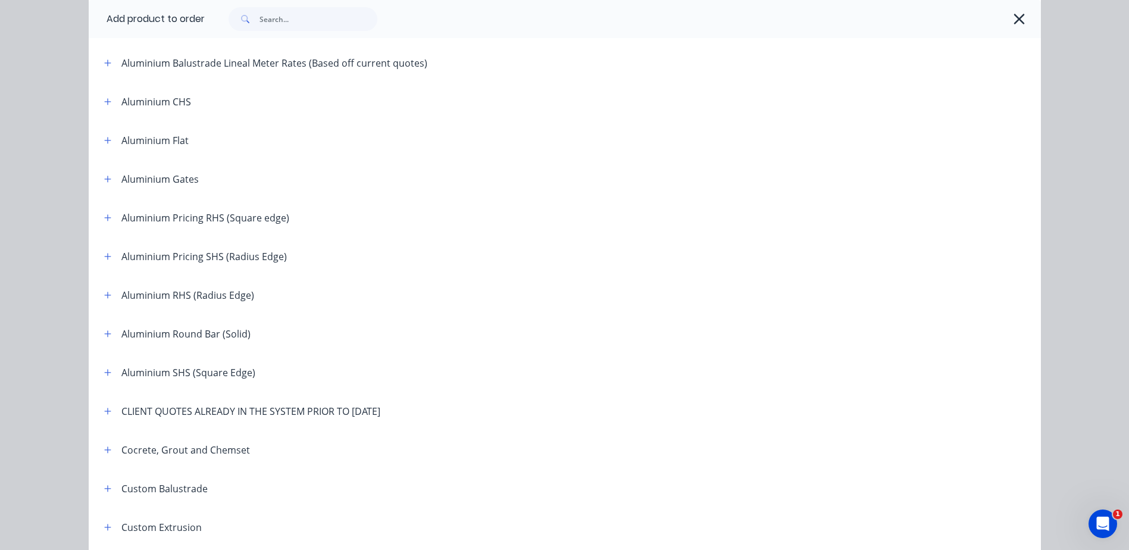
scroll to position [298, 0]
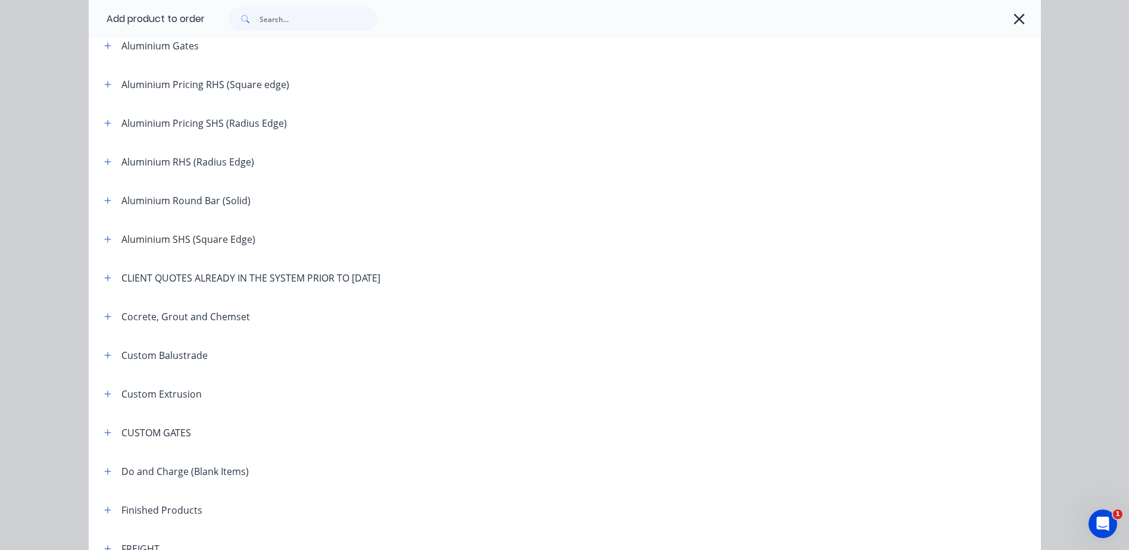
click at [246, 280] on div "CLIENT QUOTES ALREADY IN THE SYSTEM PRIOR TO [DATE]" at bounding box center [250, 278] width 259 height 14
click at [101, 283] on button "button" at bounding box center [108, 277] width 15 height 15
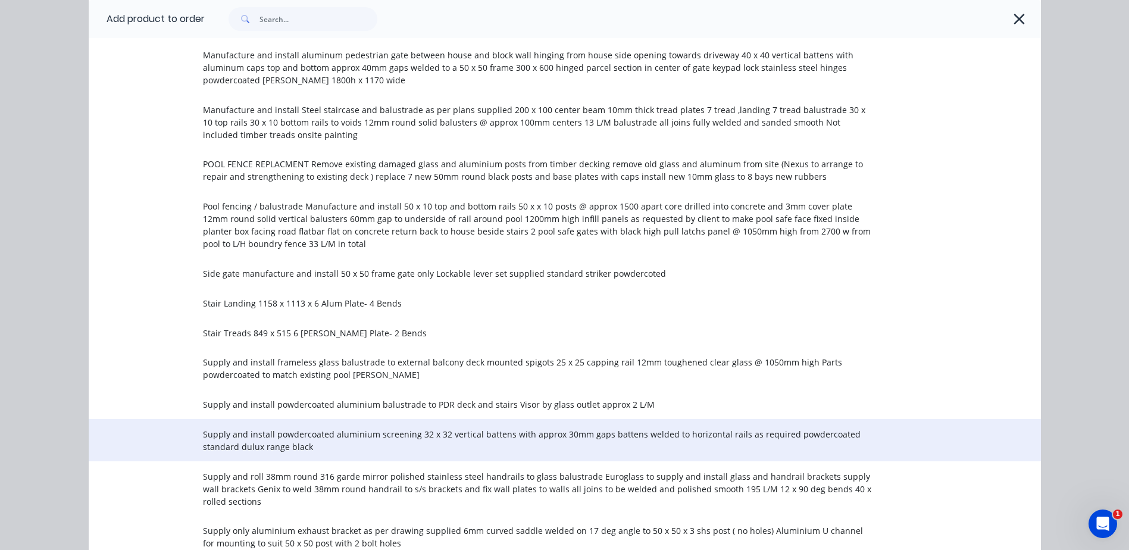
scroll to position [1905, 0]
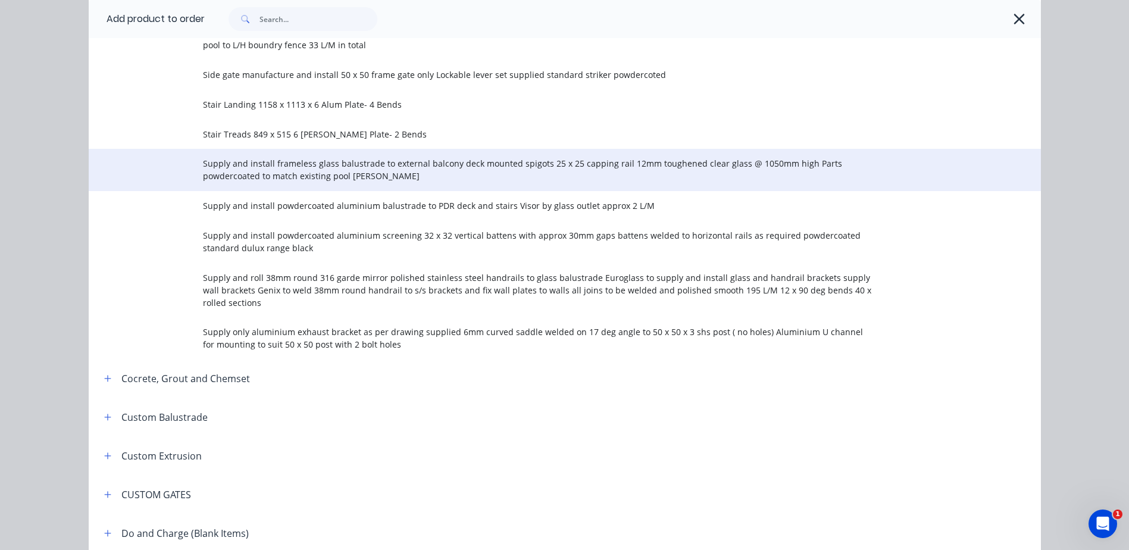
click at [302, 157] on span "Supply and install frameless glass balustrade to external balcony deck mounted …" at bounding box center [538, 169] width 670 height 25
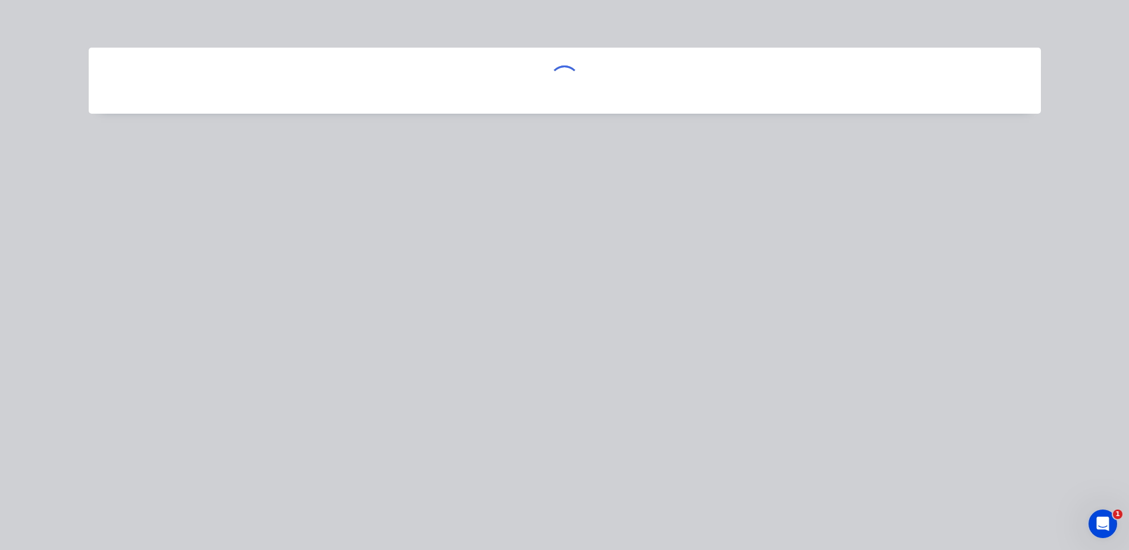
scroll to position [0, 0]
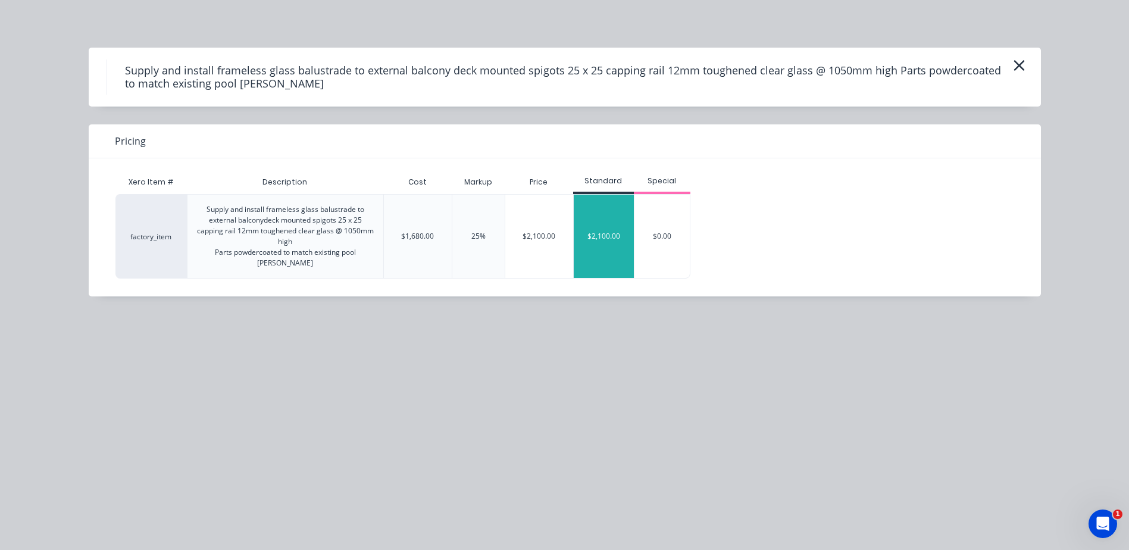
click at [606, 233] on div "$2,100.00" at bounding box center [604, 236] width 60 height 83
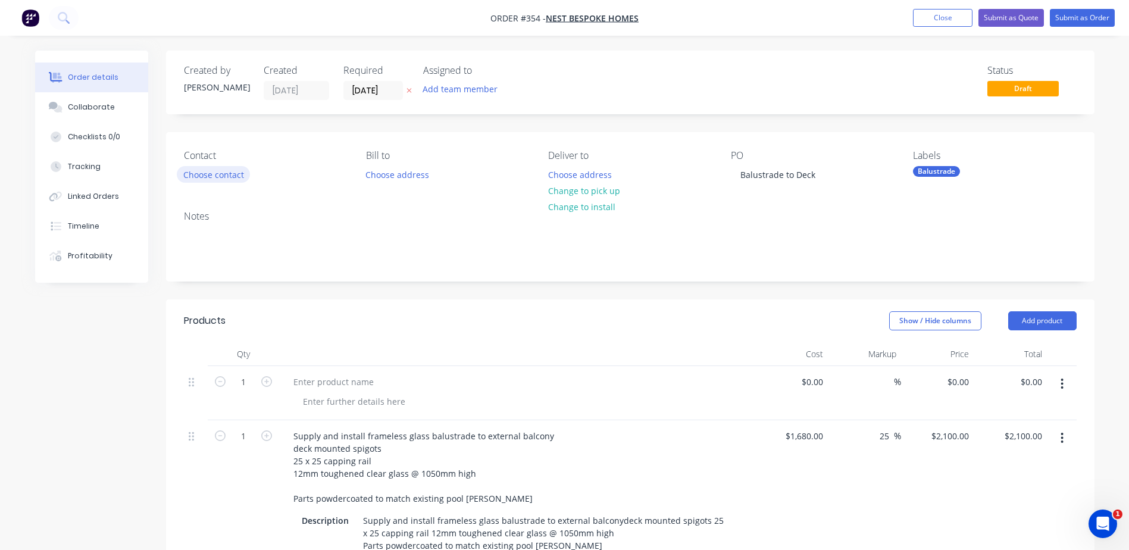
click at [208, 176] on button "Choose contact" at bounding box center [213, 174] width 73 height 16
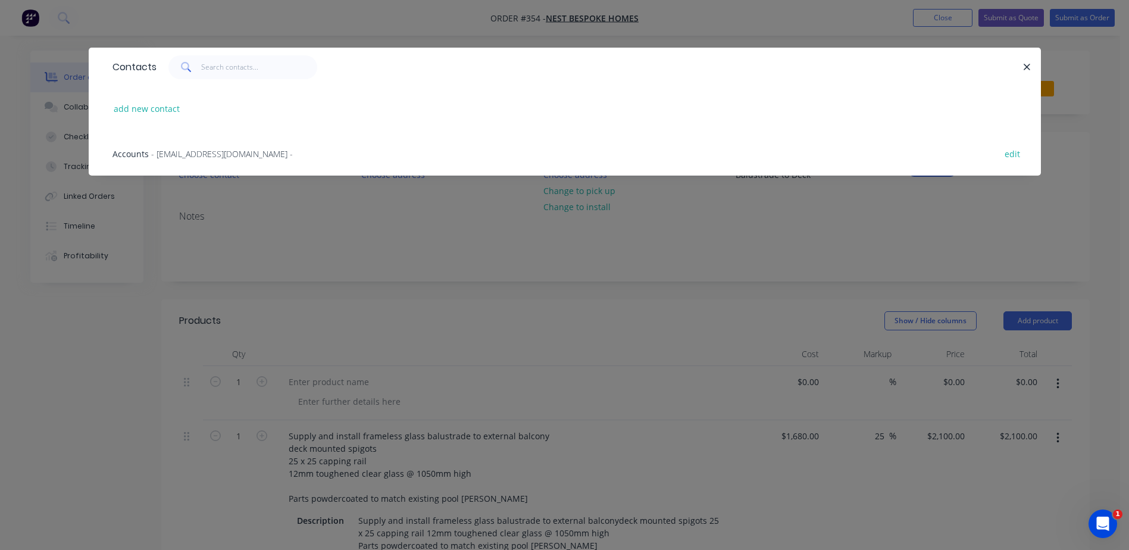
click at [195, 155] on span "- accounts@nestbespokehomes.com.au -" at bounding box center [222, 153] width 142 height 11
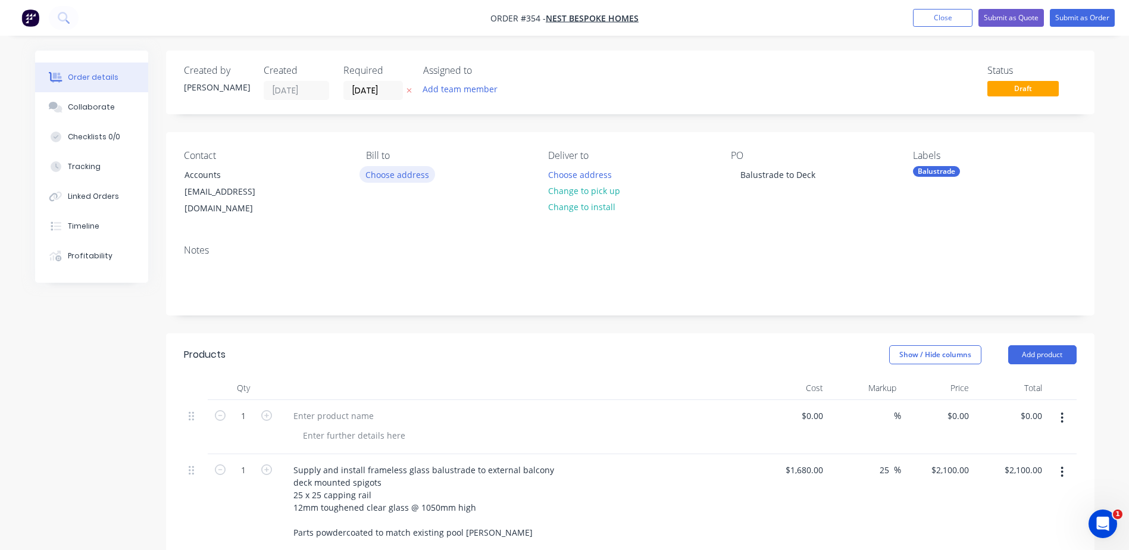
click at [401, 178] on button "Choose address" at bounding box center [397, 174] width 76 height 16
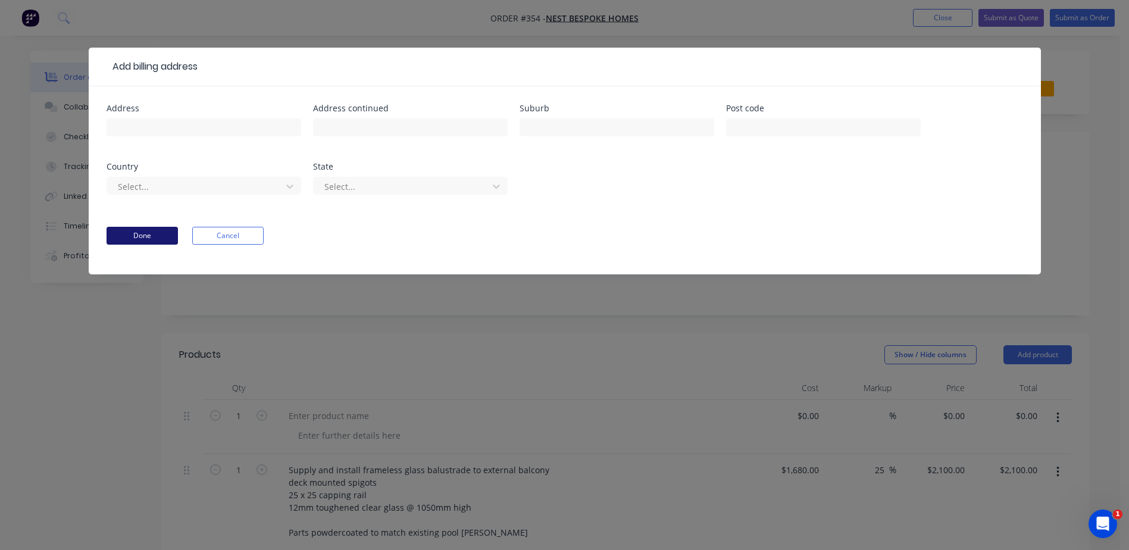
click at [168, 240] on button "Done" at bounding box center [142, 236] width 71 height 18
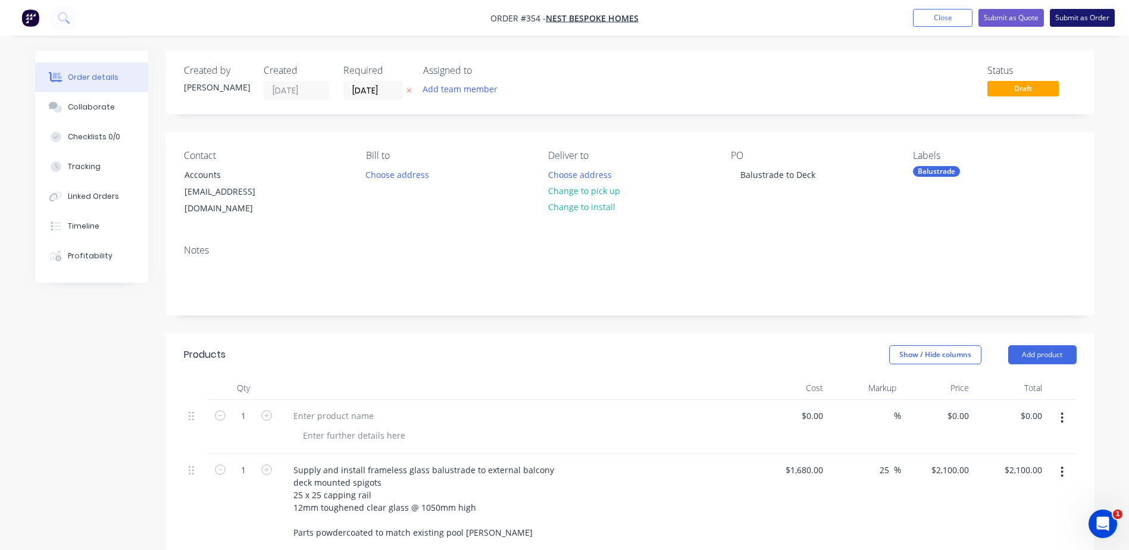
click at [1089, 18] on button "Submit as Order" at bounding box center [1082, 18] width 65 height 18
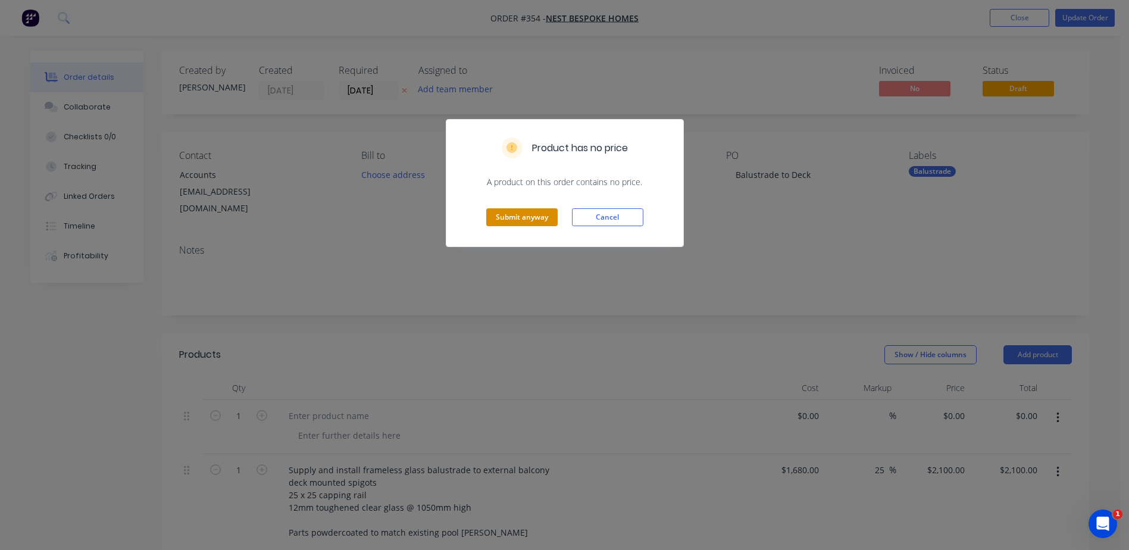
click at [509, 218] on button "Submit anyway" at bounding box center [521, 217] width 71 height 18
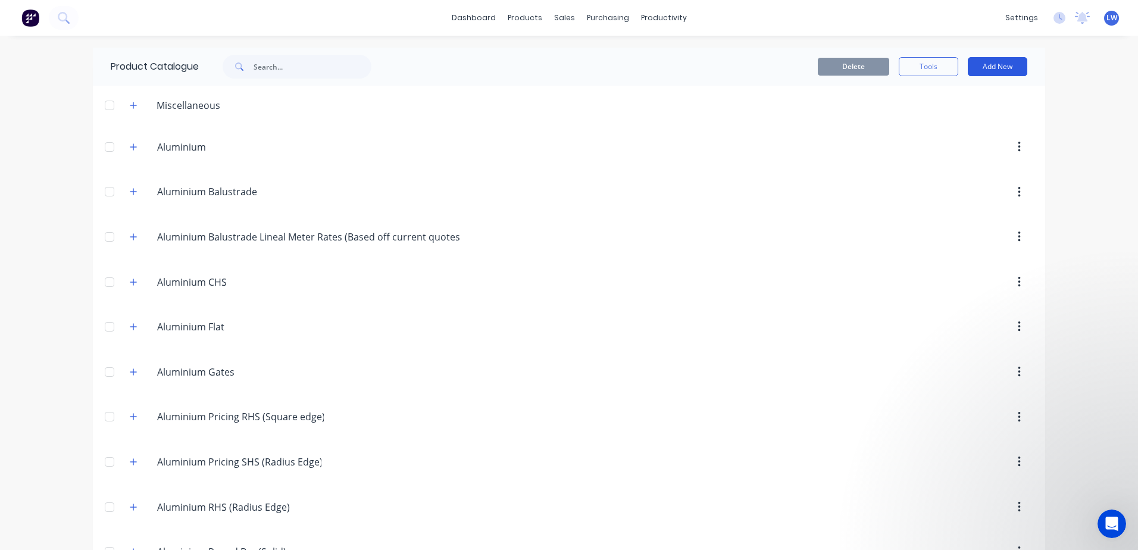
click at [990, 68] on button "Add New" at bounding box center [998, 66] width 60 height 19
click at [948, 118] on div "Product" at bounding box center [971, 120] width 92 height 17
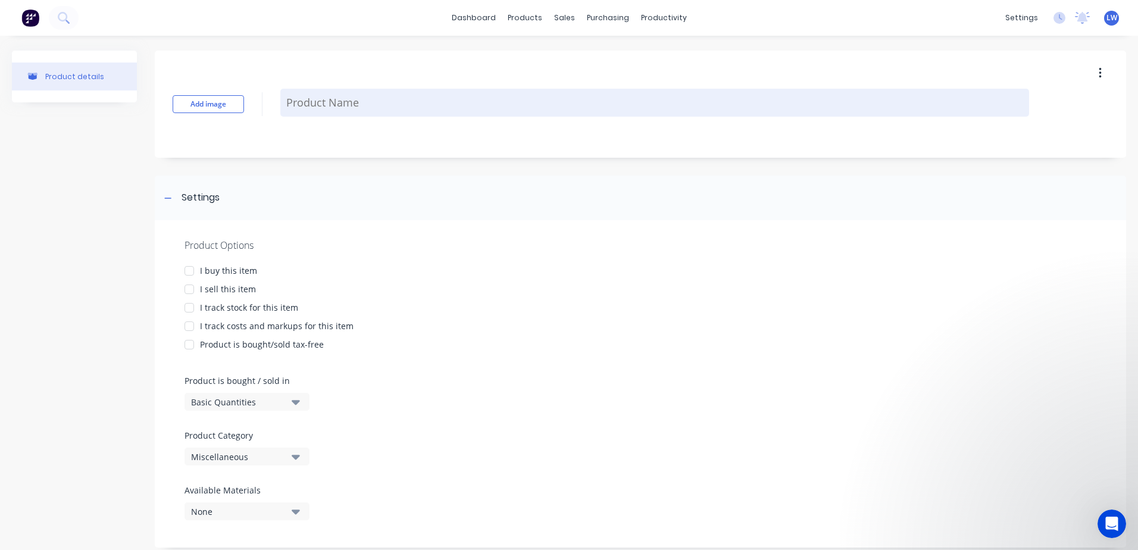
click at [312, 103] on textarea at bounding box center [654, 103] width 749 height 28
click at [401, 111] on textarea at bounding box center [654, 103] width 749 height 28
paste textarea "Supply and install frameless glass balustrade to external balcony deck mounted …"
type textarea "x"
type textarea "Supply and install frameless glass balustrade to external balcony deck mounted …"
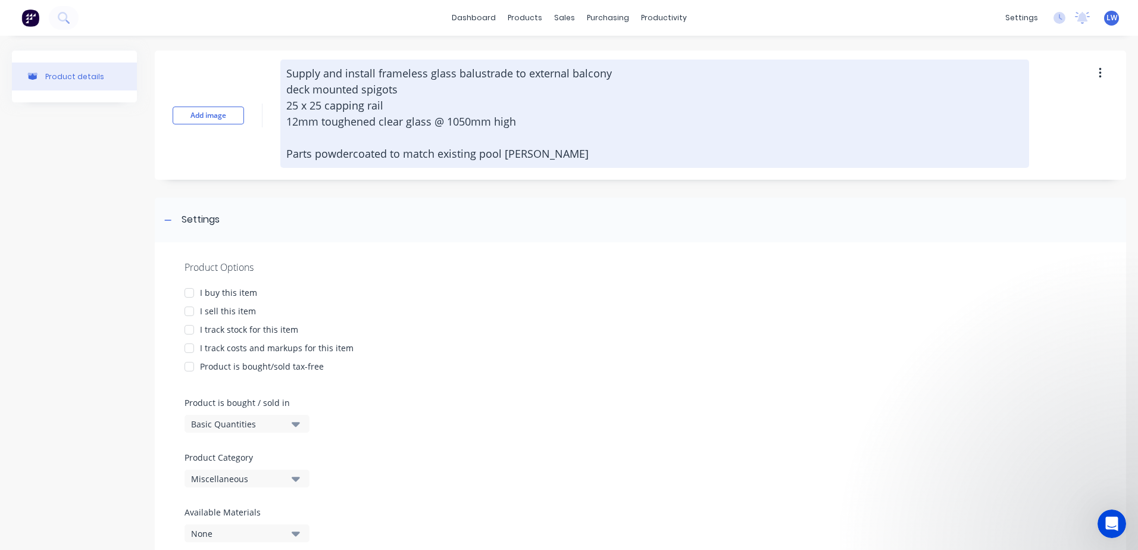
click at [308, 69] on textarea "Supply and install frameless glass balustrade to external balcony deck mounted …" at bounding box center [654, 114] width 749 height 108
type textarea "x"
type textarea "Supply and install frameless glass balustrade to external balcony deck mounted …"
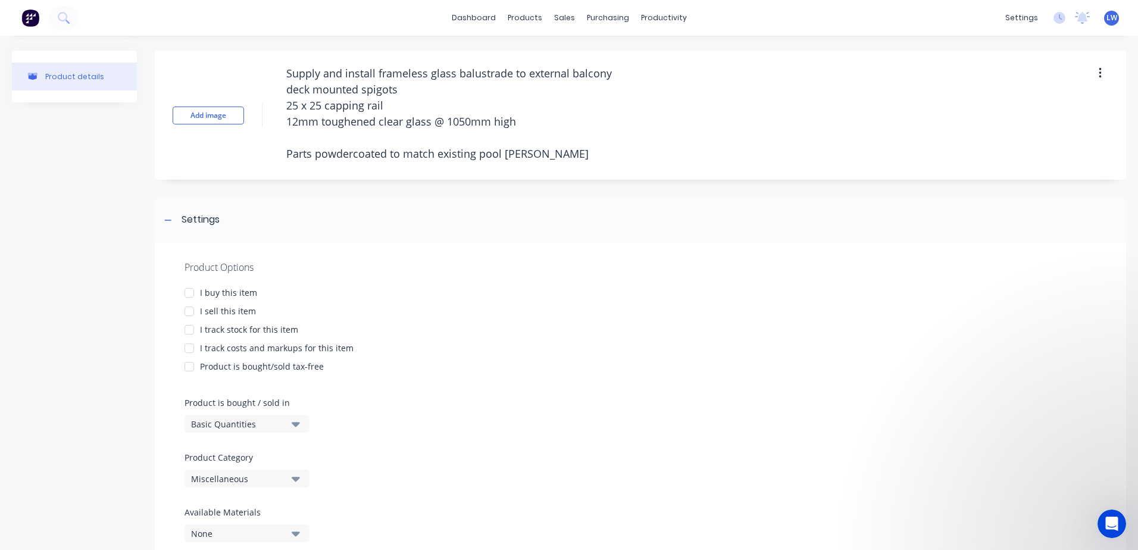
click at [187, 312] on div at bounding box center [189, 311] width 24 height 24
click at [190, 345] on div at bounding box center [189, 348] width 24 height 24
type textarea "x"
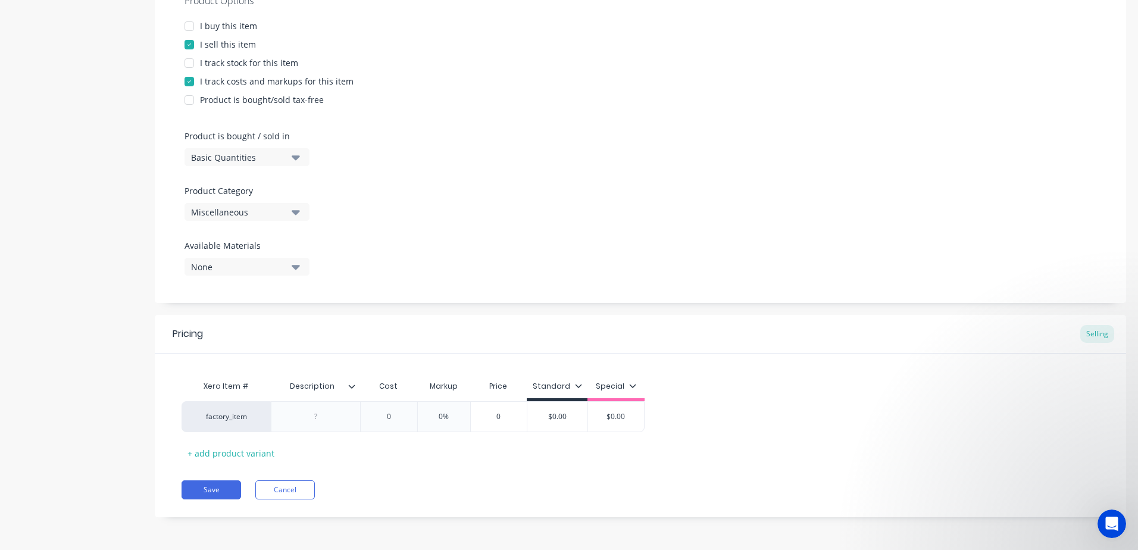
type textarea "Supply and install frameless glass balustrade to external balcony deck mounted …"
type textarea "x"
type textarea "Supply and install frameless glass balustrade to external balcony deck mounted …"
click at [290, 209] on div "Product Category Miscellaneous" at bounding box center [244, 203] width 119 height 36
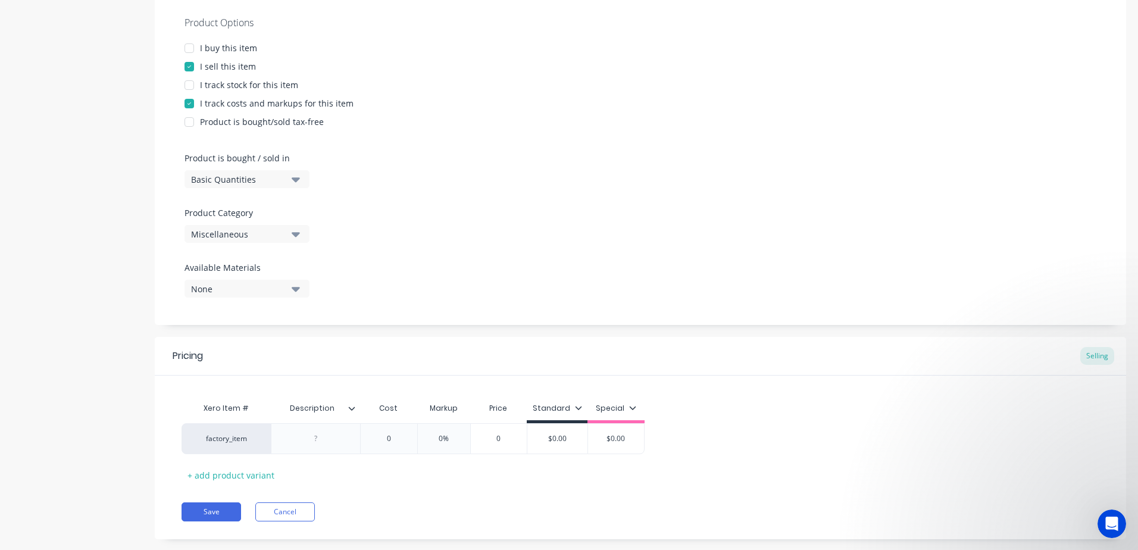
click at [296, 230] on icon "button" at bounding box center [296, 233] width 8 height 13
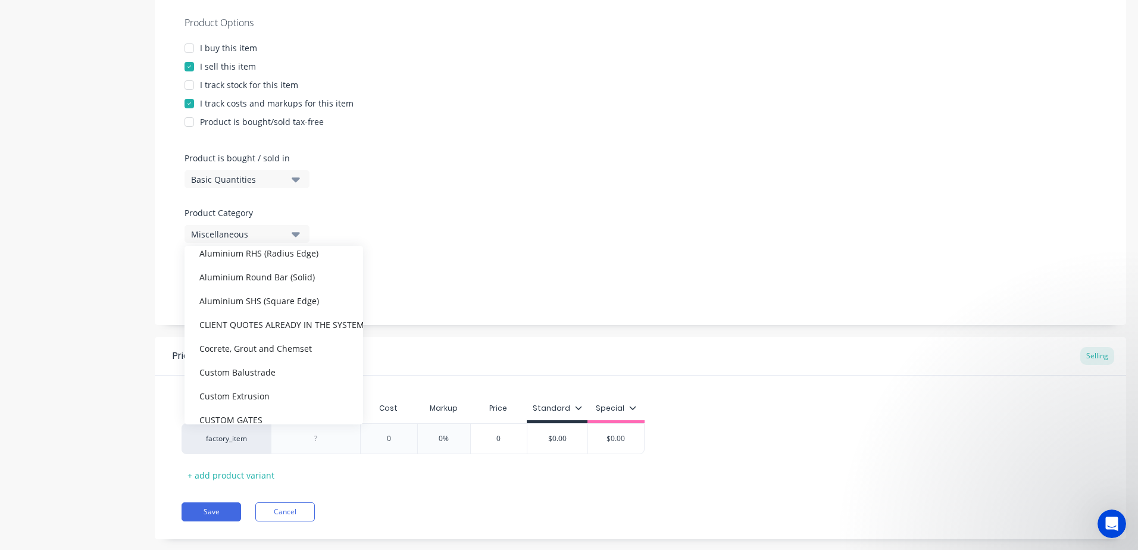
scroll to position [238, 0]
click at [267, 325] on div "CLIENT QUOTES ALREADY IN THE SYSTEM PRIOR TO [DATE]" at bounding box center [274, 323] width 179 height 24
type textarea "x"
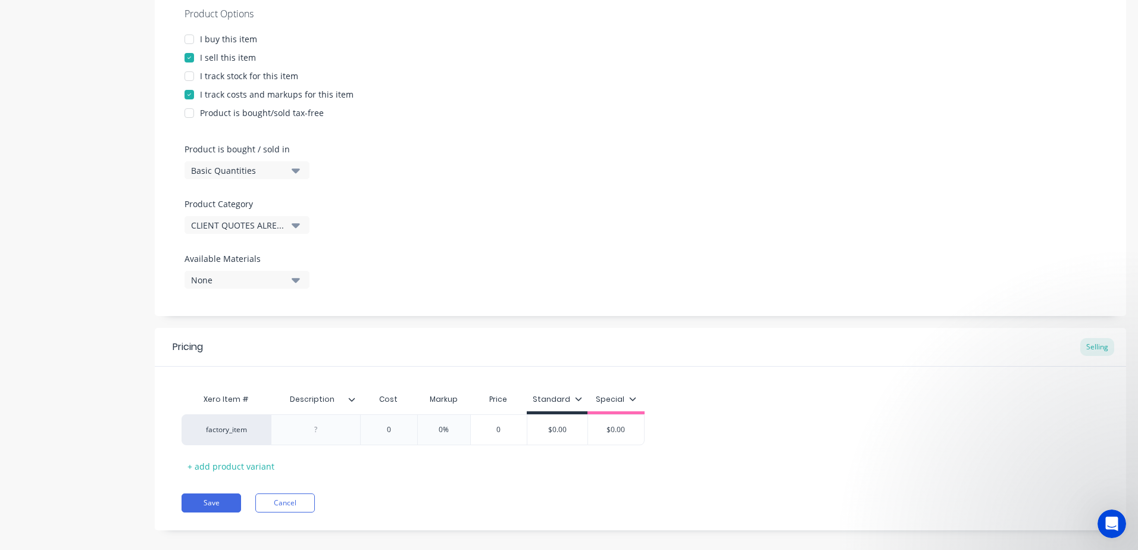
scroll to position [267, 0]
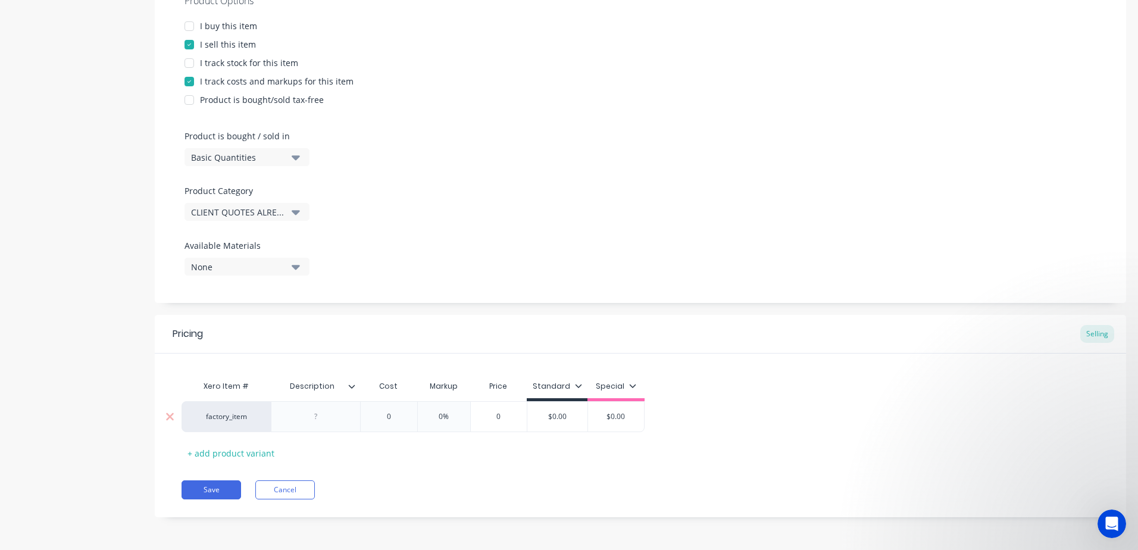
click at [317, 408] on div at bounding box center [315, 416] width 89 height 31
drag, startPoint x: 320, startPoint y: 414, endPoint x: 322, endPoint y: 423, distance: 9.2
click at [320, 415] on div at bounding box center [316, 416] width 60 height 15
paste div
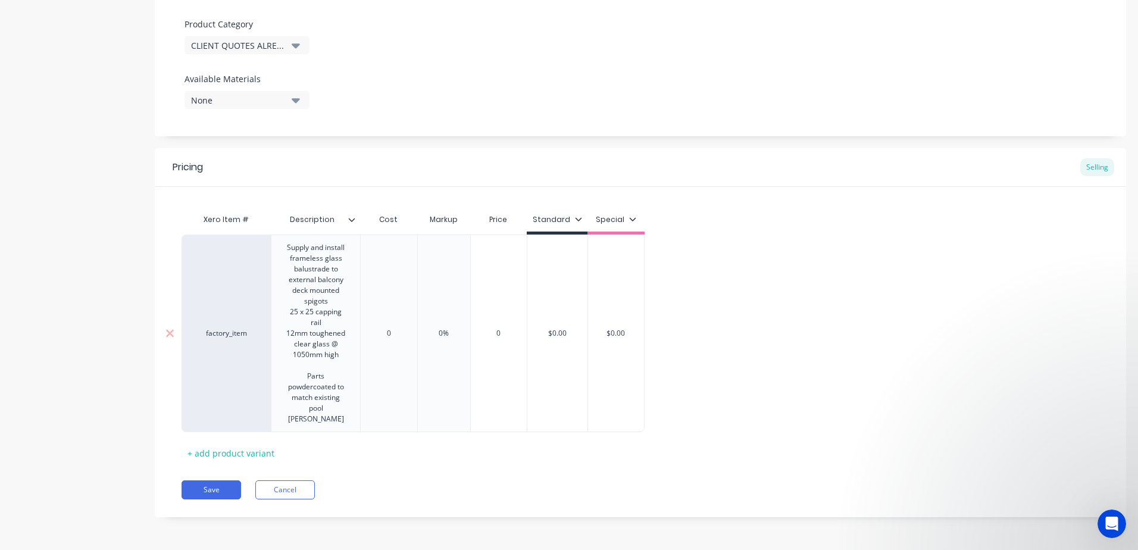
type textarea "x"
type input "0"
click at [392, 336] on div "Xero Item # Description Cost Markup Price Standard Special factory_item Supply …" at bounding box center [641, 335] width 918 height 255
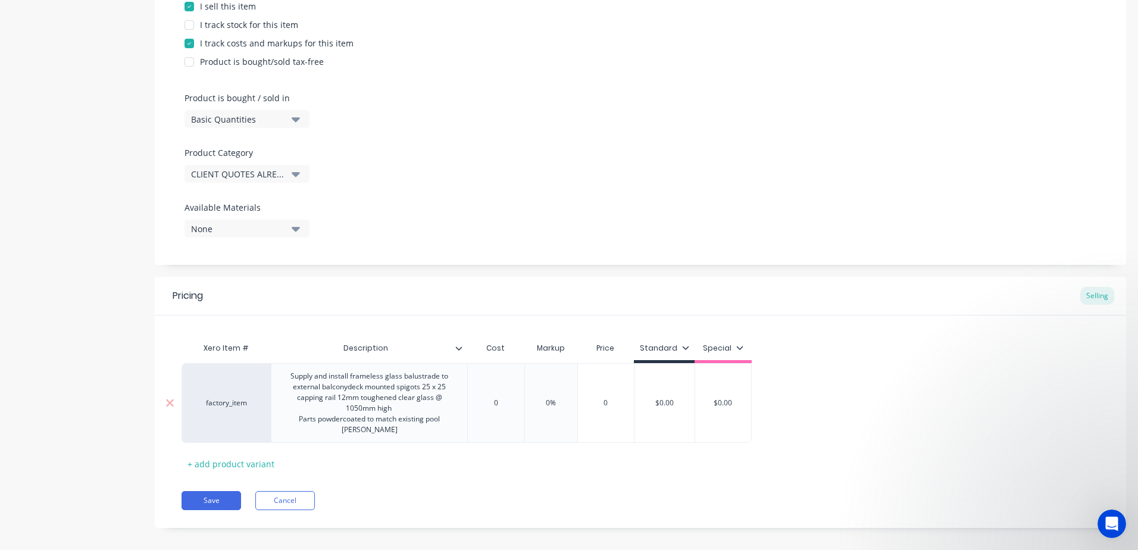
click at [503, 398] on input "0" at bounding box center [496, 403] width 60 height 11
drag, startPoint x: 503, startPoint y: 397, endPoint x: 424, endPoint y: 398, distance: 78.6
click at [424, 398] on div "factory_item Supply and install frameless glass balustrade to external balconyd…" at bounding box center [467, 403] width 570 height 80
type textarea "x"
type input "1"
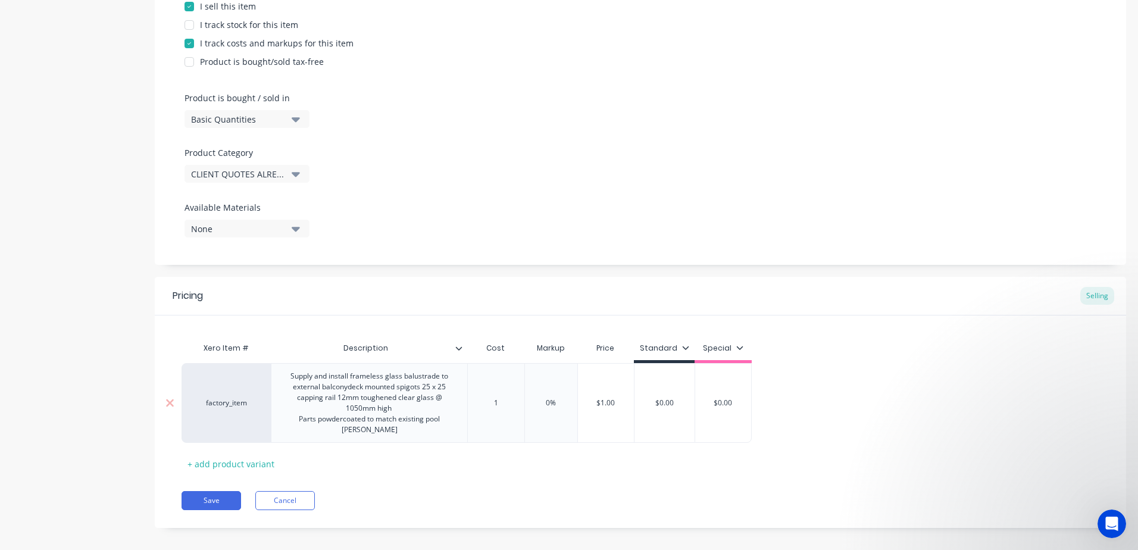
type textarea "x"
type input "16"
type textarea "x"
type input "168"
type textarea "x"
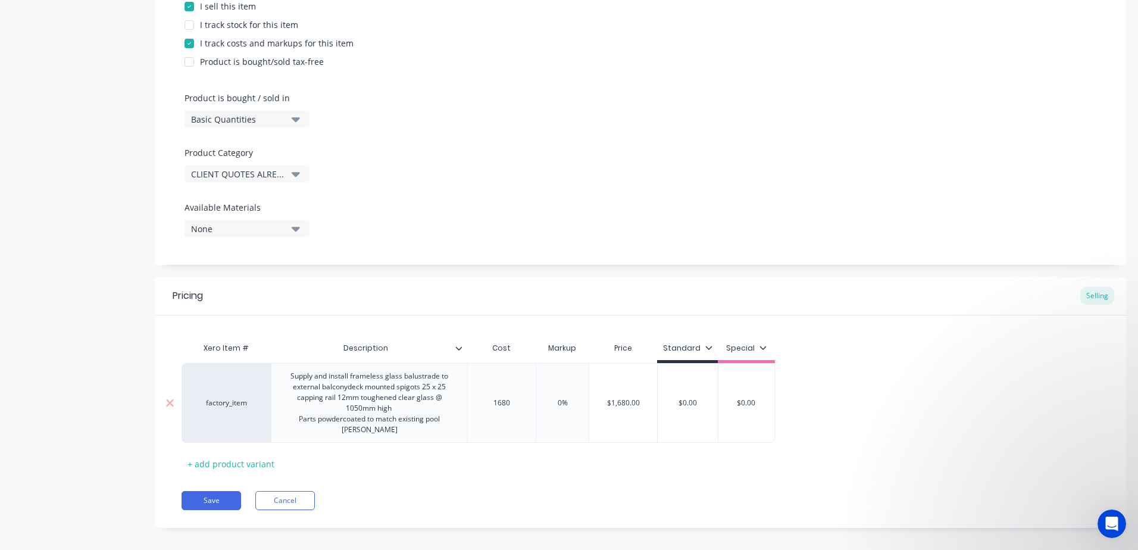
type input "1680"
type input "0%"
drag, startPoint x: 570, startPoint y: 399, endPoint x: 542, endPoint y: 396, distance: 28.7
click at [542, 398] on input "0%" at bounding box center [563, 403] width 60 height 11
type textarea "x"
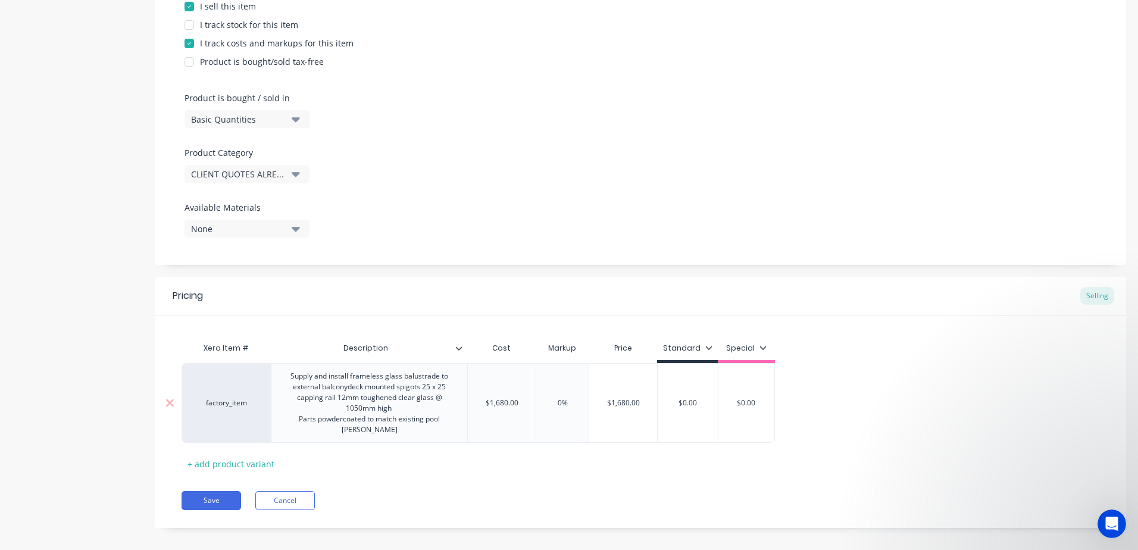
type input "2"
type textarea "x"
type input "25"
click at [526, 478] on div "Pricing Selling Xero Item # Description Cost Markup Price Standard Special fact…" at bounding box center [640, 402] width 971 height 251
type input "$0.00"
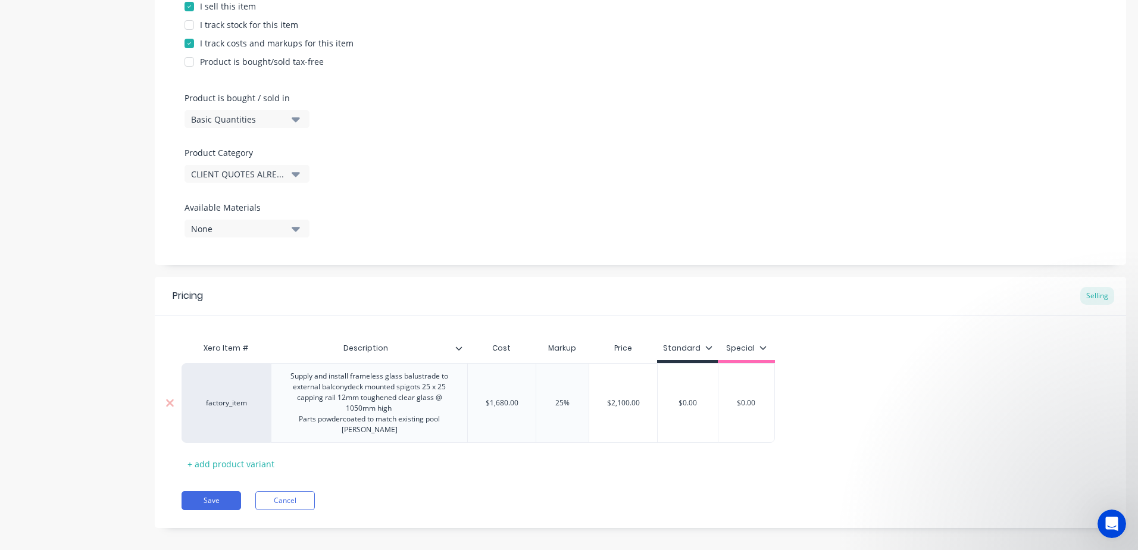
drag, startPoint x: 703, startPoint y: 400, endPoint x: 587, endPoint y: 397, distance: 116.1
click at [587, 397] on div "factory_item Supply and install frameless glass balustrade to external balconyd…" at bounding box center [478, 403] width 593 height 80
type textarea "x"
type input "2"
type textarea "x"
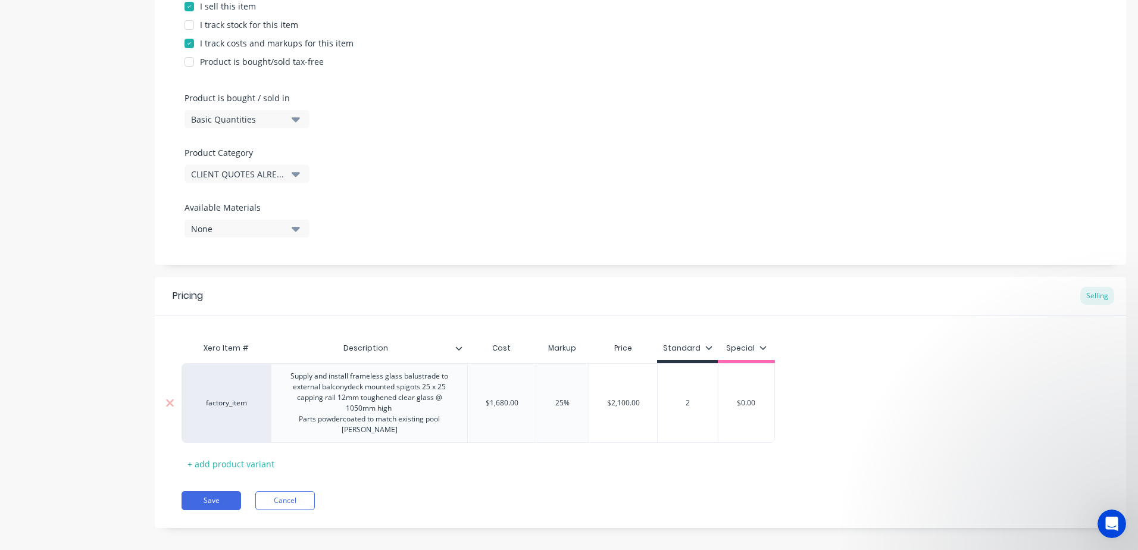
type input "21"
type textarea "x"
type input "210"
type textarea "x"
type input "2100"
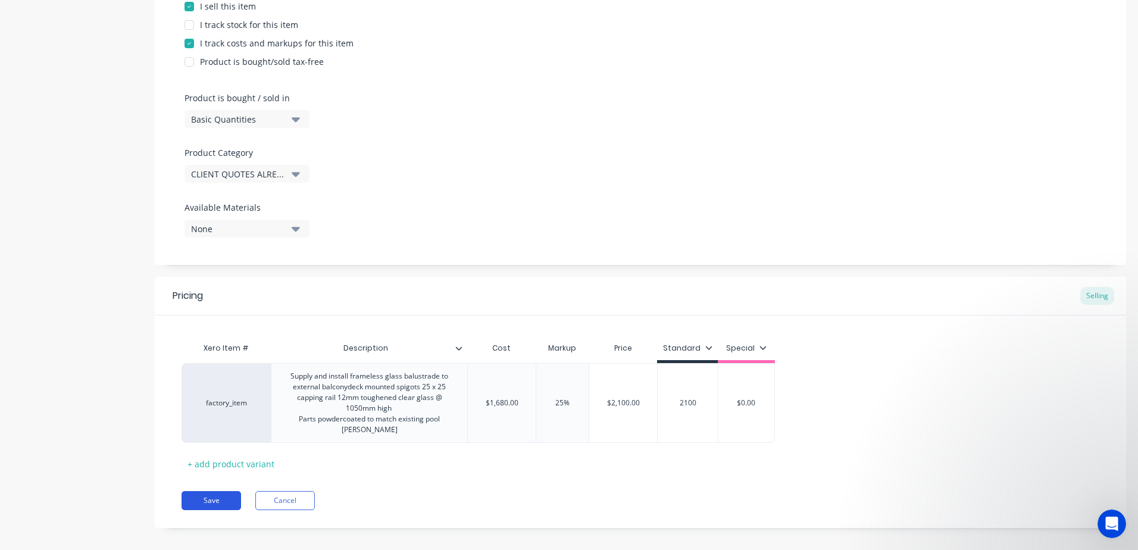
click at [201, 491] on button "Save" at bounding box center [212, 500] width 60 height 19
type textarea "x"
